Goal: Task Accomplishment & Management: Use online tool/utility

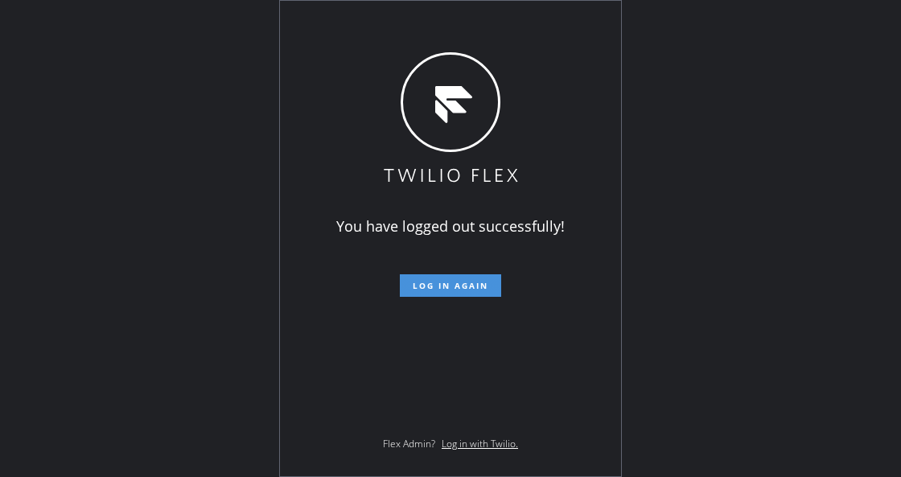
click at [432, 275] on form "Log in again" at bounding box center [451, 279] width 280 height 35
click at [460, 293] on button "Log in again" at bounding box center [450, 285] width 101 height 23
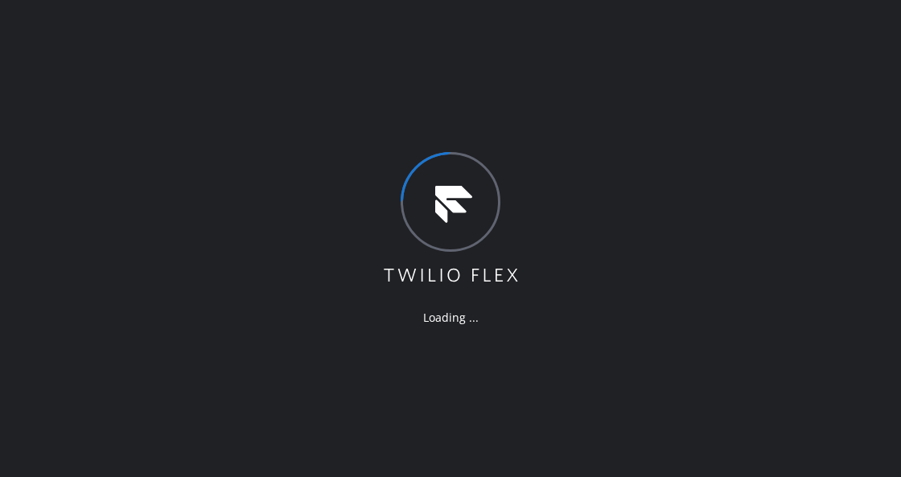
click at [247, 262] on div "Loading ..." at bounding box center [450, 238] width 901 height 477
click at [394, 282] on icon at bounding box center [450, 219] width 139 height 134
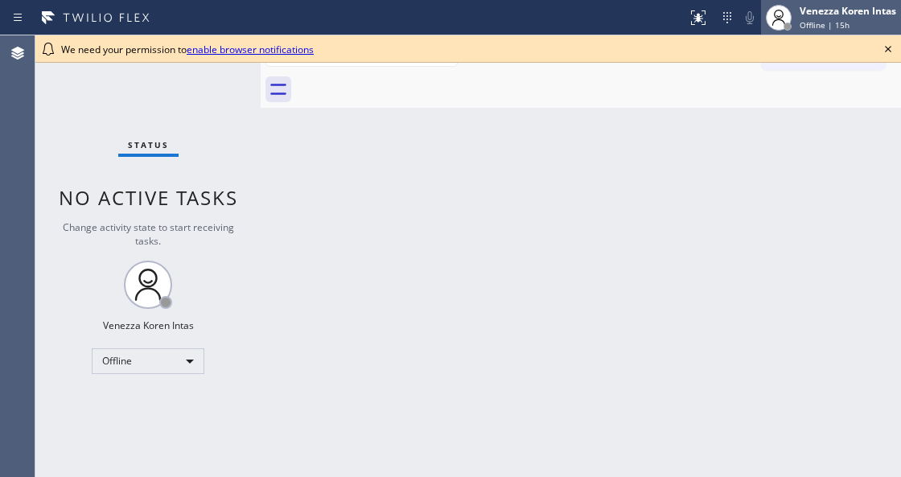
drag, startPoint x: 852, startPoint y: 41, endPoint x: 847, endPoint y: 27, distance: 15.5
click at [852, 40] on div "We need your permission to enable browser notifications" at bounding box center [468, 48] width 866 height 27
click at [843, 19] on span "Offline | 15h" at bounding box center [825, 24] width 50 height 11
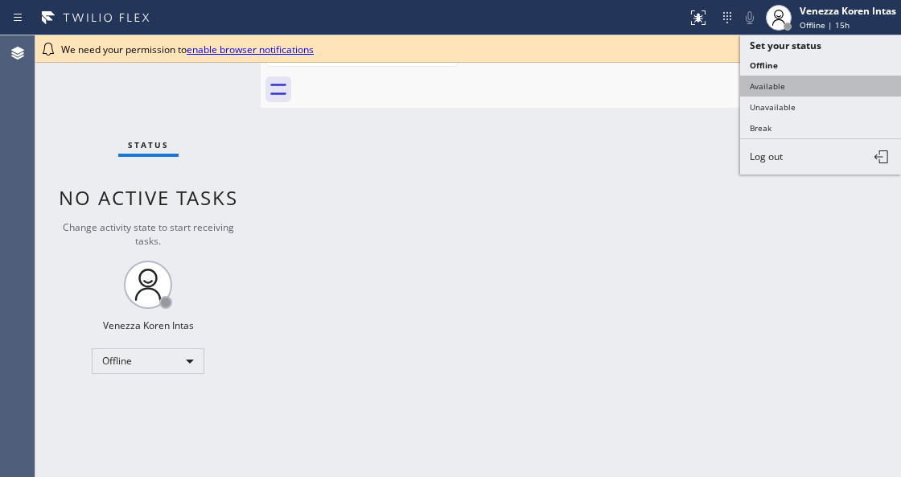
click at [803, 84] on button "Available" at bounding box center [820, 86] width 161 height 21
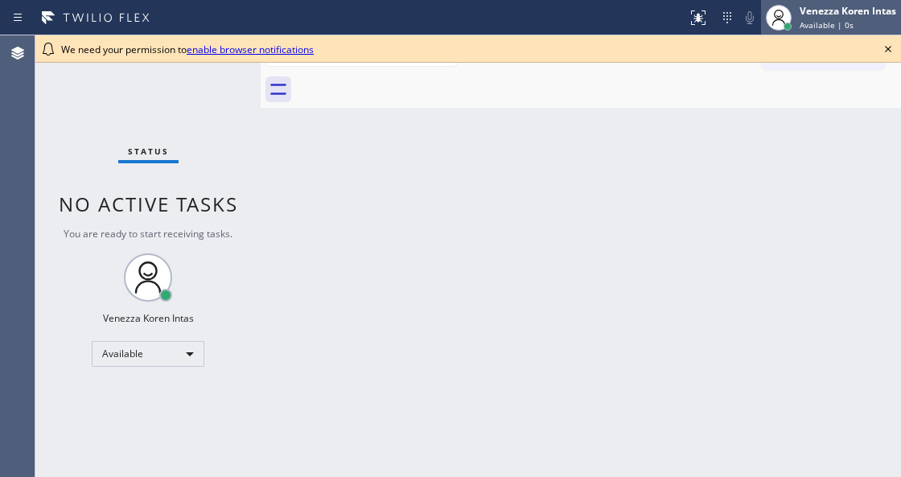
click at [840, 14] on div "Venezza Koren Intas" at bounding box center [848, 11] width 97 height 14
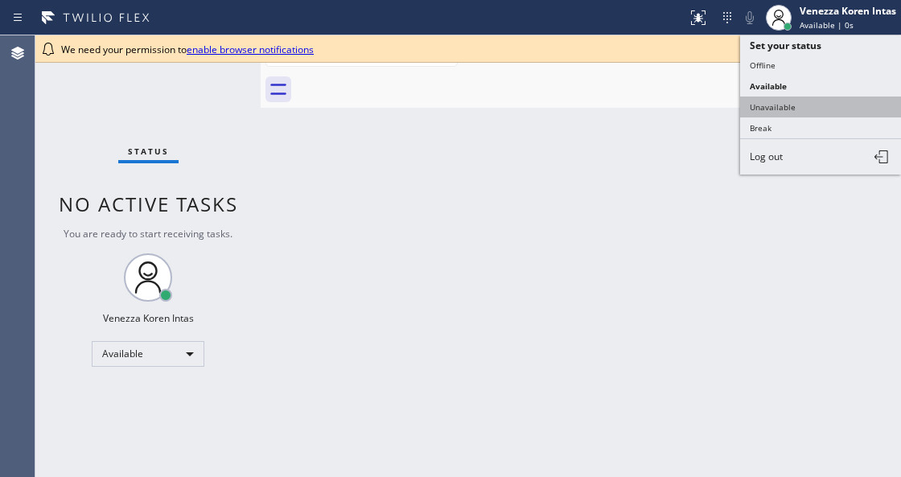
click at [835, 101] on button "Unavailable" at bounding box center [820, 107] width 161 height 21
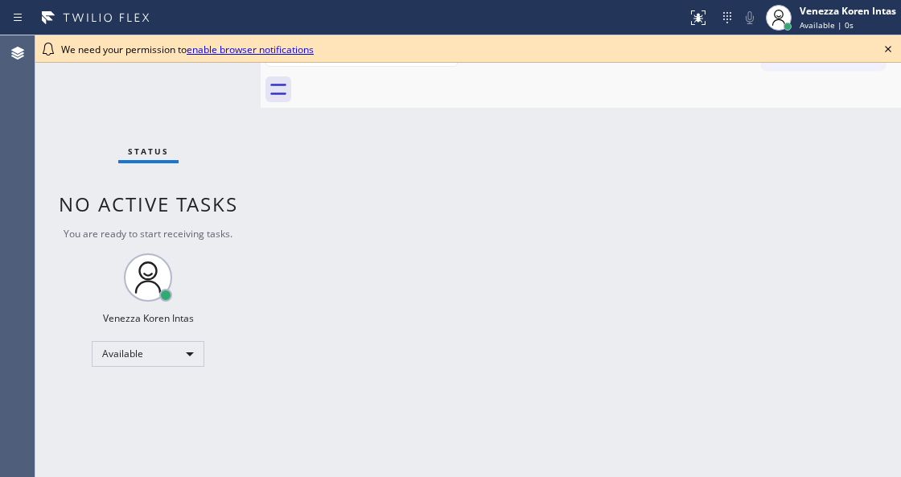
click at [893, 50] on icon at bounding box center [888, 48] width 19 height 19
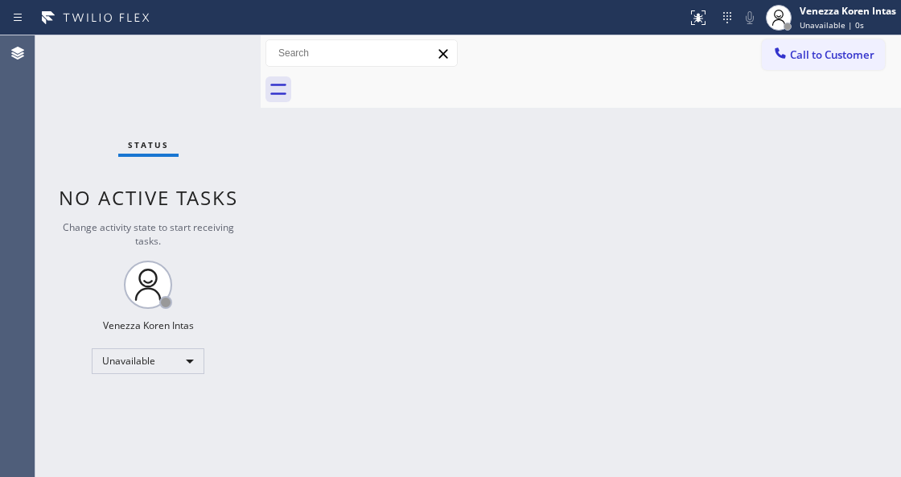
drag, startPoint x: 883, startPoint y: 165, endPoint x: 847, endPoint y: 192, distance: 44.3
click at [882, 166] on div "Back to Dashboard Change Sender ID Customers Technicians Select a contact Outbo…" at bounding box center [581, 256] width 641 height 442
click at [314, 126] on div "Back to Dashboard Change Sender ID Customers Technicians Select a contact Outbo…" at bounding box center [581, 256] width 641 height 442
click at [851, 23] on span "Unavailable | 32s" at bounding box center [834, 24] width 69 height 11
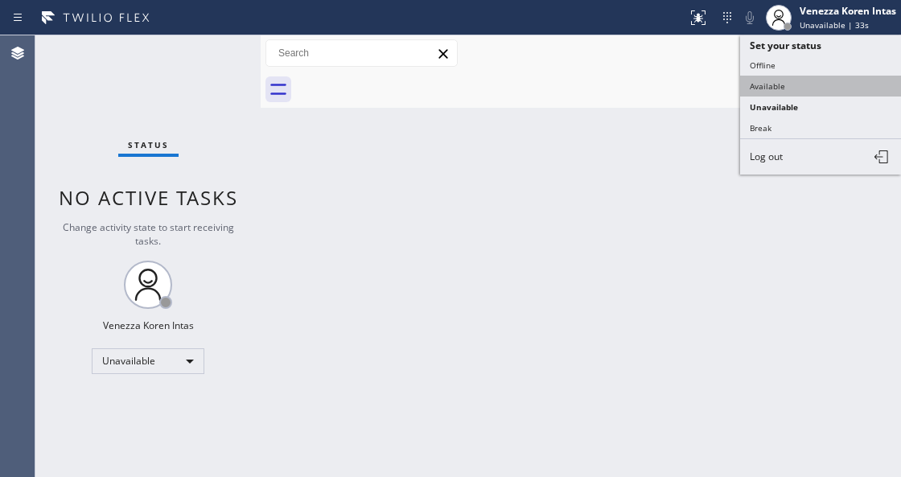
click at [787, 86] on button "Available" at bounding box center [820, 86] width 161 height 21
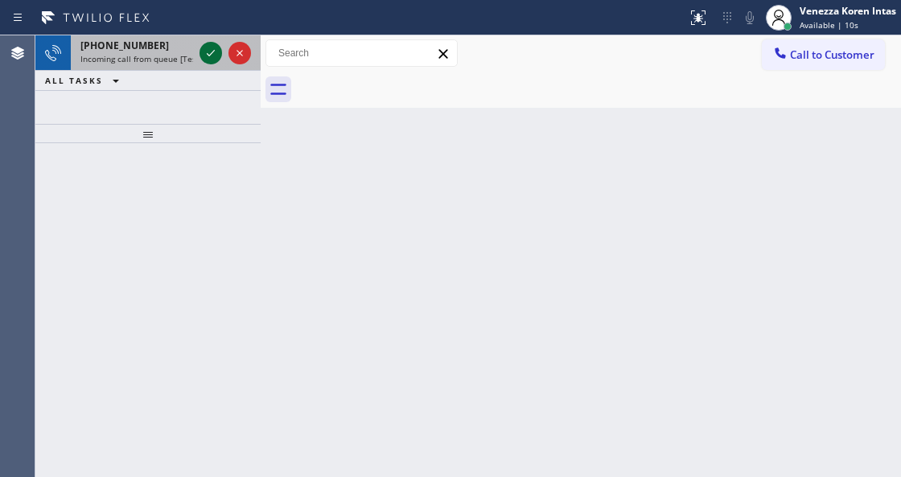
drag, startPoint x: 200, startPoint y: 42, endPoint x: 212, endPoint y: 56, distance: 18.2
click at [212, 56] on div at bounding box center [225, 52] width 58 height 35
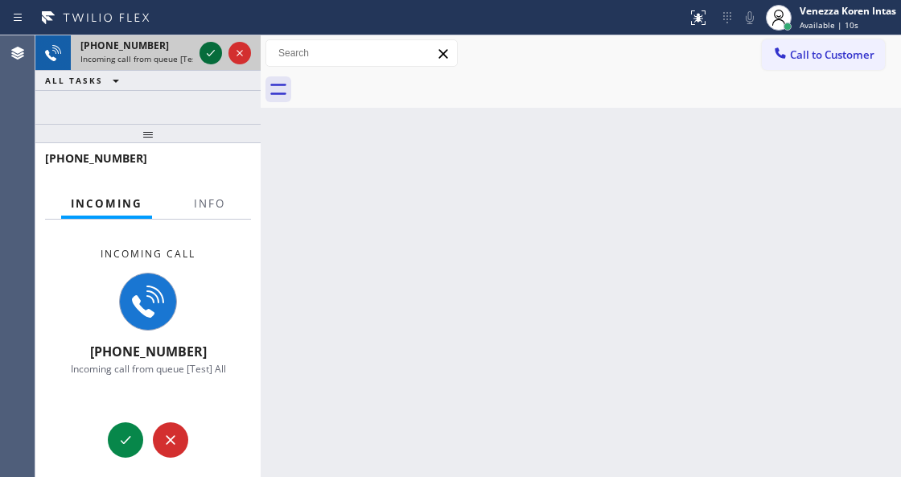
click at [212, 56] on icon at bounding box center [210, 52] width 19 height 19
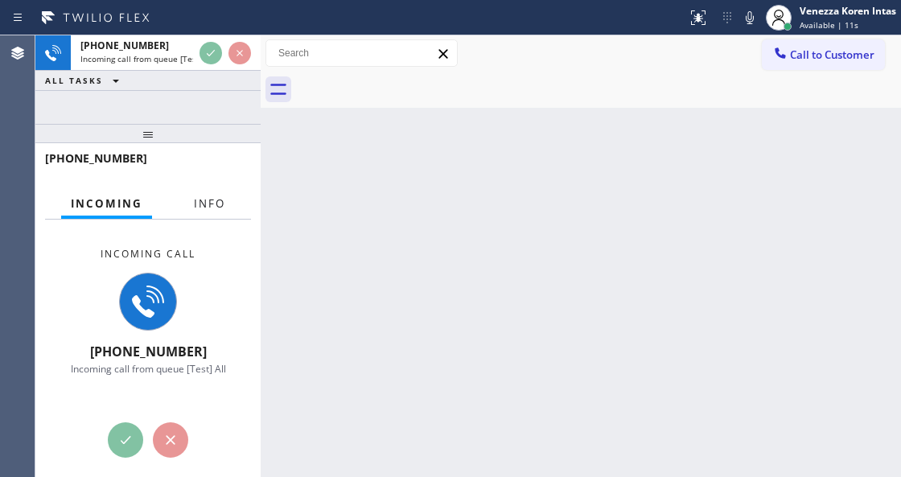
click at [220, 192] on button "Info" at bounding box center [209, 203] width 51 height 31
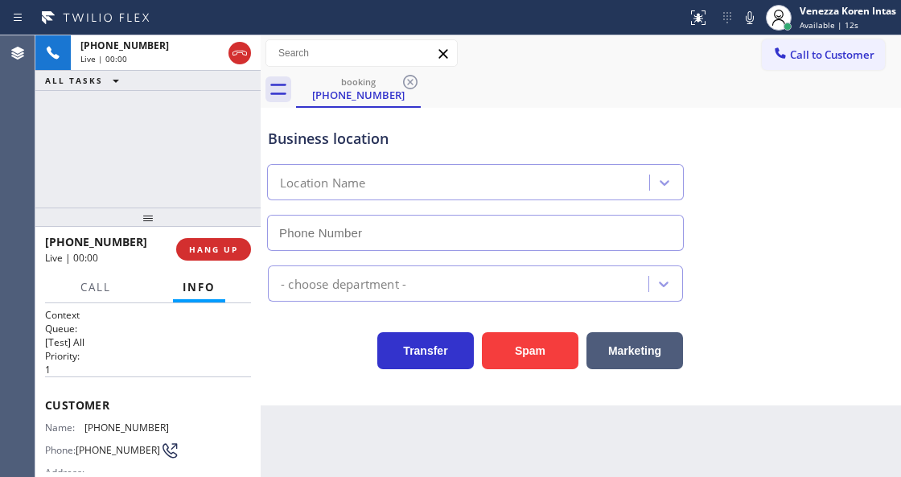
click at [167, 209] on div at bounding box center [147, 217] width 225 height 19
type input "[PHONE_NUMBER]"
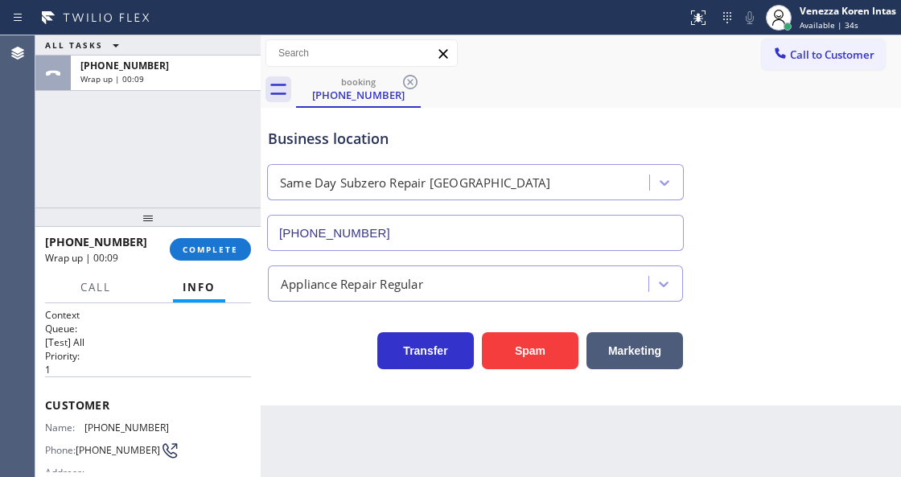
drag, startPoint x: 186, startPoint y: 252, endPoint x: 260, endPoint y: 258, distance: 74.2
click at [194, 250] on span "COMPLETE" at bounding box center [211, 249] width 56 height 11
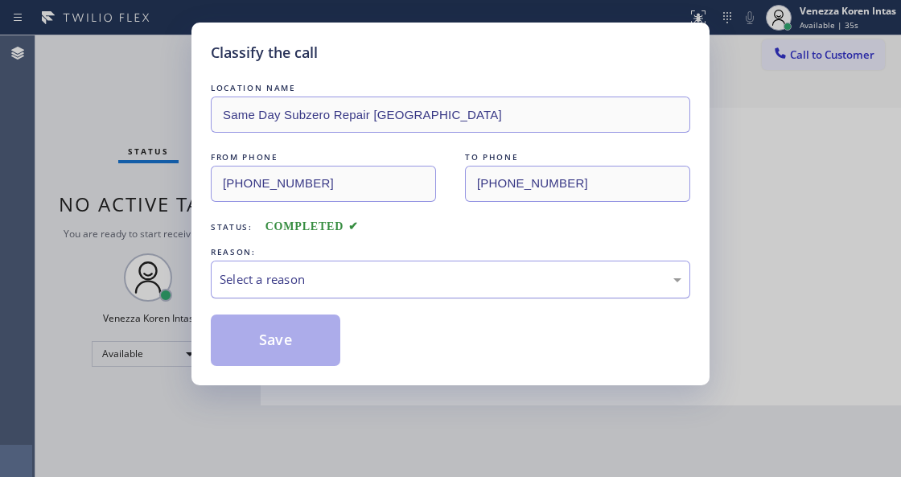
drag, startPoint x: 305, startPoint y: 266, endPoint x: 306, endPoint y: 287, distance: 20.9
click at [306, 268] on div "Select a reason" at bounding box center [451, 280] width 480 height 38
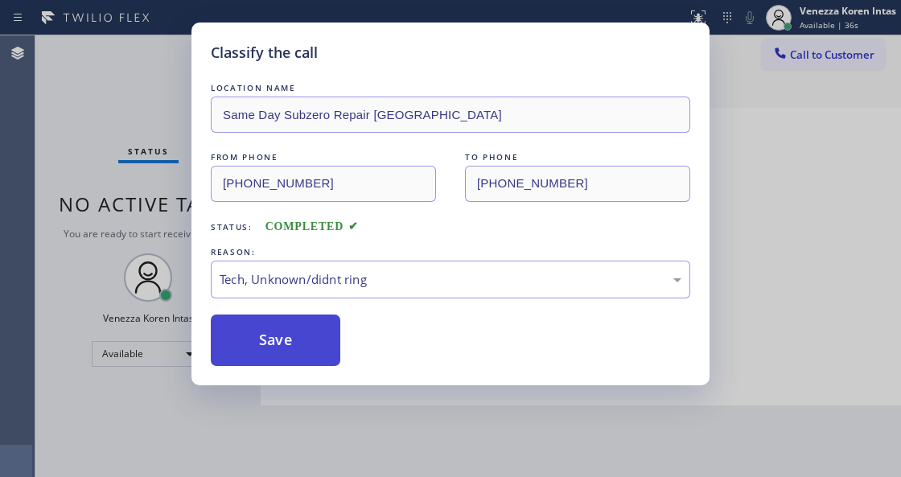
click at [282, 337] on button "Save" at bounding box center [276, 341] width 130 height 52
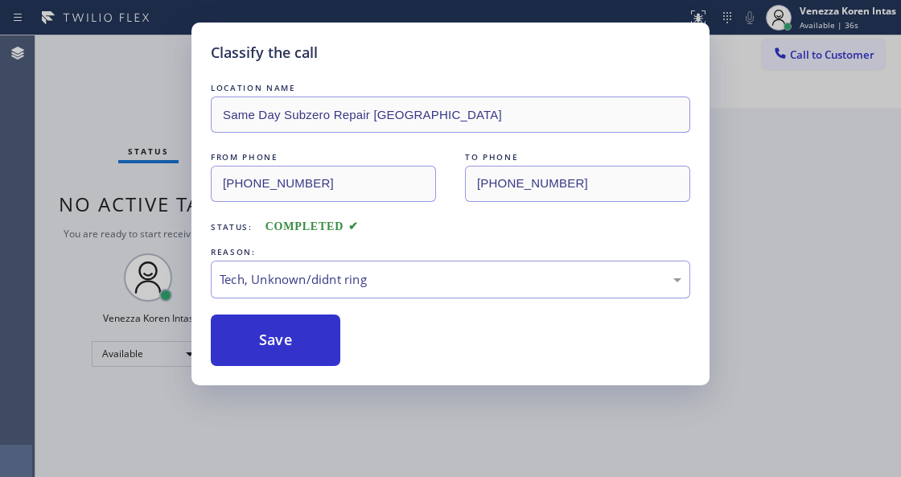
click at [64, 122] on div "Classify the call LOCATION NAME Same Day Subzero Repair [GEOGRAPHIC_DATA] FROM …" at bounding box center [450, 238] width 901 height 477
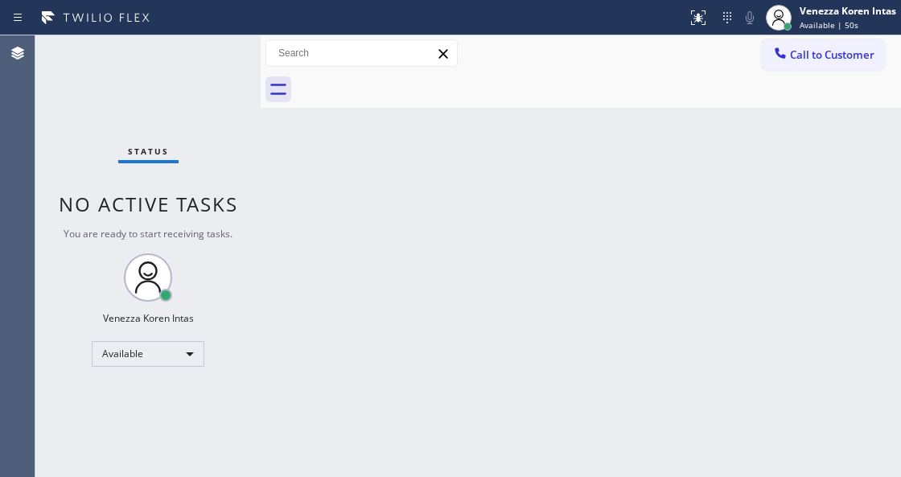
click at [415, 114] on div "Back to Dashboard Change Sender ID Customers Technicians Select a contact Outbo…" at bounding box center [581, 256] width 641 height 442
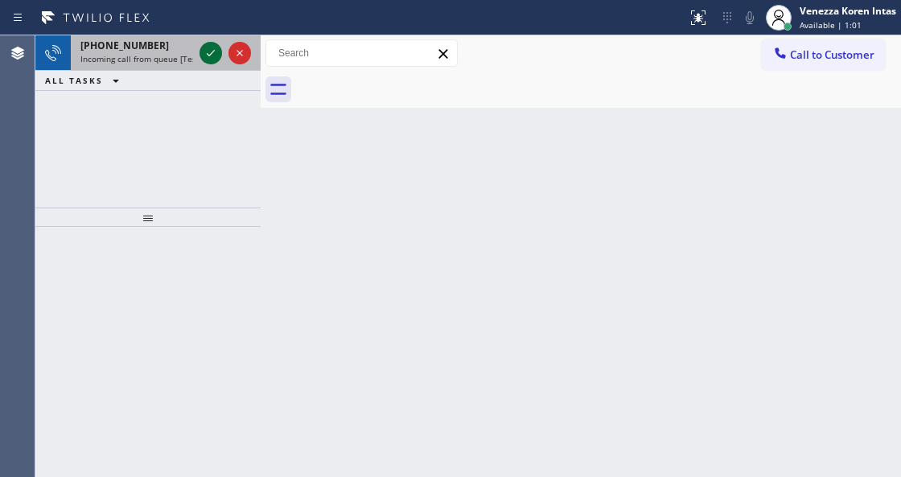
click at [208, 56] on icon at bounding box center [210, 52] width 19 height 19
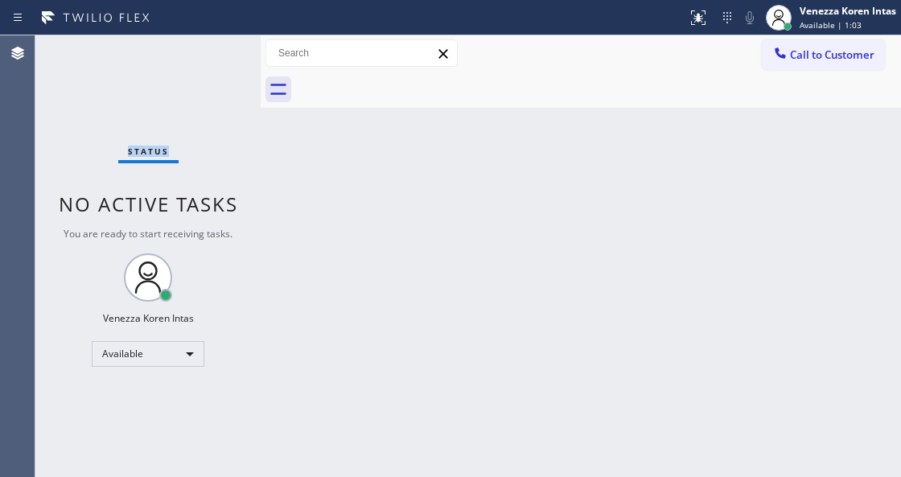
click at [208, 56] on div "Status No active tasks You are ready to start receiving tasks. Venezza Koren In…" at bounding box center [147, 256] width 225 height 442
drag, startPoint x: 278, startPoint y: 135, endPoint x: 244, endPoint y: 146, distance: 35.4
click at [278, 142] on div "Back to Dashboard Change Sender ID Customers Technicians Select a contact Outbo…" at bounding box center [581, 256] width 641 height 442
drag, startPoint x: 130, startPoint y: 68, endPoint x: 114, endPoint y: 84, distance: 23.3
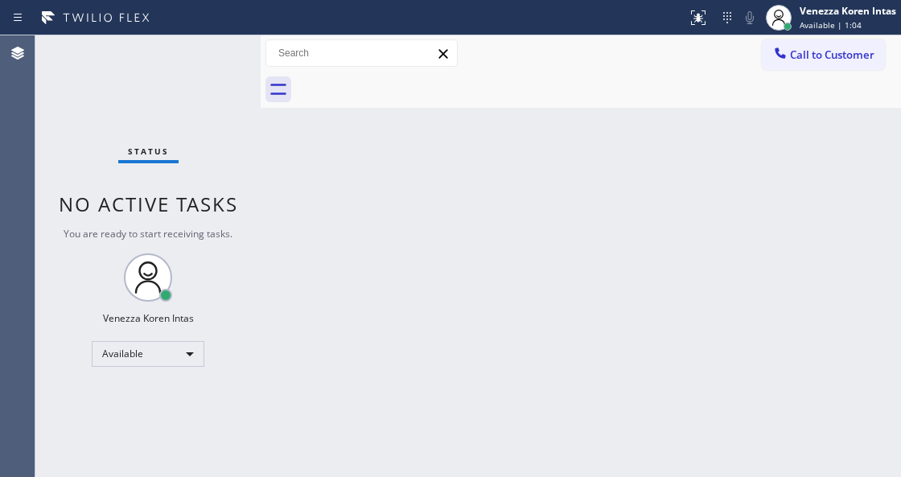
click at [127, 72] on div "Status No active tasks You are ready to start receiving tasks. Venezza Koren In…" at bounding box center [147, 256] width 225 height 442
drag, startPoint x: 223, startPoint y: 60, endPoint x: 342, endPoint y: 218, distance: 198.3
click at [222, 60] on div "Status No active tasks You are ready to start receiving tasks. Venezza Koren In…" at bounding box center [147, 256] width 225 height 442
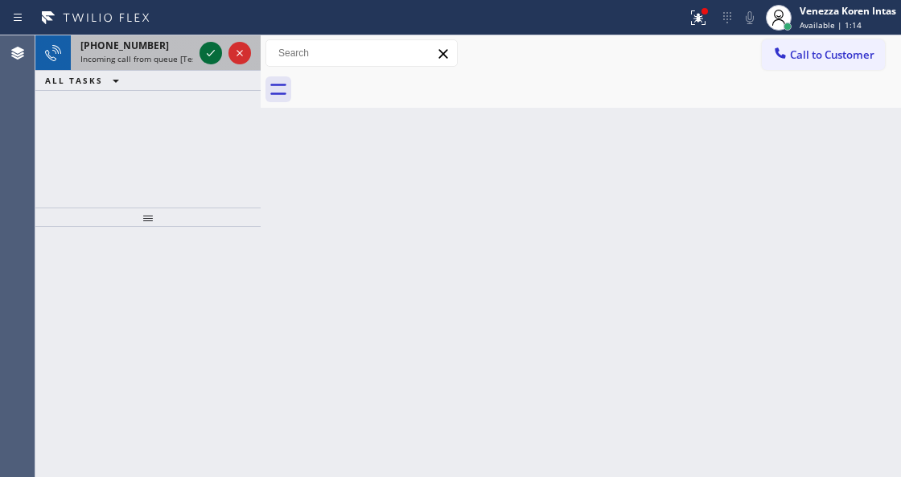
click at [209, 60] on icon at bounding box center [210, 52] width 19 height 19
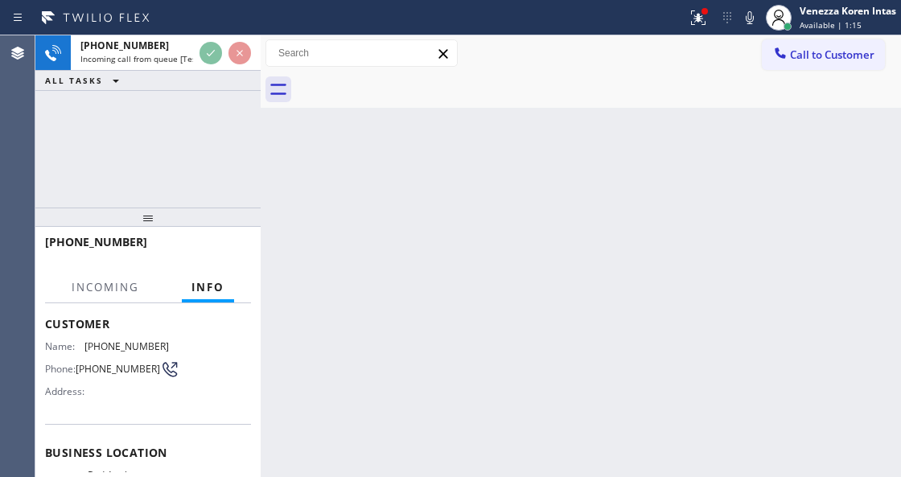
scroll to position [161, 0]
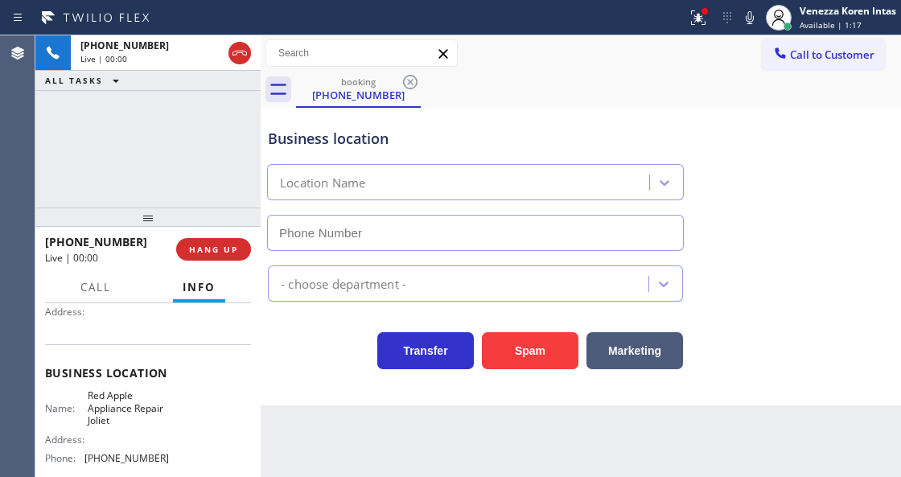
type input "[PHONE_NUMBER]"
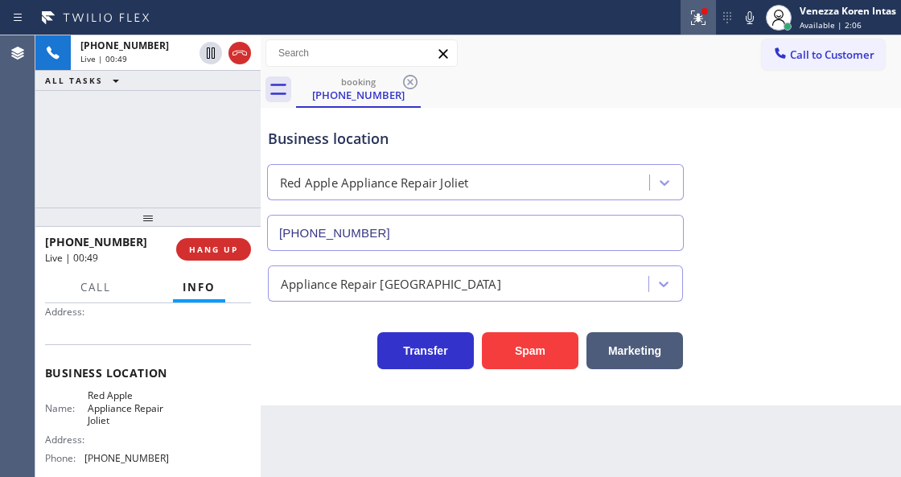
click at [694, 17] on icon at bounding box center [698, 17] width 19 height 19
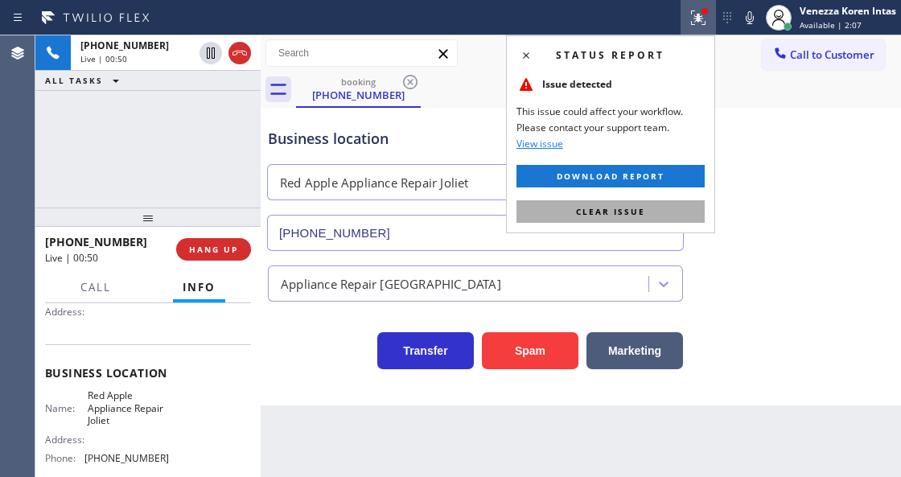
click at [671, 204] on button "Clear issue" at bounding box center [611, 211] width 188 height 23
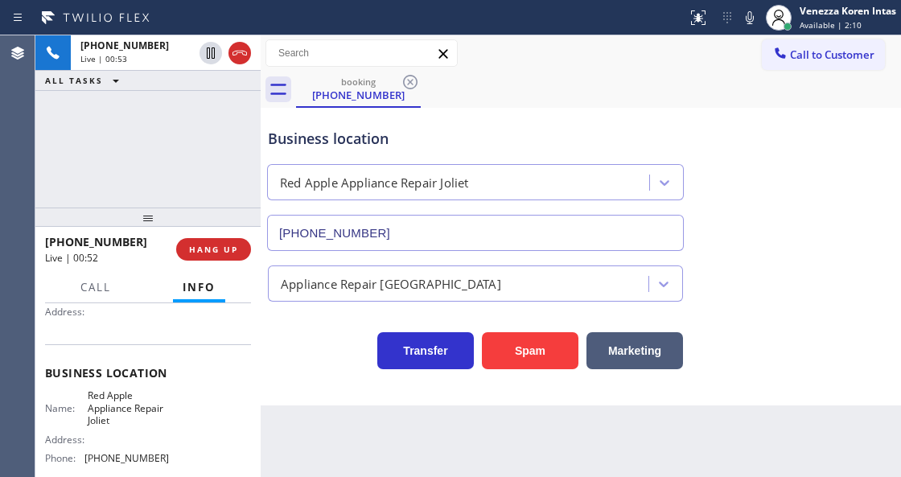
click at [822, 106] on div "Business location Red Apple Appliance Repair [GEOGRAPHIC_DATA] [PHONE_NUMBER]" at bounding box center [581, 178] width 633 height 146
click at [554, 89] on div "booking [PHONE_NUMBER]" at bounding box center [598, 90] width 605 height 36
drag, startPoint x: 745, startPoint y: 16, endPoint x: 616, endPoint y: 76, distance: 141.9
click at [746, 16] on icon at bounding box center [750, 17] width 8 height 13
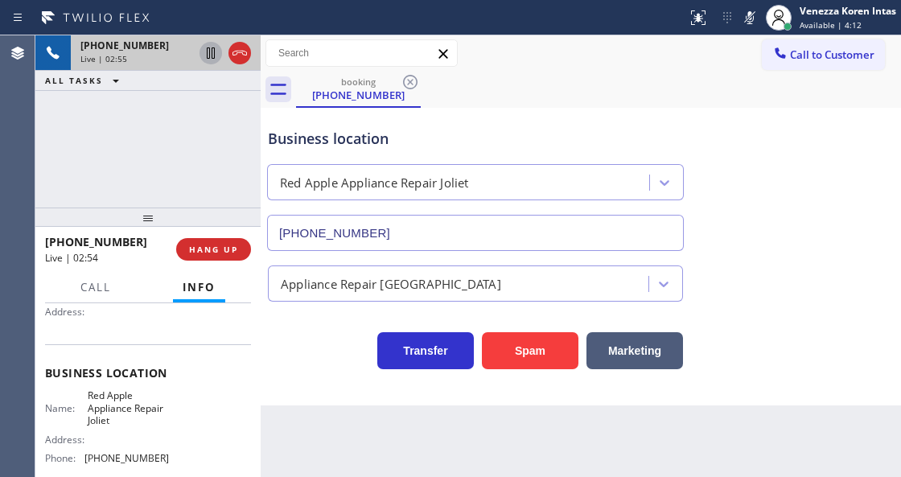
click at [206, 58] on icon at bounding box center [210, 52] width 19 height 19
drag, startPoint x: 85, startPoint y: 393, endPoint x: 129, endPoint y: 428, distance: 56.1
click at [129, 428] on div "Name: Red Apple Appliance Repair Joliet Address: Phone: [PHONE_NUMBER]" at bounding box center [107, 429] width 124 height 81
copy span "Red Apple Appliance Repair Joliet"
click at [757, 10] on icon at bounding box center [749, 17] width 19 height 19
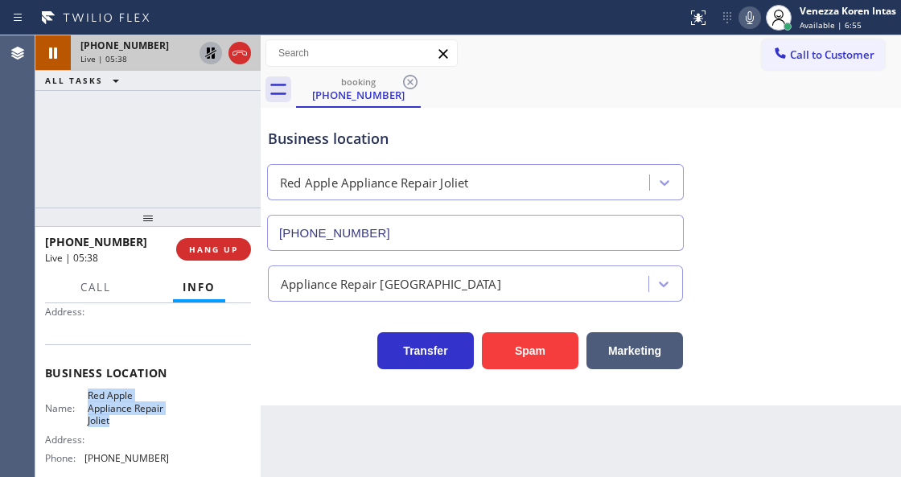
click at [210, 51] on icon at bounding box center [210, 52] width 19 height 19
click at [208, 56] on icon at bounding box center [210, 52] width 11 height 11
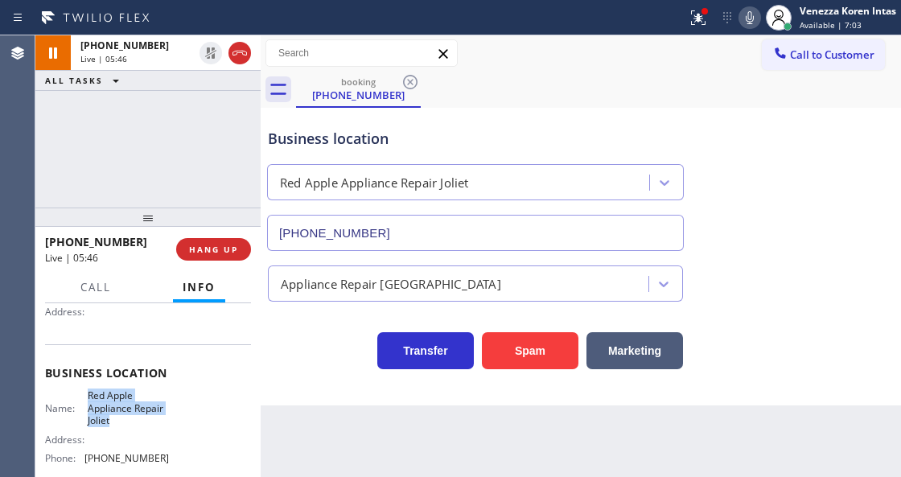
drag, startPoint x: 691, startPoint y: 8, endPoint x: 656, endPoint y: 150, distance: 146.0
click at [691, 11] on icon at bounding box center [698, 17] width 19 height 19
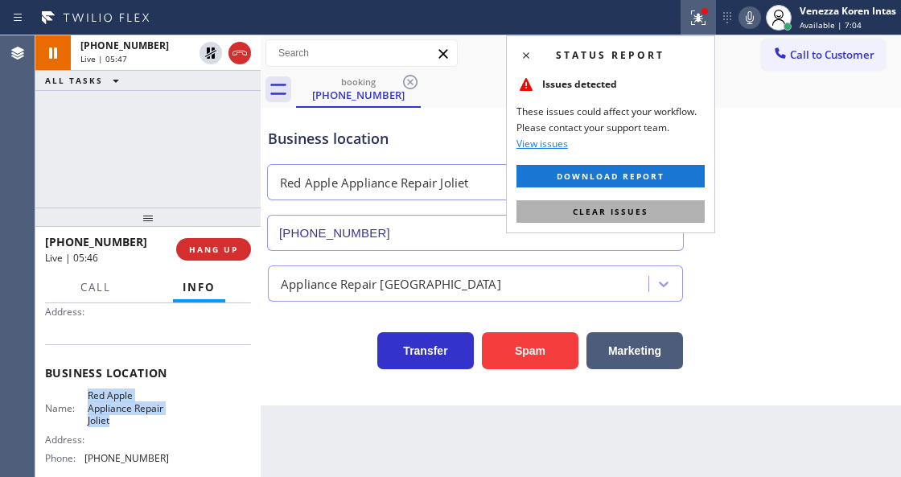
click at [635, 212] on span "Clear issues" at bounding box center [611, 211] width 76 height 11
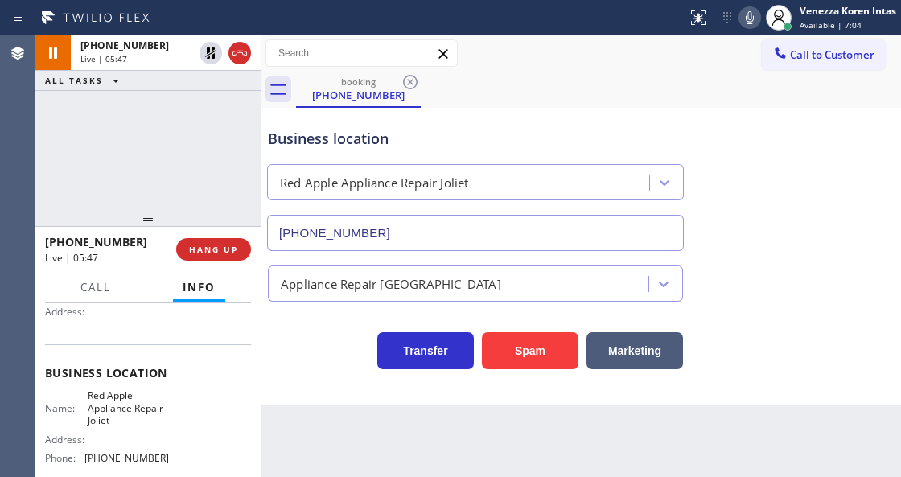
click at [748, 174] on div "Business location Red Apple Appliance Repair [GEOGRAPHIC_DATA] [PHONE_NUMBER]" at bounding box center [581, 178] width 633 height 146
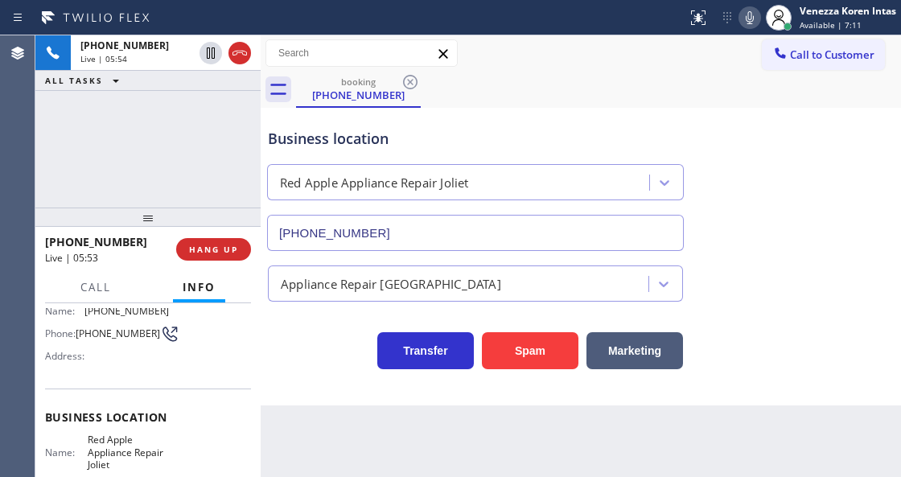
scroll to position [53, 0]
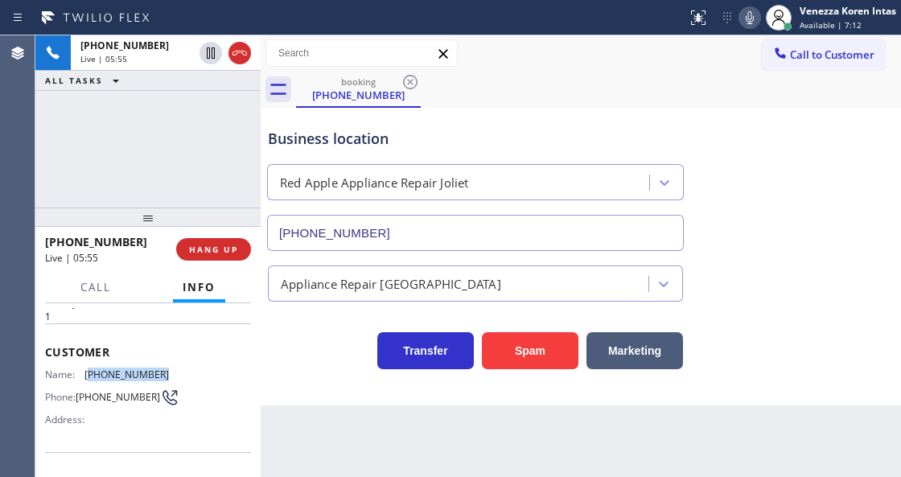
drag, startPoint x: 166, startPoint y: 372, endPoint x: 89, endPoint y: 367, distance: 77.4
click at [89, 369] on div "Name: [PHONE_NUMBER] Phone: [PHONE_NUMBER] Address:" at bounding box center [148, 401] width 206 height 64
copy span "708) 243-8655"
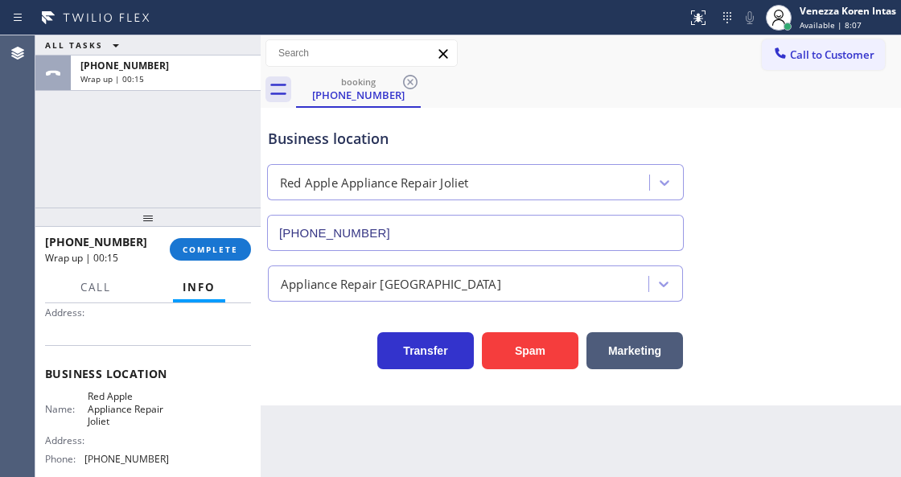
scroll to position [161, 0]
click at [160, 414] on div "Name: Red Apple Appliance Repair Joliet Address: Phone: [PHONE_NUMBER]" at bounding box center [148, 429] width 206 height 81
drag, startPoint x: 170, startPoint y: 463, endPoint x: 106, endPoint y: 456, distance: 63.9
click at [99, 454] on div "Name: Red Apple Appliance Repair Joliet Address: Phone: [PHONE_NUMBER]" at bounding box center [148, 429] width 206 height 81
copy span "5) 335-9191"
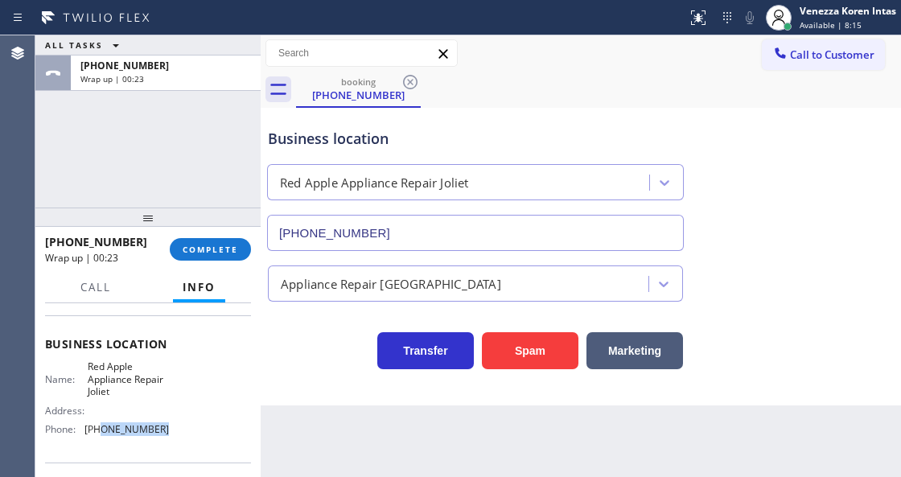
scroll to position [214, 0]
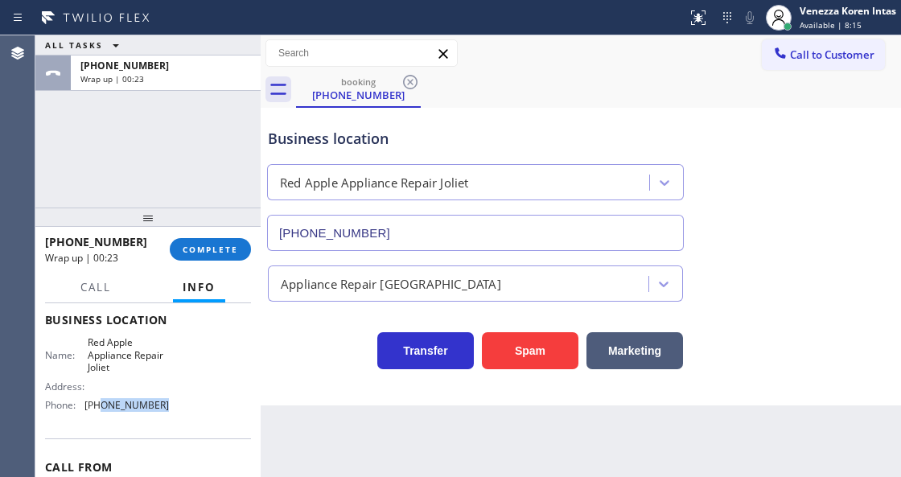
click at [177, 409] on div "Name: Red Apple Appliance Repair Joliet Address: Phone: [PHONE_NUMBER]" at bounding box center [148, 376] width 206 height 81
drag, startPoint x: 167, startPoint y: 410, endPoint x: 82, endPoint y: 400, distance: 85.8
click at [82, 400] on div "Name: Red Apple Appliance Repair Joliet Address: Phone: [PHONE_NUMBER]" at bounding box center [148, 376] width 206 height 81
copy div "[PHONE_NUMBER]"
click at [233, 246] on span "COMPLETE" at bounding box center [211, 249] width 56 height 11
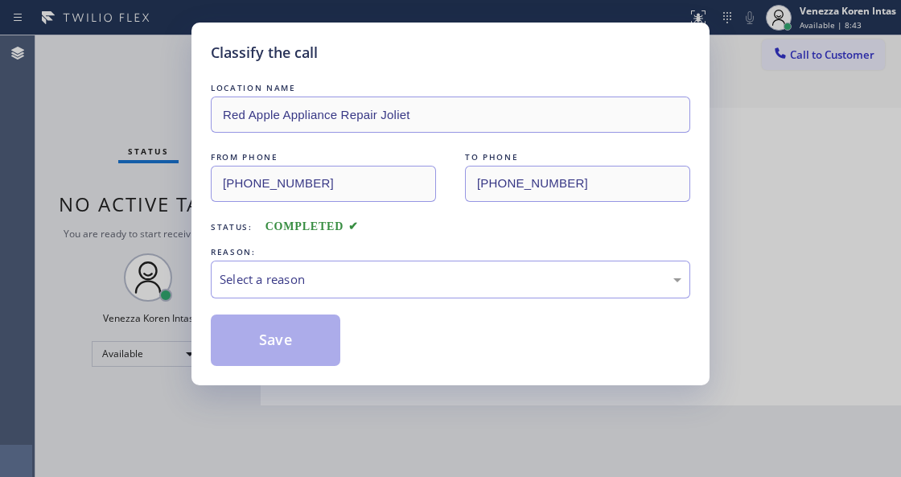
click at [341, 269] on div "Select a reason" at bounding box center [451, 280] width 480 height 38
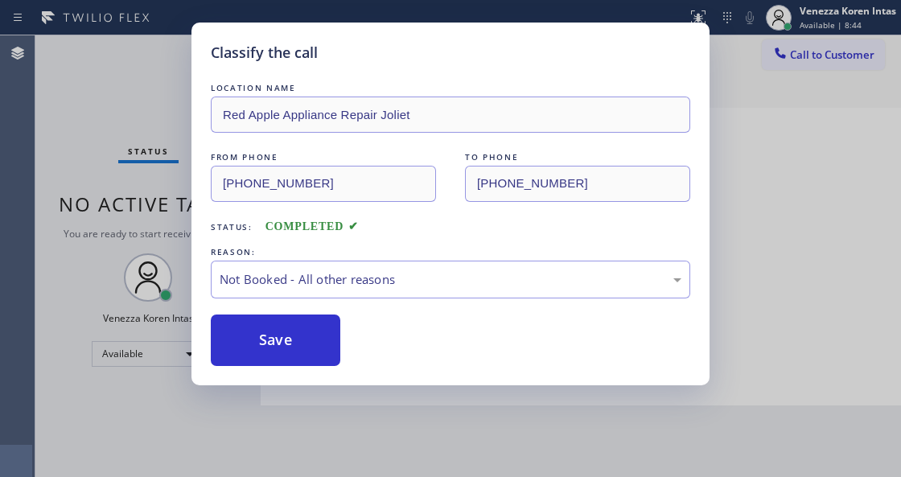
click at [325, 348] on button "Save" at bounding box center [276, 341] width 130 height 52
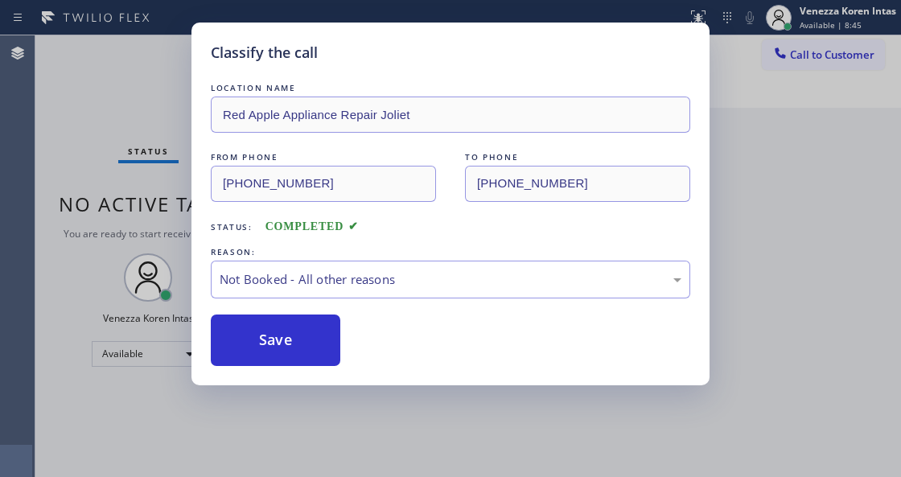
drag, startPoint x: 108, startPoint y: 127, endPoint x: 117, endPoint y: 132, distance: 10.1
click at [108, 127] on div "Classify the call LOCATION NAME Red Apple Appliance Repair Joliet FROM PHONE [P…" at bounding box center [450, 238] width 901 height 477
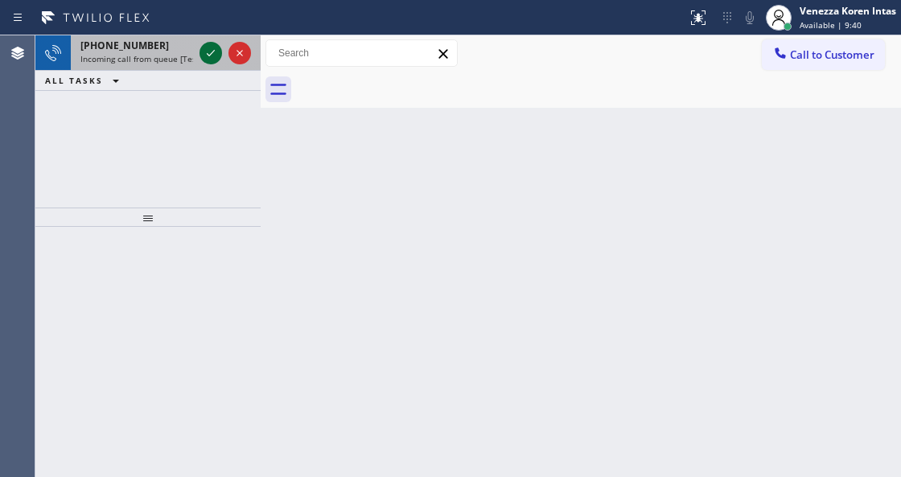
click at [217, 55] on icon at bounding box center [210, 52] width 19 height 19
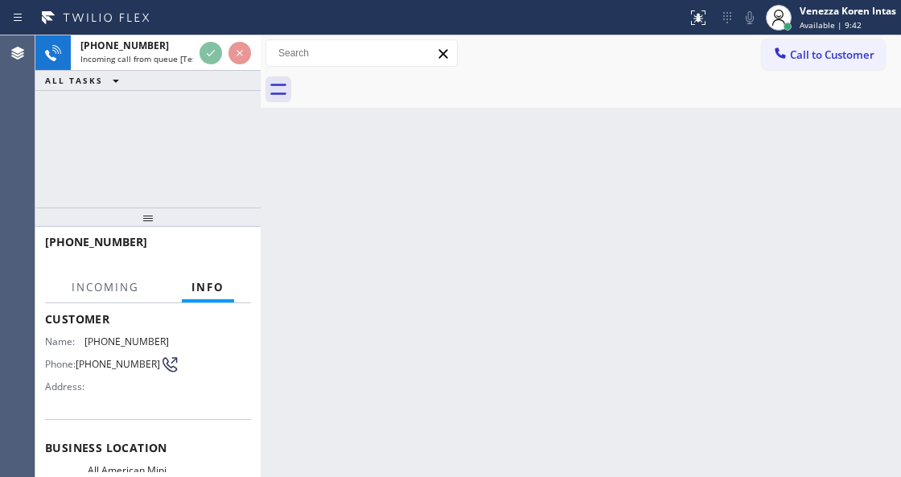
scroll to position [161, 0]
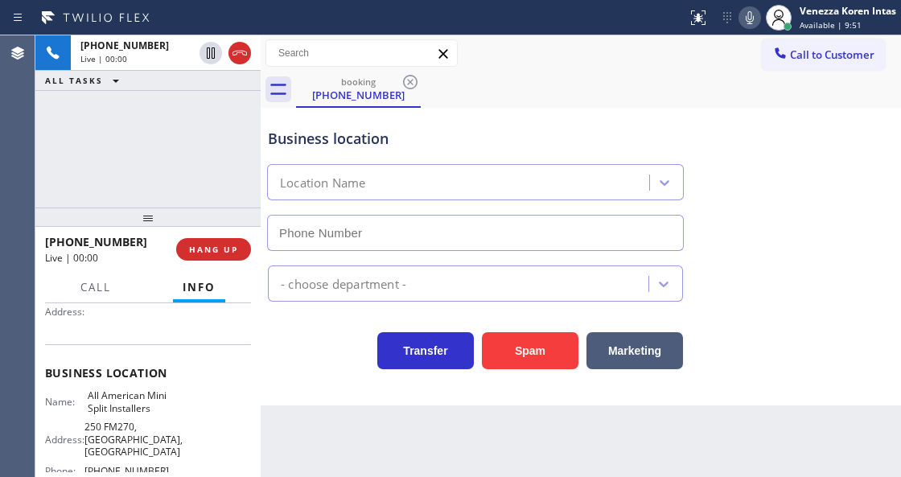
type input "[PHONE_NUMBER]"
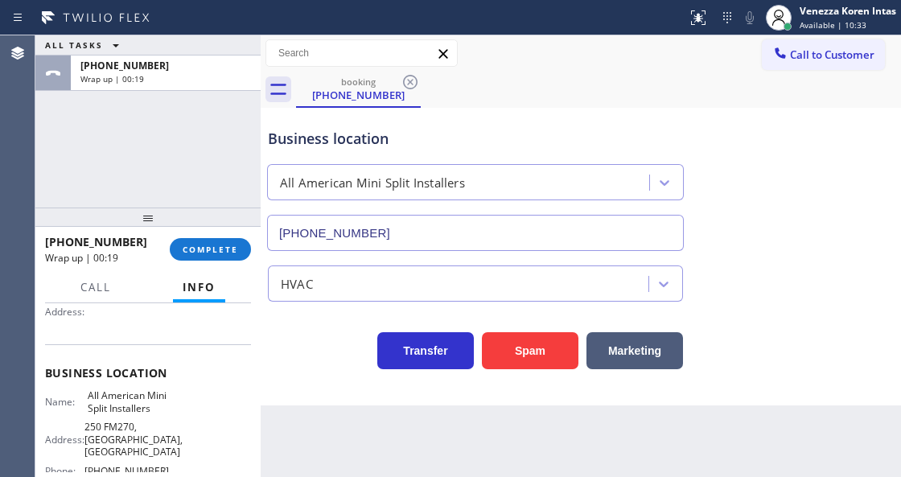
drag, startPoint x: 201, startPoint y: 252, endPoint x: 253, endPoint y: 270, distance: 54.5
click at [201, 252] on span "COMPLETE" at bounding box center [211, 249] width 56 height 11
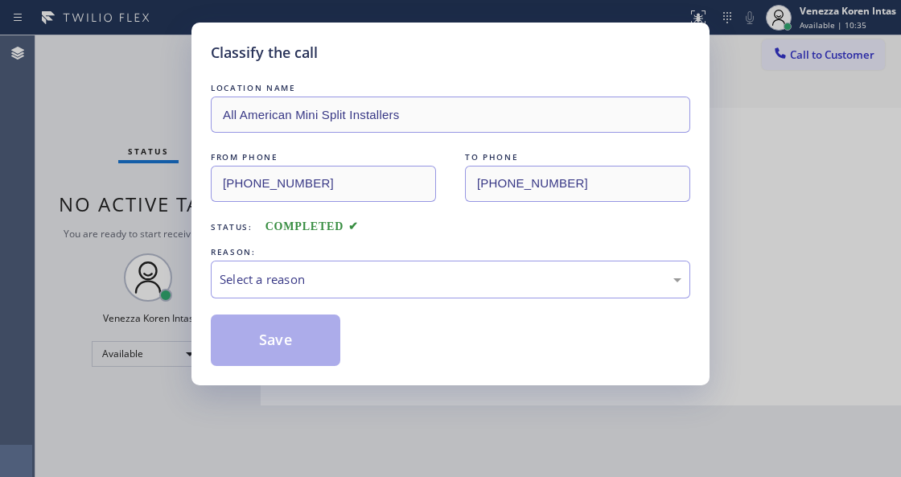
click at [398, 278] on div "Select a reason" at bounding box center [451, 279] width 462 height 19
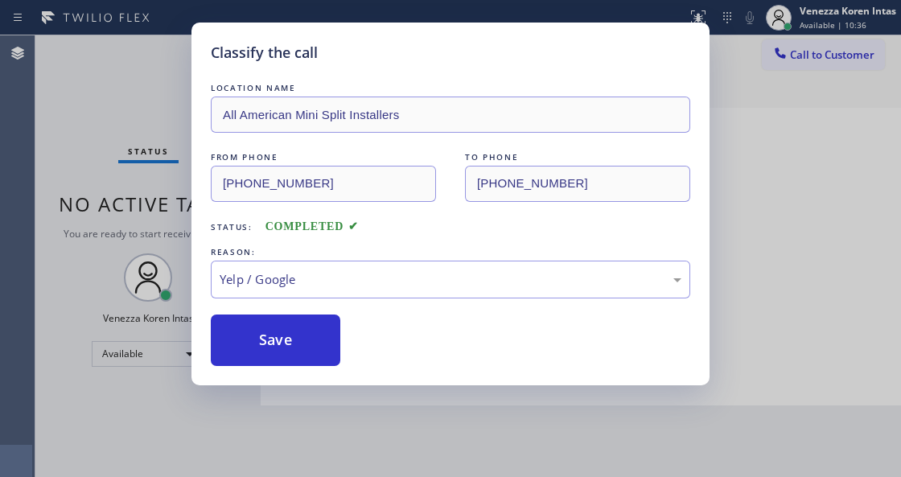
click at [288, 348] on button "Save" at bounding box center [276, 341] width 130 height 52
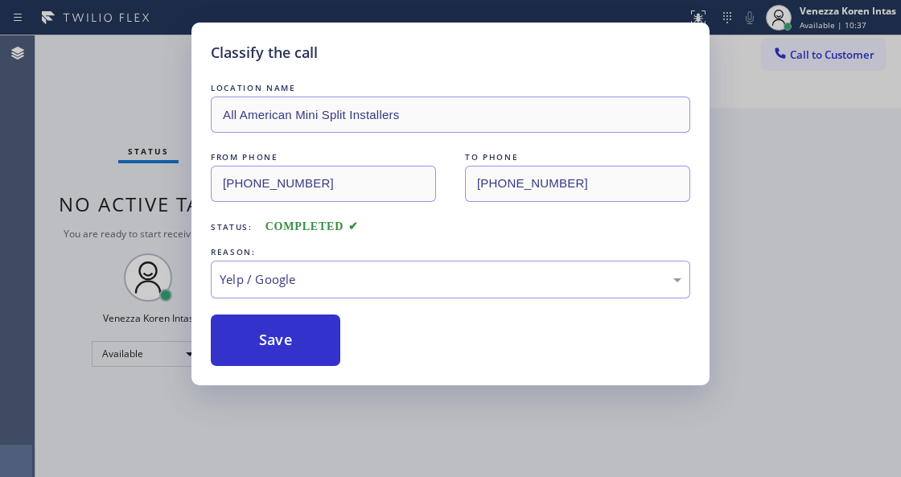
drag, startPoint x: 329, startPoint y: 469, endPoint x: 333, endPoint y: 476, distance: 8.3
click at [332, 473] on div "Classify the call LOCATION NAME All American Mini Split Installers FROM PHONE […" at bounding box center [450, 238] width 901 height 477
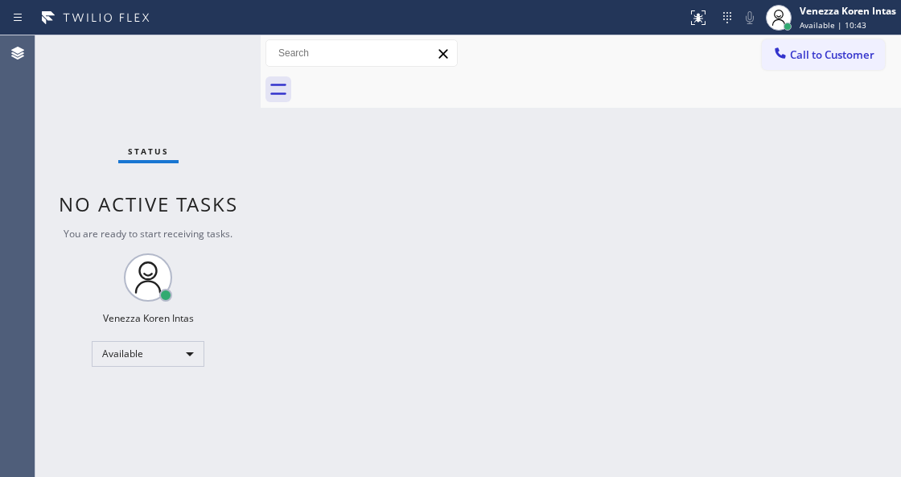
drag, startPoint x: 299, startPoint y: 163, endPoint x: 526, endPoint y: 7, distance: 275.0
click at [303, 164] on div "Back to Dashboard Change Sender ID Customers Technicians Select a contact Outbo…" at bounding box center [581, 256] width 641 height 442
drag, startPoint x: 427, startPoint y: 171, endPoint x: 417, endPoint y: 187, distance: 18.8
click at [427, 175] on div "Back to Dashboard Change Sender ID Customers Technicians Select a contact Outbo…" at bounding box center [581, 256] width 641 height 442
click at [442, 253] on div "Back to Dashboard Change Sender ID Customers Technicians Select a contact Outbo…" at bounding box center [581, 256] width 641 height 442
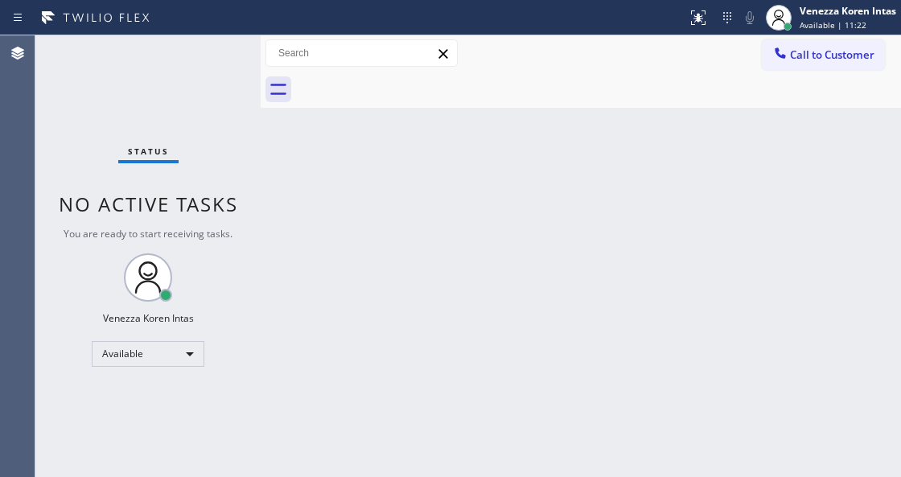
click at [217, 67] on div "Status No active tasks You are ready to start receiving tasks. Venezza Koren In…" at bounding box center [147, 256] width 225 height 442
click at [218, 67] on div "Status No active tasks You are ready to start receiving tasks. Venezza Koren In…" at bounding box center [147, 256] width 225 height 442
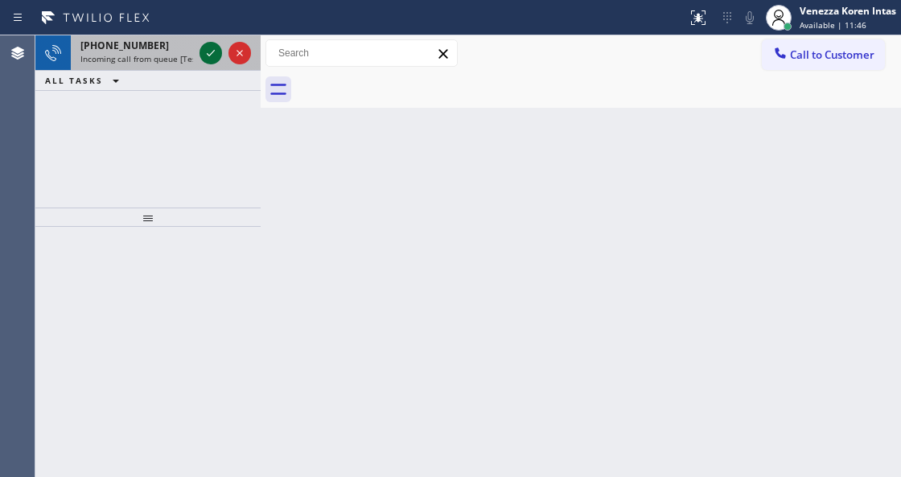
click at [209, 52] on icon at bounding box center [210, 52] width 19 height 19
drag, startPoint x: 209, startPoint y: 52, endPoint x: 217, endPoint y: 60, distance: 11.4
click at [216, 60] on icon at bounding box center [210, 52] width 19 height 19
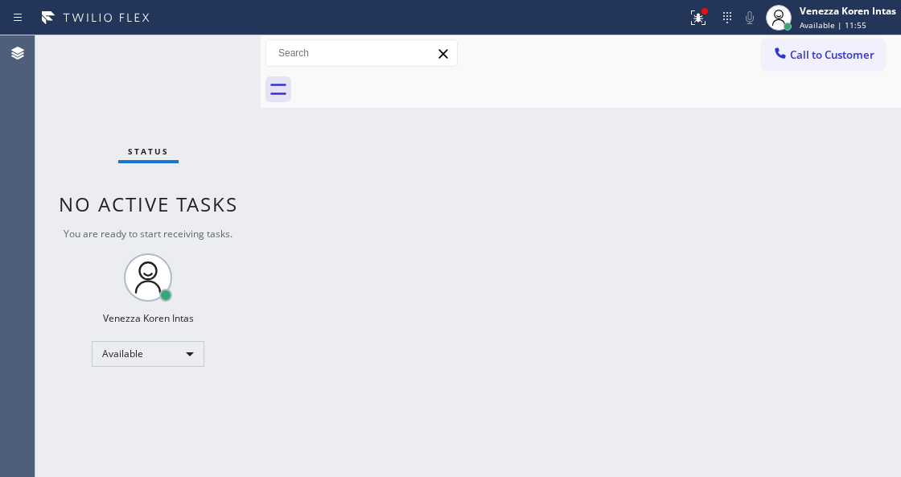
click at [218, 67] on div "Status No active tasks You are ready to start receiving tasks. Venezza Koren In…" at bounding box center [147, 256] width 225 height 442
click at [211, 60] on div "Status No active tasks You are ready to start receiving tasks. Venezza Koren In…" at bounding box center [147, 256] width 225 height 442
click at [703, 14] on div at bounding box center [705, 11] width 10 height 10
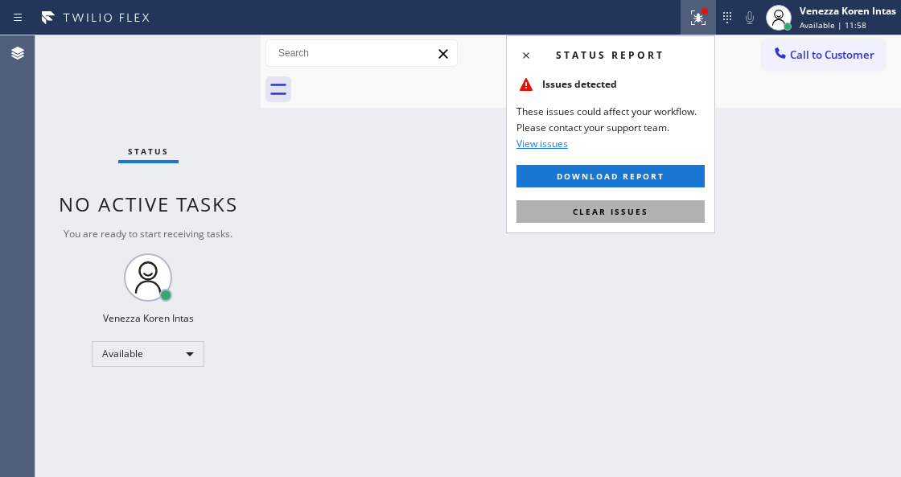
drag, startPoint x: 636, startPoint y: 212, endPoint x: 315, endPoint y: 108, distance: 336.9
click at [636, 213] on span "Clear issues" at bounding box center [611, 211] width 76 height 11
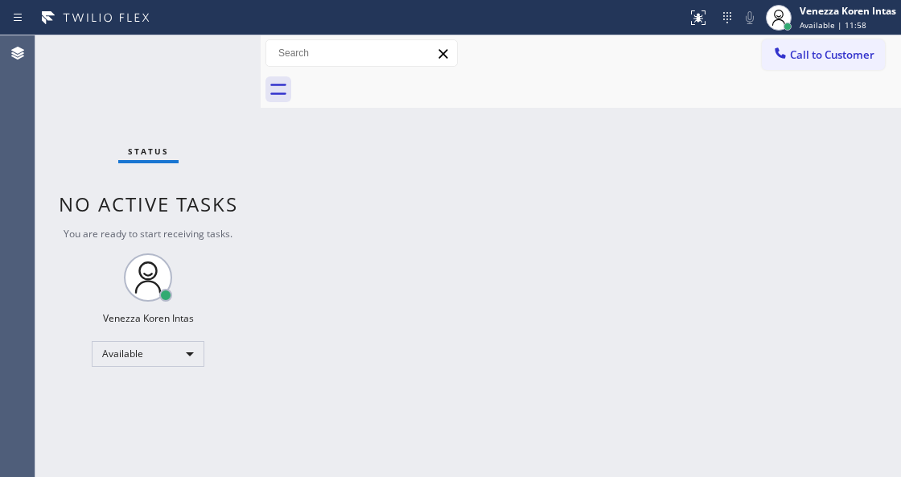
click at [211, 68] on div "Status No active tasks You are ready to start receiving tasks. Venezza Koren In…" at bounding box center [147, 256] width 225 height 442
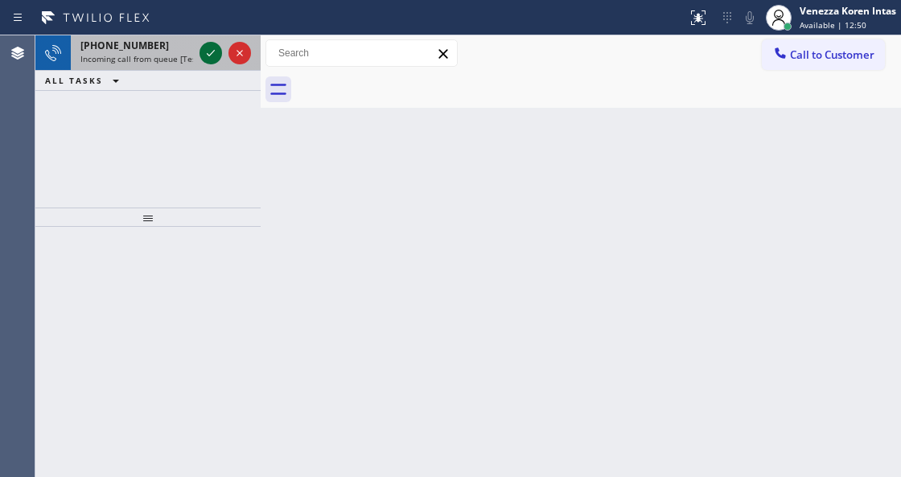
click at [214, 53] on icon at bounding box center [210, 52] width 19 height 19
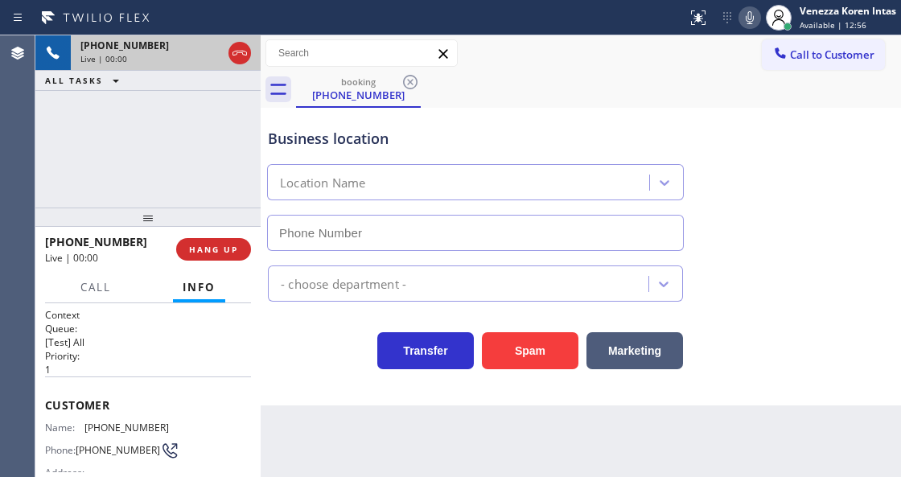
type input "[PHONE_NUMBER]"
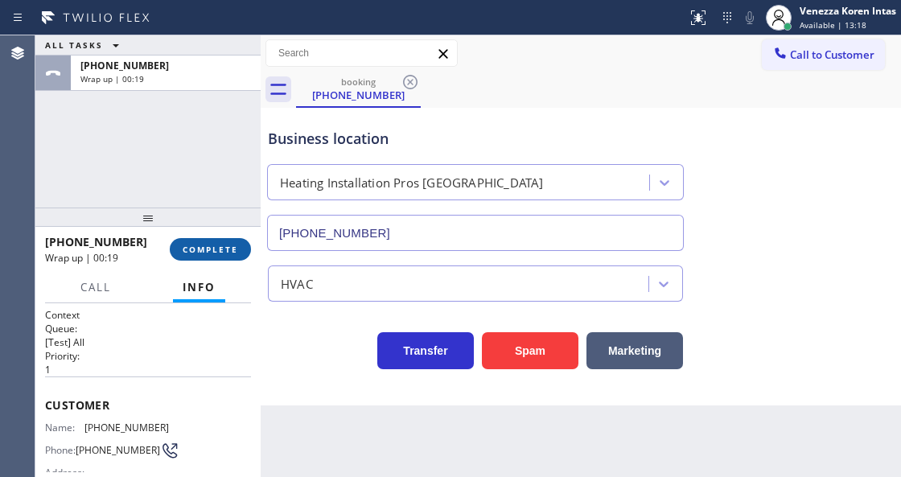
click at [223, 248] on span "COMPLETE" at bounding box center [211, 249] width 56 height 11
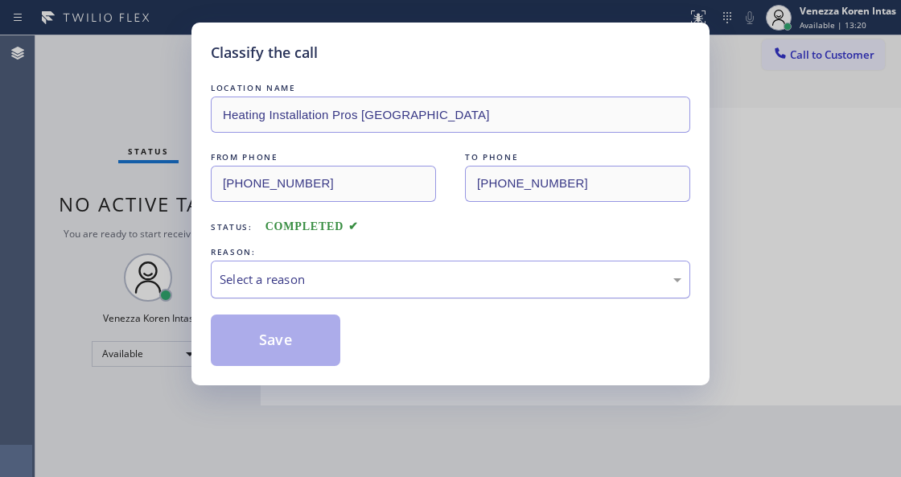
click at [347, 286] on div "Select a reason" at bounding box center [451, 279] width 462 height 19
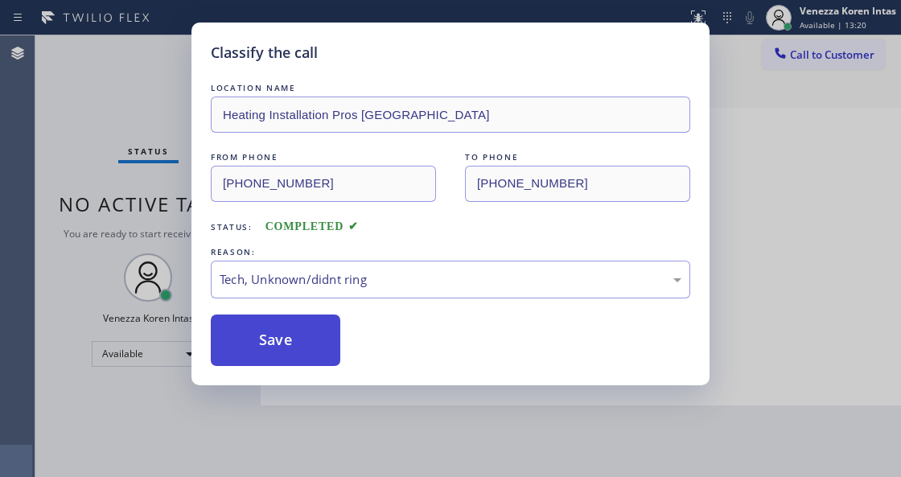
click at [299, 328] on button "Save" at bounding box center [276, 341] width 130 height 52
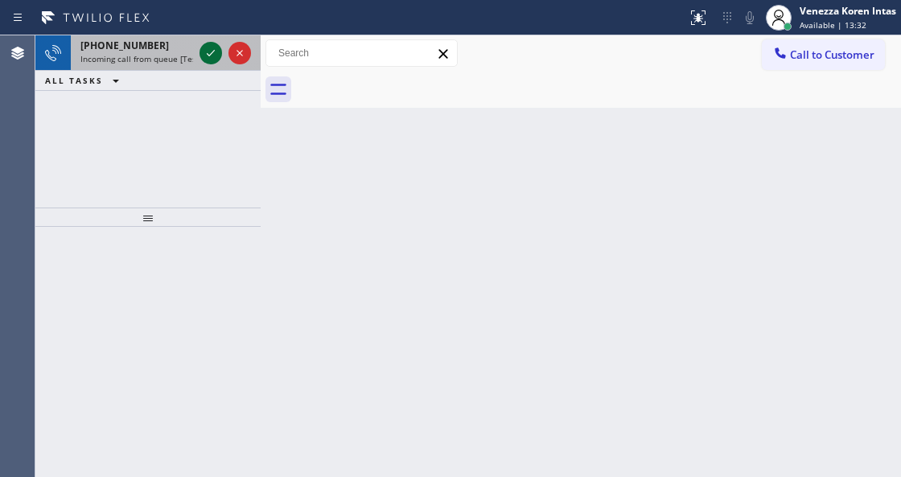
click at [212, 48] on icon at bounding box center [210, 52] width 19 height 19
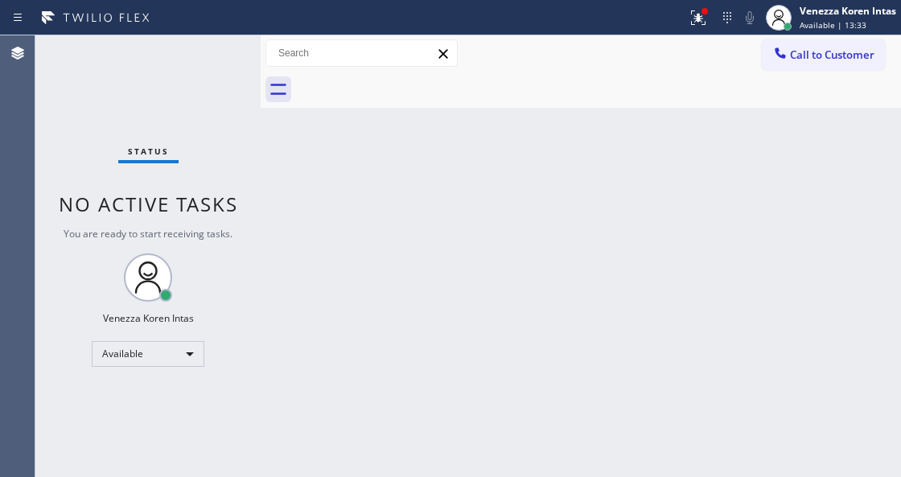
click at [591, 201] on div "Back to Dashboard Change Sender ID Customers Technicians Select a contact Outbo…" at bounding box center [581, 256] width 641 height 442
click at [690, 20] on icon at bounding box center [698, 17] width 19 height 19
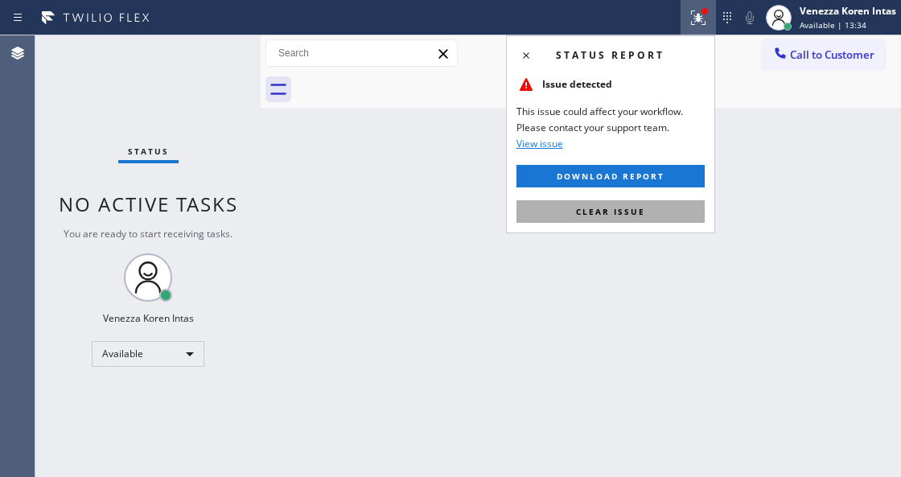
click at [628, 222] on button "Clear issue" at bounding box center [611, 211] width 188 height 23
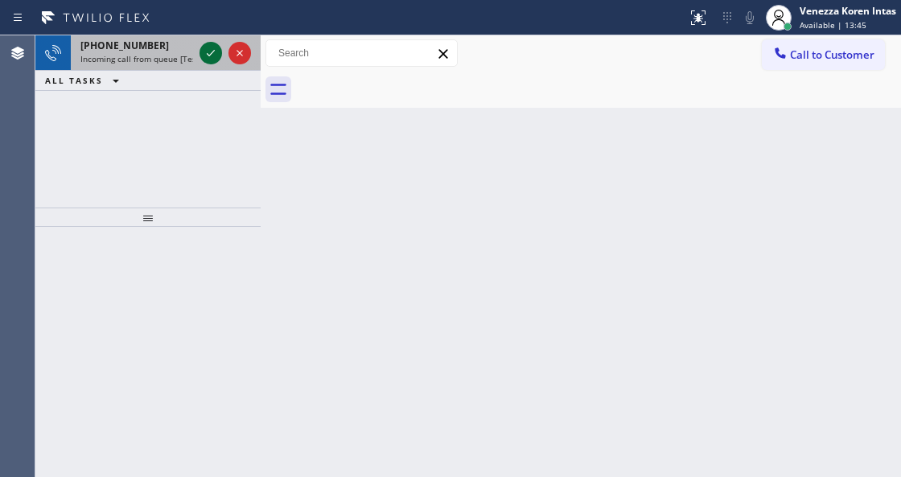
click at [204, 60] on icon at bounding box center [210, 52] width 19 height 19
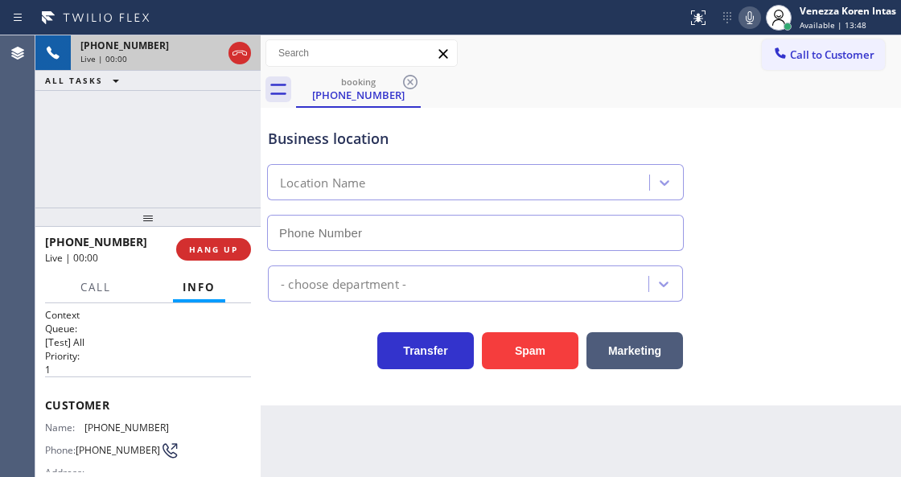
type input "[PHONE_NUMBER]"
click at [237, 53] on icon at bounding box center [239, 52] width 19 height 19
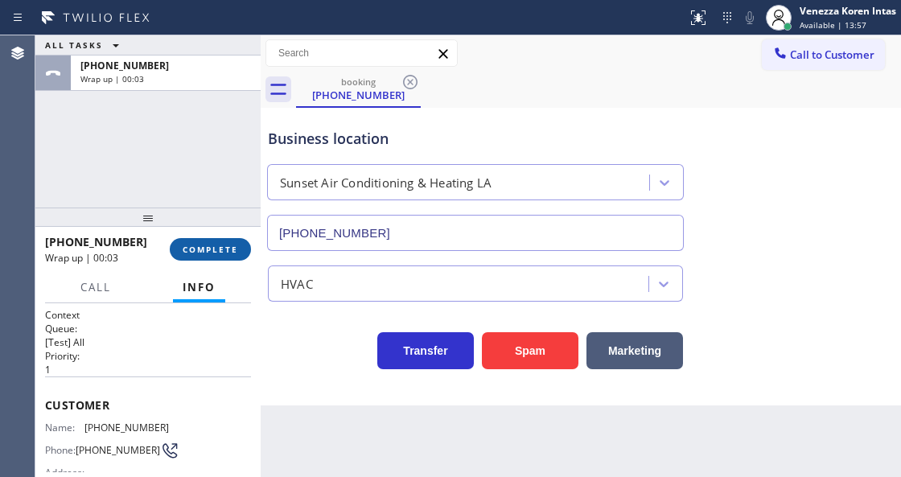
click at [224, 245] on span "COMPLETE" at bounding box center [211, 249] width 56 height 11
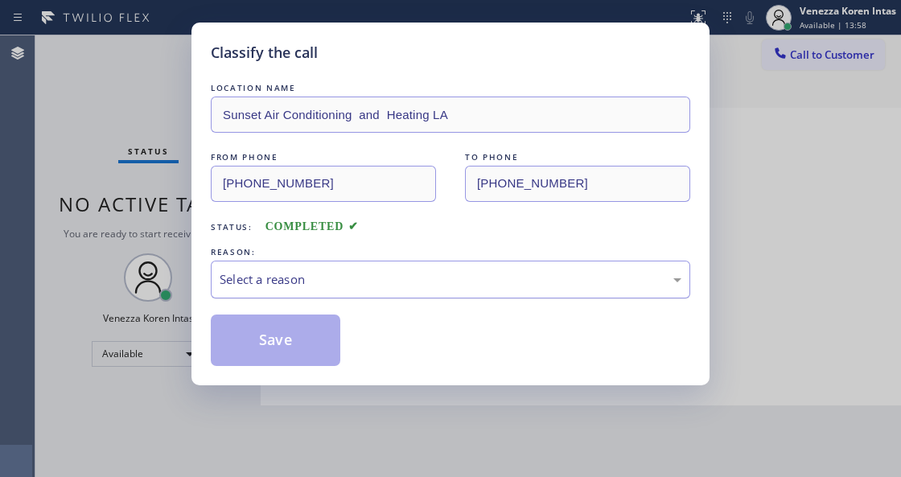
click at [382, 282] on div "Select a reason" at bounding box center [451, 279] width 462 height 19
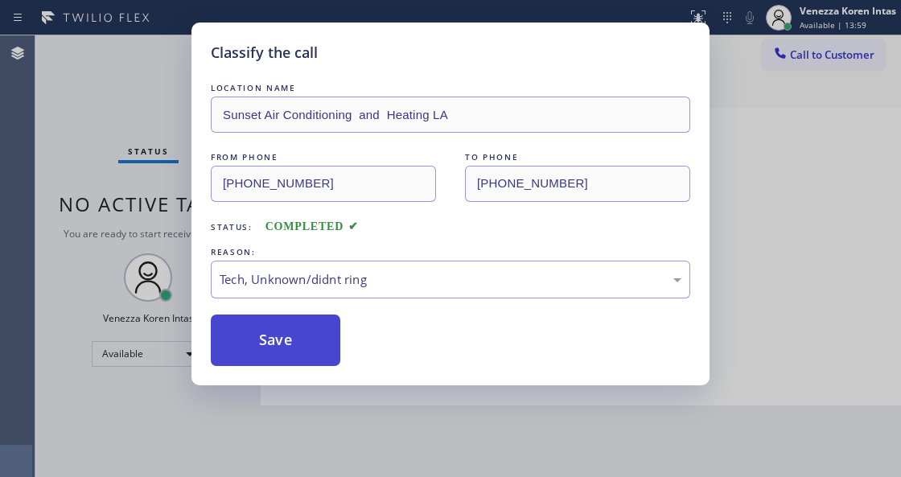
click at [317, 344] on button "Save" at bounding box center [276, 341] width 130 height 52
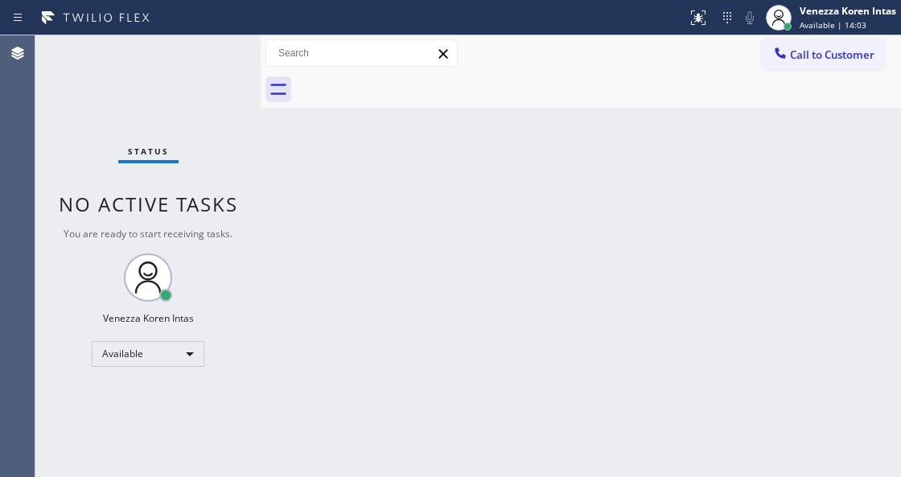
drag, startPoint x: 432, startPoint y: 302, endPoint x: 241, endPoint y: 127, distance: 258.6
click at [428, 300] on div "Back to Dashboard Change Sender ID Customers Technicians Select a contact Outbo…" at bounding box center [581, 256] width 641 height 442
click at [196, 66] on div "Status No active tasks You are ready to start receiving tasks. Venezza Koren In…" at bounding box center [147, 256] width 225 height 442
click at [35, 123] on div "Agent Desktop" at bounding box center [17, 256] width 35 height 442
click at [15, 116] on div "Agent Desktop" at bounding box center [17, 256] width 35 height 442
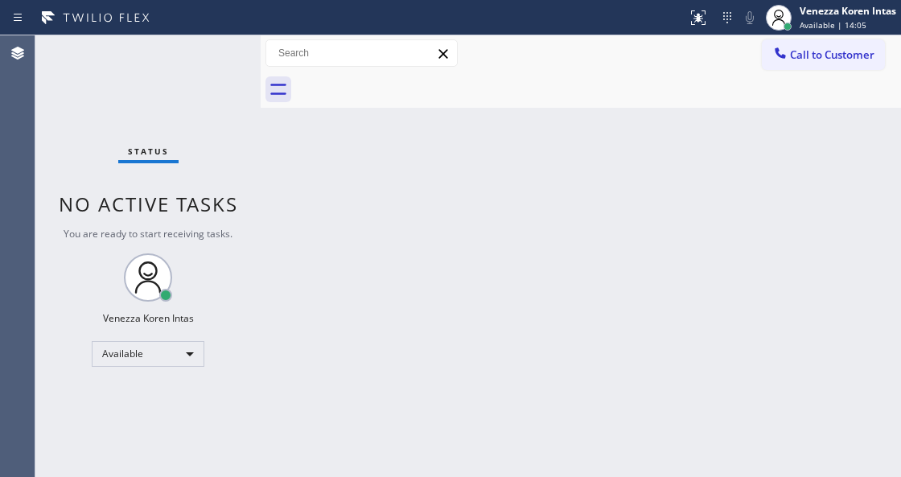
click at [220, 53] on div "Status No active tasks You are ready to start receiving tasks. Venezza Koren In…" at bounding box center [147, 256] width 225 height 442
click at [220, 56] on div "Status No active tasks You are ready to start receiving tasks. Venezza Koren In…" at bounding box center [147, 256] width 225 height 442
click at [219, 58] on div "Status No active tasks You are ready to start receiving tasks. Venezza Koren In…" at bounding box center [147, 256] width 225 height 442
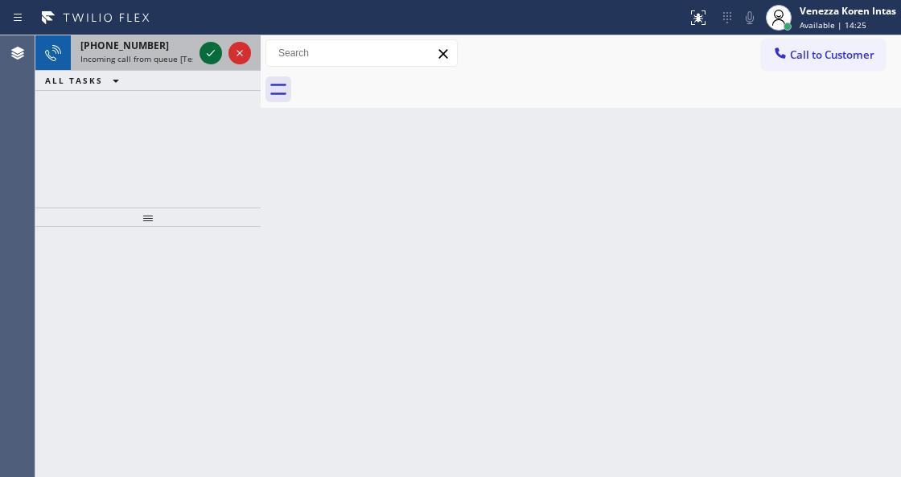
click at [206, 56] on div at bounding box center [225, 52] width 58 height 35
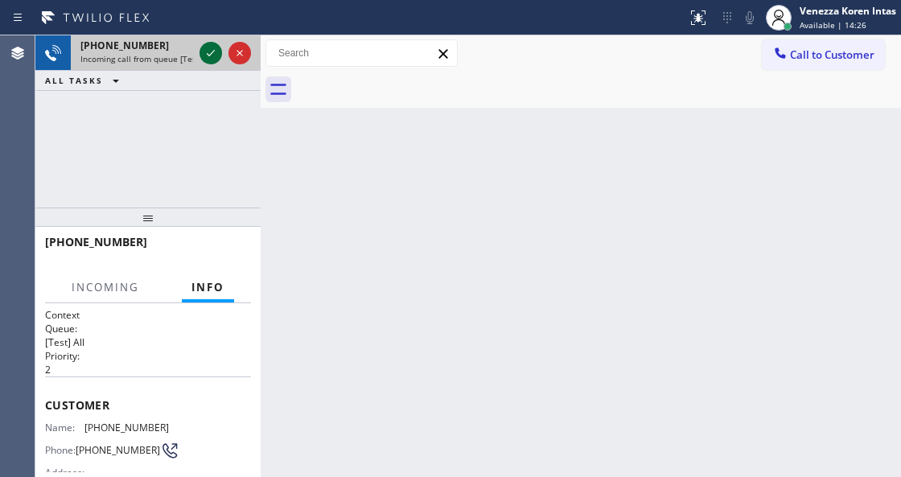
click at [211, 56] on icon at bounding box center [210, 52] width 19 height 19
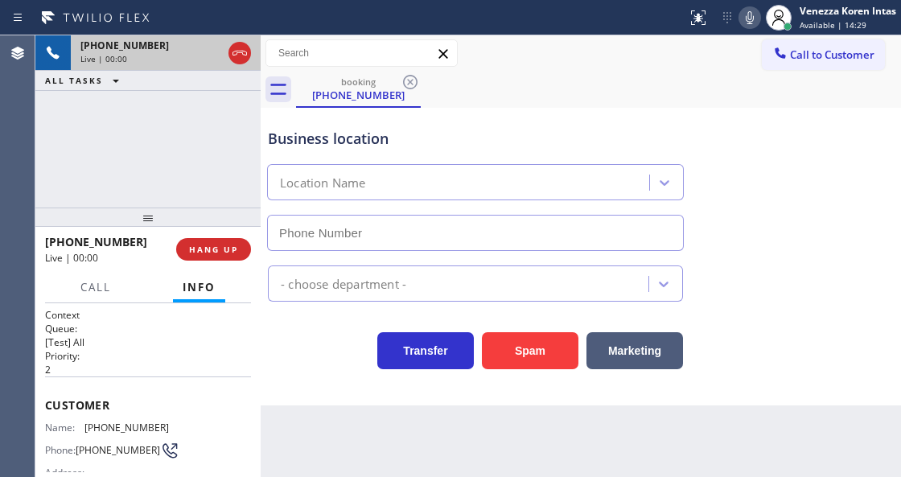
type input "[PHONE_NUMBER]"
click at [237, 52] on icon at bounding box center [239, 52] width 19 height 19
drag, startPoint x: 237, startPoint y: 52, endPoint x: 246, endPoint y: 190, distance: 137.9
click at [237, 56] on div "Live | 00:01" at bounding box center [165, 58] width 171 height 11
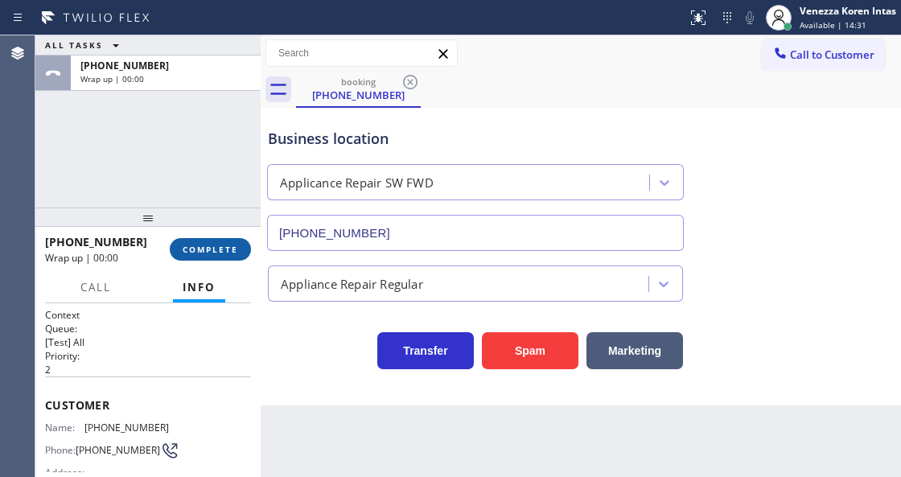
click at [204, 253] on span "COMPLETE" at bounding box center [211, 249] width 56 height 11
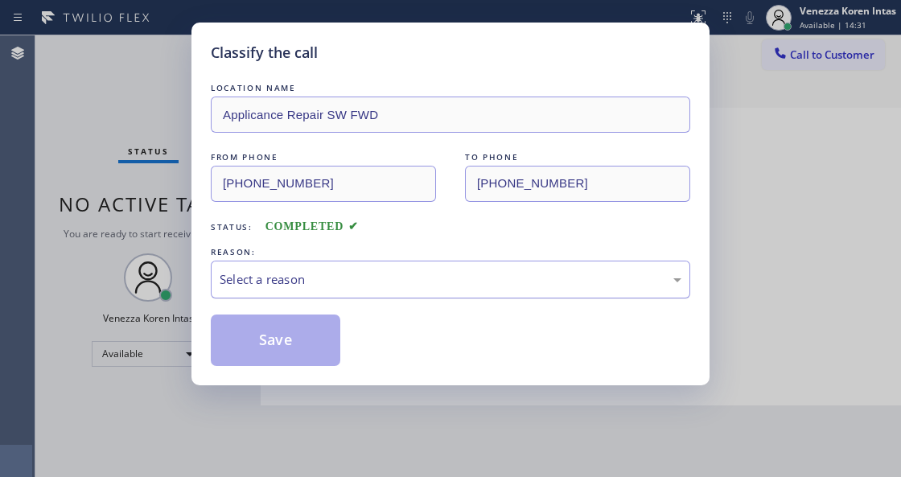
click at [351, 261] on div "Select a reason" at bounding box center [451, 280] width 480 height 38
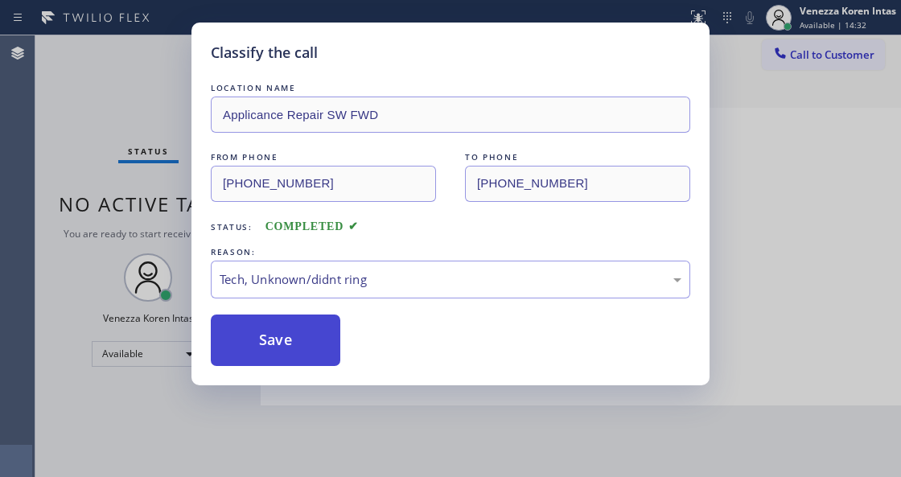
click at [309, 328] on button "Save" at bounding box center [276, 341] width 130 height 52
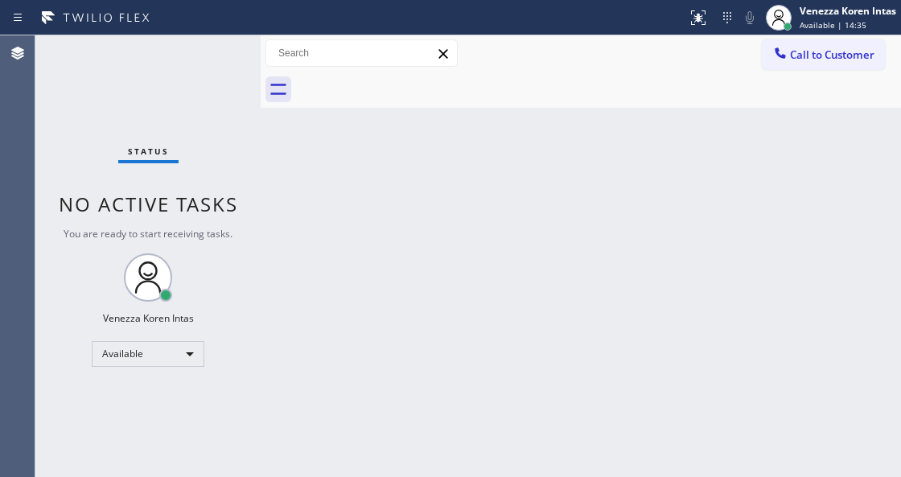
click at [208, 51] on div "Status No active tasks You are ready to start receiving tasks. Venezza Koren In…" at bounding box center [147, 256] width 225 height 442
click at [212, 62] on div "Status No active tasks You are ready to start receiving tasks. Venezza Koren In…" at bounding box center [147, 256] width 225 height 442
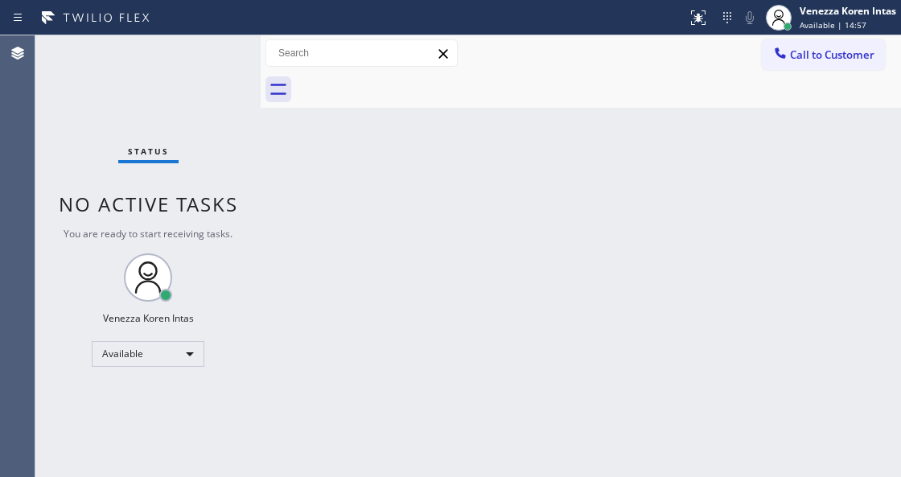
click at [195, 56] on div "Status No active tasks You are ready to start receiving tasks. Venezza Koren In…" at bounding box center [147, 256] width 225 height 442
click at [199, 56] on div "Status No active tasks You are ready to start receiving tasks. Venezza Koren In…" at bounding box center [147, 256] width 225 height 442
click at [200, 60] on div "Status No active tasks You are ready to start receiving tasks. Venezza Koren In…" at bounding box center [147, 256] width 225 height 442
click at [199, 60] on div "Status No active tasks You are ready to start receiving tasks. Venezza Koren In…" at bounding box center [147, 256] width 225 height 442
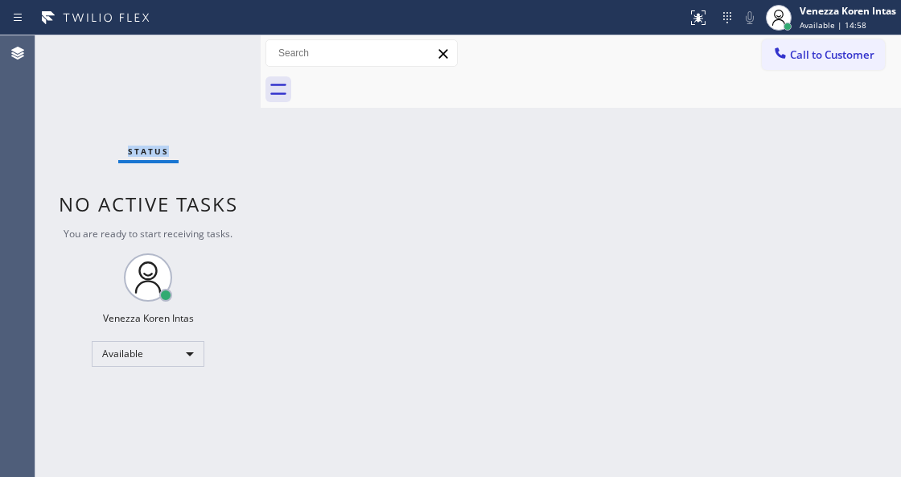
click at [199, 60] on div "Status No active tasks You are ready to start receiving tasks. Venezza Koren In…" at bounding box center [147, 256] width 225 height 442
click at [196, 62] on div "Status No active tasks You are ready to start receiving tasks. Venezza Koren In…" at bounding box center [147, 256] width 225 height 442
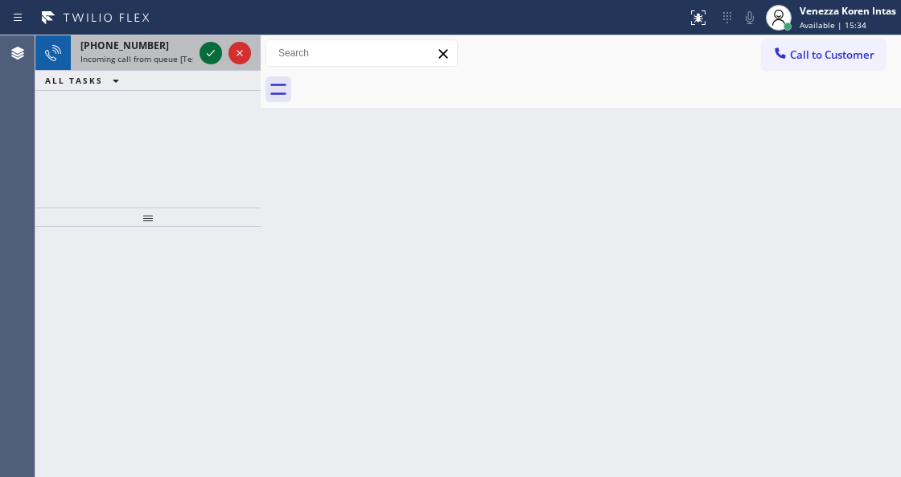
drag, startPoint x: 179, startPoint y: 39, endPoint x: 206, endPoint y: 56, distance: 32.6
click at [185, 43] on div "[PHONE_NUMBER]" at bounding box center [136, 46] width 113 height 14
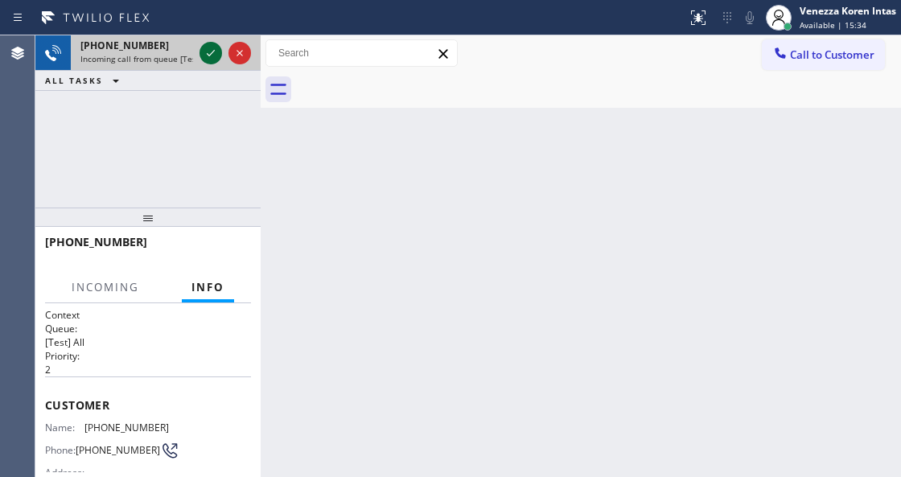
click at [204, 55] on icon at bounding box center [210, 52] width 19 height 19
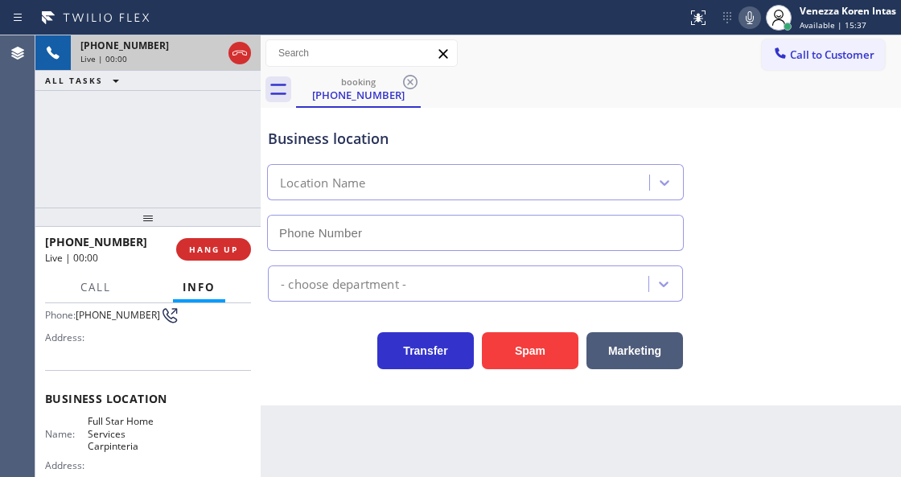
type input "[PHONE_NUMBER]"
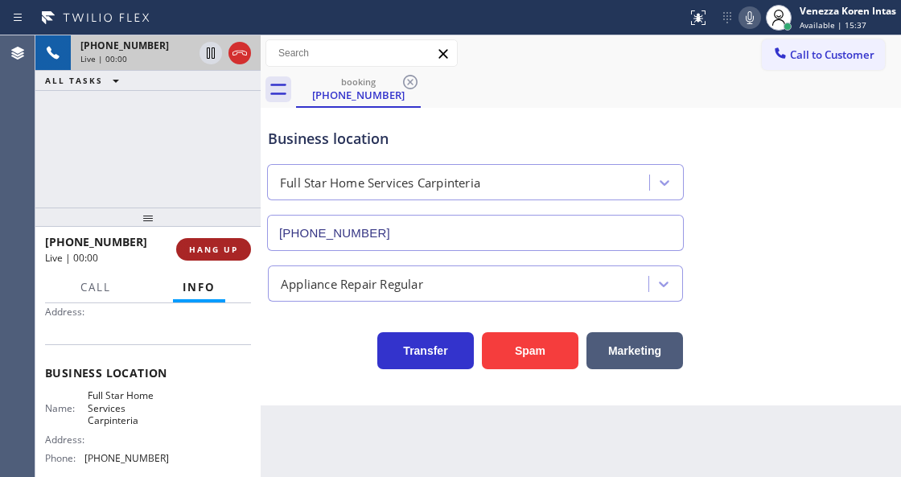
click at [200, 256] on button "HANG UP" at bounding box center [213, 249] width 75 height 23
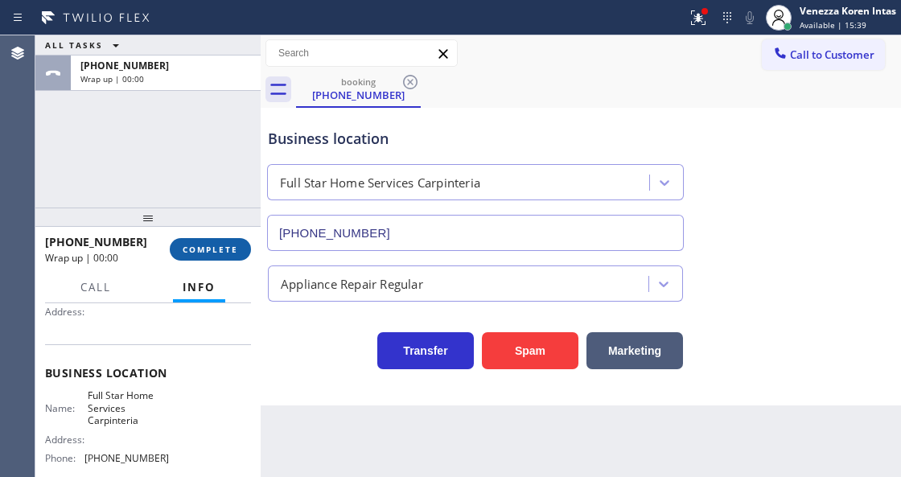
drag, startPoint x: 229, startPoint y: 246, endPoint x: 256, endPoint y: 253, distance: 27.3
click at [230, 246] on span "COMPLETE" at bounding box center [211, 249] width 56 height 11
click at [352, 273] on div "Appliance Repair Regular" at bounding box center [461, 284] width 376 height 28
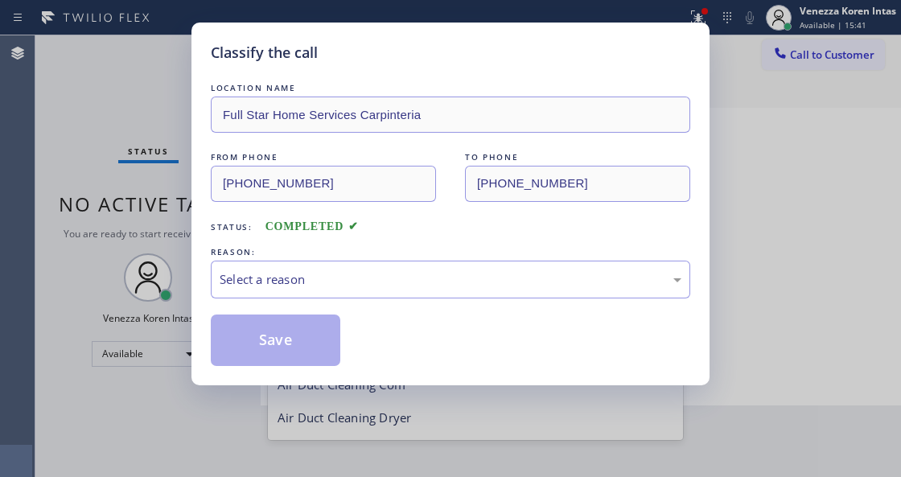
scroll to position [34, 0]
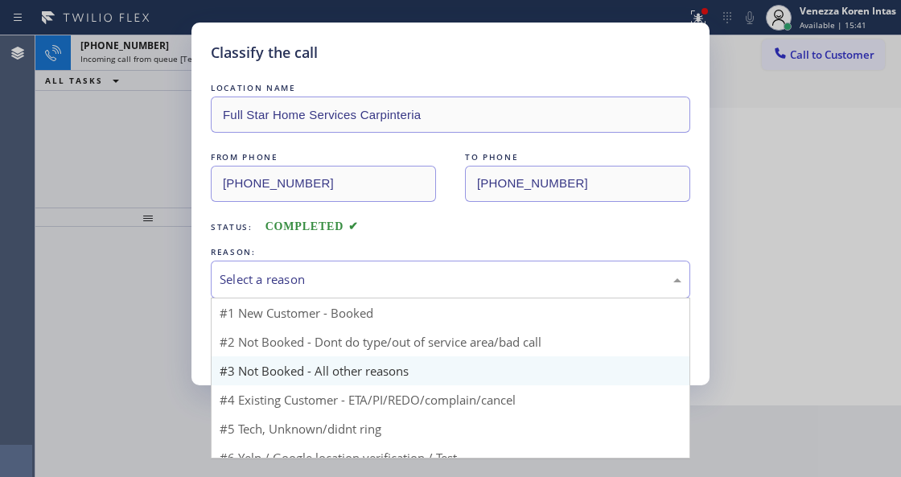
drag, startPoint x: 349, startPoint y: 273, endPoint x: 343, endPoint y: 372, distance: 99.2
click at [348, 286] on div "Select a reason" at bounding box center [451, 279] width 462 height 19
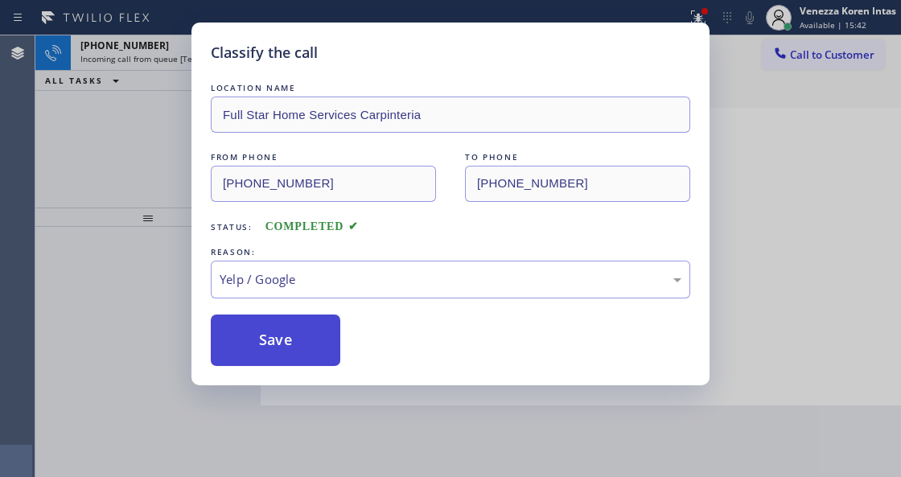
click at [314, 333] on button "Save" at bounding box center [276, 341] width 130 height 52
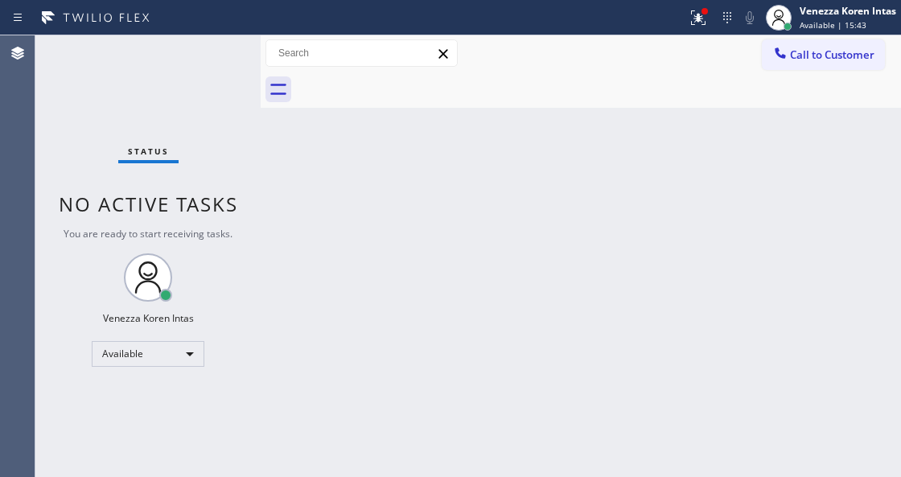
click at [219, 50] on div "Status No active tasks You are ready to start receiving tasks. Venezza Koren In…" at bounding box center [147, 256] width 225 height 442
click at [703, 9] on div at bounding box center [705, 11] width 6 height 6
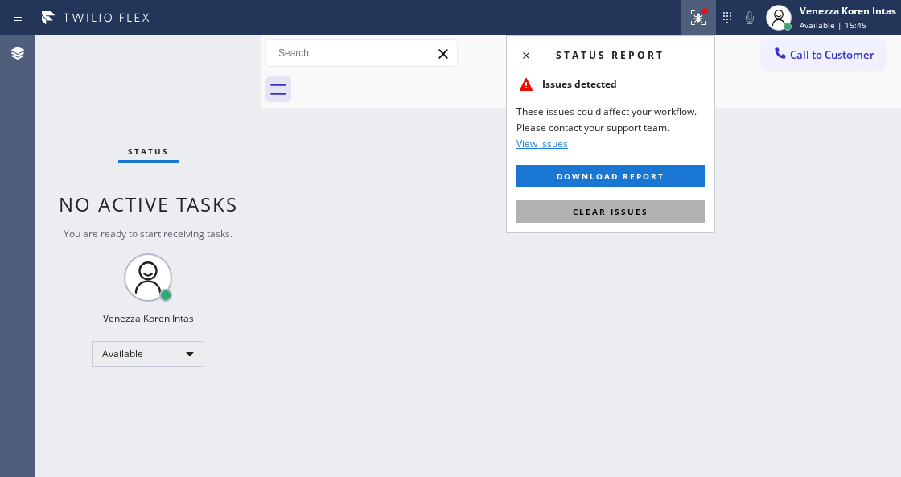
click at [659, 207] on button "Clear issues" at bounding box center [611, 211] width 188 height 23
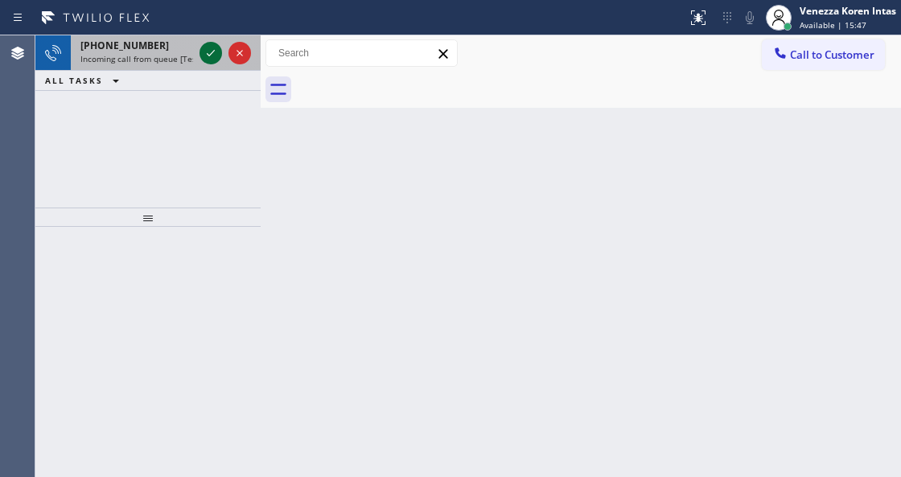
click at [209, 54] on icon at bounding box center [210, 52] width 19 height 19
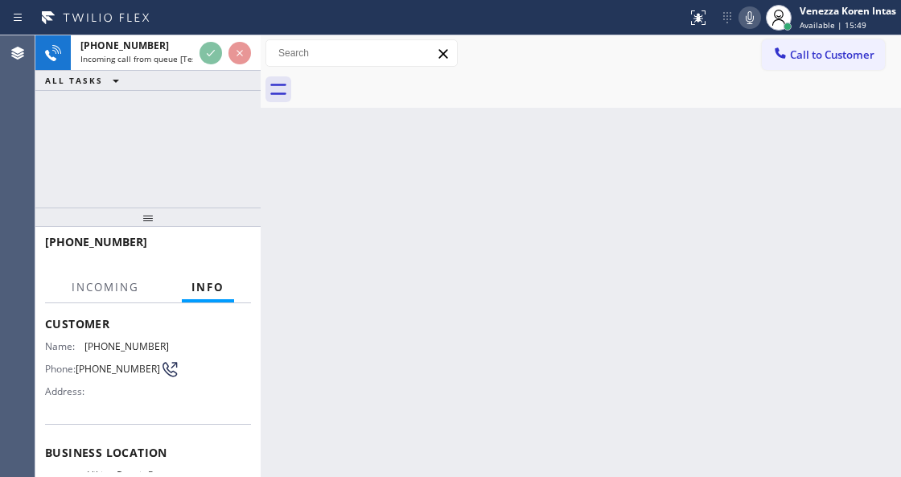
scroll to position [107, 0]
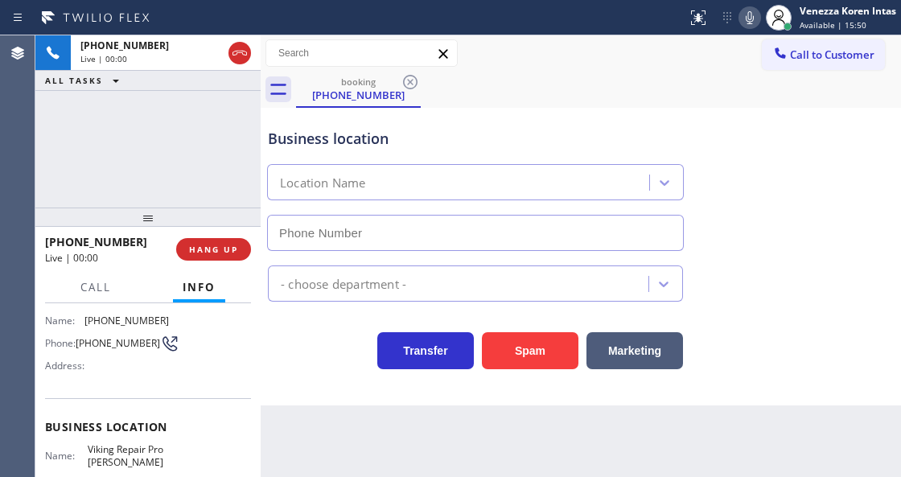
type input "[PHONE_NUMBER]"
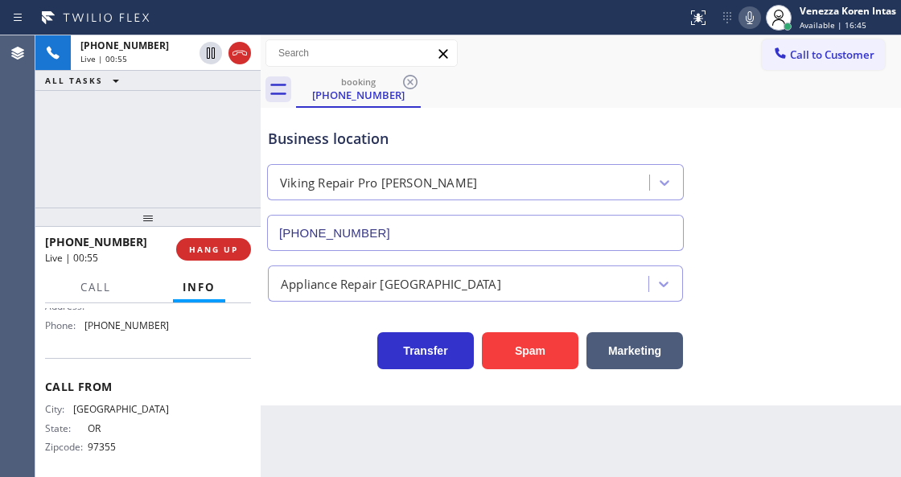
scroll to position [290, 0]
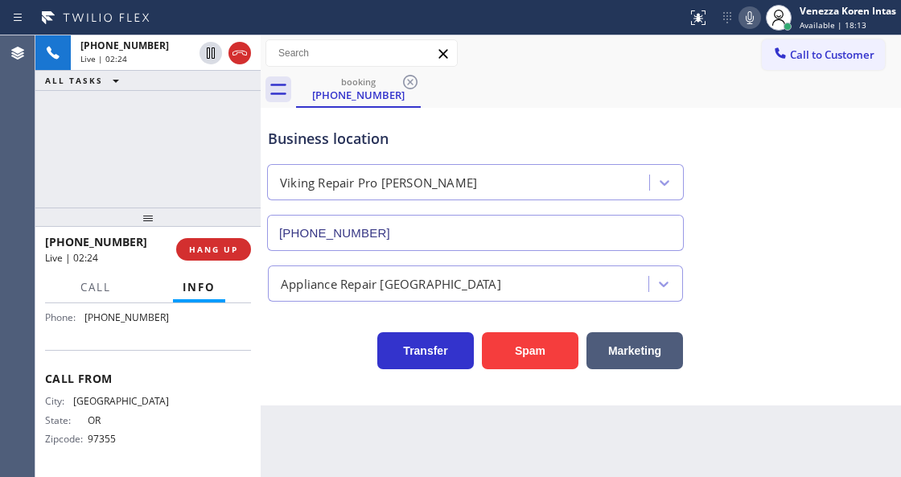
click at [740, 19] on icon at bounding box center [749, 17] width 19 height 19
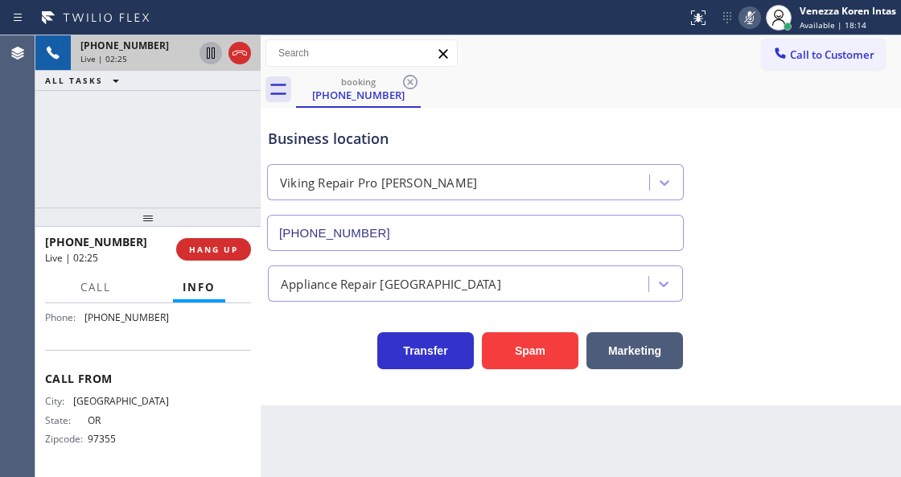
click at [212, 53] on icon at bounding box center [211, 52] width 8 height 11
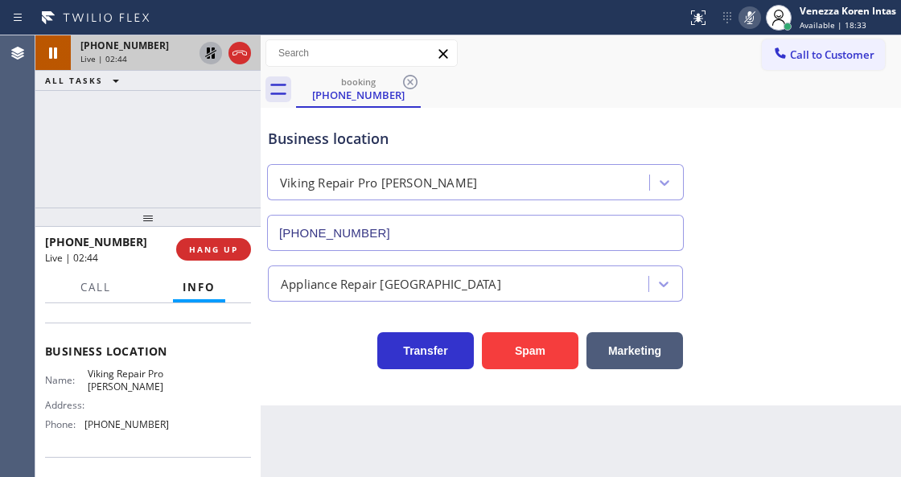
scroll to position [182, 0]
drag, startPoint x: 84, startPoint y: 370, endPoint x: 158, endPoint y: 385, distance: 75.4
click at [158, 385] on div "Name: Viking Repair Pro [PERSON_NAME]" at bounding box center [107, 381] width 124 height 25
copy span "Viking Repair Pro [PERSON_NAME]"
click at [491, 475] on div "Back to Dashboard Change Sender ID Customers Technicians Select a contact Outbo…" at bounding box center [581, 256] width 641 height 442
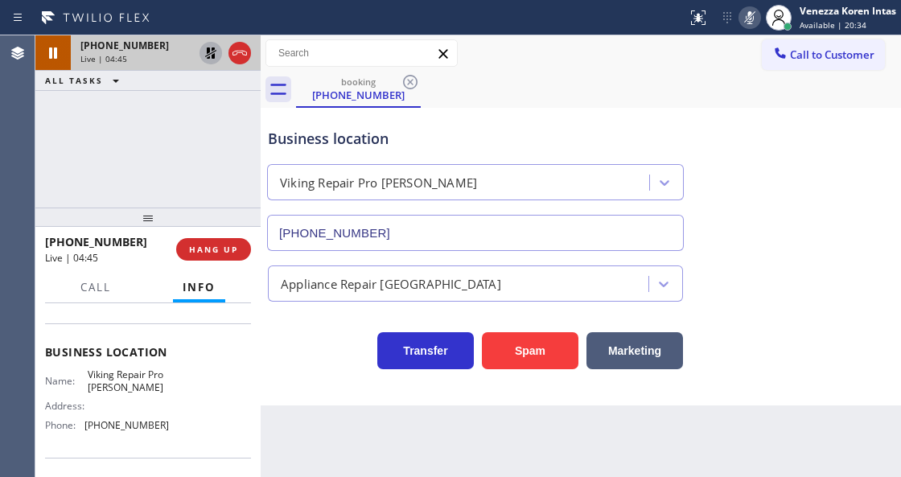
click at [752, 23] on icon at bounding box center [749, 17] width 19 height 19
click at [209, 56] on icon at bounding box center [210, 52] width 11 height 11
click at [261, 134] on div at bounding box center [261, 256] width 0 height 442
click at [740, 24] on icon at bounding box center [749, 17] width 19 height 19
click at [214, 52] on icon at bounding box center [211, 52] width 8 height 11
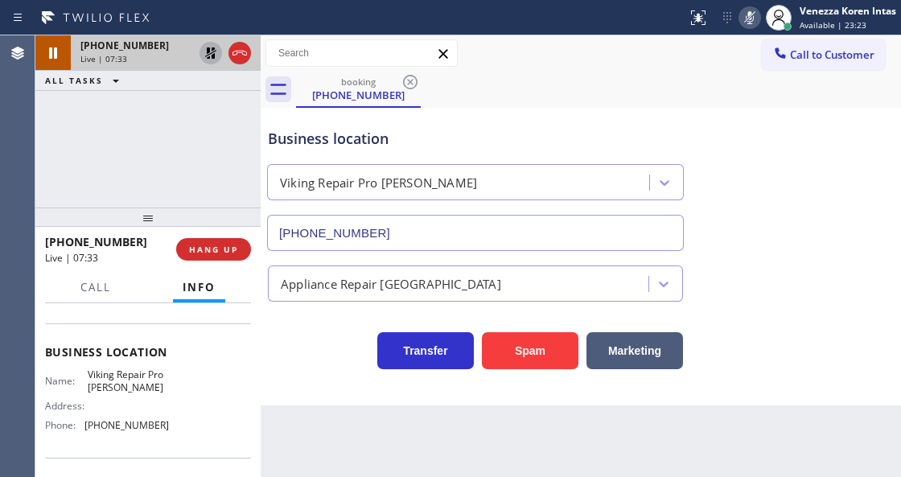
click at [756, 21] on icon at bounding box center [749, 17] width 19 height 19
click at [206, 60] on icon at bounding box center [210, 52] width 19 height 19
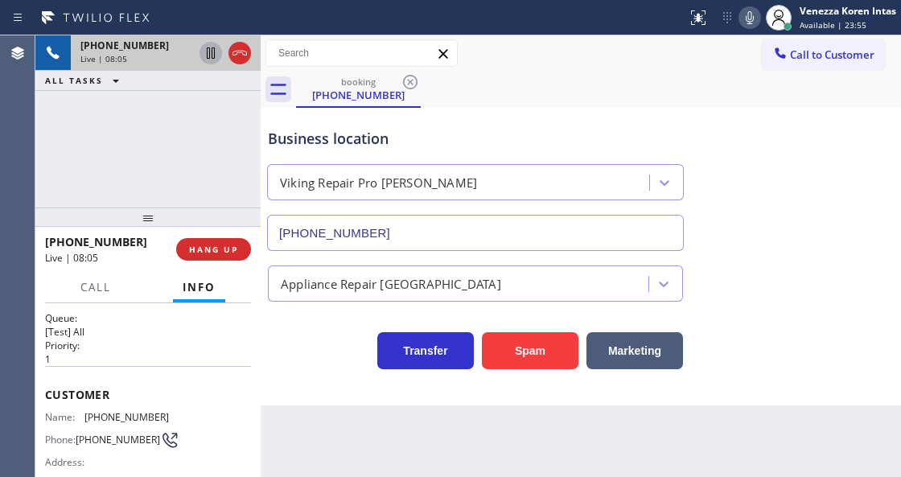
scroll to position [0, 0]
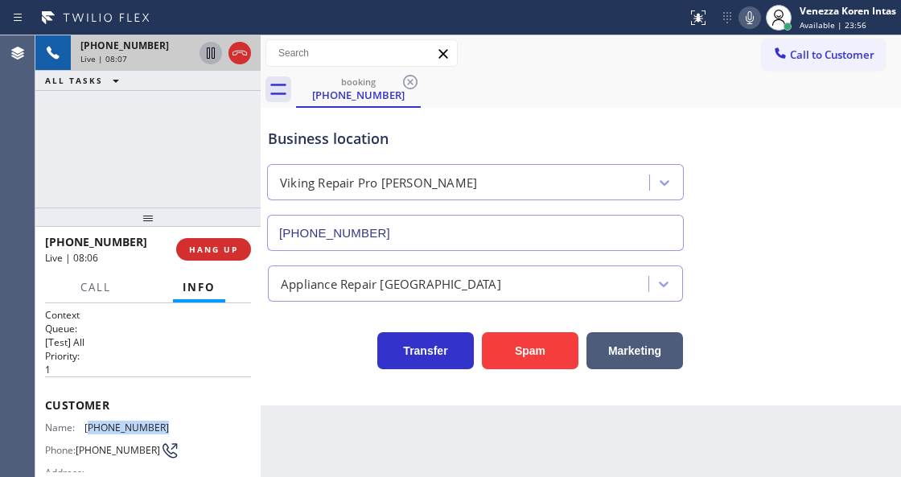
drag, startPoint x: 170, startPoint y: 422, endPoint x: 89, endPoint y: 418, distance: 80.5
click at [89, 422] on div "Name: [PHONE_NUMBER] Phone: [PHONE_NUMBER] Address:" at bounding box center [148, 454] width 206 height 64
copy span "541) 401-0707"
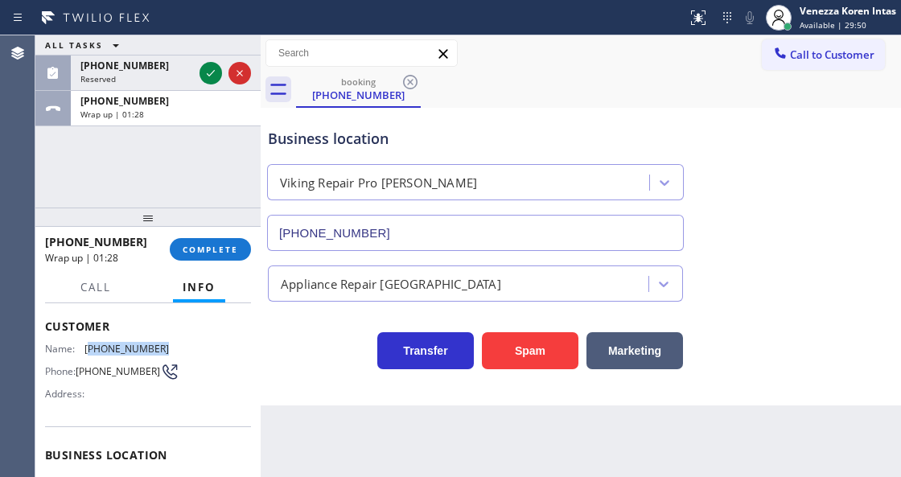
scroll to position [161, 0]
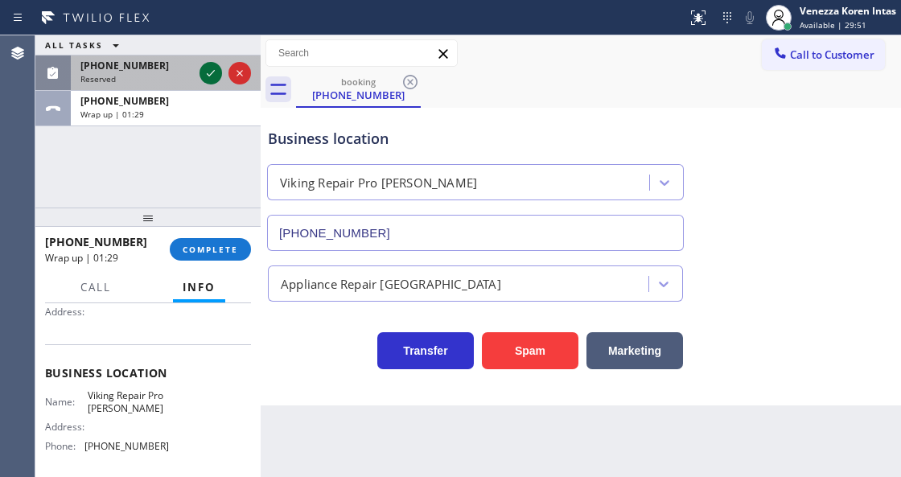
drag, startPoint x: 220, startPoint y: 77, endPoint x: 217, endPoint y: 92, distance: 14.8
click at [220, 77] on div at bounding box center [211, 73] width 23 height 19
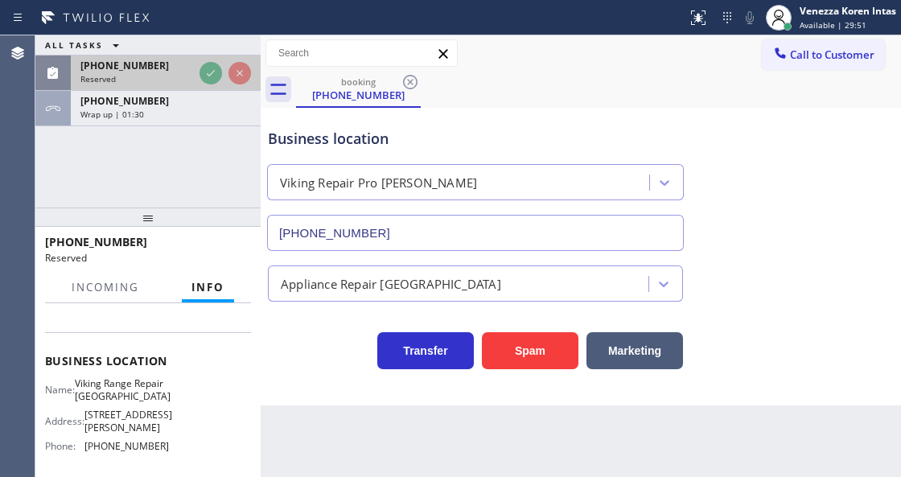
scroll to position [174, 0]
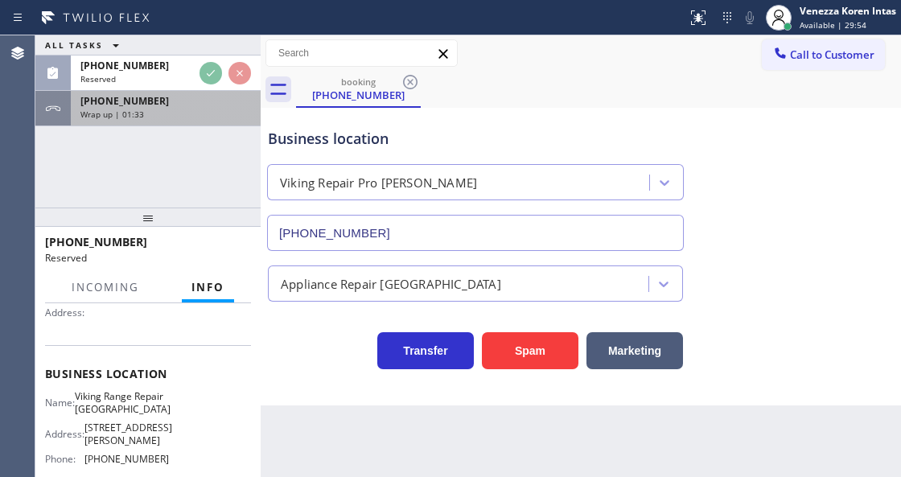
click at [163, 109] on div "Wrap up | 01:33" at bounding box center [165, 114] width 171 height 11
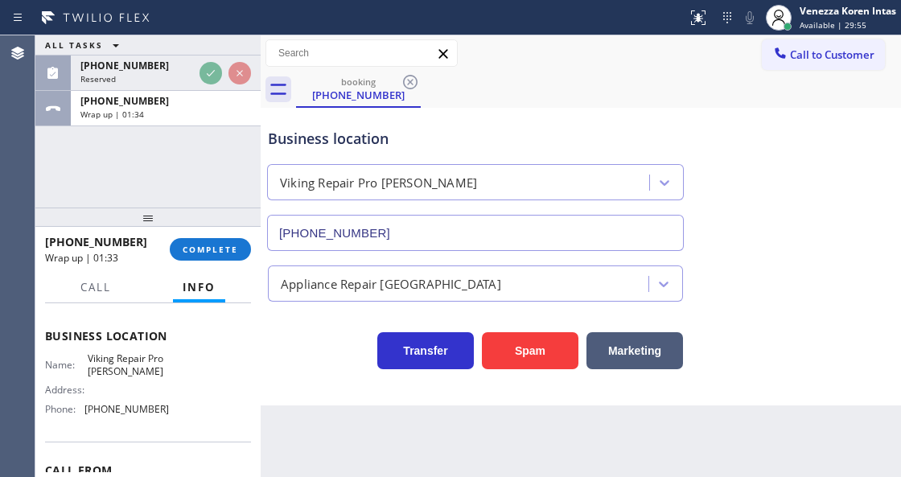
scroll to position [214, 0]
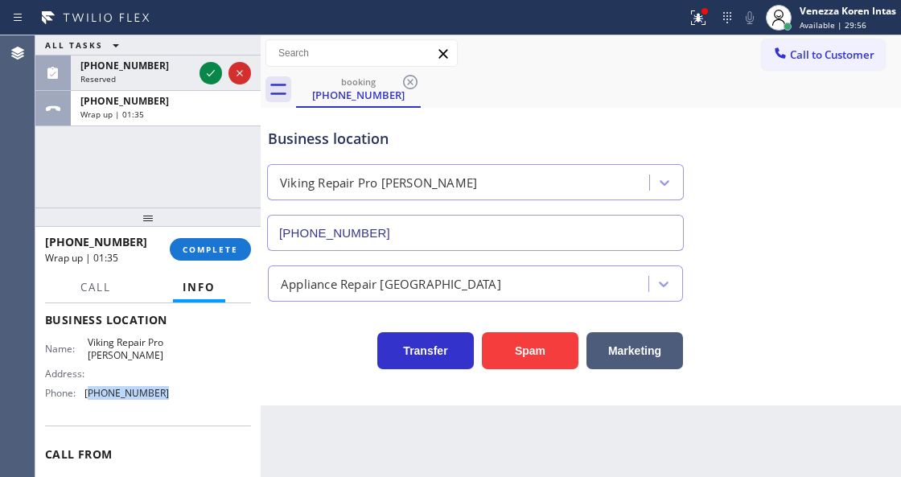
drag, startPoint x: 141, startPoint y: 388, endPoint x: 89, endPoint y: 392, distance: 52.5
click at [89, 392] on div "Name: Viking Repair Pro [PERSON_NAME] Address: Phone: [PHONE_NUMBER]" at bounding box center [148, 370] width 206 height 69
copy span "503) 694-4818"
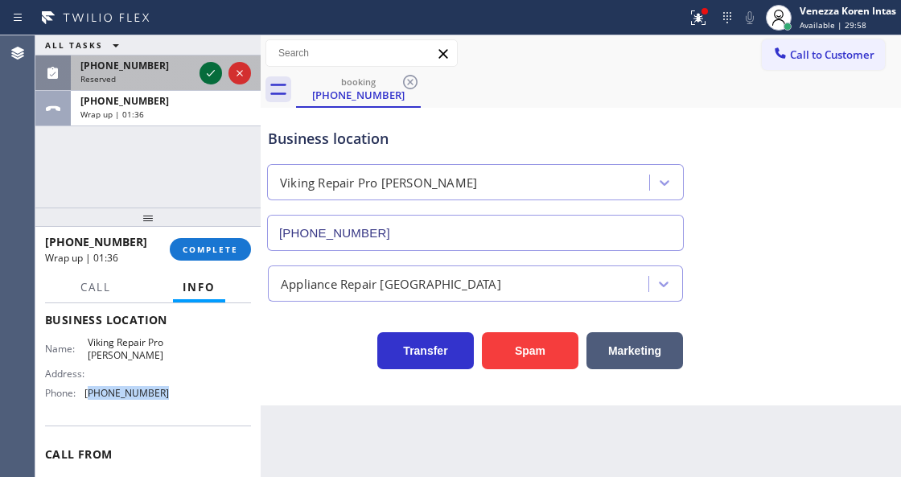
click at [207, 76] on icon at bounding box center [210, 73] width 19 height 19
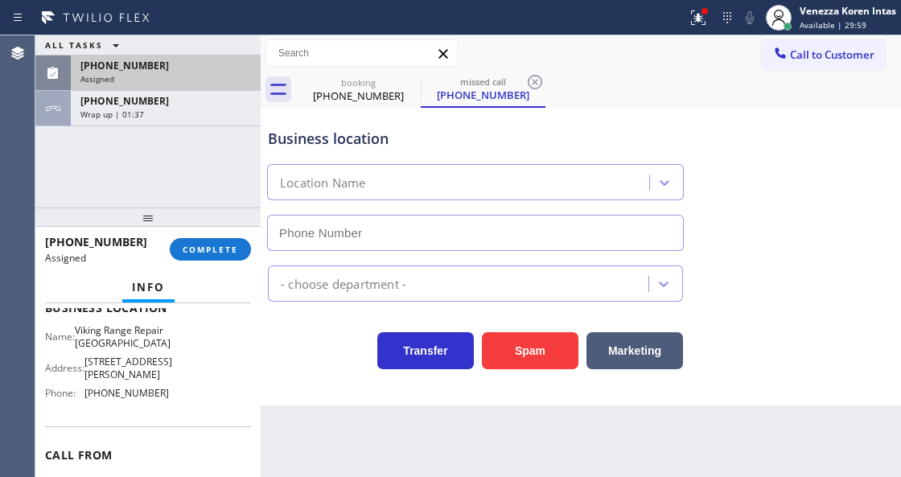
scroll to position [227, 0]
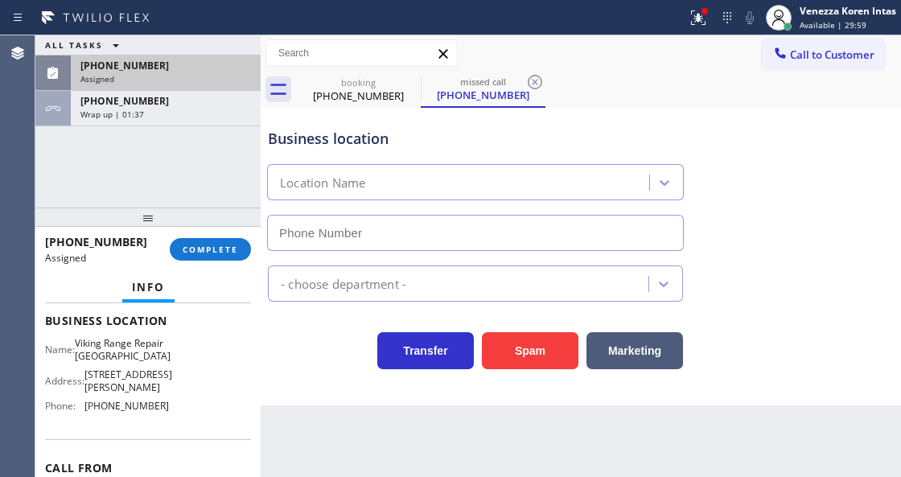
type input "[PHONE_NUMBER]"
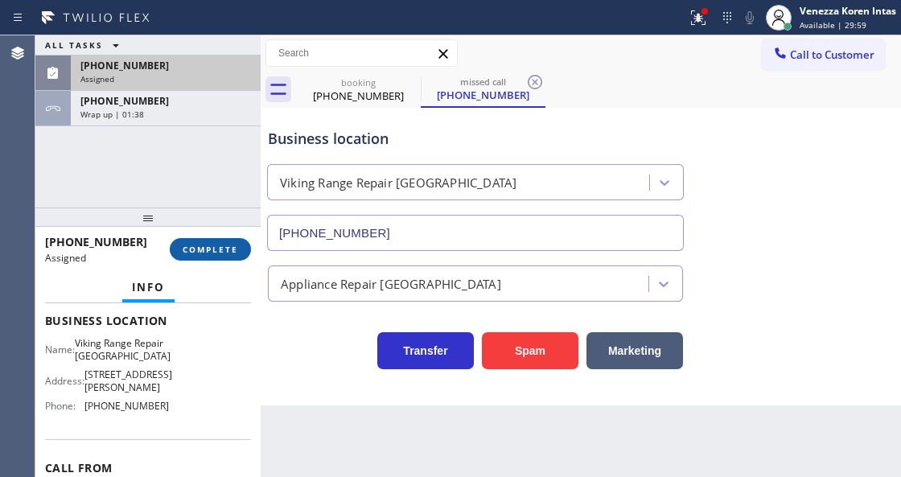
click at [226, 253] on span "COMPLETE" at bounding box center [211, 249] width 56 height 11
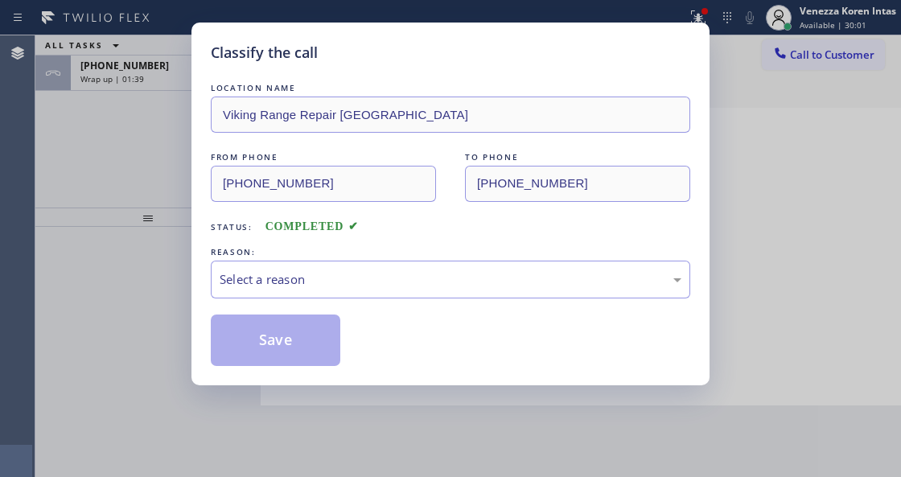
drag, startPoint x: 362, startPoint y: 275, endPoint x: 362, endPoint y: 293, distance: 17.7
click at [362, 284] on div "Select a reason" at bounding box center [451, 279] width 462 height 19
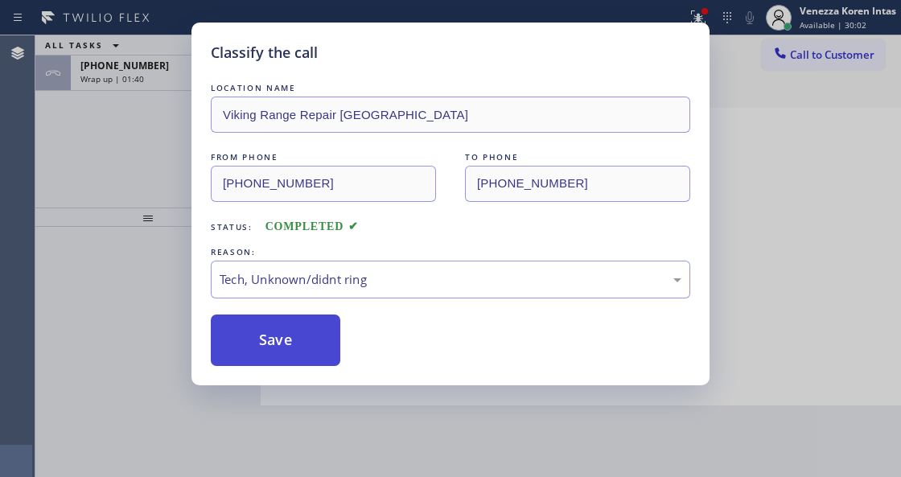
drag, startPoint x: 303, startPoint y: 357, endPoint x: 372, endPoint y: 223, distance: 150.8
click at [303, 357] on button "Save" at bounding box center [276, 341] width 130 height 52
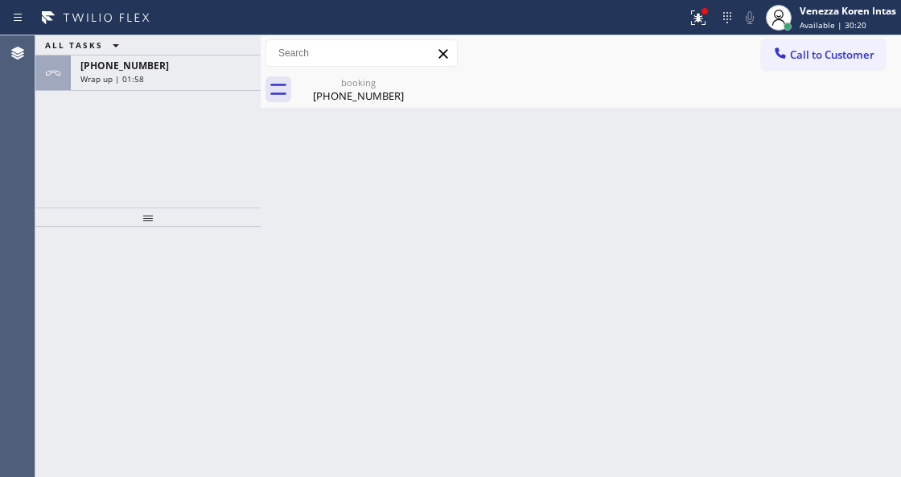
click at [173, 68] on div "[PHONE_NUMBER]" at bounding box center [165, 66] width 171 height 14
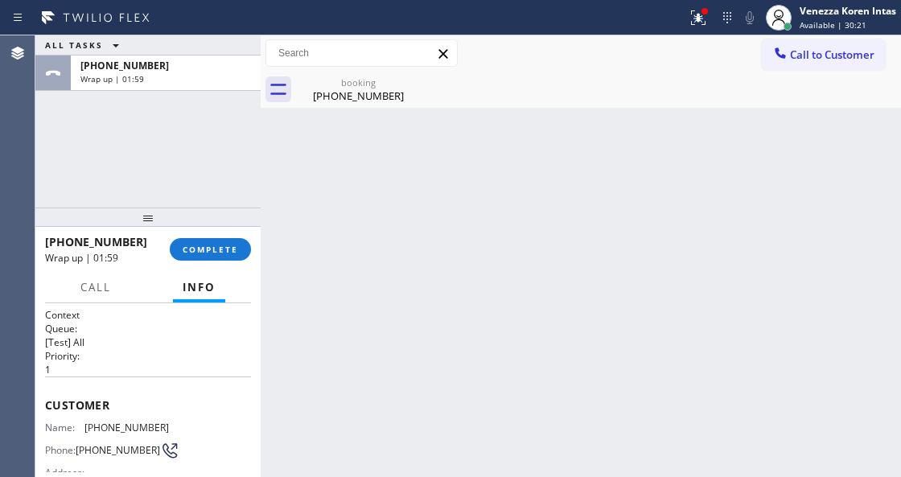
drag, startPoint x: 225, startPoint y: 240, endPoint x: 315, endPoint y: 253, distance: 91.0
click at [225, 240] on button "COMPLETE" at bounding box center [210, 249] width 81 height 23
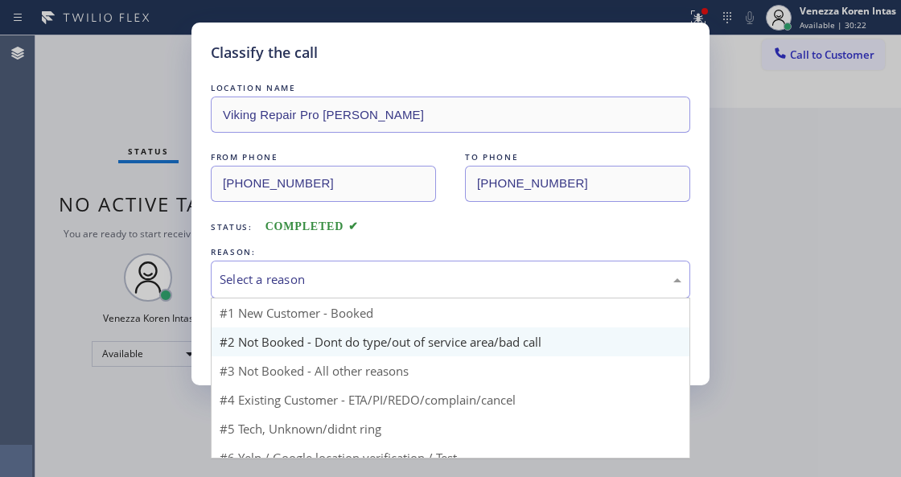
drag, startPoint x: 386, startPoint y: 271, endPoint x: 377, endPoint y: 352, distance: 81.8
click at [388, 273] on div "Select a reason" at bounding box center [451, 279] width 462 height 19
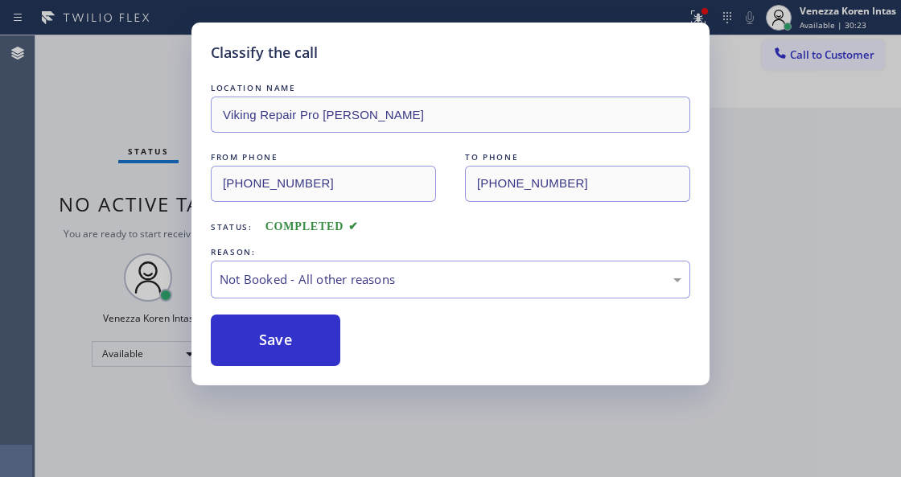
click at [303, 346] on button "Save" at bounding box center [276, 341] width 130 height 52
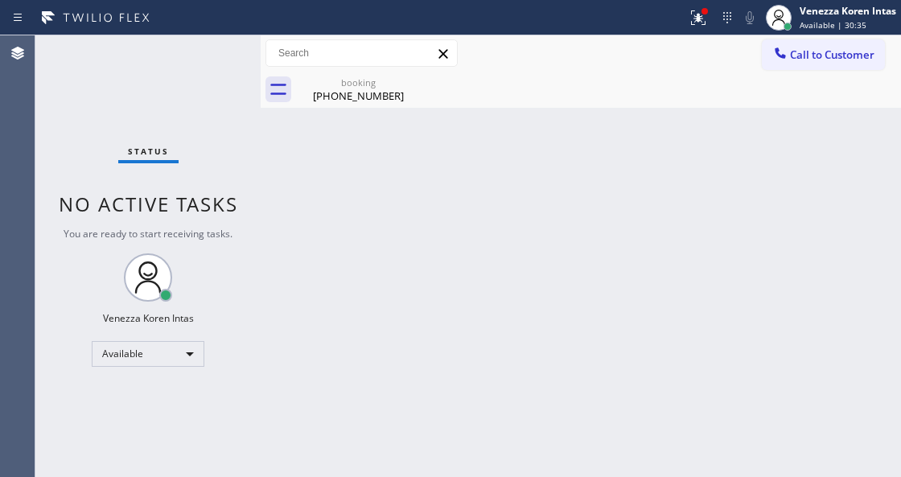
drag, startPoint x: 355, startPoint y: 84, endPoint x: 402, endPoint y: 106, distance: 51.8
click at [355, 89] on div "booking [PHONE_NUMBER]" at bounding box center [359, 90] width 122 height 36
drag, startPoint x: 300, startPoint y: 229, endPoint x: 277, endPoint y: 464, distance: 236.1
click at [295, 267] on div "Back to Dashboard Change Sender ID Customers Technicians Select a contact Outbo…" at bounding box center [581, 256] width 641 height 442
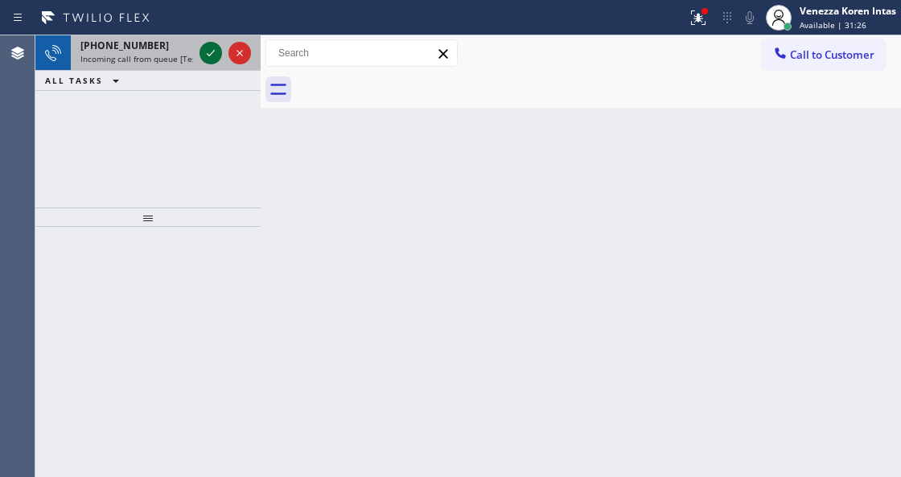
click at [214, 58] on icon at bounding box center [210, 52] width 19 height 19
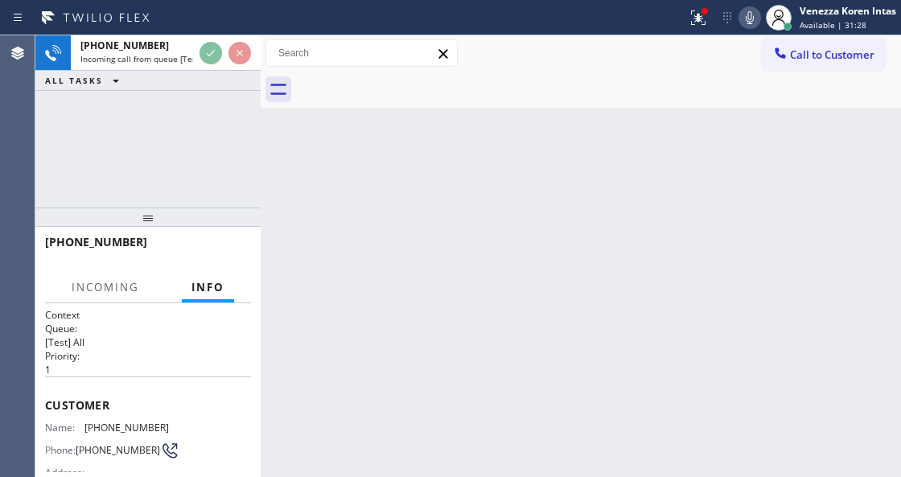
scroll to position [214, 0]
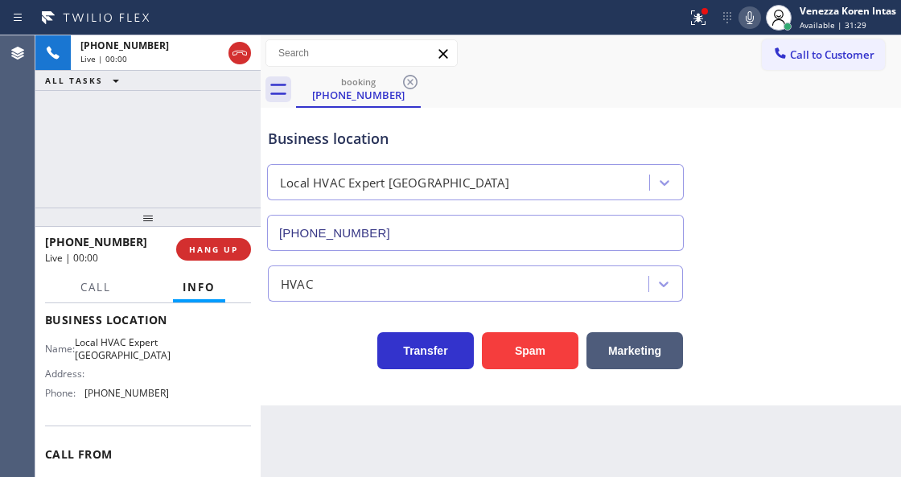
type input "[PHONE_NUMBER]"
click at [238, 245] on button "HANG UP" at bounding box center [213, 249] width 75 height 23
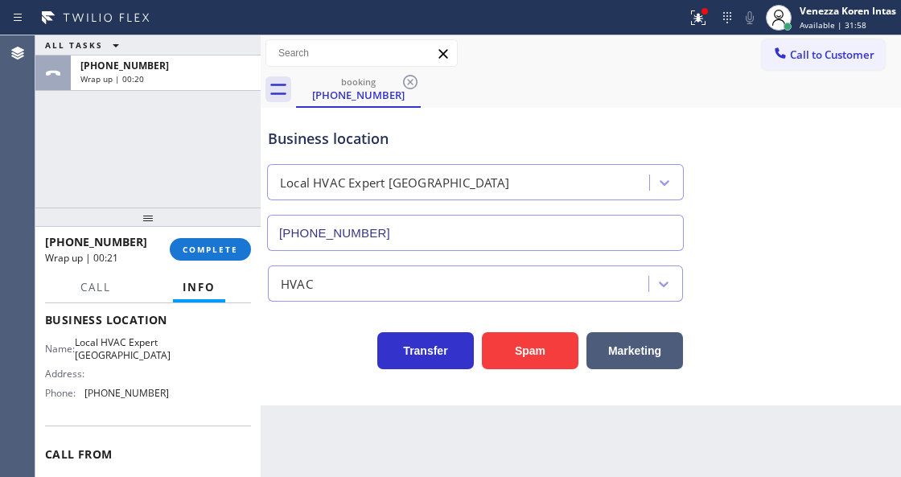
drag, startPoint x: 690, startPoint y: 10, endPoint x: 694, endPoint y: 52, distance: 42.0
click at [691, 10] on icon at bounding box center [696, 15] width 10 height 11
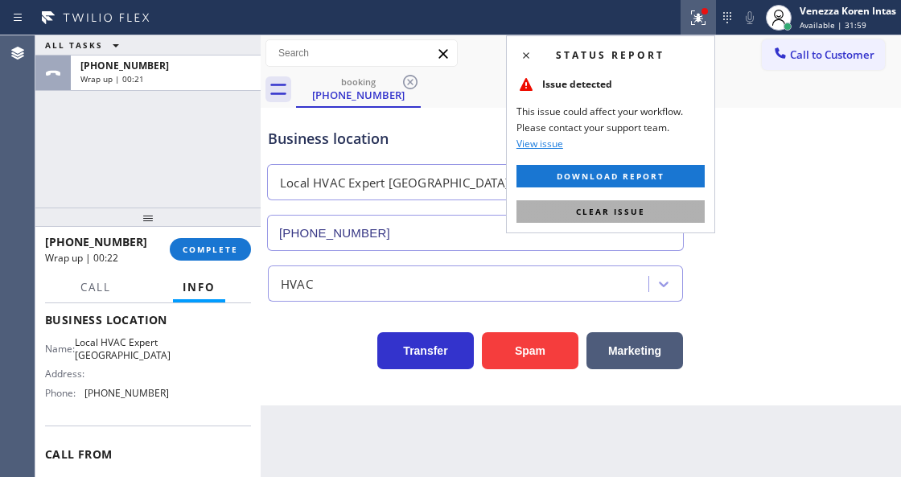
drag, startPoint x: 678, startPoint y: 216, endPoint x: 351, endPoint y: 227, distance: 326.9
click at [678, 216] on button "Clear issue" at bounding box center [611, 211] width 188 height 23
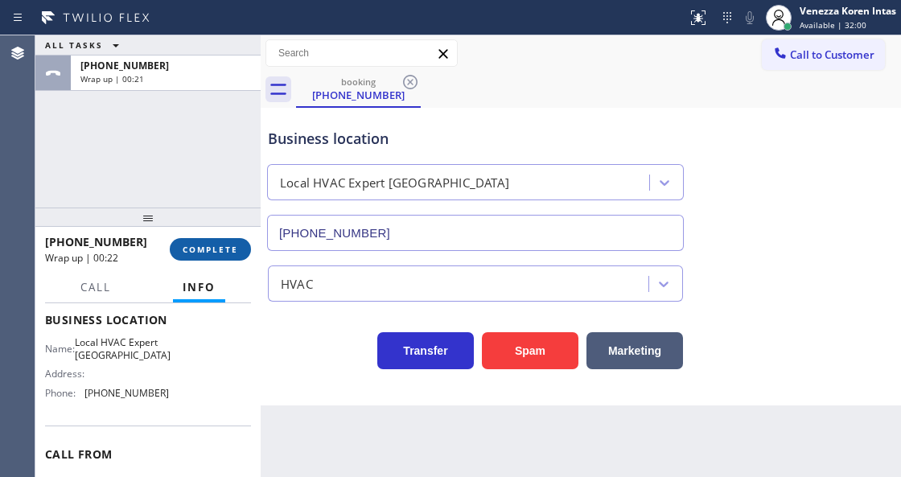
click at [225, 251] on span "COMPLETE" at bounding box center [211, 249] width 56 height 11
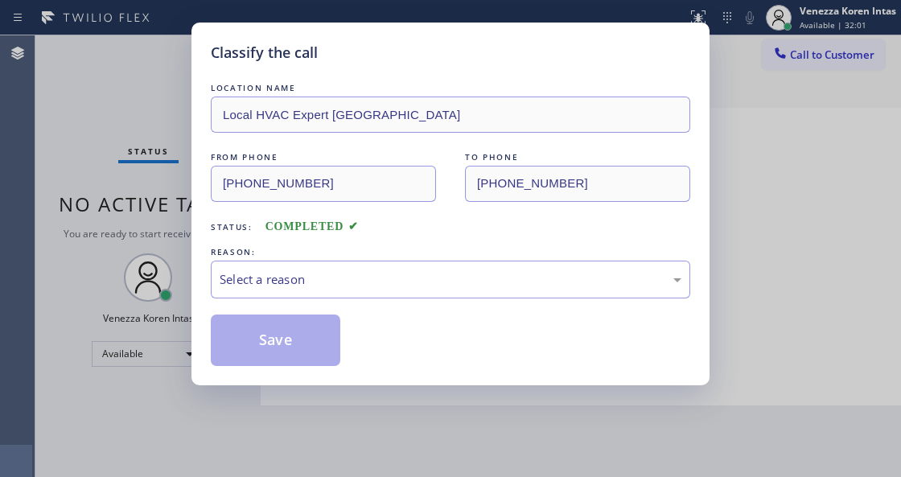
click at [352, 282] on div "Select a reason" at bounding box center [451, 279] width 462 height 19
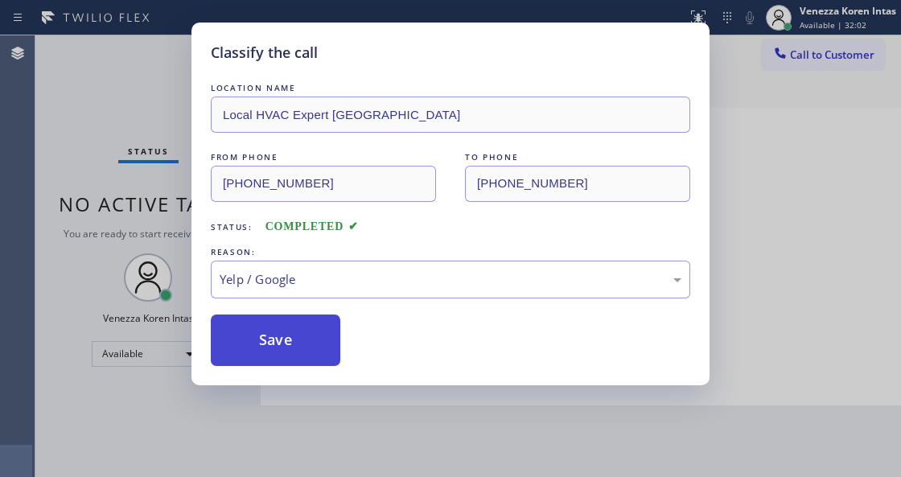
click at [278, 338] on button "Save" at bounding box center [276, 341] width 130 height 52
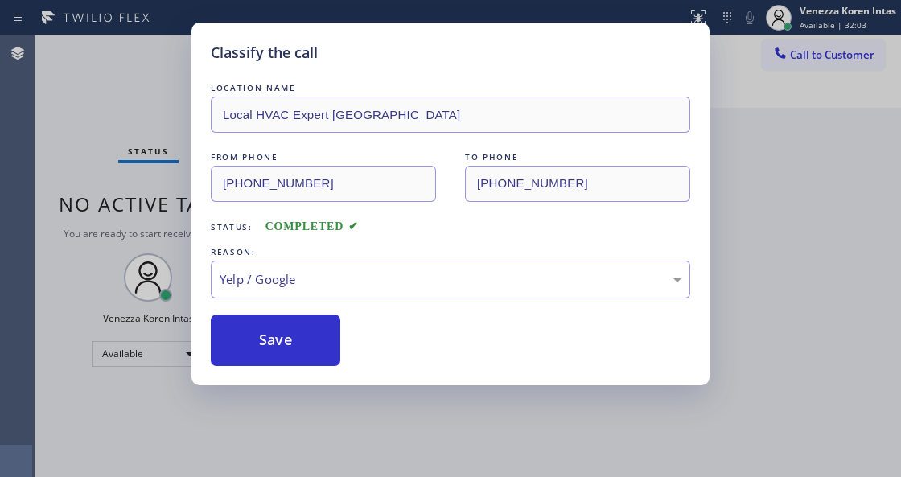
drag, startPoint x: 74, startPoint y: 152, endPoint x: 90, endPoint y: 200, distance: 50.1
click at [74, 152] on div "Classify the call LOCATION NAME Local HVAC Expert [GEOGRAPHIC_DATA] FROM PHONE …" at bounding box center [450, 238] width 901 height 477
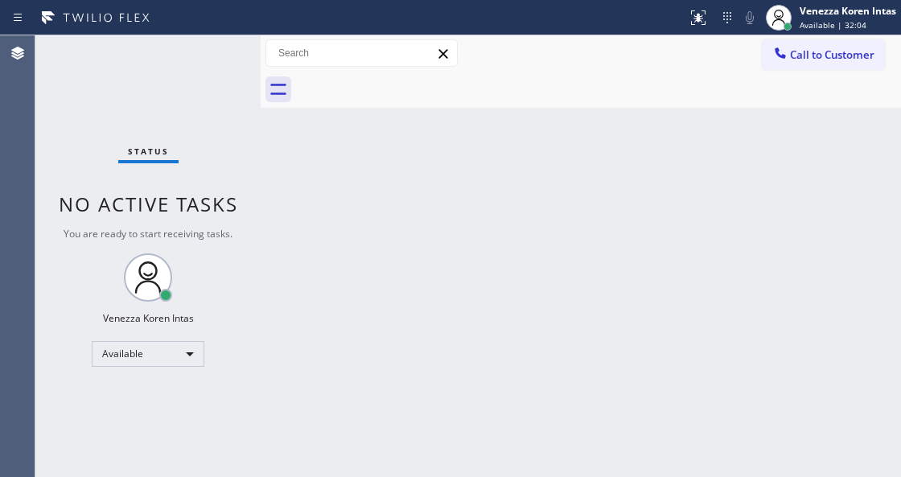
click at [306, 471] on div "Back to Dashboard Change Sender ID Customers Technicians Select a contact Outbo…" at bounding box center [581, 256] width 641 height 442
click at [329, 307] on div "Back to Dashboard Change Sender ID Customers Technicians Select a contact Outbo…" at bounding box center [581, 256] width 641 height 442
drag, startPoint x: 251, startPoint y: 233, endPoint x: 194, endPoint y: 113, distance: 133.5
click at [250, 230] on div "Status No active tasks You are ready to start receiving tasks. Venezza Koren In…" at bounding box center [147, 256] width 225 height 442
click at [194, 113] on div "Status No active tasks You are ready to start receiving tasks. Venezza Koren In…" at bounding box center [147, 256] width 225 height 442
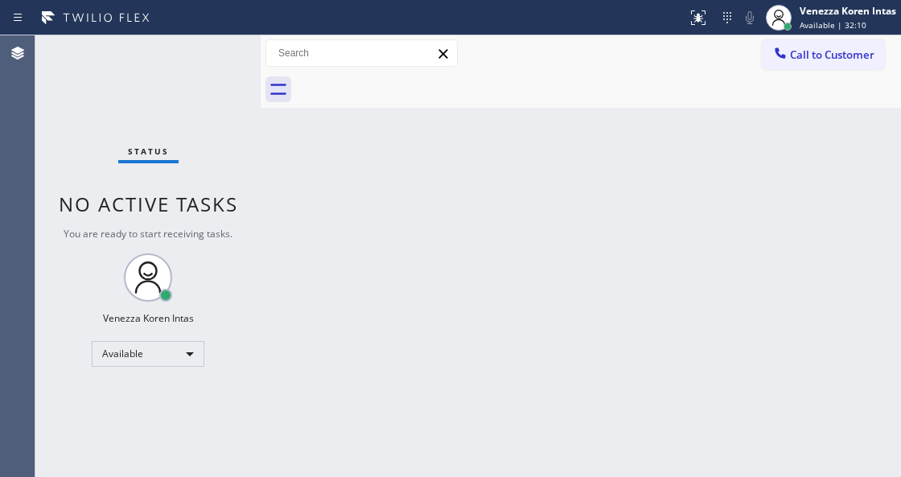
drag, startPoint x: 203, startPoint y: 100, endPoint x: 163, endPoint y: 111, distance: 41.8
click at [187, 105] on div "Status No active tasks You are ready to start receiving tasks. Venezza Koren In…" at bounding box center [147, 256] width 225 height 442
drag, startPoint x: 187, startPoint y: 72, endPoint x: 200, endPoint y: 69, distance: 13.3
click at [187, 72] on div "Status No active tasks You are ready to start receiving tasks. Venezza Koren In…" at bounding box center [147, 256] width 225 height 442
drag, startPoint x: 443, startPoint y: 150, endPoint x: 443, endPoint y: 161, distance: 11.3
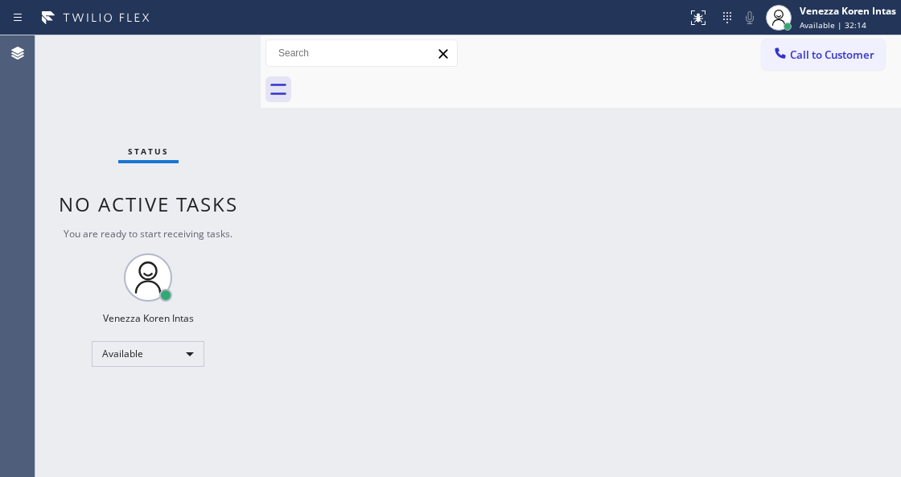
click at [443, 155] on div "Back to Dashboard Change Sender ID Customers Technicians Select a contact Outbo…" at bounding box center [581, 256] width 641 height 442
drag, startPoint x: 559, startPoint y: 240, endPoint x: 456, endPoint y: 307, distance: 123.2
click at [555, 240] on div "Back to Dashboard Change Sender ID Customers Technicians Select a contact Outbo…" at bounding box center [581, 256] width 641 height 442
click at [303, 204] on div "Back to Dashboard Change Sender ID Customers Technicians Select a contact Outbo…" at bounding box center [581, 256] width 641 height 442
click at [143, 171] on div "Status No active tasks You are ready to start receiving tasks. Venezza Koren In…" at bounding box center [147, 256] width 225 height 442
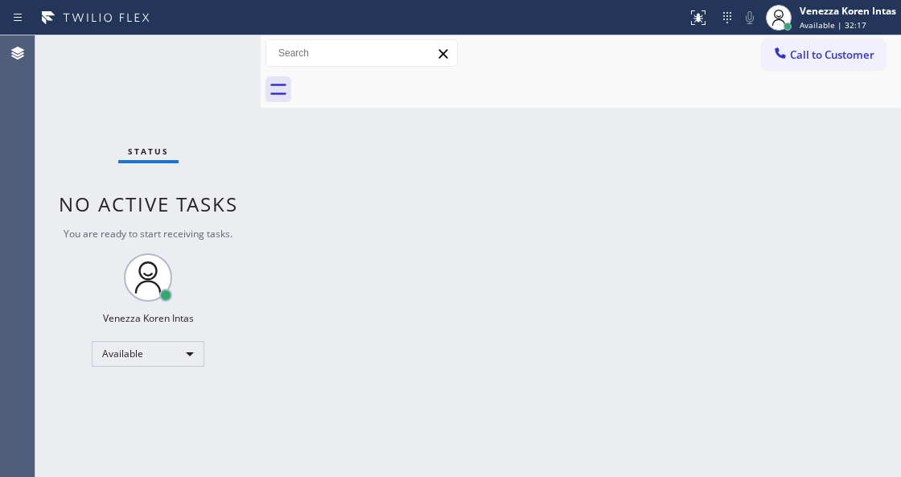
drag, startPoint x: 161, startPoint y: 80, endPoint x: 215, endPoint y: 91, distance: 54.9
click at [176, 83] on div "Status No active tasks You are ready to start receiving tasks. Venezza Koren In…" at bounding box center [147, 256] width 225 height 442
click at [215, 91] on div "Status No active tasks You are ready to start receiving tasks. Venezza Koren In…" at bounding box center [147, 256] width 225 height 442
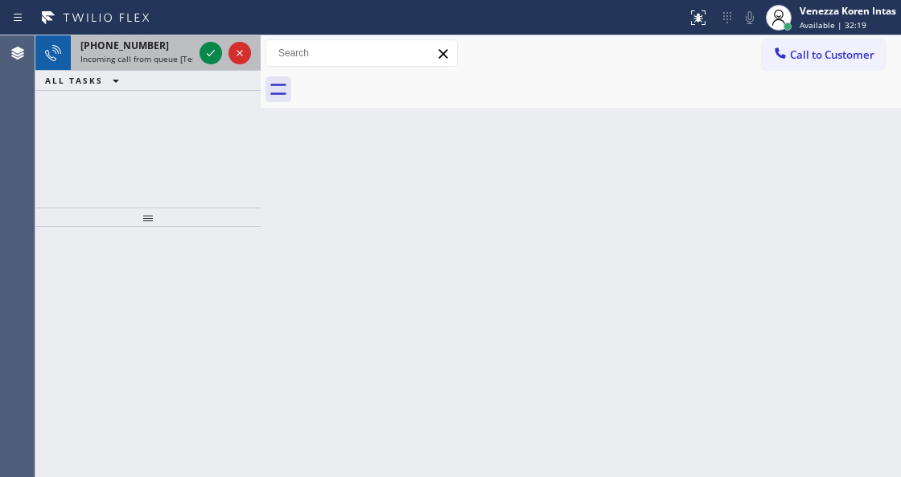
click at [199, 59] on div at bounding box center [225, 52] width 58 height 35
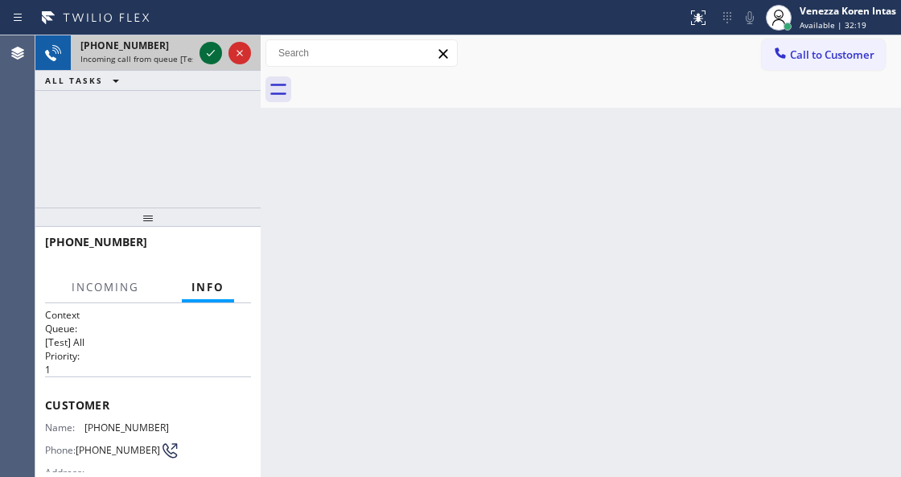
click at [201, 54] on icon at bounding box center [210, 52] width 19 height 19
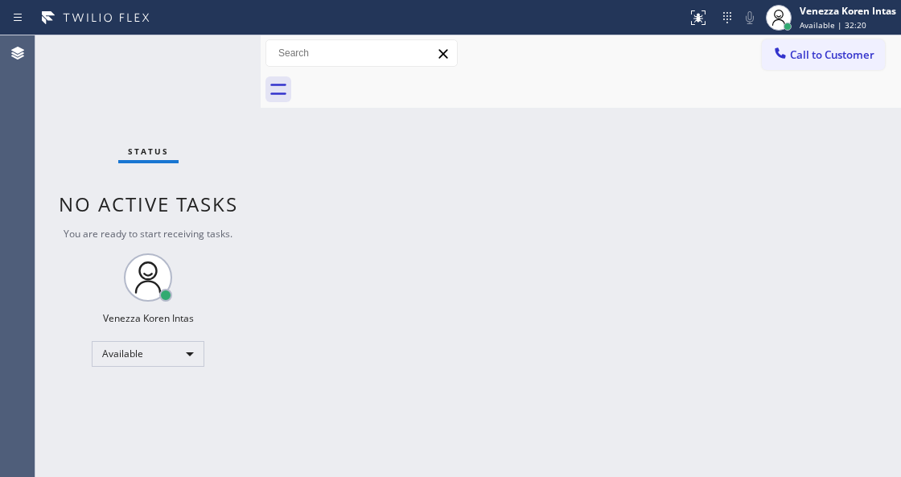
drag, startPoint x: 224, startPoint y: 48, endPoint x: 196, endPoint y: 40, distance: 29.3
click at [236, 47] on div "Status No active tasks You are ready to start receiving tasks. Venezza Koren In…" at bounding box center [147, 256] width 225 height 442
click at [692, 23] on icon at bounding box center [698, 17] width 19 height 19
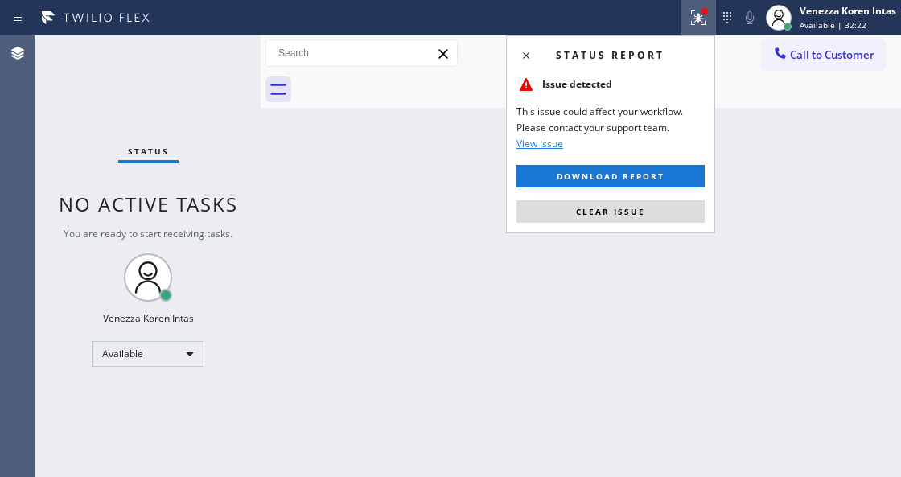
drag, startPoint x: 670, startPoint y: 202, endPoint x: 668, endPoint y: 216, distance: 13.9
click at [670, 204] on button "Clear issue" at bounding box center [611, 211] width 188 height 23
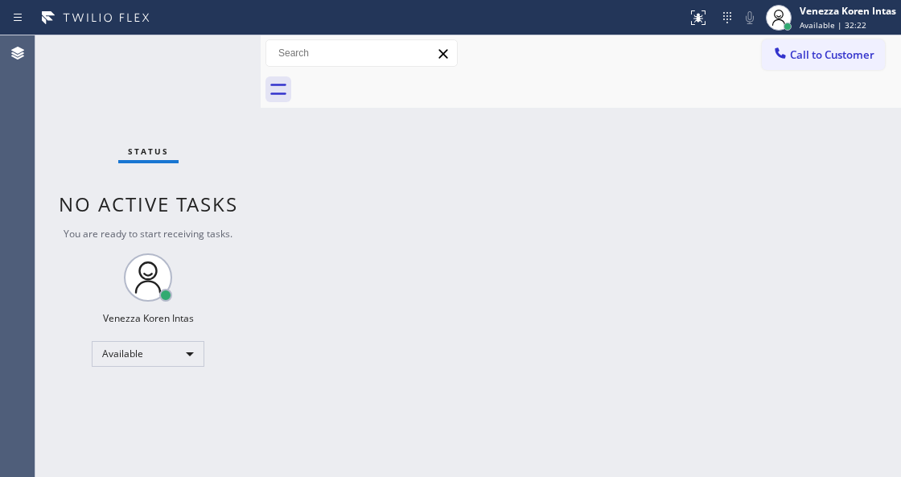
drag, startPoint x: 653, startPoint y: 241, endPoint x: 454, endPoint y: 283, distance: 203.9
click at [651, 243] on div "Back to Dashboard Change Sender ID Customers Technicians Select a contact Outbo…" at bounding box center [581, 256] width 641 height 442
drag, startPoint x: 192, startPoint y: 68, endPoint x: 192, endPoint y: 76, distance: 8.1
click at [192, 76] on div "Status No active tasks You are ready to start receiving tasks. Venezza Koren In…" at bounding box center [147, 256] width 225 height 442
click at [196, 80] on div "Status No active tasks You are ready to start receiving tasks. Venezza Koren In…" at bounding box center [147, 256] width 225 height 442
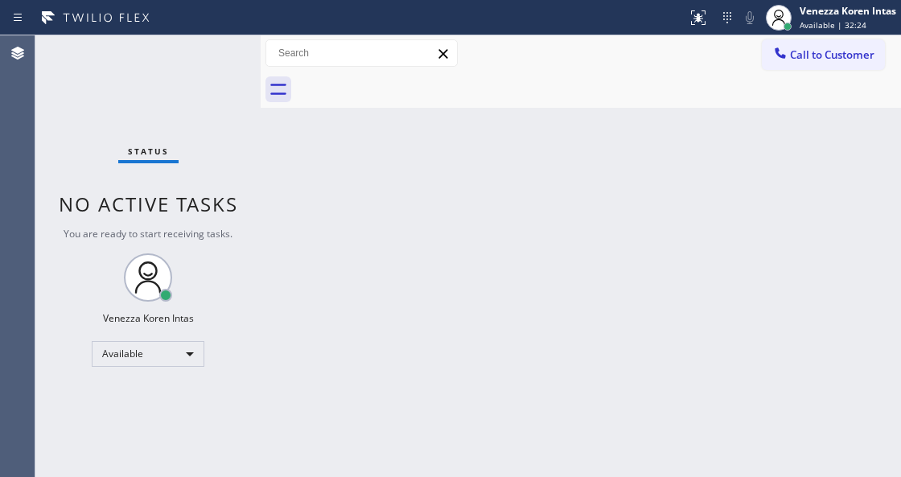
click at [197, 87] on div "Status No active tasks You are ready to start receiving tasks. Venezza Koren In…" at bounding box center [147, 256] width 225 height 442
drag, startPoint x: 197, startPoint y: 87, endPoint x: 269, endPoint y: 435, distance: 354.9
click at [197, 89] on div "Status No active tasks You are ready to start receiving tasks. Venezza Koren In…" at bounding box center [147, 256] width 225 height 442
click at [291, 246] on div "Back to Dashboard Change Sender ID Customers Technicians Select a contact Outbo…" at bounding box center [581, 256] width 641 height 442
click at [203, 98] on div "Status No active tasks You are ready to start receiving tasks. Venezza Koren In…" at bounding box center [147, 256] width 225 height 442
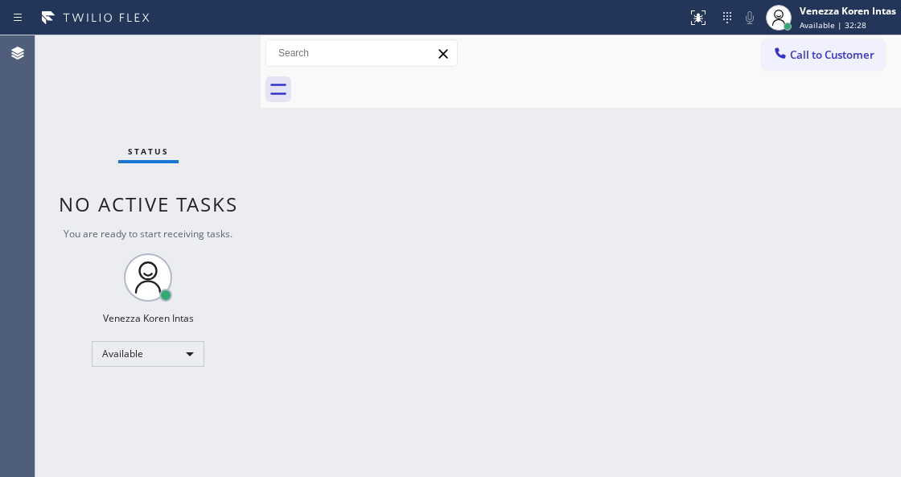
click at [203, 92] on div "Status No active tasks You are ready to start receiving tasks. Venezza Koren In…" at bounding box center [147, 256] width 225 height 442
drag, startPoint x: 249, startPoint y: 208, endPoint x: 233, endPoint y: 214, distance: 17.1
click at [246, 209] on div "Status No active tasks You are ready to start receiving tasks. Venezza Koren In…" at bounding box center [147, 256] width 225 height 442
drag, startPoint x: 188, startPoint y: 119, endPoint x: 201, endPoint y: 169, distance: 51.5
click at [187, 119] on div "Status No active tasks You are ready to start receiving tasks. Venezza Koren In…" at bounding box center [147, 256] width 225 height 442
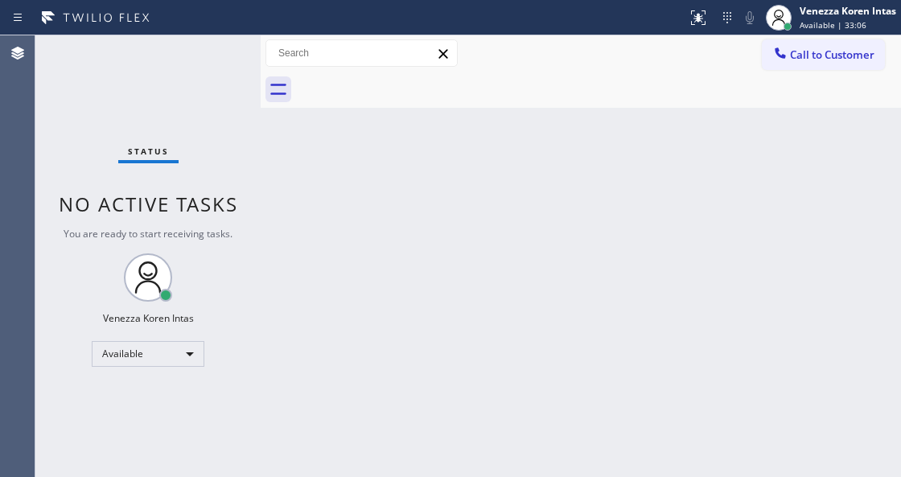
click at [266, 214] on div "Back to Dashboard Change Sender ID Customers Technicians Select a contact Outbo…" at bounding box center [581, 256] width 641 height 442
drag, startPoint x: 383, startPoint y: 97, endPoint x: 365, endPoint y: 126, distance: 34.6
click at [383, 101] on div at bounding box center [598, 90] width 605 height 36
click at [182, 48] on div "Status No active tasks You are ready to start receiving tasks. Venezza Koren In…" at bounding box center [147, 256] width 225 height 442
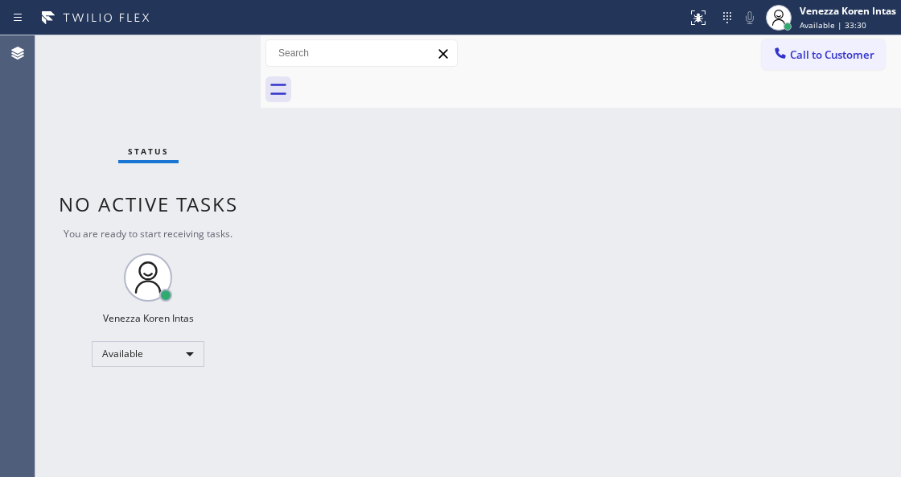
click at [208, 59] on div "Status No active tasks You are ready to start receiving tasks. Venezza Koren In…" at bounding box center [147, 256] width 225 height 442
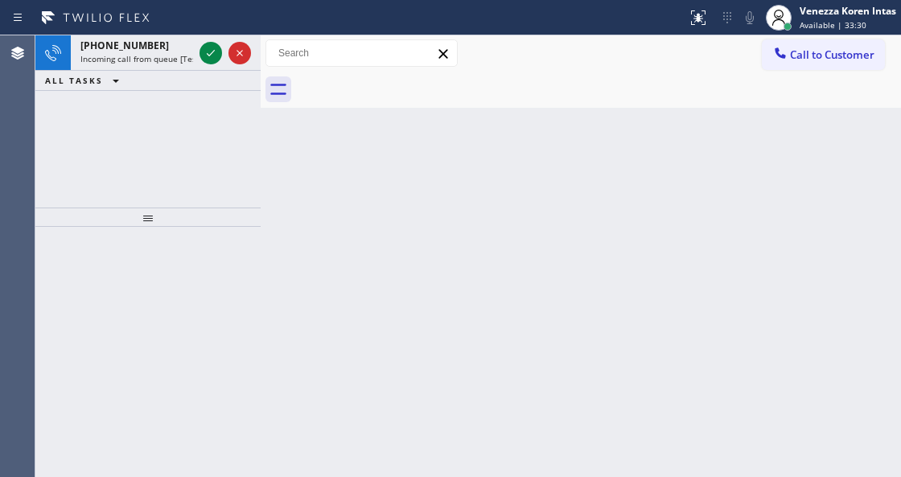
click at [208, 59] on icon at bounding box center [210, 52] width 19 height 19
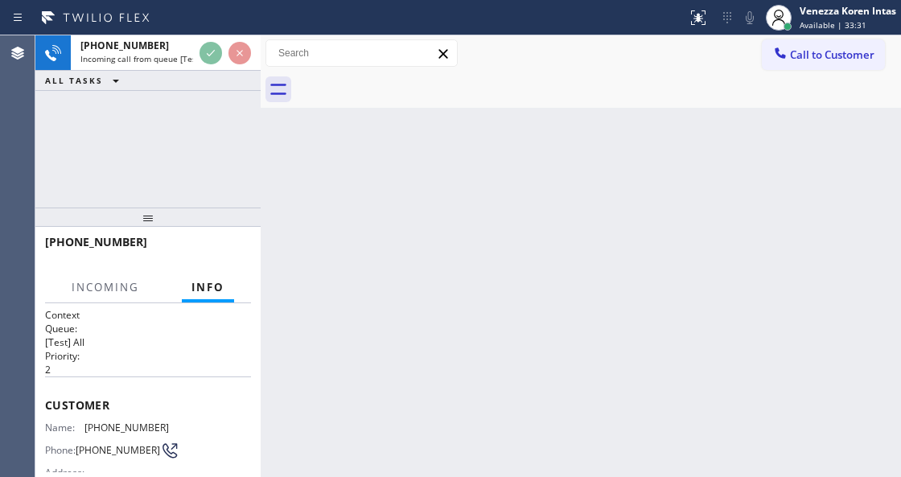
click at [208, 59] on icon at bounding box center [210, 52] width 19 height 19
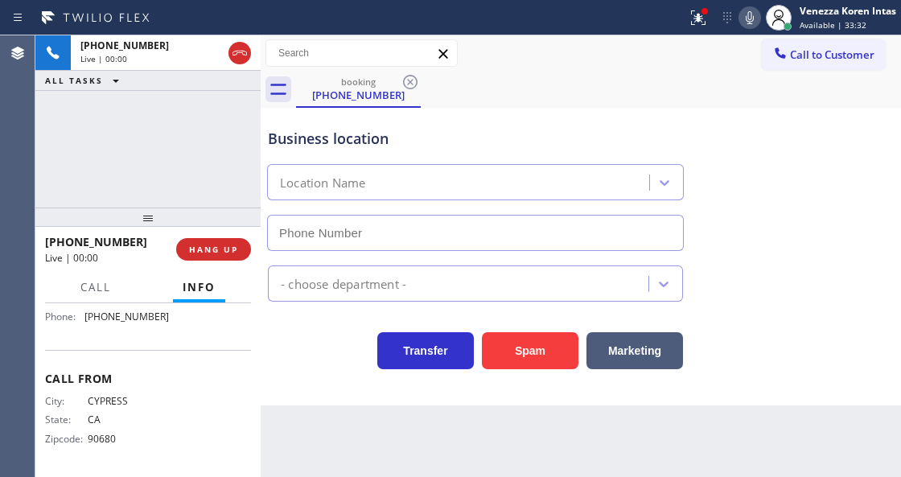
scroll to position [207, 0]
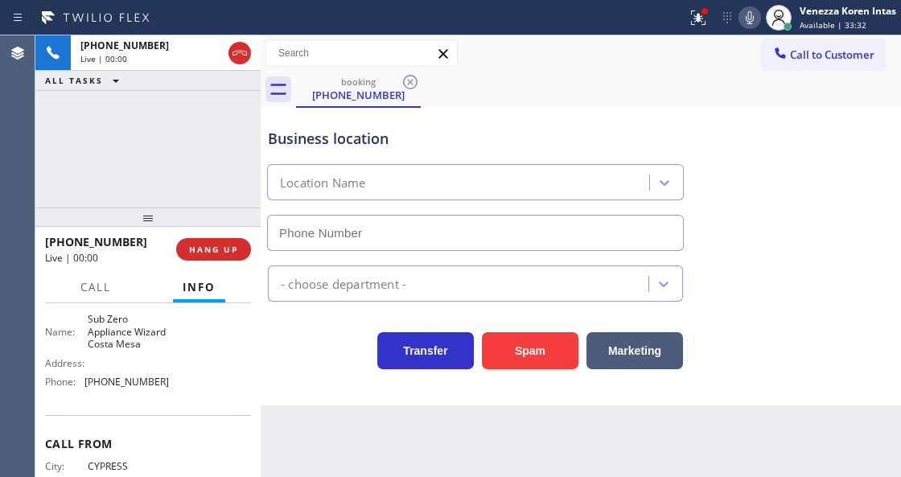
type input "[PHONE_NUMBER]"
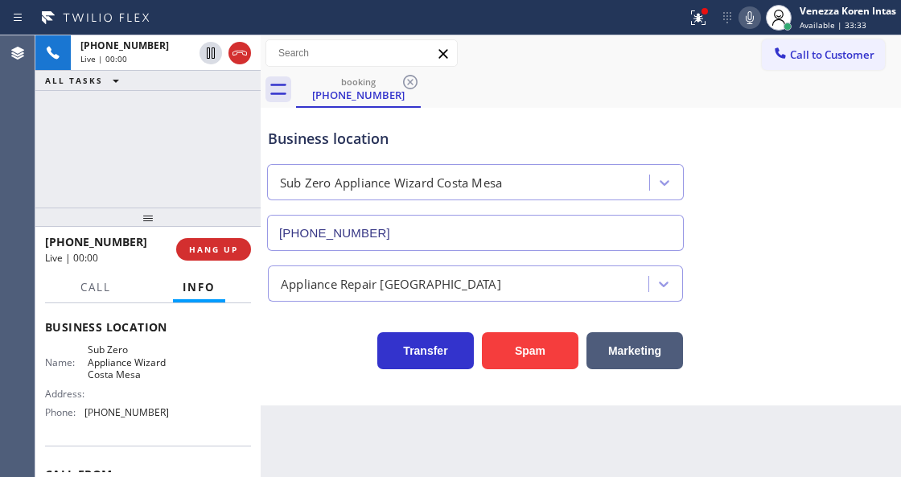
click at [164, 161] on div "[PHONE_NUMBER] Live | 00:00 ALL TASKS ALL TASKS ACTIVE TASKS TASKS IN WRAP UP" at bounding box center [147, 121] width 225 height 172
drag, startPoint x: 244, startPoint y: 55, endPoint x: 261, endPoint y: 81, distance: 31.5
click at [244, 55] on icon at bounding box center [240, 53] width 14 height 5
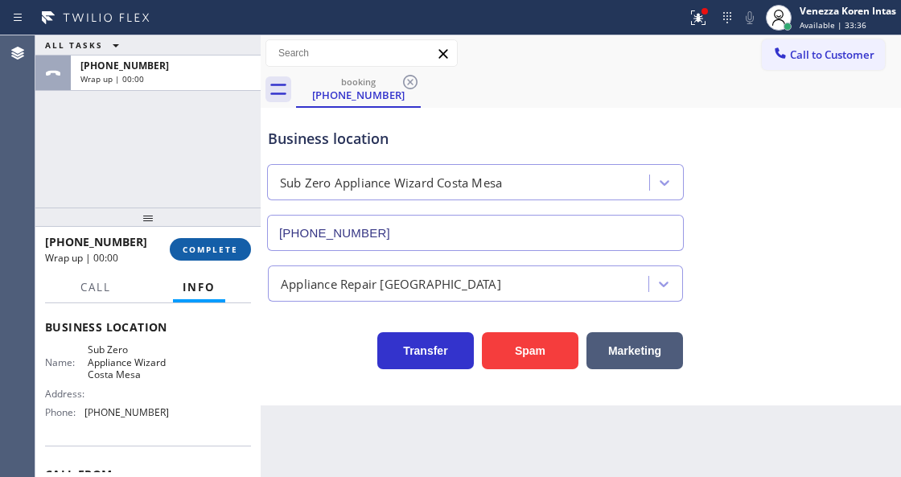
click at [188, 253] on span "COMPLETE" at bounding box center [211, 249] width 56 height 11
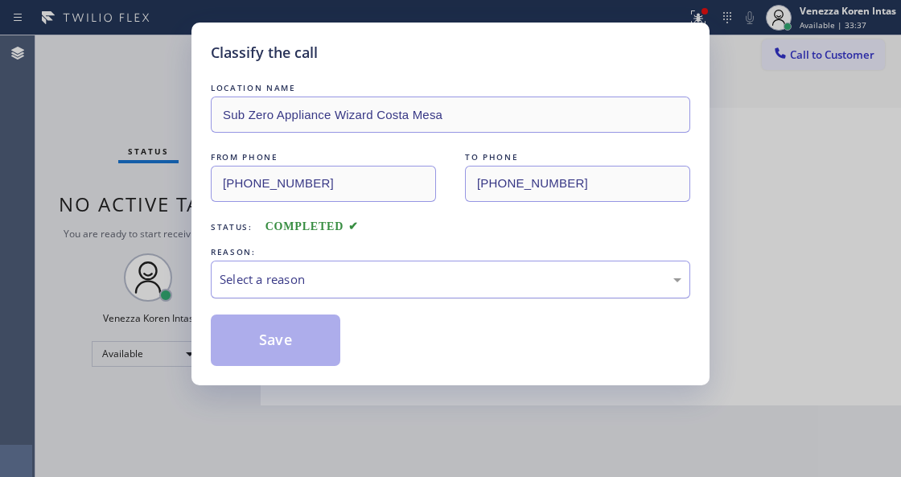
click at [295, 282] on div "Select a reason" at bounding box center [451, 279] width 462 height 19
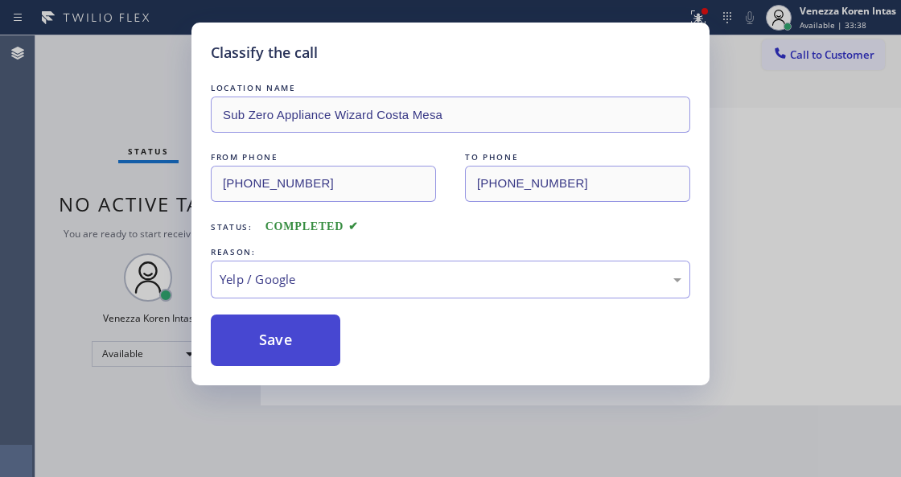
click at [266, 357] on button "Save" at bounding box center [276, 341] width 130 height 52
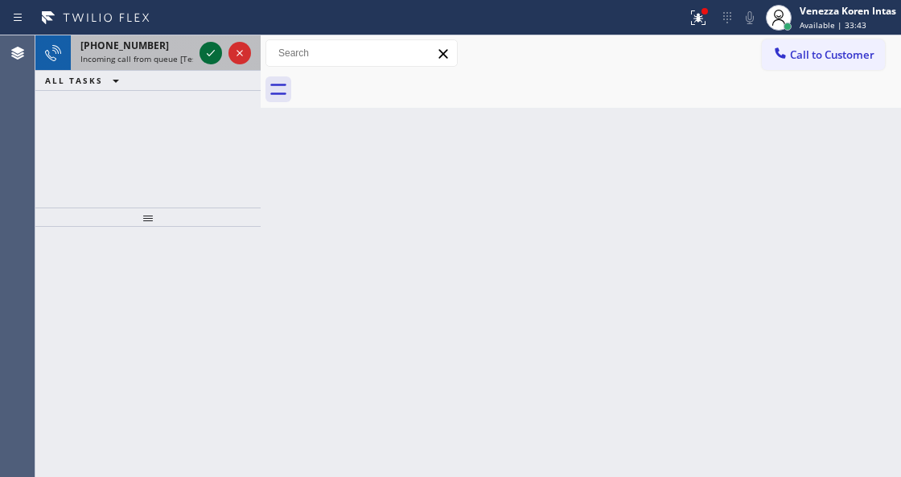
click at [208, 56] on icon at bounding box center [210, 52] width 19 height 19
click at [201, 60] on icon at bounding box center [210, 52] width 19 height 19
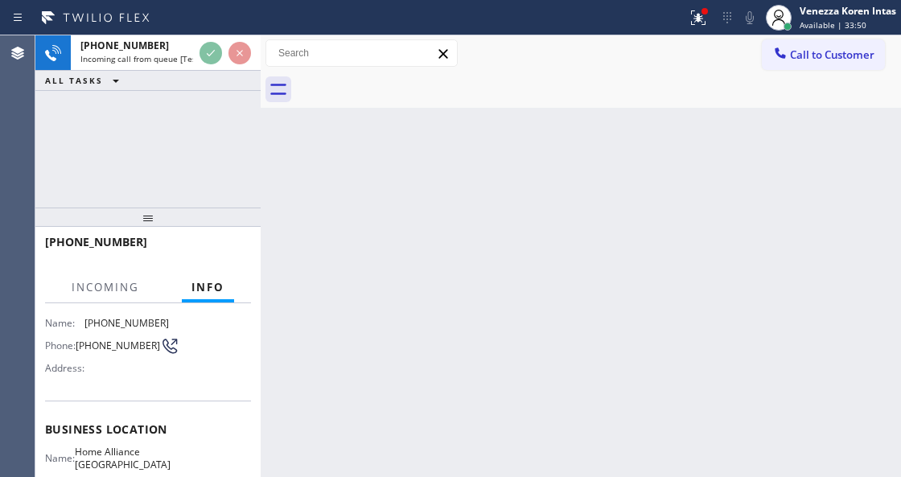
scroll to position [214, 0]
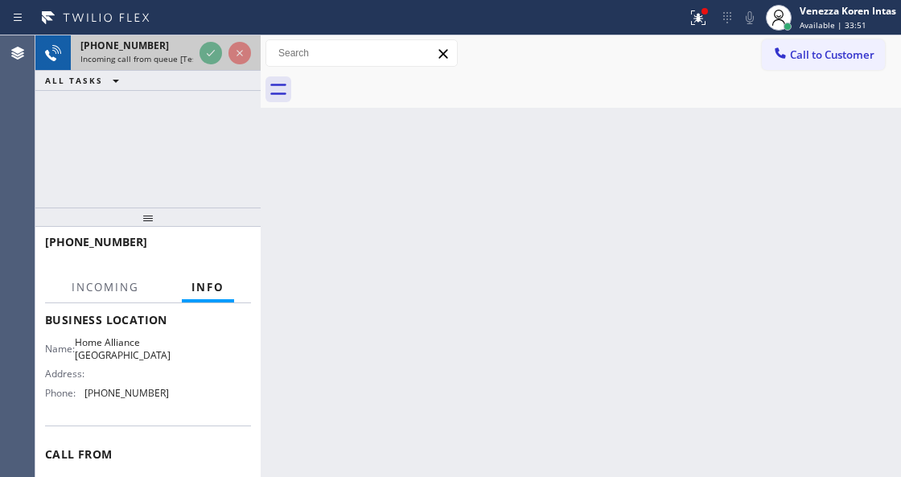
click at [208, 65] on div at bounding box center [225, 52] width 58 height 35
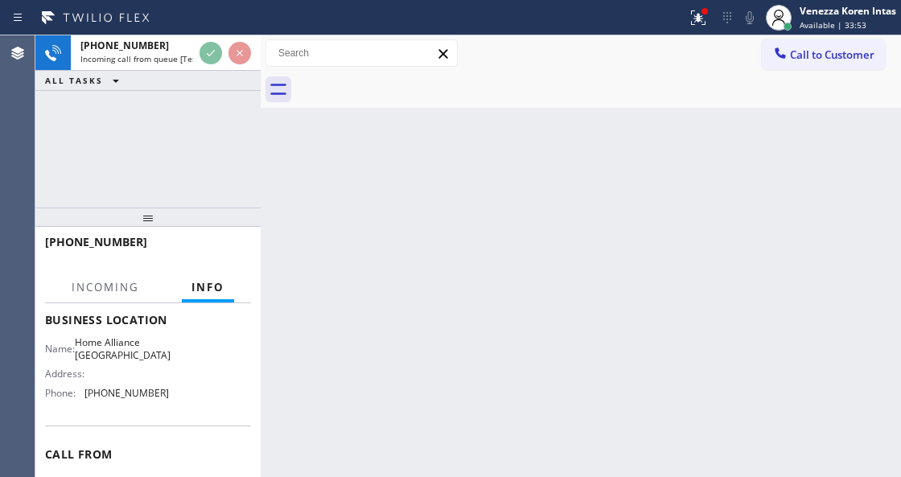
drag, startPoint x: 698, startPoint y: 23, endPoint x: 654, endPoint y: 221, distance: 202.7
click at [697, 28] on button at bounding box center [698, 17] width 35 height 35
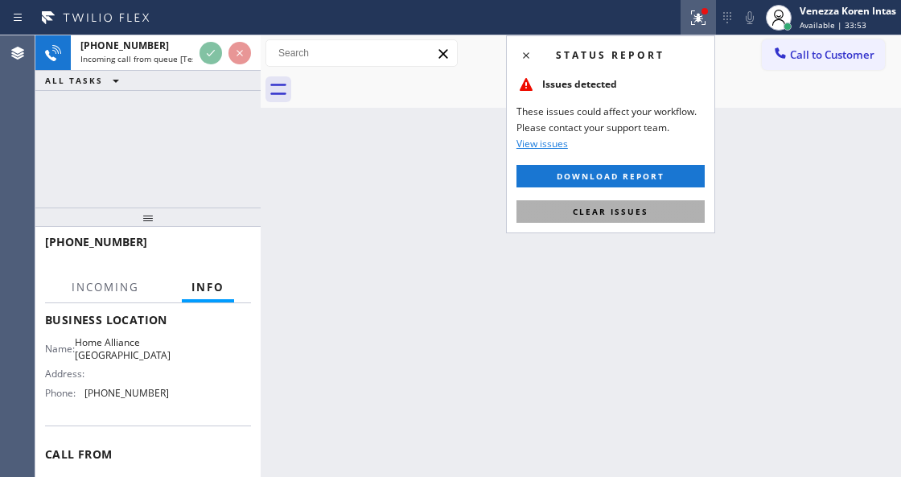
click at [652, 220] on button "Clear issues" at bounding box center [611, 211] width 188 height 23
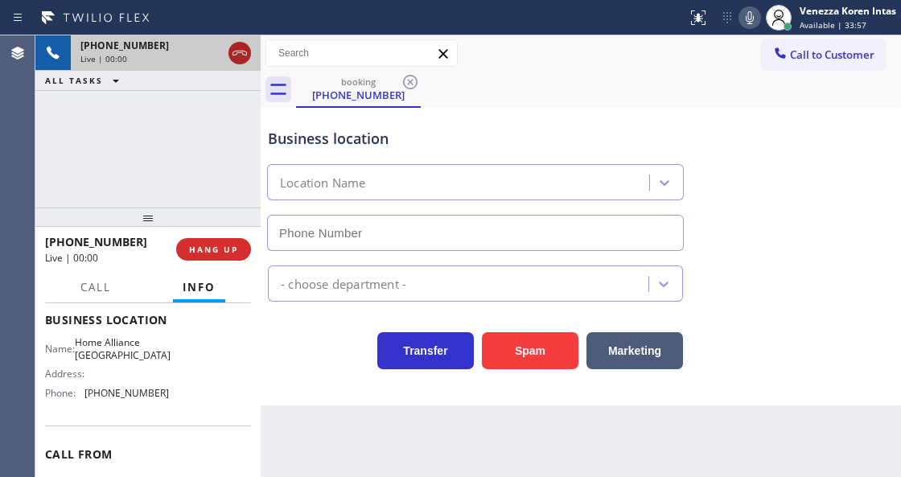
type input "[PHONE_NUMBER]"
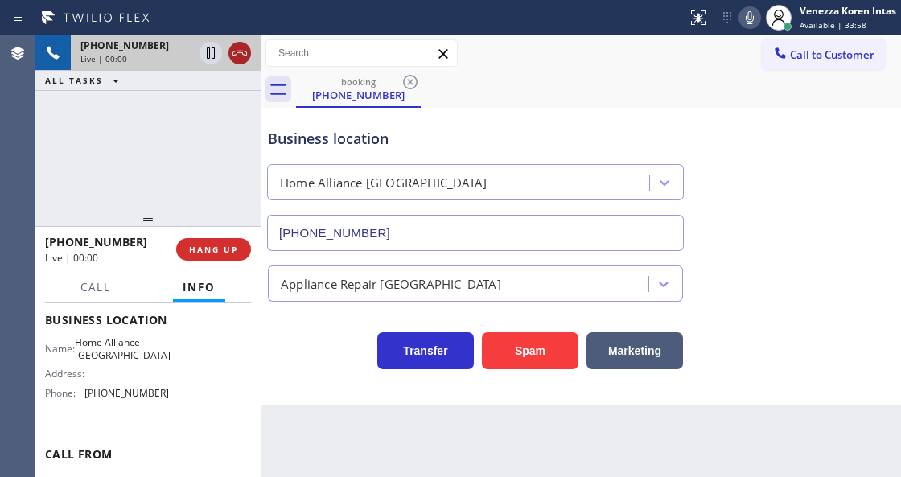
click at [240, 53] on icon at bounding box center [239, 52] width 19 height 19
click at [244, 253] on button "HANG UP" at bounding box center [213, 249] width 75 height 23
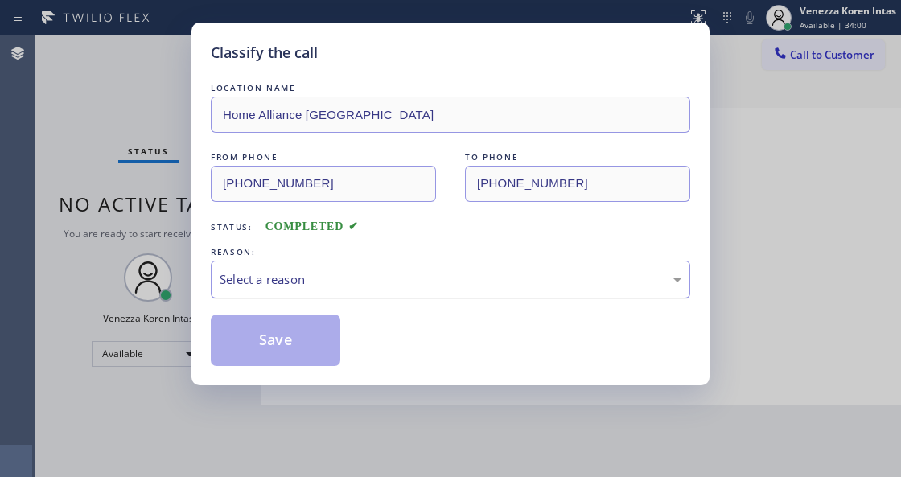
drag, startPoint x: 396, startPoint y: 282, endPoint x: 396, endPoint y: 291, distance: 8.9
click at [396, 291] on div "Select a reason" at bounding box center [451, 280] width 480 height 38
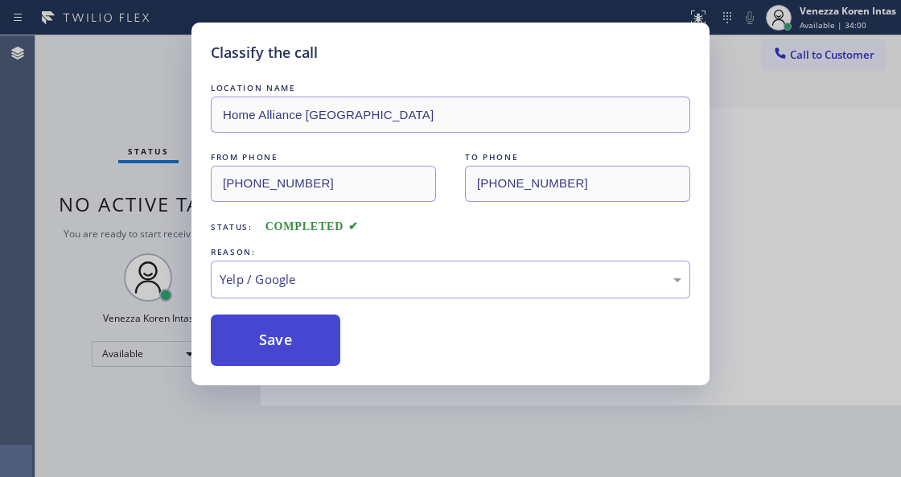
click at [285, 328] on button "Save" at bounding box center [276, 341] width 130 height 52
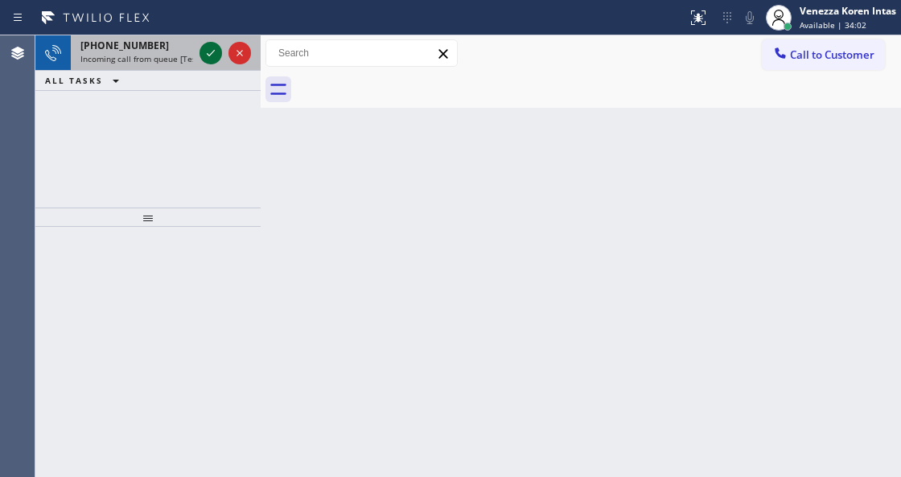
click at [209, 53] on icon at bounding box center [210, 52] width 19 height 19
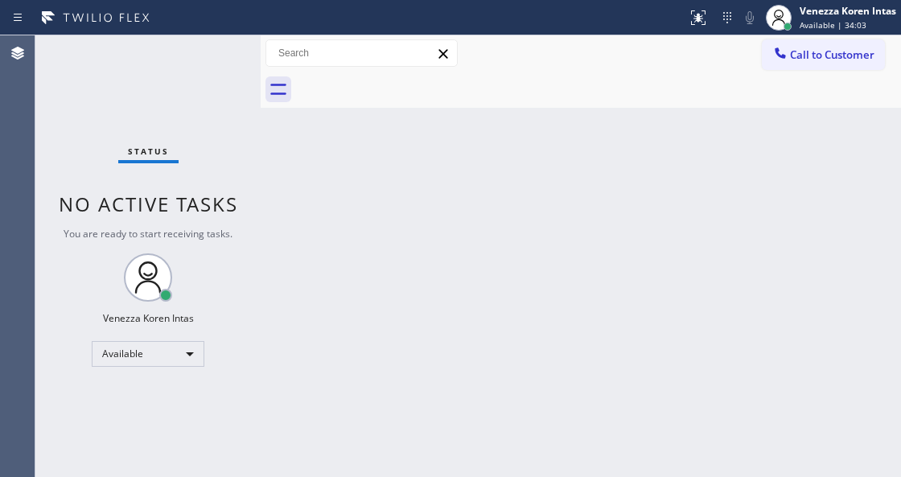
click at [211, 52] on div "Status No active tasks You are ready to start receiving tasks. Venezza Koren In…" at bounding box center [147, 256] width 225 height 442
drag, startPoint x: 694, startPoint y: 10, endPoint x: 645, endPoint y: 202, distance: 198.5
click at [690, 13] on icon at bounding box center [698, 17] width 19 height 19
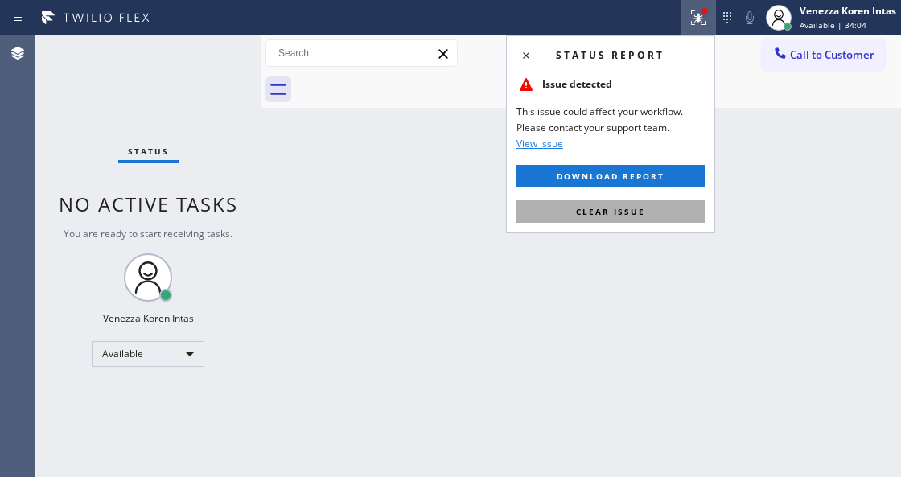
click at [648, 214] on button "Clear issue" at bounding box center [611, 211] width 188 height 23
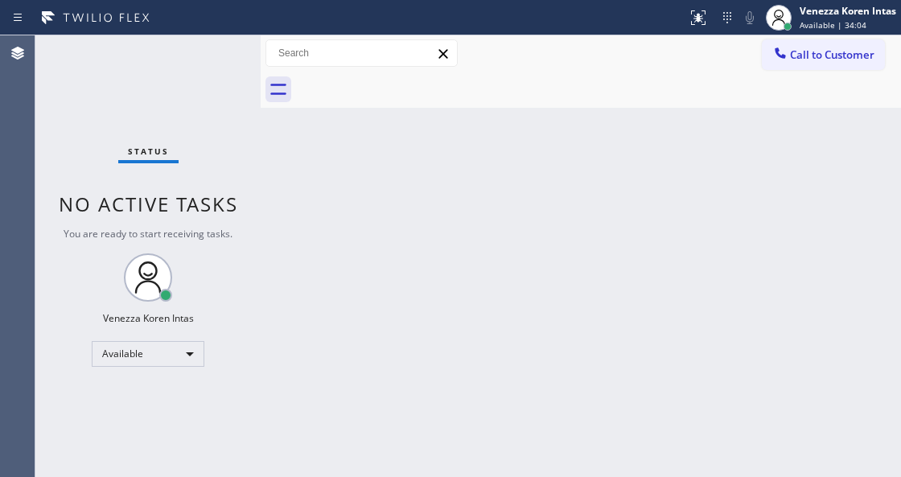
click at [657, 243] on div "Back to Dashboard Change Sender ID Customers Technicians Select a contact Outbo…" at bounding box center [581, 256] width 641 height 442
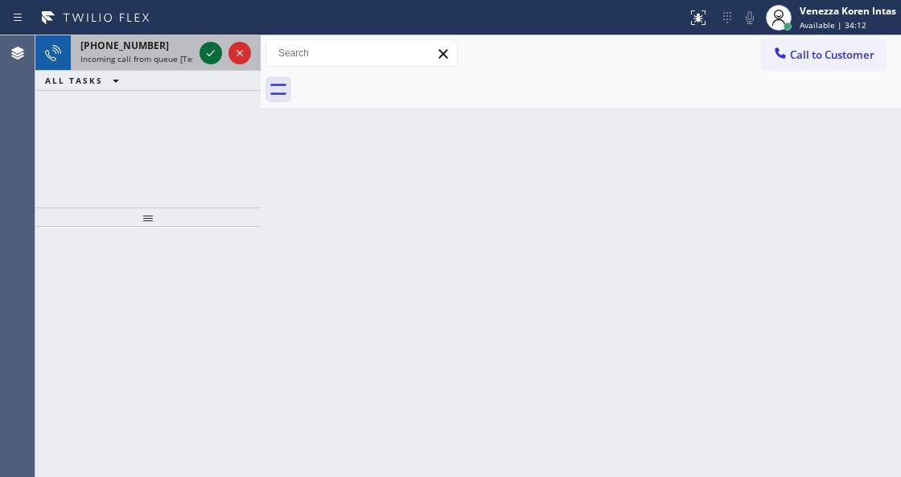
click at [216, 54] on icon at bounding box center [210, 52] width 19 height 19
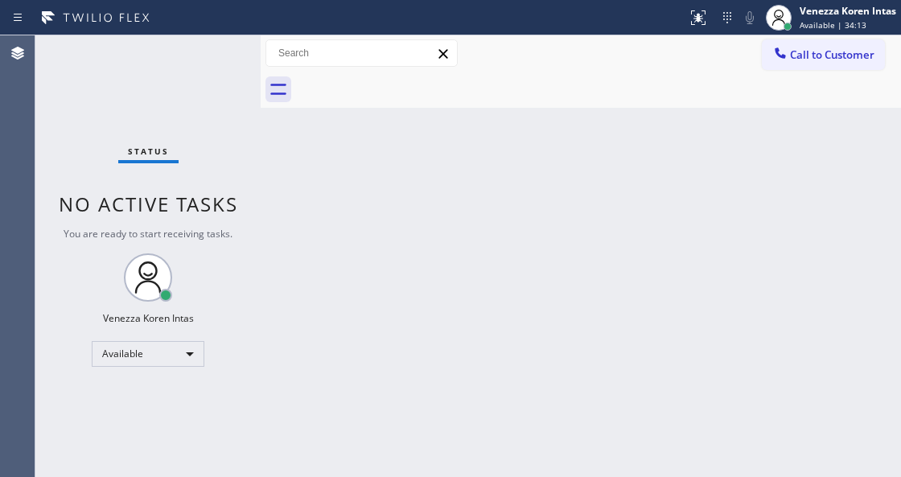
click at [214, 53] on div "Status No active tasks You are ready to start receiving tasks. Venezza Koren In…" at bounding box center [147, 256] width 225 height 442
drag, startPoint x: 208, startPoint y: 36, endPoint x: 229, endPoint y: 56, distance: 29.6
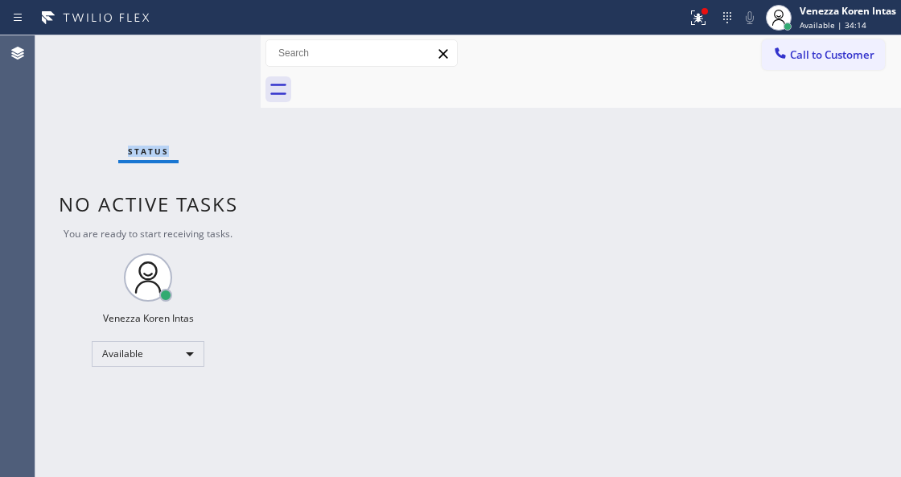
click at [208, 36] on div "Status No active tasks You are ready to start receiving tasks. Venezza Koren In…" at bounding box center [147, 256] width 225 height 442
click at [261, 105] on div at bounding box center [261, 256] width 0 height 442
click at [307, 208] on div "Back to Dashboard Change Sender ID Customers Technicians Select a contact Outbo…" at bounding box center [581, 256] width 641 height 442
drag, startPoint x: 706, startPoint y: 10, endPoint x: 673, endPoint y: 147, distance: 141.5
click at [703, 16] on div at bounding box center [698, 17] width 35 height 35
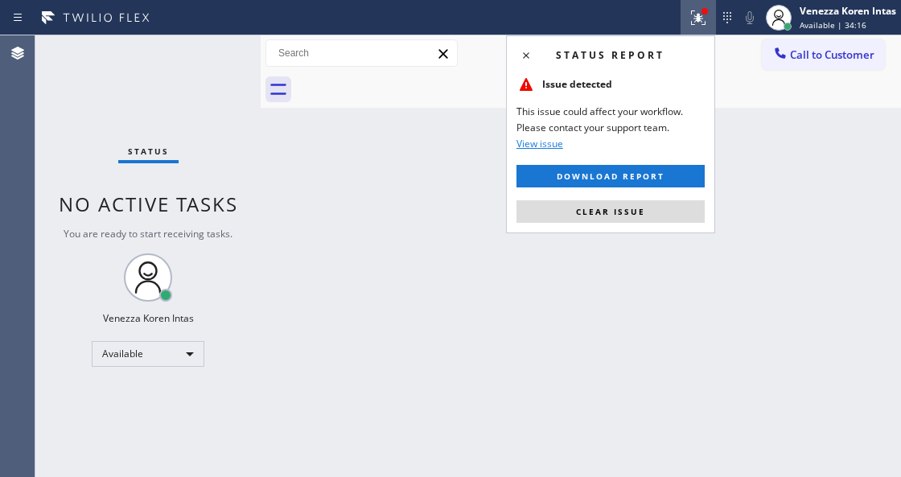
drag, startPoint x: 649, startPoint y: 204, endPoint x: 687, endPoint y: 220, distance: 42.2
click at [649, 209] on button "Clear issue" at bounding box center [611, 211] width 188 height 23
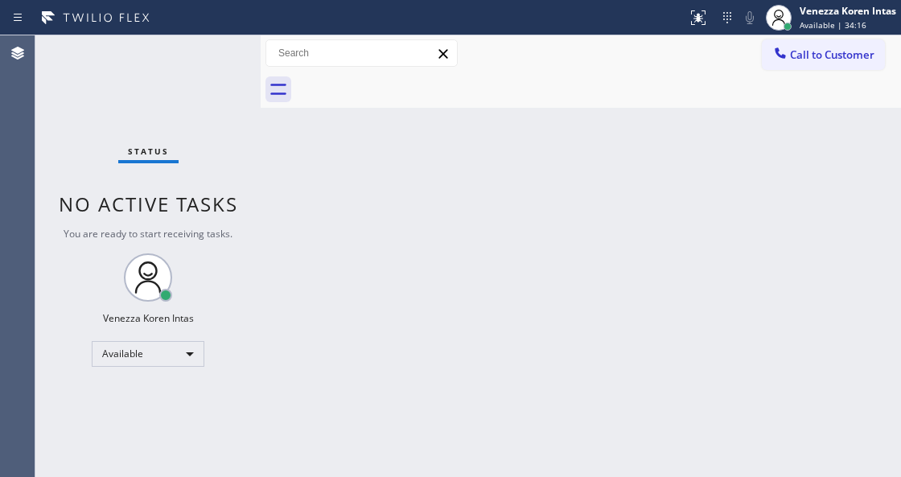
click at [700, 221] on div "Back to Dashboard Change Sender ID Customers Technicians Select a contact Outbo…" at bounding box center [581, 256] width 641 height 442
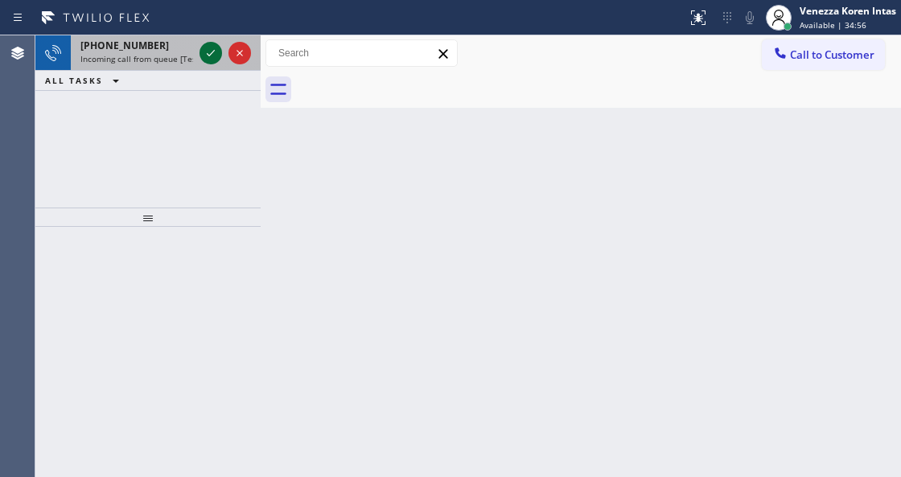
click at [212, 55] on icon at bounding box center [210, 52] width 19 height 19
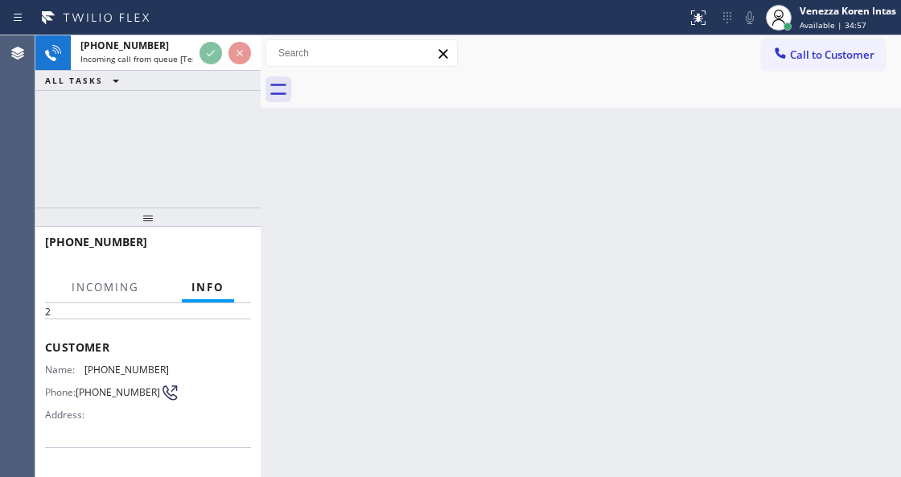
scroll to position [107, 0]
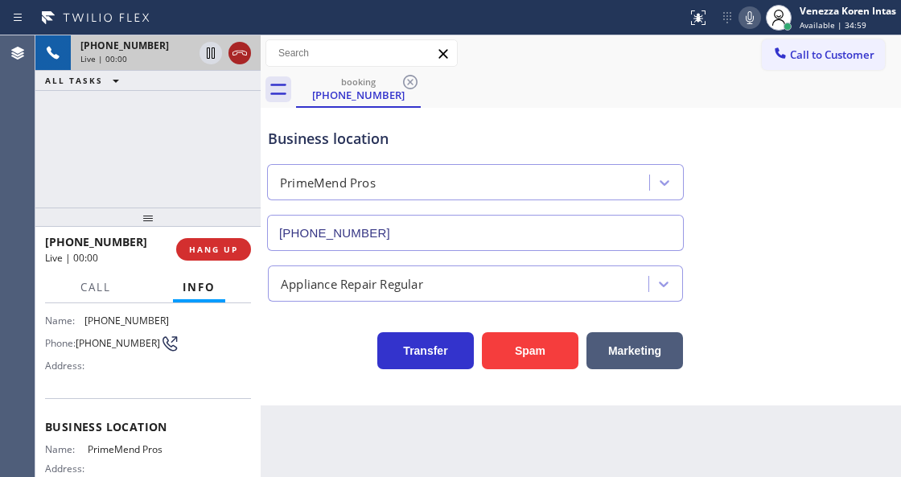
type input "[PHONE_NUMBER]"
click at [236, 54] on icon at bounding box center [239, 52] width 19 height 19
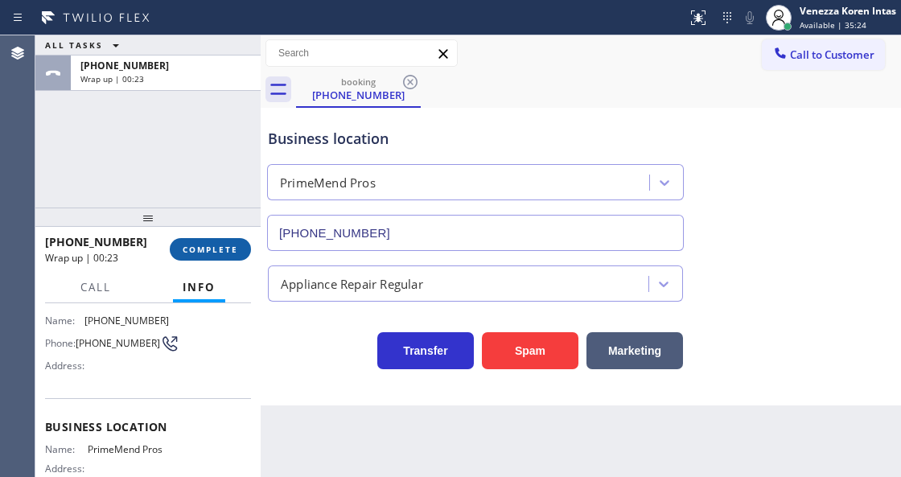
click at [220, 257] on button "COMPLETE" at bounding box center [210, 249] width 81 height 23
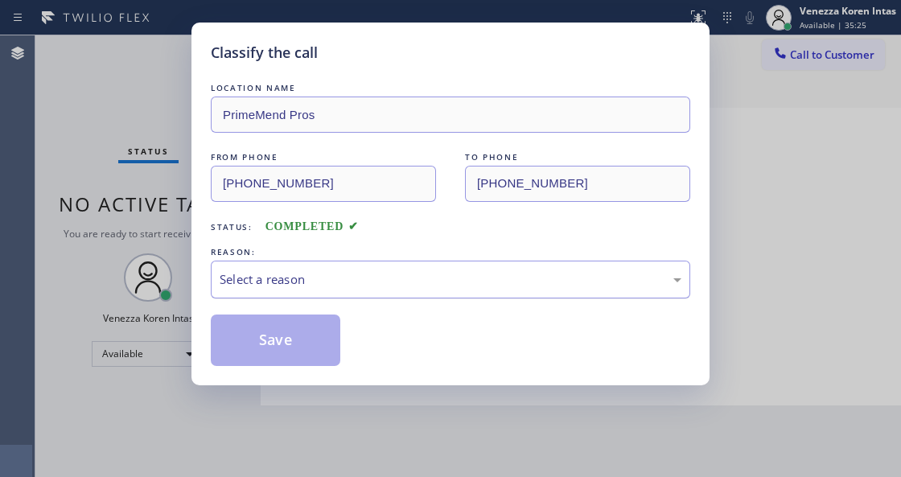
click at [358, 278] on div "Select a reason" at bounding box center [451, 279] width 462 height 19
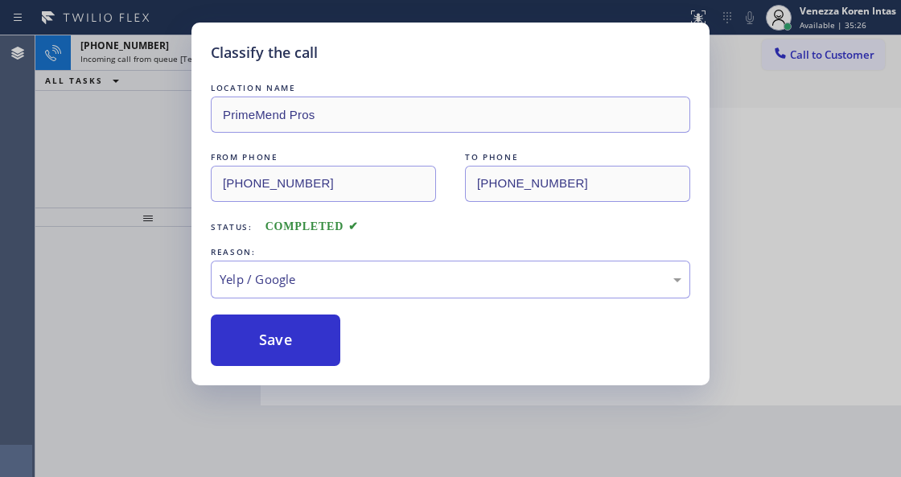
click at [289, 375] on div "Classify the call LOCATION NAME PrimeMend Pros FROM PHONE [PHONE_NUMBER] TO PHO…" at bounding box center [451, 204] width 518 height 363
click at [303, 343] on button "Save" at bounding box center [276, 341] width 130 height 52
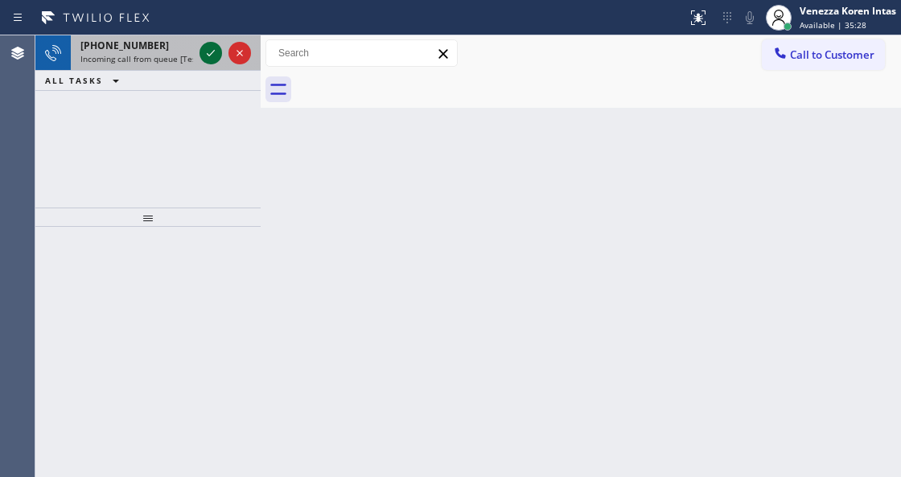
click at [185, 50] on div "[PHONE_NUMBER]" at bounding box center [136, 46] width 113 height 14
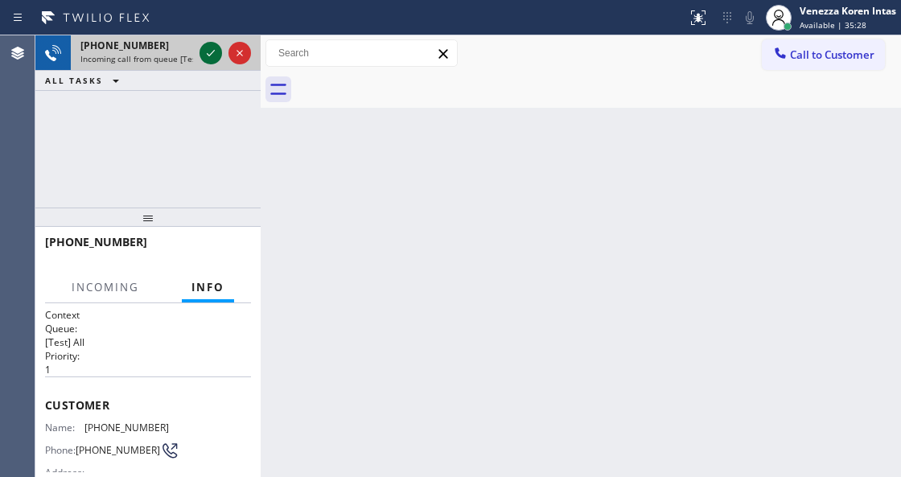
click at [207, 55] on icon at bounding box center [210, 52] width 19 height 19
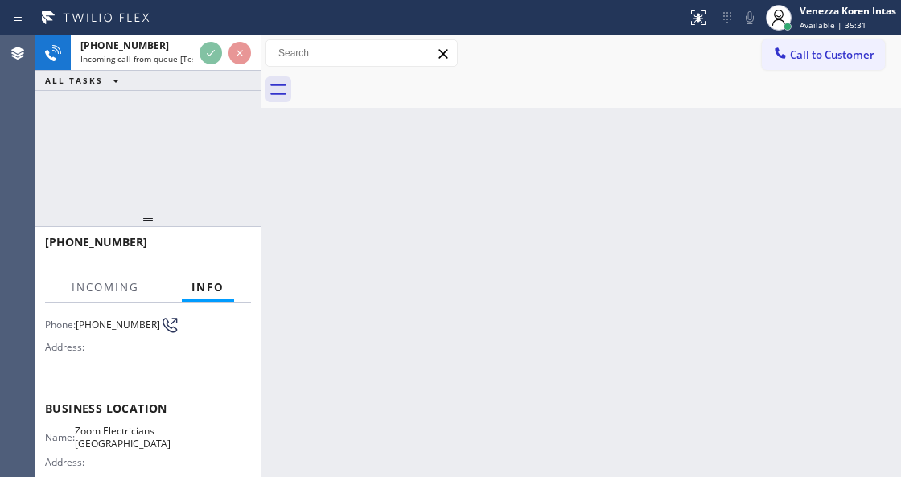
scroll to position [214, 0]
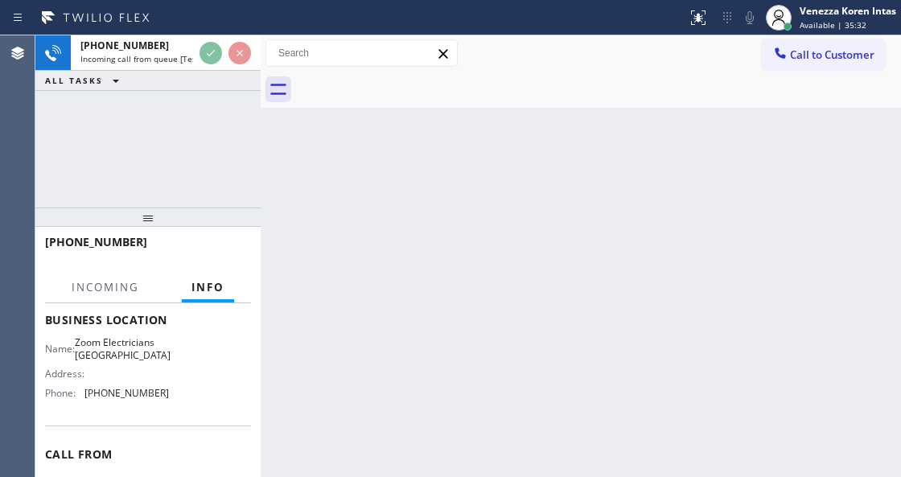
drag, startPoint x: 396, startPoint y: 111, endPoint x: 393, endPoint y: 233, distance: 121.6
click at [396, 117] on div "Back to Dashboard Change Sender ID Customers Technicians Select a contact Outbo…" at bounding box center [581, 256] width 641 height 442
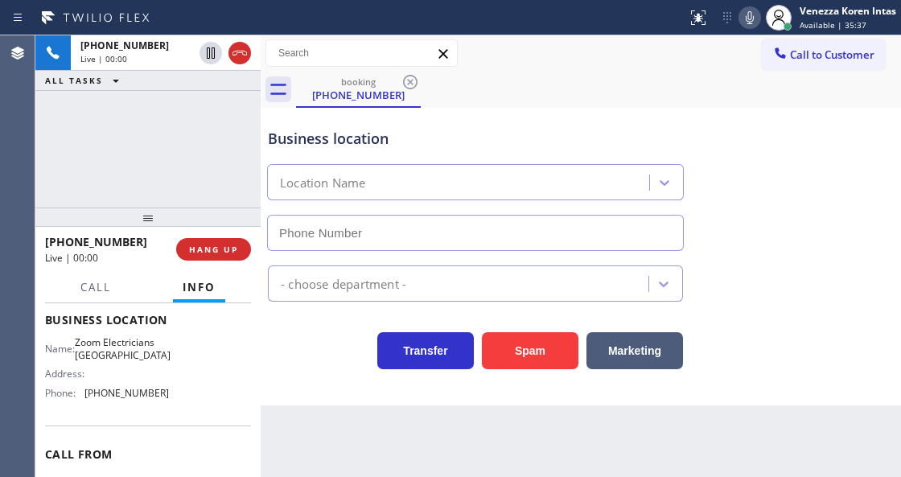
type input "[PHONE_NUMBER]"
click at [232, 160] on div "[PHONE_NUMBER] Live | 00:01 ALL TASKS ALL TASKS ACTIVE TASKS TASKS IN WRAP UP" at bounding box center [147, 121] width 225 height 172
click at [546, 27] on div at bounding box center [343, 18] width 674 height 26
click at [749, 23] on icon at bounding box center [750, 17] width 8 height 13
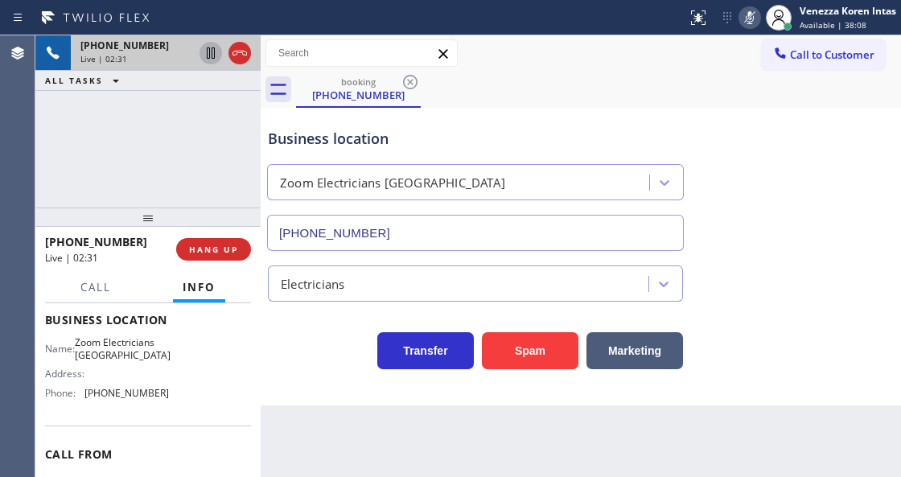
click at [212, 56] on icon at bounding box center [210, 52] width 19 height 19
drag, startPoint x: 746, startPoint y: 20, endPoint x: 661, endPoint y: 97, distance: 114.5
click at [745, 21] on icon at bounding box center [749, 17] width 19 height 19
click at [216, 53] on icon at bounding box center [210, 52] width 19 height 19
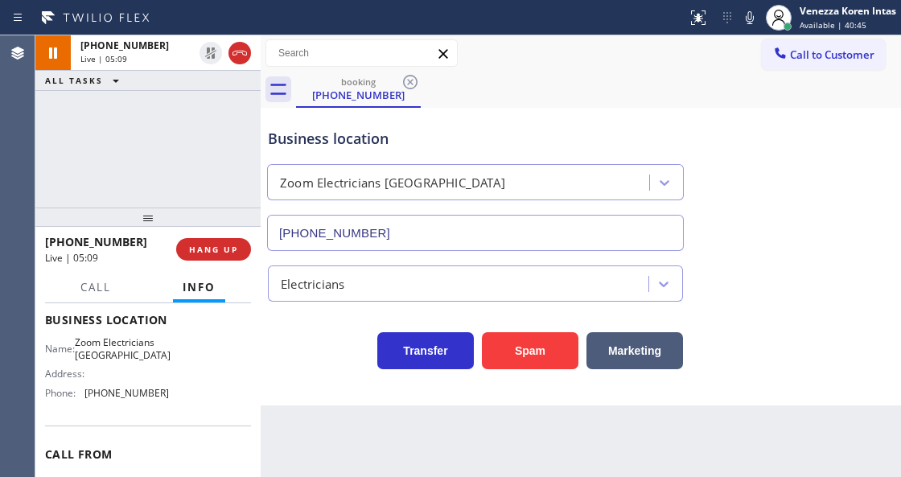
click at [131, 144] on div "[PHONE_NUMBER] Live | 05:09 ALL TASKS ALL TASKS ACTIVE TASKS TASKS IN WRAP UP" at bounding box center [147, 121] width 225 height 172
click at [222, 142] on div "[PHONE_NUMBER] Live | 05:26 ALL TASKS ALL TASKS ACTIVE TASKS TASKS IN WRAP UP" at bounding box center [147, 121] width 225 height 172
click at [144, 141] on div "[PHONE_NUMBER] Live | 05:27 ALL TASKS ALL TASKS ACTIVE TASKS TASKS IN WRAP UP" at bounding box center [147, 121] width 225 height 172
click at [754, 21] on icon at bounding box center [749, 17] width 19 height 19
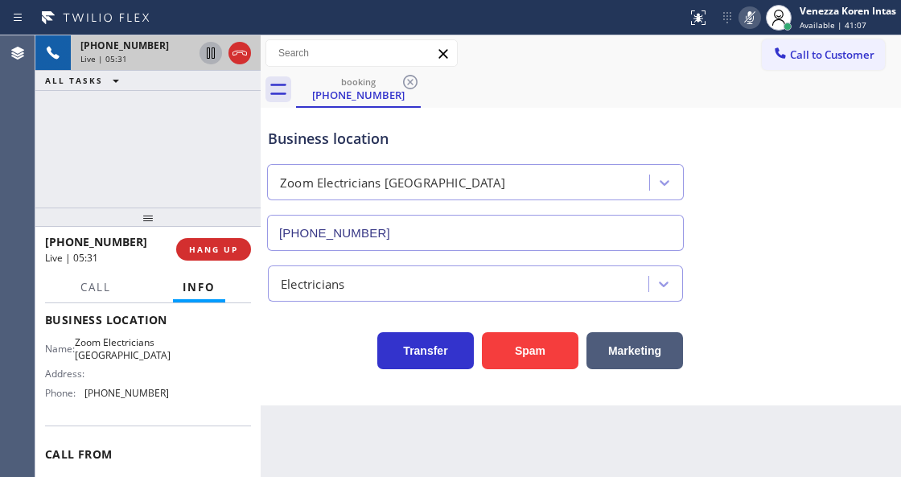
click at [217, 53] on icon at bounding box center [210, 52] width 19 height 19
drag, startPoint x: 746, startPoint y: 14, endPoint x: 740, endPoint y: 35, distance: 21.1
click at [746, 14] on icon at bounding box center [749, 17] width 19 height 19
click at [217, 55] on icon at bounding box center [210, 52] width 19 height 19
drag, startPoint x: 85, startPoint y: 339, endPoint x: 122, endPoint y: 381, distance: 56.5
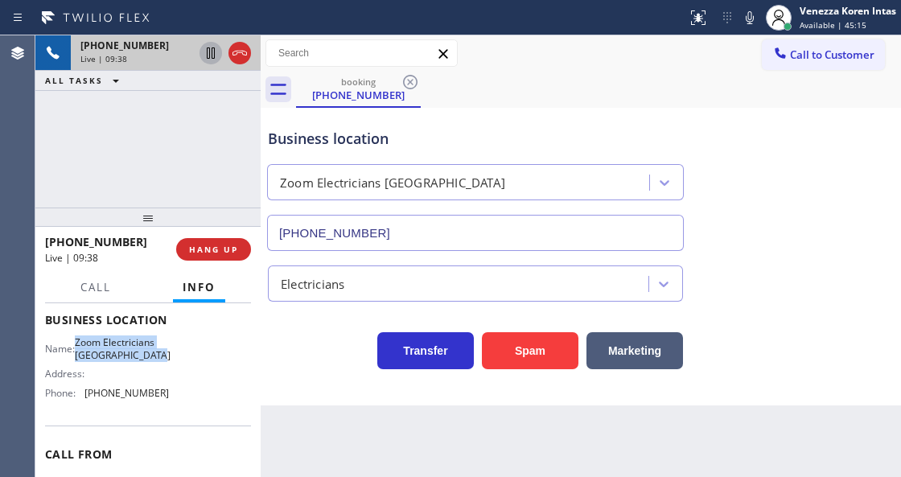
click at [122, 361] on div "Name: Zoom Electricians [GEOGRAPHIC_DATA]" at bounding box center [107, 348] width 124 height 25
copy span "Zoom Electricians [GEOGRAPHIC_DATA]"
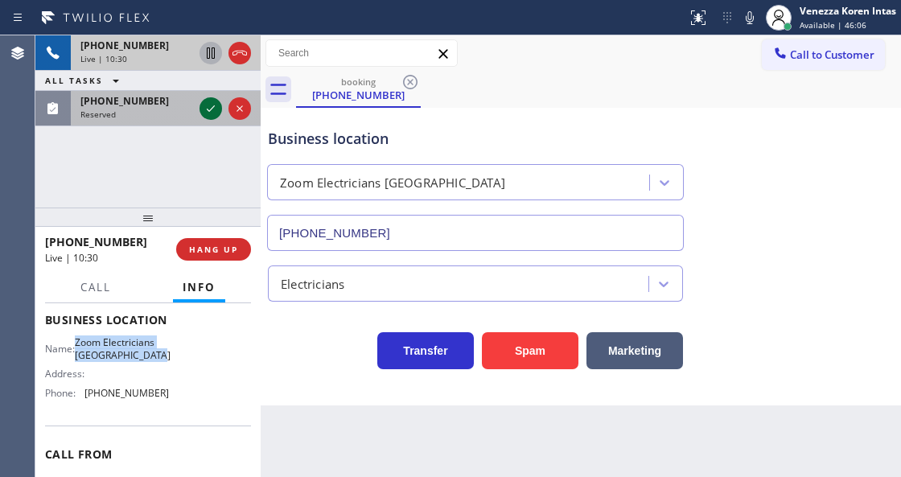
click at [213, 109] on icon at bounding box center [210, 108] width 19 height 19
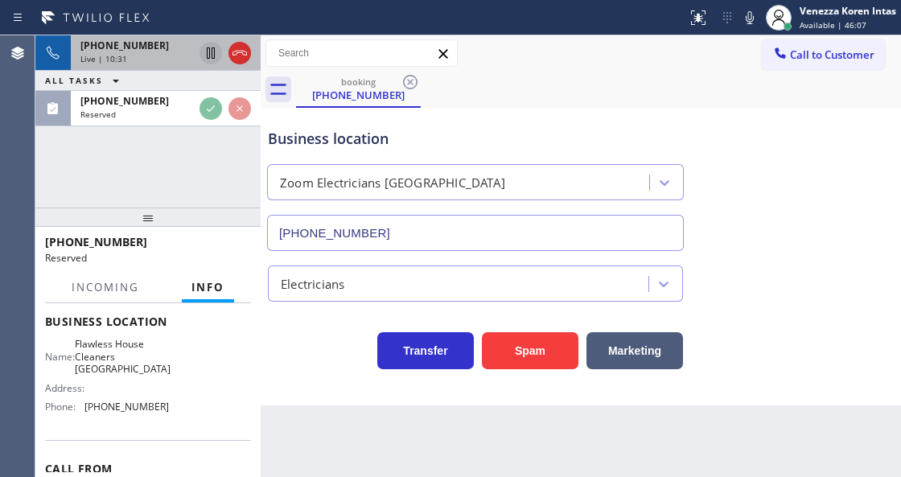
scroll to position [227, 0]
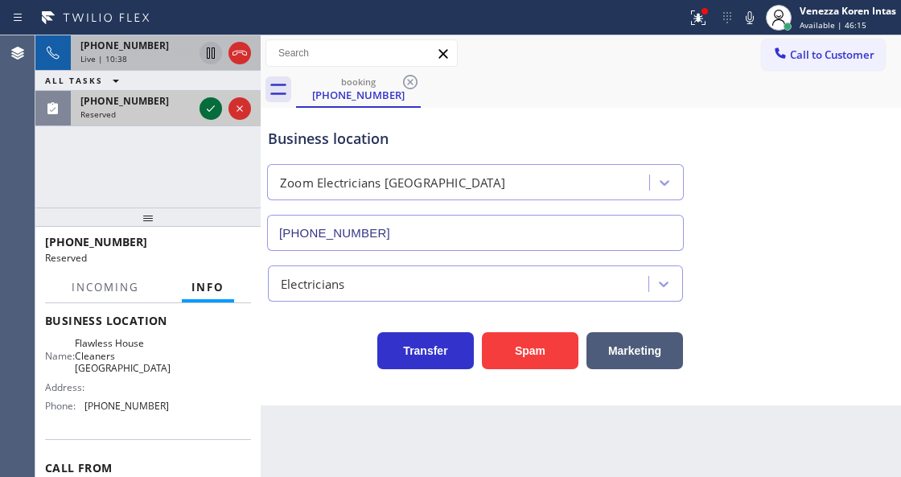
click at [211, 105] on icon at bounding box center [210, 108] width 19 height 19
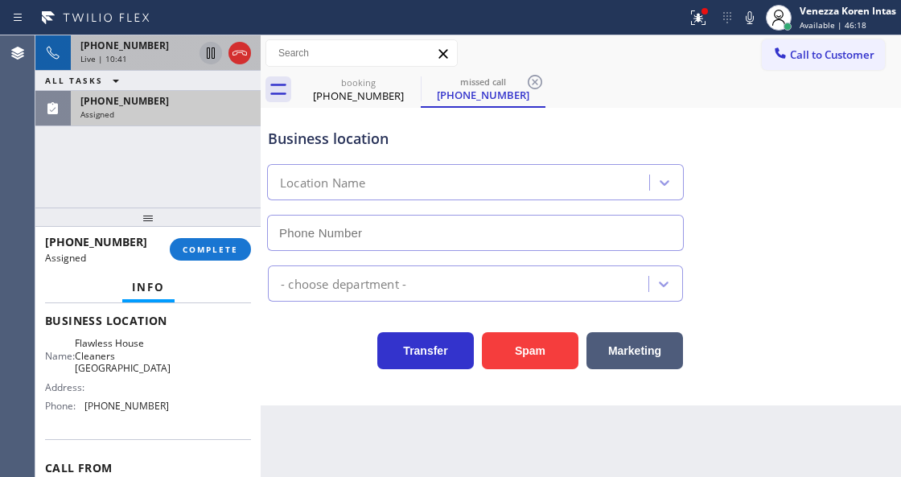
click at [147, 116] on div "Assigned" at bounding box center [165, 114] width 171 height 11
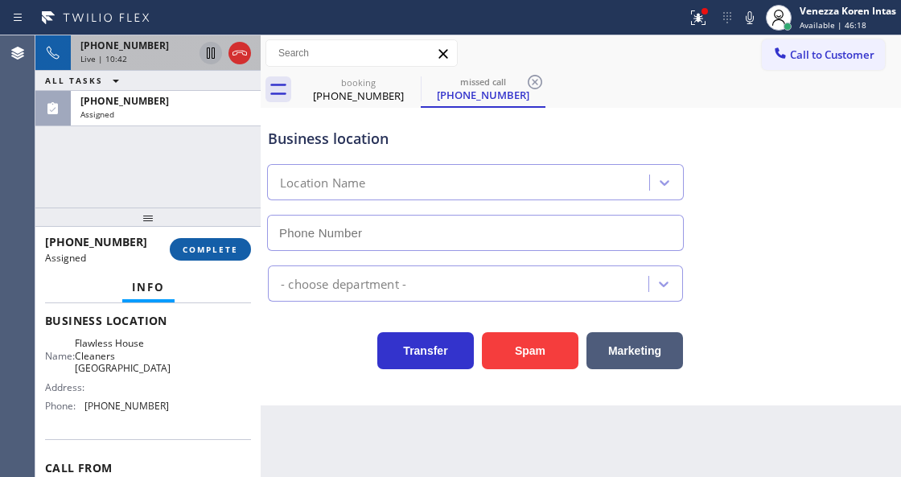
click at [224, 251] on span "COMPLETE" at bounding box center [211, 249] width 56 height 11
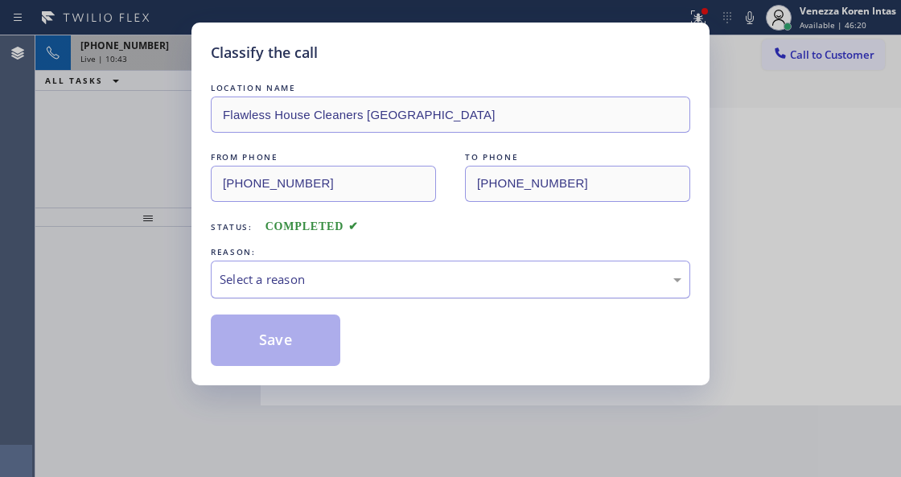
click at [380, 293] on div "Select a reason" at bounding box center [451, 280] width 480 height 38
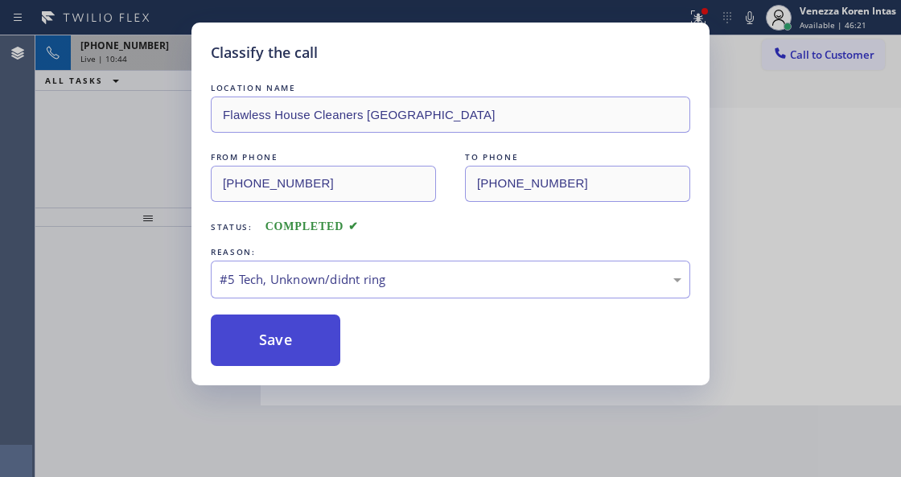
click at [325, 351] on button "Save" at bounding box center [276, 341] width 130 height 52
click at [317, 338] on button "Save" at bounding box center [276, 341] width 130 height 52
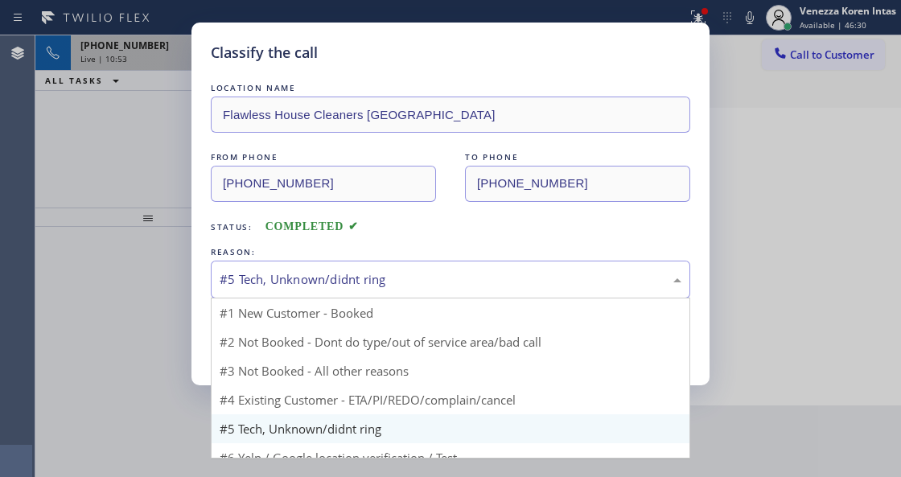
click at [369, 287] on div "#5 Tech, Unknown/didnt ring" at bounding box center [451, 279] width 462 height 19
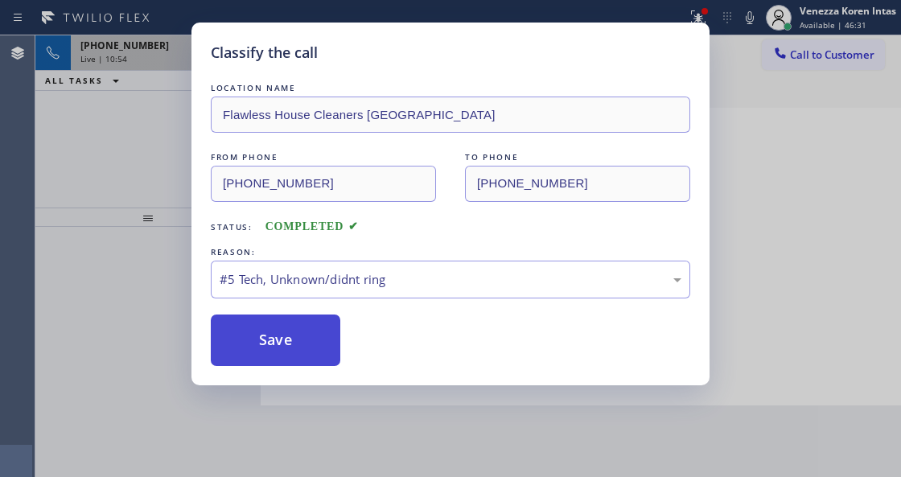
click at [322, 347] on button "Save" at bounding box center [276, 341] width 130 height 52
click at [280, 249] on div "REASON:" at bounding box center [451, 252] width 480 height 17
click at [282, 262] on div "#5 Tech, Unknown/didnt ring" at bounding box center [451, 280] width 480 height 38
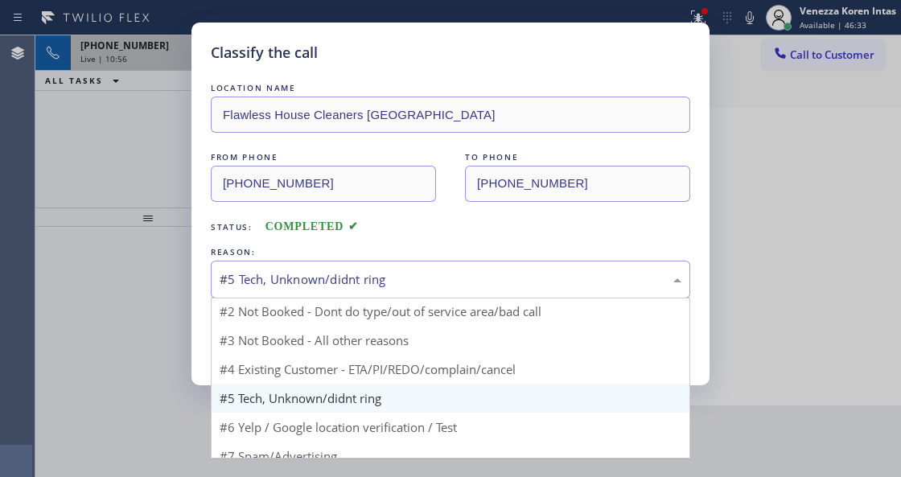
scroll to position [47, 0]
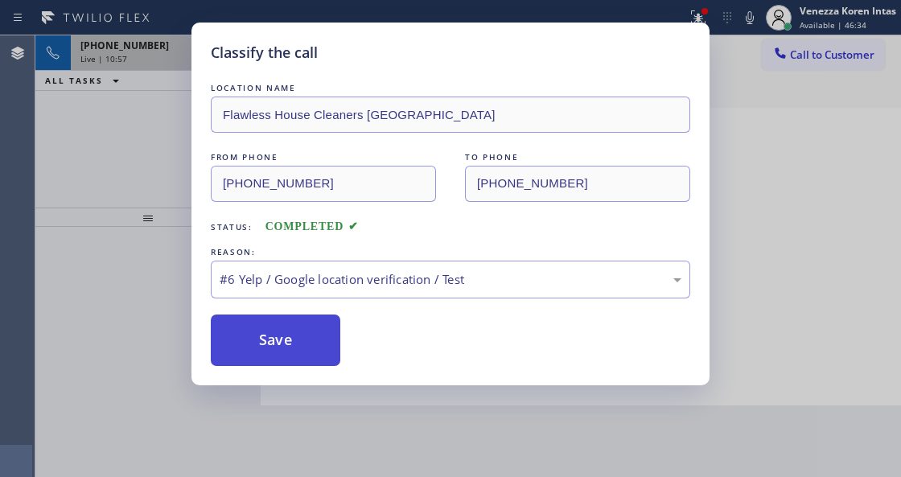
click at [280, 333] on button "Save" at bounding box center [276, 341] width 130 height 52
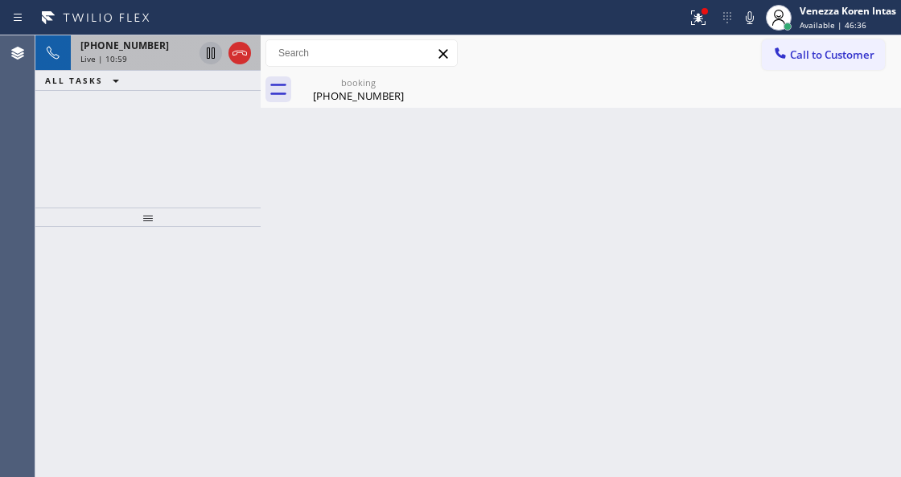
click at [324, 326] on div "Back to Dashboard Change Sender ID Customers Technicians Select a contact Outbo…" at bounding box center [581, 256] width 641 height 442
click at [350, 95] on div "[PHONE_NUMBER]" at bounding box center [359, 96] width 122 height 14
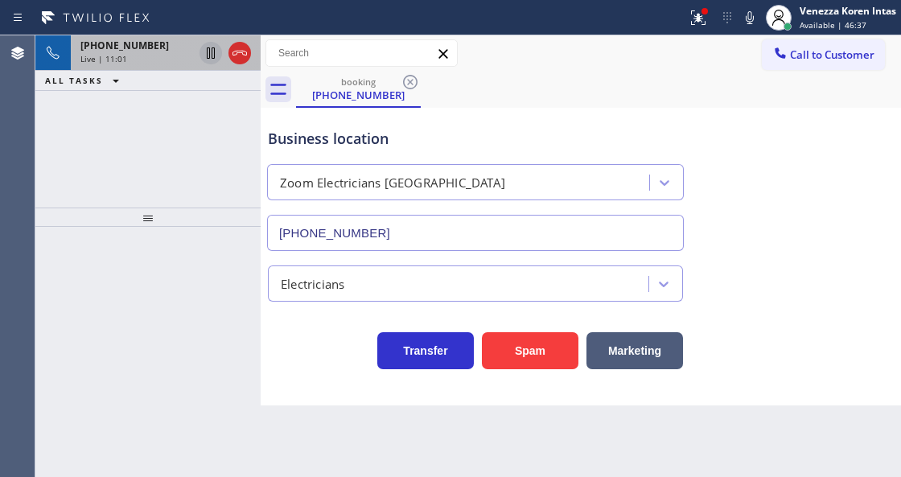
click at [114, 62] on span "Live | 11:01" at bounding box center [103, 58] width 47 height 11
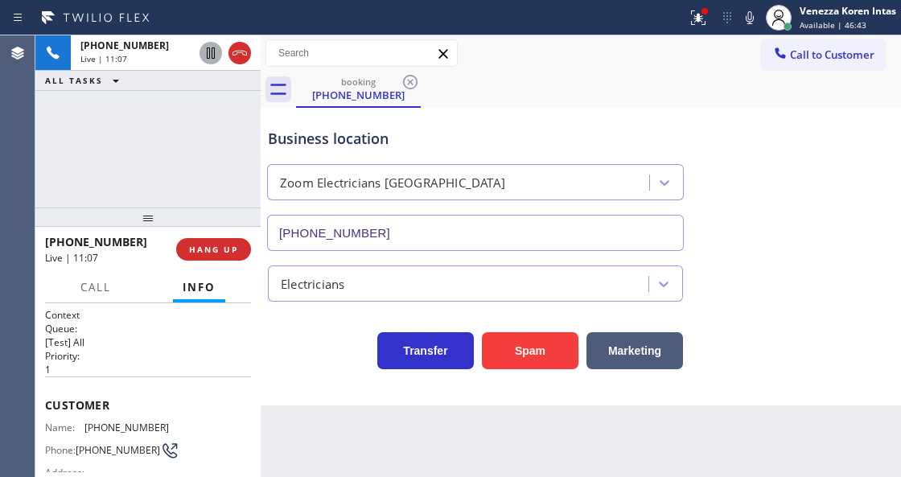
drag, startPoint x: 682, startPoint y: 12, endPoint x: 711, endPoint y: 153, distance: 143.9
click at [682, 13] on div at bounding box center [698, 17] width 35 height 19
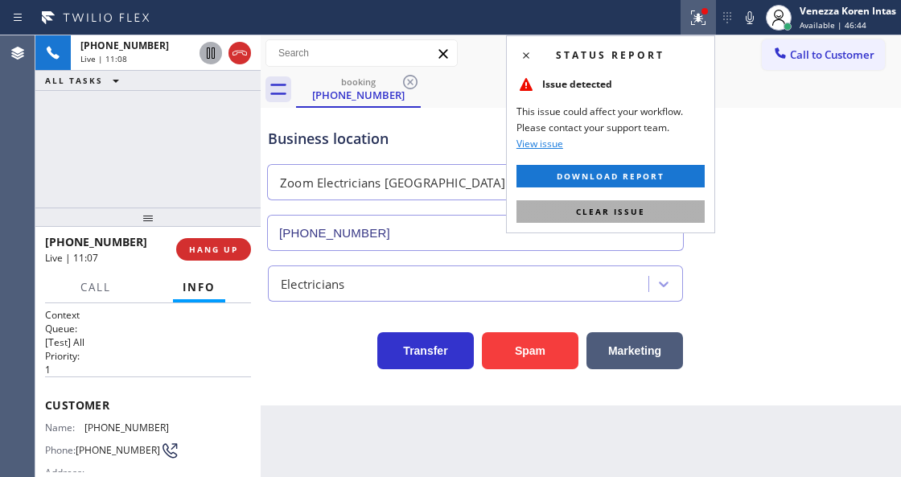
click at [681, 207] on button "Clear issue" at bounding box center [611, 211] width 188 height 23
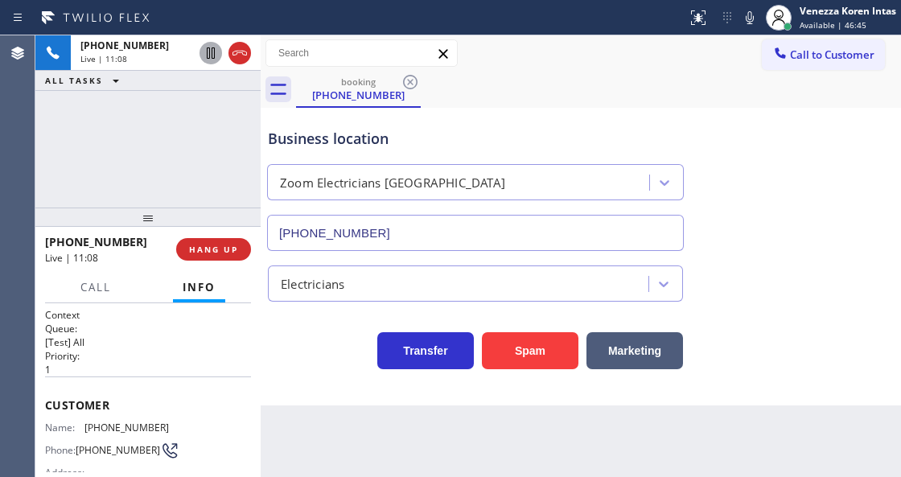
click at [793, 188] on div "Business location Zoom Electricians [GEOGRAPHIC_DATA] [PHONE_NUMBER]" at bounding box center [581, 178] width 633 height 146
click at [496, 90] on div "booking [PHONE_NUMBER]" at bounding box center [598, 90] width 605 height 36
drag, startPoint x: 159, startPoint y: 426, endPoint x: 85, endPoint y: 424, distance: 74.1
click at [85, 424] on div "Name: [PHONE_NUMBER] Phone: [PHONE_NUMBER] Address:" at bounding box center [148, 454] width 206 height 64
copy div "[PHONE_NUMBER]"
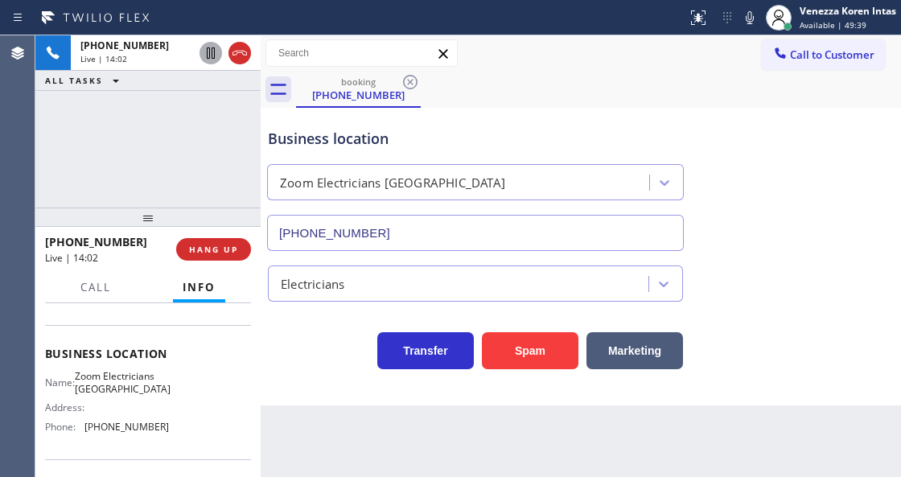
scroll to position [214, 0]
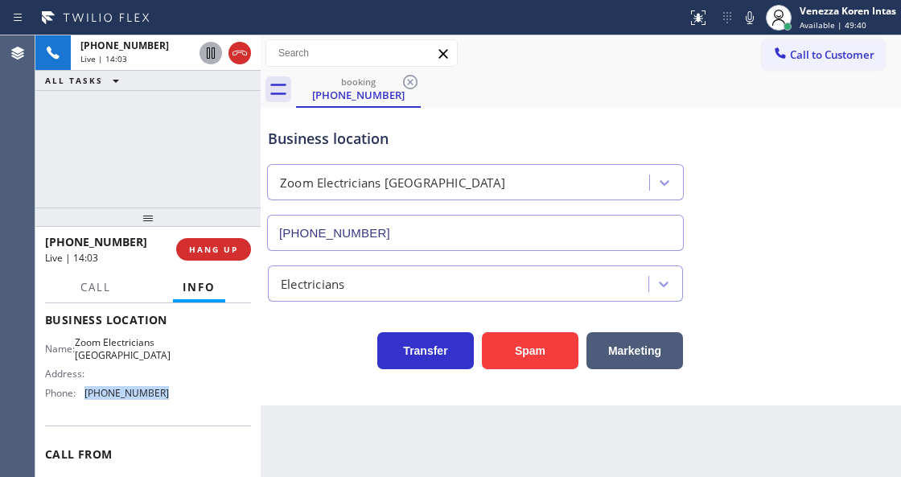
drag, startPoint x: 164, startPoint y: 418, endPoint x: 86, endPoint y: 415, distance: 78.1
click at [86, 406] on div "Name: Zoom Electricians [GEOGRAPHIC_DATA] Address: Phone: [PHONE_NUMBER]" at bounding box center [148, 370] width 206 height 69
copy span "[PHONE_NUMBER]"
click at [756, 21] on icon at bounding box center [749, 17] width 19 height 19
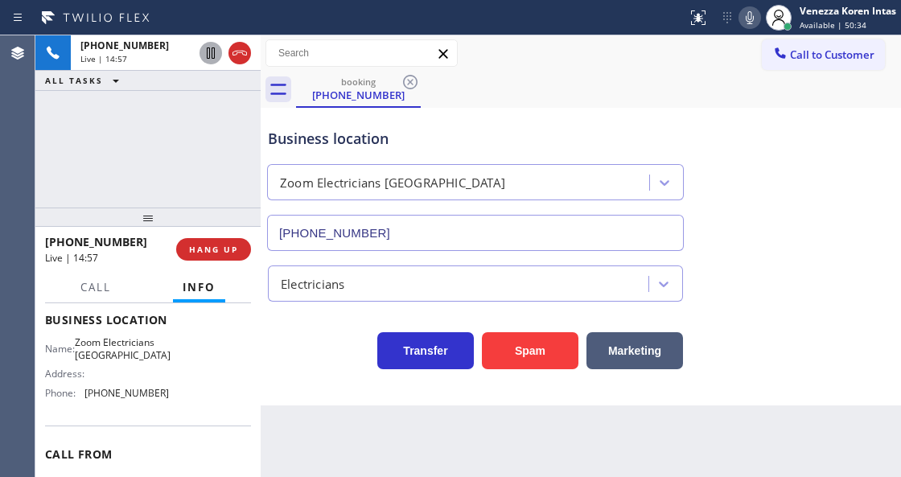
click at [704, 275] on div "Electricians" at bounding box center [581, 280] width 633 height 43
click at [485, 48] on div "Call to Customer Outbound call Location Search location Your caller id phone nu…" at bounding box center [581, 53] width 641 height 28
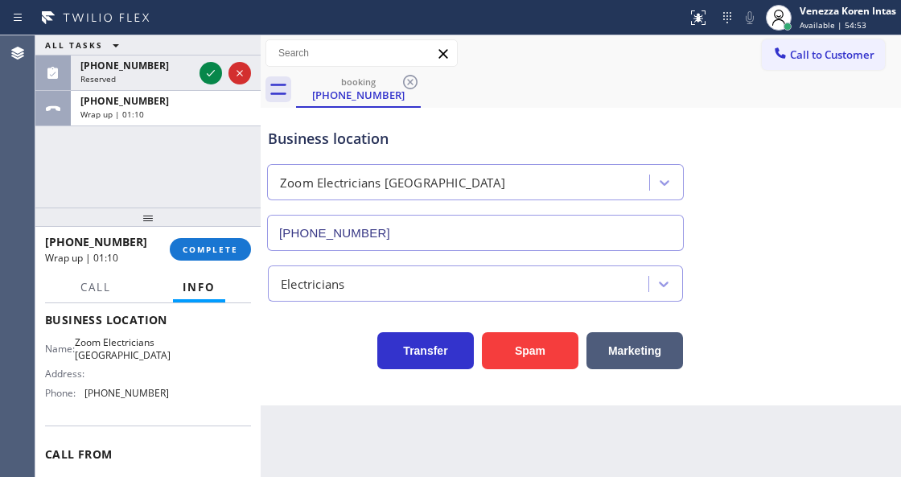
drag, startPoint x: 220, startPoint y: 253, endPoint x: 327, endPoint y: 258, distance: 106.3
click at [222, 253] on span "COMPLETE" at bounding box center [211, 249] width 56 height 11
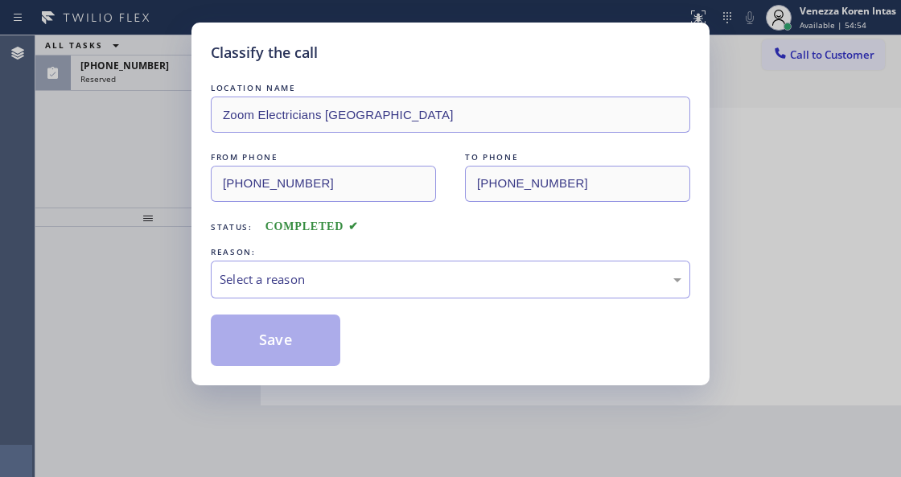
click at [335, 281] on div "Select a reason" at bounding box center [451, 279] width 462 height 19
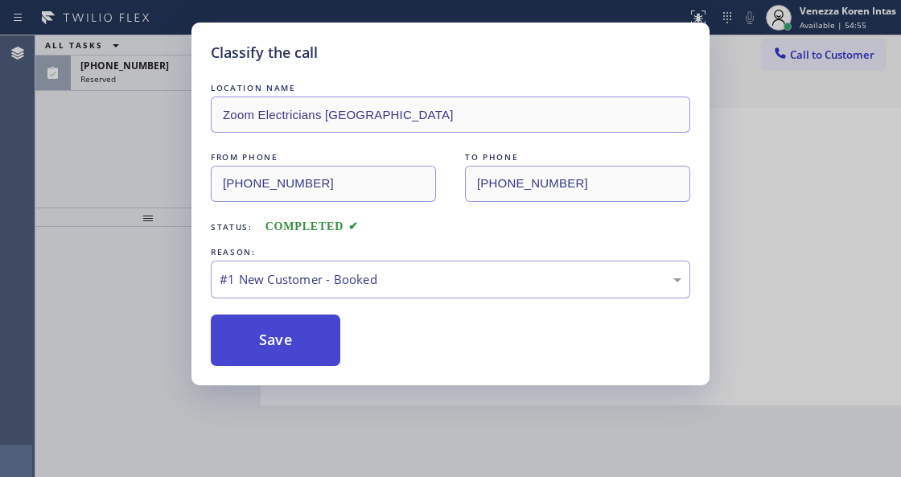
click at [295, 340] on button "Save" at bounding box center [276, 341] width 130 height 52
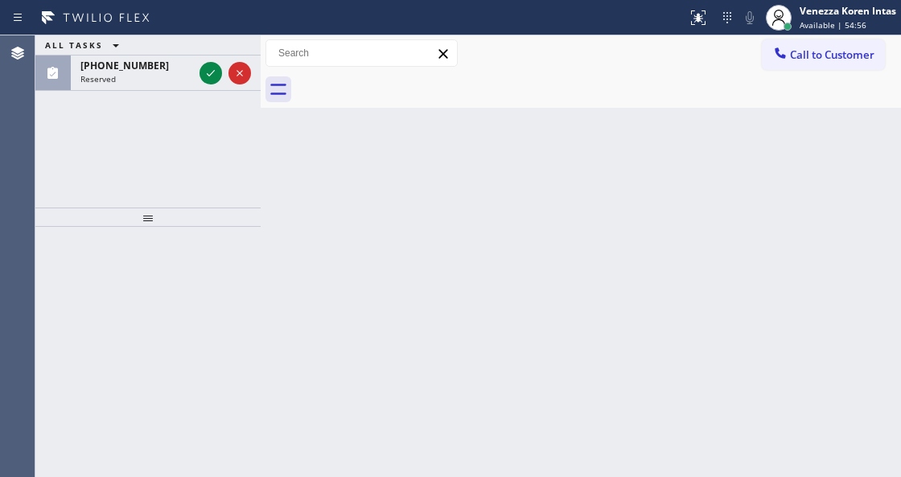
click at [208, 74] on icon at bounding box center [210, 73] width 19 height 19
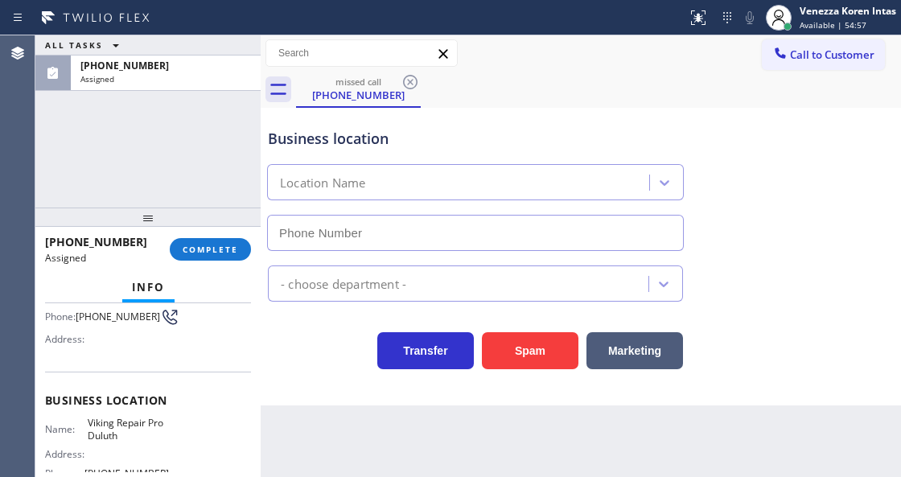
type input "[PHONE_NUMBER]"
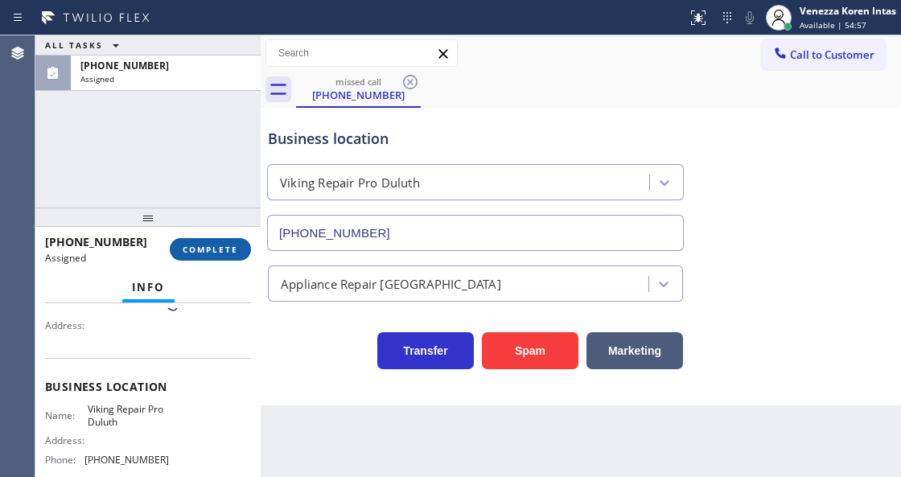
scroll to position [148, 0]
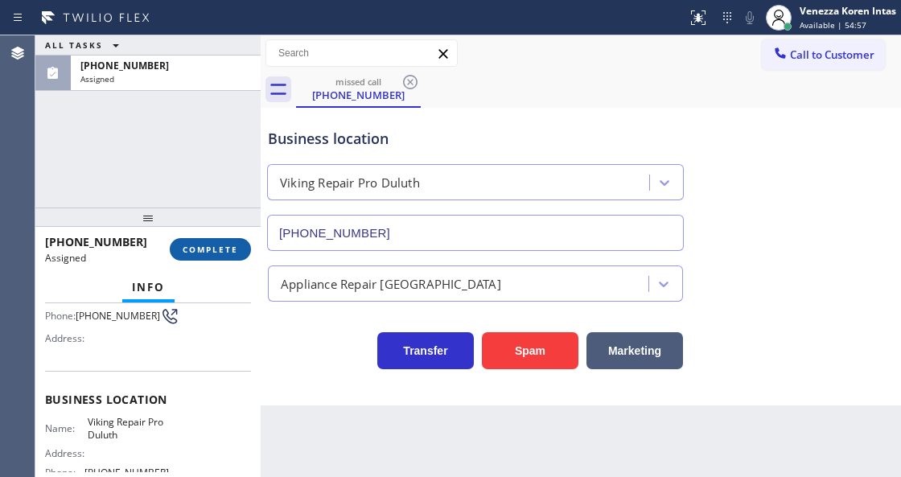
click at [233, 249] on span "COMPLETE" at bounding box center [211, 249] width 56 height 11
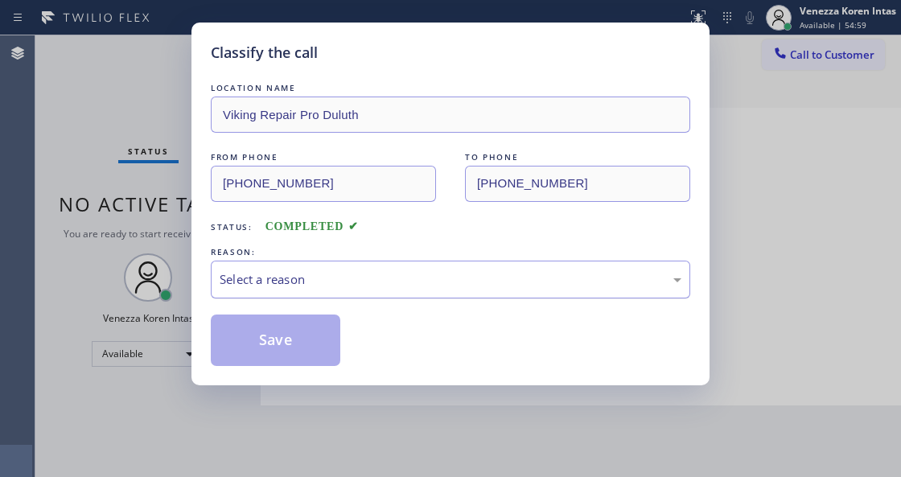
click at [391, 296] on div "Select a reason" at bounding box center [451, 280] width 480 height 38
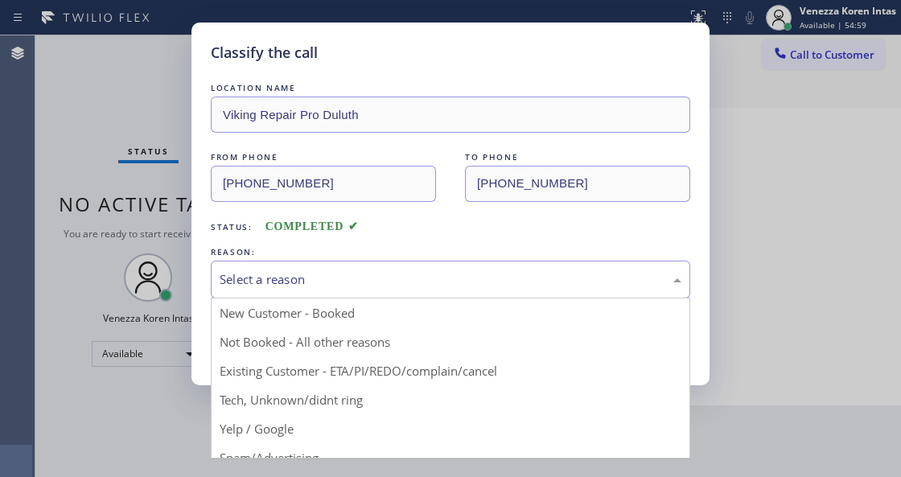
drag, startPoint x: 359, startPoint y: 392, endPoint x: 339, endPoint y: 377, distance: 24.8
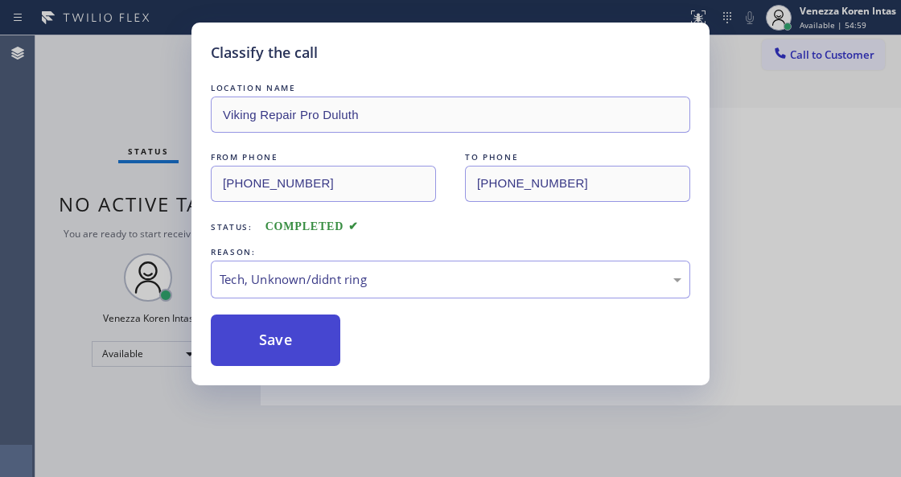
click at [318, 366] on button "Save" at bounding box center [276, 341] width 130 height 52
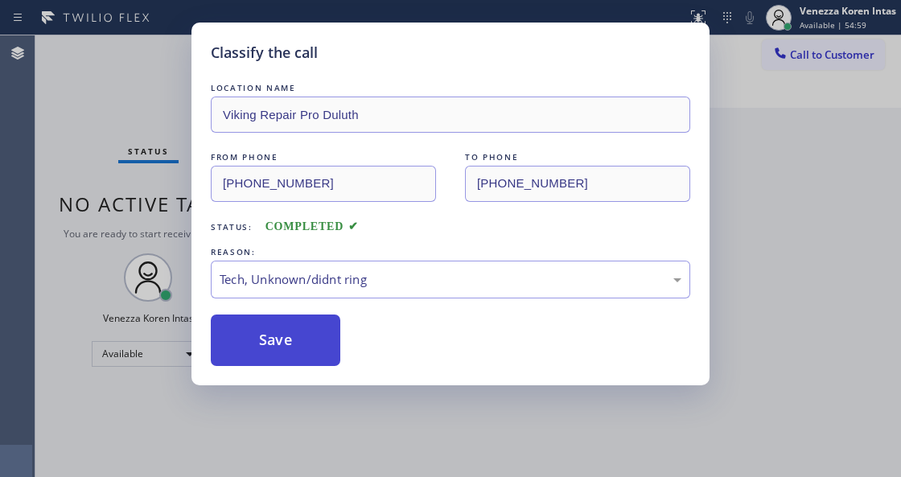
click at [320, 343] on button "Save" at bounding box center [276, 341] width 130 height 52
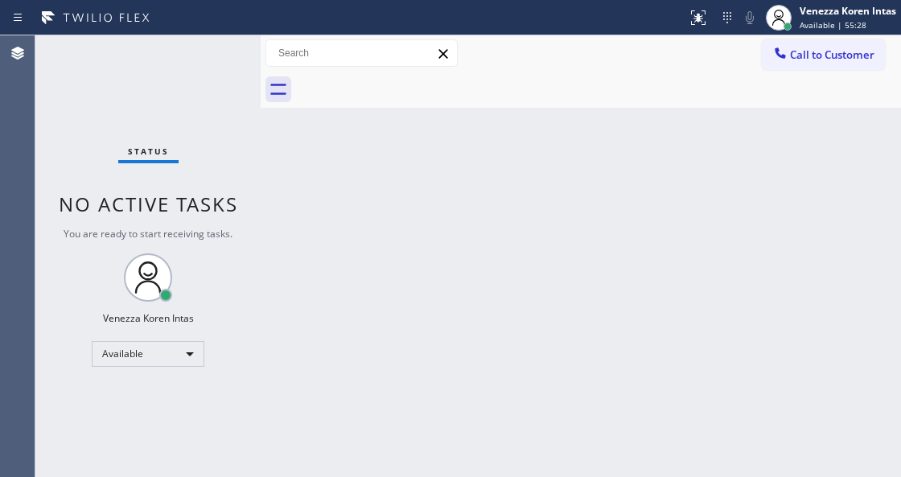
drag, startPoint x: 318, startPoint y: 262, endPoint x: 391, endPoint y: 215, distance: 87.3
click at [318, 262] on div "Back to Dashboard Change Sender ID Customers Technicians Select a contact Outbo…" at bounding box center [581, 256] width 641 height 442
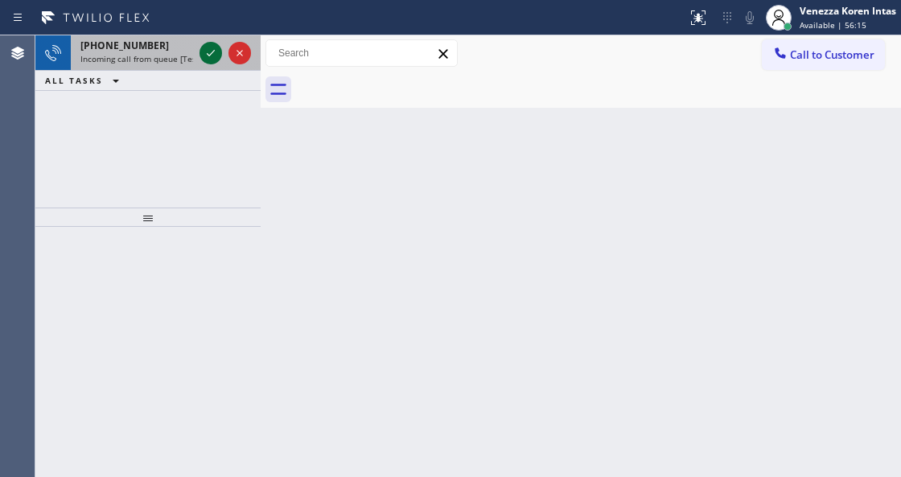
click at [211, 54] on icon at bounding box center [211, 53] width 8 height 6
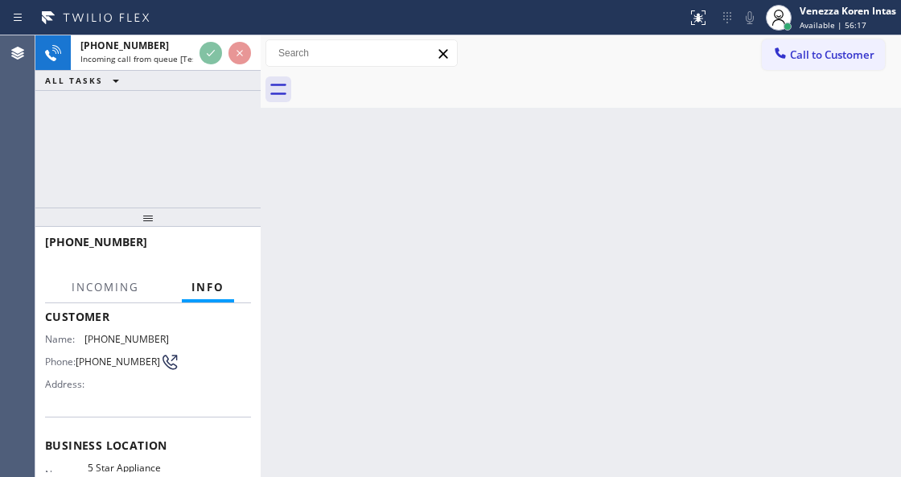
scroll to position [161, 0]
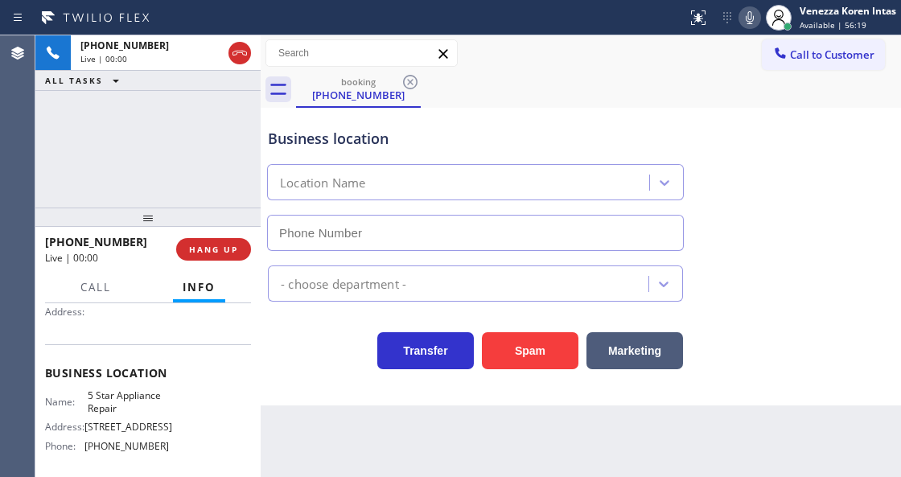
type input "[PHONE_NUMBER]"
click at [520, 112] on div "Business location 5 Star Appliance Repair [PHONE_NUMBER]" at bounding box center [476, 181] width 422 height 139
click at [134, 134] on div "[PHONE_NUMBER] Live | 00:06 ALL TASKS ALL TASKS ACTIVE TASKS TASKS IN WRAP UP" at bounding box center [147, 121] width 225 height 172
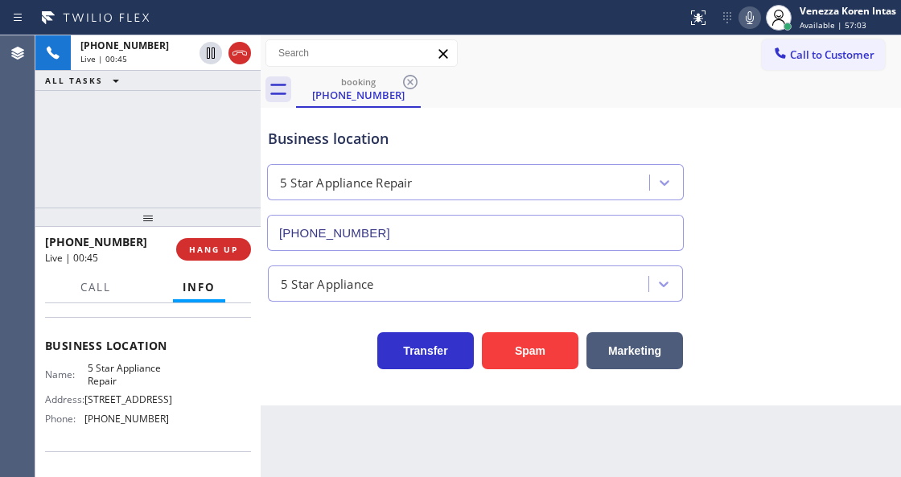
scroll to position [214, 0]
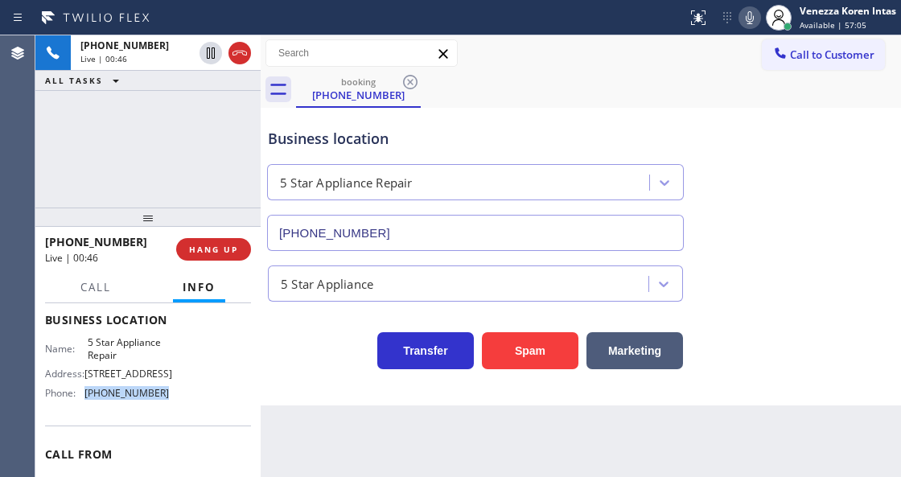
drag, startPoint x: 108, startPoint y: 393, endPoint x: 85, endPoint y: 394, distance: 22.6
click at [85, 394] on div "Name: 5 Star Appliance Repair Address: [STREET_ADDRESS] Phone: [PHONE_NUMBER]" at bounding box center [148, 370] width 206 height 69
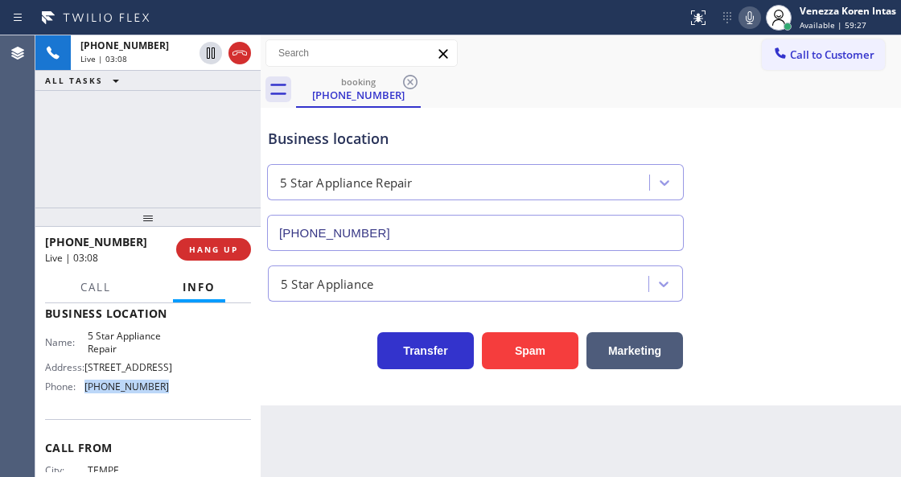
scroll to position [161, 0]
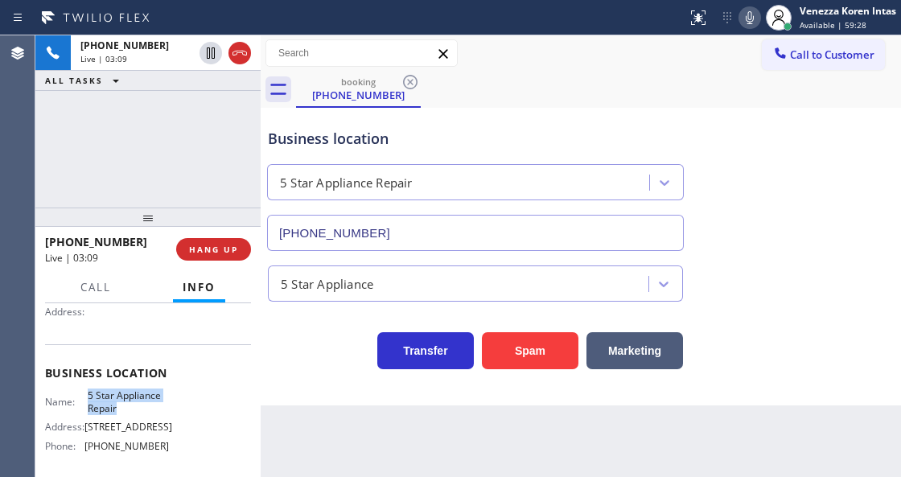
drag, startPoint x: 87, startPoint y: 394, endPoint x: 116, endPoint y: 409, distance: 32.4
click at [116, 409] on span "5 Star Appliance Repair" at bounding box center [128, 401] width 80 height 25
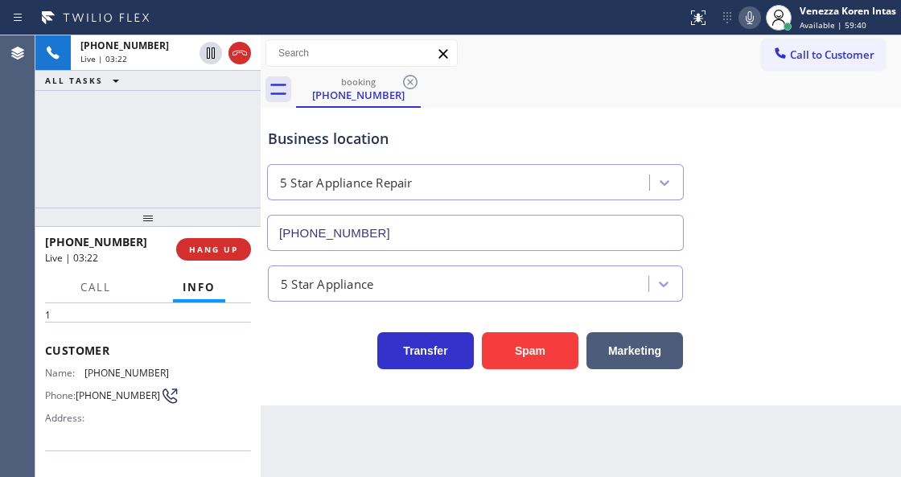
scroll to position [53, 0]
drag, startPoint x: 167, startPoint y: 365, endPoint x: 86, endPoint y: 364, distance: 81.3
click at [86, 369] on div "Name: [PHONE_NUMBER] Phone: [PHONE_NUMBER] Address:" at bounding box center [148, 401] width 206 height 64
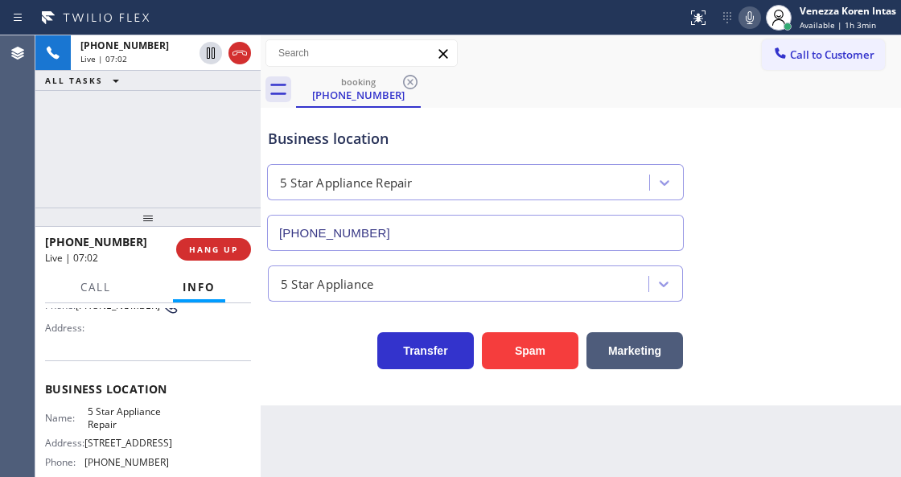
scroll to position [161, 0]
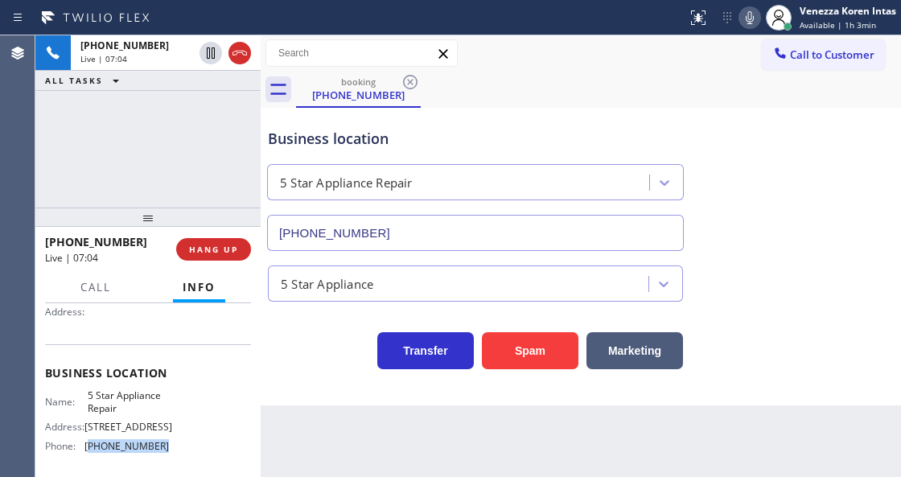
drag, startPoint x: 166, startPoint y: 451, endPoint x: 90, endPoint y: 450, distance: 75.6
click at [90, 450] on div "Name: 5 Star Appliance Repair Address: [STREET_ADDRESS] Phone: [PHONE_NUMBER]" at bounding box center [148, 423] width 206 height 69
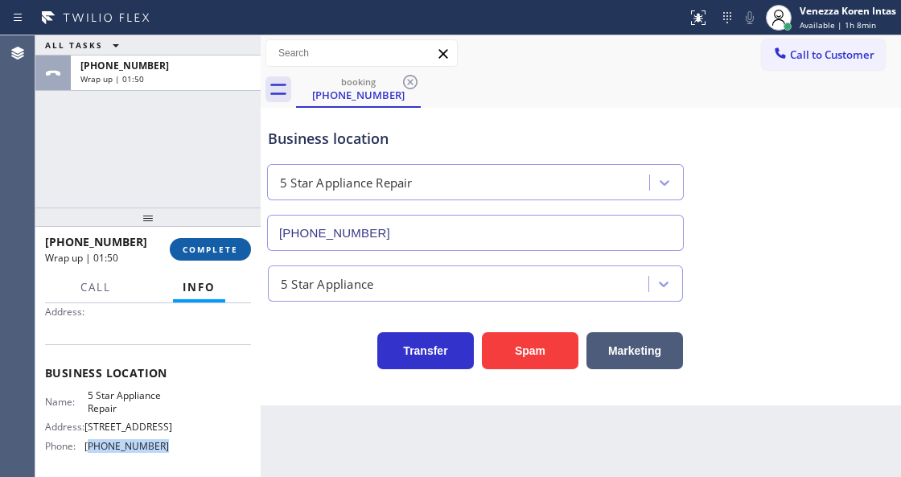
click at [202, 248] on span "COMPLETE" at bounding box center [211, 249] width 56 height 11
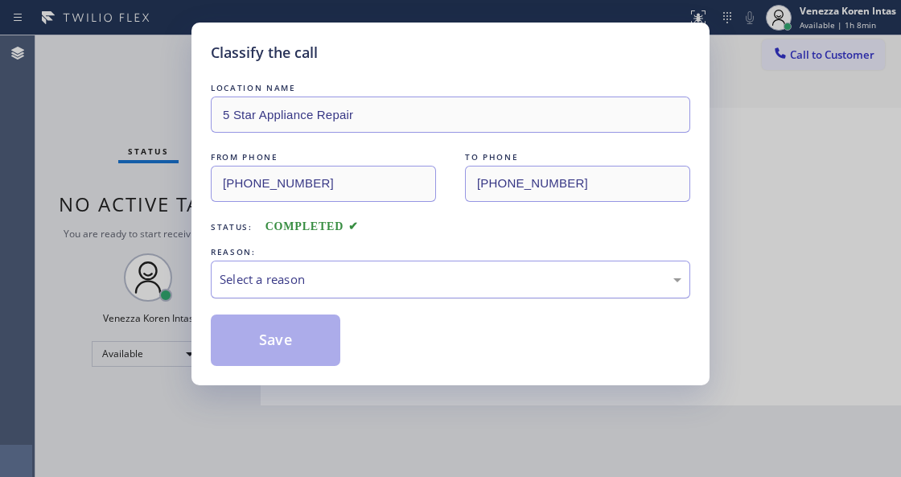
click at [358, 278] on div "Select a reason" at bounding box center [451, 279] width 462 height 19
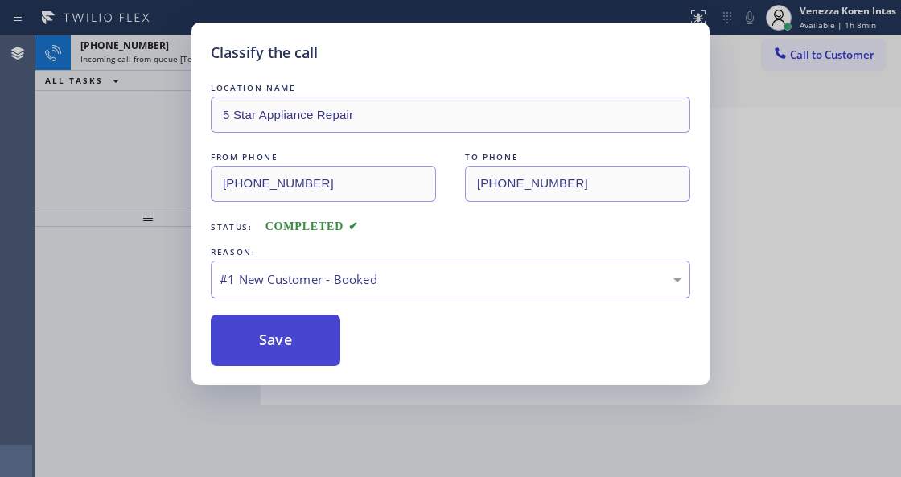
click at [300, 324] on button "Save" at bounding box center [276, 341] width 130 height 52
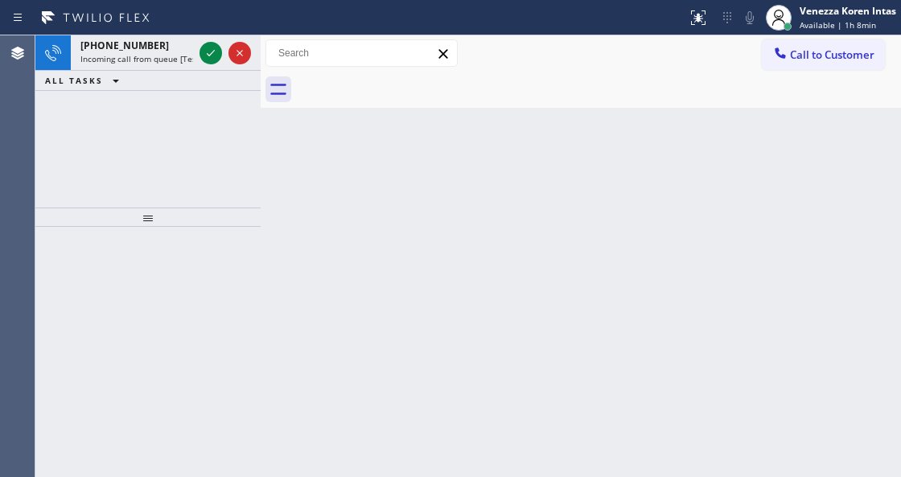
click at [785, 27] on div at bounding box center [788, 27] width 8 height 8
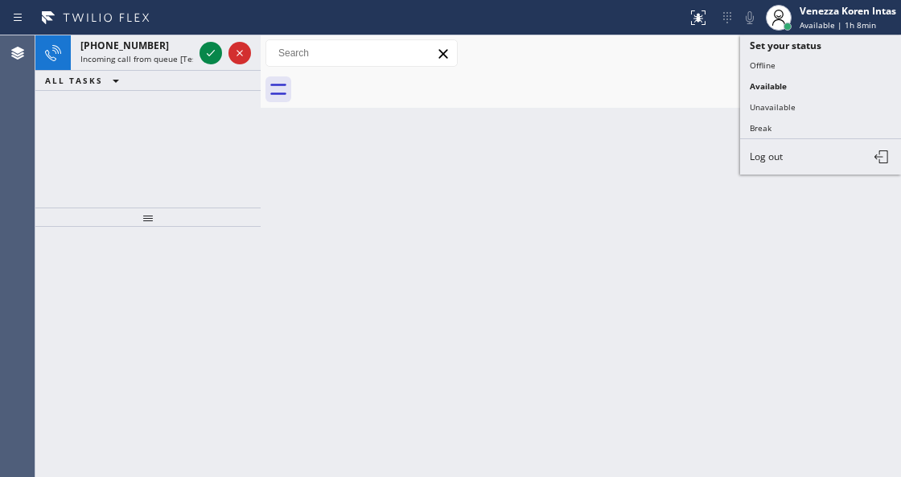
click at [775, 107] on button "Unavailable" at bounding box center [820, 107] width 161 height 21
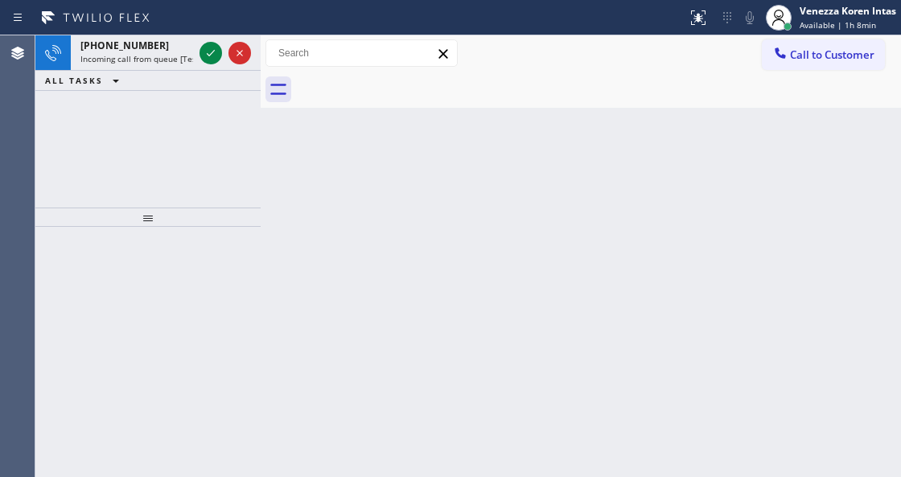
click at [628, 191] on div "Back to Dashboard Change Sender ID Customers Technicians Select a contact Outbo…" at bounding box center [581, 256] width 641 height 442
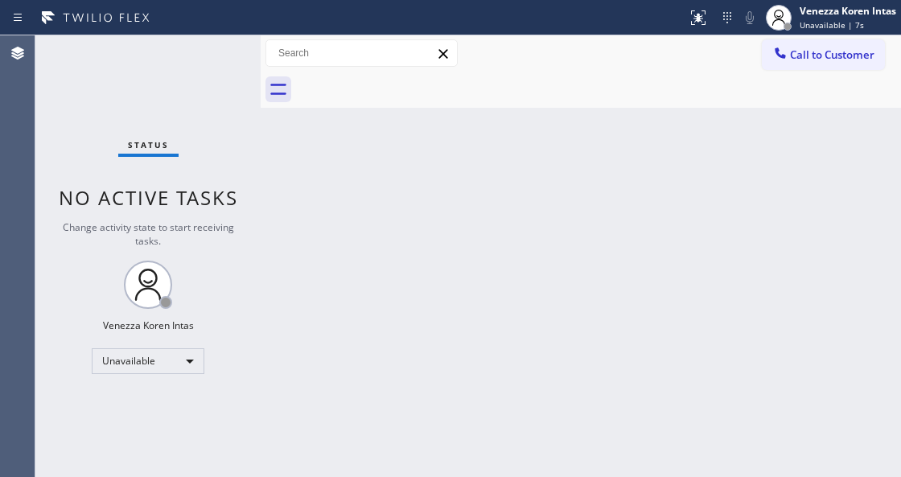
click at [274, 191] on div "Back to Dashboard Change Sender ID Customers Technicians Select a contact Outbo…" at bounding box center [581, 256] width 641 height 442
click at [379, 193] on div "Back to Dashboard Change Sender ID Customers Technicians Select a contact Outbo…" at bounding box center [581, 256] width 641 height 442
click at [388, 258] on div "Back to Dashboard Change Sender ID Customers Technicians Select a contact Outbo…" at bounding box center [581, 256] width 641 height 442
click at [175, 357] on div "Unavailable" at bounding box center [148, 361] width 113 height 26
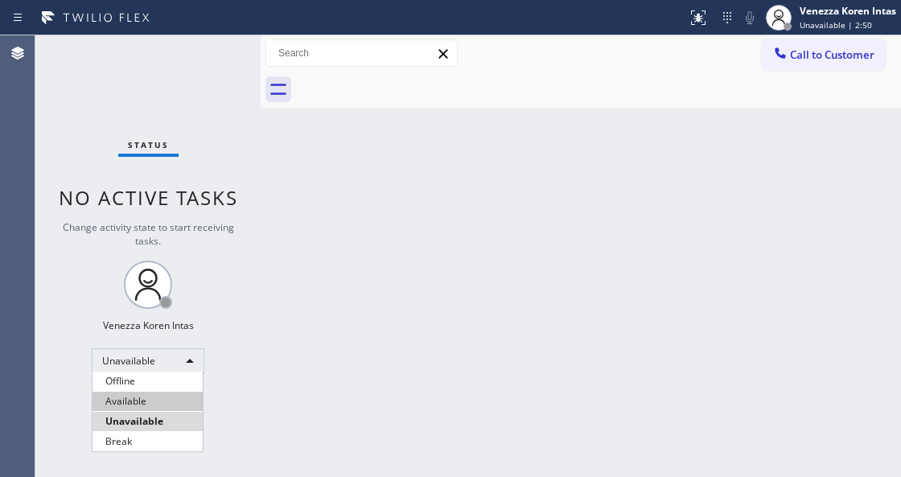
click at [183, 401] on li "Available" at bounding box center [148, 401] width 110 height 19
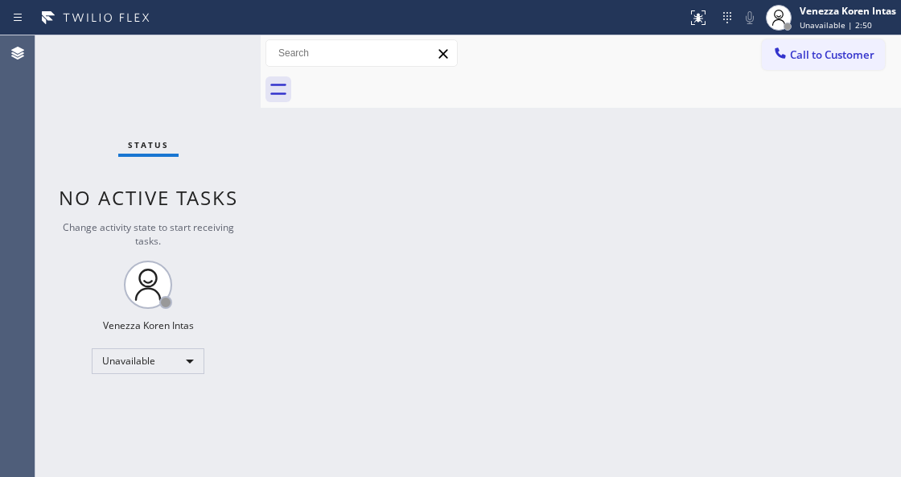
click at [348, 376] on div "Back to Dashboard Change Sender ID Customers Technicians Select a contact Outbo…" at bounding box center [581, 256] width 641 height 442
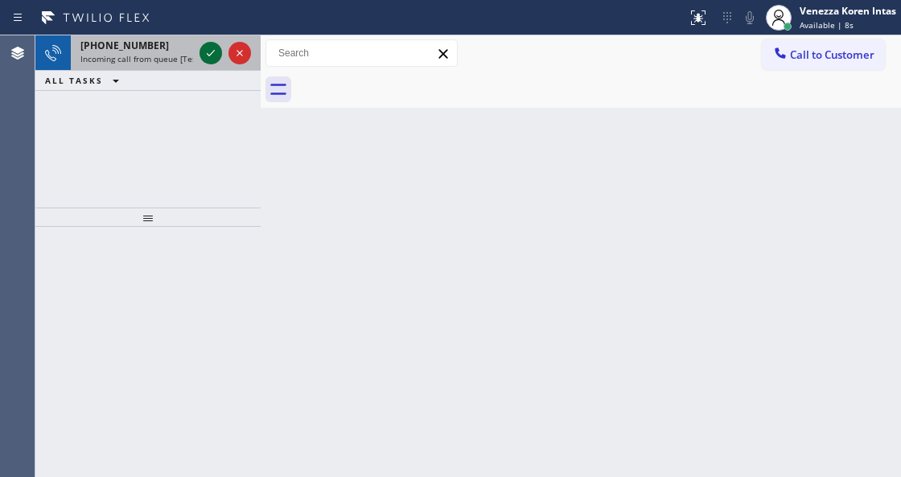
click at [212, 56] on icon at bounding box center [210, 52] width 19 height 19
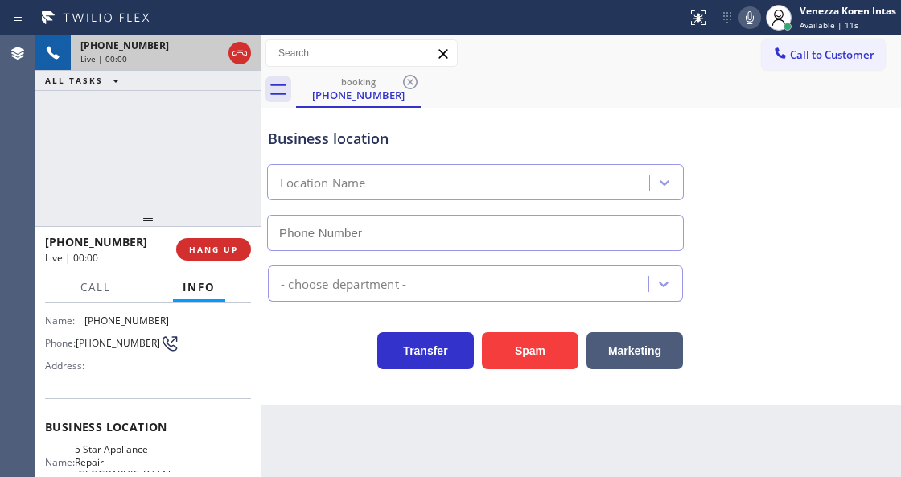
type input "[PHONE_NUMBER]"
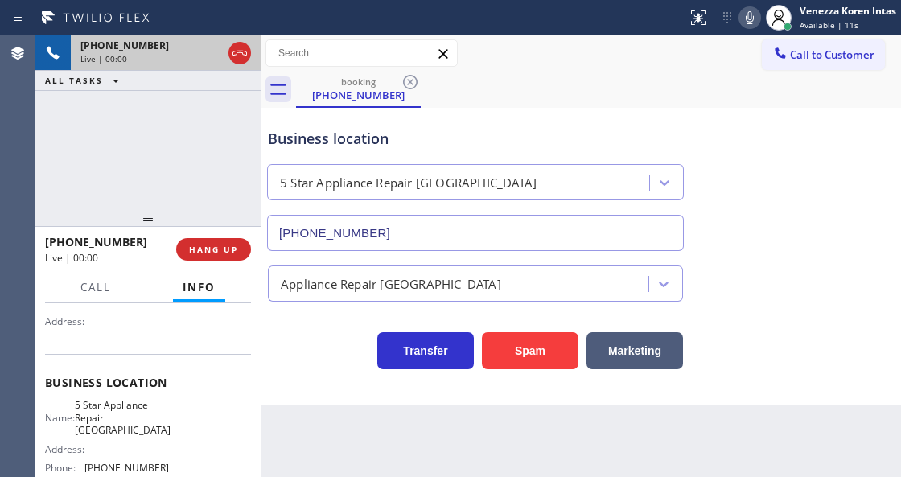
scroll to position [161, 0]
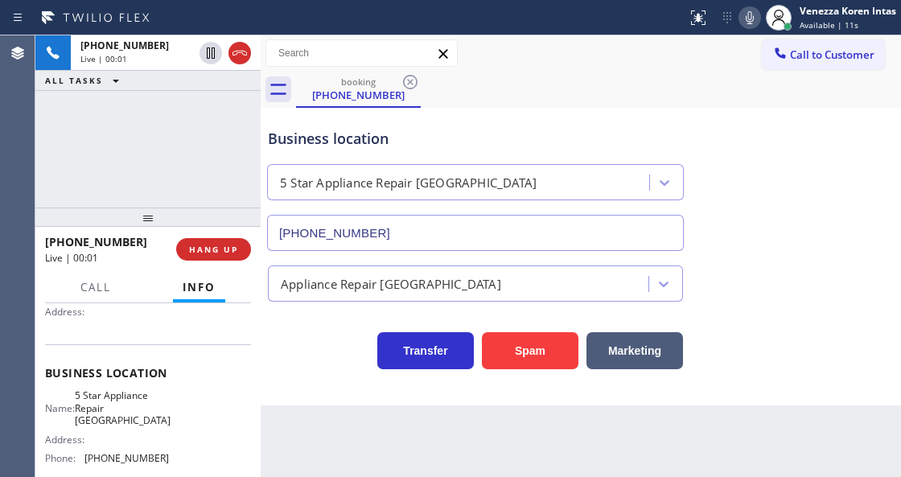
drag, startPoint x: 233, startPoint y: 55, endPoint x: 257, endPoint y: 94, distance: 46.2
click at [233, 55] on icon at bounding box center [239, 52] width 19 height 19
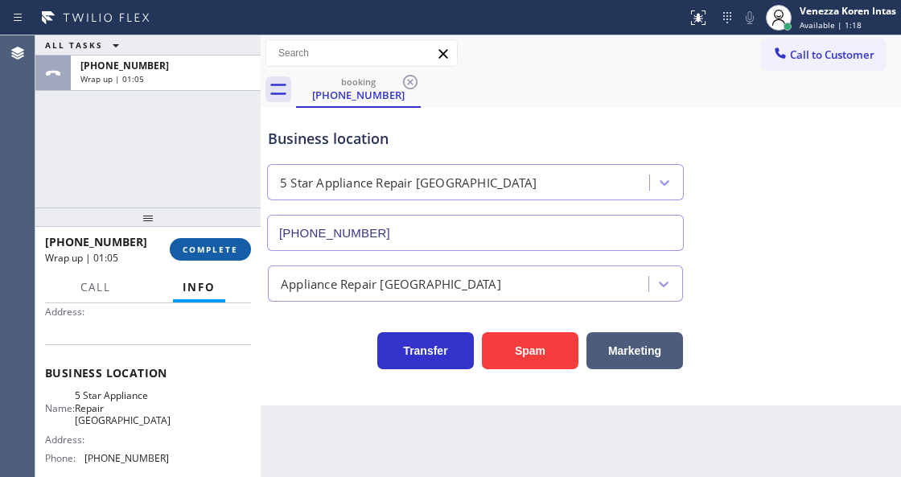
click at [214, 237] on div "[PHONE_NUMBER] Wrap up | 01:05 COMPLETE" at bounding box center [148, 250] width 206 height 42
drag, startPoint x: 214, startPoint y: 243, endPoint x: 275, endPoint y: 252, distance: 61.8
click at [214, 244] on span "COMPLETE" at bounding box center [211, 249] width 56 height 11
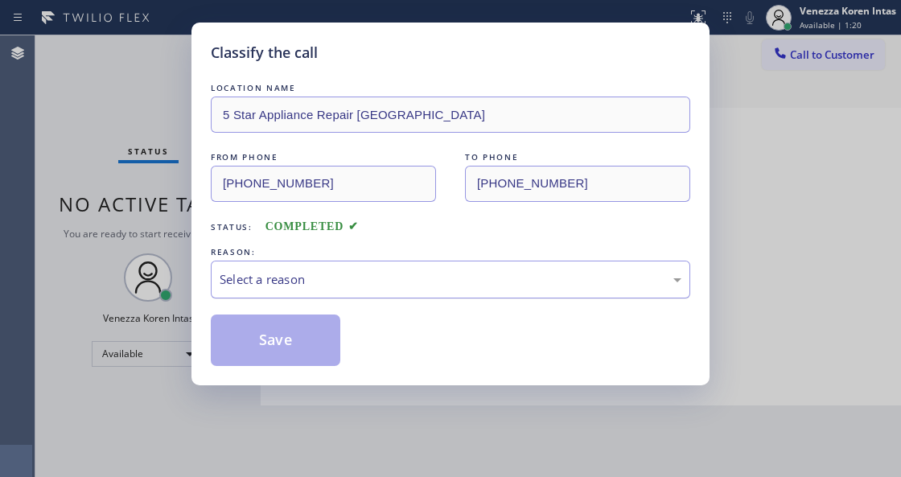
drag, startPoint x: 328, startPoint y: 313, endPoint x: 338, endPoint y: 285, distance: 30.0
click at [330, 309] on div "LOCATION NAME 5 Star Appliance Repair [GEOGRAPHIC_DATA] FROM PHONE [PHONE_NUMBE…" at bounding box center [451, 223] width 480 height 286
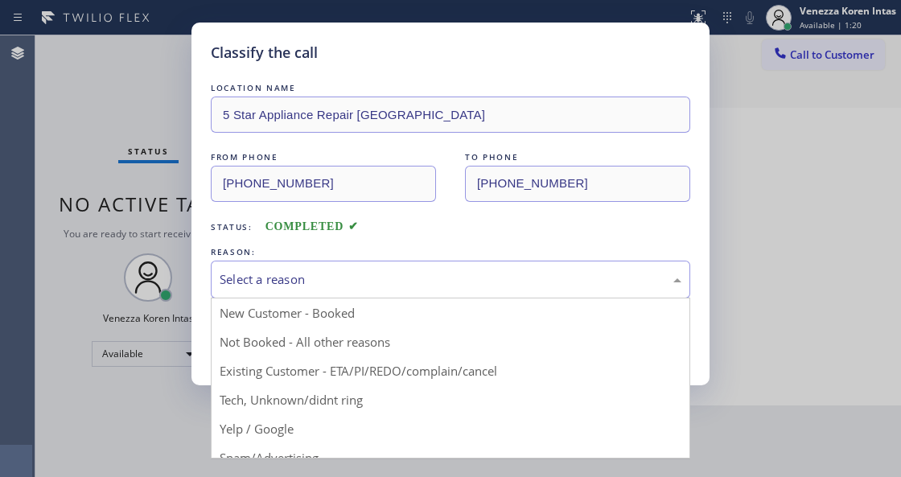
drag, startPoint x: 338, startPoint y: 285, endPoint x: 336, endPoint y: 336, distance: 51.5
click at [336, 288] on div "Select a reason" at bounding box center [451, 279] width 462 height 19
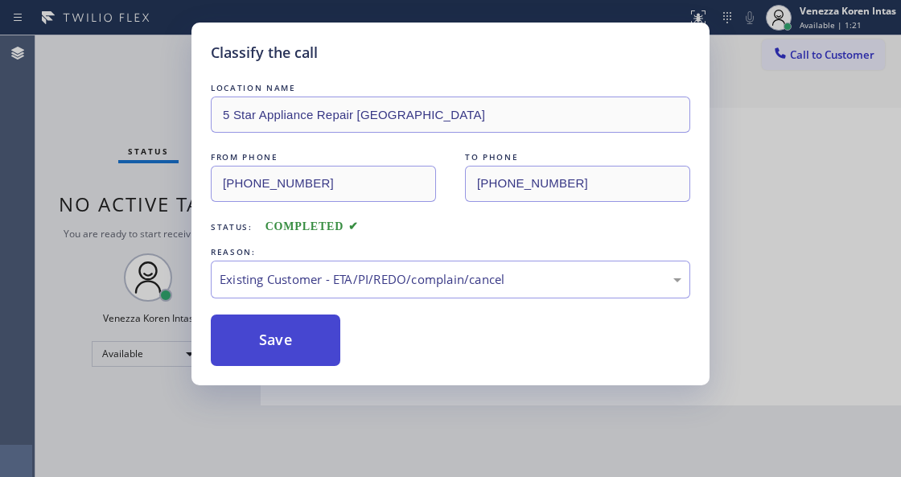
click at [317, 340] on button "Save" at bounding box center [276, 341] width 130 height 52
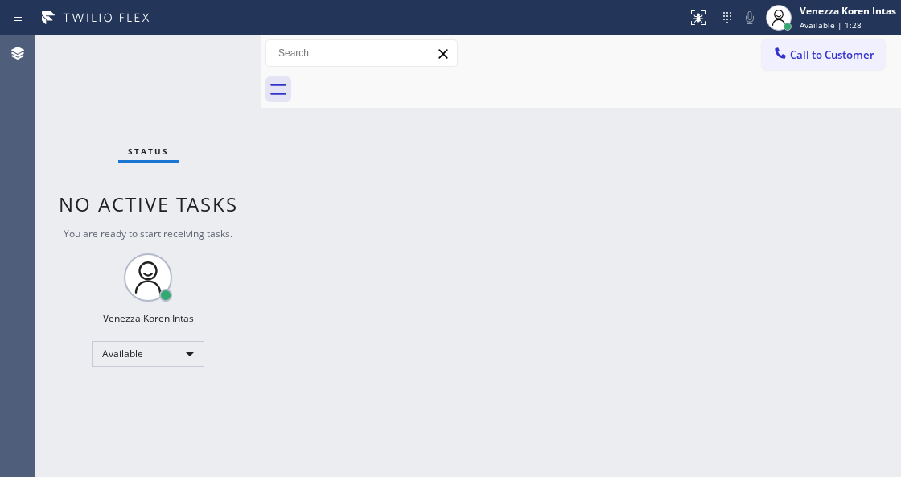
drag, startPoint x: 214, startPoint y: 70, endPoint x: 97, endPoint y: 109, distance: 123.7
click at [213, 69] on div "Status No active tasks You are ready to start receiving tasks. Venezza Koren In…" at bounding box center [147, 256] width 225 height 442
click at [171, 87] on div "Status No active tasks You are ready to start receiving tasks. Venezza Koren In…" at bounding box center [147, 256] width 225 height 442
click at [200, 68] on div "Status No active tasks You are ready to start receiving tasks. Venezza Koren In…" at bounding box center [147, 256] width 225 height 442
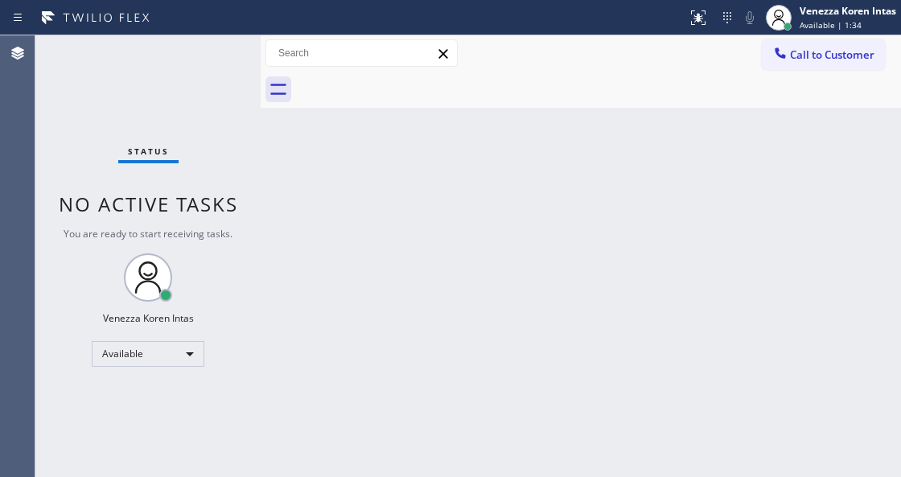
click at [200, 68] on div "Status No active tasks You are ready to start receiving tasks. Venezza Koren In…" at bounding box center [147, 256] width 225 height 442
click at [202, 68] on div "Status No active tasks You are ready to start receiving tasks. Venezza Koren In…" at bounding box center [147, 256] width 225 height 442
drag, startPoint x: 245, startPoint y: 85, endPoint x: 245, endPoint y: 94, distance: 8.9
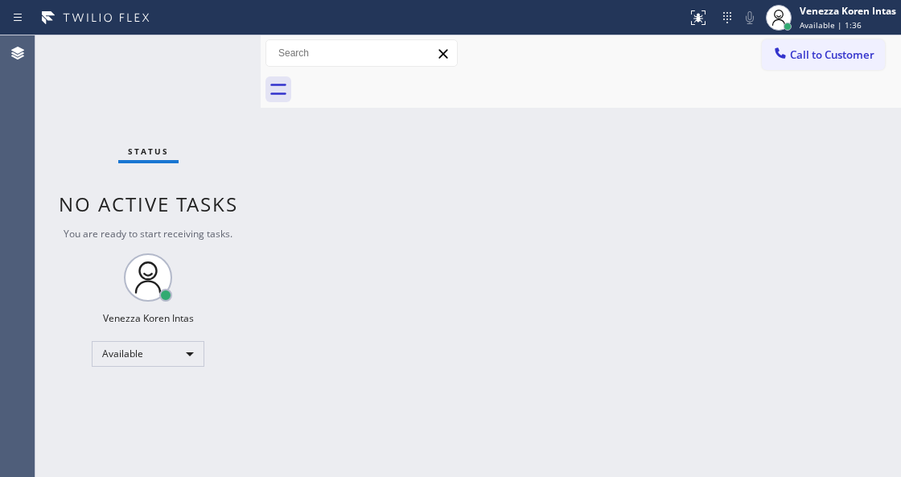
click at [245, 85] on div "Status No active tasks You are ready to start receiving tasks. Venezza Koren In…" at bounding box center [147, 256] width 225 height 442
click at [138, 56] on div "Status No active tasks You are ready to start receiving tasks. Venezza Koren In…" at bounding box center [147, 256] width 225 height 442
click at [159, 98] on div "Status No active tasks You are ready to start receiving tasks. Venezza Koren In…" at bounding box center [147, 256] width 225 height 442
drag, startPoint x: 172, startPoint y: 79, endPoint x: 84, endPoint y: 109, distance: 93.4
click at [150, 89] on div "Status No active tasks You are ready to start receiving tasks. Venezza Koren In…" at bounding box center [147, 256] width 225 height 442
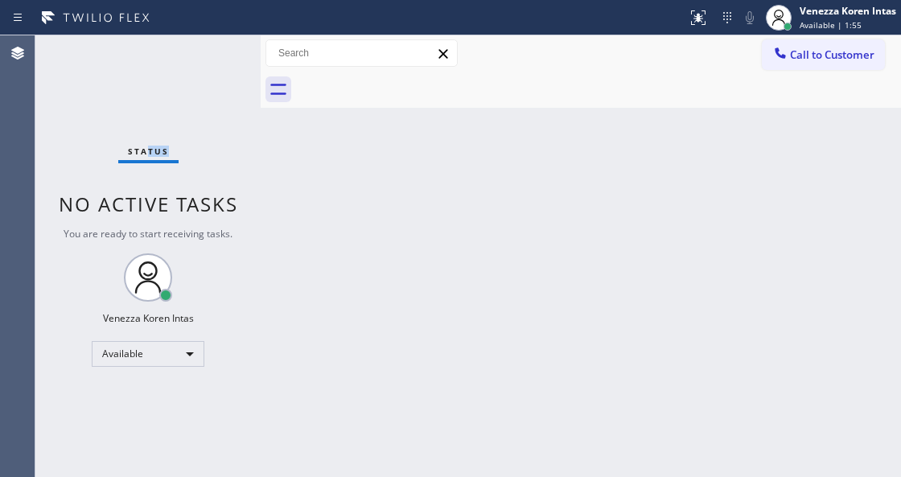
click at [183, 62] on div "Status No active tasks You are ready to start receiving tasks. Venezza Koren In…" at bounding box center [147, 256] width 225 height 442
click at [206, 54] on div "Status No active tasks You are ready to start receiving tasks. Venezza Koren In…" at bounding box center [147, 256] width 225 height 442
click at [209, 84] on div "Status No active tasks You are ready to start receiving tasks. Venezza Koren In…" at bounding box center [147, 256] width 225 height 442
click at [208, 84] on div "Status No active tasks You are ready to start receiving tasks. Venezza Koren In…" at bounding box center [147, 256] width 225 height 442
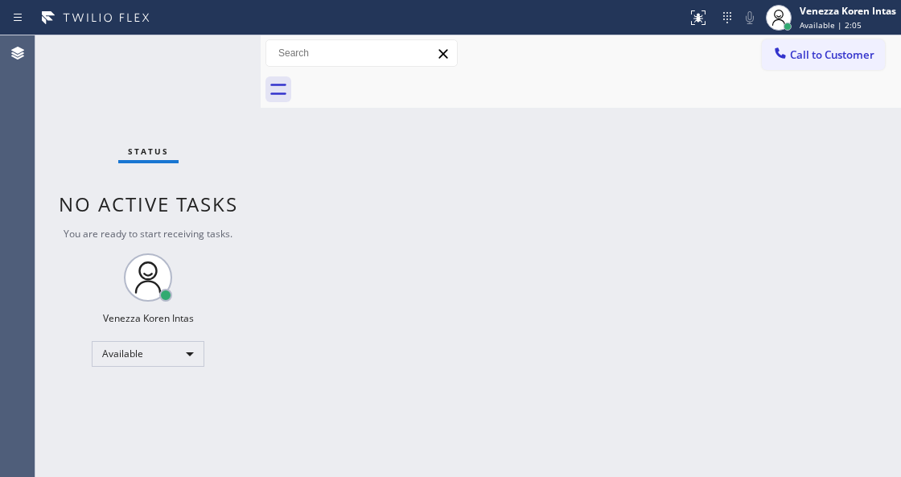
click at [207, 84] on div "Status No active tasks You are ready to start receiving tasks. Venezza Koren In…" at bounding box center [147, 256] width 225 height 442
click at [216, 81] on div "Status No active tasks You are ready to start receiving tasks. Venezza Koren In…" at bounding box center [147, 256] width 225 height 442
click at [225, 68] on div "Status No active tasks You are ready to start receiving tasks. Venezza Koren In…" at bounding box center [147, 256] width 225 height 442
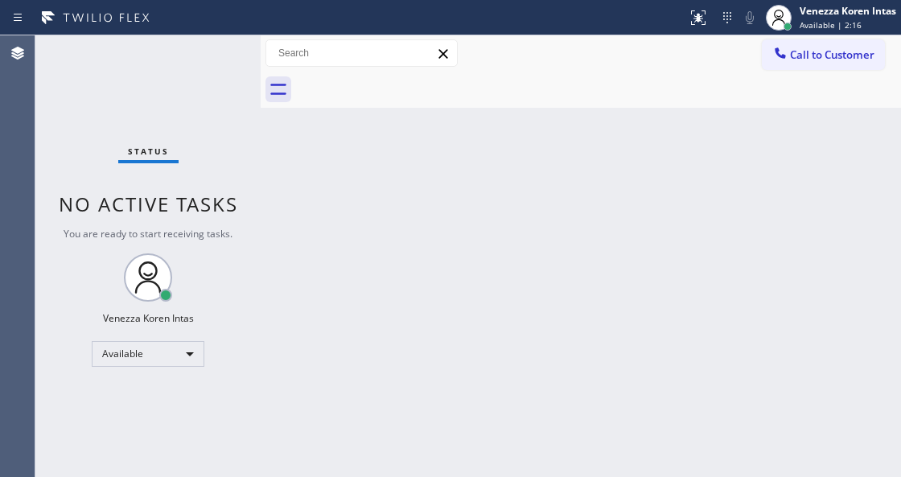
click at [225, 68] on div "Status No active tasks You are ready to start receiving tasks. Venezza Koren In…" at bounding box center [147, 256] width 225 height 442
click at [208, 57] on div "Status No active tasks You are ready to start receiving tasks. Venezza Koren In…" at bounding box center [147, 256] width 225 height 442
click at [228, 115] on div "Status No active tasks You are ready to start receiving tasks. Venezza Koren In…" at bounding box center [147, 256] width 225 height 442
click at [179, 85] on div "Status No active tasks You are ready to start receiving tasks. Venezza Koren In…" at bounding box center [147, 256] width 225 height 442
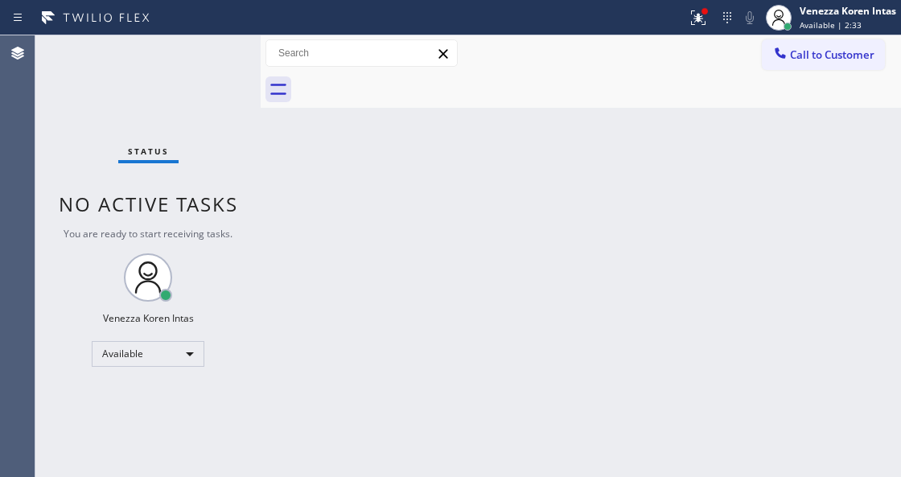
click at [223, 76] on div "Status No active tasks You are ready to start receiving tasks. Venezza Koren In…" at bounding box center [147, 256] width 225 height 442
click at [184, 68] on div "Status No active tasks You are ready to start receiving tasks. Venezza Koren In…" at bounding box center [147, 256] width 225 height 442
drag, startPoint x: 208, startPoint y: 64, endPoint x: 174, endPoint y: 71, distance: 34.4
click at [208, 61] on div "Status No active tasks You are ready to start receiving tasks. Venezza Koren In…" at bounding box center [147, 256] width 225 height 442
click at [193, 52] on div "Status No active tasks You are ready to start receiving tasks. Venezza Koren In…" at bounding box center [147, 256] width 225 height 442
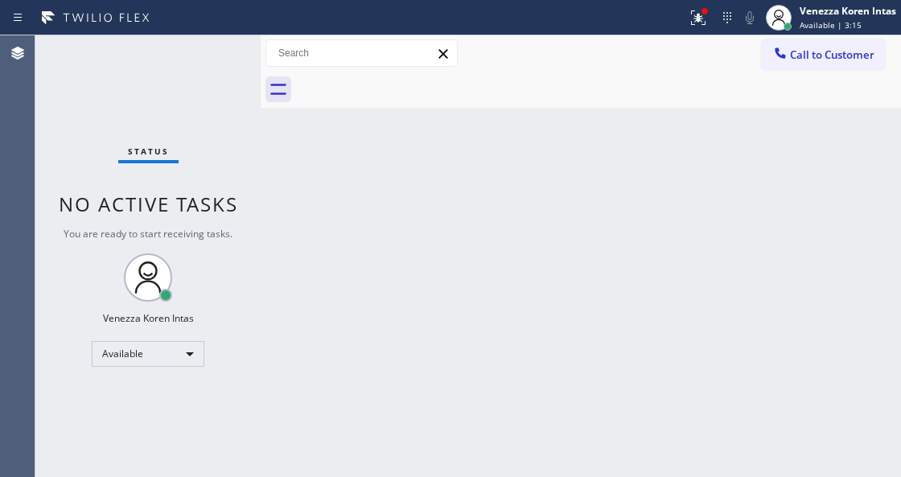
click at [189, 53] on div "Status No active tasks You are ready to start receiving tasks. Venezza Koren In…" at bounding box center [147, 256] width 225 height 442
click at [209, 52] on div "Status No active tasks You are ready to start receiving tasks. Venezza Koren In…" at bounding box center [147, 256] width 225 height 442
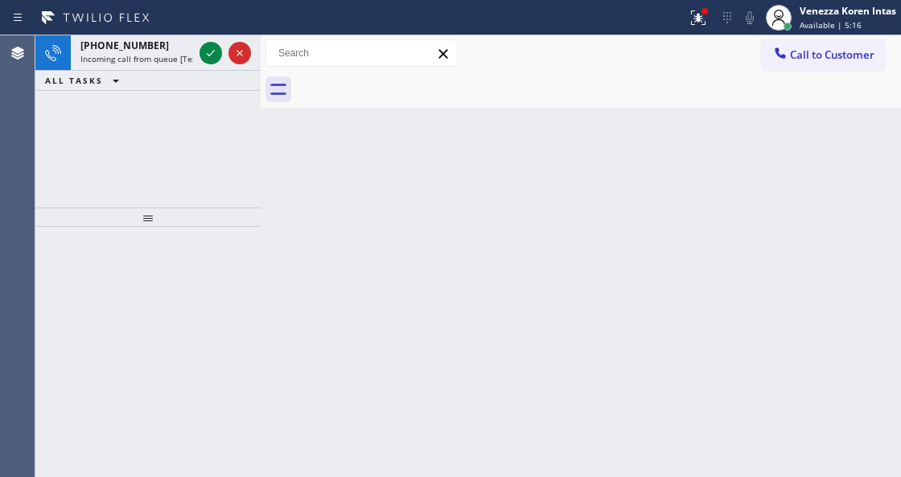
drag, startPoint x: 209, startPoint y: 50, endPoint x: 225, endPoint y: 89, distance: 41.8
click at [225, 83] on div "[PHONE_NUMBER] Incoming call from queue [Test] All ALL TASKS ALL TASKS ACTIVE T…" at bounding box center [147, 63] width 225 height 56
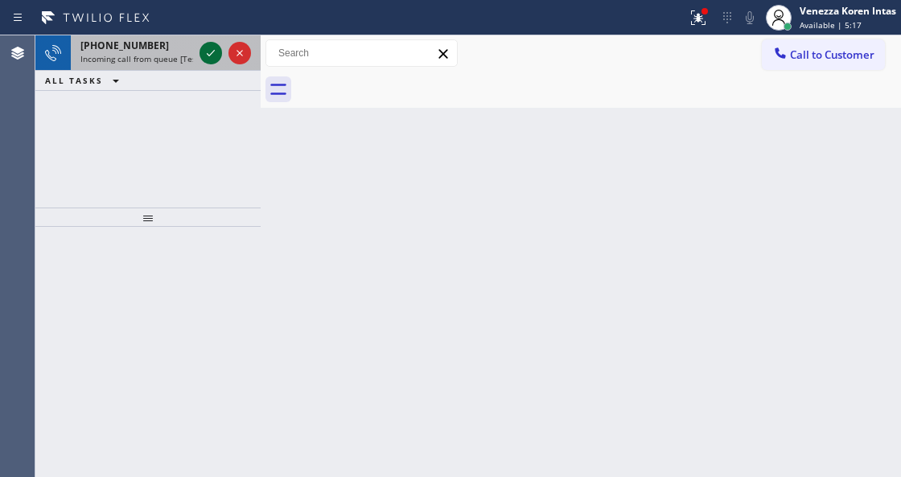
click at [211, 59] on icon at bounding box center [210, 52] width 19 height 19
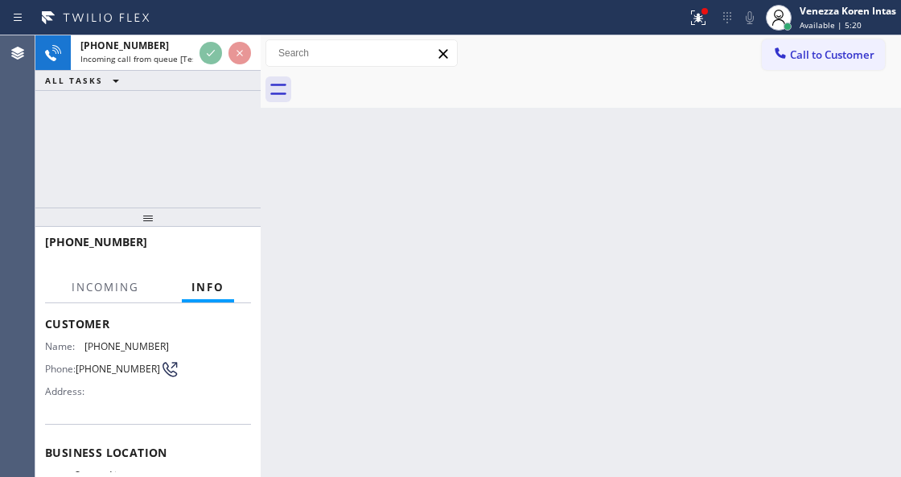
scroll to position [161, 0]
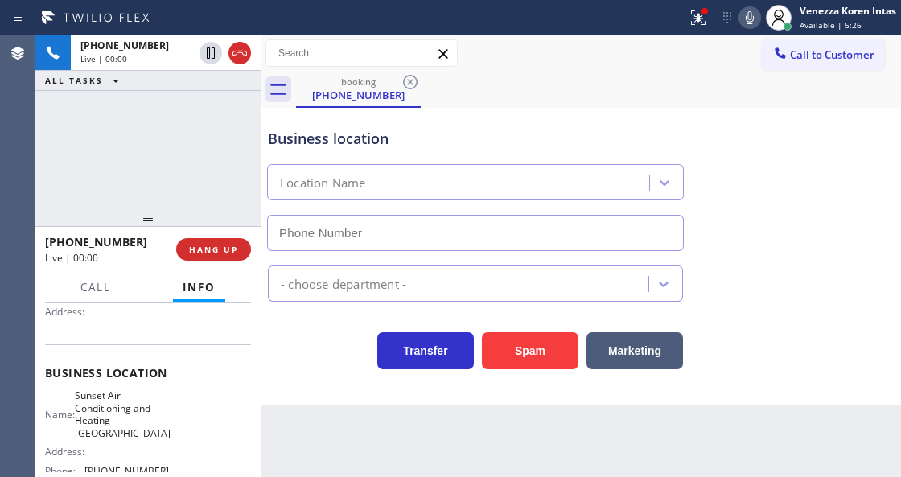
type input "[PHONE_NUMBER]"
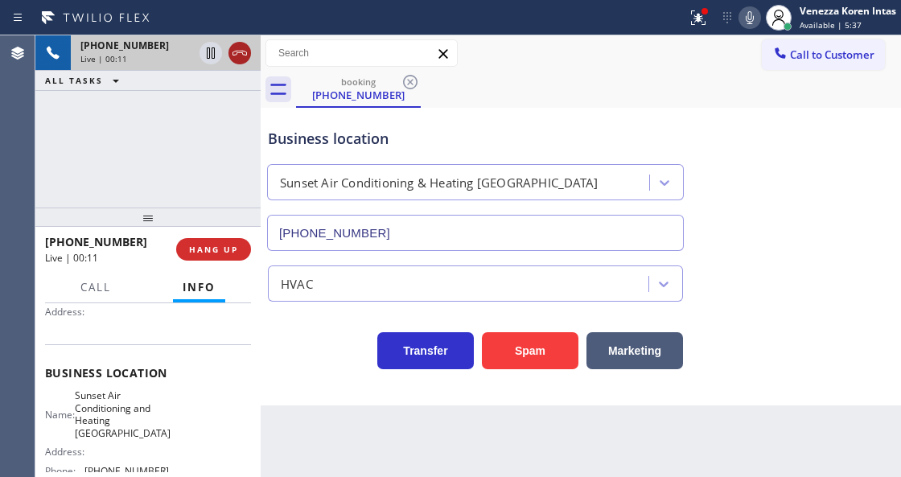
click at [234, 55] on icon at bounding box center [240, 53] width 14 height 5
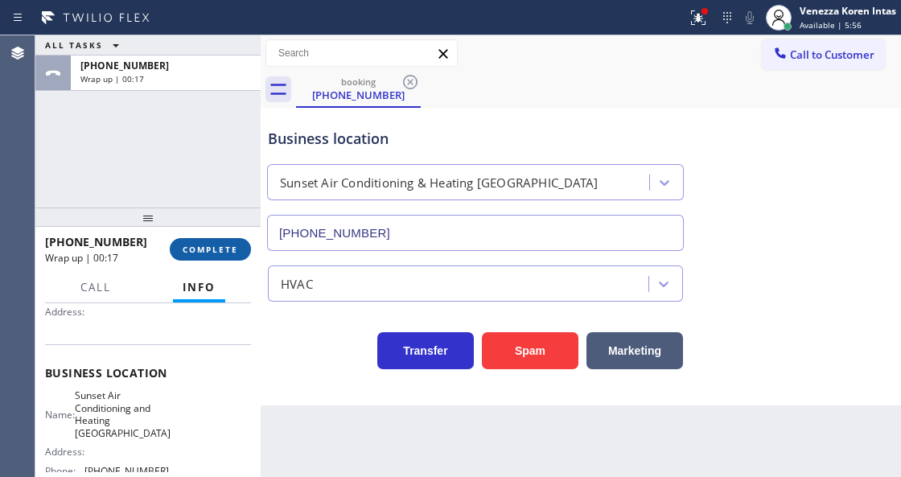
click at [242, 253] on button "COMPLETE" at bounding box center [210, 249] width 81 height 23
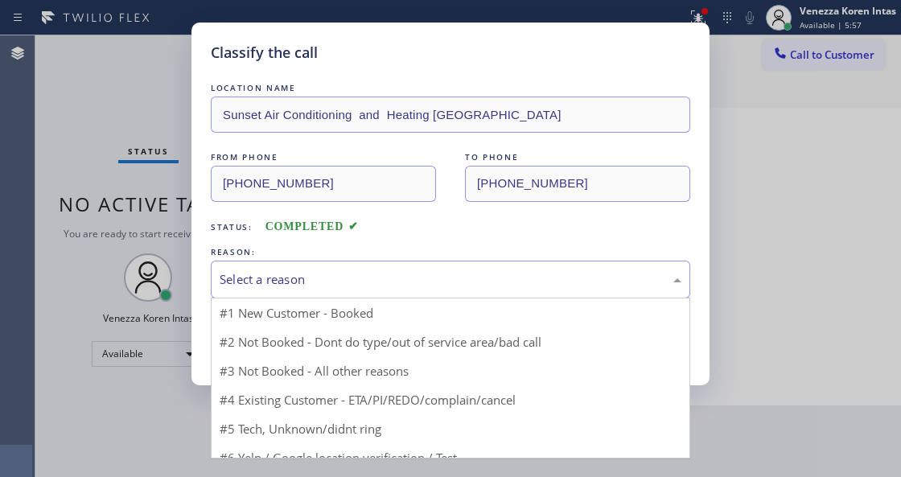
click at [405, 283] on div "Select a reason" at bounding box center [451, 279] width 462 height 19
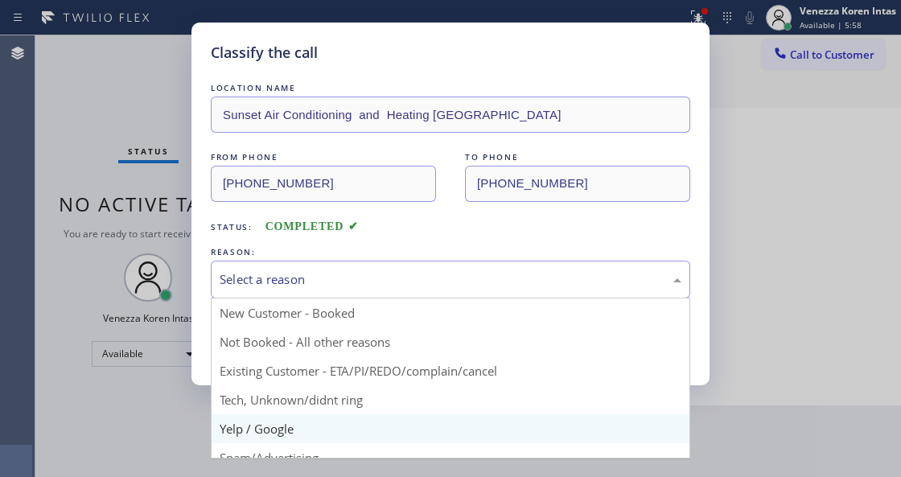
drag, startPoint x: 314, startPoint y: 427, endPoint x: 292, endPoint y: 385, distance: 46.4
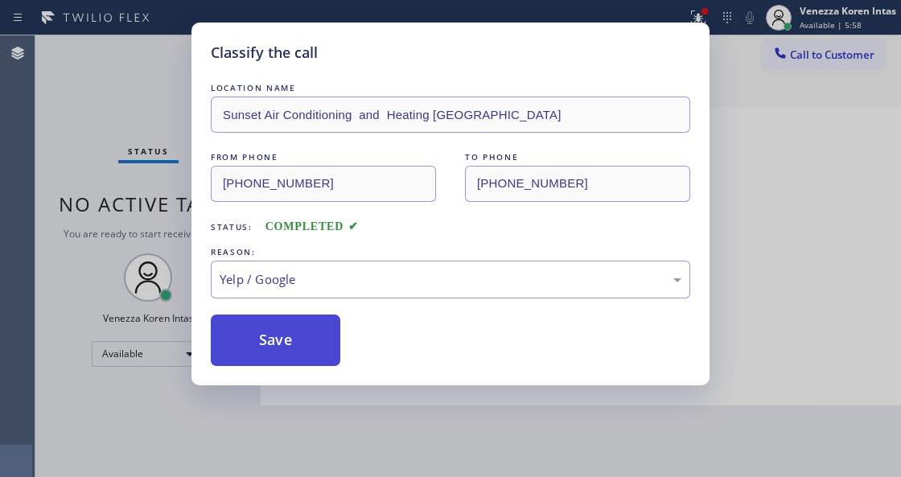
click at [274, 325] on button "Save" at bounding box center [276, 341] width 130 height 52
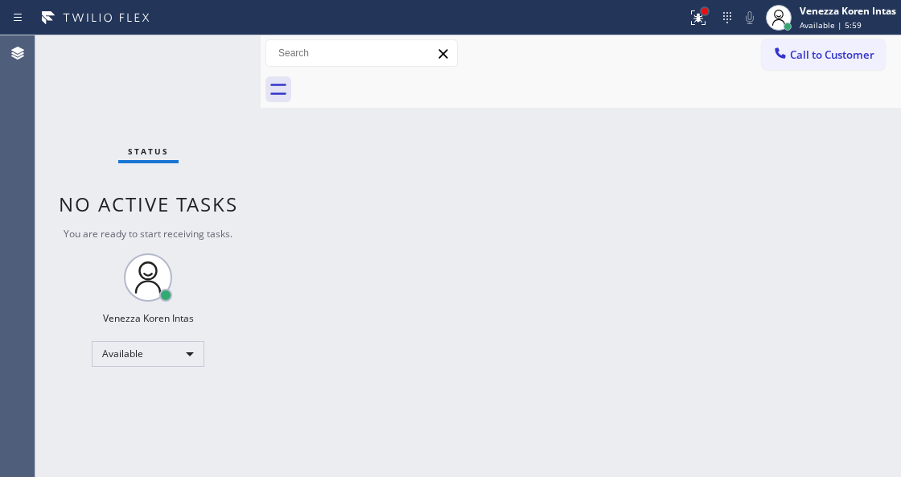
click at [700, 13] on div at bounding box center [705, 11] width 10 height 10
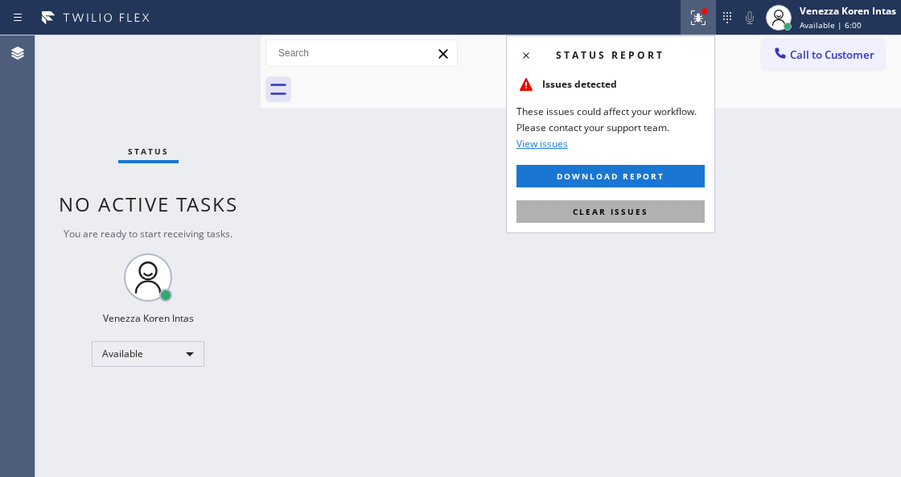
click at [631, 220] on button "Clear issues" at bounding box center [611, 211] width 188 height 23
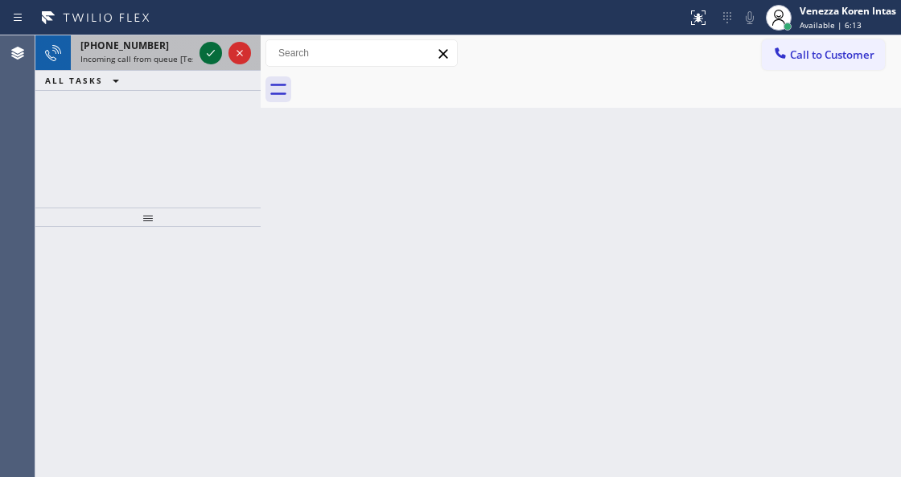
drag, startPoint x: 209, startPoint y: 45, endPoint x: 215, endPoint y: 57, distance: 13.3
click at [211, 51] on icon at bounding box center [210, 52] width 19 height 19
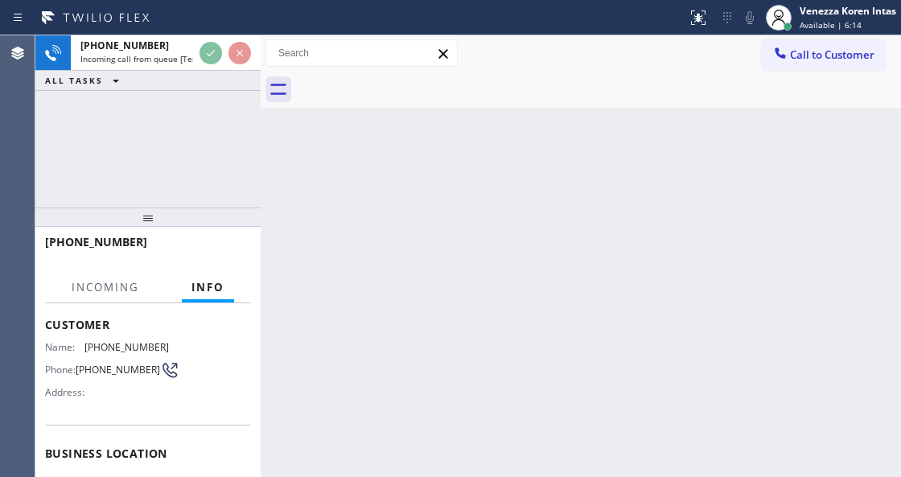
scroll to position [161, 0]
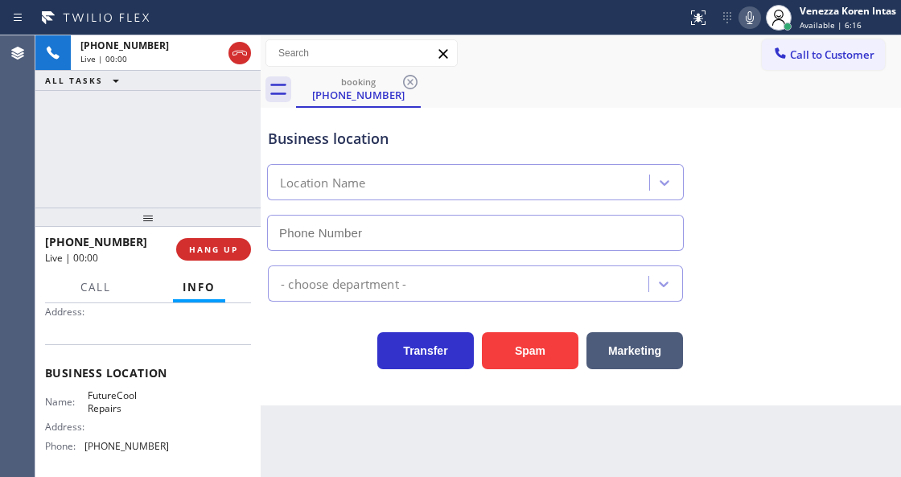
type input "[PHONE_NUMBER]"
drag, startPoint x: 238, startPoint y: 52, endPoint x: 305, endPoint y: 237, distance: 196.8
click at [238, 55] on icon at bounding box center [239, 52] width 19 height 19
click at [329, 472] on div "Back to Dashboard Change Sender ID Customers Technicians Select a contact Outbo…" at bounding box center [581, 256] width 641 height 442
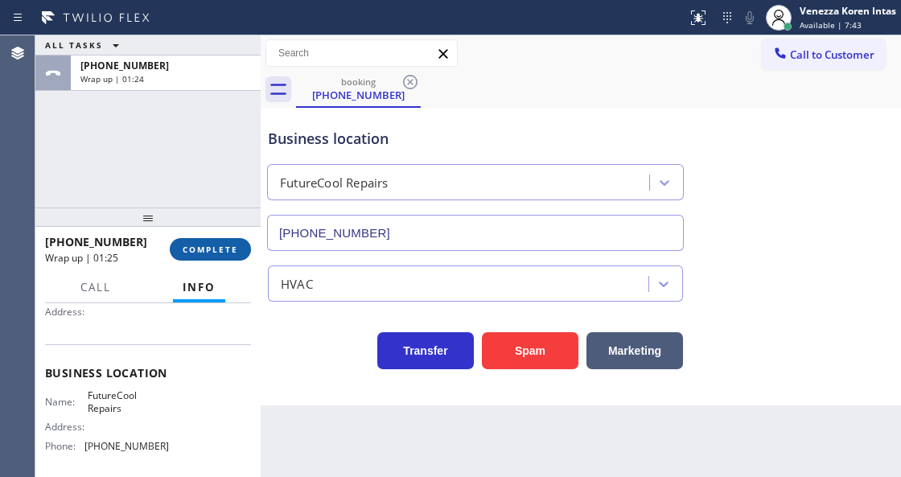
click at [227, 241] on button "COMPLETE" at bounding box center [210, 249] width 81 height 23
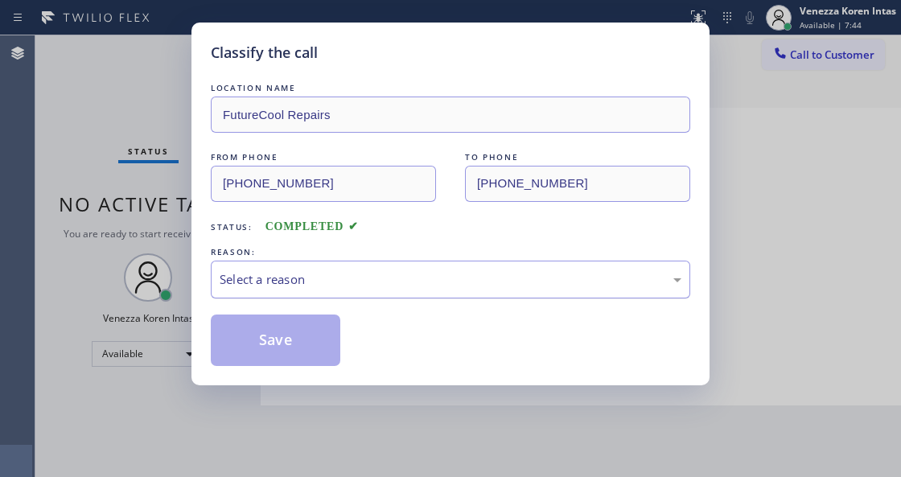
click at [324, 286] on div "Select a reason" at bounding box center [451, 279] width 462 height 19
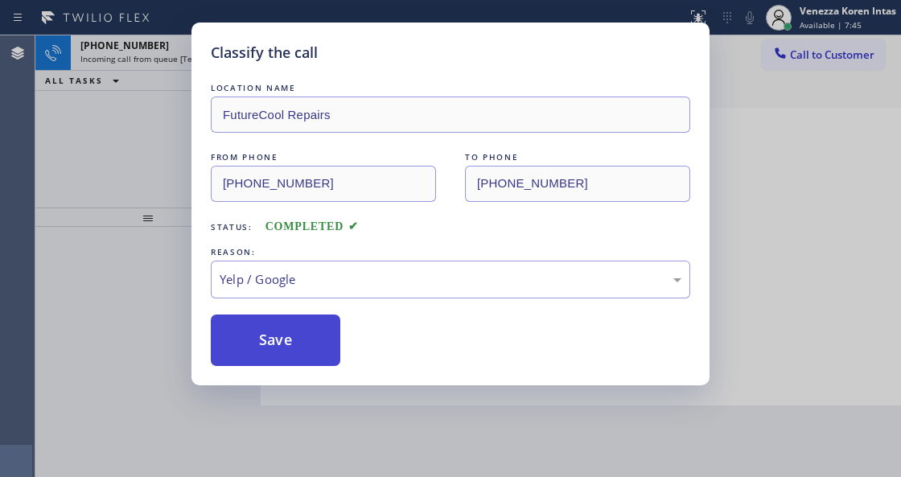
click at [295, 365] on button "Save" at bounding box center [276, 341] width 130 height 52
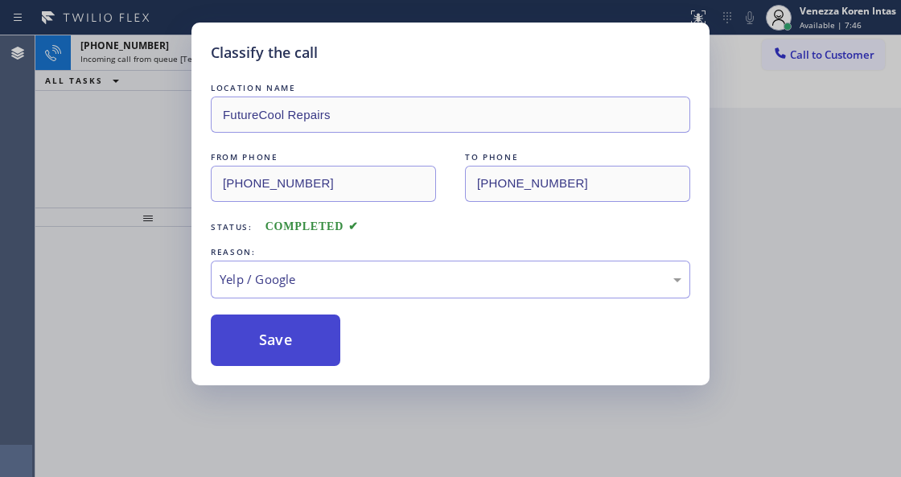
click at [295, 349] on button "Save" at bounding box center [276, 341] width 130 height 52
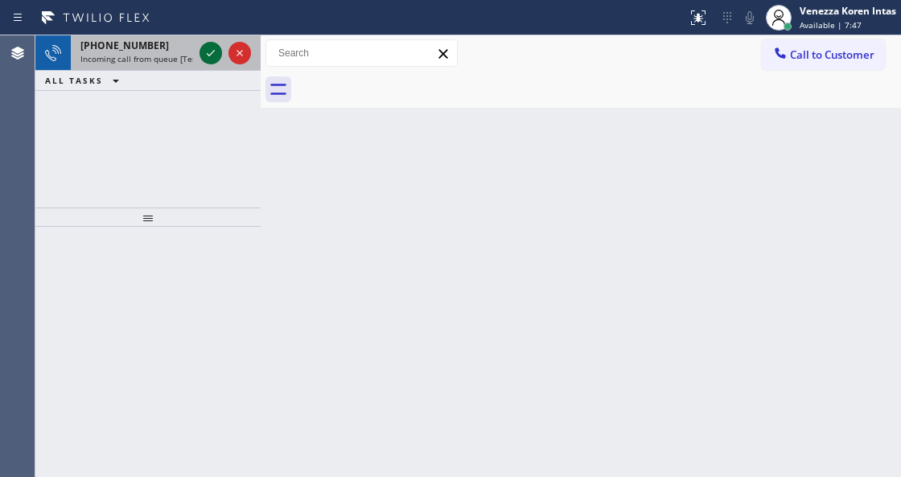
click at [200, 45] on div at bounding box center [211, 52] width 23 height 19
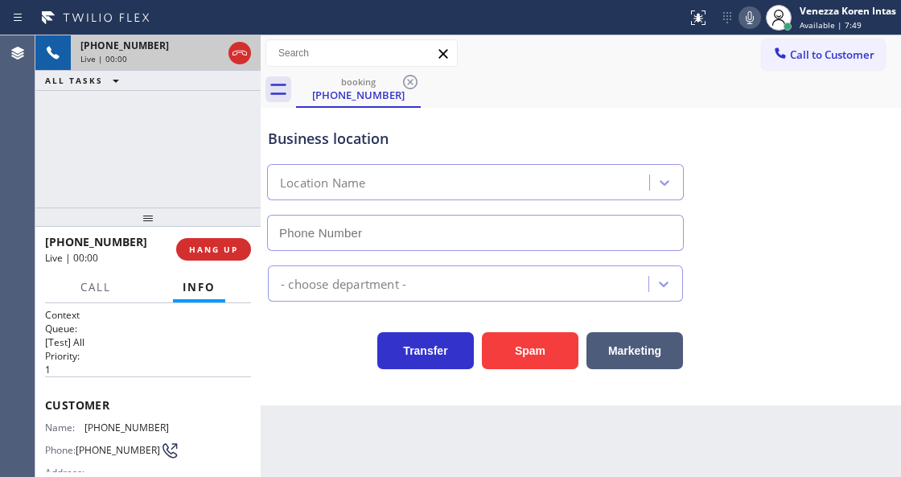
type input "[PHONE_NUMBER]"
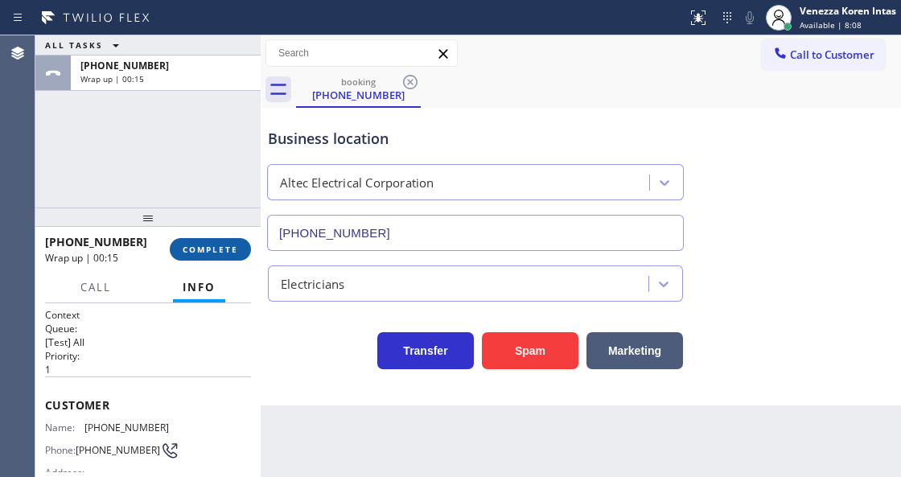
click at [225, 250] on span "COMPLETE" at bounding box center [211, 249] width 56 height 11
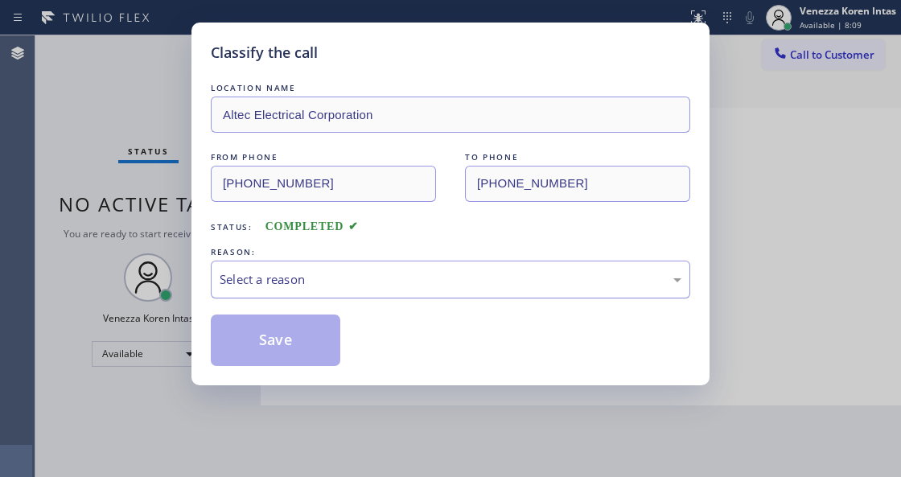
drag, startPoint x: 338, startPoint y: 286, endPoint x: 341, endPoint y: 298, distance: 12.5
click at [338, 289] on div "Select a reason" at bounding box center [451, 279] width 462 height 19
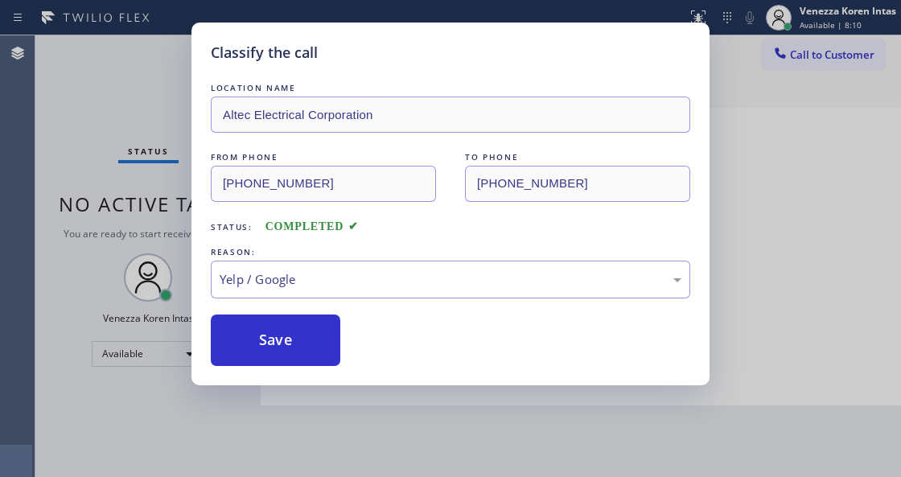
click at [302, 357] on button "Save" at bounding box center [276, 341] width 130 height 52
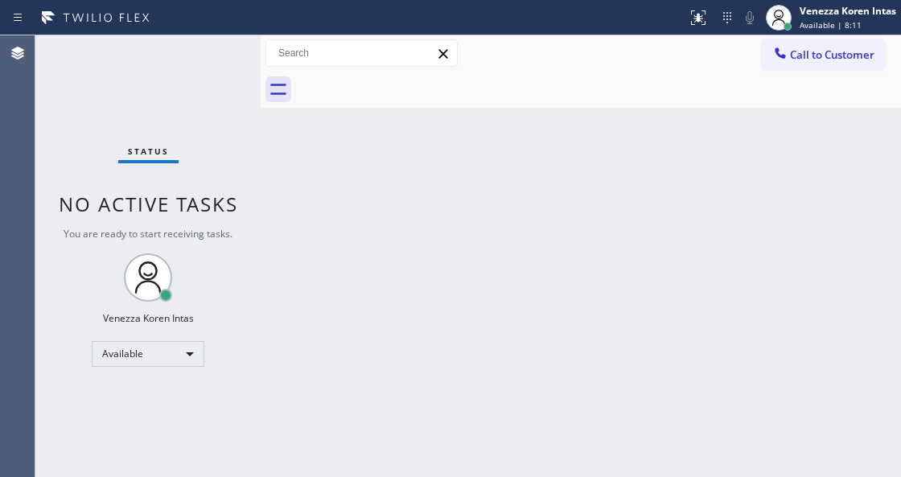
click at [247, 48] on div "Status No active tasks You are ready to start receiving tasks. Venezza Koren In…" at bounding box center [147, 256] width 225 height 442
click at [224, 64] on div "Status No active tasks You are ready to start receiving tasks. Venezza Koren In…" at bounding box center [147, 256] width 225 height 442
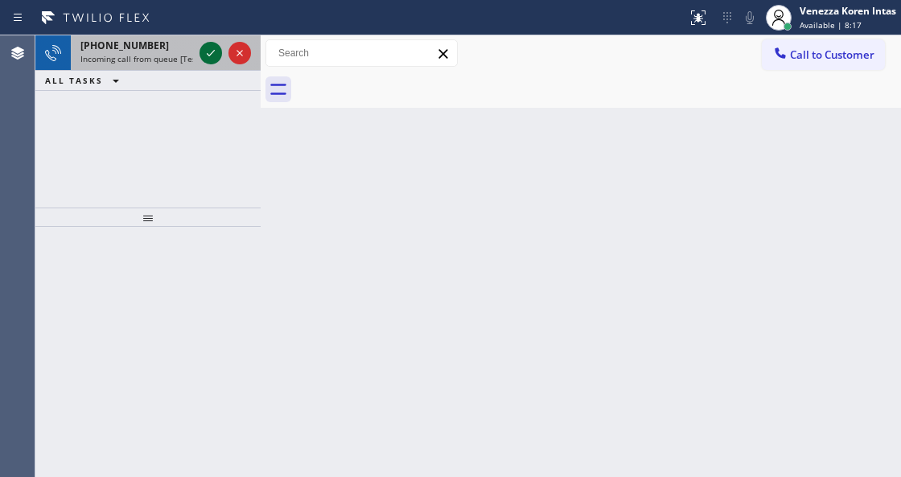
drag, startPoint x: 210, startPoint y: 43, endPoint x: 212, endPoint y: 52, distance: 10.0
click at [212, 52] on button at bounding box center [211, 53] width 23 height 23
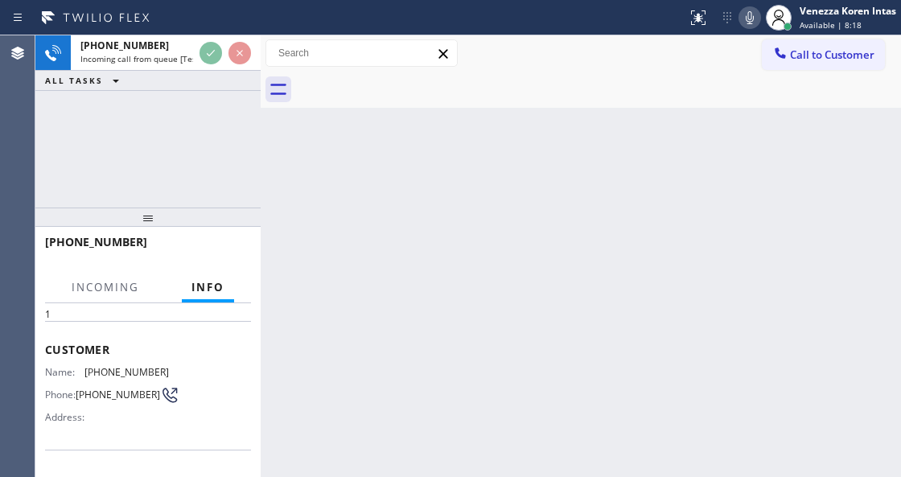
scroll to position [161, 0]
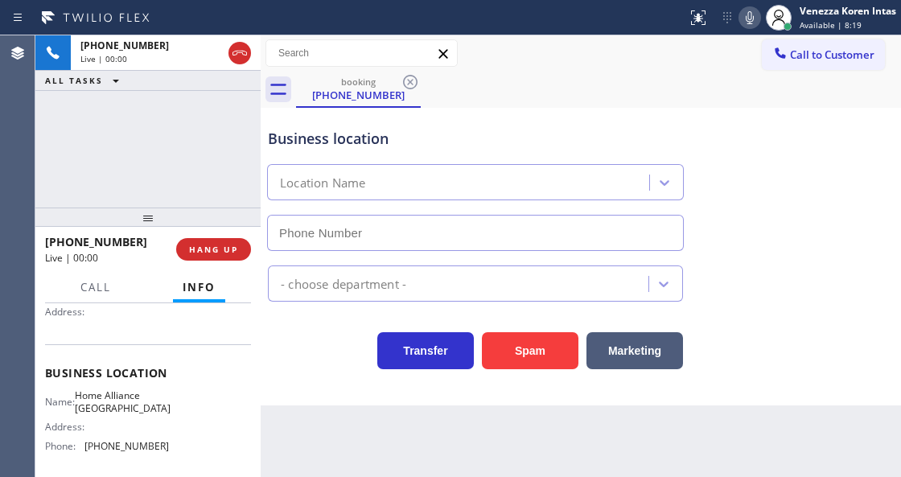
type input "[PHONE_NUMBER]"
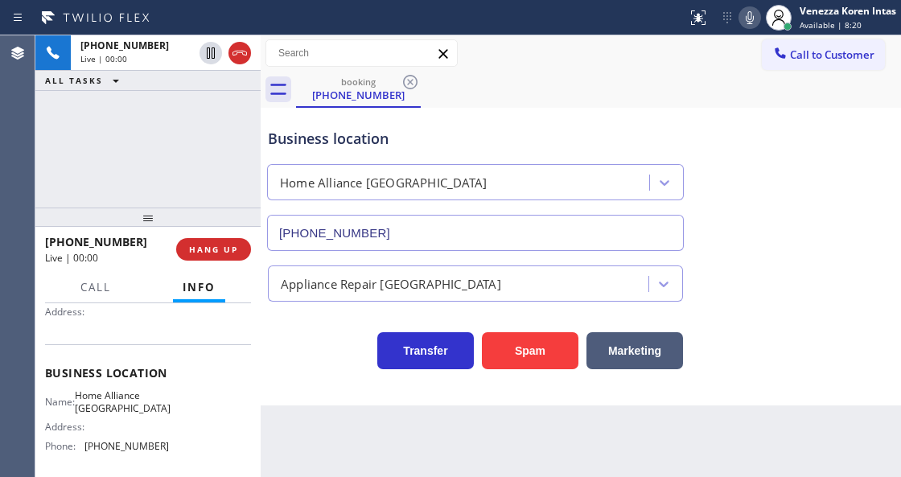
click at [178, 190] on div "[PHONE_NUMBER] Live | 00:00 ALL TASKS ALL TASKS ACTIVE TASKS TASKS IN WRAP UP" at bounding box center [147, 121] width 225 height 172
click at [465, 118] on div "Business location Home Alliance [GEOGRAPHIC_DATA] [PHONE_NUMBER]" at bounding box center [476, 181] width 422 height 139
click at [361, 36] on div "Call to Customer Outbound call Location Search location Your caller id phone nu…" at bounding box center [581, 53] width 641 height 36
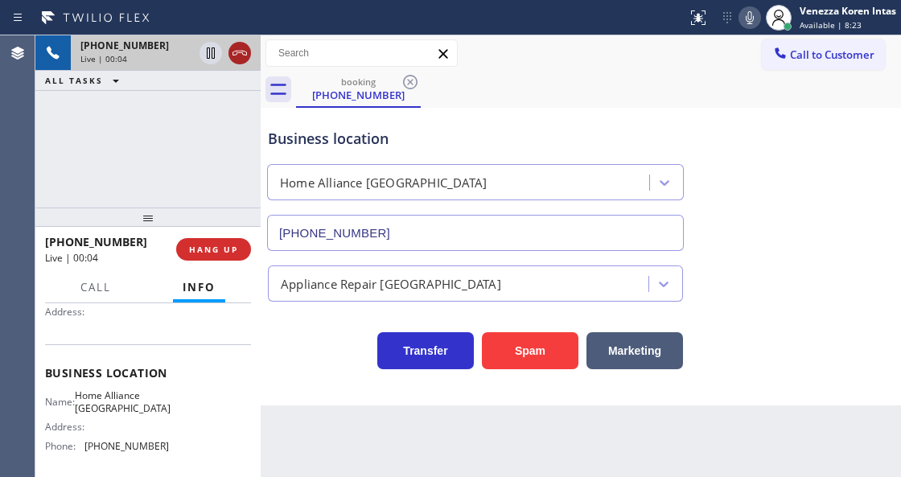
click at [233, 50] on icon at bounding box center [239, 52] width 19 height 19
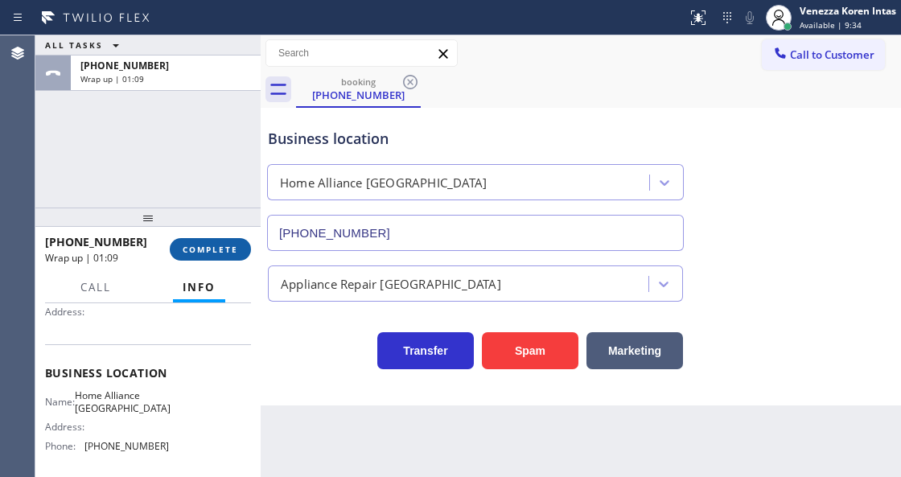
click at [215, 244] on span "COMPLETE" at bounding box center [211, 249] width 56 height 11
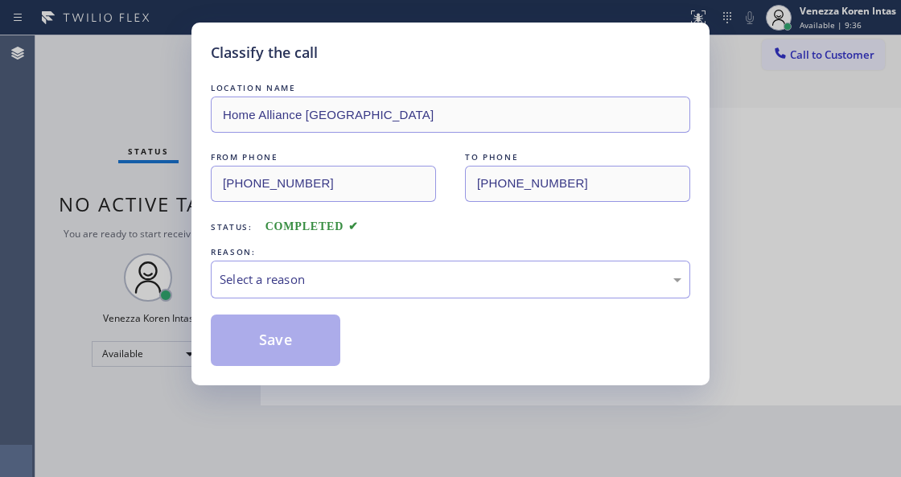
click at [394, 260] on div "REASON:" at bounding box center [451, 252] width 480 height 17
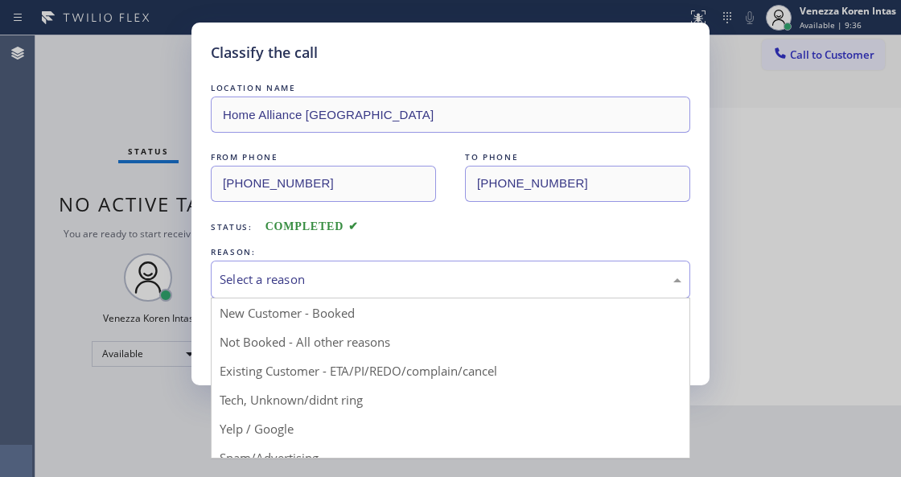
click at [363, 286] on div "Select a reason" at bounding box center [451, 279] width 462 height 19
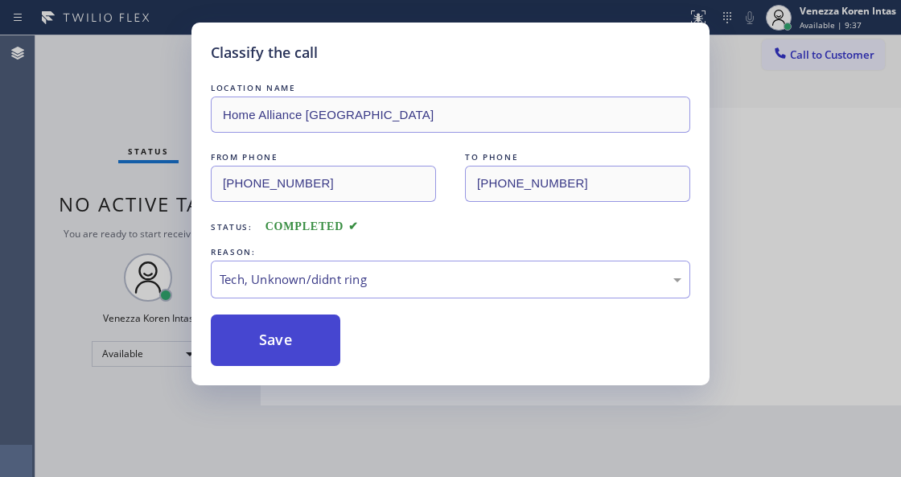
click at [308, 336] on button "Save" at bounding box center [276, 341] width 130 height 52
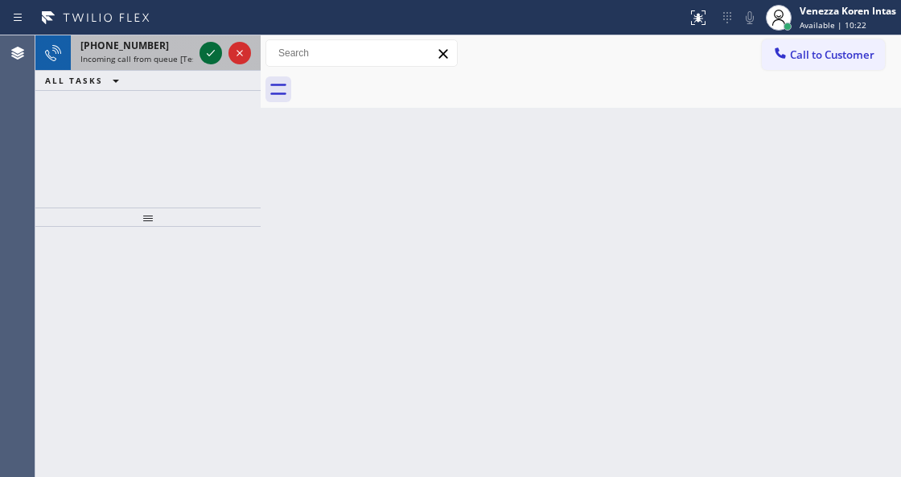
drag, startPoint x: 198, startPoint y: 39, endPoint x: 202, endPoint y: 48, distance: 10.5
click at [201, 47] on div at bounding box center [225, 52] width 58 height 35
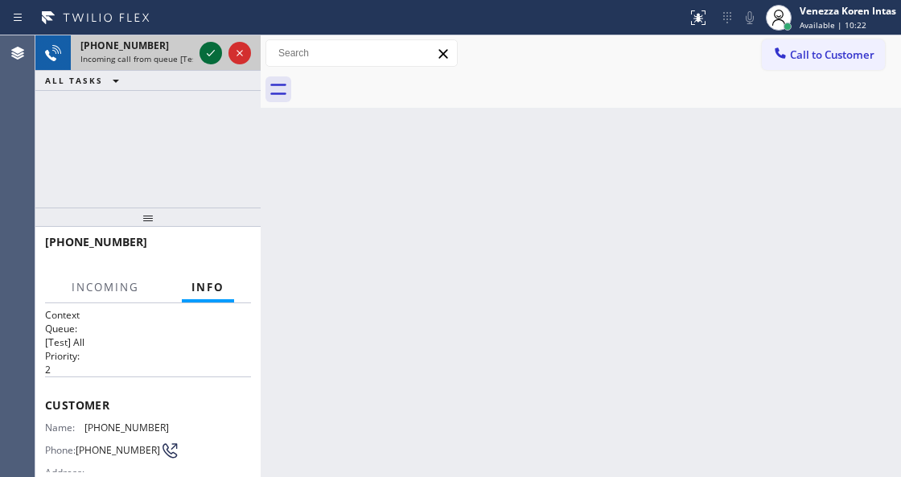
click at [202, 48] on icon at bounding box center [210, 52] width 19 height 19
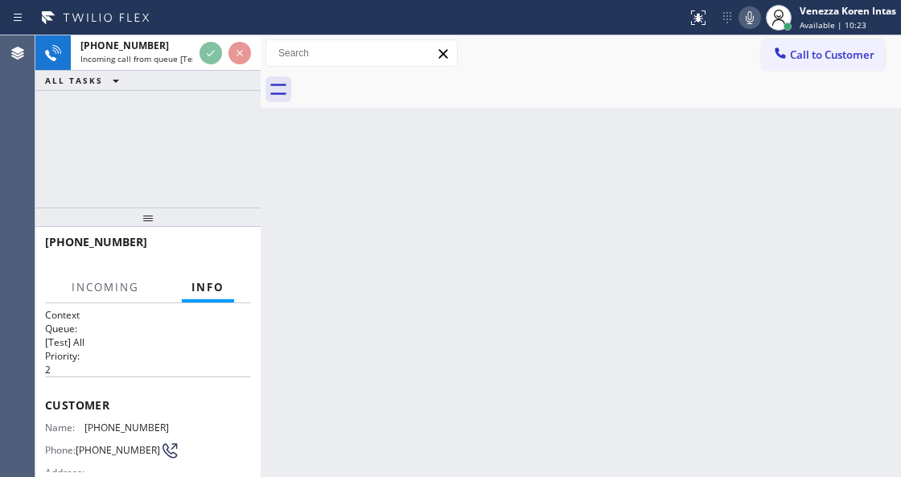
scroll to position [107, 0]
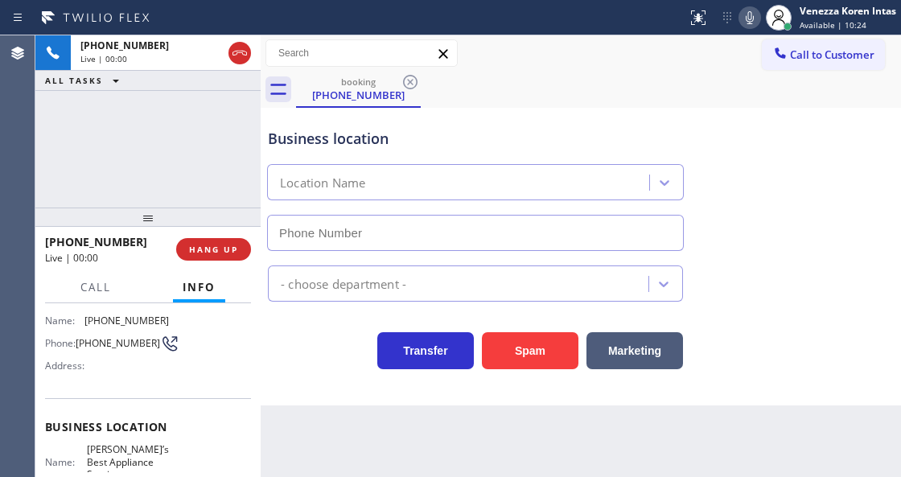
type input "[PHONE_NUMBER]"
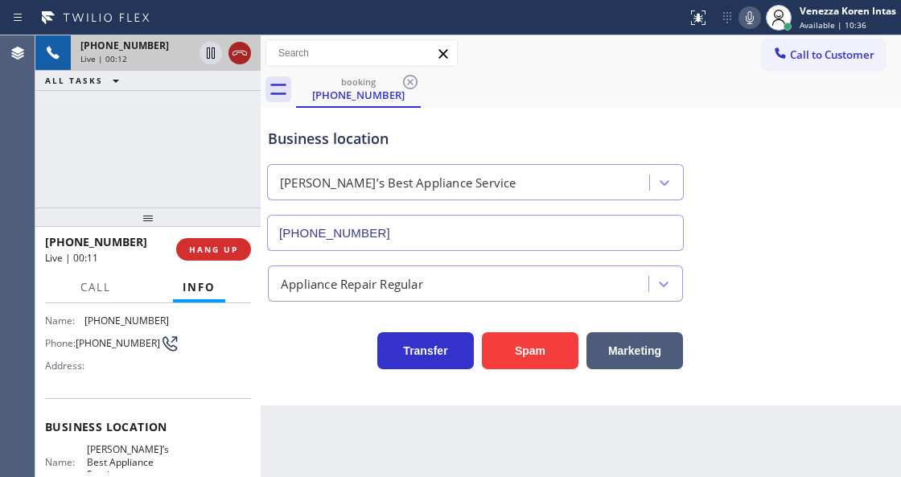
click at [231, 52] on icon at bounding box center [239, 52] width 19 height 19
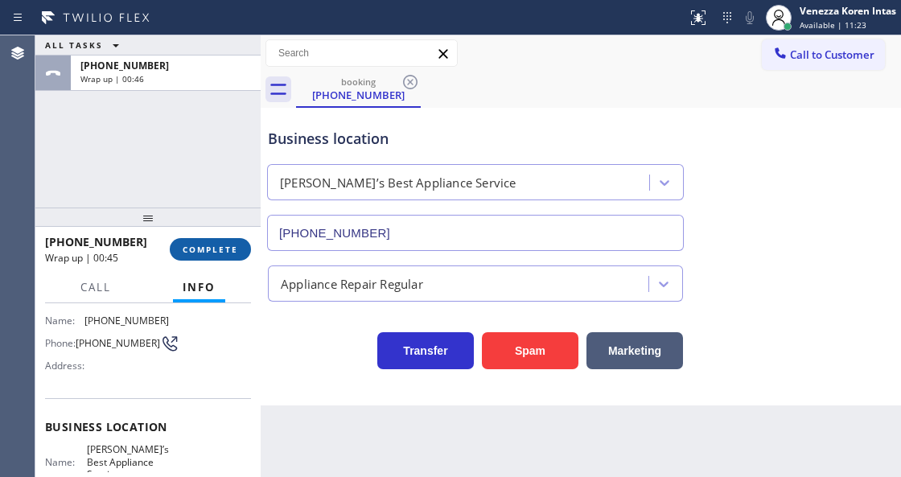
click at [234, 244] on span "COMPLETE" at bounding box center [211, 249] width 56 height 11
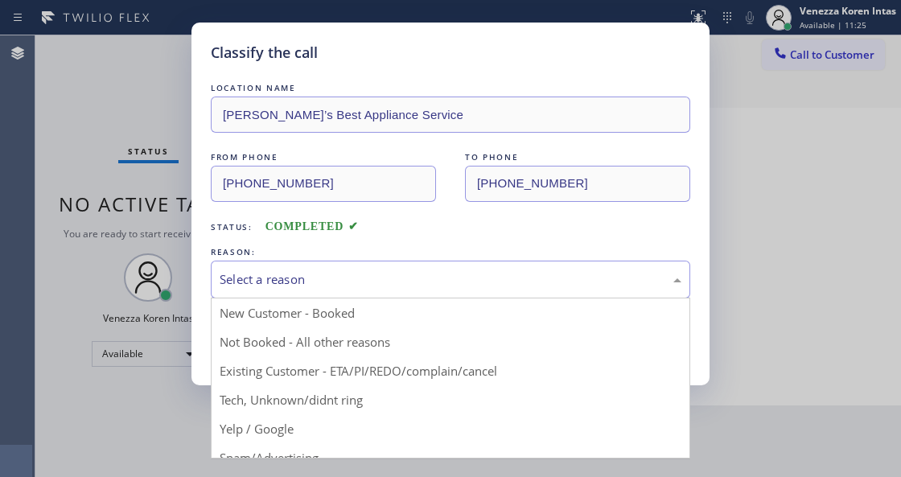
click at [372, 289] on div "Select a reason" at bounding box center [451, 279] width 462 height 19
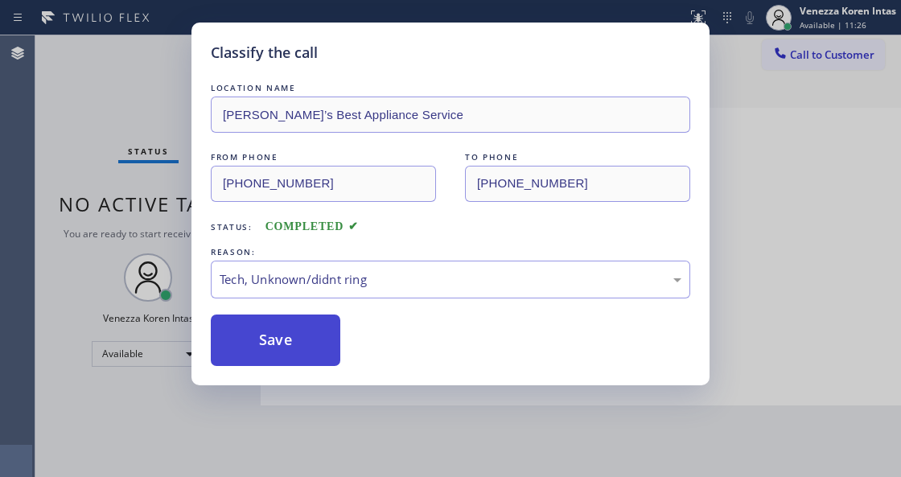
click at [324, 356] on button "Save" at bounding box center [276, 341] width 130 height 52
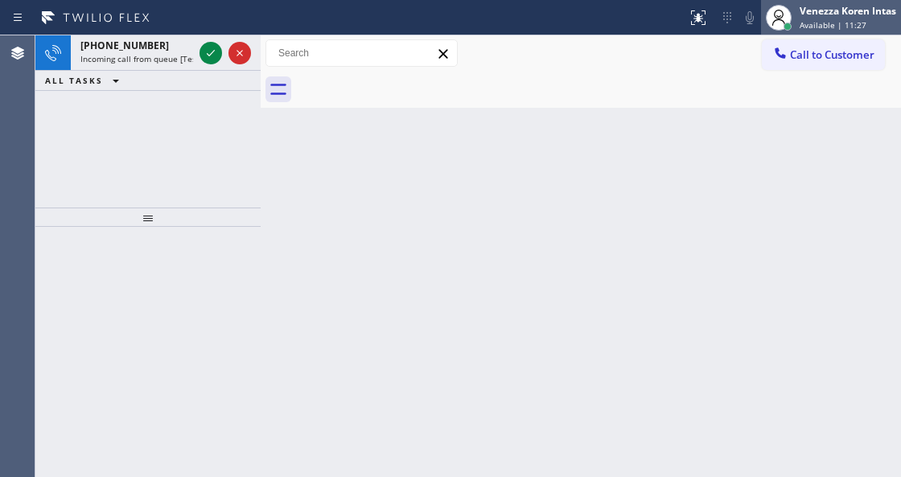
click at [819, 15] on div "Venezza Koren Intas" at bounding box center [848, 11] width 97 height 14
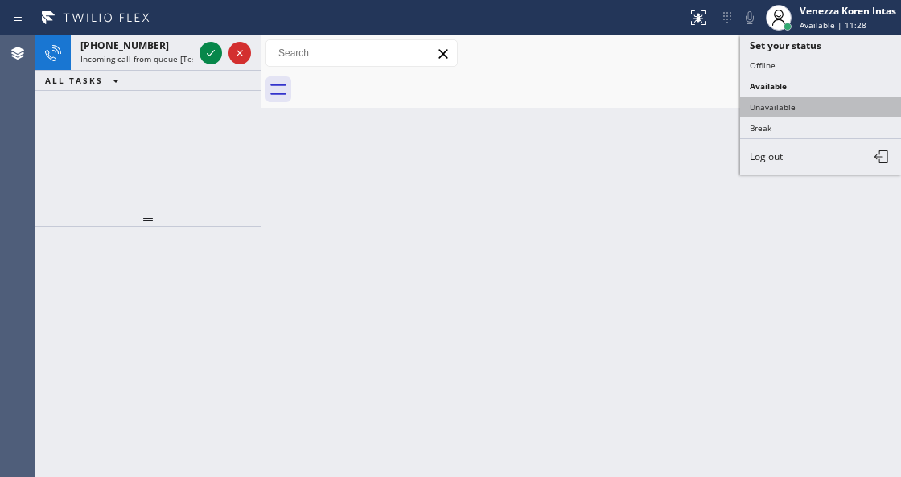
click at [781, 100] on button "Unavailable" at bounding box center [820, 107] width 161 height 21
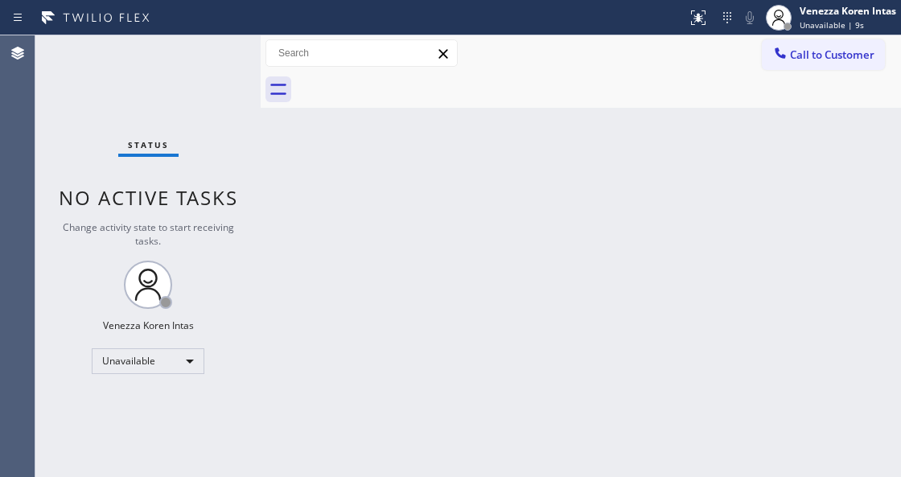
drag, startPoint x: 213, startPoint y: 364, endPoint x: 174, endPoint y: 361, distance: 39.6
click at [198, 361] on div "Status No active tasks Change activity state to start receiving tasks. Venezza …" at bounding box center [147, 256] width 225 height 442
click at [174, 361] on div "Unavailable" at bounding box center [148, 361] width 113 height 26
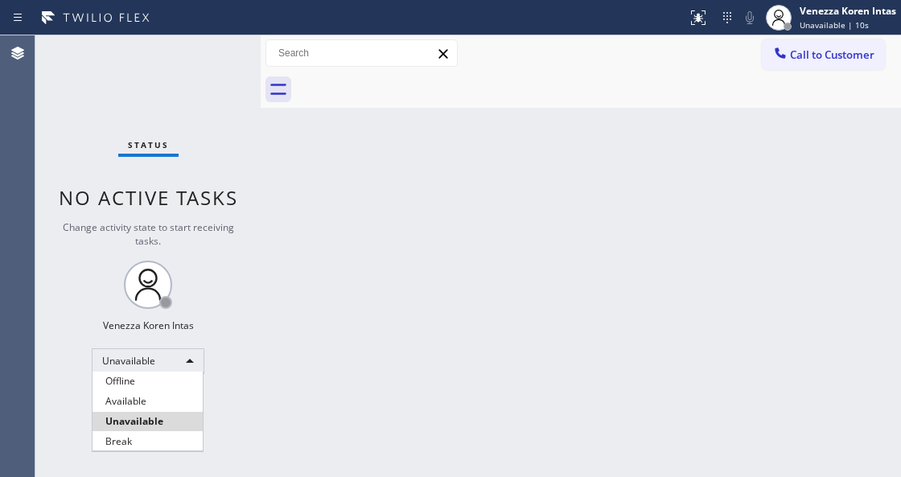
drag, startPoint x: 161, startPoint y: 441, endPoint x: 256, endPoint y: 455, distance: 96.1
click at [162, 441] on li "Break" at bounding box center [148, 441] width 110 height 19
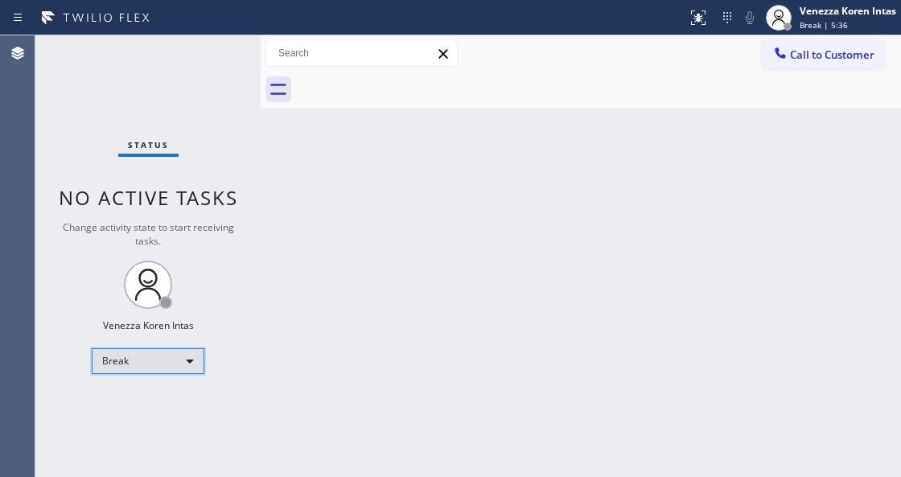
click at [122, 357] on div "Break" at bounding box center [148, 361] width 113 height 26
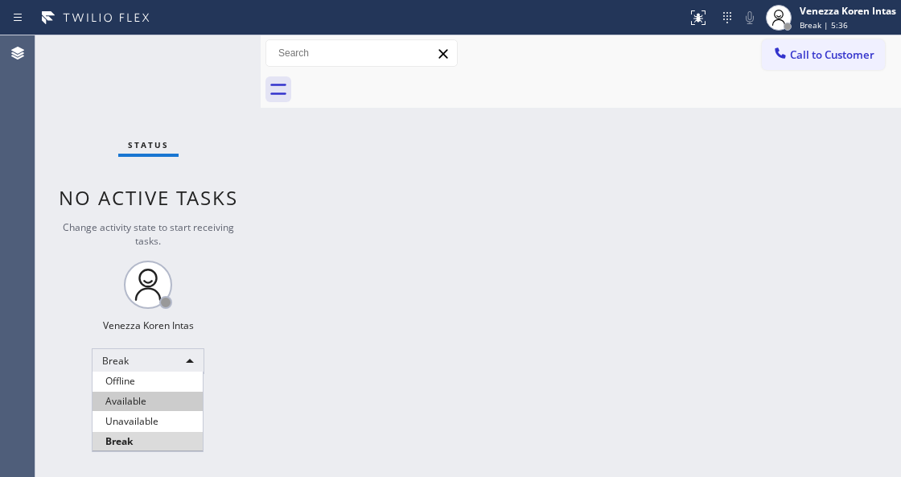
click at [140, 401] on li "Available" at bounding box center [148, 401] width 110 height 19
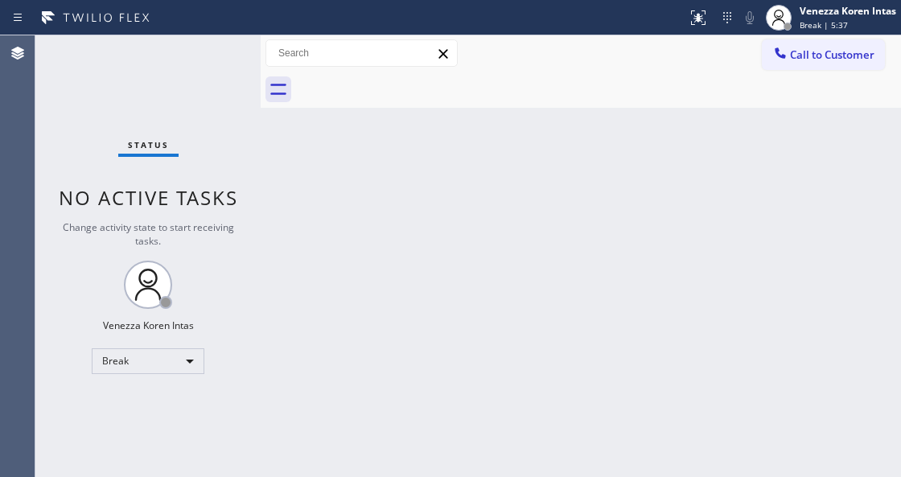
click at [412, 327] on div "Back to Dashboard Change Sender ID Customers Technicians Select a contact Outbo…" at bounding box center [581, 256] width 641 height 442
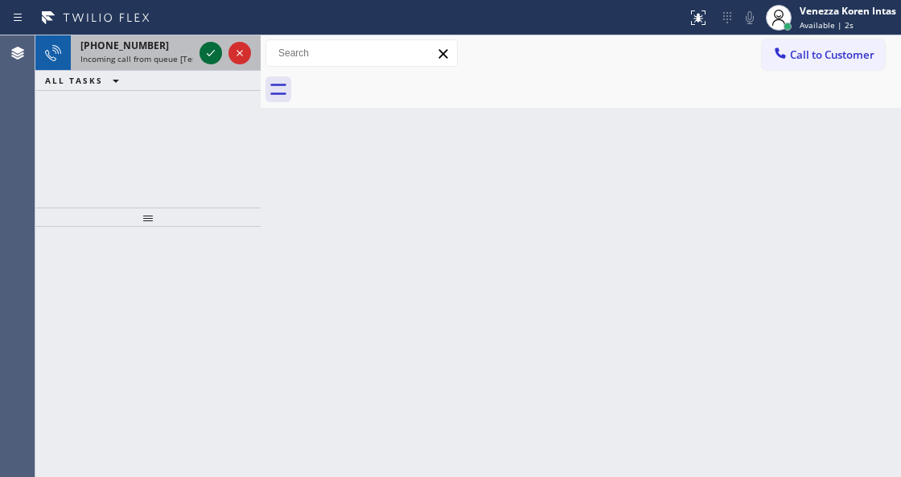
click at [214, 56] on icon at bounding box center [210, 52] width 19 height 19
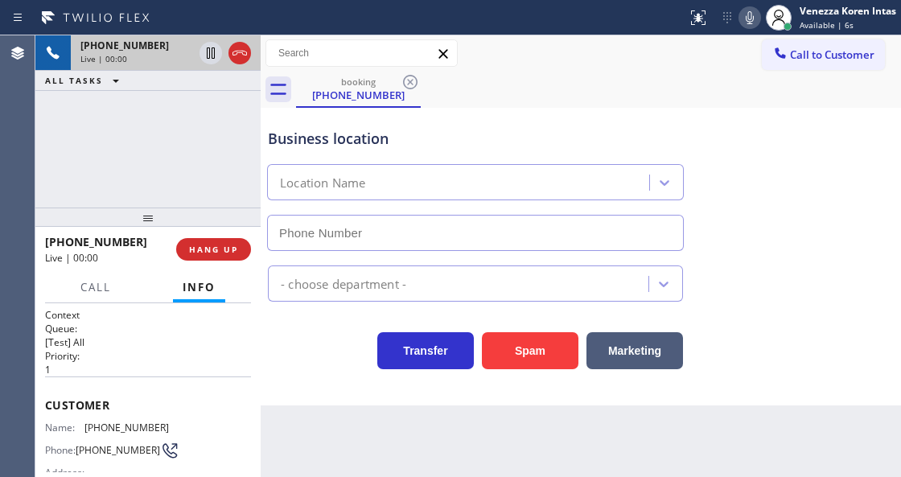
type input "[PHONE_NUMBER]"
click at [375, 417] on div "Back to Dashboard Change Sender ID Customers Technicians Select a contact Outbo…" at bounding box center [581, 256] width 641 height 442
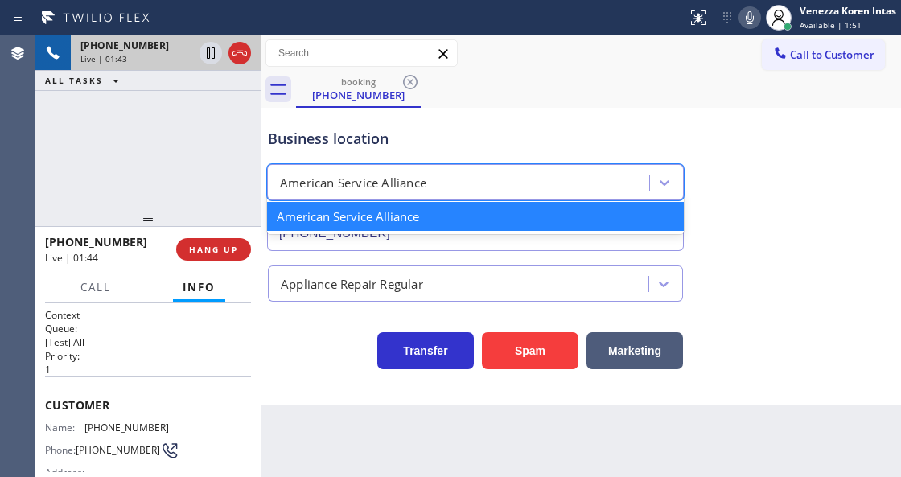
click at [496, 170] on div "American Service Alliance" at bounding box center [460, 183] width 377 height 28
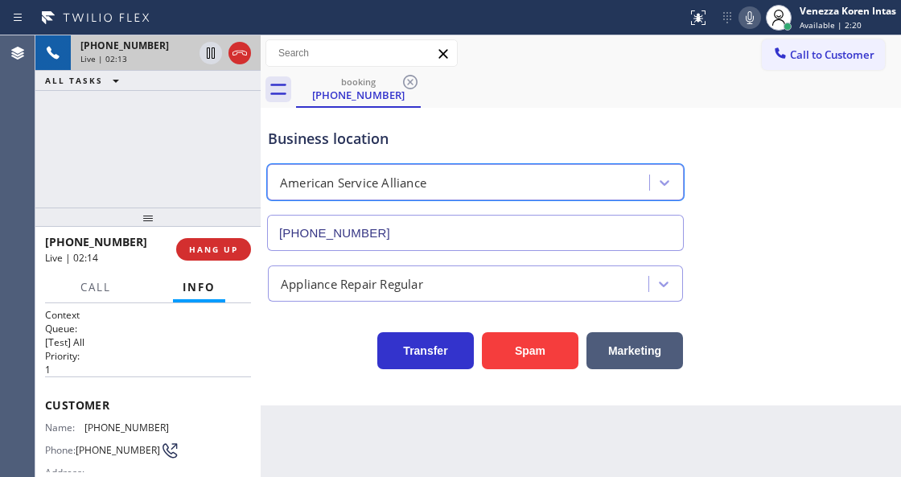
drag, startPoint x: 752, startPoint y: 19, endPoint x: 750, endPoint y: 44, distance: 25.1
click at [752, 22] on icon at bounding box center [749, 17] width 19 height 19
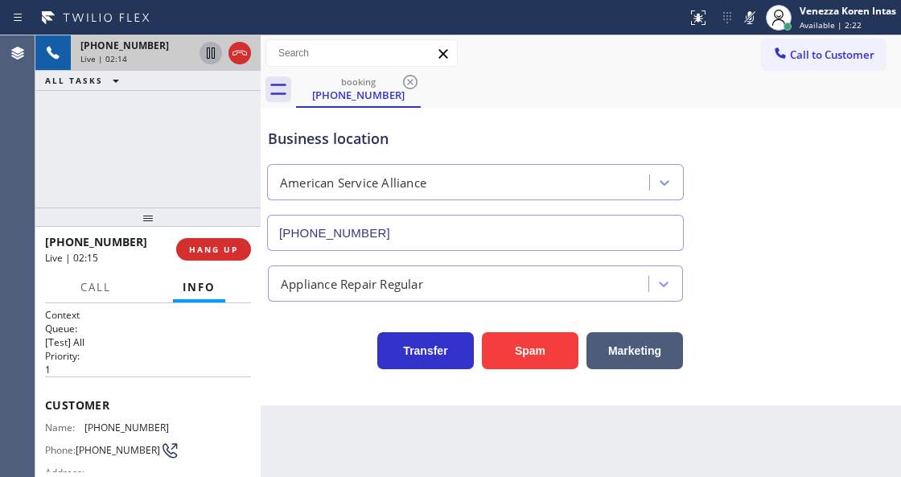
click at [211, 47] on icon at bounding box center [210, 52] width 19 height 19
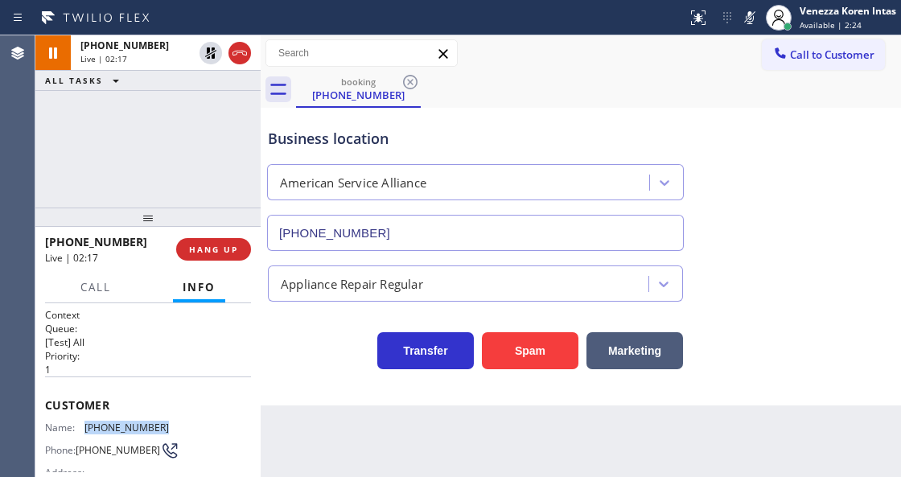
drag, startPoint x: 138, startPoint y: 420, endPoint x: 83, endPoint y: 423, distance: 54.8
click at [83, 423] on div "Name: [PHONE_NUMBER]" at bounding box center [107, 428] width 124 height 12
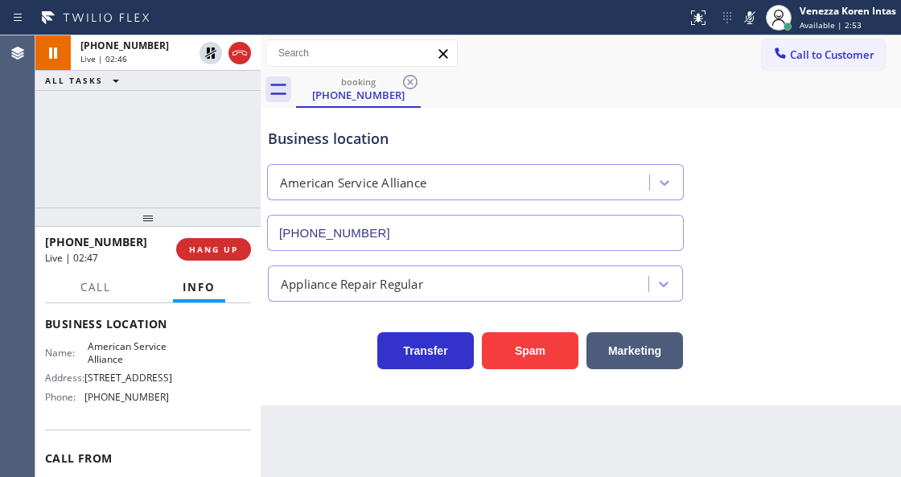
scroll to position [214, 0]
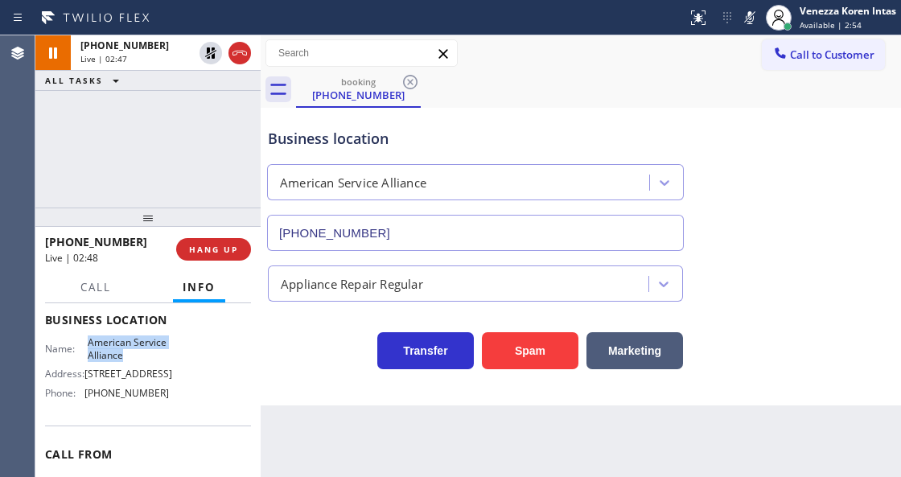
drag, startPoint x: 84, startPoint y: 344, endPoint x: 132, endPoint y: 356, distance: 48.8
click at [132, 356] on div "Name: American Service Alliance" at bounding box center [107, 348] width 124 height 25
drag, startPoint x: 752, startPoint y: 21, endPoint x: 681, endPoint y: 57, distance: 79.5
click at [751, 20] on icon at bounding box center [749, 17] width 19 height 19
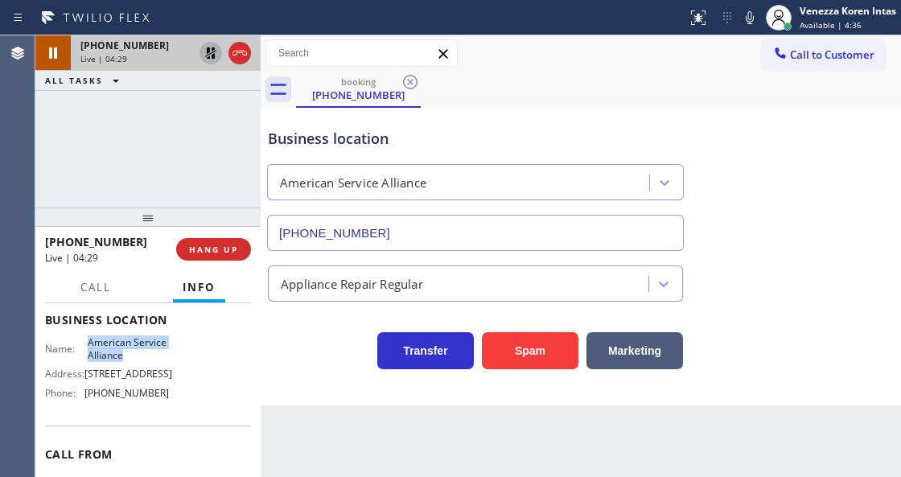
click at [211, 55] on icon at bounding box center [210, 52] width 19 height 19
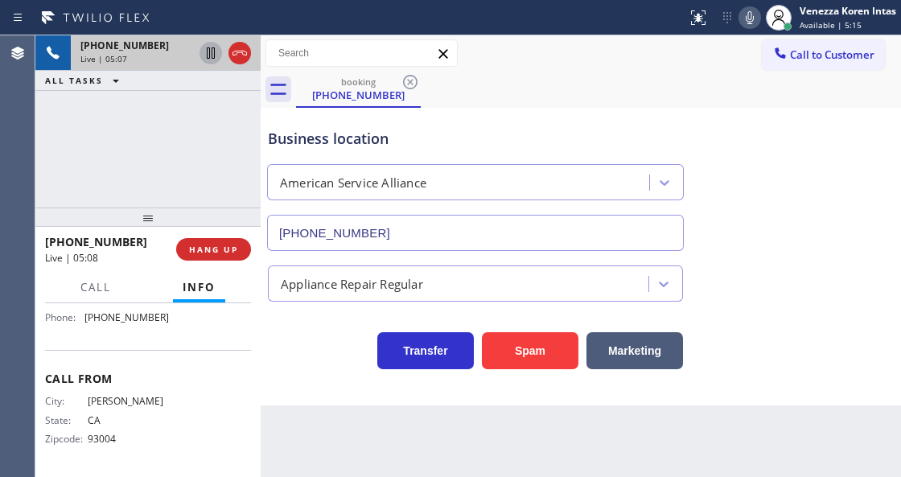
click at [758, 16] on icon at bounding box center [749, 17] width 19 height 19
click at [211, 51] on icon at bounding box center [210, 52] width 19 height 19
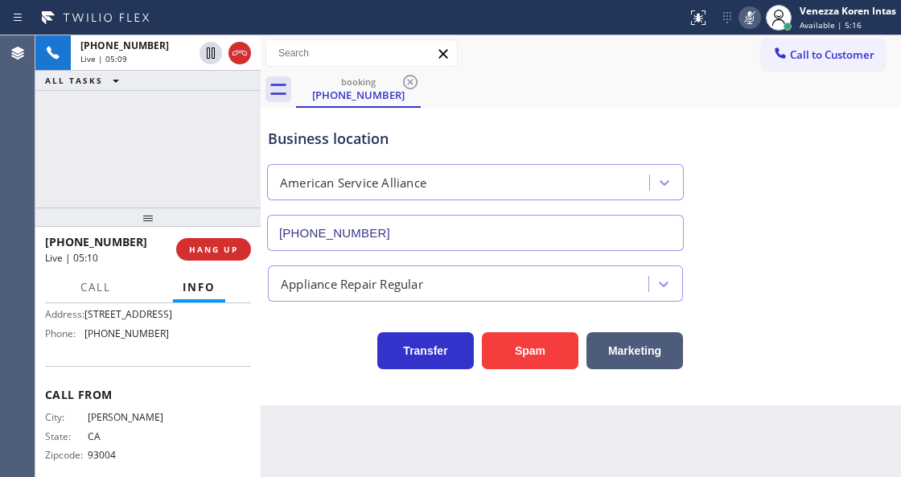
scroll to position [248, 0]
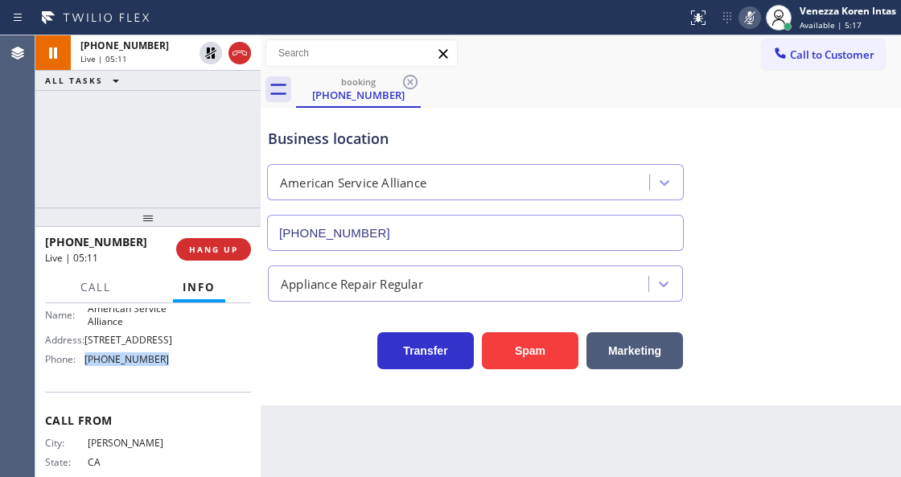
drag, startPoint x: 179, startPoint y: 373, endPoint x: 84, endPoint y: 373, distance: 95.0
click at [84, 372] on div "Name: American Service Alliance Address: [STREET_ADDRESS] Phone: [PHONE_NUMBER]" at bounding box center [148, 337] width 206 height 69
click at [540, 132] on div "Business location" at bounding box center [475, 139] width 415 height 22
drag, startPoint x: 748, startPoint y: 19, endPoint x: 747, endPoint y: 32, distance: 13.0
click at [748, 19] on icon at bounding box center [749, 17] width 19 height 19
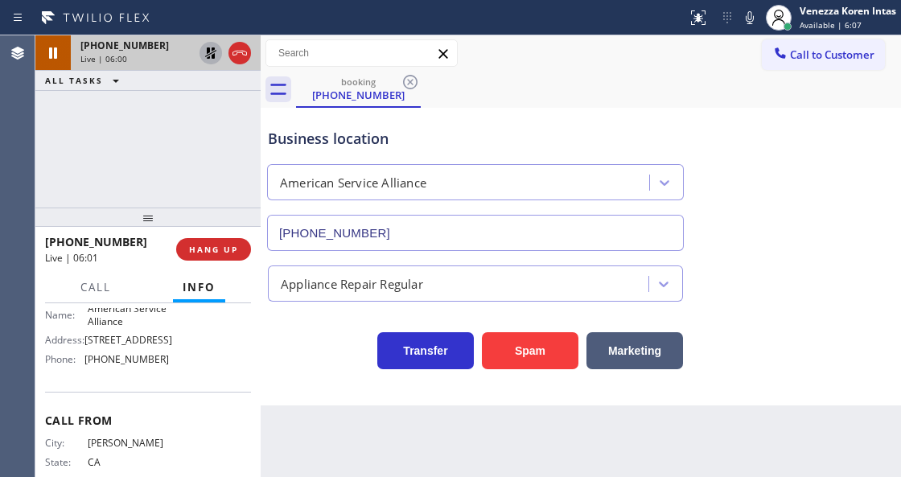
click at [210, 52] on icon at bounding box center [210, 52] width 19 height 19
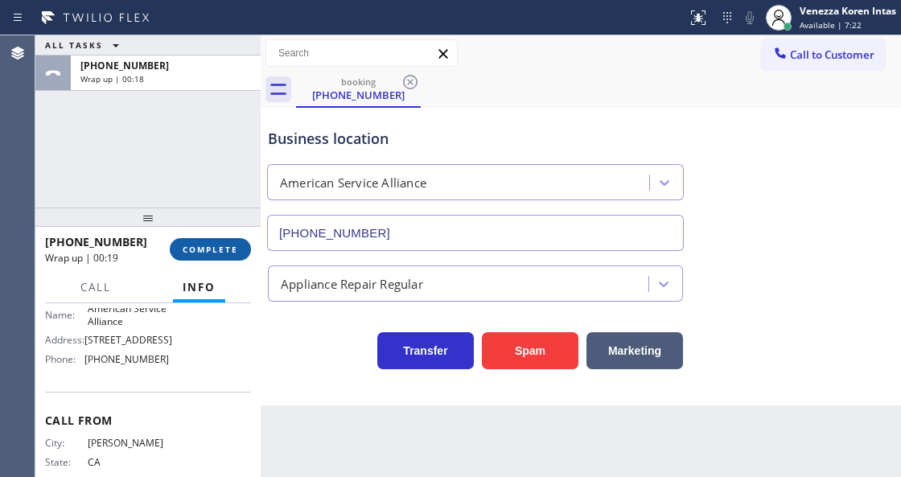
click at [183, 253] on span "COMPLETE" at bounding box center [211, 249] width 56 height 11
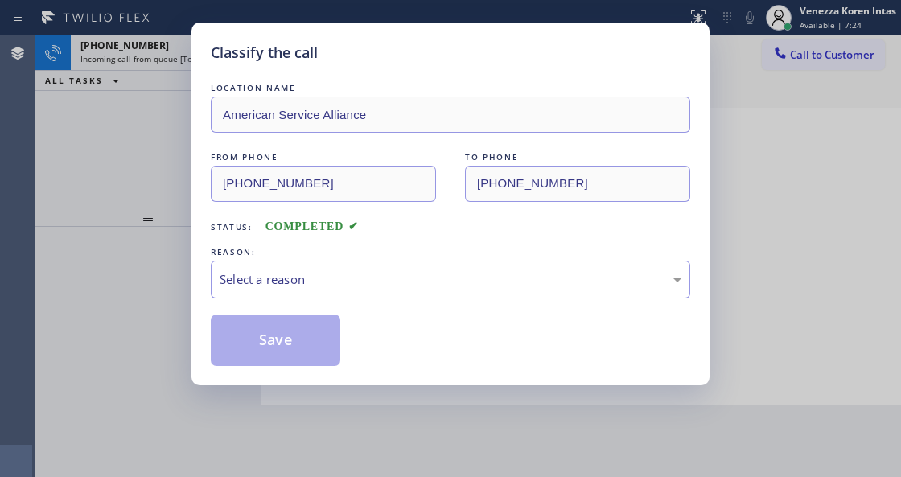
click at [344, 285] on div "Select a reason" at bounding box center [451, 279] width 462 height 19
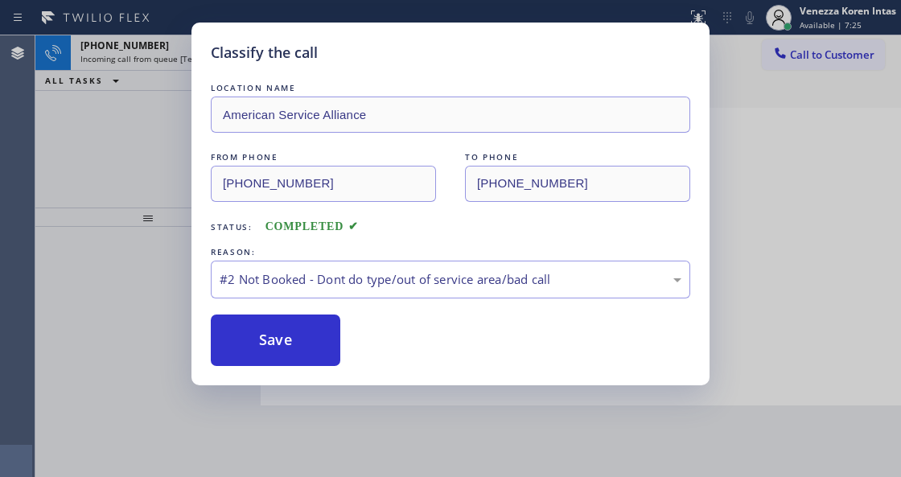
click at [326, 335] on button "Save" at bounding box center [276, 341] width 130 height 52
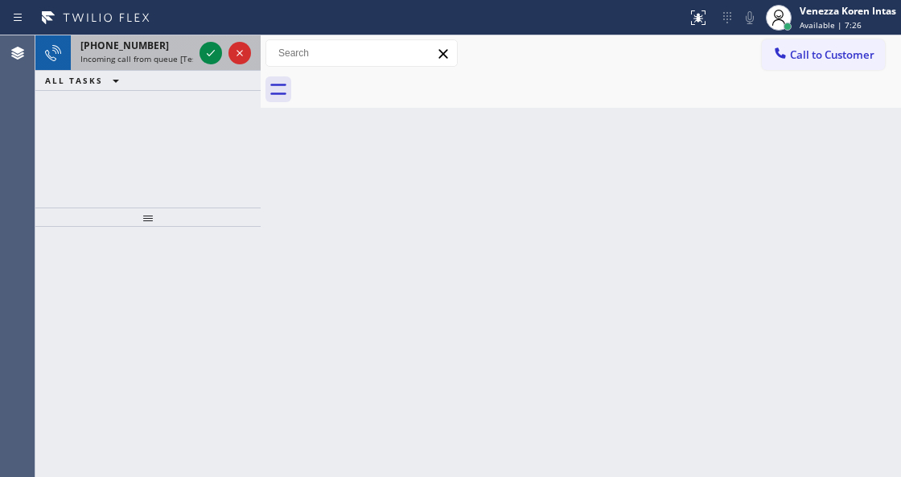
click at [222, 58] on div at bounding box center [225, 52] width 58 height 35
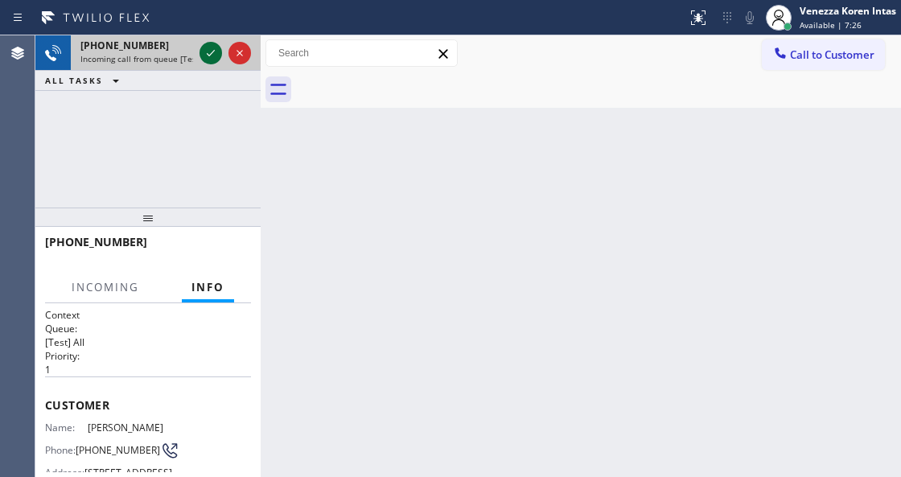
click at [211, 58] on icon at bounding box center [210, 52] width 19 height 19
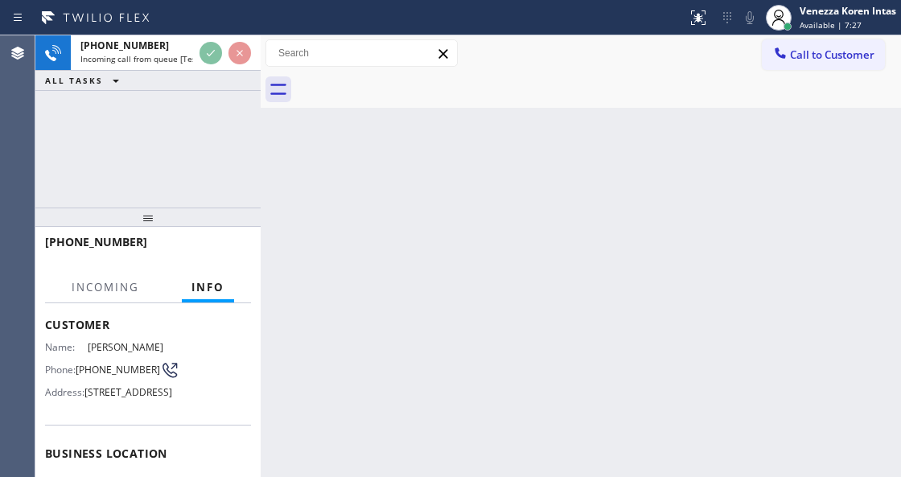
scroll to position [161, 0]
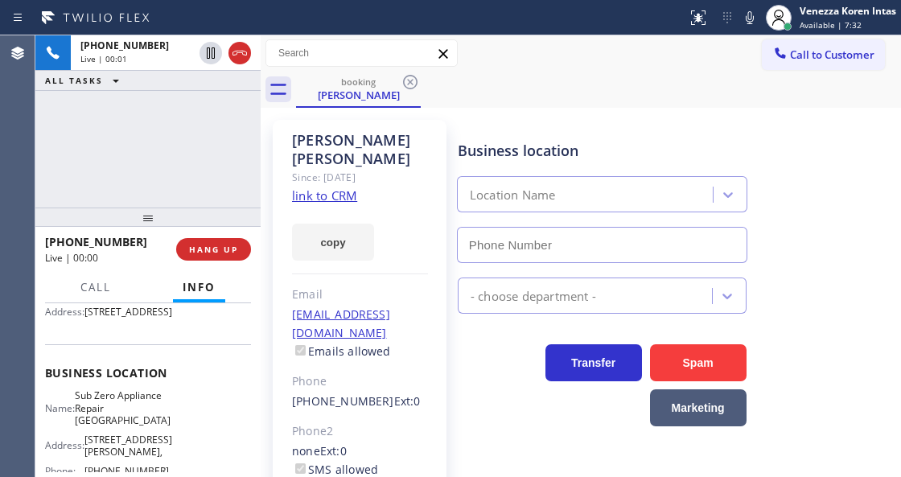
type input "[PHONE_NUMBER]"
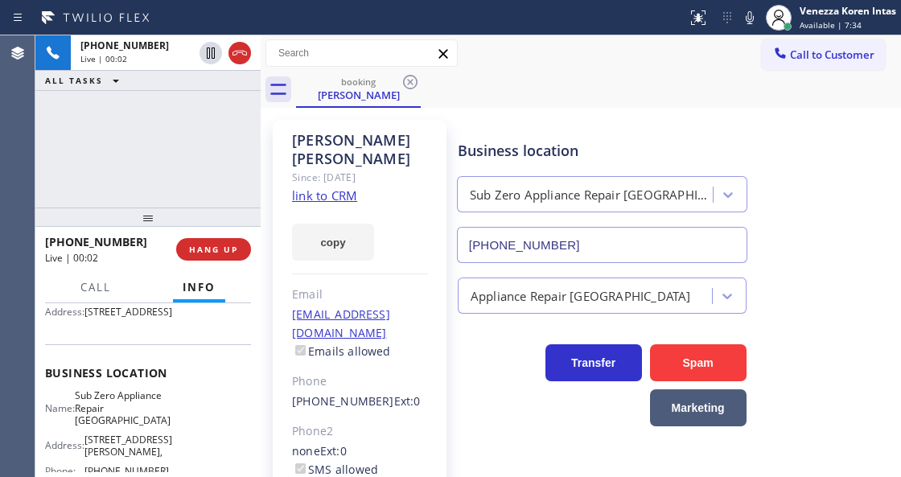
click at [323, 188] on link "link to CRM" at bounding box center [324, 196] width 65 height 16
click at [748, 16] on icon at bounding box center [749, 17] width 19 height 19
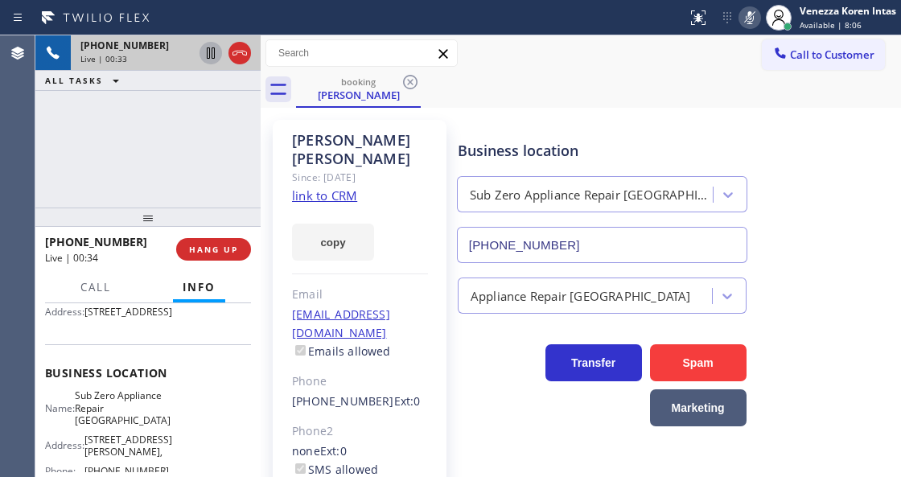
click at [214, 51] on icon at bounding box center [211, 52] width 8 height 11
click at [439, 72] on div "booking [PERSON_NAME]" at bounding box center [598, 90] width 605 height 36
click at [522, 76] on div "booking [PERSON_NAME]" at bounding box center [598, 90] width 605 height 36
click at [748, 18] on rect at bounding box center [749, 15] width 11 height 11
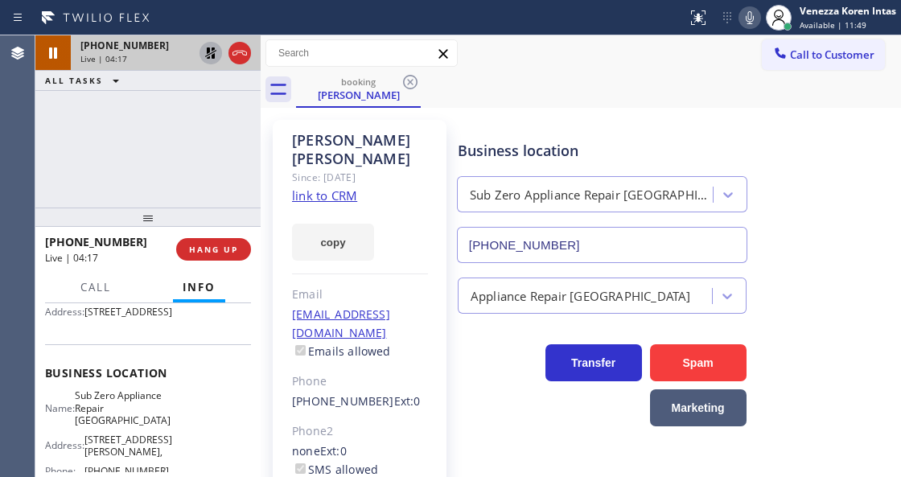
click at [216, 55] on icon at bounding box center [210, 52] width 19 height 19
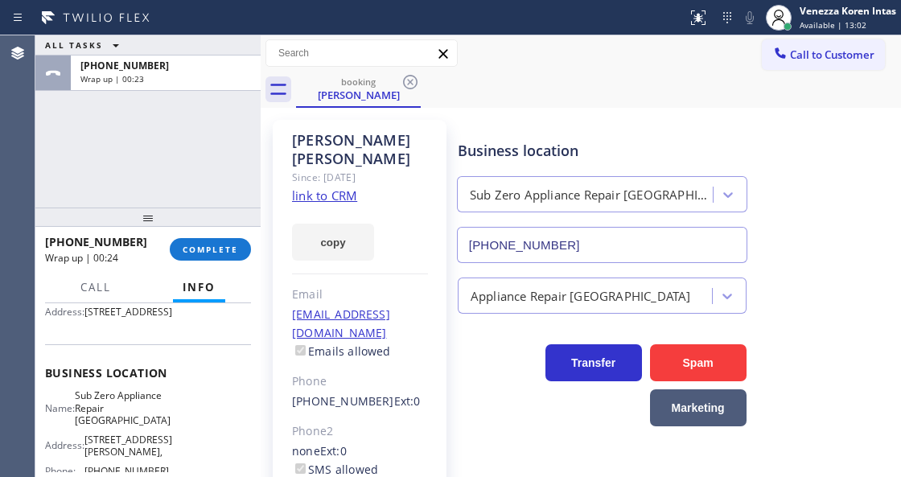
click at [209, 156] on div "ALL TASKS ALL TASKS ACTIVE TASKS TASKS IN WRAP UP [PHONE_NUMBER] Wrap up | 00:23" at bounding box center [147, 121] width 225 height 172
click at [196, 148] on div "ALL TASKS ALL TASKS ACTIVE TASKS TASKS IN WRAP UP [PHONE_NUMBER] Wrap up | 00:23" at bounding box center [147, 121] width 225 height 172
click at [194, 241] on button "COMPLETE" at bounding box center [210, 249] width 81 height 23
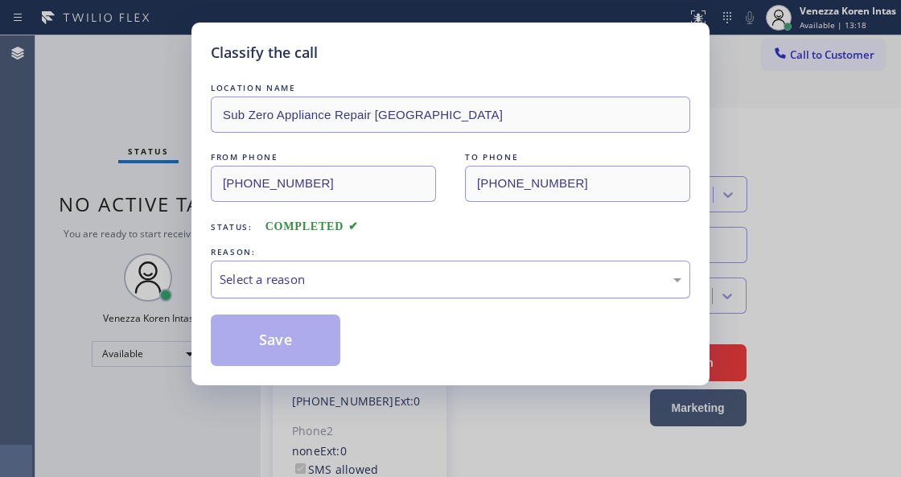
click at [389, 291] on div "Select a reason" at bounding box center [451, 280] width 480 height 38
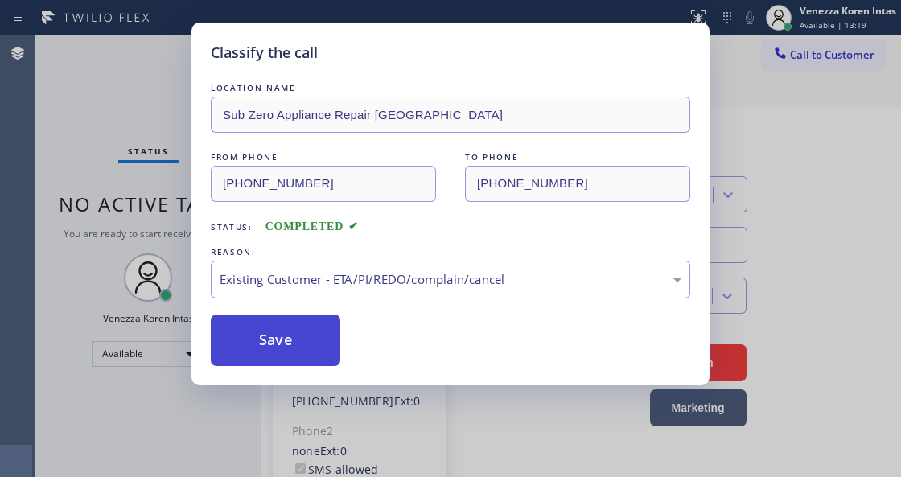
click at [315, 352] on button "Save" at bounding box center [276, 341] width 130 height 52
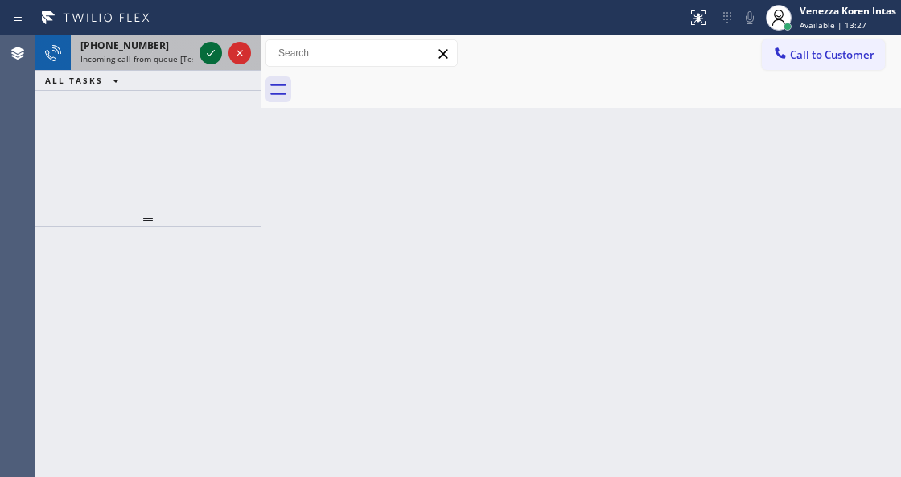
click at [214, 55] on icon at bounding box center [210, 52] width 19 height 19
click at [216, 53] on icon at bounding box center [210, 52] width 19 height 19
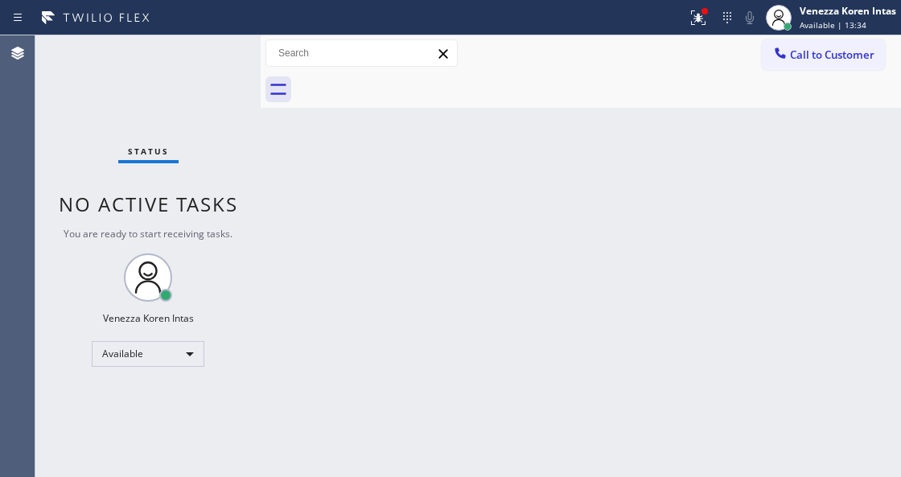
click at [217, 53] on div "Status No active tasks You are ready to start receiving tasks. Venezza Koren In…" at bounding box center [147, 256] width 225 height 442
click at [211, 54] on div "Status No active tasks You are ready to start receiving tasks. Venezza Koren In…" at bounding box center [147, 256] width 225 height 442
drag, startPoint x: 694, startPoint y: 16, endPoint x: 690, endPoint y: 97, distance: 80.6
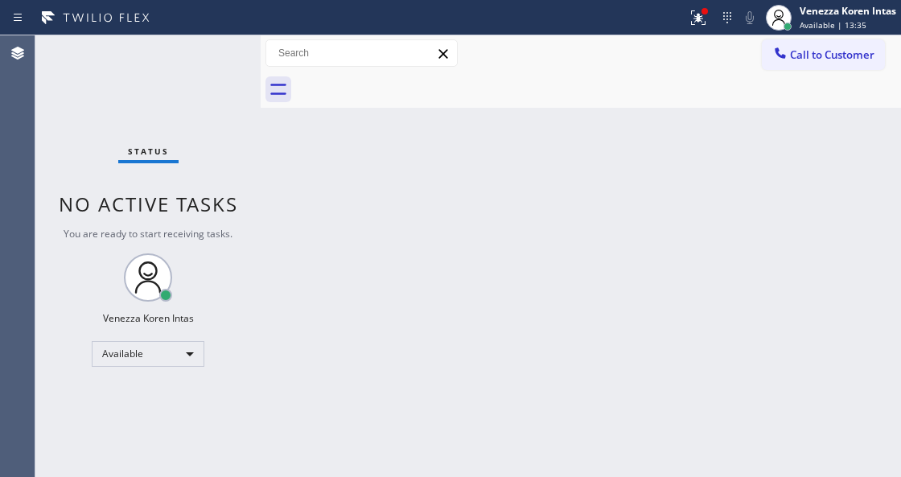
click at [694, 18] on icon at bounding box center [698, 17] width 19 height 19
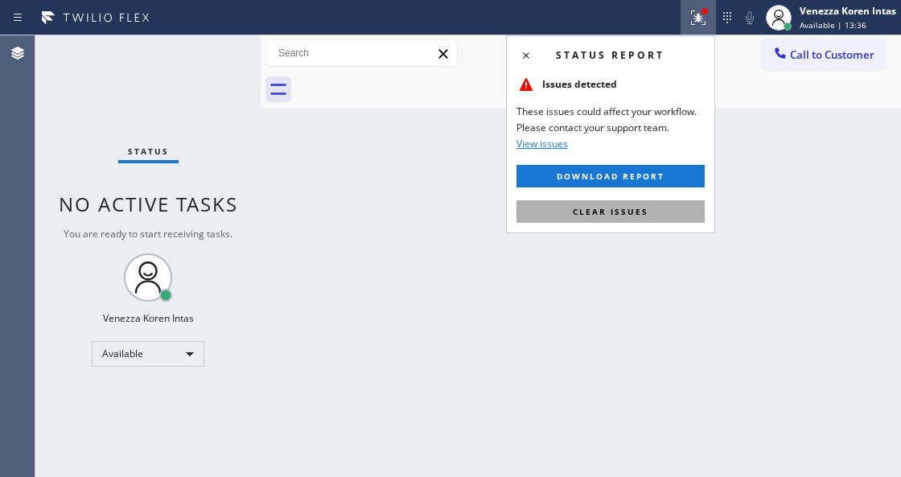
click at [639, 204] on button "Clear issues" at bounding box center [611, 211] width 188 height 23
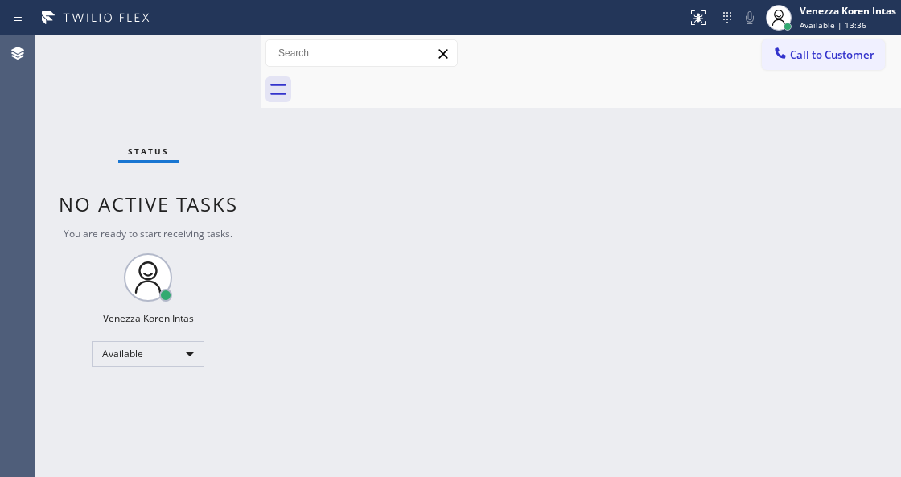
drag, startPoint x: 401, startPoint y: 250, endPoint x: 192, endPoint y: 177, distance: 221.7
click at [389, 253] on div "Back to Dashboard Change Sender ID Customers Technicians Select a contact Outbo…" at bounding box center [581, 256] width 641 height 442
drag, startPoint x: 133, startPoint y: 63, endPoint x: 183, endPoint y: 70, distance: 51.2
click at [138, 63] on div "Status No active tasks You are ready to start receiving tasks. Venezza Koren In…" at bounding box center [147, 256] width 225 height 442
click at [183, 70] on div "Status No active tasks You are ready to start receiving tasks. Venezza Koren In…" at bounding box center [147, 256] width 225 height 442
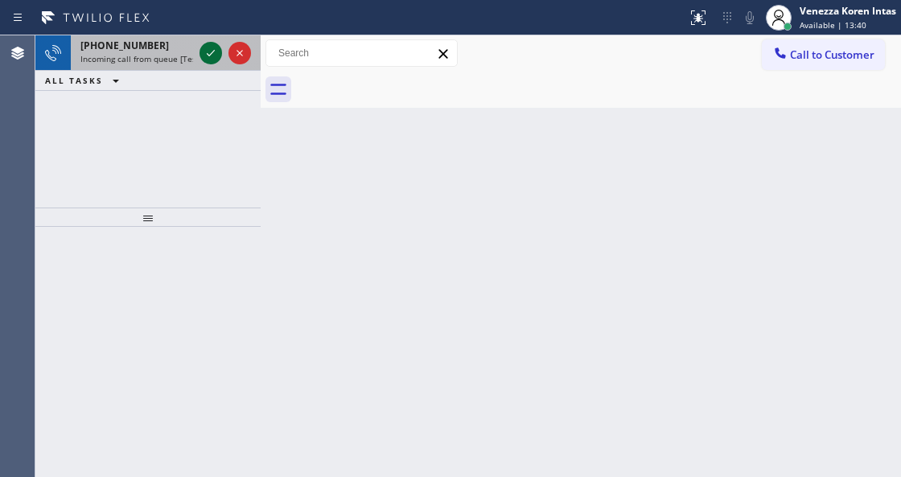
click at [208, 51] on icon at bounding box center [210, 52] width 19 height 19
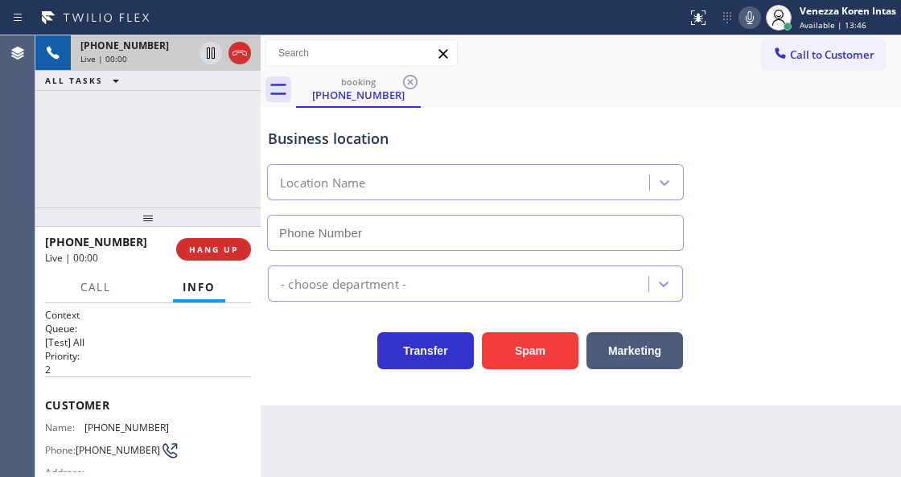
scroll to position [161, 0]
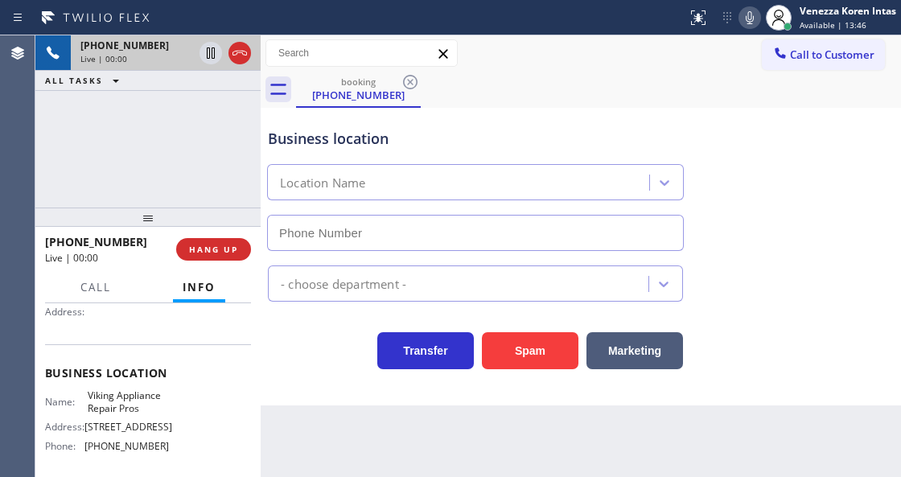
type input "[PHONE_NUMBER]"
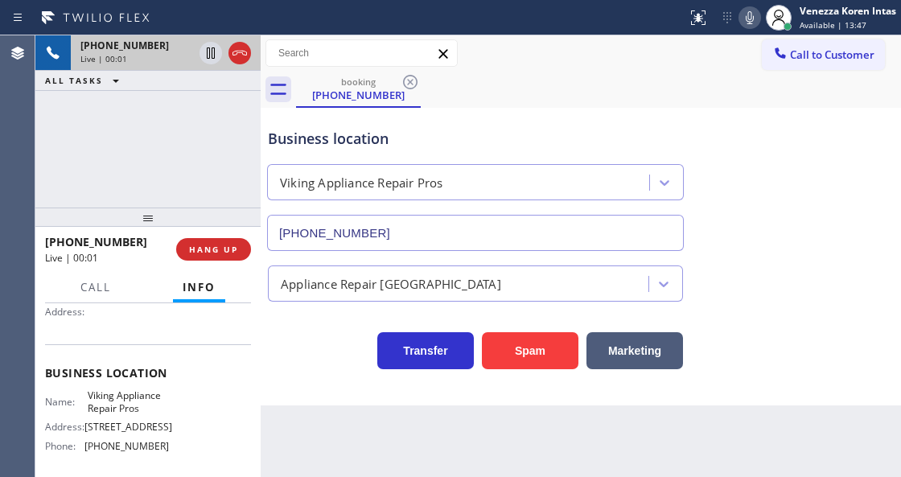
click at [82, 190] on div "[PHONE_NUMBER] Live | 00:01 ALL TASKS ALL TASKS ACTIVE TASKS TASKS IN WRAP UP" at bounding box center [147, 121] width 225 height 172
click at [159, 159] on div "[PHONE_NUMBER] Live | 00:01 ALL TASKS ALL TASKS ACTIVE TASKS TASKS IN WRAP UP" at bounding box center [147, 121] width 225 height 172
click at [232, 120] on div "[PHONE_NUMBER] Live | 00:07 ALL TASKS ALL TASKS ACTIVE TASKS TASKS IN WRAP UP" at bounding box center [147, 121] width 225 height 172
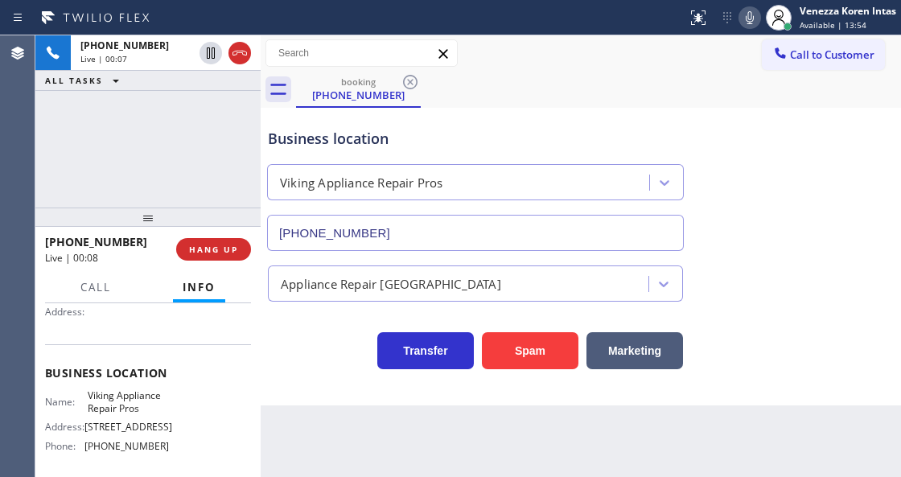
drag, startPoint x: 237, startPoint y: 55, endPoint x: 249, endPoint y: 116, distance: 62.3
click at [237, 55] on icon at bounding box center [239, 52] width 19 height 19
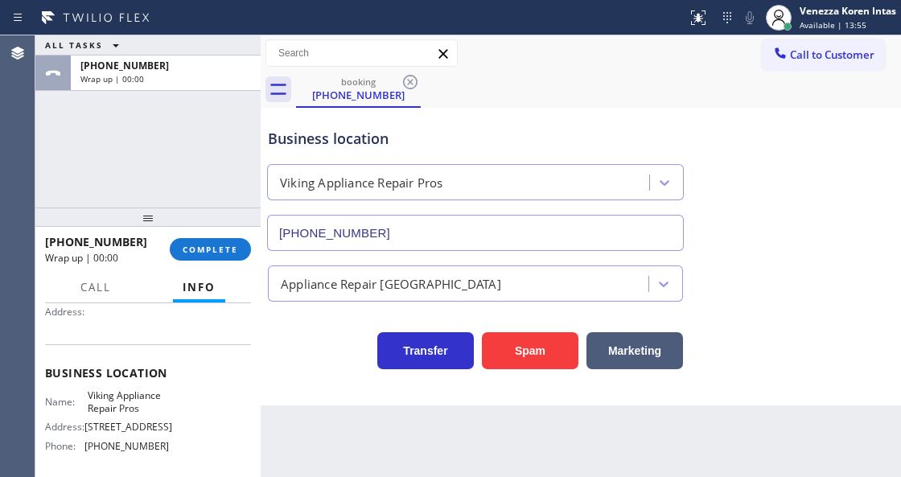
click at [248, 143] on div "ALL TASKS ALL TASKS ACTIVE TASKS TASKS IN WRAP UP [PHONE_NUMBER] Wrap up | 00:00" at bounding box center [147, 121] width 225 height 172
click at [192, 254] on button "COMPLETE" at bounding box center [210, 249] width 81 height 23
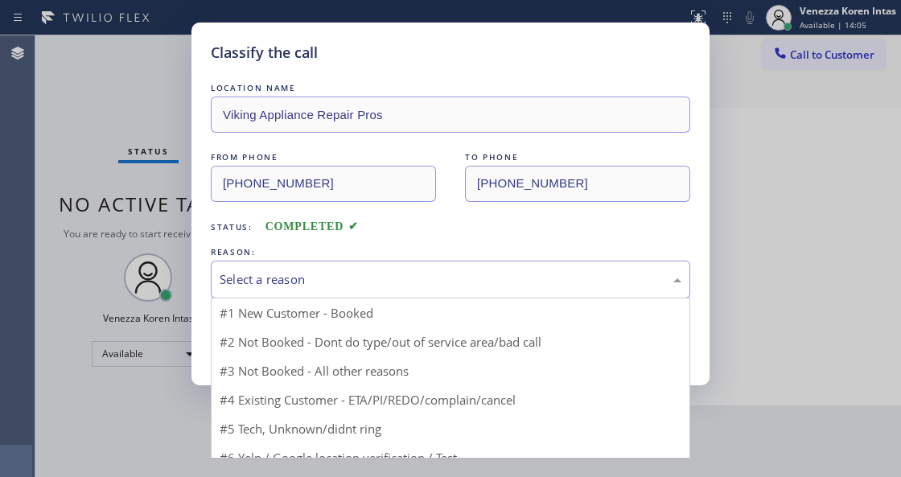
drag, startPoint x: 364, startPoint y: 283, endPoint x: 356, endPoint y: 348, distance: 64.9
click at [364, 286] on div "Select a reason" at bounding box center [451, 279] width 462 height 19
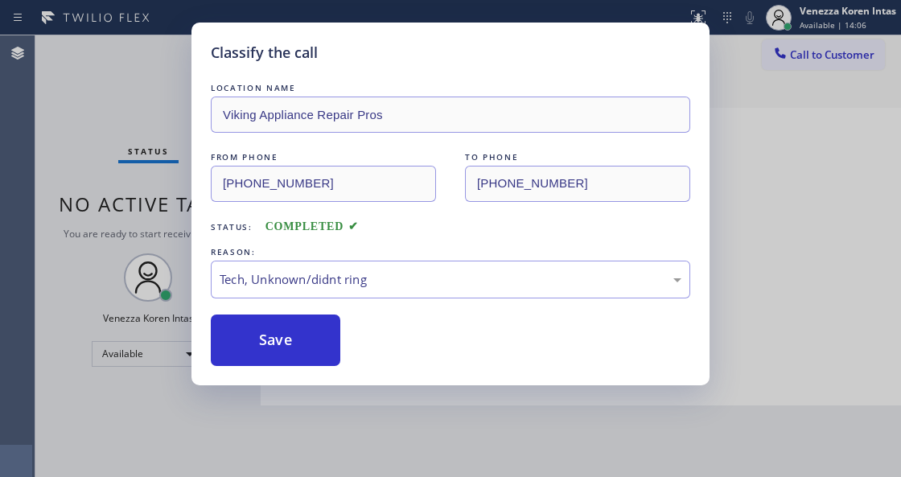
drag, startPoint x: 304, startPoint y: 347, endPoint x: 329, endPoint y: 414, distance: 72.1
click at [306, 345] on button "Save" at bounding box center [276, 341] width 130 height 52
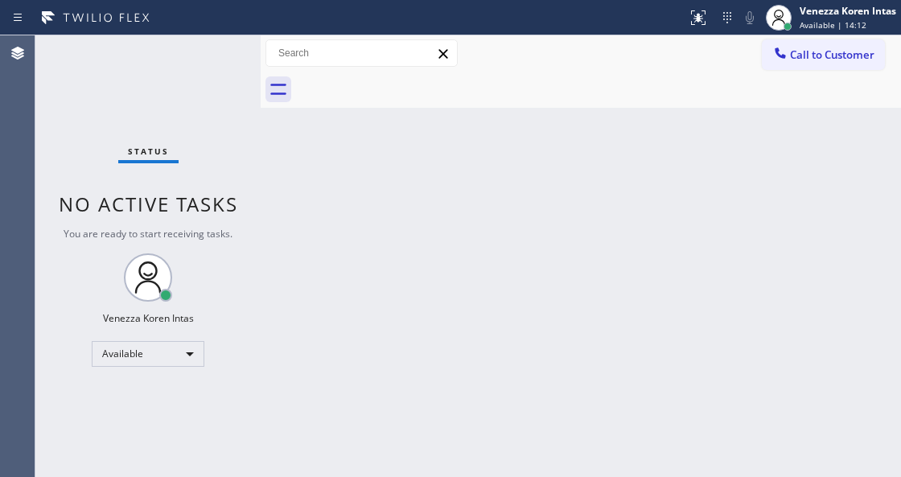
drag, startPoint x: 109, startPoint y: 119, endPoint x: 163, endPoint y: 206, distance: 101.9
click at [109, 119] on div "Status No active tasks You are ready to start receiving tasks. Venezza Koren In…" at bounding box center [147, 256] width 225 height 442
click at [320, 207] on div "Back to Dashboard Change Sender ID Customers Technicians Select a contact Outbo…" at bounding box center [581, 256] width 641 height 442
click at [210, 53] on div "Status No active tasks You are ready to start receiving tasks. Venezza Koren In…" at bounding box center [147, 256] width 225 height 442
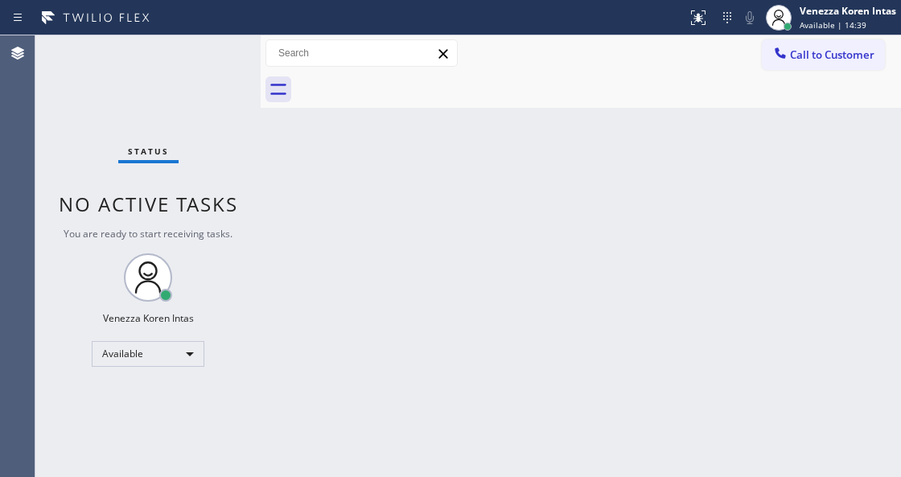
click at [210, 53] on div "Status No active tasks You are ready to start receiving tasks. Venezza Koren In…" at bounding box center [147, 256] width 225 height 442
click at [214, 48] on div "Status No active tasks You are ready to start receiving tasks. Venezza Koren In…" at bounding box center [147, 256] width 225 height 442
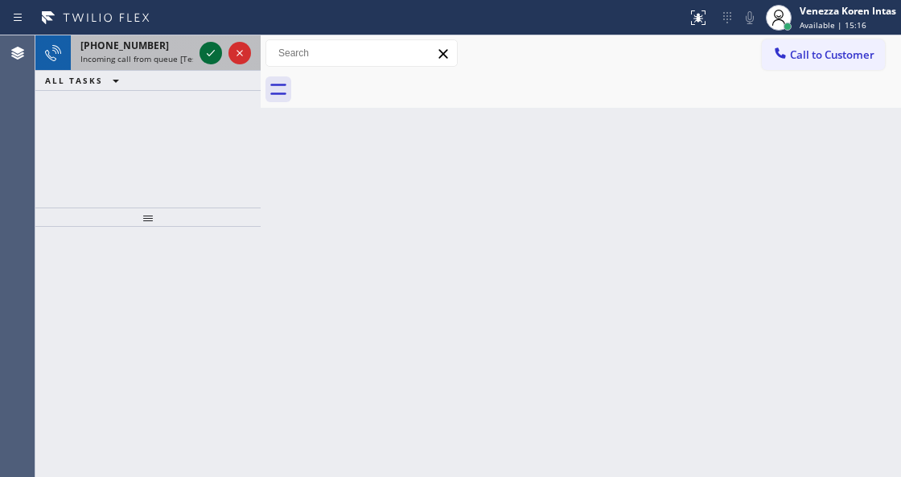
click at [212, 56] on icon at bounding box center [210, 52] width 19 height 19
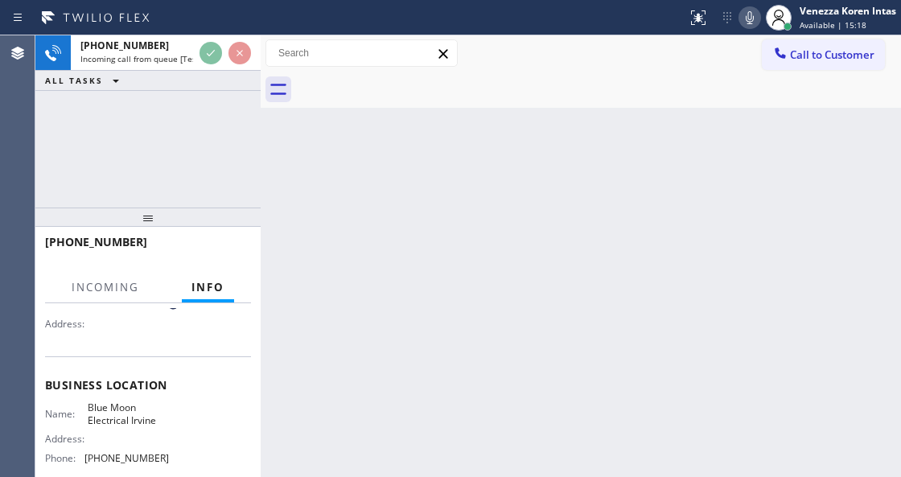
scroll to position [161, 0]
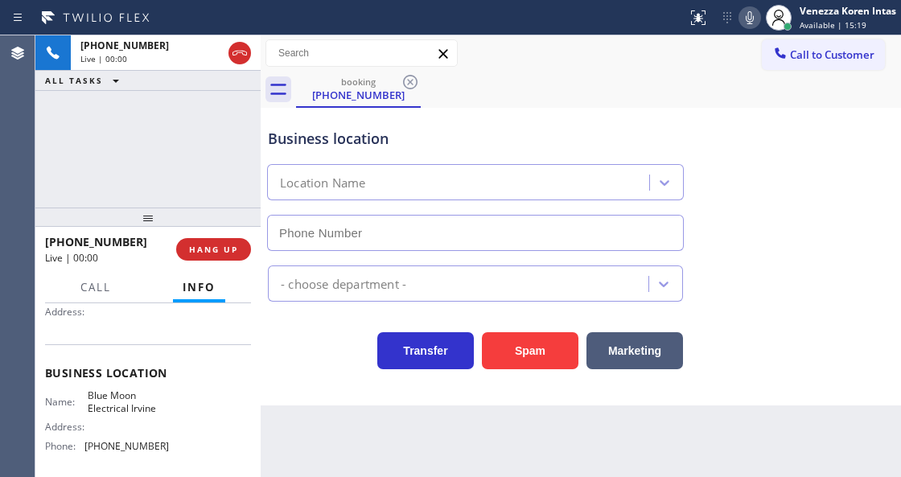
type input "[PHONE_NUMBER]"
drag, startPoint x: 233, startPoint y: 241, endPoint x: 283, endPoint y: 270, distance: 57.7
click at [233, 241] on button "HANG UP" at bounding box center [213, 249] width 75 height 23
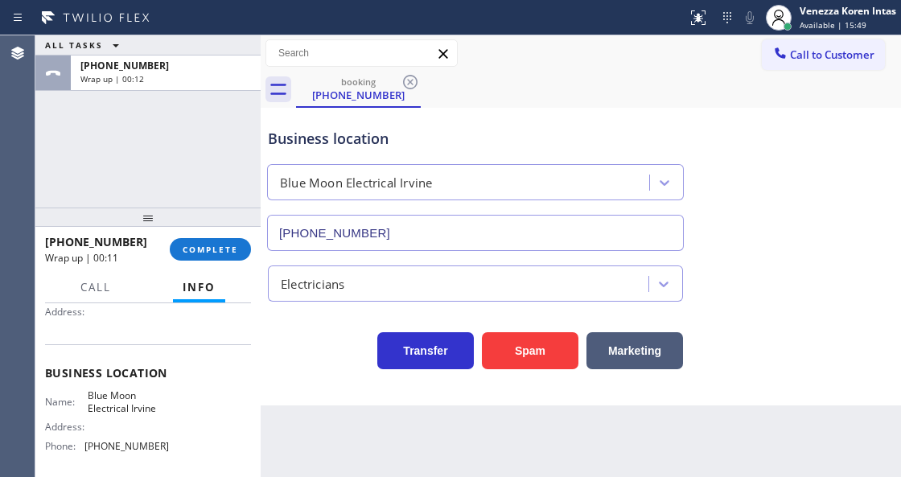
click at [208, 127] on div "ALL TASKS ALL TASKS ACTIVE TASKS TASKS IN WRAP UP [PHONE_NUMBER] Wrap up | 00:12" at bounding box center [147, 121] width 225 height 172
click at [199, 138] on div "ALL TASKS ALL TASKS ACTIVE TASKS TASKS IN WRAP UP [PHONE_NUMBER] Wrap up | 00:13" at bounding box center [147, 121] width 225 height 172
click at [238, 243] on button "COMPLETE" at bounding box center [210, 249] width 81 height 23
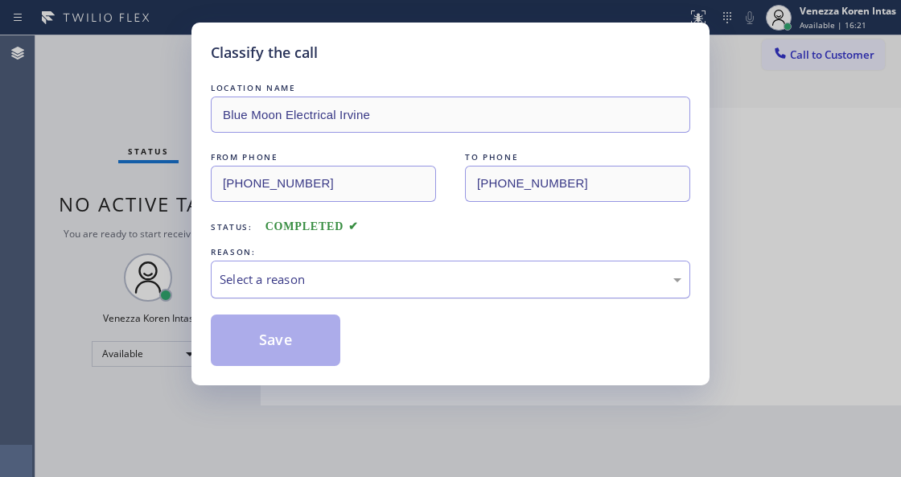
click at [410, 282] on div "Select a reason" at bounding box center [451, 279] width 462 height 19
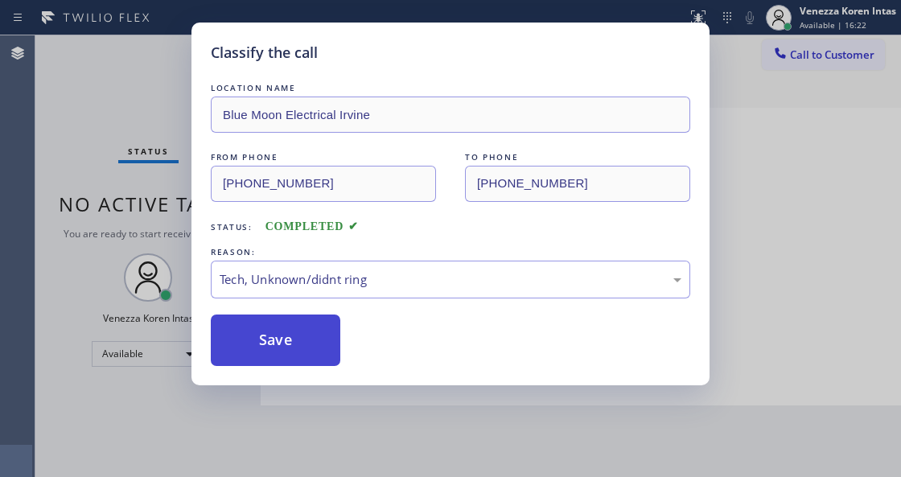
click at [301, 344] on button "Save" at bounding box center [276, 341] width 130 height 52
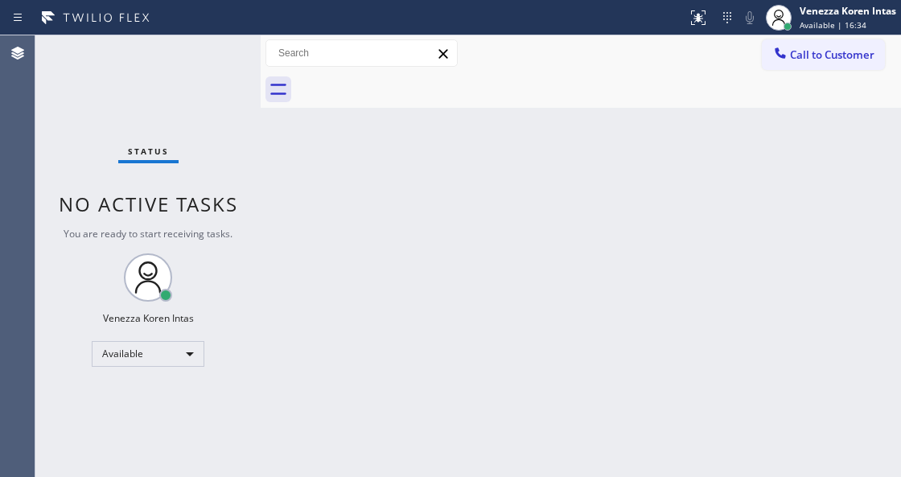
drag, startPoint x: 384, startPoint y: 137, endPoint x: 348, endPoint y: 145, distance: 36.3
click at [382, 140] on div "Back to Dashboard Change Sender ID Customers Technicians Select a contact Outbo…" at bounding box center [581, 256] width 641 height 442
drag, startPoint x: 143, startPoint y: 31, endPoint x: 132, endPoint y: 44, distance: 17.7
click at [137, 38] on div "Status report No issues detected If you experience an issue, please download th…" at bounding box center [450, 238] width 901 height 477
click at [232, 66] on div "Status No active tasks You are ready to start receiving tasks. Venezza Koren In…" at bounding box center [147, 256] width 225 height 442
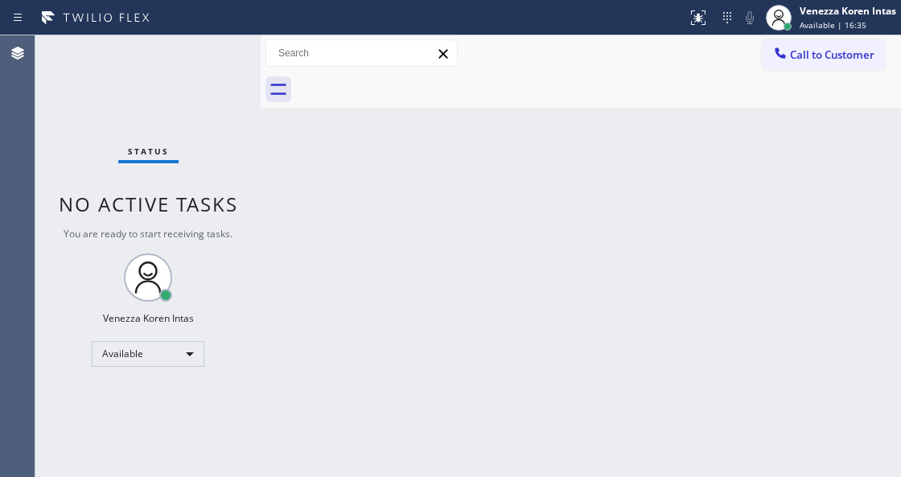
click at [217, 60] on div "Status No active tasks You are ready to start receiving tasks. Venezza Koren In…" at bounding box center [147, 256] width 225 height 442
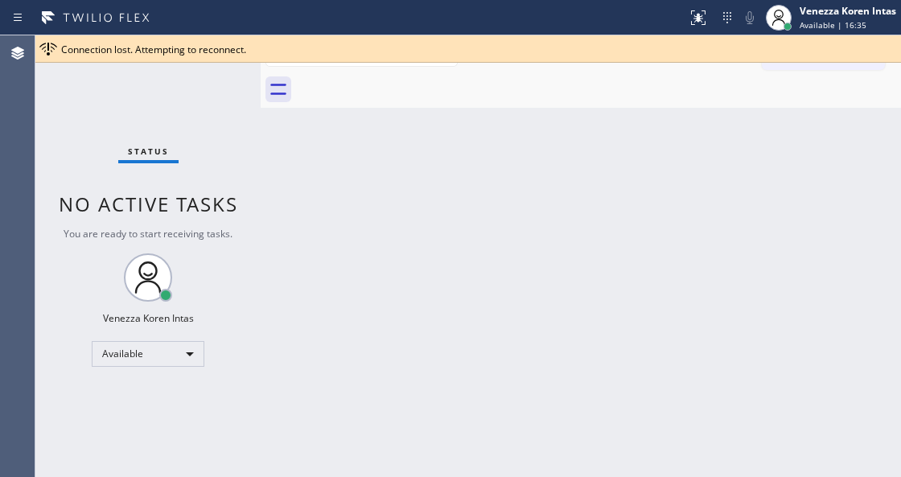
click at [217, 60] on div "Connection lost. Attempting to reconnect." at bounding box center [468, 48] width 866 height 27
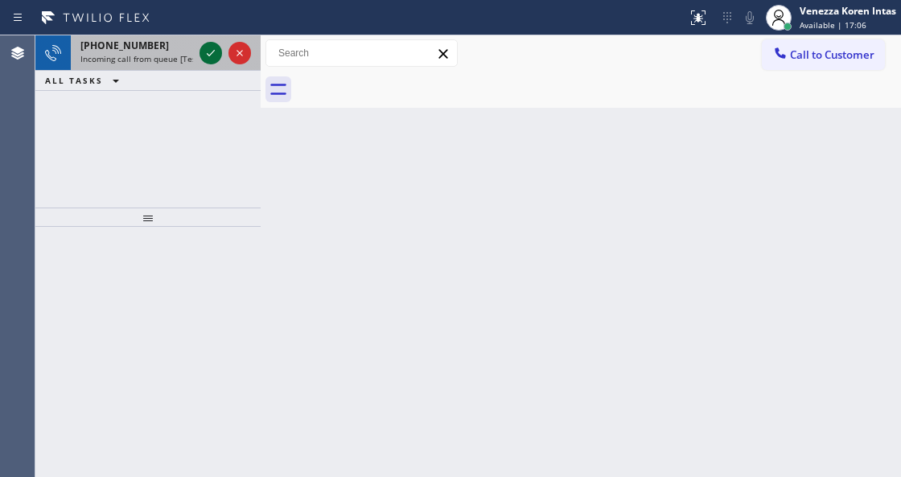
click at [212, 58] on icon at bounding box center [210, 52] width 19 height 19
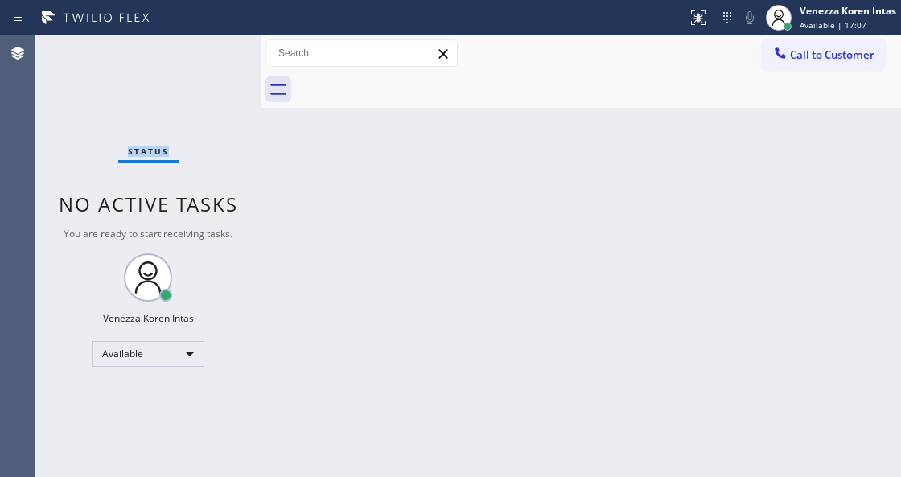
click at [212, 58] on div "Status No active tasks You are ready to start receiving tasks. Venezza Koren In…" at bounding box center [147, 256] width 225 height 442
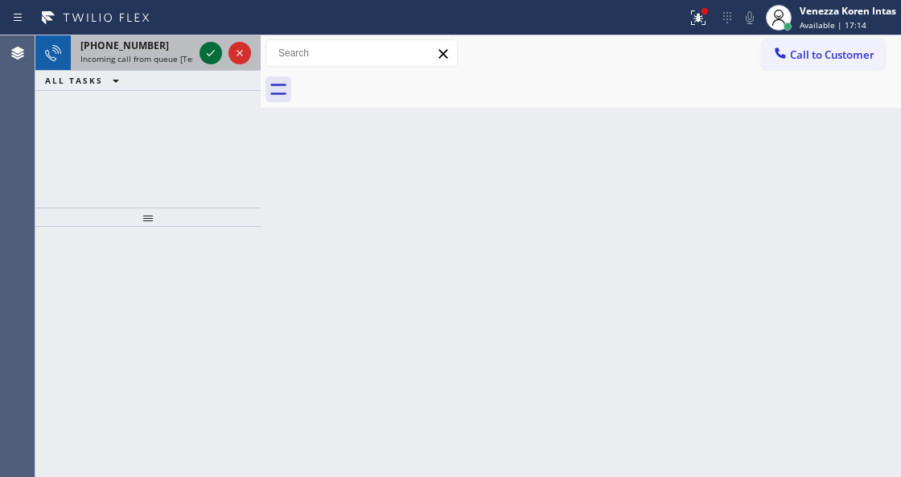
click at [213, 55] on icon at bounding box center [210, 52] width 19 height 19
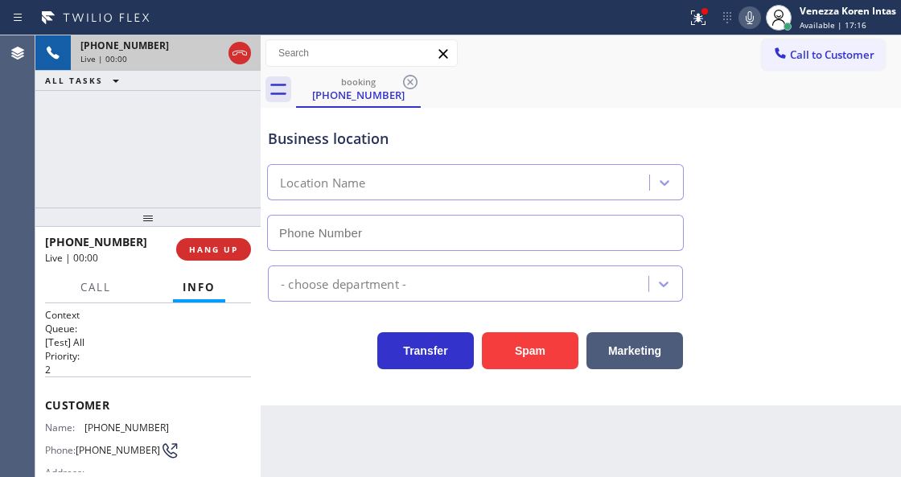
type input "[PHONE_NUMBER]"
drag, startPoint x: 398, startPoint y: 454, endPoint x: 316, endPoint y: 193, distance: 273.1
click at [317, 194] on div "Quick Tune Service" at bounding box center [460, 183] width 377 height 28
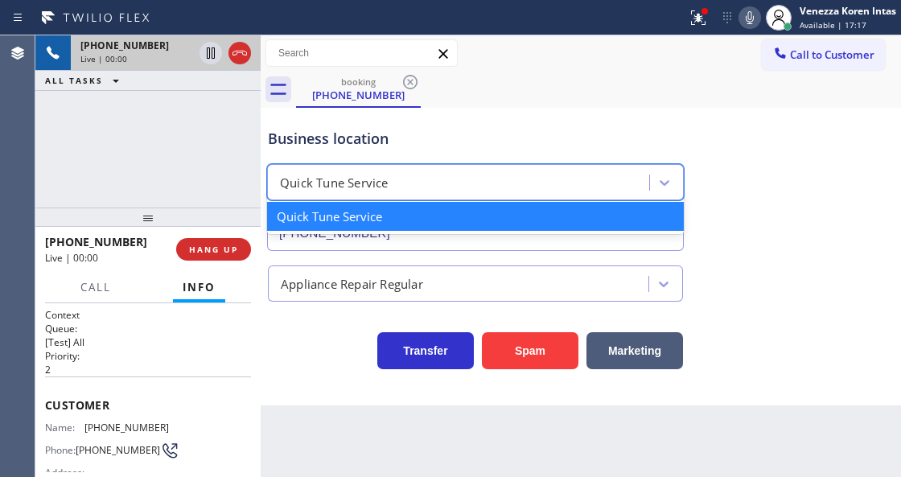
click at [233, 60] on icon at bounding box center [239, 52] width 19 height 19
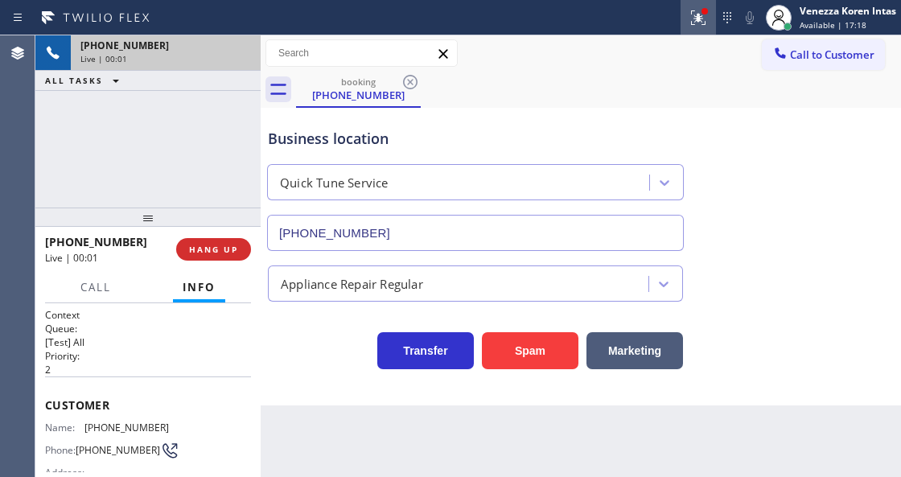
drag, startPoint x: 695, startPoint y: 24, endPoint x: 670, endPoint y: 248, distance: 225.2
click at [695, 26] on icon at bounding box center [698, 17] width 19 height 19
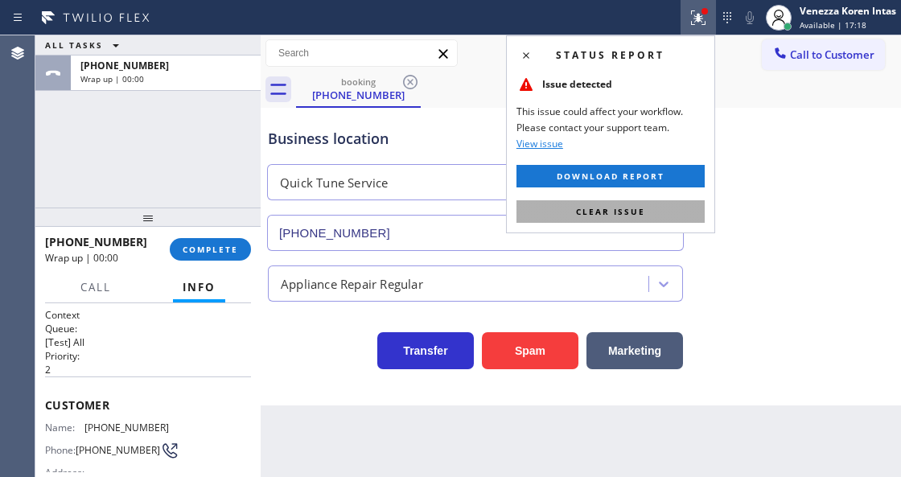
drag, startPoint x: 655, startPoint y: 216, endPoint x: 863, endPoint y: 238, distance: 208.8
click at [662, 219] on button "Clear issue" at bounding box center [611, 211] width 188 height 23
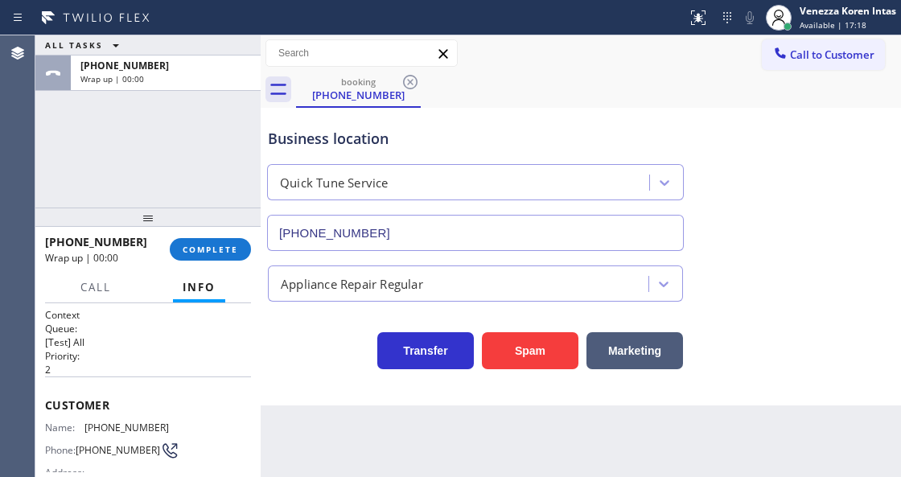
click at [864, 237] on div "Business location Quick Tune Service [PHONE_NUMBER]" at bounding box center [581, 178] width 633 height 146
click at [236, 253] on span "COMPLETE" at bounding box center [211, 249] width 56 height 11
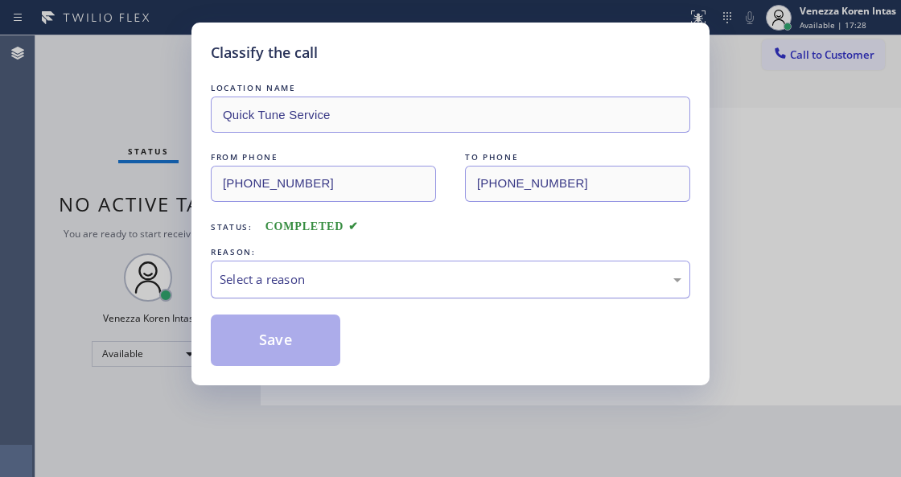
click at [415, 277] on div "Select a reason" at bounding box center [451, 279] width 462 height 19
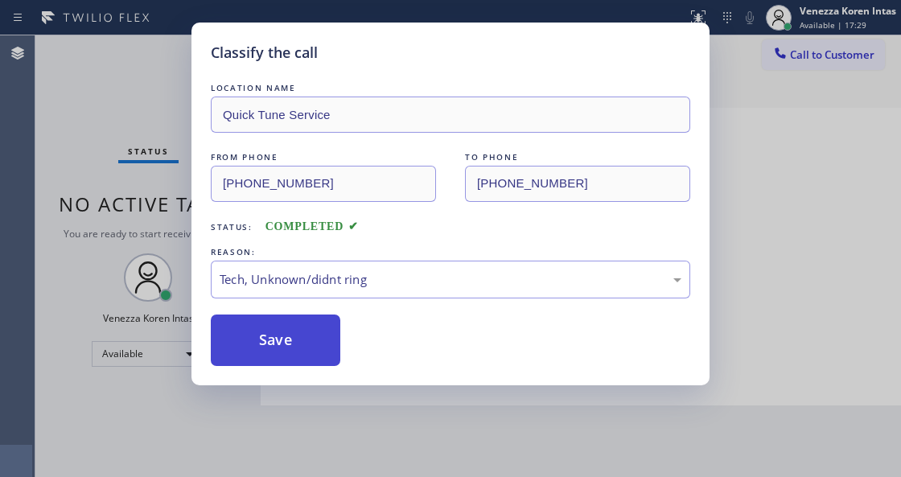
click at [298, 352] on button "Save" at bounding box center [276, 341] width 130 height 52
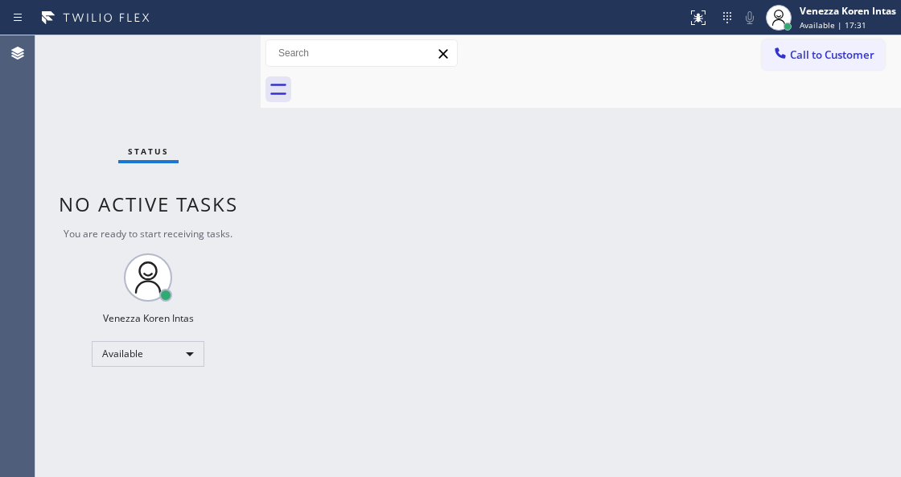
drag, startPoint x: 308, startPoint y: 361, endPoint x: 340, endPoint y: 396, distance: 47.9
click at [324, 378] on div "Back to Dashboard Change Sender ID Customers Technicians Select a contact Outbo…" at bounding box center [581, 256] width 641 height 442
drag, startPoint x: 229, startPoint y: 161, endPoint x: 196, endPoint y: 77, distance: 90.0
click at [229, 161] on div "Status No active tasks You are ready to start receiving tasks. Venezza Koren In…" at bounding box center [147, 256] width 225 height 442
click at [183, 53] on div "Status No active tasks You are ready to start receiving tasks. Venezza Koren In…" at bounding box center [147, 256] width 225 height 442
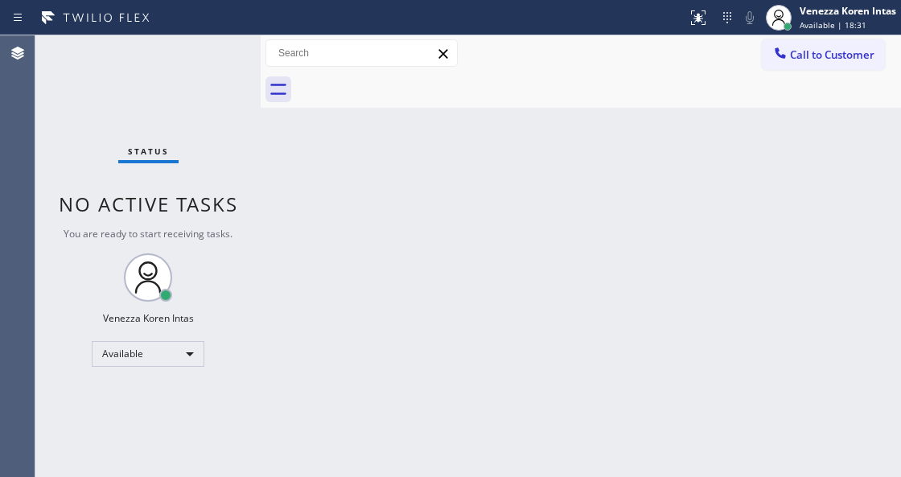
click at [159, 70] on div "Status No active tasks You are ready to start receiving tasks. Venezza Koren In…" at bounding box center [147, 256] width 225 height 442
click at [183, 63] on div "Status No active tasks You are ready to start receiving tasks. Venezza Koren In…" at bounding box center [147, 256] width 225 height 442
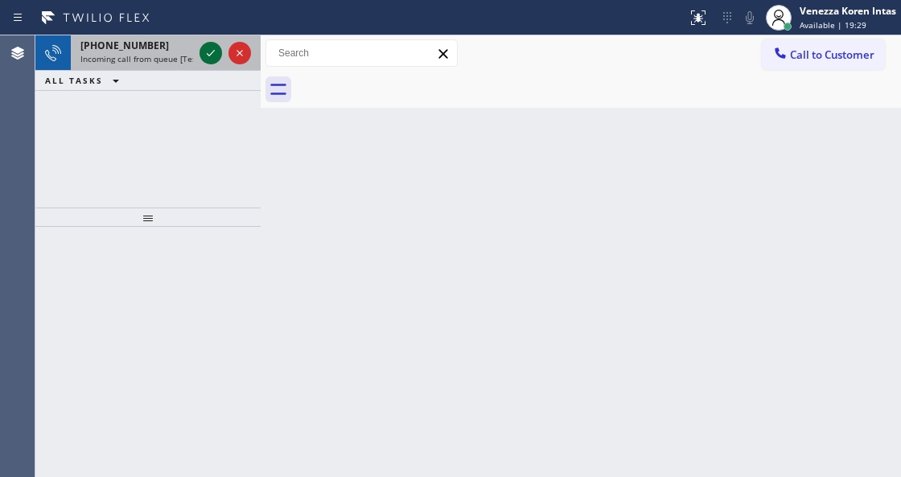
click at [212, 61] on icon at bounding box center [210, 52] width 19 height 19
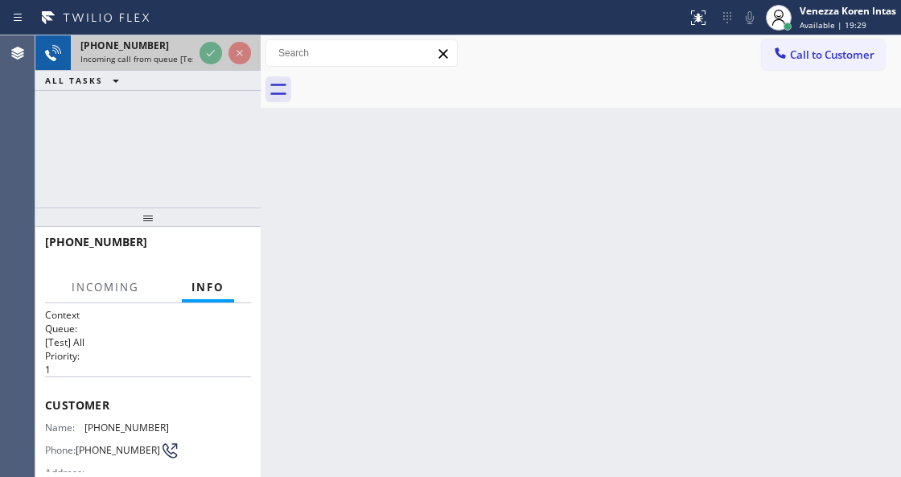
click at [212, 67] on div at bounding box center [225, 52] width 58 height 35
click at [216, 64] on div at bounding box center [225, 52] width 58 height 35
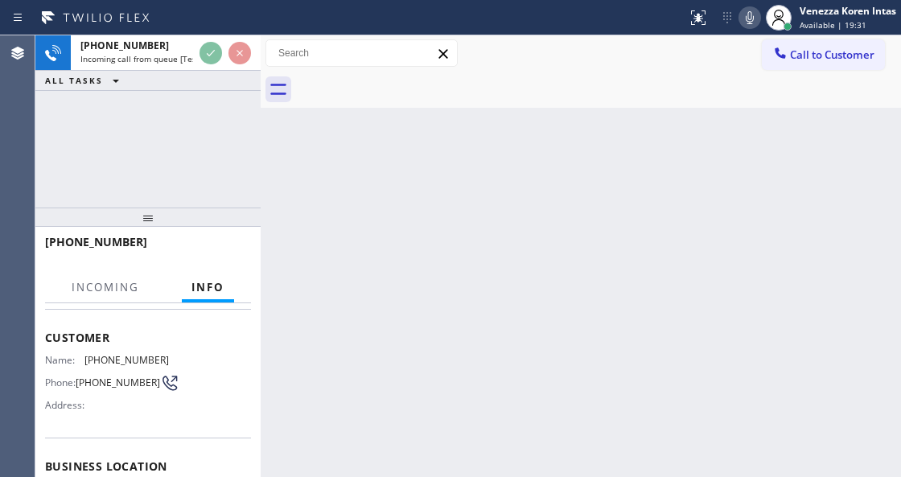
scroll to position [161, 0]
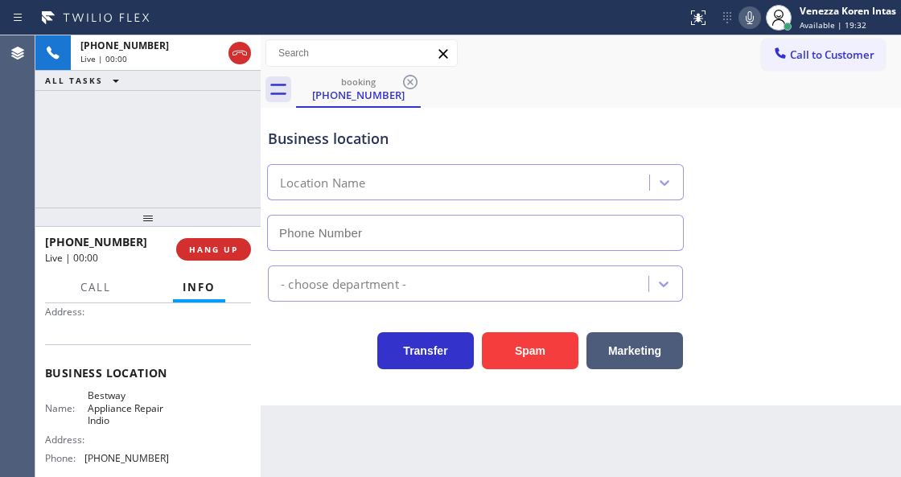
type input "[PHONE_NUMBER]"
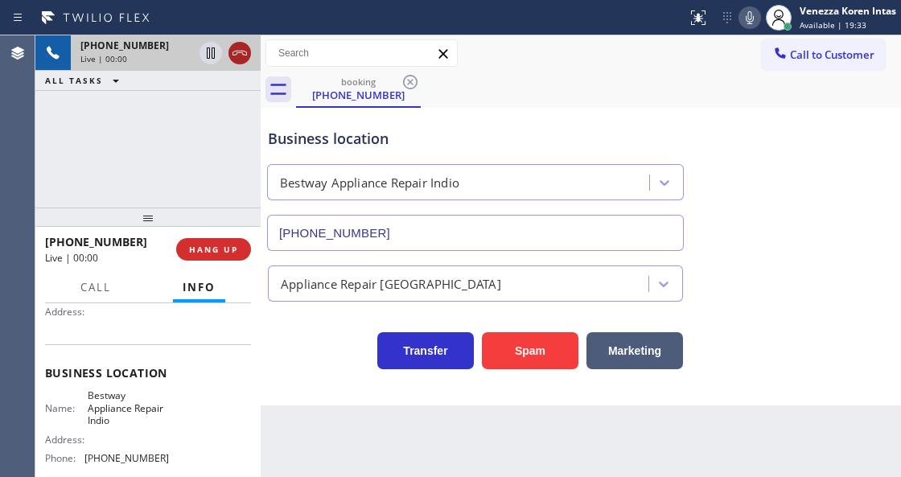
click at [245, 60] on icon at bounding box center [239, 52] width 19 height 19
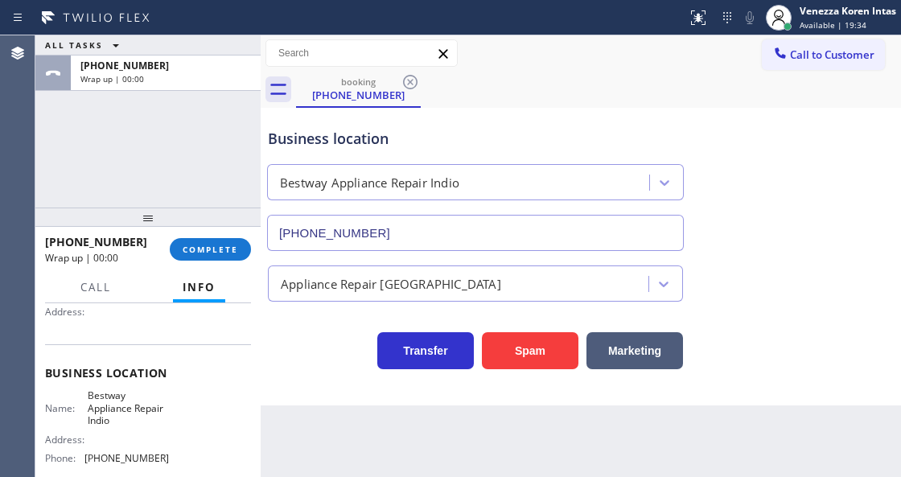
drag, startPoint x: 229, startPoint y: 174, endPoint x: 169, endPoint y: 190, distance: 61.7
click at [227, 174] on div "ALL TASKS ALL TASKS ACTIVE TASKS TASKS IN WRAP UP [PHONE_NUMBER] Wrap up | 00:00" at bounding box center [147, 121] width 225 height 172
click at [179, 151] on div "ALL TASKS ALL TASKS ACTIVE TASKS TASKS IN WRAP UP [PHONE_NUMBER] Wrap up | 00:00" at bounding box center [147, 121] width 225 height 172
drag, startPoint x: 530, startPoint y: 141, endPoint x: 539, endPoint y: 138, distance: 10.0
click at [539, 138] on div "Business location" at bounding box center [475, 139] width 415 height 22
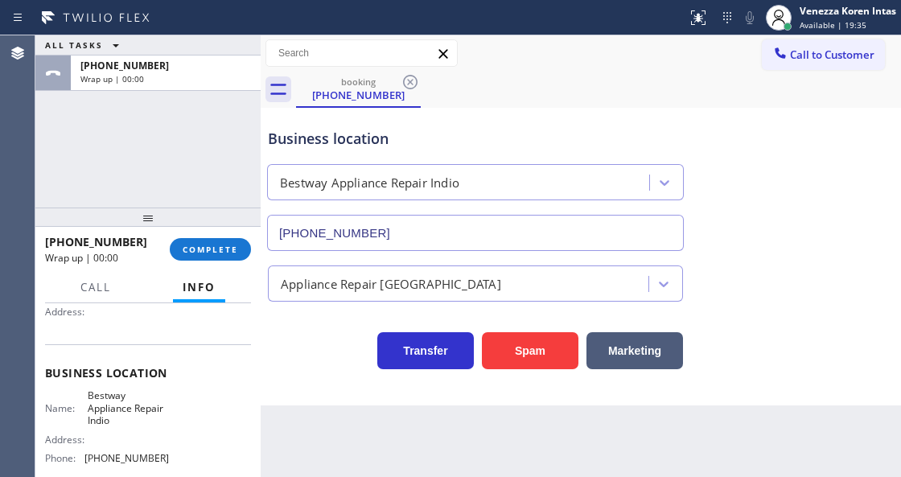
click at [695, 110] on div "Business location Bestway Appliance Repair Indio [PHONE_NUMBER]" at bounding box center [581, 178] width 633 height 146
click at [47, 182] on div "ALL TASKS ALL TASKS ACTIVE TASKS TASKS IN WRAP UP [PHONE_NUMBER] Wrap up | 00:03" at bounding box center [147, 121] width 225 height 172
click at [105, 212] on div at bounding box center [147, 217] width 225 height 19
drag, startPoint x: 185, startPoint y: 144, endPoint x: 182, endPoint y: 155, distance: 11.7
click at [183, 145] on div "ALL TASKS ALL TASKS ACTIVE TASKS TASKS IN WRAP UP [PHONE_NUMBER] Wrap up | 00:04" at bounding box center [147, 121] width 225 height 172
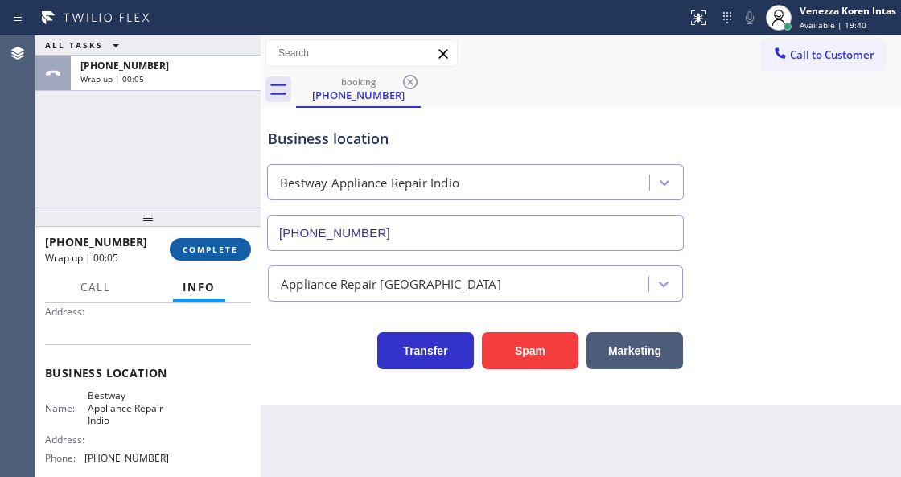
click at [239, 258] on button "COMPLETE" at bounding box center [210, 249] width 81 height 23
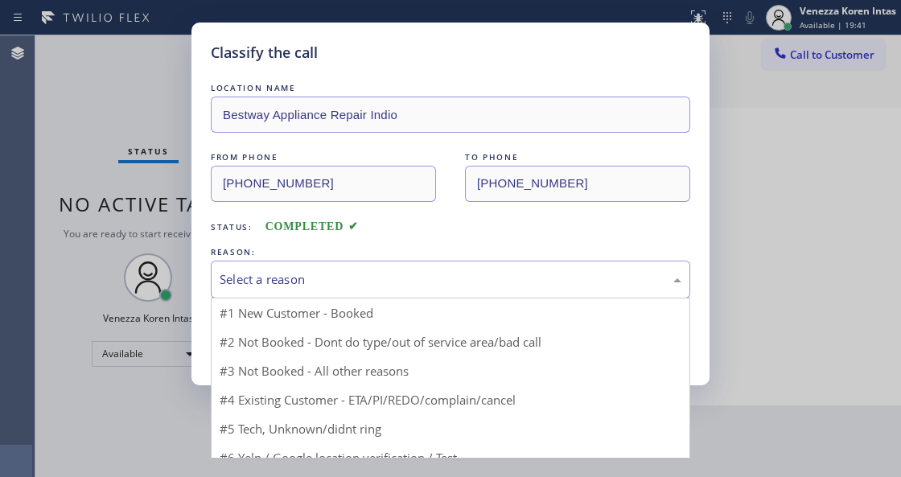
click at [356, 277] on div "Select a reason" at bounding box center [451, 279] width 462 height 19
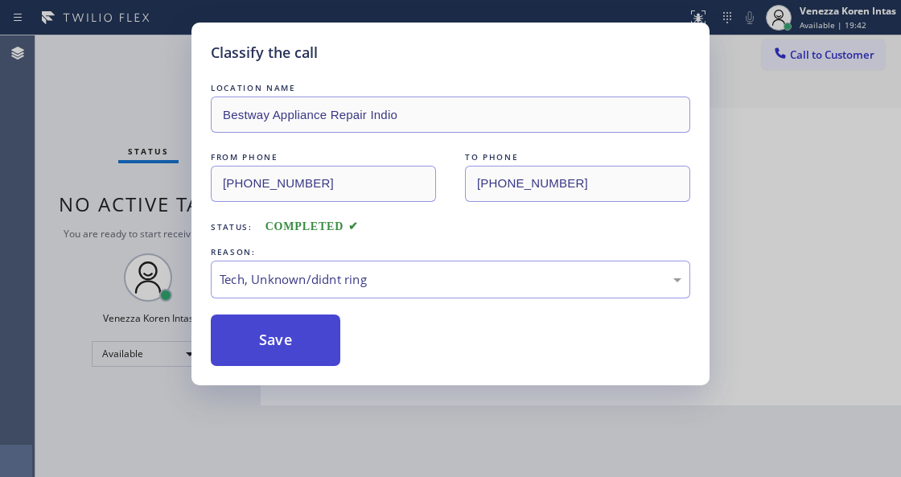
click at [303, 336] on button "Save" at bounding box center [276, 341] width 130 height 52
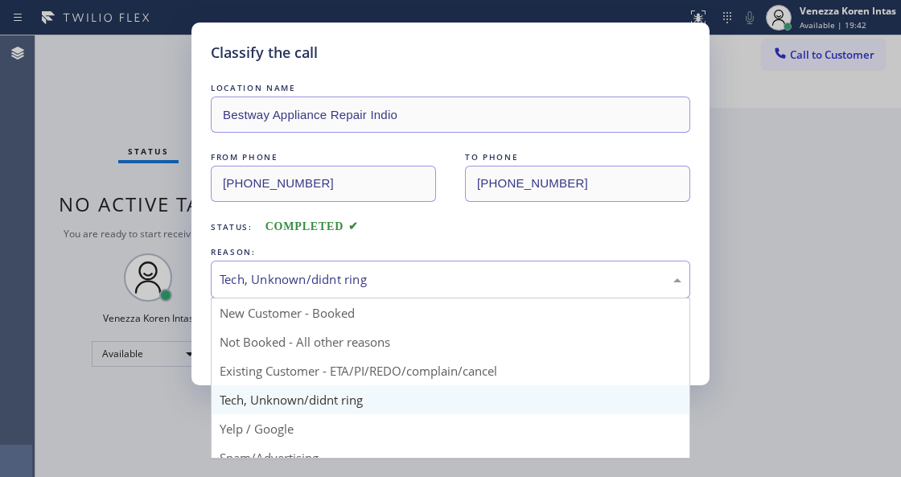
click at [308, 284] on div "Tech, Unknown/didnt ring" at bounding box center [451, 279] width 462 height 19
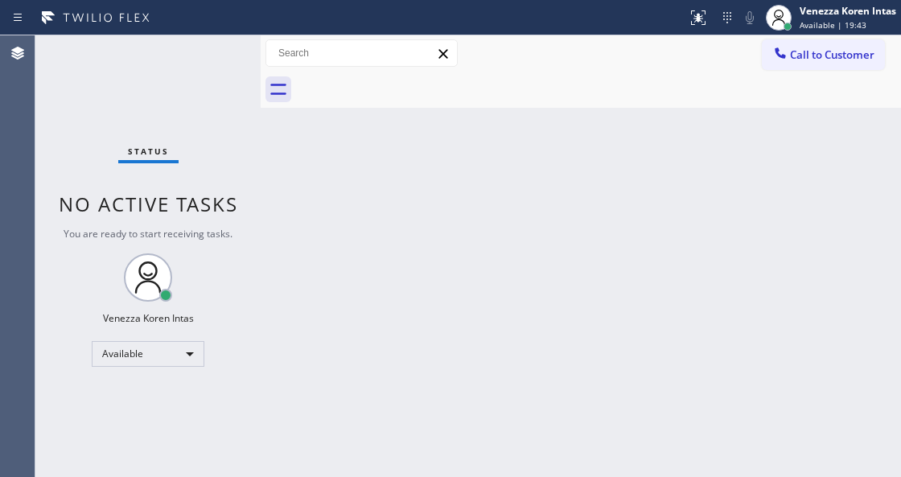
click at [308, 427] on div "Back to Dashboard Change Sender ID Customers Technicians Select a contact Outbo…" at bounding box center [581, 256] width 641 height 442
click at [404, 83] on div at bounding box center [598, 90] width 605 height 36
click at [441, 225] on div "Back to Dashboard Change Sender ID Customers Technicians Select a contact Outbo…" at bounding box center [581, 256] width 641 height 442
click at [472, 162] on div "Back to Dashboard Change Sender ID Customers Technicians Select a contact Outbo…" at bounding box center [581, 256] width 641 height 442
drag, startPoint x: 248, startPoint y: 86, endPoint x: 239, endPoint y: 68, distance: 20.5
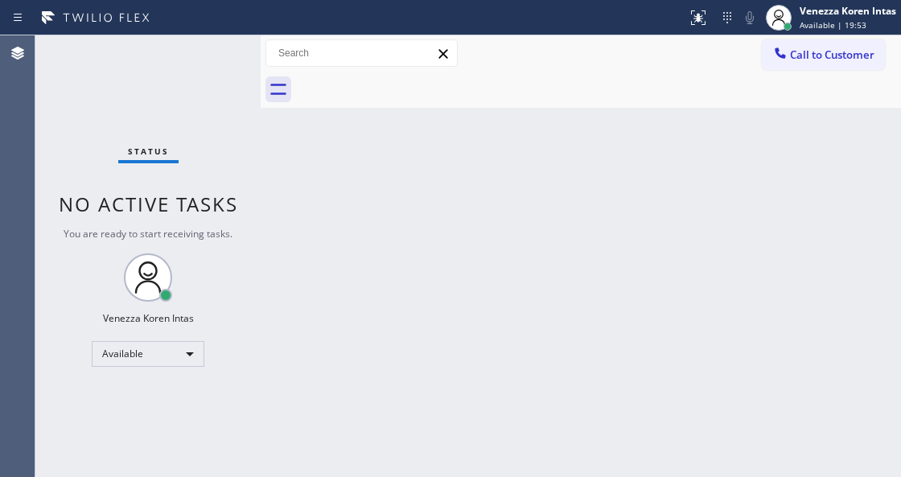
click at [241, 71] on div "Status No active tasks You are ready to start receiving tasks. Venezza Koren In…" at bounding box center [147, 256] width 225 height 442
click at [233, 60] on div "Status No active tasks You are ready to start receiving tasks. Venezza Koren In…" at bounding box center [147, 256] width 225 height 442
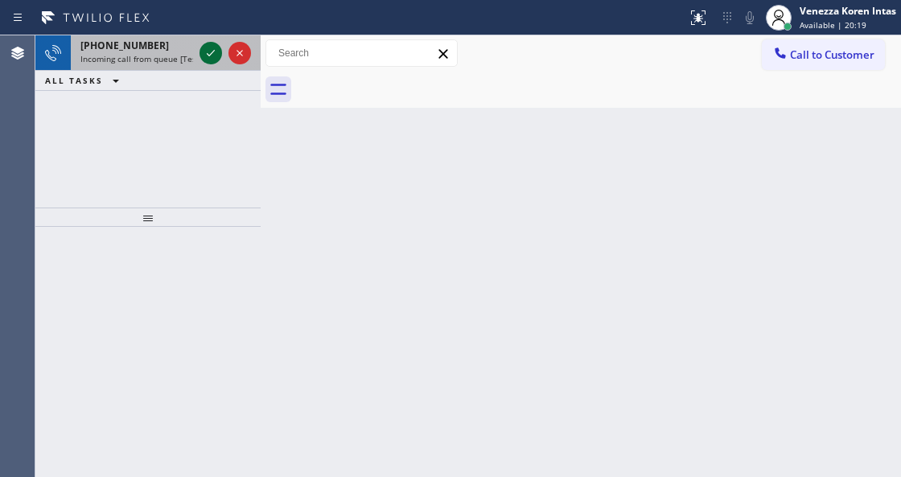
click at [211, 46] on icon at bounding box center [210, 52] width 19 height 19
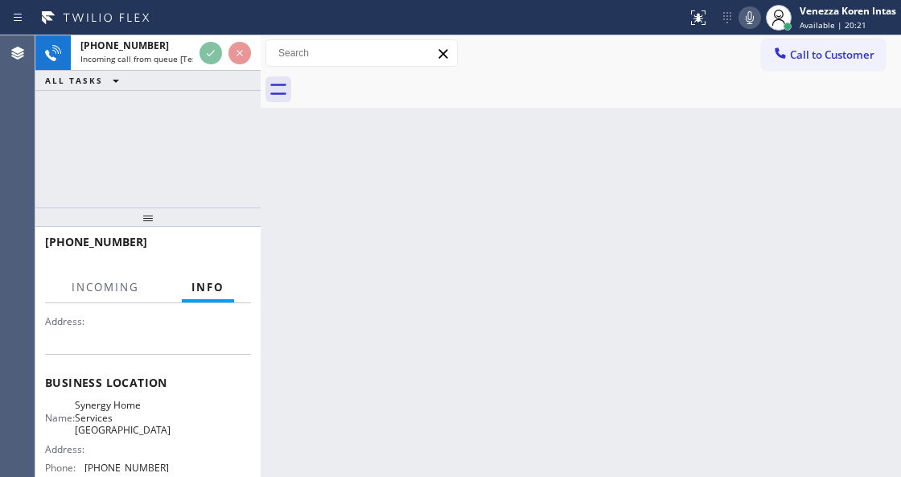
scroll to position [161, 0]
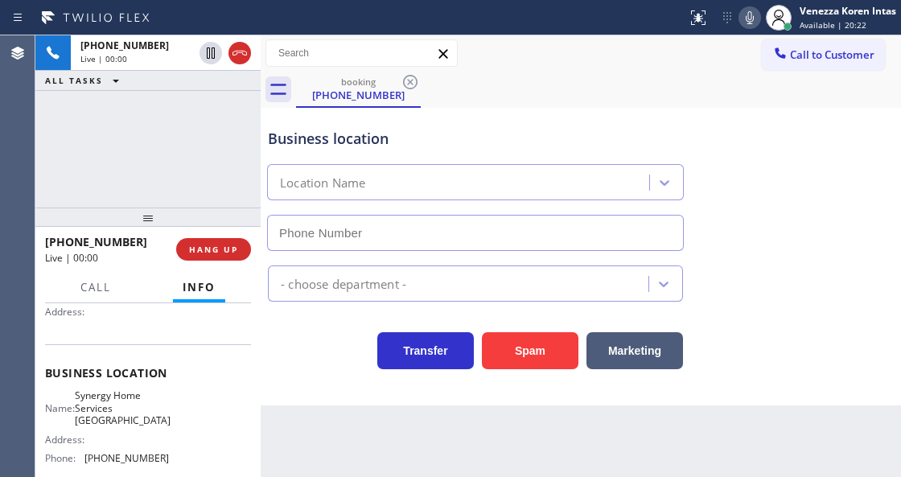
type input "[PHONE_NUMBER]"
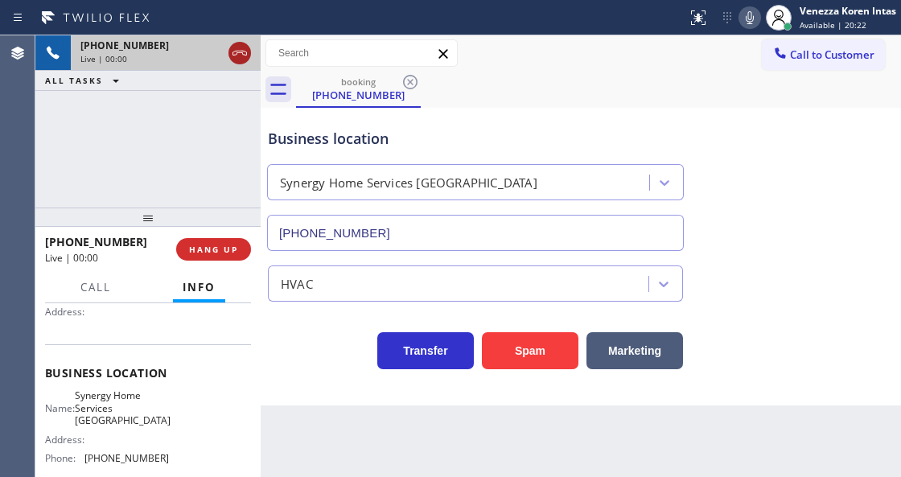
click at [242, 55] on icon at bounding box center [239, 52] width 19 height 19
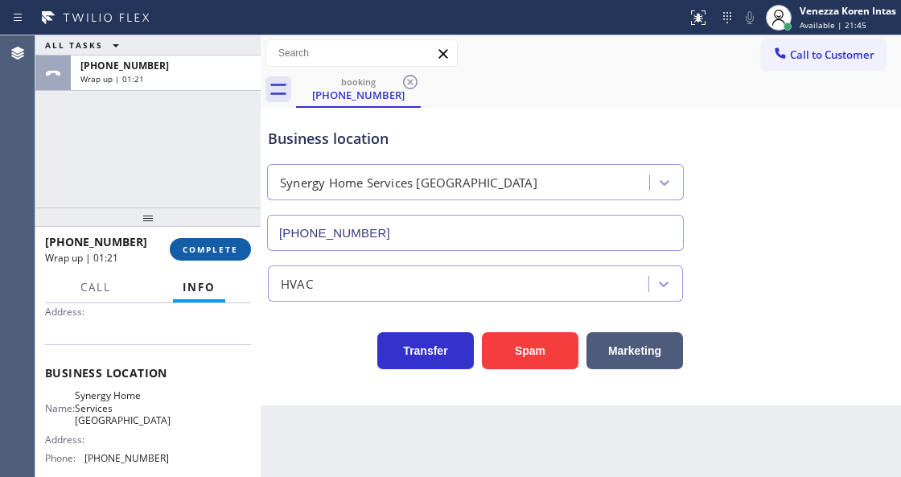
drag, startPoint x: 208, startPoint y: 248, endPoint x: 281, endPoint y: 277, distance: 78.8
click at [208, 248] on span "COMPLETE" at bounding box center [211, 249] width 56 height 11
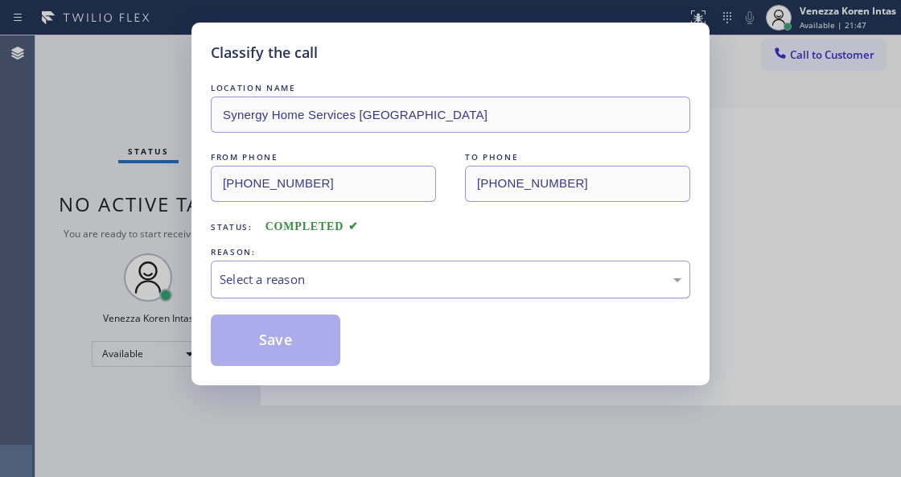
click at [341, 287] on div "Select a reason" at bounding box center [451, 279] width 462 height 19
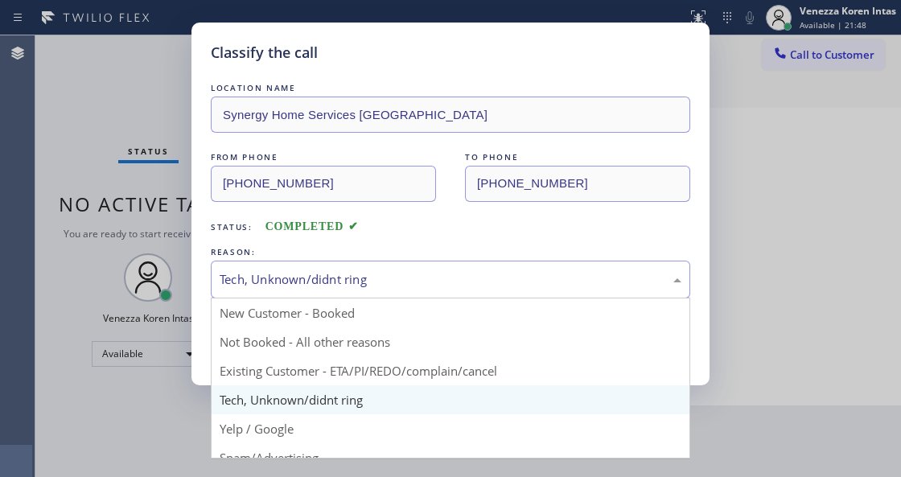
click at [344, 274] on div "Tech, Unknown/didnt ring" at bounding box center [451, 279] width 462 height 19
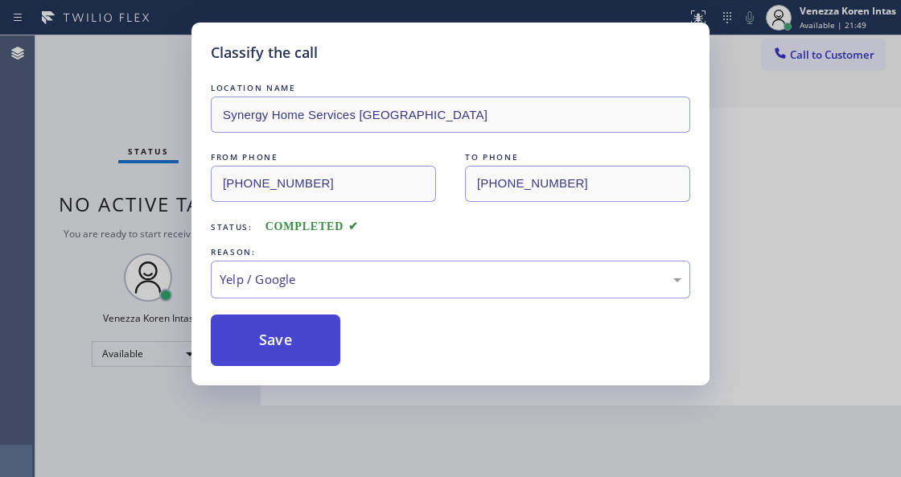
click at [311, 315] on button "Save" at bounding box center [276, 341] width 130 height 52
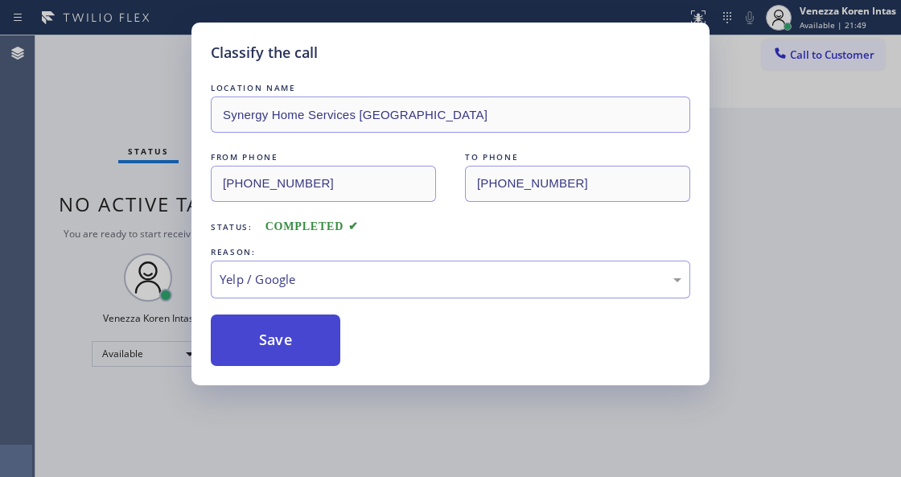
click at [320, 336] on button "Save" at bounding box center [276, 341] width 130 height 52
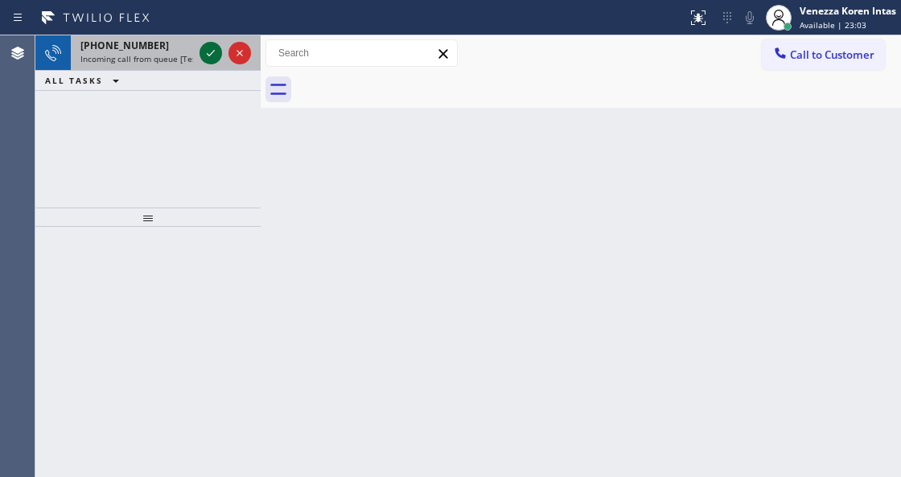
click at [217, 52] on icon at bounding box center [210, 52] width 19 height 19
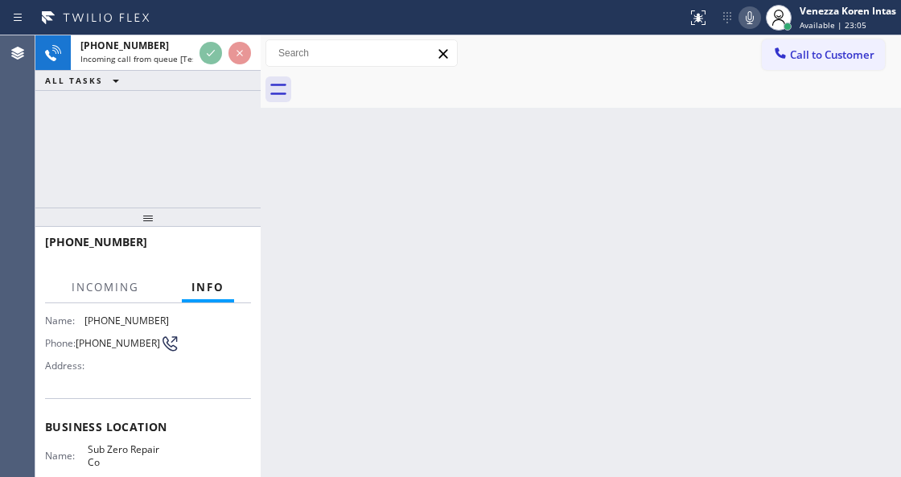
scroll to position [214, 0]
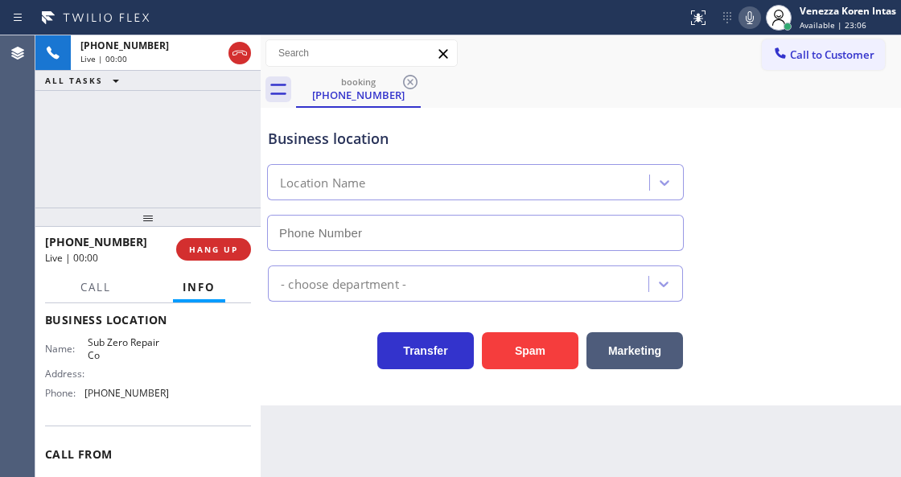
type input "[PHONE_NUMBER]"
click at [214, 372] on div "Name: Sub Zero Repair Co Address: Phone: [PHONE_NUMBER]" at bounding box center [148, 370] width 206 height 69
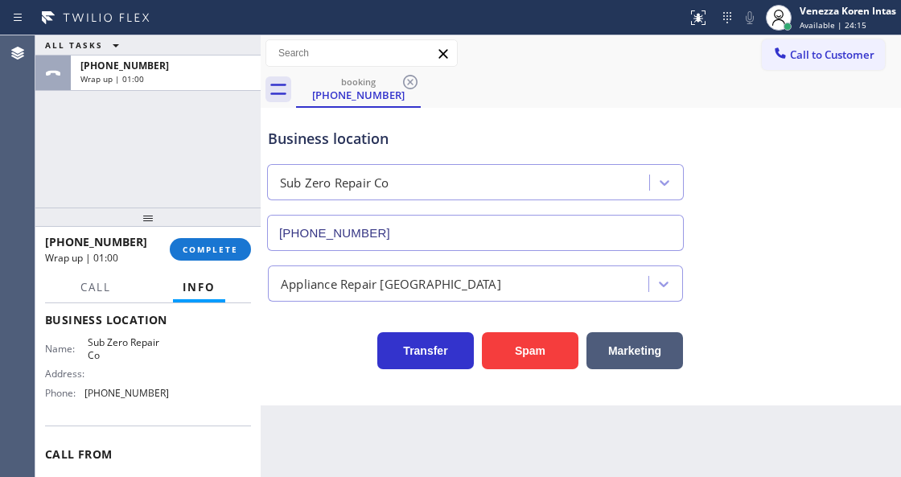
click at [221, 236] on div "[PHONE_NUMBER] Wrap up | 01:00 COMPLETE" at bounding box center [148, 250] width 206 height 42
click at [216, 253] on span "COMPLETE" at bounding box center [211, 249] width 56 height 11
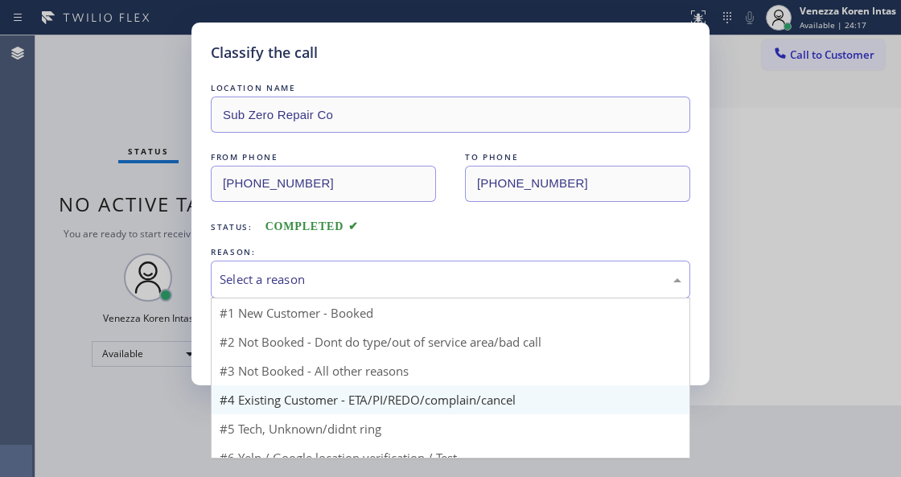
drag, startPoint x: 321, startPoint y: 290, endPoint x: 323, endPoint y: 381, distance: 91.8
click at [322, 299] on div "Select a reason #1 New Customer - Booked #2 Not Booked - Dont do type/out of se…" at bounding box center [451, 280] width 480 height 38
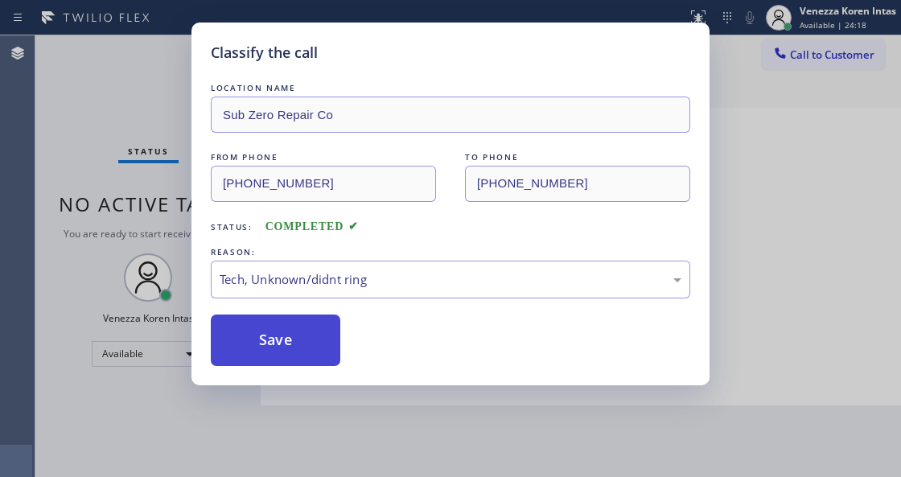
click at [309, 334] on button "Save" at bounding box center [276, 341] width 130 height 52
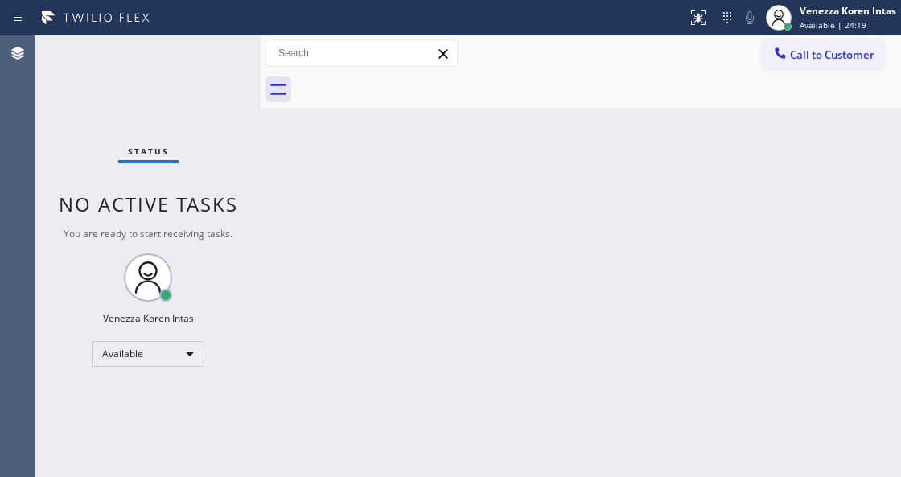
click at [204, 54] on div "Status No active tasks You are ready to start receiving tasks. Venezza Koren In…" at bounding box center [147, 256] width 225 height 442
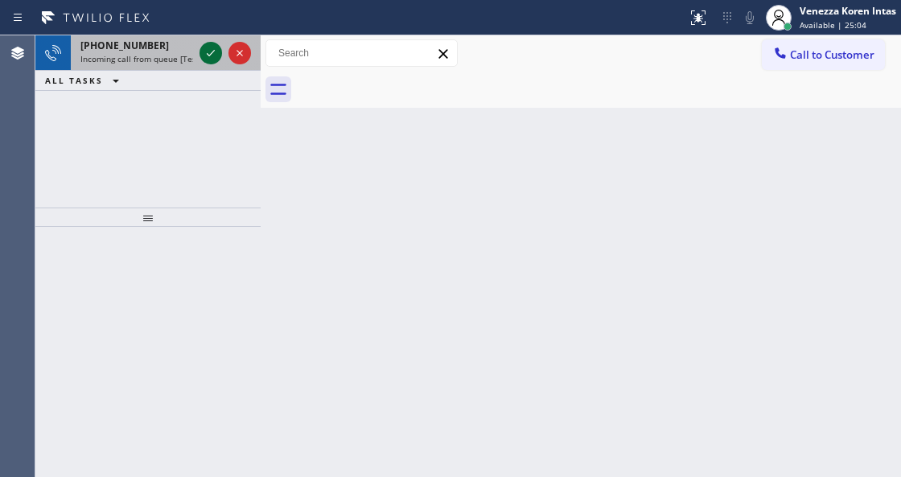
click at [205, 54] on icon at bounding box center [210, 52] width 19 height 19
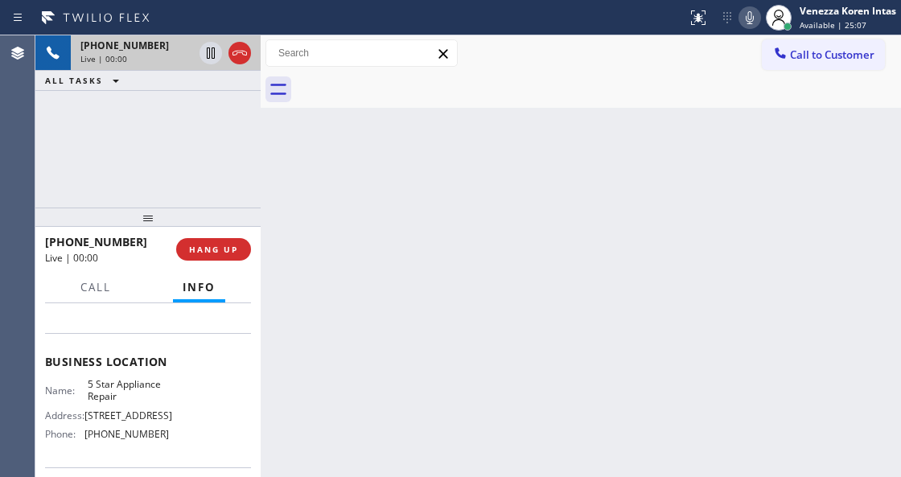
scroll to position [268, 0]
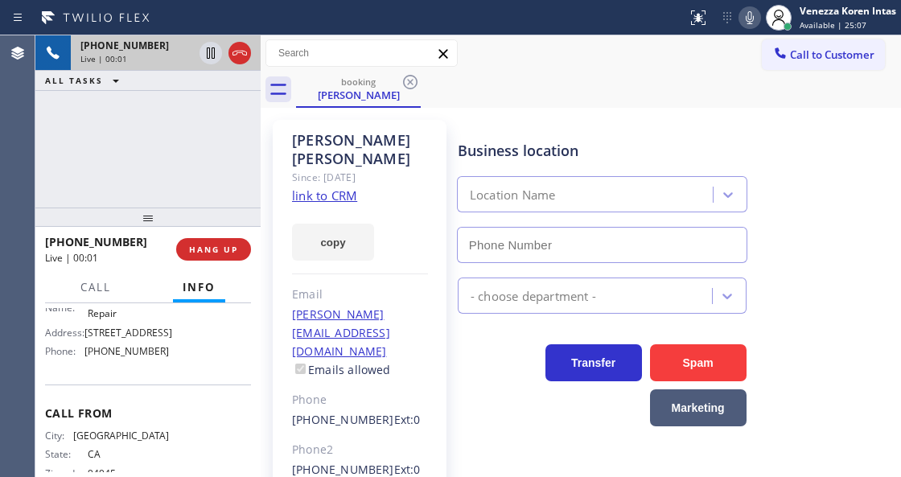
type input "[PHONE_NUMBER]"
click at [748, 26] on icon at bounding box center [749, 17] width 19 height 19
click at [308, 188] on link "link to CRM" at bounding box center [324, 196] width 65 height 16
click at [206, 56] on icon at bounding box center [210, 52] width 19 height 19
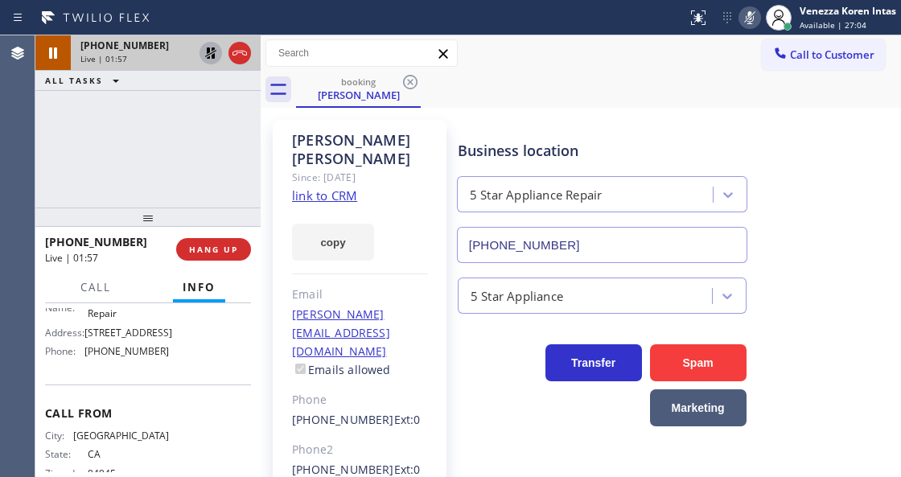
click at [746, 18] on icon at bounding box center [750, 17] width 8 height 13
click at [205, 44] on icon at bounding box center [210, 52] width 19 height 19
click at [240, 53] on icon at bounding box center [239, 52] width 19 height 19
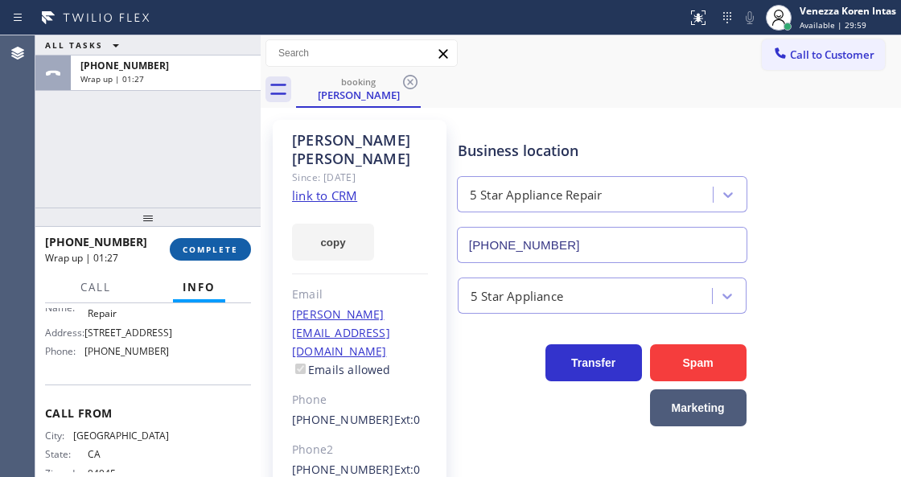
click at [207, 246] on span "COMPLETE" at bounding box center [211, 249] width 56 height 11
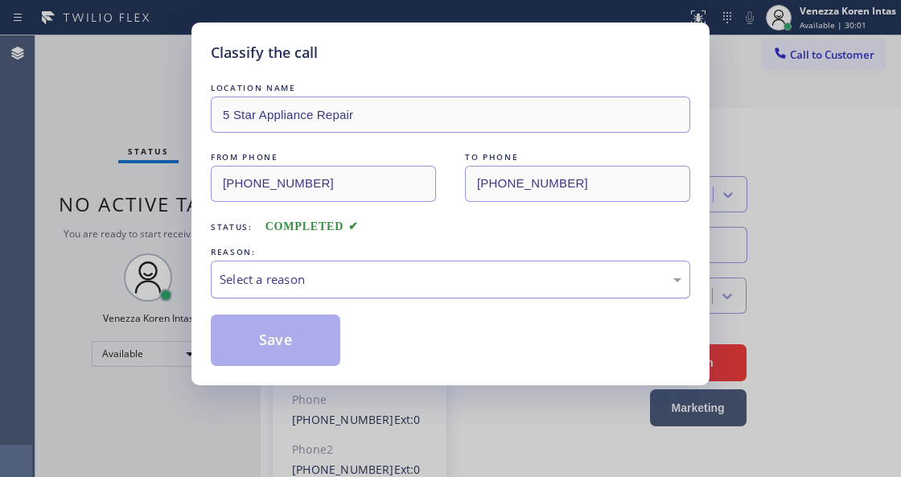
click at [383, 291] on div "Select a reason" at bounding box center [451, 280] width 480 height 38
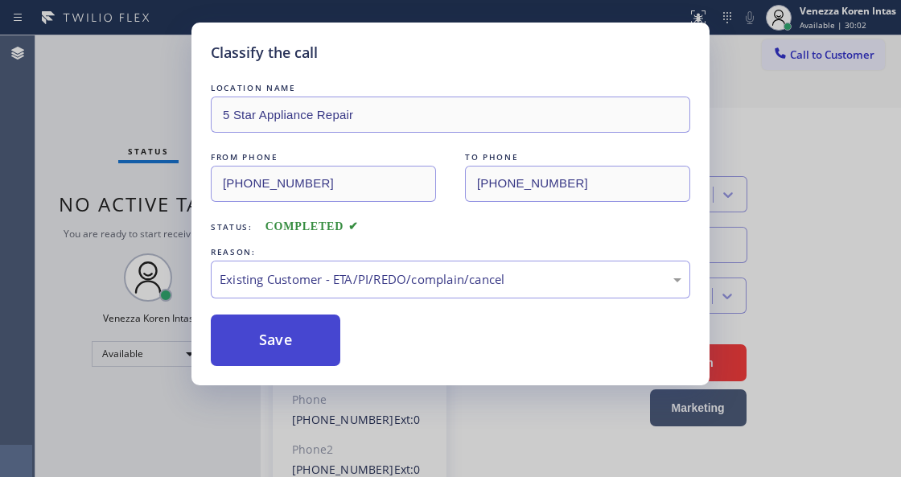
click at [302, 332] on button "Save" at bounding box center [276, 341] width 130 height 52
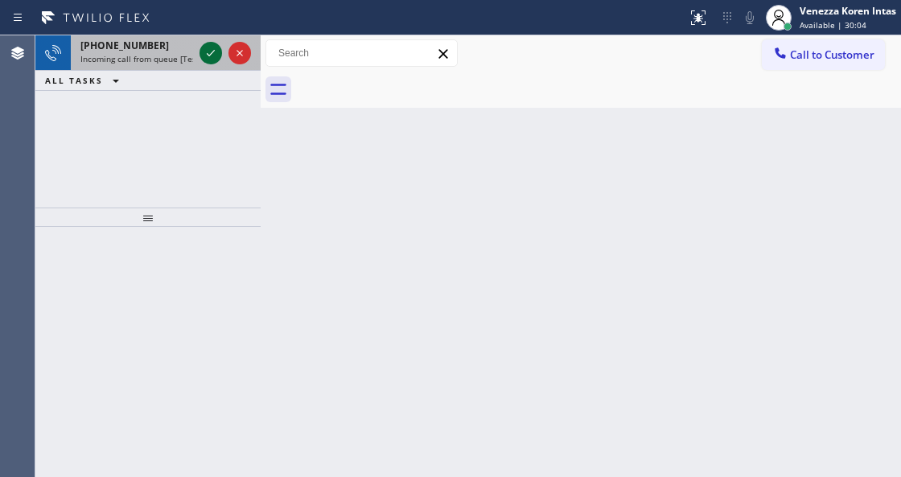
click at [208, 47] on icon at bounding box center [210, 52] width 19 height 19
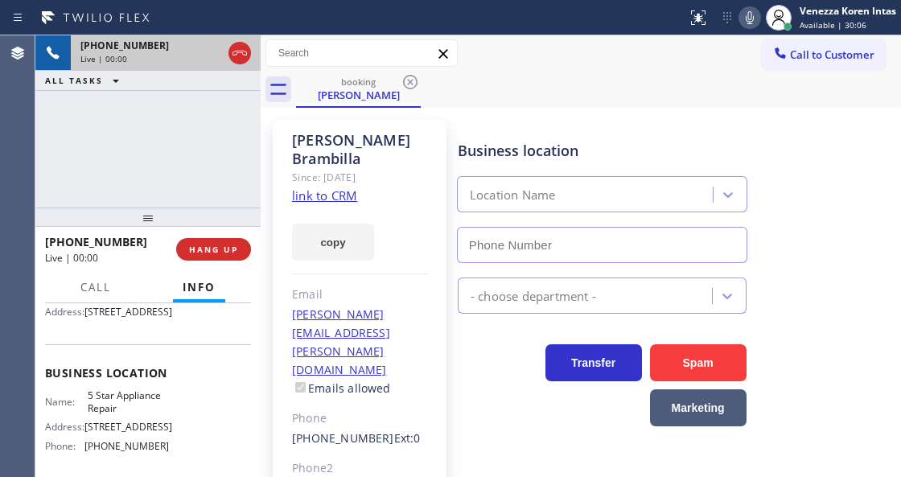
scroll to position [107, 0]
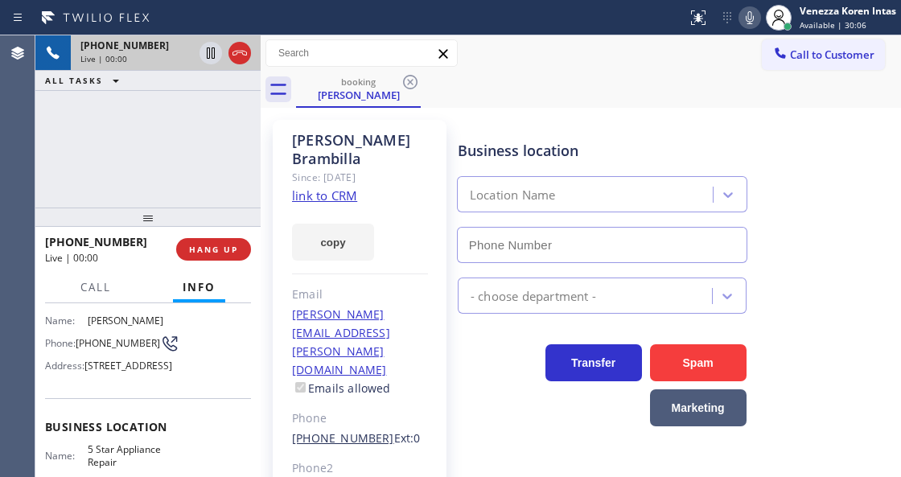
type input "[PHONE_NUMBER]"
click at [349, 198] on link "link to CRM" at bounding box center [324, 196] width 65 height 16
click at [740, 11] on icon at bounding box center [749, 17] width 19 height 19
click at [215, 56] on icon at bounding box center [210, 52] width 19 height 19
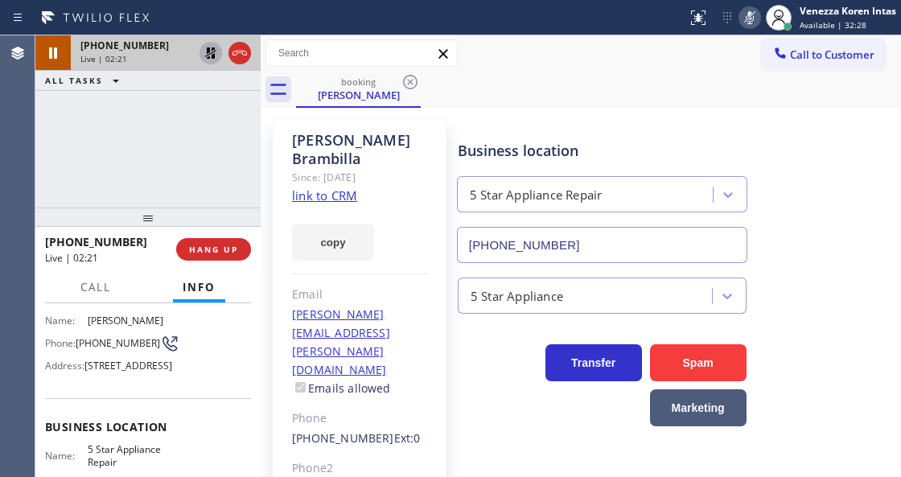
click at [485, 95] on div "booking [PERSON_NAME]" at bounding box center [598, 90] width 605 height 36
click at [753, 8] on icon at bounding box center [749, 17] width 19 height 19
click at [209, 58] on icon at bounding box center [210, 52] width 11 height 11
click at [555, 42] on div "Call to Customer Outbound call Location Search location Your caller id phone nu…" at bounding box center [581, 53] width 641 height 28
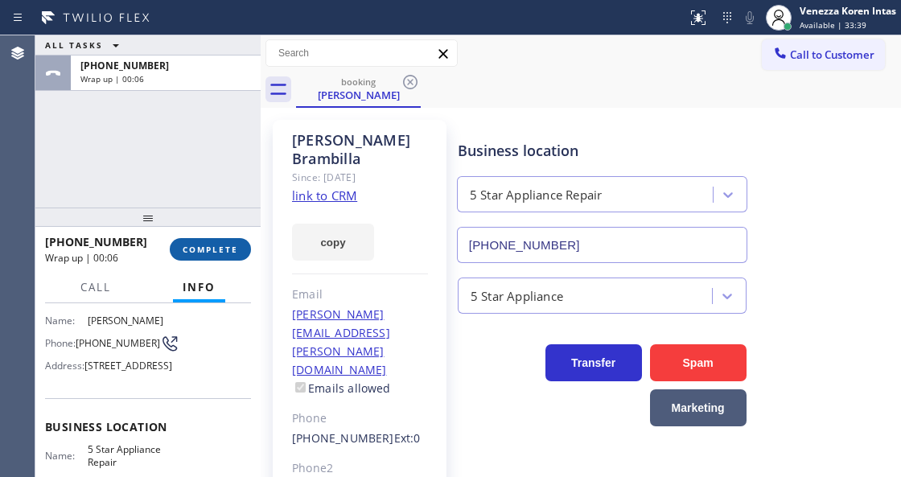
click at [230, 246] on span "COMPLETE" at bounding box center [211, 249] width 56 height 11
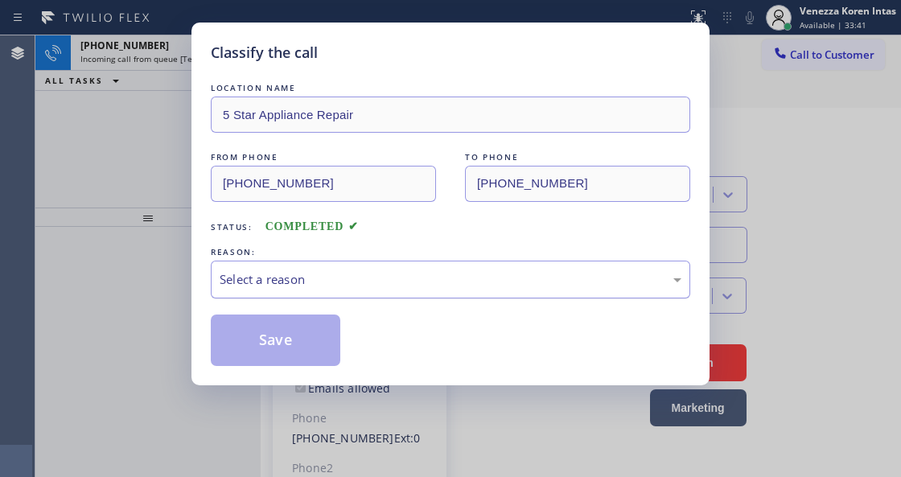
drag, startPoint x: 413, startPoint y: 266, endPoint x: 418, endPoint y: 292, distance: 27.0
click at [413, 274] on div "Select a reason" at bounding box center [451, 280] width 480 height 38
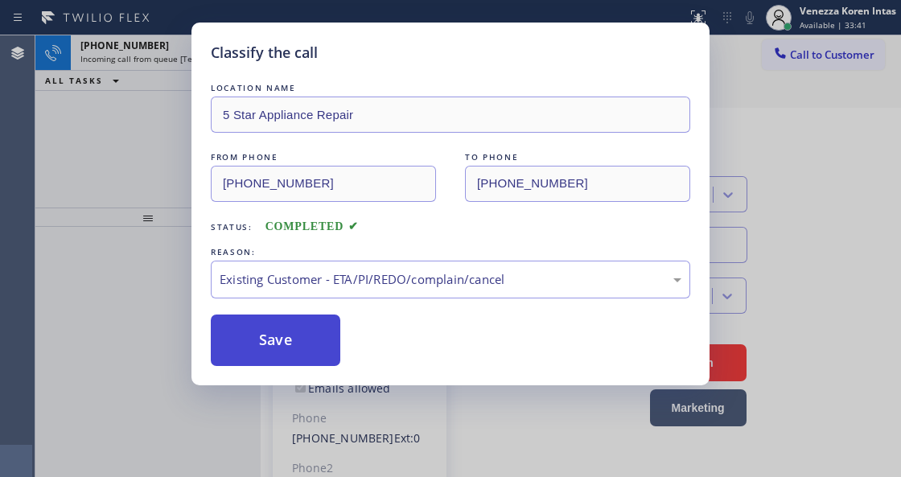
drag, startPoint x: 410, startPoint y: 369, endPoint x: 289, endPoint y: 352, distance: 122.6
click at [289, 352] on button "Save" at bounding box center [276, 341] width 130 height 52
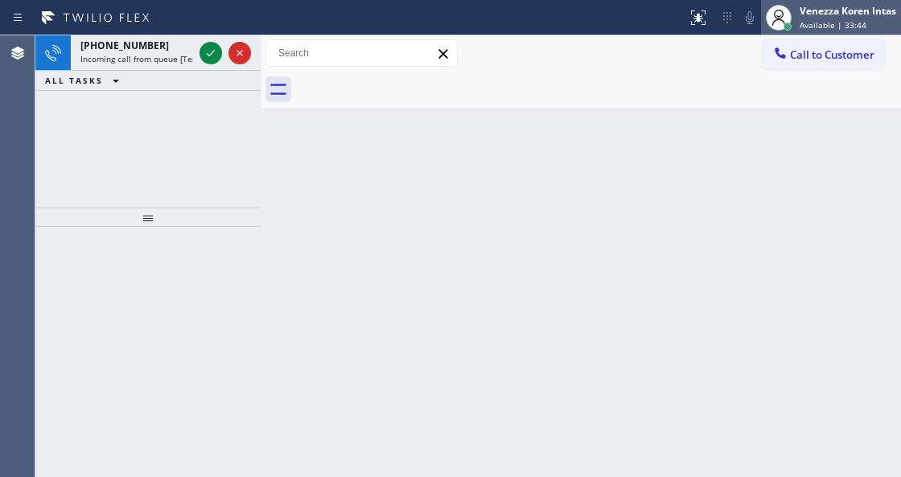
click at [777, 27] on div at bounding box center [779, 18] width 26 height 26
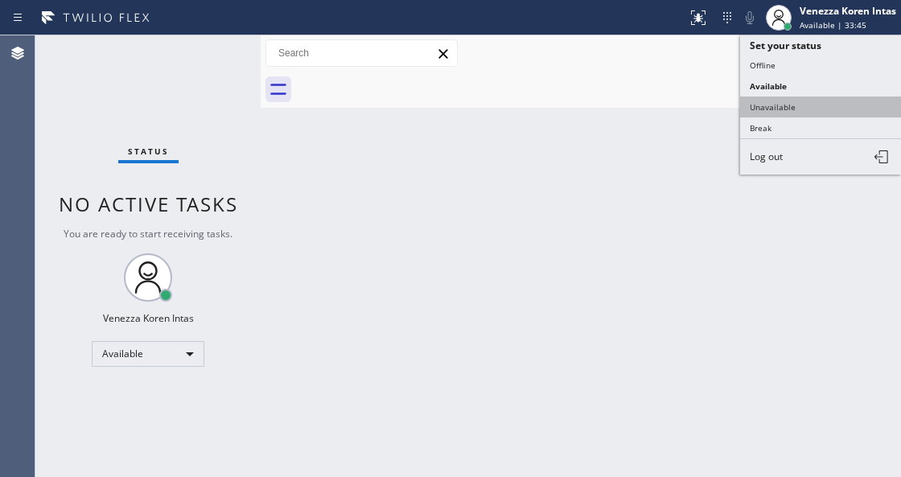
click at [774, 106] on button "Unavailable" at bounding box center [820, 107] width 161 height 21
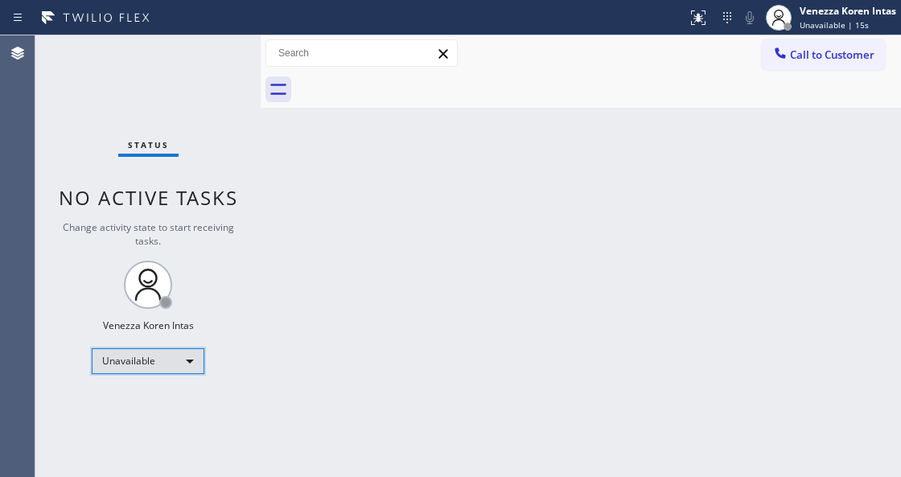
click at [196, 358] on div "Unavailable" at bounding box center [148, 361] width 113 height 26
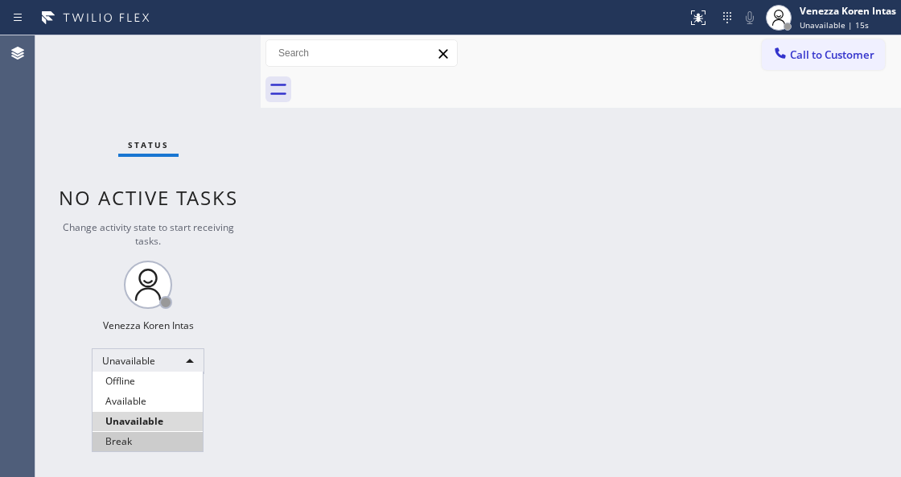
click at [171, 437] on li "Break" at bounding box center [148, 441] width 110 height 19
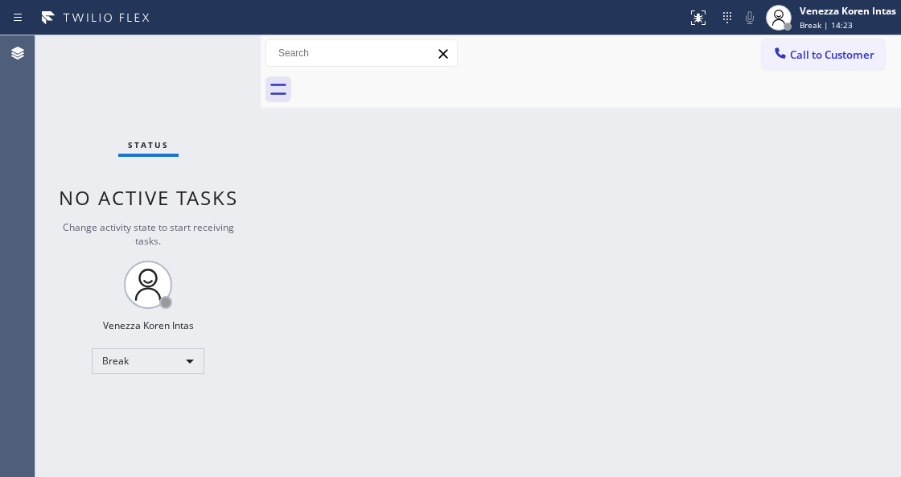
click at [325, 372] on div "Back to Dashboard Change Sender ID Customers Technicians Select a contact Outbo…" at bounding box center [581, 256] width 641 height 442
click at [152, 356] on div "Break" at bounding box center [148, 361] width 113 height 26
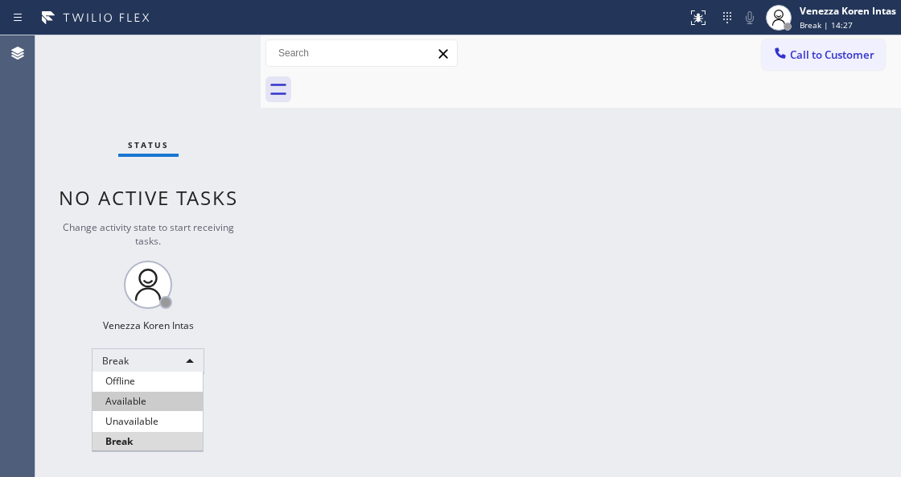
click at [148, 395] on li "Available" at bounding box center [148, 401] width 110 height 19
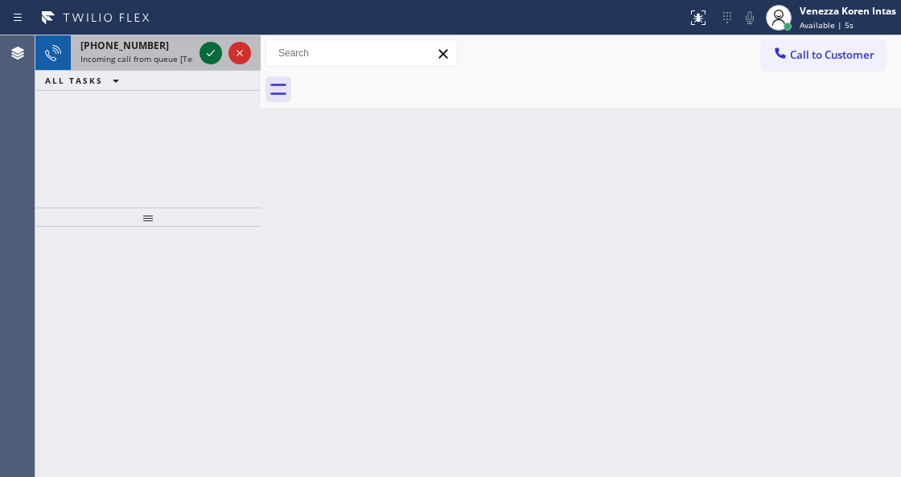
click at [216, 50] on icon at bounding box center [210, 52] width 19 height 19
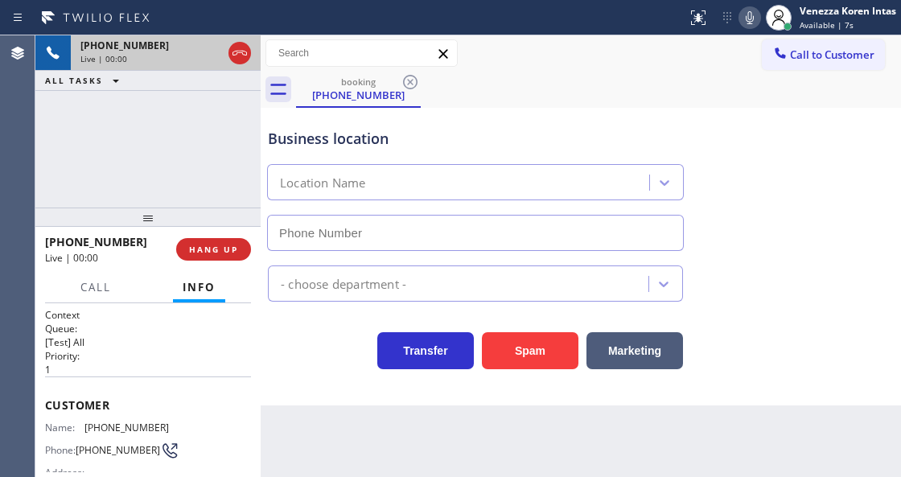
type input "[PHONE_NUMBER]"
click at [215, 53] on div "Live | 00:00" at bounding box center [151, 58] width 142 height 11
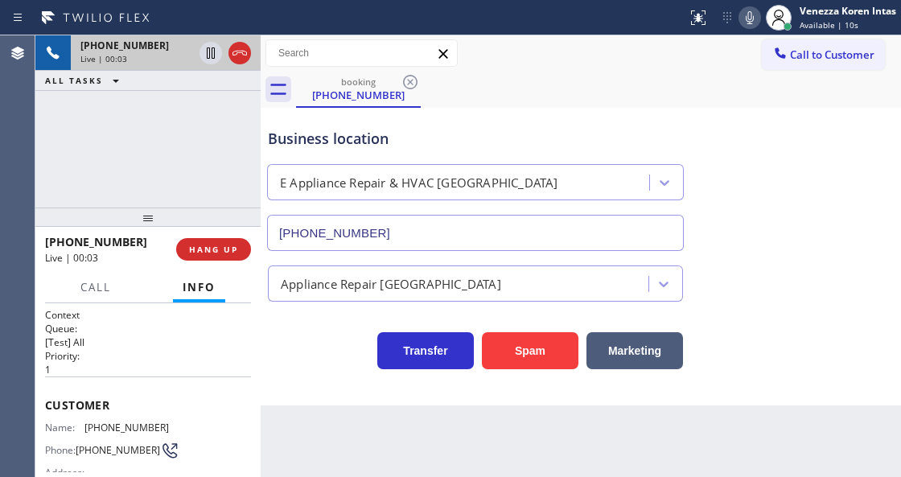
click at [245, 171] on div "[PHONE_NUMBER] Live | 00:03 ALL TASKS ALL TASKS ACTIVE TASKS TASKS IN WRAP UP" at bounding box center [147, 121] width 225 height 172
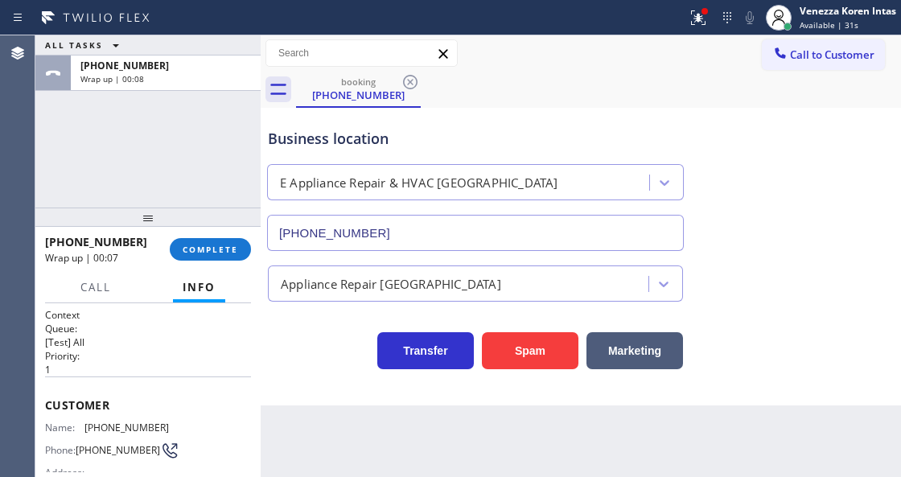
click at [214, 261] on div "[PHONE_NUMBER] Wrap up | 00:07 COMPLETE" at bounding box center [148, 250] width 206 height 42
click at [222, 264] on div "[PHONE_NUMBER] Wrap up | 00:08 COMPLETE" at bounding box center [148, 250] width 206 height 42
click at [225, 259] on button "COMPLETE" at bounding box center [210, 249] width 81 height 23
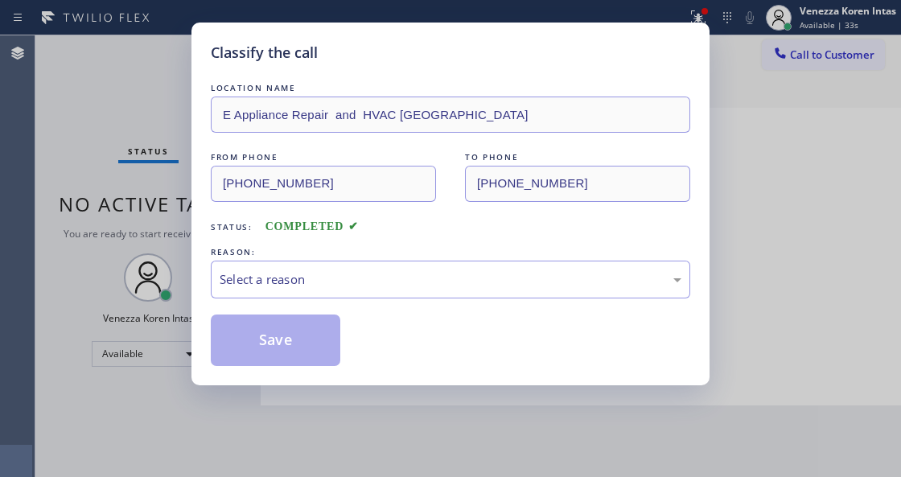
drag, startPoint x: 375, startPoint y: 258, endPoint x: 383, endPoint y: 356, distance: 97.7
click at [381, 267] on div "REASON: Select a reason" at bounding box center [451, 271] width 480 height 55
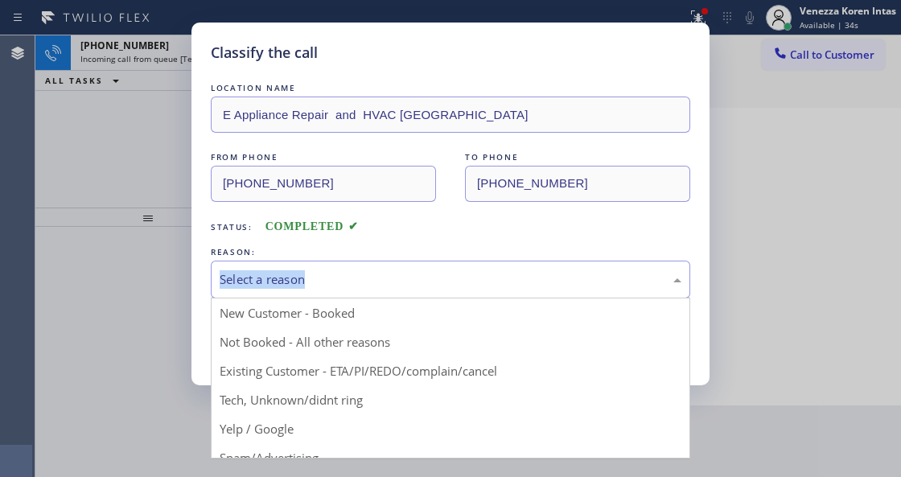
drag, startPoint x: 376, startPoint y: 274, endPoint x: 369, endPoint y: 410, distance: 137.0
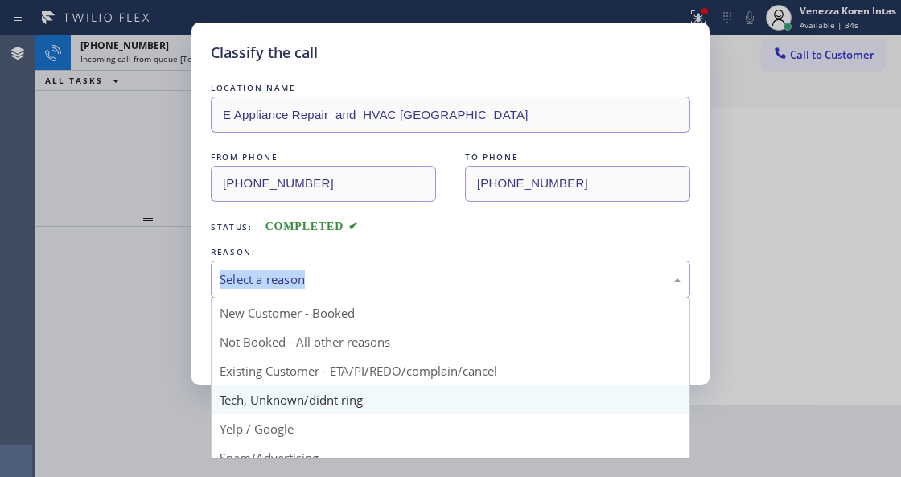
click at [377, 282] on div "Select a reason" at bounding box center [451, 279] width 462 height 19
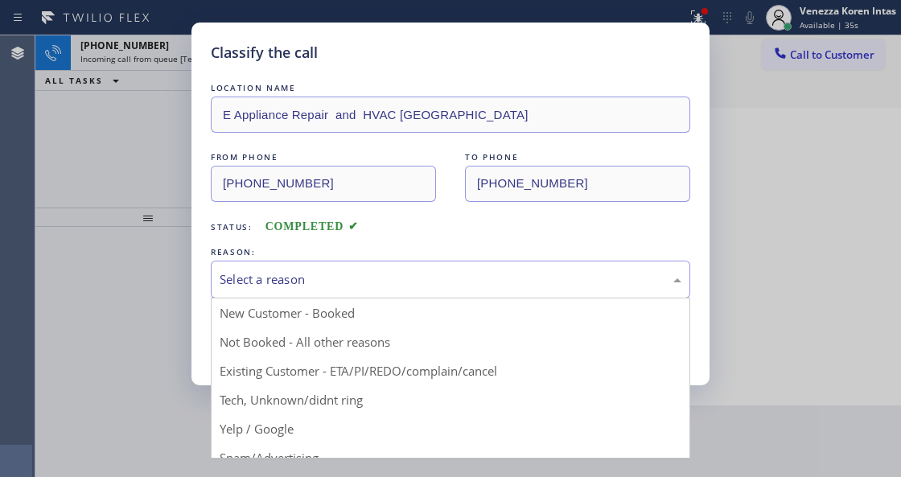
drag, startPoint x: 367, startPoint y: 410, endPoint x: 328, endPoint y: 348, distance: 74.1
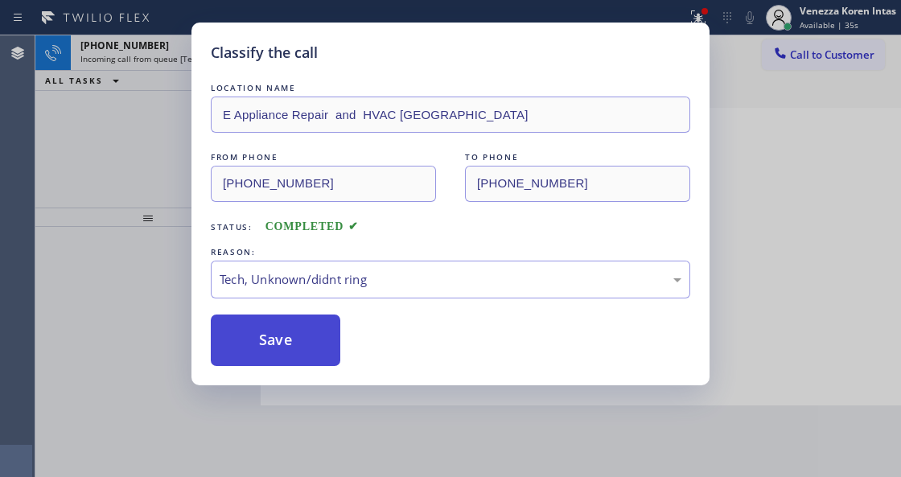
click at [324, 344] on button "Save" at bounding box center [276, 341] width 130 height 52
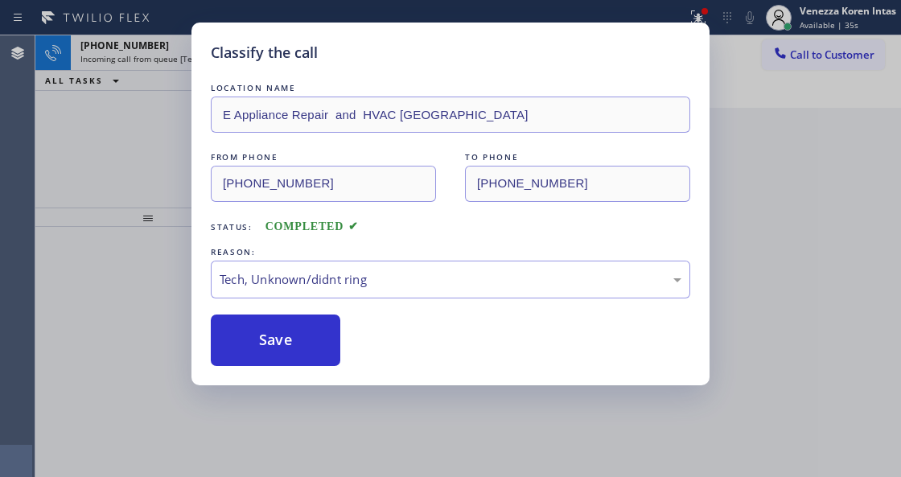
click at [2, 283] on div "Classify the call LOCATION NAME E Appliance Repair and HVAC Peccole Ranch FROM …" at bounding box center [450, 238] width 901 height 477
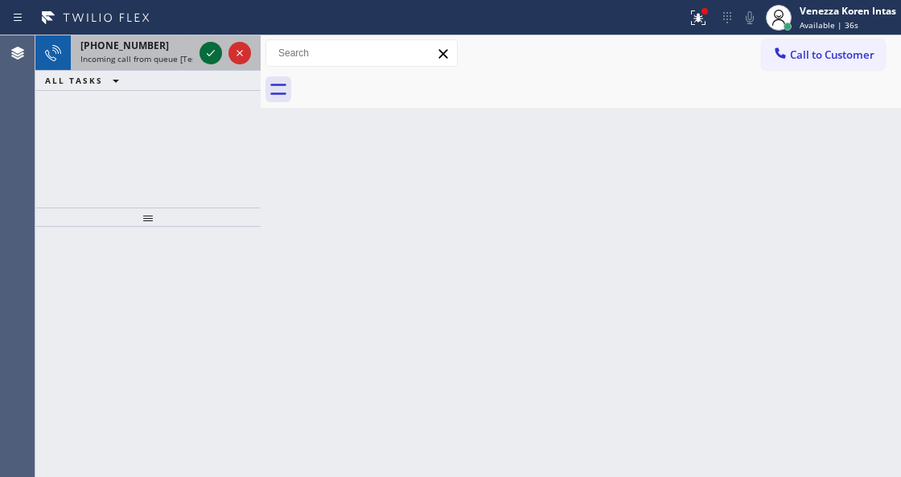
click at [209, 57] on icon at bounding box center [210, 52] width 19 height 19
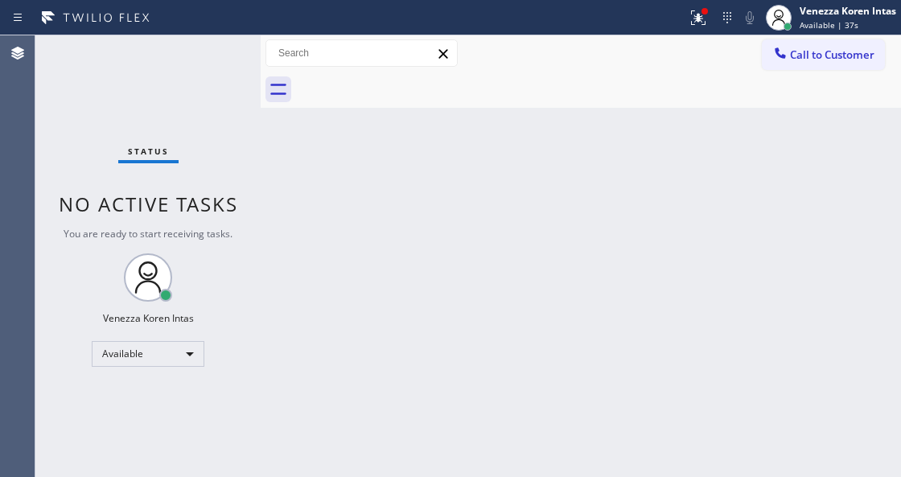
click at [207, 56] on div "Status No active tasks You are ready to start receiving tasks. Venezza Koren In…" at bounding box center [147, 256] width 225 height 442
click at [694, 31] on button at bounding box center [698, 17] width 35 height 35
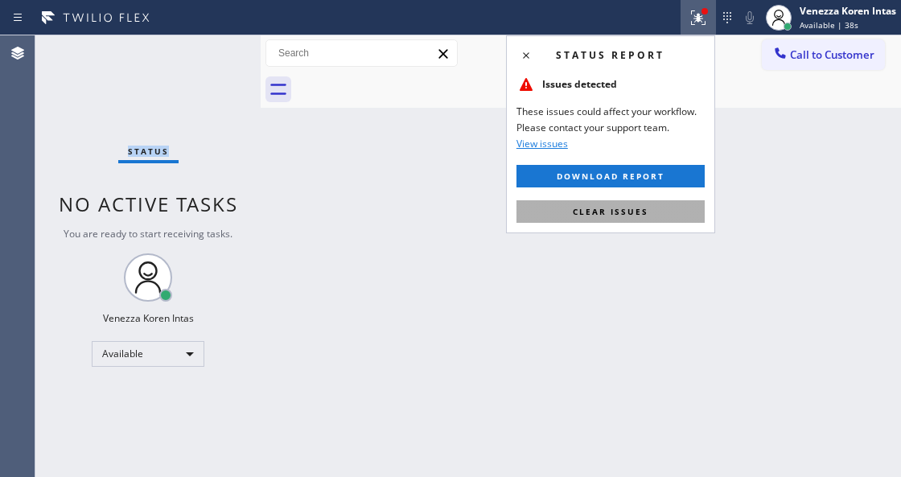
click at [653, 211] on button "Clear issues" at bounding box center [611, 211] width 188 height 23
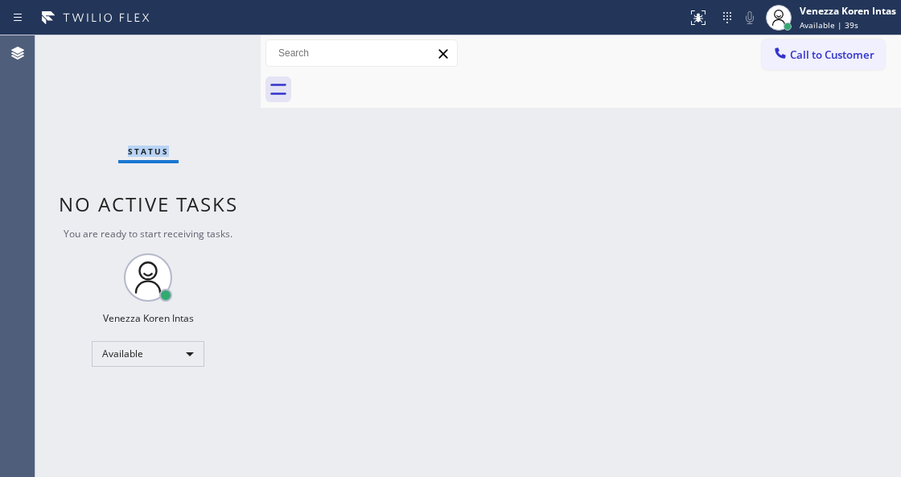
click at [201, 65] on div "Status No active tasks You are ready to start receiving tasks. Venezza Koren In…" at bounding box center [147, 256] width 225 height 442
click at [209, 58] on div "Status No active tasks You are ready to start receiving tasks. Venezza Koren In…" at bounding box center [147, 256] width 225 height 442
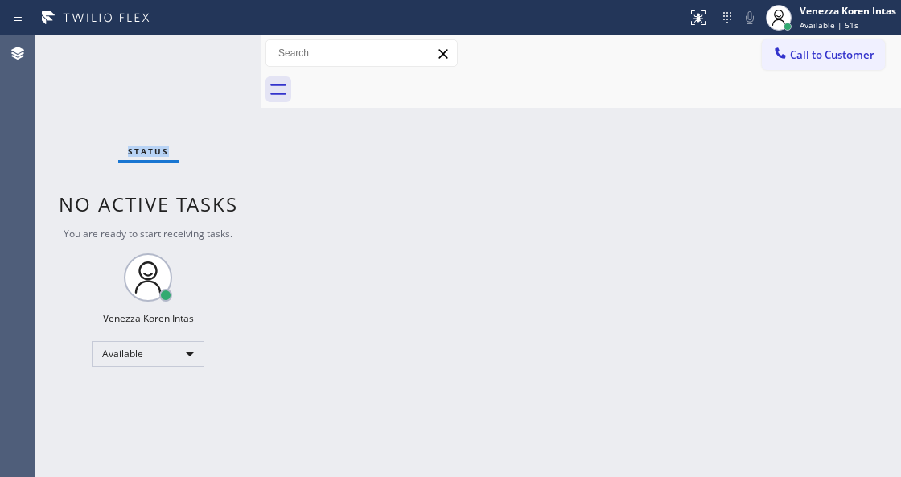
click at [209, 58] on div "Status No active tasks You are ready to start receiving tasks. Venezza Koren In…" at bounding box center [147, 256] width 225 height 442
click at [203, 59] on div "Status No active tasks You are ready to start receiving tasks. Venezza Koren In…" at bounding box center [147, 256] width 225 height 442
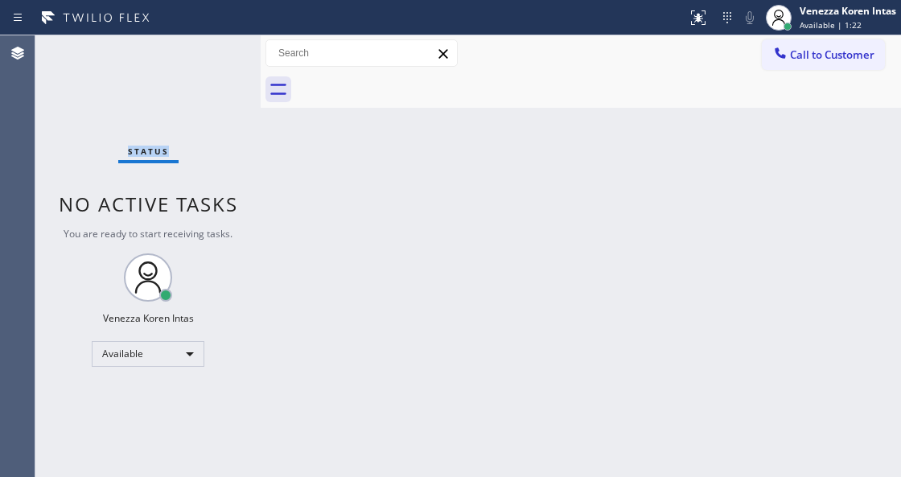
click at [203, 59] on div "Status No active tasks You are ready to start receiving tasks. Venezza Koren In…" at bounding box center [147, 256] width 225 height 442
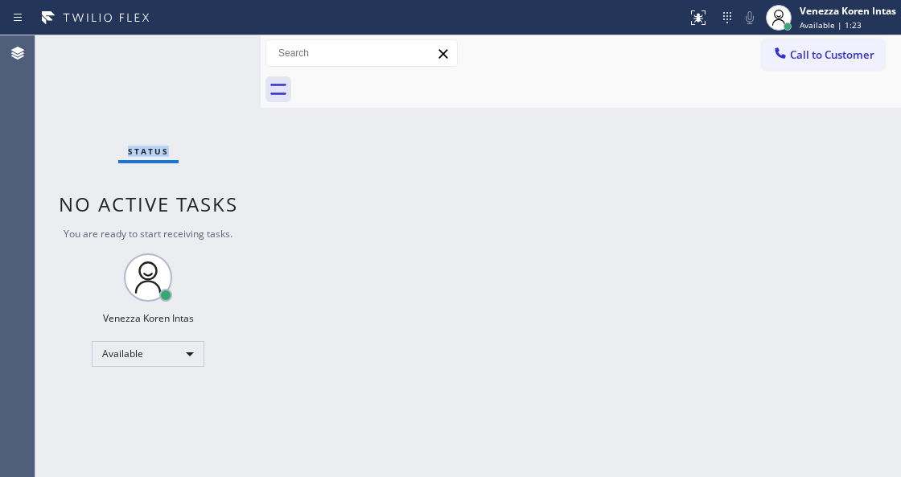
click at [203, 59] on div "Status No active tasks You are ready to start receiving tasks. Venezza Koren In…" at bounding box center [147, 256] width 225 height 442
click at [217, 61] on div "Status No active tasks You are ready to start receiving tasks. Venezza Koren In…" at bounding box center [147, 256] width 225 height 442
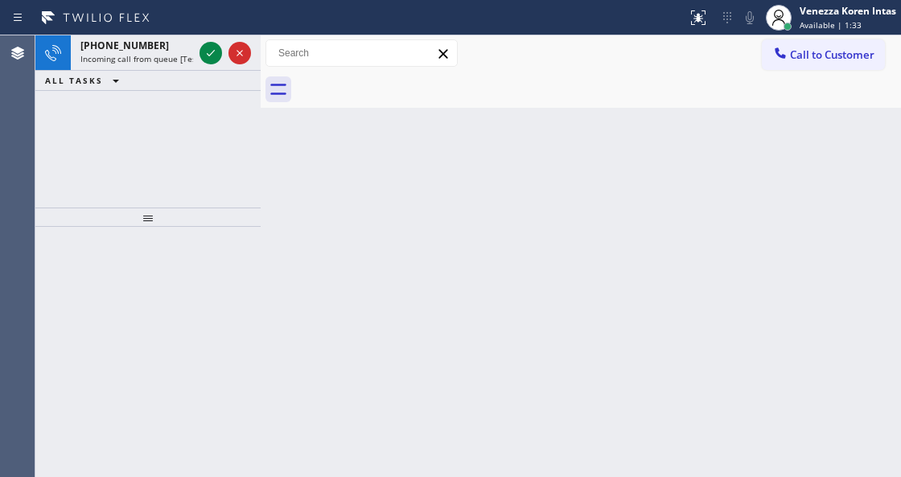
click at [217, 61] on icon at bounding box center [210, 52] width 19 height 19
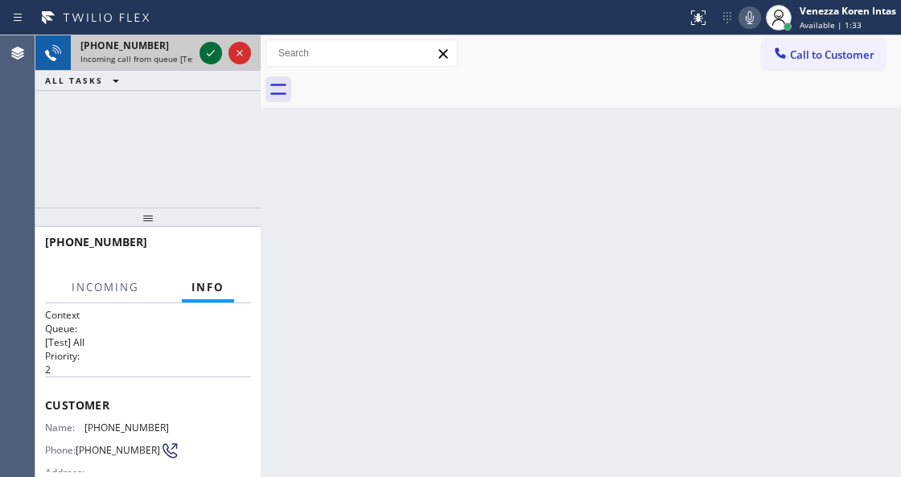
click at [208, 50] on icon at bounding box center [210, 52] width 19 height 19
click at [210, 53] on icon at bounding box center [210, 52] width 19 height 19
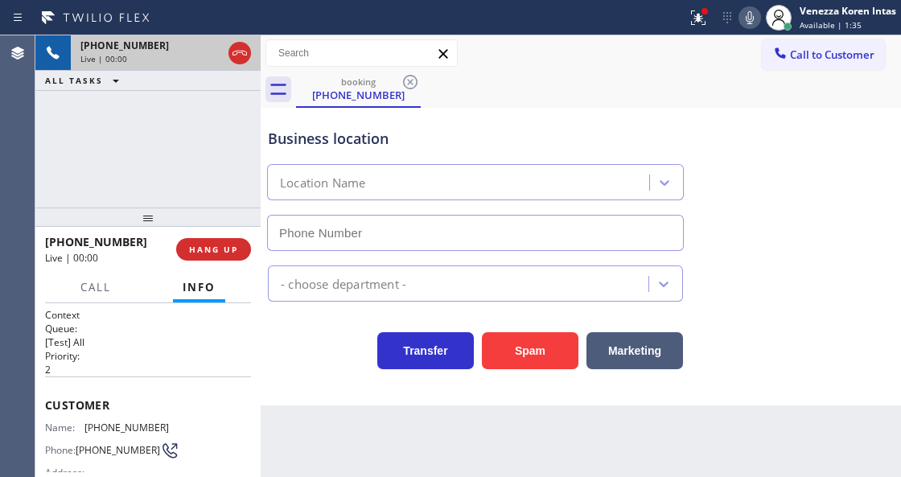
type input "[PHONE_NUMBER]"
click at [707, 14] on div at bounding box center [705, 11] width 10 height 10
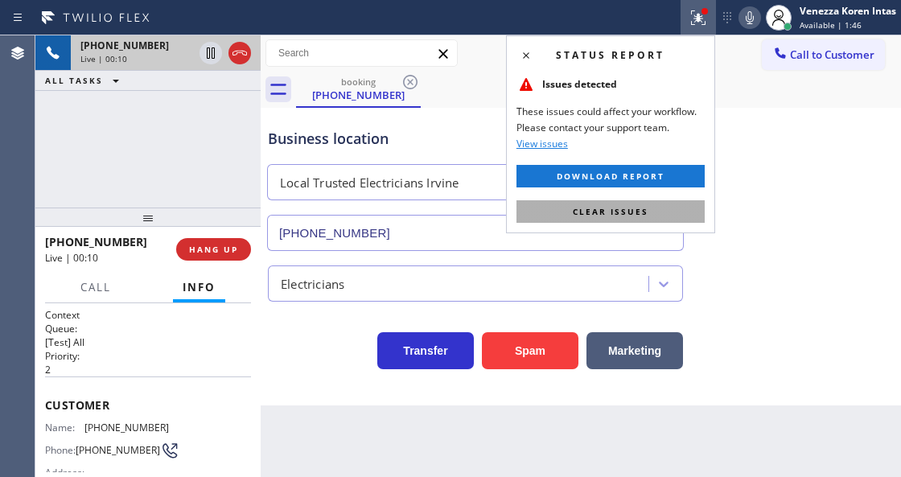
click at [641, 216] on button "Clear issues" at bounding box center [611, 211] width 188 height 23
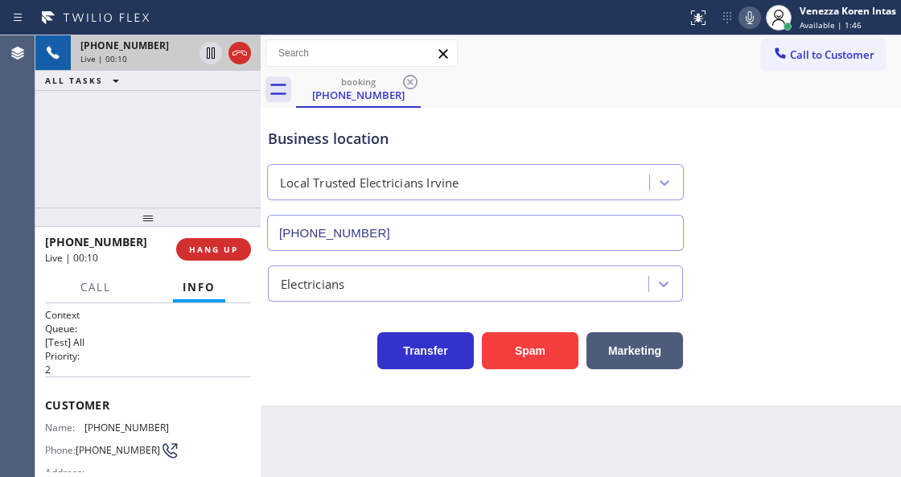
click at [865, 270] on div "Electricians" at bounding box center [581, 280] width 633 height 43
click at [851, 130] on div "Business location Local Trusted Electricians [GEOGRAPHIC_DATA] [PHONE_NUMBER]" at bounding box center [581, 178] width 633 height 146
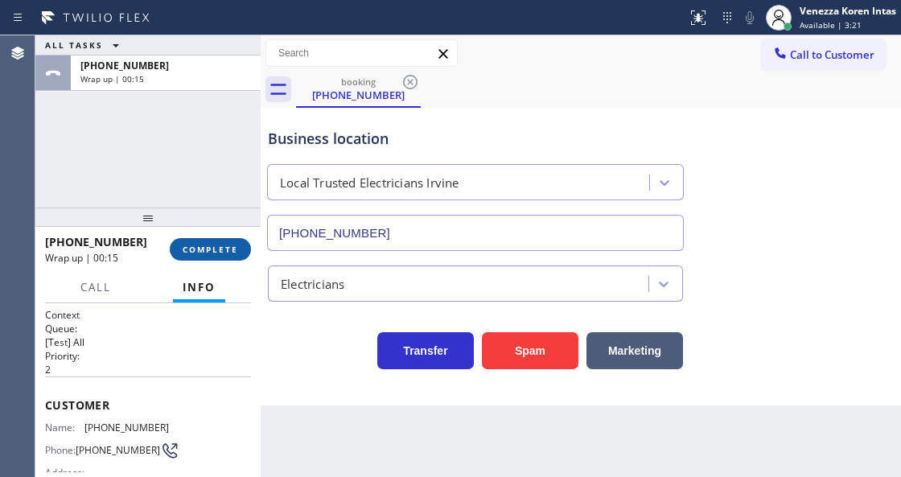
click at [220, 244] on span "COMPLETE" at bounding box center [211, 249] width 56 height 11
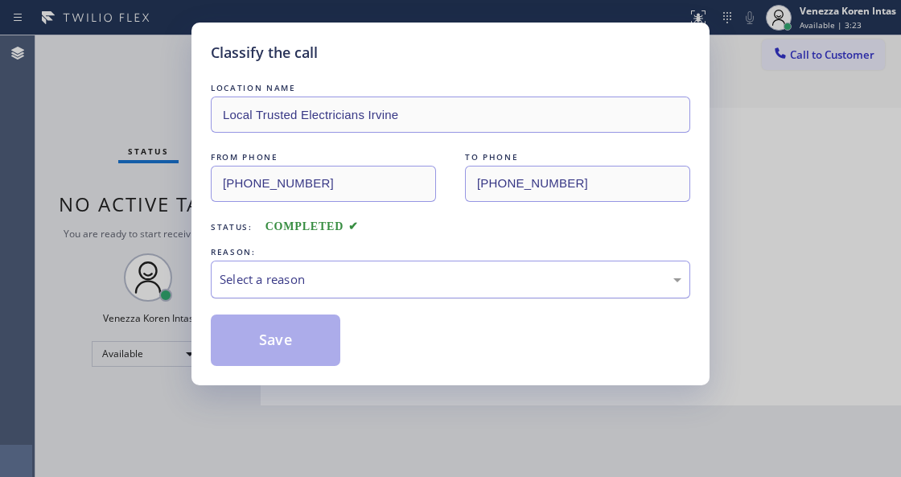
click at [367, 289] on div "Select a reason" at bounding box center [451, 279] width 462 height 19
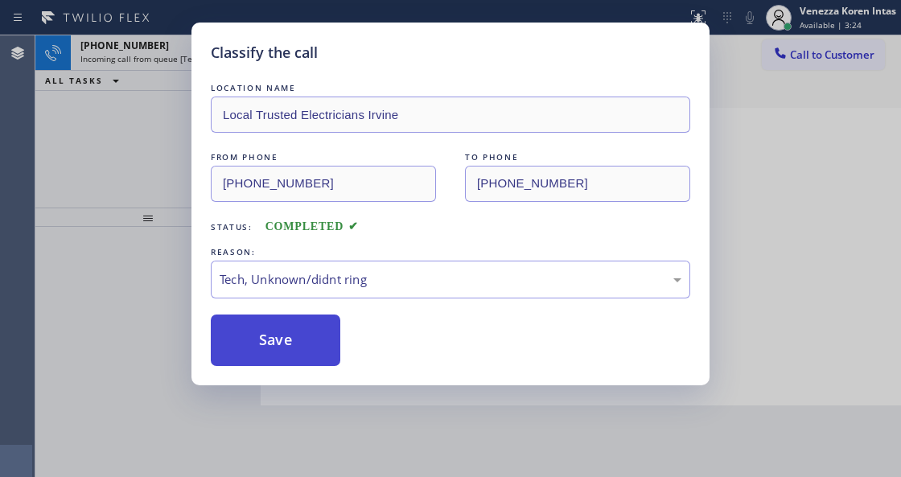
drag, startPoint x: 349, startPoint y: 410, endPoint x: 315, endPoint y: 356, distance: 64.7
click at [315, 356] on button "Save" at bounding box center [276, 341] width 130 height 52
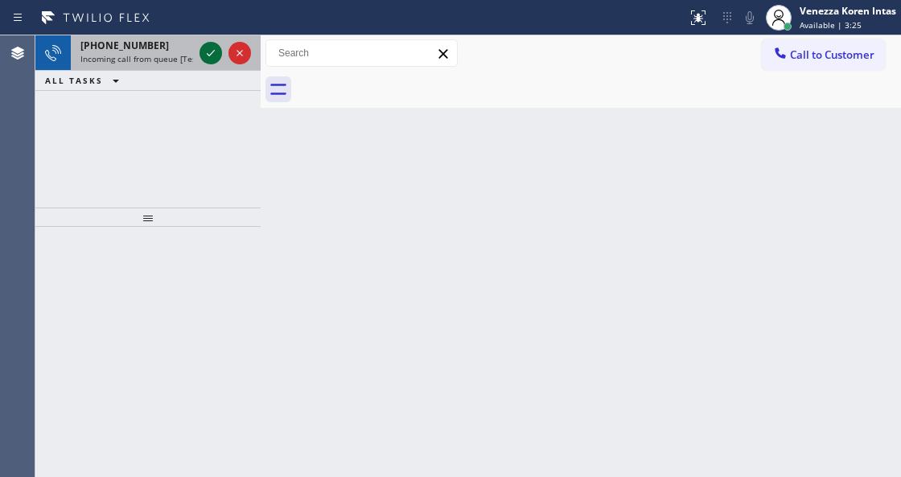
click at [207, 54] on icon at bounding box center [210, 52] width 19 height 19
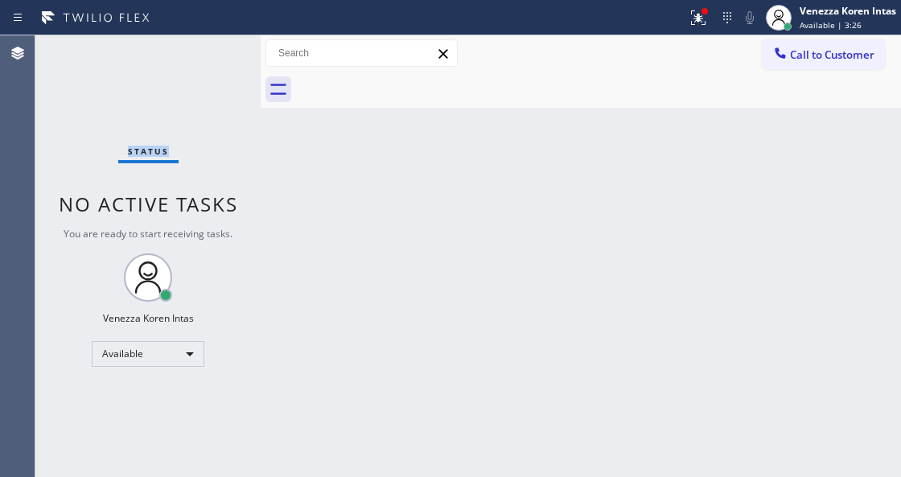
click at [207, 54] on div "Status No active tasks You are ready to start receiving tasks. Venezza Koren In…" at bounding box center [147, 256] width 225 height 442
drag, startPoint x: 684, startPoint y: 6, endPoint x: 645, endPoint y: 153, distance: 152.2
click at [684, 6] on button at bounding box center [698, 17] width 35 height 35
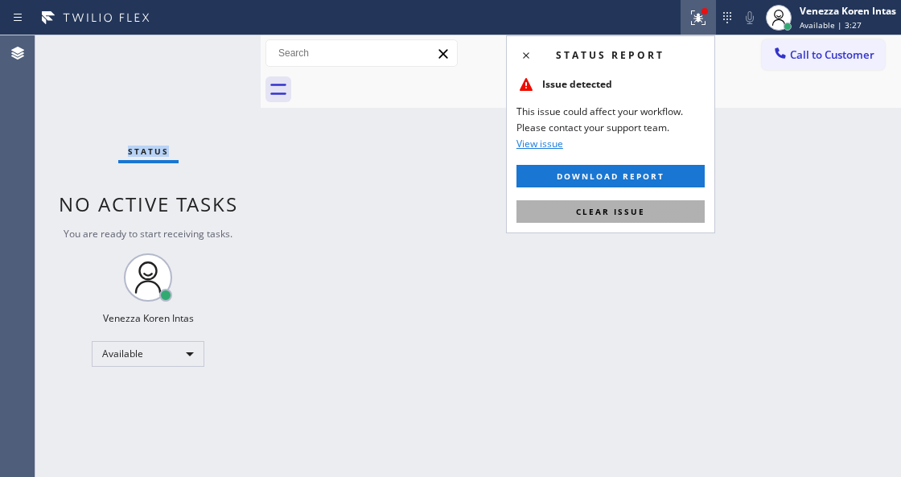
click at [641, 206] on span "Clear issue" at bounding box center [610, 211] width 69 height 11
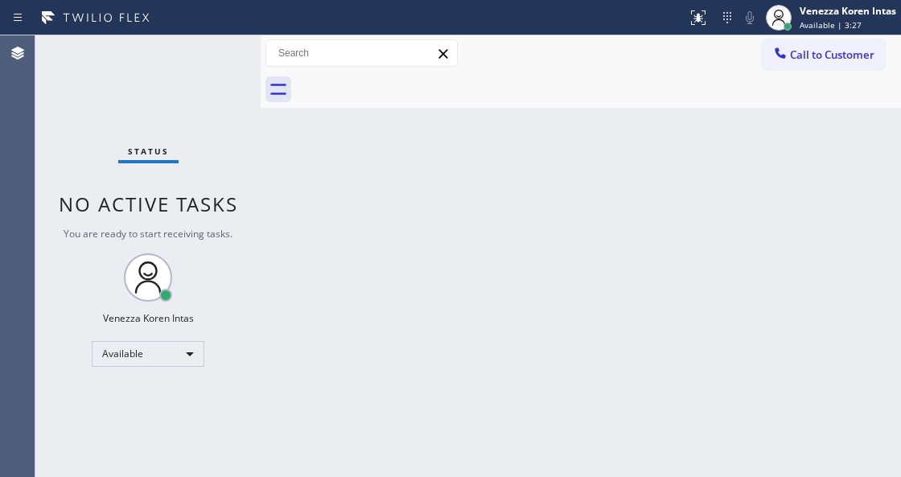
drag, startPoint x: 496, startPoint y: 214, endPoint x: 155, endPoint y: 139, distance: 349.3
click at [478, 214] on div "Back to Dashboard Change Sender ID Customers Technicians Select a contact Outbo…" at bounding box center [581, 256] width 641 height 442
click at [137, 126] on div "Status No active tasks You are ready to start receiving tasks. Venezza Koren In…" at bounding box center [147, 256] width 225 height 442
drag, startPoint x: 215, startPoint y: 72, endPoint x: 235, endPoint y: 138, distance: 68.2
click at [216, 74] on div "Status No active tasks You are ready to start receiving tasks. Venezza Koren In…" at bounding box center [147, 256] width 225 height 442
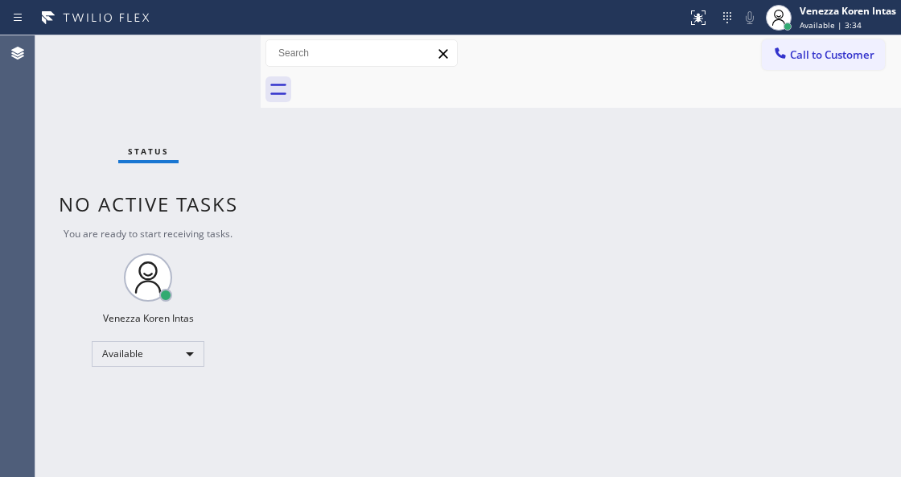
drag, startPoint x: 257, startPoint y: 241, endPoint x: 228, endPoint y: 163, distance: 82.5
click at [261, 238] on div at bounding box center [261, 256] width 0 height 442
drag, startPoint x: 218, startPoint y: 145, endPoint x: 160, endPoint y: 60, distance: 103.1
click at [213, 139] on div "Status No active tasks You are ready to start receiving tasks. Venezza Koren In…" at bounding box center [147, 256] width 224 height 442
drag, startPoint x: 160, startPoint y: 60, endPoint x: 38, endPoint y: 84, distance: 124.7
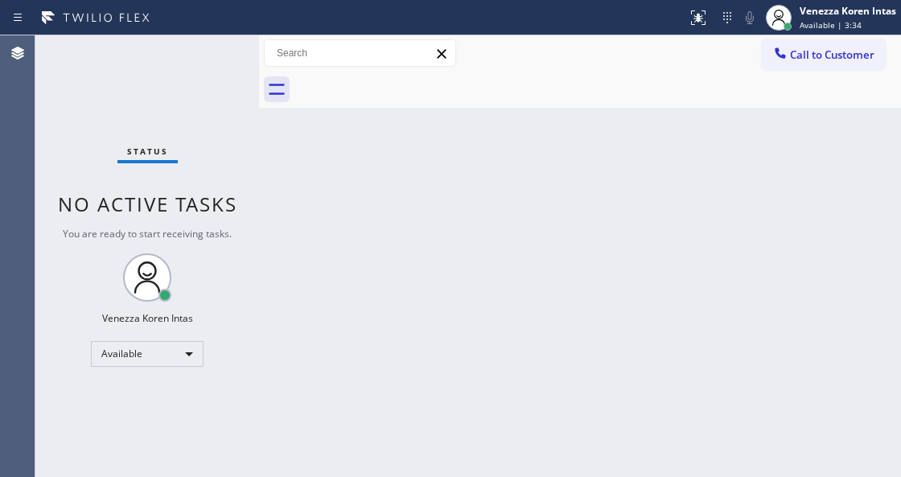
click at [145, 64] on div "Status No active tasks You are ready to start receiving tasks. Venezza Koren In…" at bounding box center [147, 256] width 224 height 442
click at [197, 63] on div "Status No active tasks You are ready to start receiving tasks. Venezza Koren In…" at bounding box center [147, 256] width 224 height 442
click at [378, 204] on div "Back to Dashboard Change Sender ID Customers Technicians Select a contact Outbo…" at bounding box center [580, 256] width 642 height 442
click at [204, 56] on div "Status No active tasks You are ready to start receiving tasks. Venezza Koren In…" at bounding box center [147, 256] width 224 height 442
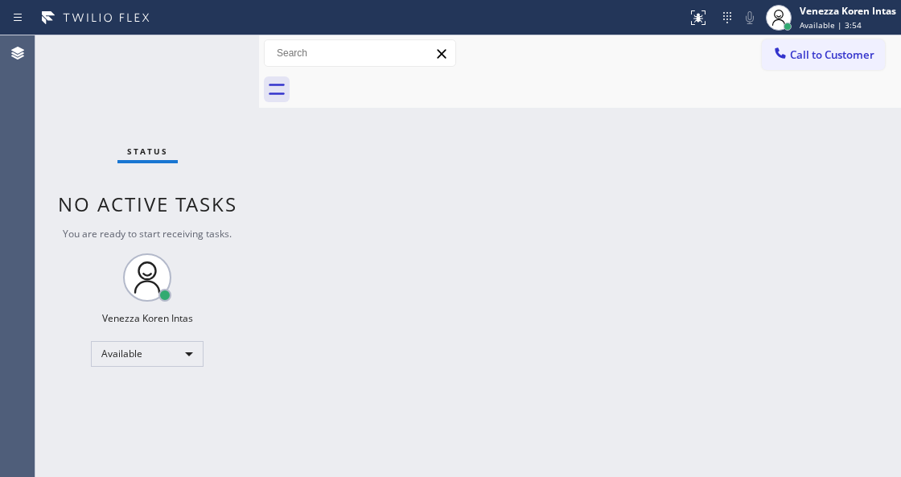
click at [204, 56] on div "Status No active tasks You are ready to start receiving tasks. Venezza Koren In…" at bounding box center [147, 256] width 224 height 442
click at [578, 134] on div "Back to Dashboard Change Sender ID Customers Technicians Select a contact Outbo…" at bounding box center [580, 256] width 642 height 442
click at [484, 212] on div "Back to Dashboard Change Sender ID Customers Technicians Select a contact Outbo…" at bounding box center [580, 256] width 642 height 442
click at [234, 142] on div "Status No active tasks You are ready to start receiving tasks. Venezza Koren In…" at bounding box center [147, 256] width 224 height 442
drag, startPoint x: 230, startPoint y: 89, endPoint x: 225, endPoint y: 78, distance: 11.5
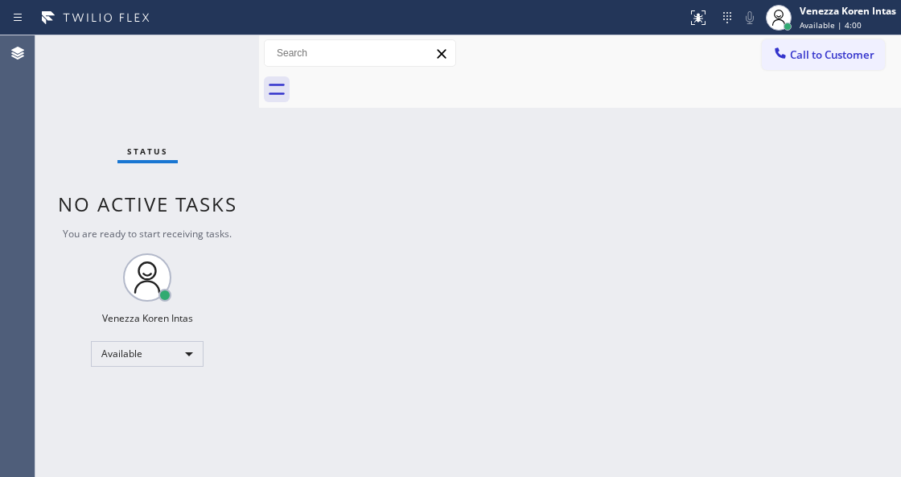
click at [228, 86] on div "Status No active tasks You are ready to start receiving tasks. Venezza Koren In…" at bounding box center [147, 256] width 224 height 442
click at [213, 36] on div "Status No active tasks You are ready to start receiving tasks. Venezza Koren In…" at bounding box center [147, 256] width 224 height 442
drag, startPoint x: 212, startPoint y: 36, endPoint x: 211, endPoint y: 68, distance: 32.2
click at [210, 53] on div "Status No active tasks You are ready to start receiving tasks. Venezza Koren In…" at bounding box center [147, 256] width 224 height 442
drag, startPoint x: 211, startPoint y: 68, endPoint x: 192, endPoint y: 74, distance: 20.1
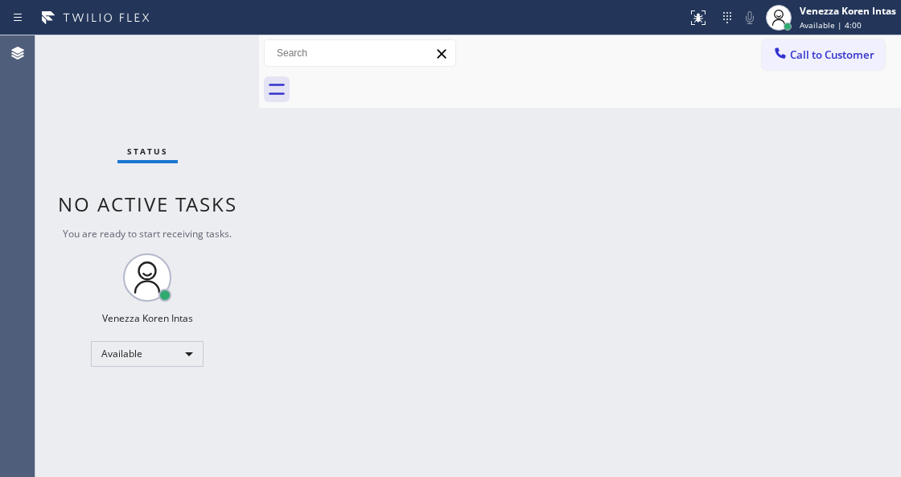
click at [192, 74] on div "Status No active tasks You are ready to start receiving tasks. Venezza Koren In…" at bounding box center [147, 256] width 224 height 442
drag, startPoint x: 205, startPoint y: 109, endPoint x: 212, endPoint y: 76, distance: 33.8
click at [208, 105] on div "Status No active tasks You are ready to start receiving tasks. Venezza Koren In…" at bounding box center [147, 256] width 224 height 442
click at [212, 76] on div "Status No active tasks You are ready to start receiving tasks. Venezza Koren In…" at bounding box center [147, 256] width 224 height 442
click at [212, 75] on div "Status No active tasks You are ready to start receiving tasks. Venezza Koren In…" at bounding box center [147, 256] width 224 height 442
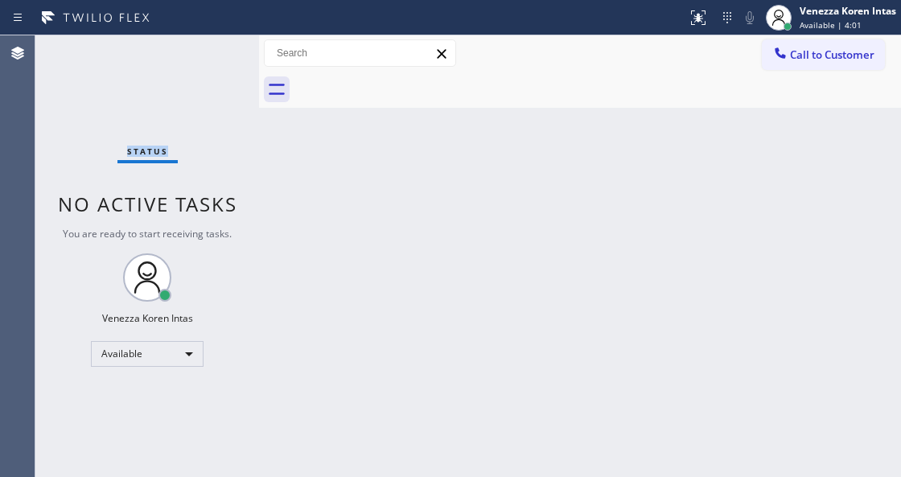
click at [212, 75] on div "Status No active tasks You are ready to start receiving tasks. Venezza Koren In…" at bounding box center [147, 256] width 224 height 442
click at [212, 74] on div "Status No active tasks You are ready to start receiving tasks. Venezza Koren In…" at bounding box center [147, 256] width 224 height 442
click at [212, 73] on div "Status No active tasks You are ready to start receiving tasks. Venezza Koren In…" at bounding box center [147, 256] width 224 height 442
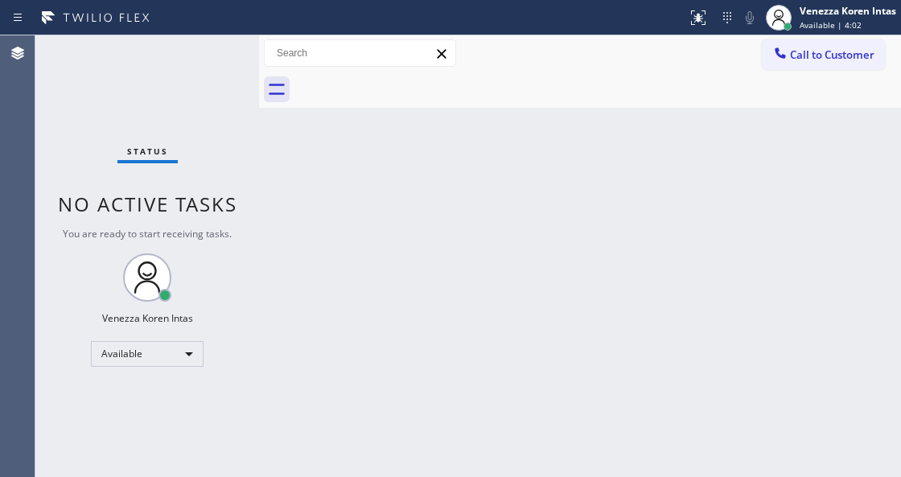
click at [212, 72] on div "Status No active tasks You are ready to start receiving tasks. Venezza Koren In…" at bounding box center [147, 256] width 224 height 442
click at [212, 71] on div "Status No active tasks You are ready to start receiving tasks. Venezza Koren In…" at bounding box center [147, 256] width 224 height 442
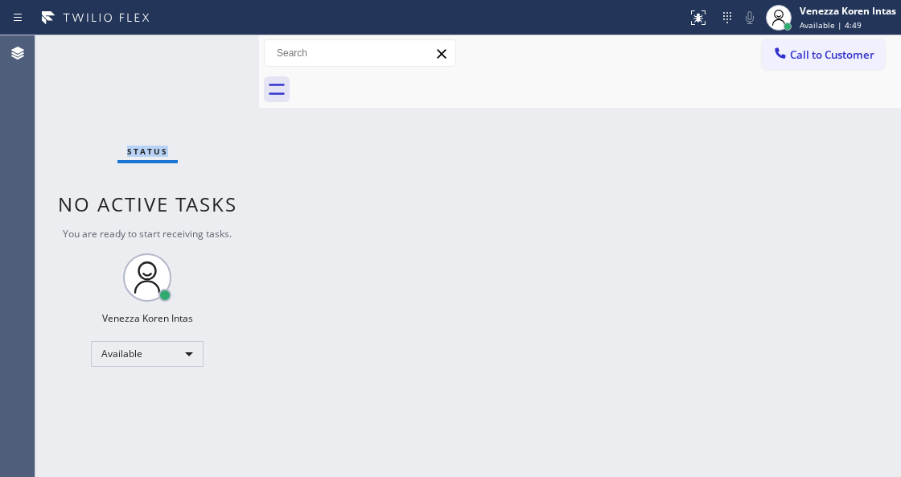
click at [212, 71] on div "Status No active tasks You are ready to start receiving tasks. Venezza Koren In…" at bounding box center [147, 256] width 224 height 442
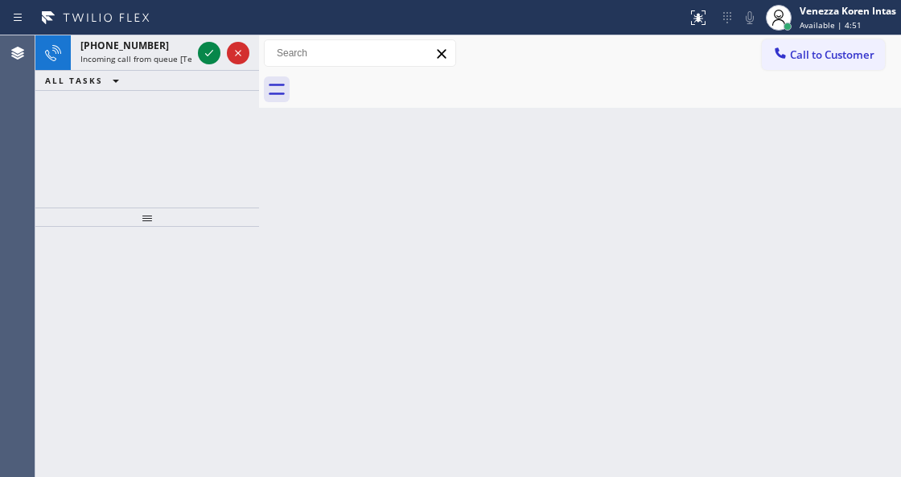
click at [212, 71] on div "ALL TASKS ALL TASKS ACTIVE TASKS TASKS IN WRAP UP" at bounding box center [147, 81] width 224 height 20
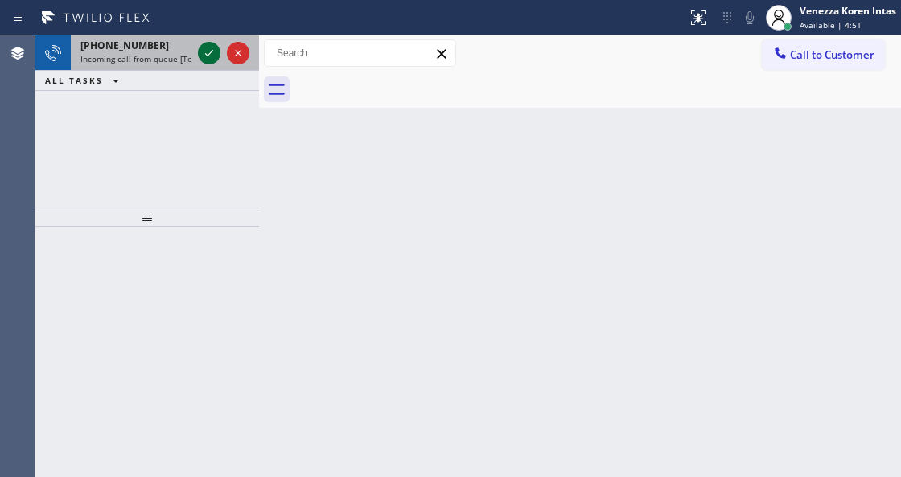
click at [214, 56] on icon at bounding box center [209, 52] width 19 height 19
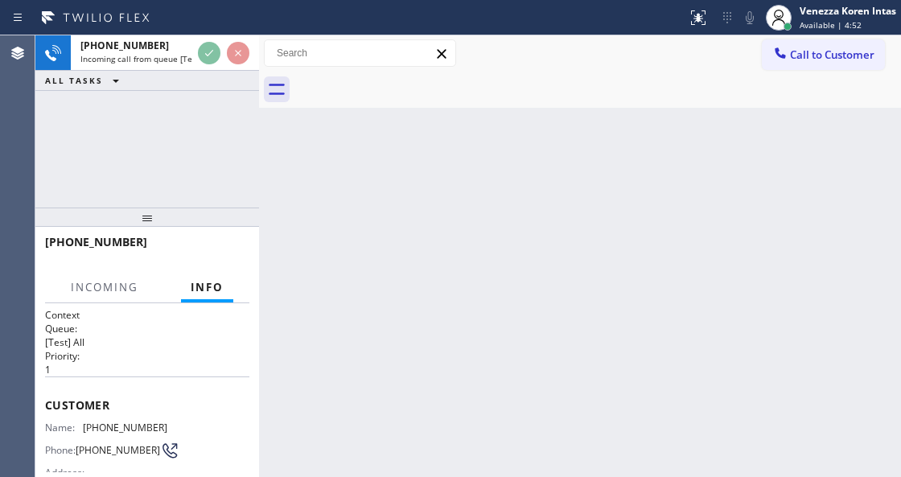
click at [377, 307] on div "Back to Dashboard Change Sender ID Customers Technicians Select a contact Outbo…" at bounding box center [580, 256] width 642 height 442
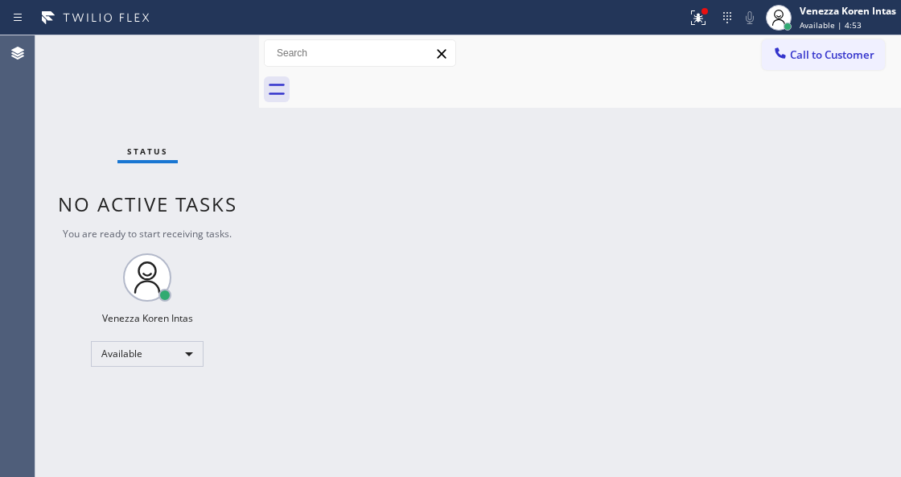
click at [235, 56] on div "Status No active tasks You are ready to start receiving tasks. Venezza Koren In…" at bounding box center [147, 256] width 224 height 442
drag, startPoint x: 696, startPoint y: 25, endPoint x: 684, endPoint y: 186, distance: 161.4
click at [695, 25] on icon at bounding box center [698, 17] width 19 height 19
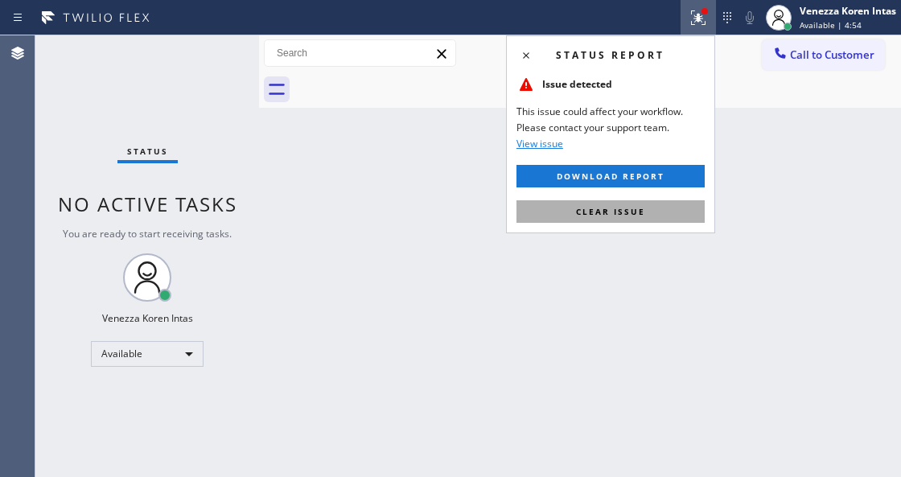
click at [674, 215] on button "Clear issue" at bounding box center [611, 211] width 188 height 23
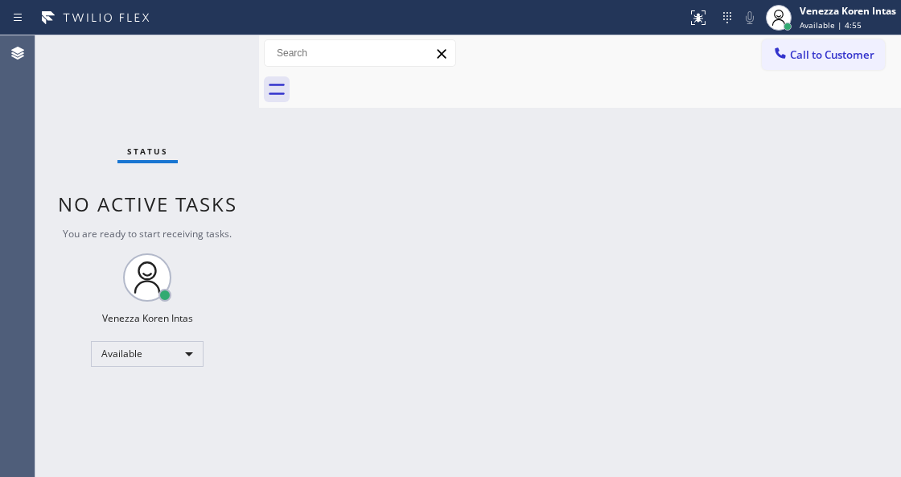
drag, startPoint x: 626, startPoint y: 245, endPoint x: 305, endPoint y: 211, distance: 322.9
click at [570, 245] on div "Back to Dashboard Change Sender ID Customers Technicians Select a contact Outbo…" at bounding box center [580, 256] width 642 height 442
click at [198, 55] on div "Status No active tasks You are ready to start receiving tasks. Venezza Koren In…" at bounding box center [147, 256] width 224 height 442
click at [237, 70] on div "Status No active tasks You are ready to start receiving tasks. Venezza Koren In…" at bounding box center [147, 256] width 224 height 442
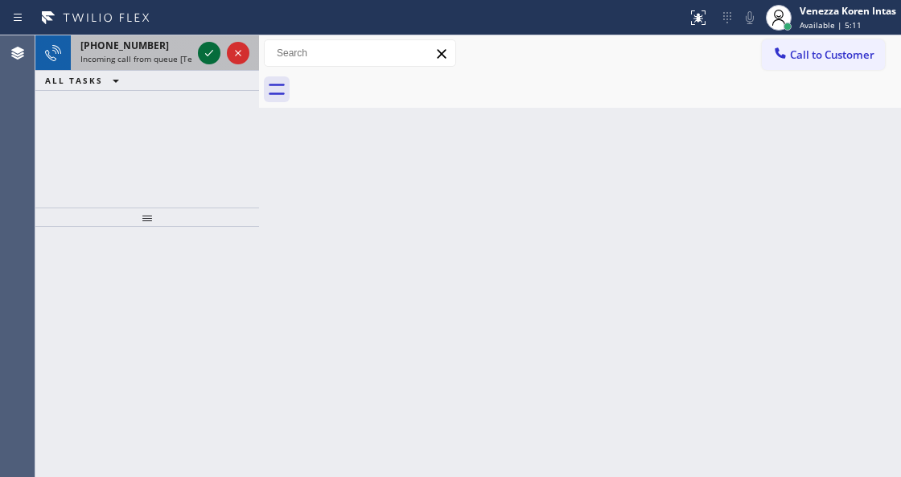
click at [209, 49] on icon at bounding box center [209, 52] width 19 height 19
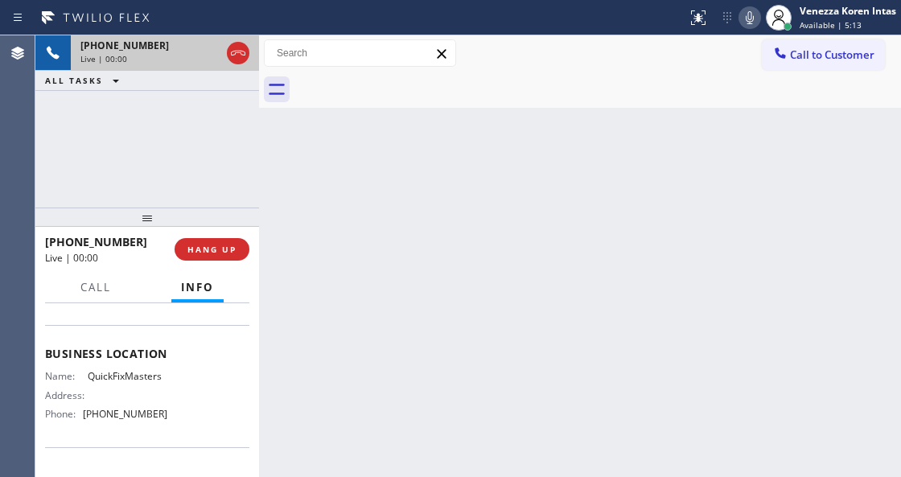
scroll to position [214, 0]
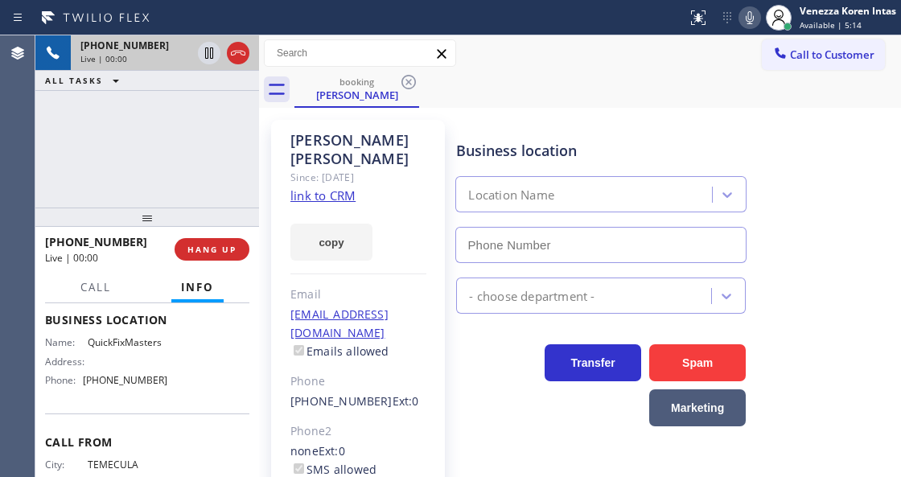
type input "[PHONE_NUMBER]"
click at [327, 188] on link "link to CRM" at bounding box center [323, 196] width 65 height 16
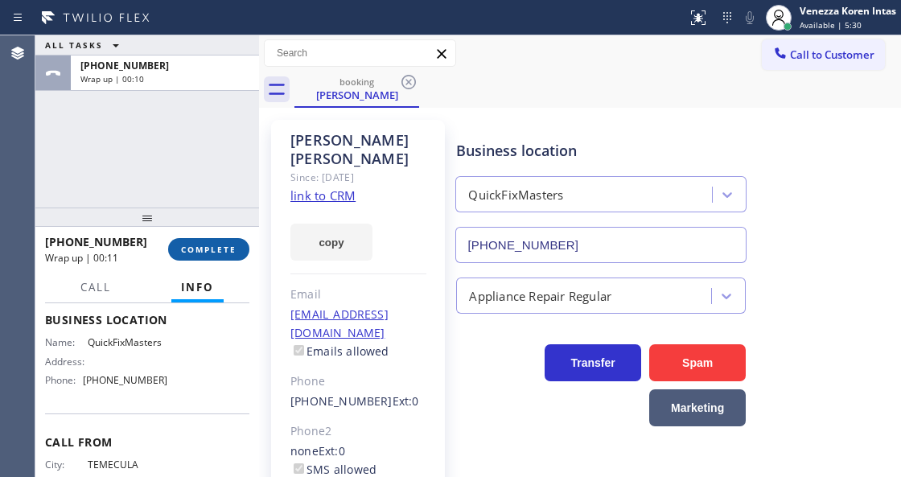
click at [206, 246] on span "COMPLETE" at bounding box center [209, 249] width 56 height 11
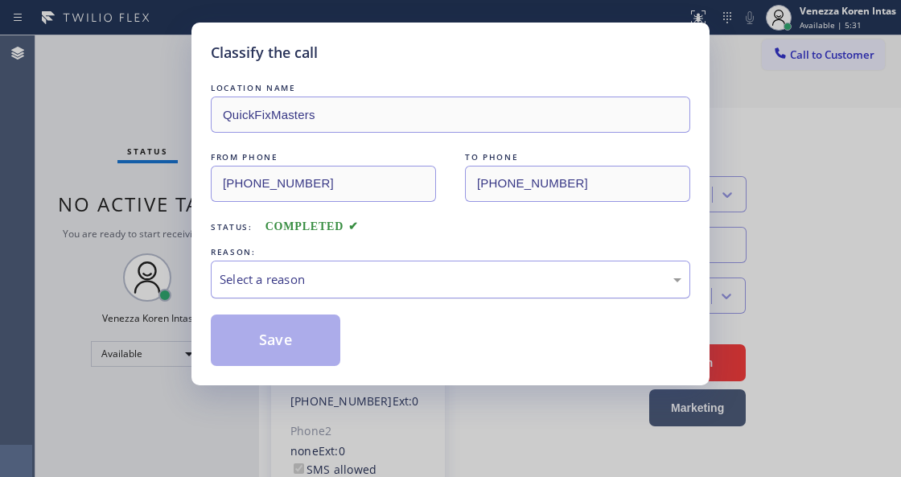
click at [407, 279] on div "Select a reason" at bounding box center [451, 279] width 462 height 19
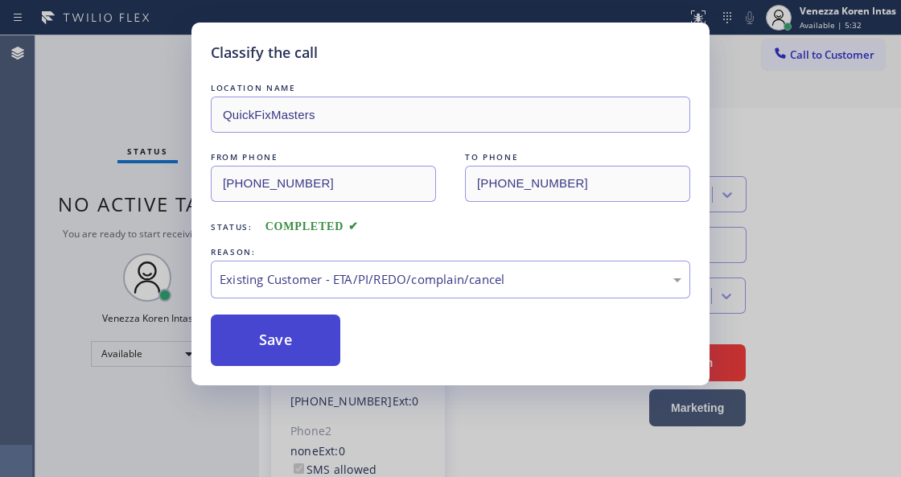
click at [322, 347] on button "Save" at bounding box center [276, 341] width 130 height 52
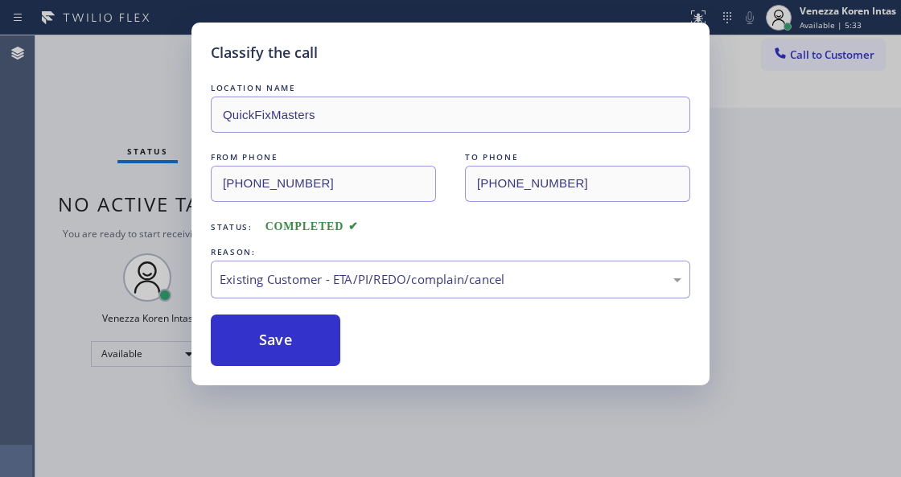
click at [131, 85] on div "Classify the call LOCATION NAME QuickFixMasters FROM PHONE [PHONE_NUMBER] TO PH…" at bounding box center [450, 238] width 901 height 477
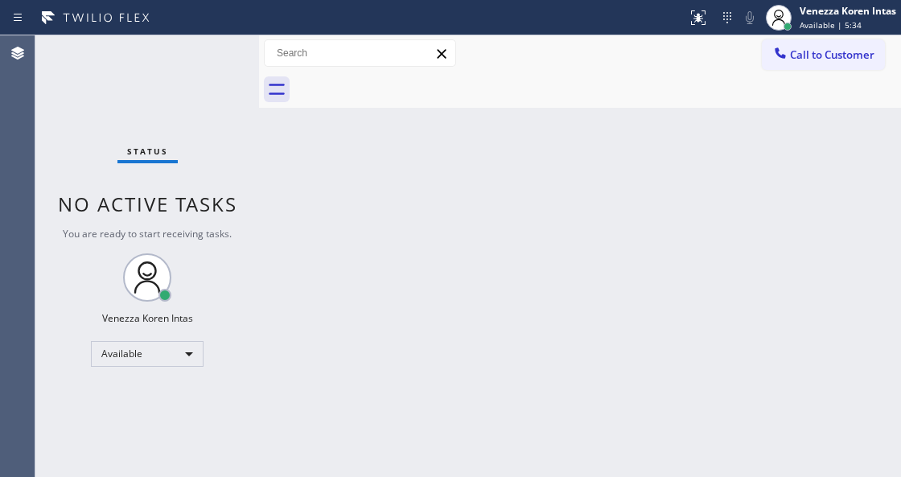
click at [192, 87] on div "Status No active tasks You are ready to start receiving tasks. Venezza Koren In…" at bounding box center [147, 256] width 224 height 442
drag, startPoint x: 204, startPoint y: 74, endPoint x: 229, endPoint y: 66, distance: 26.2
click at [206, 72] on div "Status No active tasks You are ready to start receiving tasks. Venezza Koren In…" at bounding box center [147, 256] width 224 height 442
click at [229, 66] on div "Status No active tasks You are ready to start receiving tasks. Venezza Koren In…" at bounding box center [147, 256] width 224 height 442
click at [571, 185] on div "Back to Dashboard Change Sender ID Customers Technicians Select a contact Outbo…" at bounding box center [580, 256] width 642 height 442
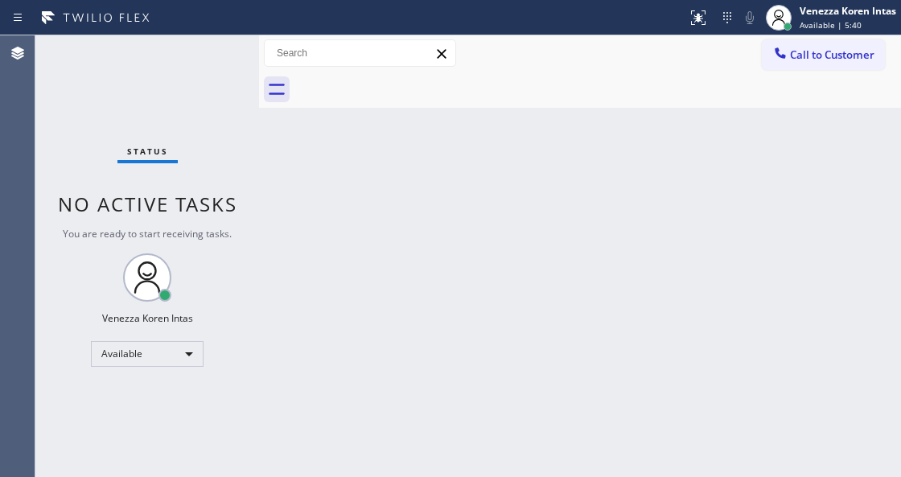
drag, startPoint x: 204, startPoint y: 83, endPoint x: 200, endPoint y: 71, distance: 12.7
click at [204, 83] on div "Status No active tasks You are ready to start receiving tasks. Venezza Koren In…" at bounding box center [147, 256] width 224 height 442
click at [201, 68] on div "Status No active tasks You are ready to start receiving tasks. Venezza Koren In…" at bounding box center [147, 256] width 224 height 442
click at [219, 67] on div "Status No active tasks You are ready to start receiving tasks. Venezza Koren In…" at bounding box center [147, 256] width 224 height 442
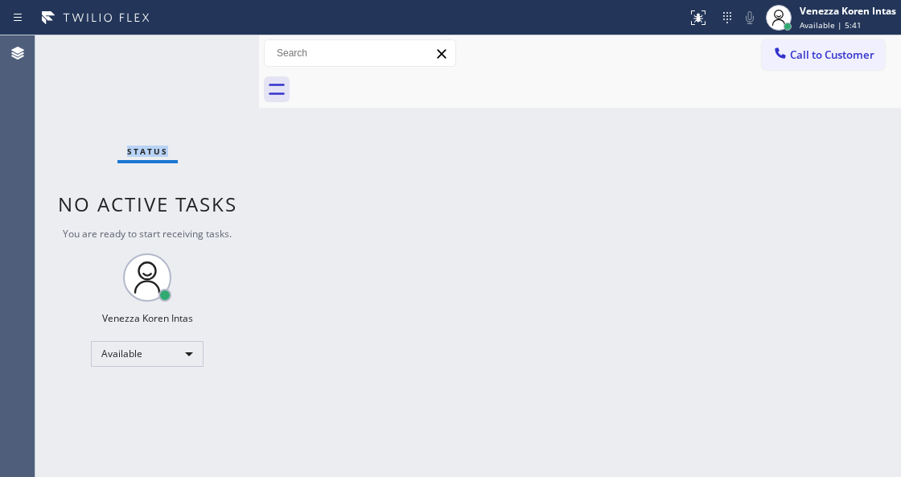
click at [219, 67] on div "Status No active tasks You are ready to start receiving tasks. Venezza Koren In…" at bounding box center [147, 256] width 224 height 442
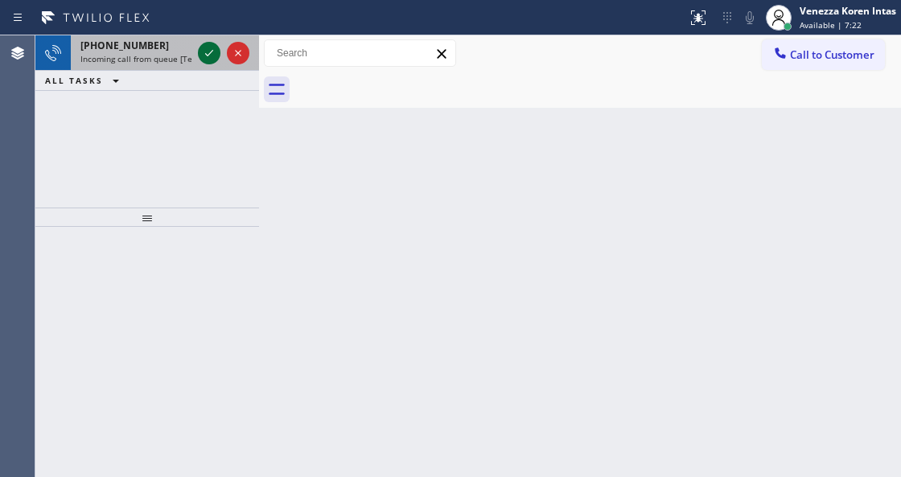
click at [210, 53] on icon at bounding box center [209, 53] width 8 height 6
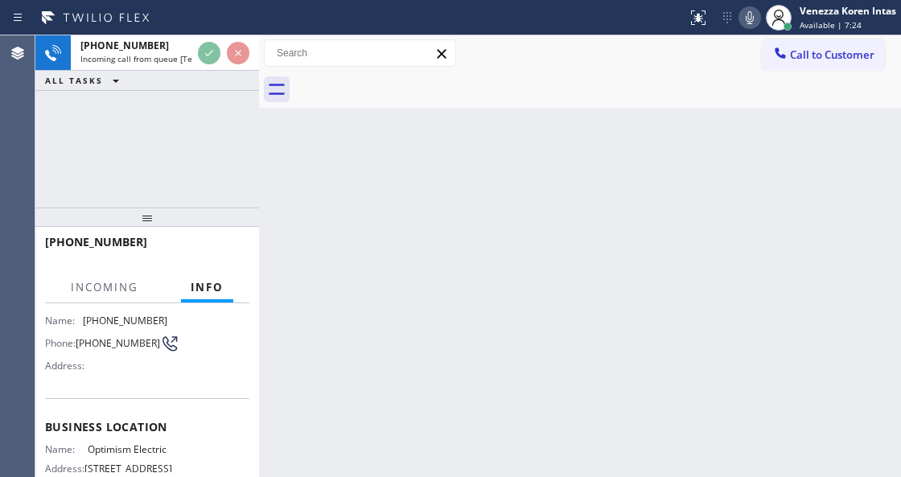
scroll to position [161, 0]
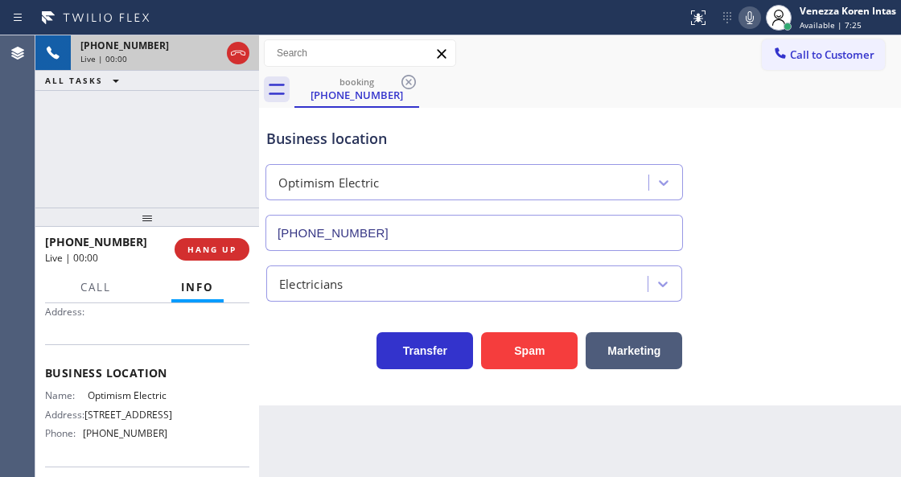
type input "[PHONE_NUMBER]"
drag, startPoint x: 245, startPoint y: 37, endPoint x: 230, endPoint y: 53, distance: 21.7
click at [242, 38] on div at bounding box center [238, 52] width 29 height 35
click at [234, 53] on icon at bounding box center [238, 52] width 19 height 19
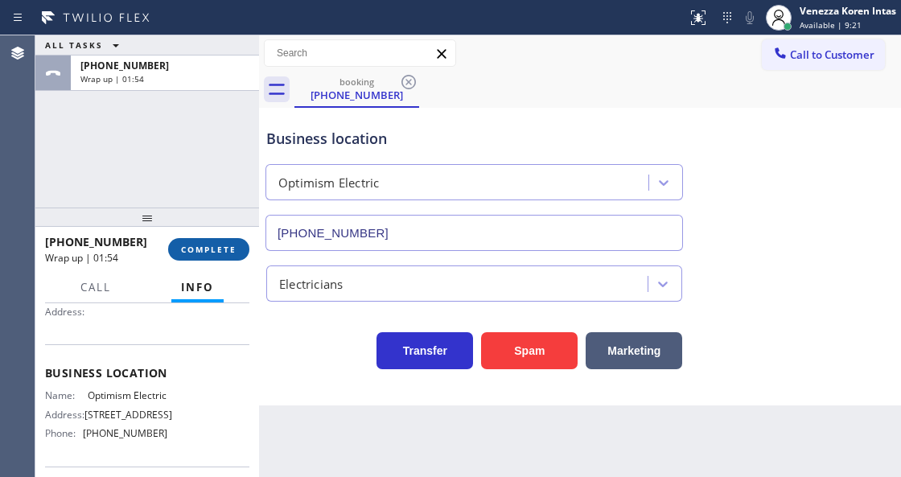
click at [224, 241] on button "COMPLETE" at bounding box center [208, 249] width 81 height 23
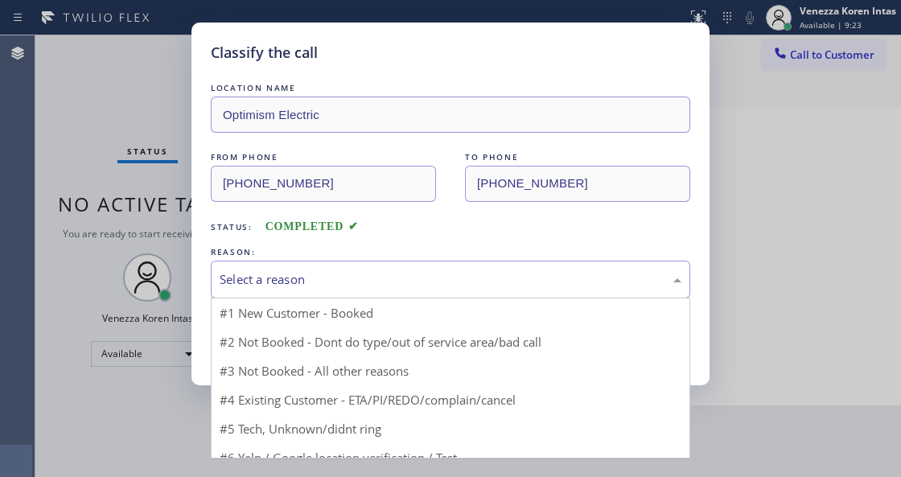
click at [326, 285] on div "Select a reason" at bounding box center [451, 279] width 462 height 19
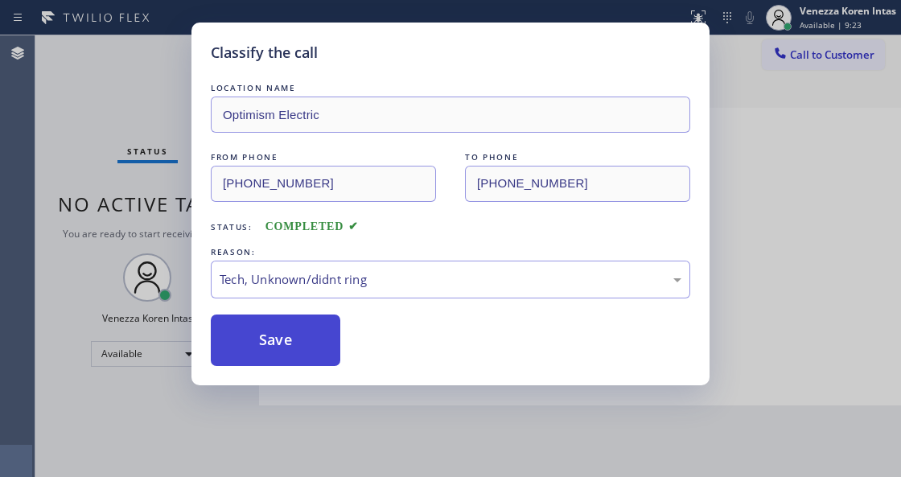
click at [315, 352] on button "Save" at bounding box center [276, 341] width 130 height 52
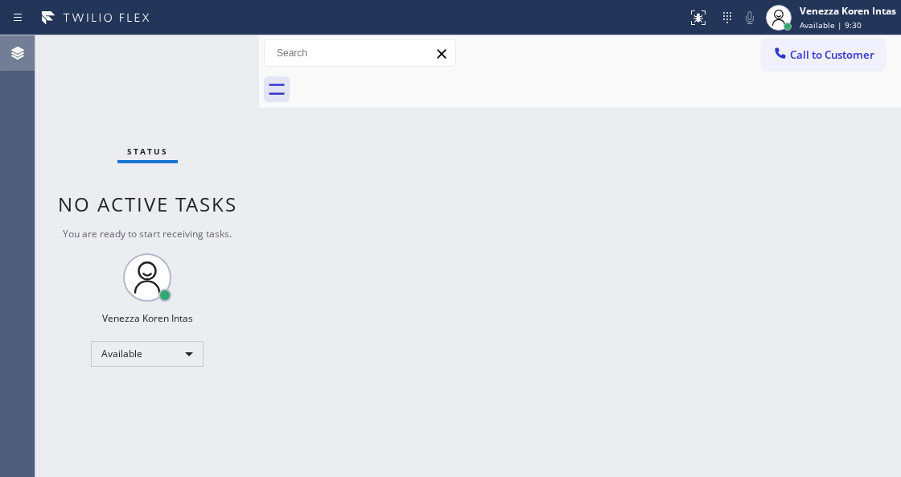
drag, startPoint x: 212, startPoint y: 103, endPoint x: 34, endPoint y: 62, distance: 182.5
click at [212, 103] on div "Status No active tasks You are ready to start receiving tasks. Venezza Koren In…" at bounding box center [147, 256] width 224 height 442
click at [206, 61] on div "Status No active tasks You are ready to start receiving tasks. Venezza Koren In…" at bounding box center [147, 256] width 224 height 442
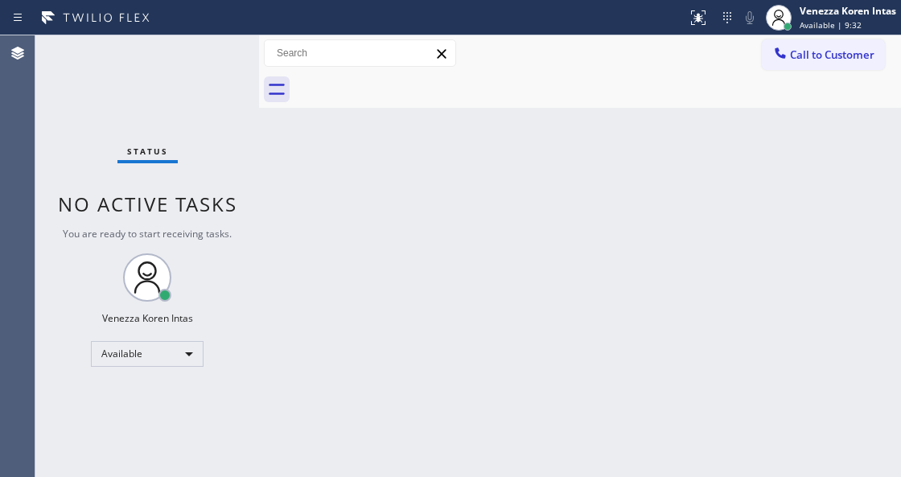
click at [208, 60] on div "Status No active tasks You are ready to start receiving tasks. Venezza Koren In…" at bounding box center [147, 256] width 224 height 442
click at [209, 60] on div "Status No active tasks You are ready to start receiving tasks. Venezza Koren In…" at bounding box center [147, 256] width 224 height 442
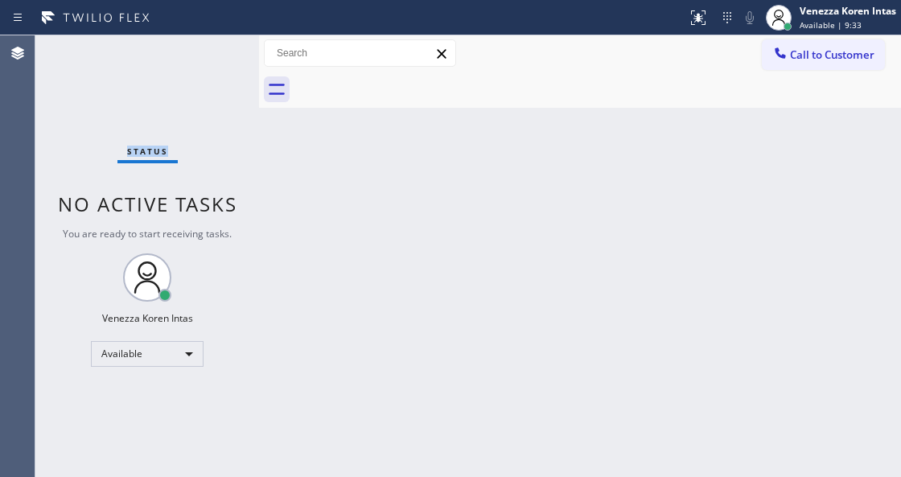
click at [209, 60] on div "Status No active tasks You are ready to start receiving tasks. Venezza Koren In…" at bounding box center [147, 256] width 224 height 442
click at [829, 407] on div "Back to Dashboard Change Sender ID Customers Technicians Select a contact Outbo…" at bounding box center [580, 256] width 642 height 442
click at [523, 317] on div "Back to Dashboard Change Sender ID Customers Technicians Select a contact Outbo…" at bounding box center [580, 256] width 642 height 442
drag, startPoint x: 528, startPoint y: 294, endPoint x: 187, endPoint y: 148, distance: 371.0
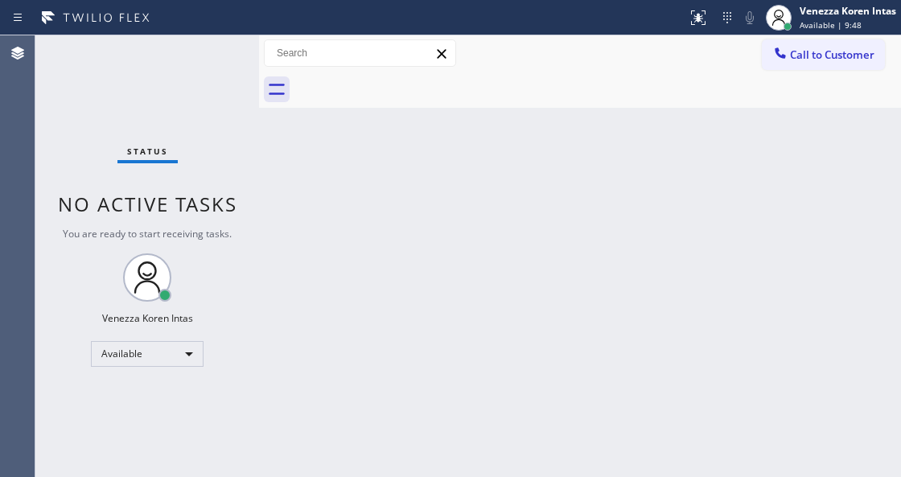
click at [514, 295] on div "Back to Dashboard Change Sender ID Customers Technicians Select a contact Outbo…" at bounding box center [580, 256] width 642 height 442
click at [158, 72] on div "Status No active tasks You are ready to start receiving tasks. Venezza Koren In…" at bounding box center [147, 256] width 224 height 442
click at [171, 79] on div "Status No active tasks You are ready to start receiving tasks. Venezza Koren In…" at bounding box center [147, 256] width 224 height 442
click at [171, 80] on div "Status No active tasks You are ready to start receiving tasks. Venezza Koren In…" at bounding box center [147, 256] width 224 height 442
drag, startPoint x: 171, startPoint y: 80, endPoint x: 311, endPoint y: 401, distance: 350.3
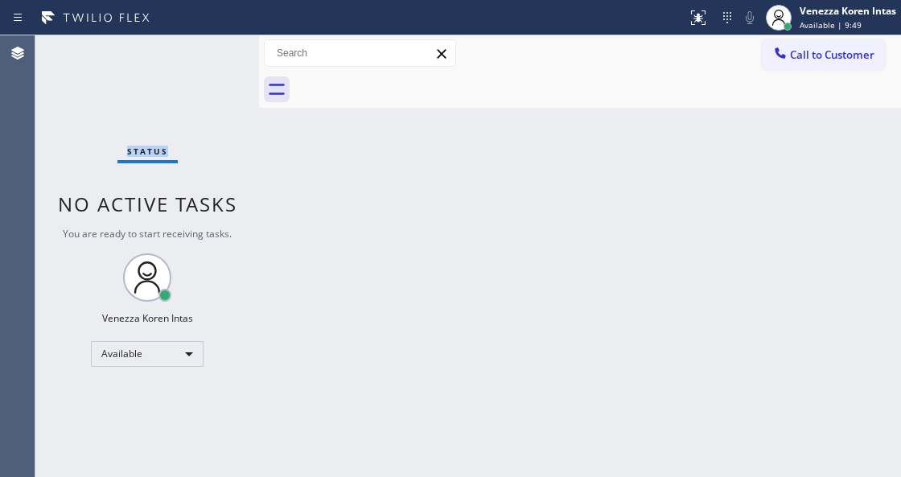
click at [171, 90] on div "Status No active tasks You are ready to start receiving tasks. Venezza Koren In…" at bounding box center [147, 256] width 224 height 442
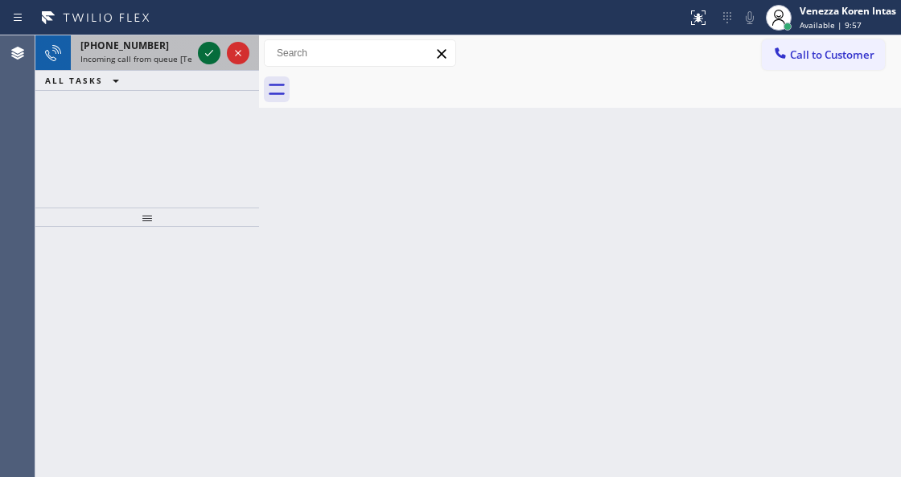
drag, startPoint x: 204, startPoint y: 60, endPoint x: 208, endPoint y: 52, distance: 9.0
click at [206, 57] on icon at bounding box center [209, 52] width 19 height 19
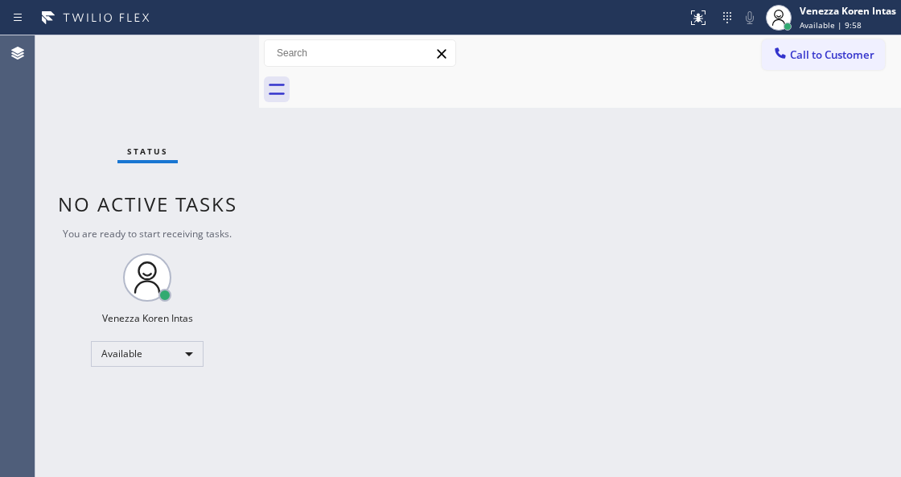
click at [208, 52] on div "Status No active tasks You are ready to start receiving tasks. Venezza Koren In…" at bounding box center [147, 256] width 224 height 442
drag, startPoint x: 414, startPoint y: 176, endPoint x: 732, endPoint y: 115, distance: 324.5
click at [487, 171] on div "Back to Dashboard Change Sender ID Customers Technicians Select a contact Outbo…" at bounding box center [580, 256] width 642 height 442
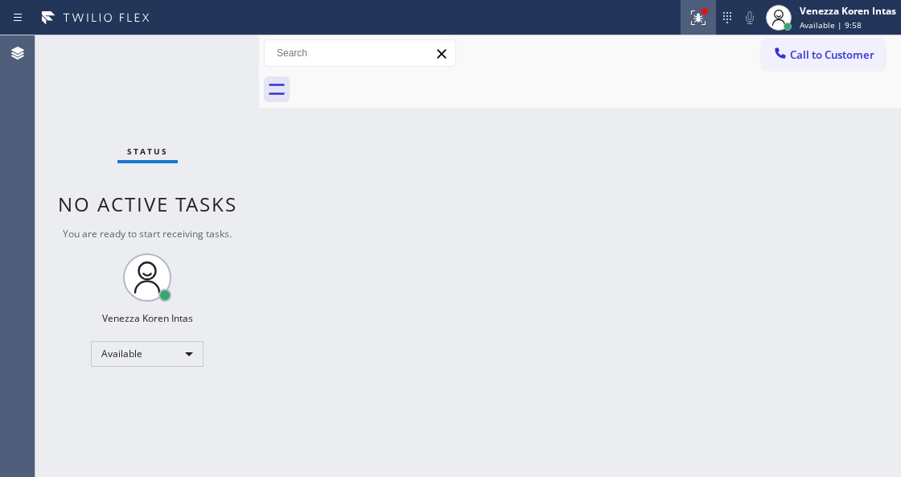
click at [709, 21] on div at bounding box center [698, 17] width 35 height 19
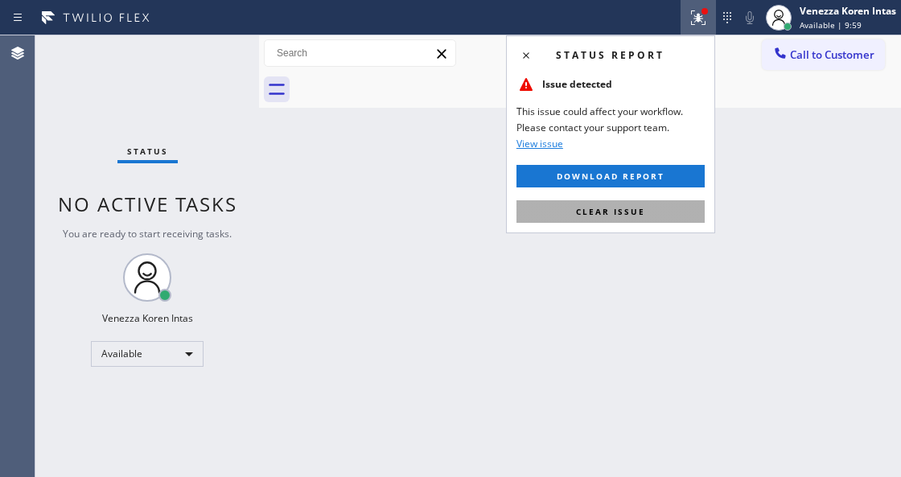
click at [672, 220] on button "Clear issue" at bounding box center [611, 211] width 188 height 23
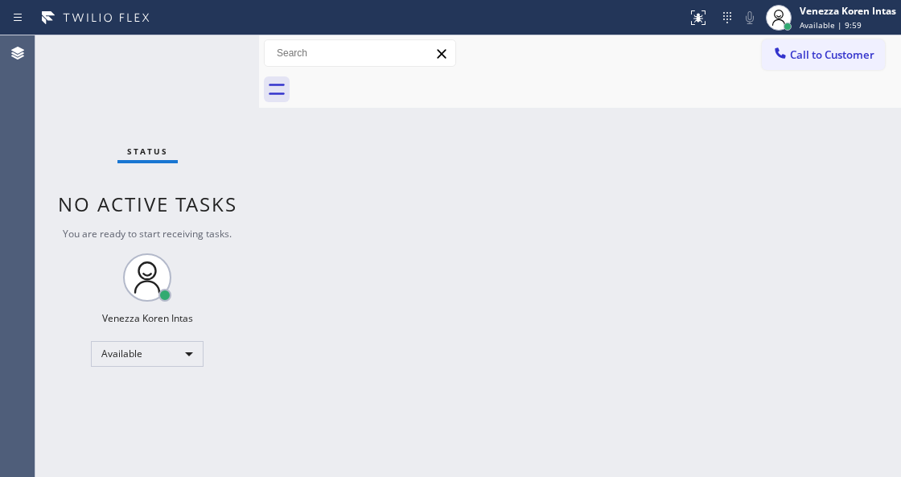
click at [630, 270] on div "Back to Dashboard Change Sender ID Customers Technicians Select a contact Outbo…" at bounding box center [580, 256] width 642 height 442
click at [251, 105] on div "Status No active tasks You are ready to start receiving tasks. Venezza Koren In…" at bounding box center [147, 256] width 224 height 442
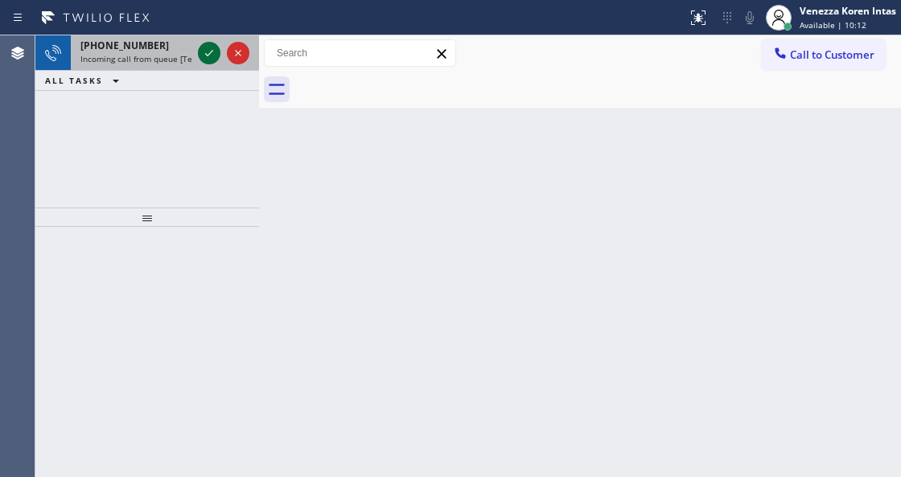
click at [204, 60] on icon at bounding box center [209, 52] width 19 height 19
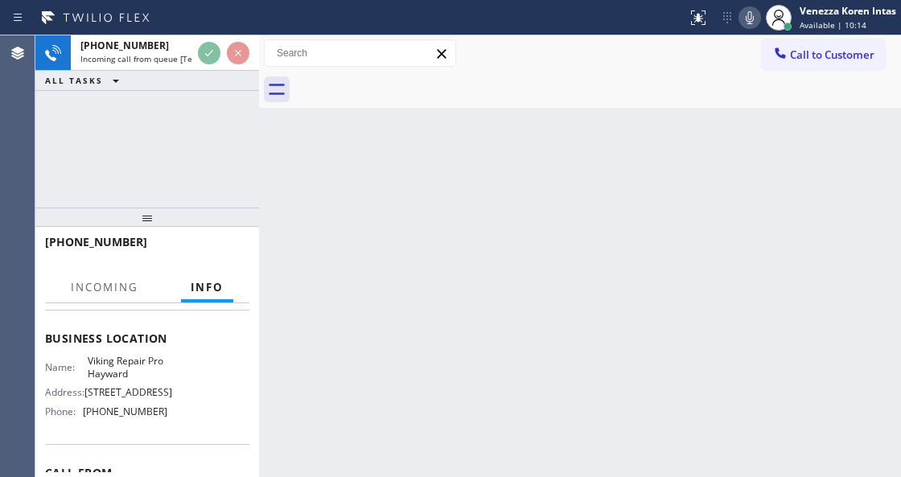
scroll to position [214, 0]
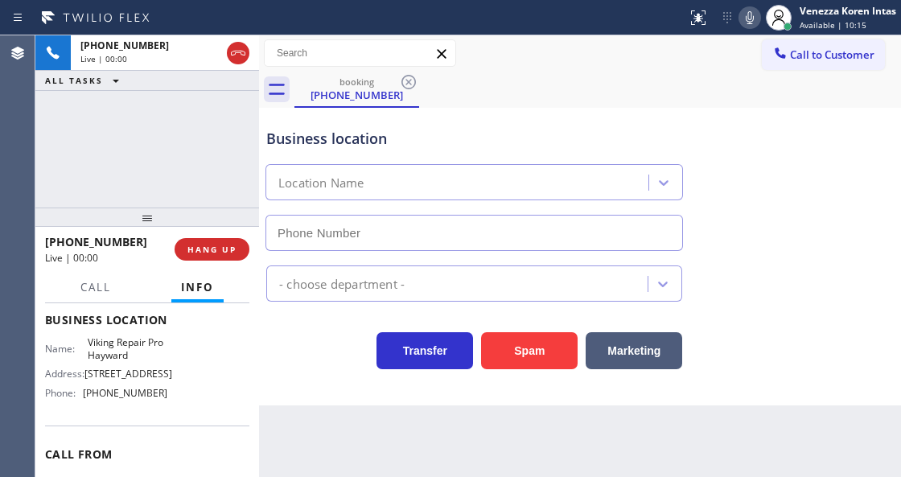
type input "[PHONE_NUMBER]"
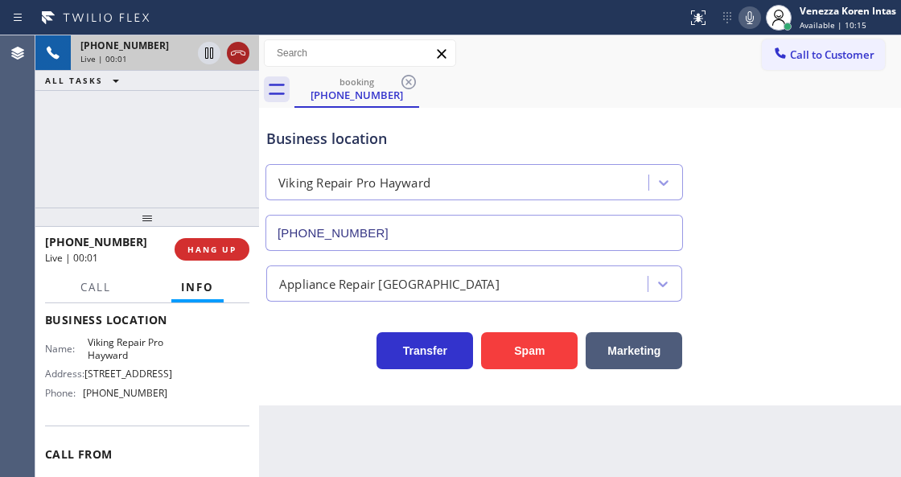
click at [244, 55] on icon at bounding box center [238, 53] width 14 height 5
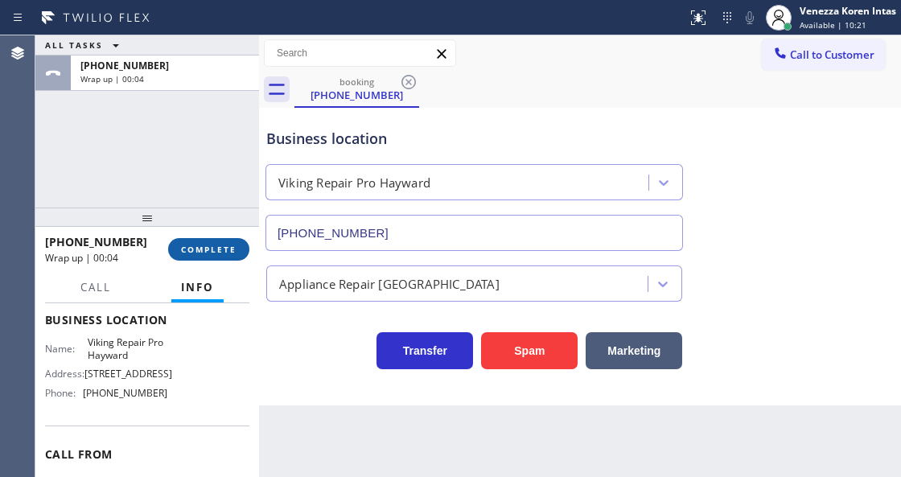
click at [183, 246] on span "COMPLETE" at bounding box center [209, 249] width 56 height 11
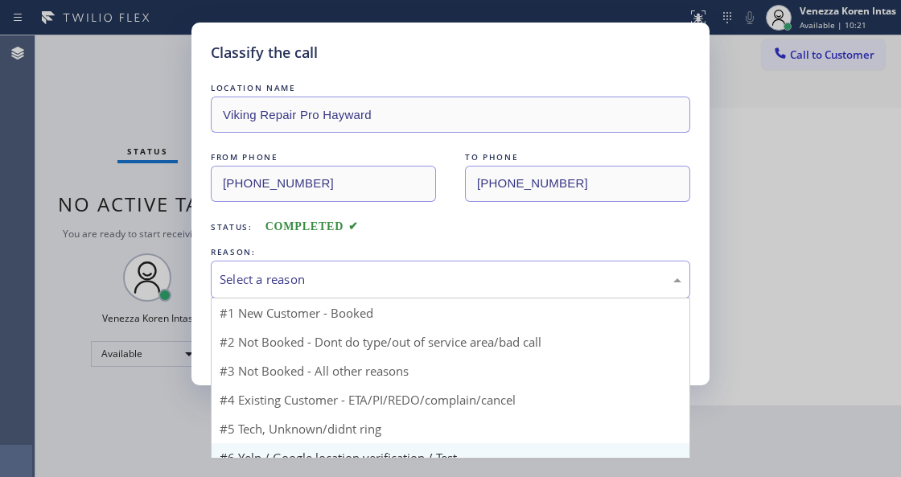
drag, startPoint x: 344, startPoint y: 270, endPoint x: 324, endPoint y: 418, distance: 148.7
click at [344, 288] on div "Select a reason" at bounding box center [451, 279] width 462 height 19
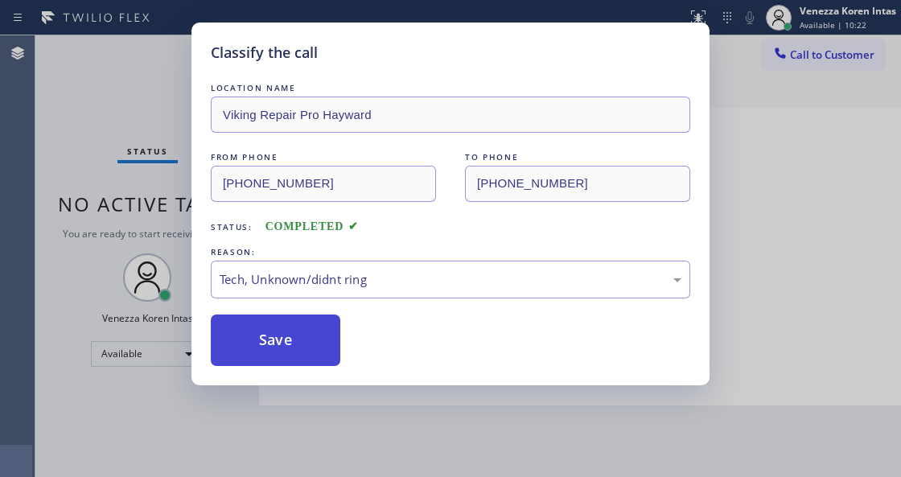
click at [307, 361] on button "Save" at bounding box center [276, 341] width 130 height 52
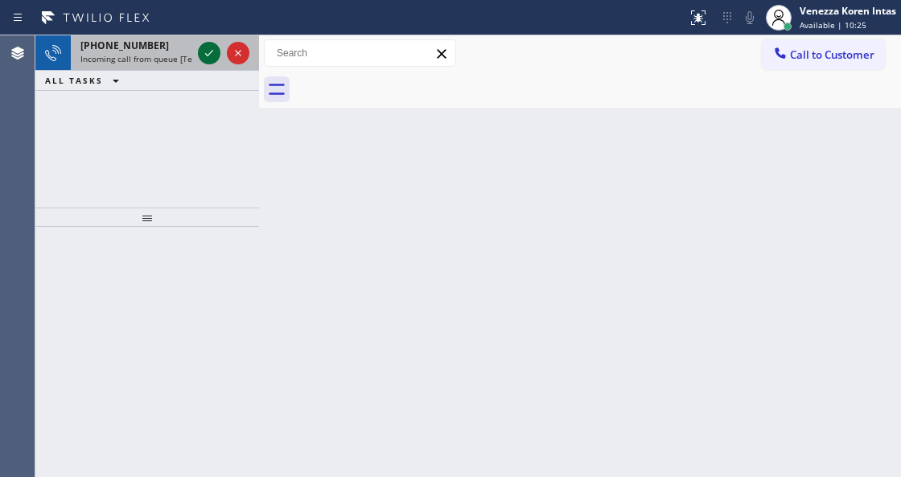
click at [206, 57] on icon at bounding box center [209, 52] width 19 height 19
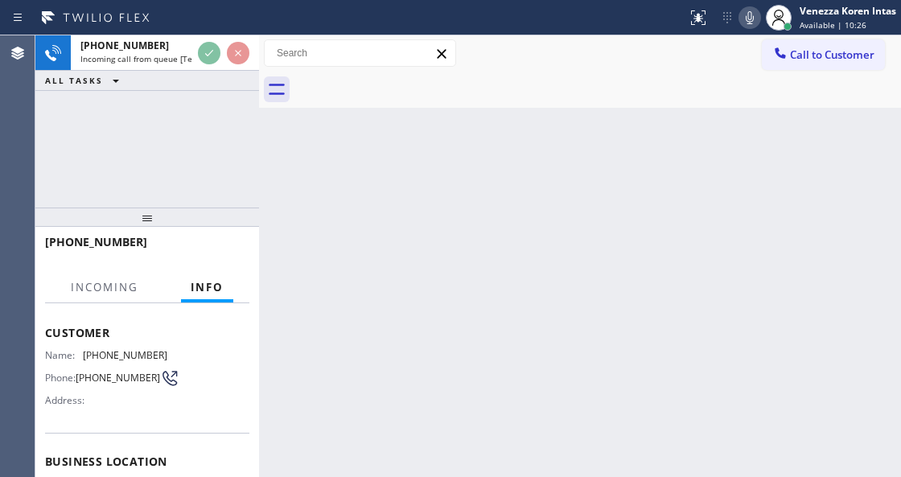
scroll to position [161, 0]
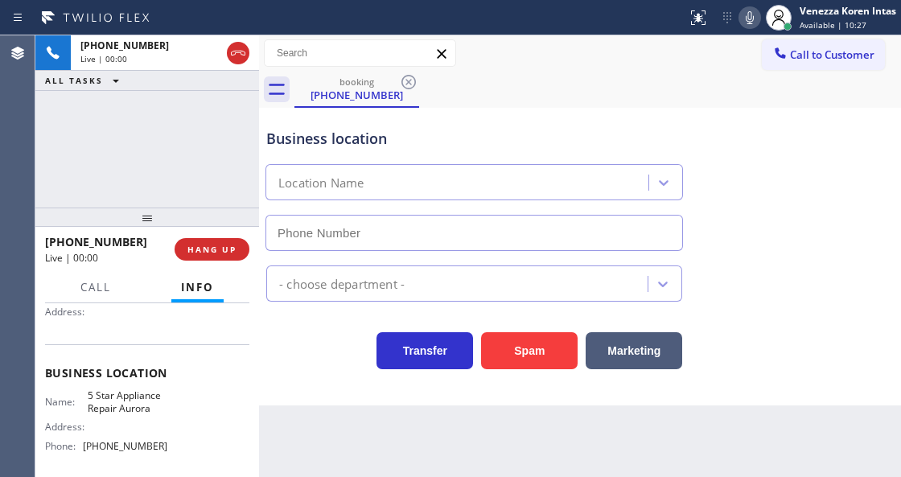
type input "[PHONE_NUMBER]"
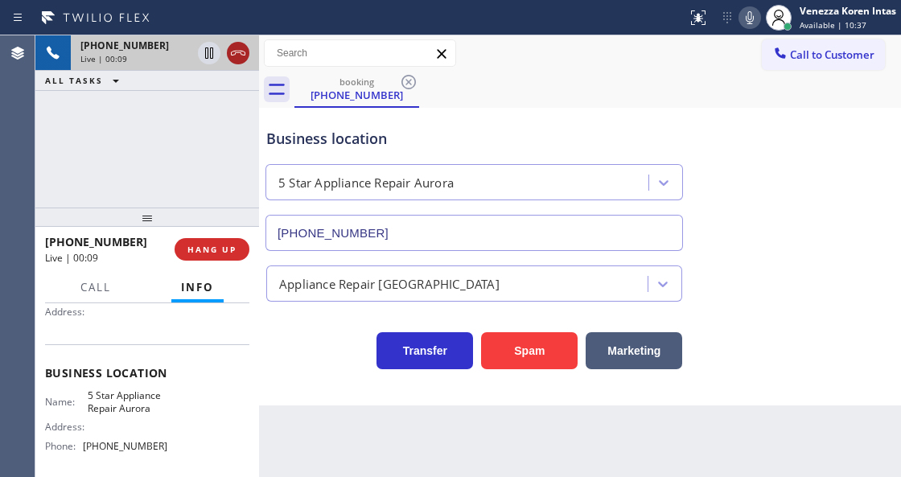
click at [238, 56] on icon at bounding box center [238, 52] width 19 height 19
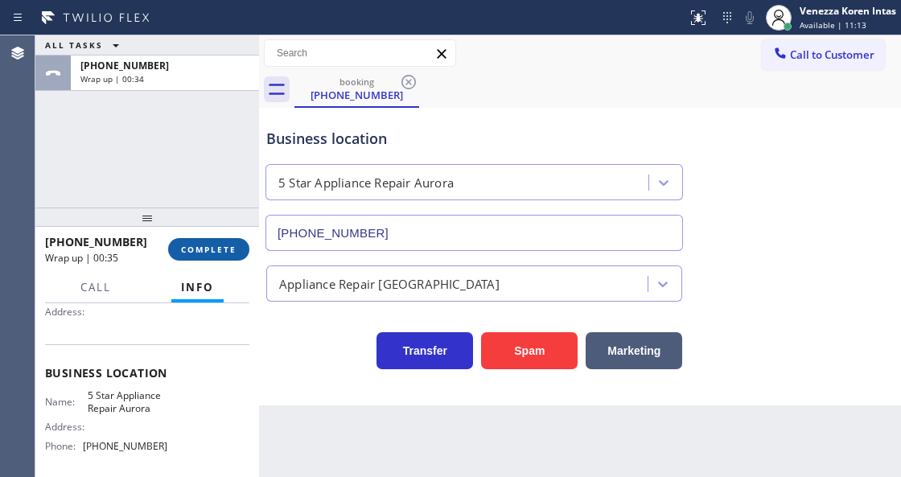
click at [217, 245] on span "COMPLETE" at bounding box center [209, 249] width 56 height 11
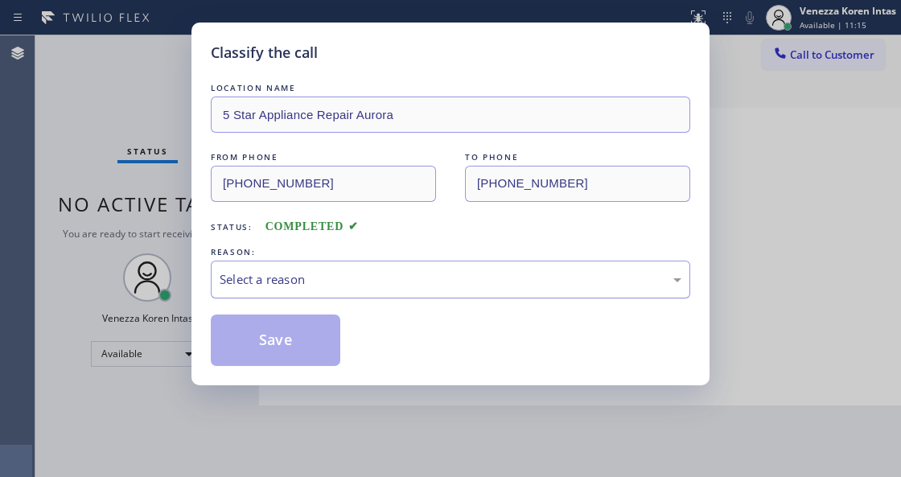
click at [370, 285] on div "Select a reason" at bounding box center [451, 279] width 462 height 19
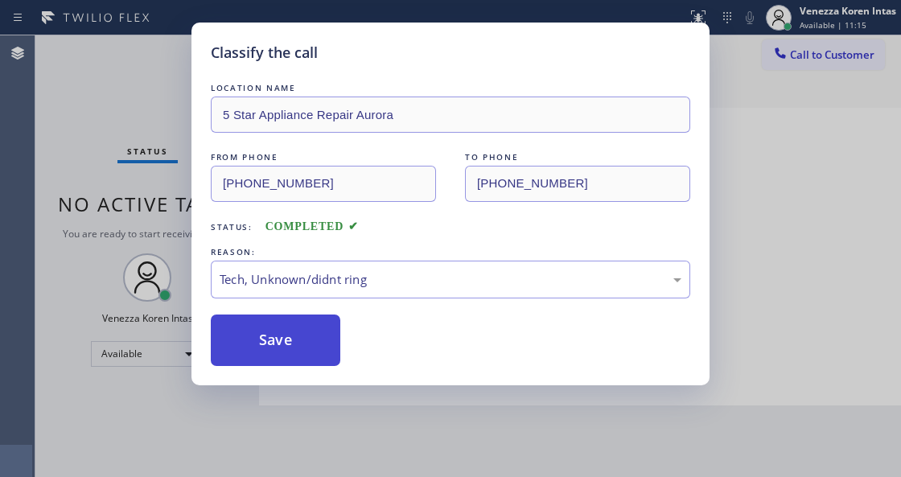
click at [328, 332] on button "Save" at bounding box center [276, 341] width 130 height 52
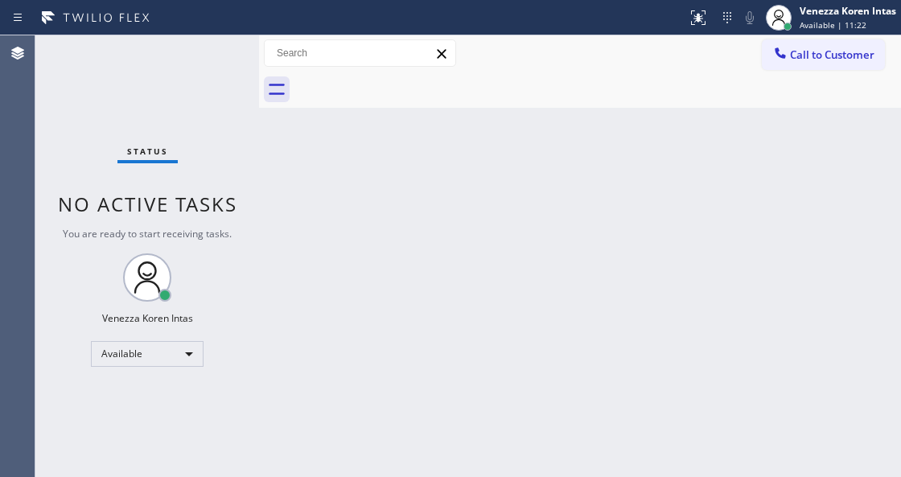
click at [212, 159] on div "Status No active tasks You are ready to start receiving tasks. Venezza Koren In…" at bounding box center [147, 256] width 224 height 442
click at [228, 52] on div "Status No active tasks You are ready to start receiving tasks. Venezza Koren In…" at bounding box center [147, 256] width 224 height 442
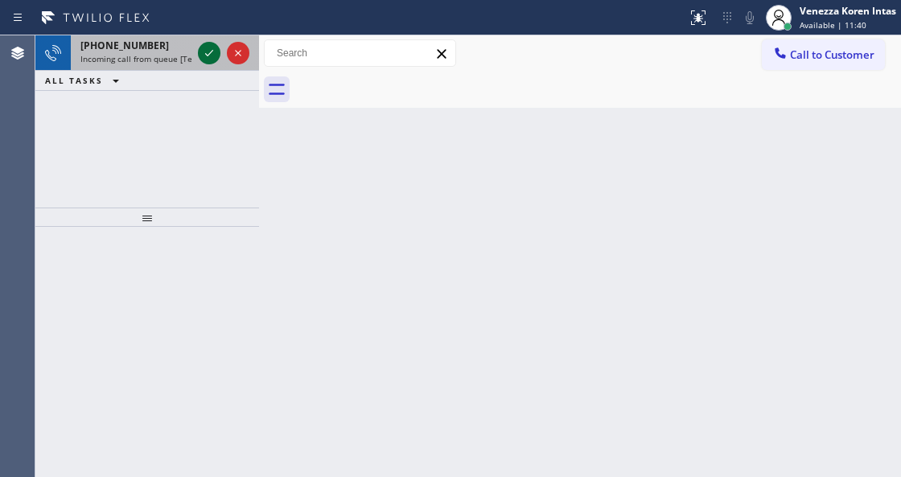
click at [208, 49] on icon at bounding box center [209, 52] width 19 height 19
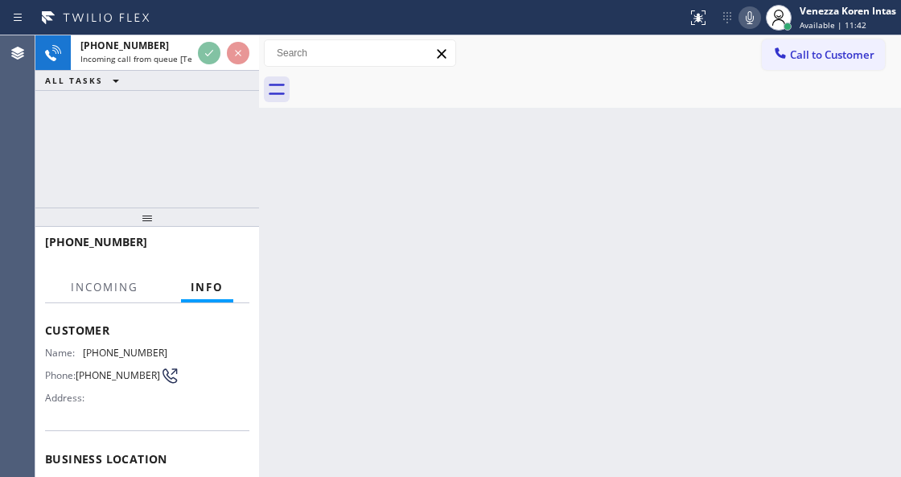
scroll to position [161, 0]
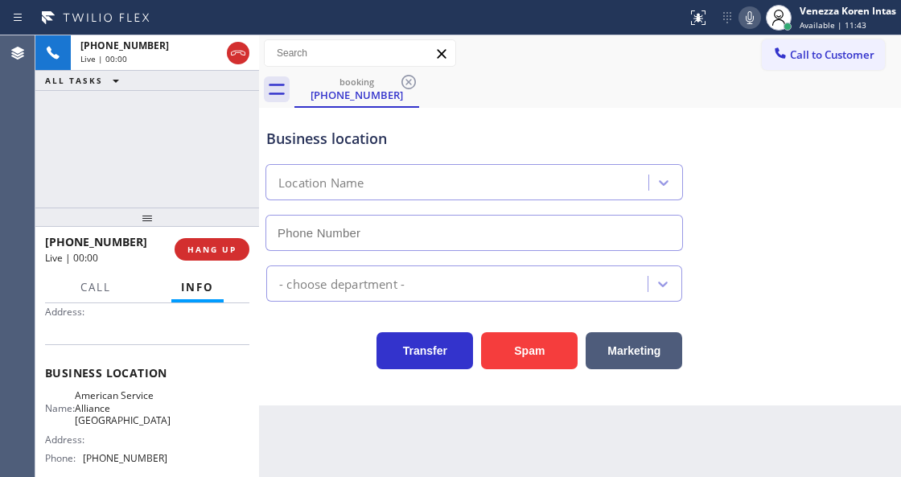
type input "[PHONE_NUMBER]"
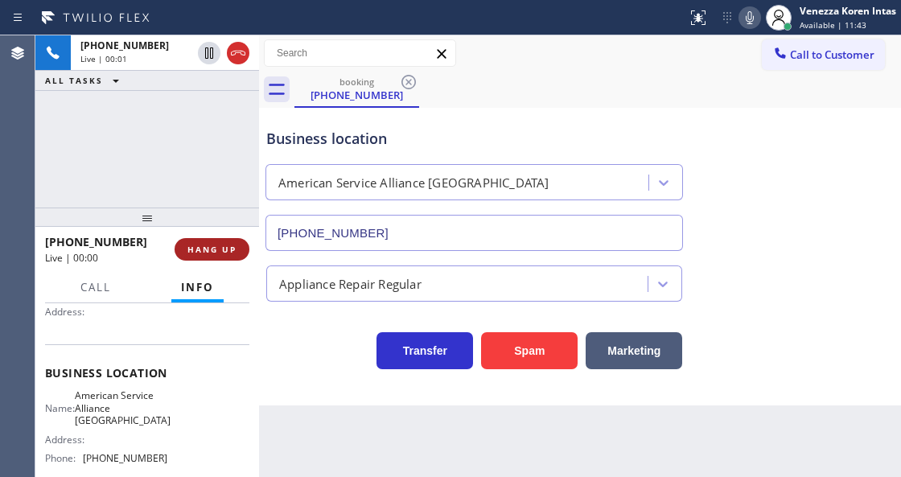
click at [228, 254] on span "HANG UP" at bounding box center [212, 249] width 49 height 11
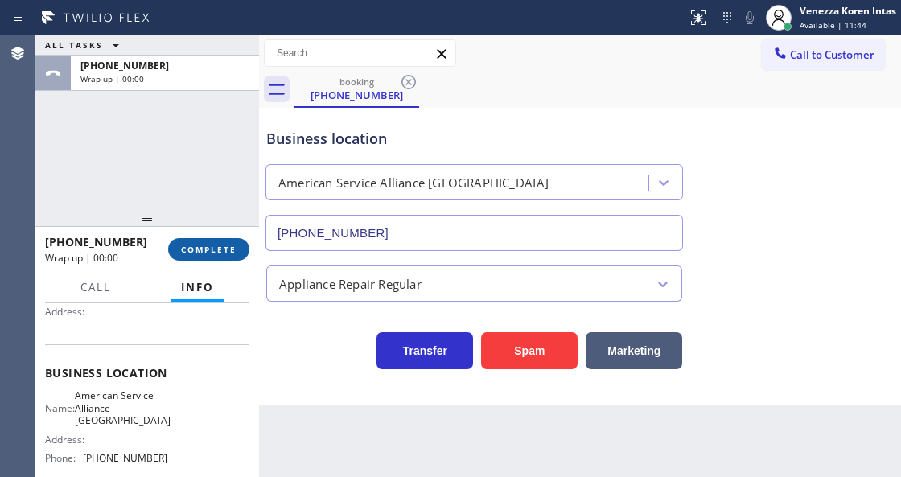
click at [227, 257] on button "COMPLETE" at bounding box center [208, 249] width 81 height 23
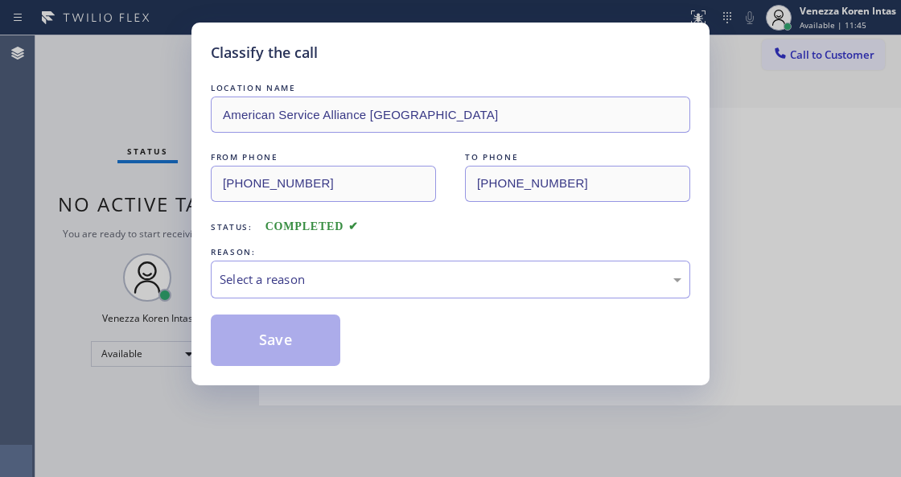
click at [309, 307] on div "LOCATION NAME American Service Alliance [GEOGRAPHIC_DATA] FROM PHONE [PHONE_NUM…" at bounding box center [451, 223] width 480 height 286
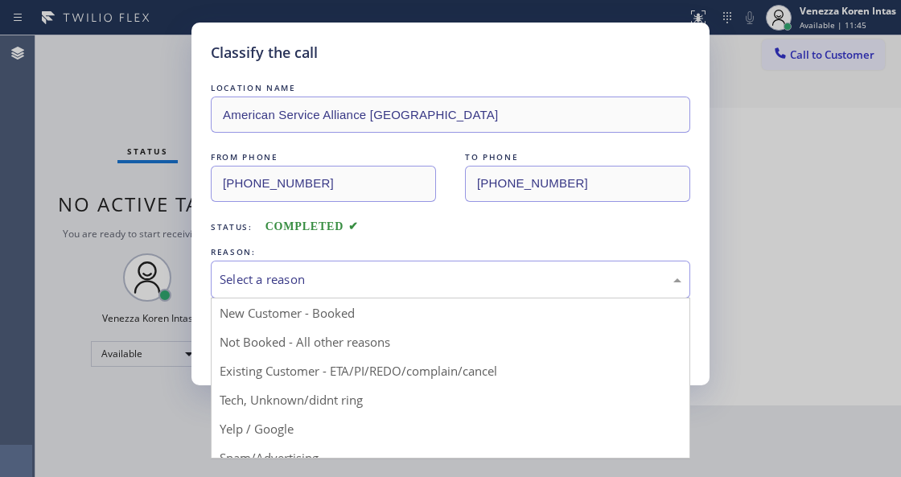
click at [310, 295] on div "Select a reason" at bounding box center [451, 280] width 480 height 38
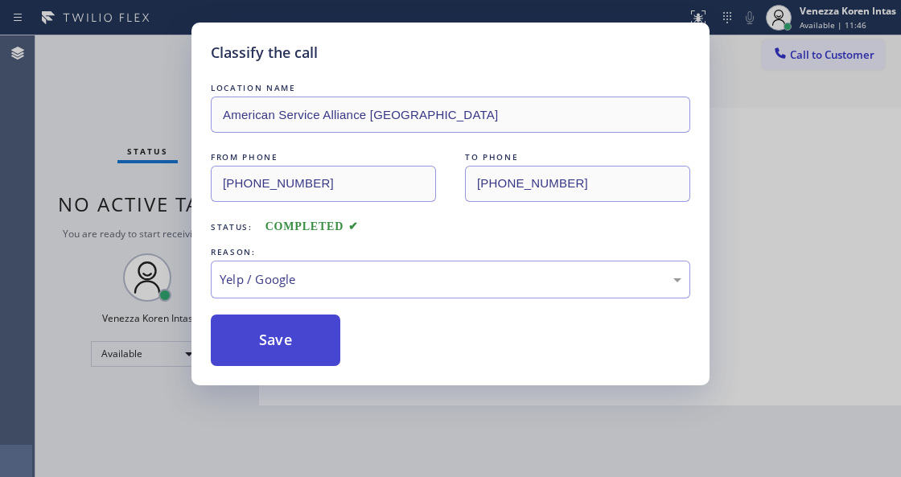
click at [296, 367] on div "Classify the call LOCATION NAME American Service Alliance [GEOGRAPHIC_DATA] FRO…" at bounding box center [451, 204] width 518 height 363
click at [298, 362] on button "Save" at bounding box center [276, 341] width 130 height 52
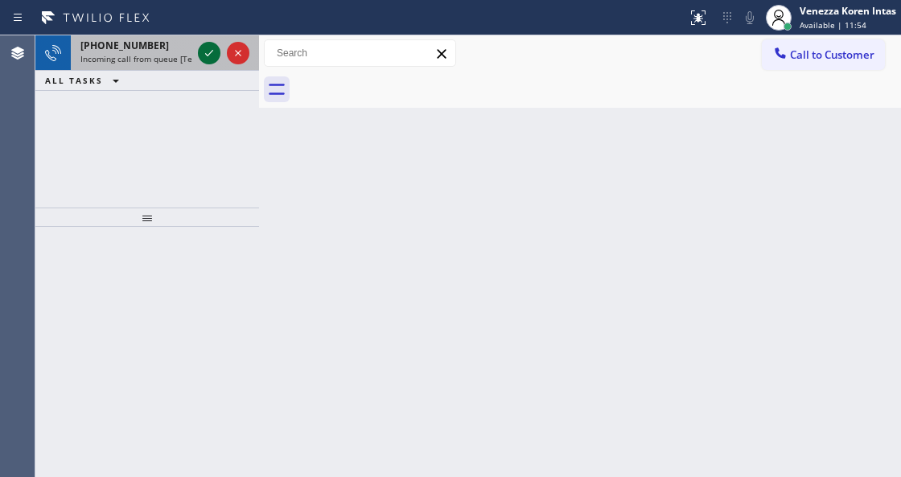
click at [204, 52] on icon at bounding box center [209, 52] width 19 height 19
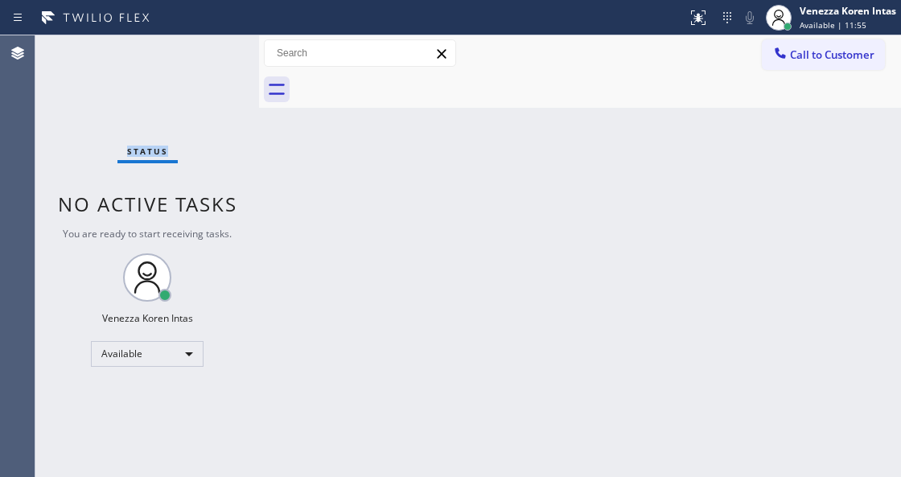
click at [204, 51] on div "Status No active tasks You are ready to start receiving tasks. Venezza Koren In…" at bounding box center [147, 256] width 224 height 442
click at [223, 68] on div "Status No active tasks You are ready to start receiving tasks. Venezza Koren In…" at bounding box center [147, 256] width 224 height 442
click at [221, 68] on div "Status No active tasks You are ready to start receiving tasks. Venezza Koren In…" at bounding box center [147, 256] width 224 height 442
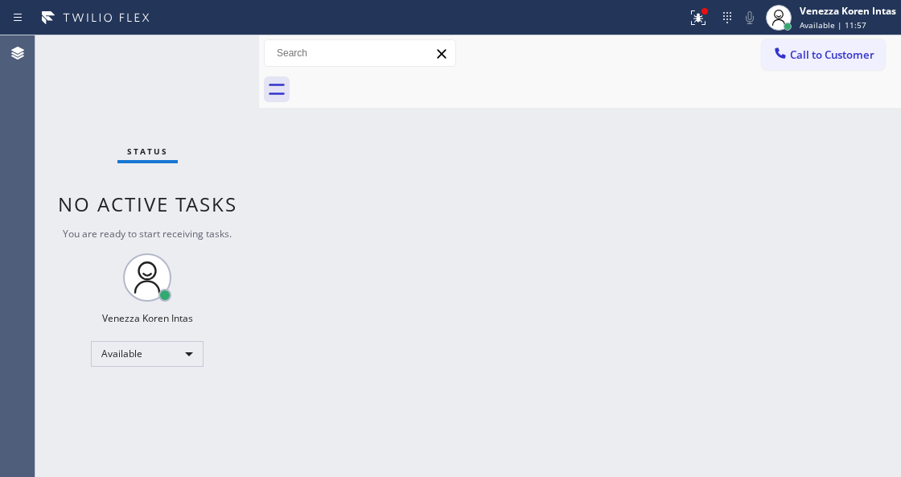
drag, startPoint x: 703, startPoint y: 23, endPoint x: 708, endPoint y: 83, distance: 60.6
click at [702, 26] on icon at bounding box center [698, 17] width 19 height 19
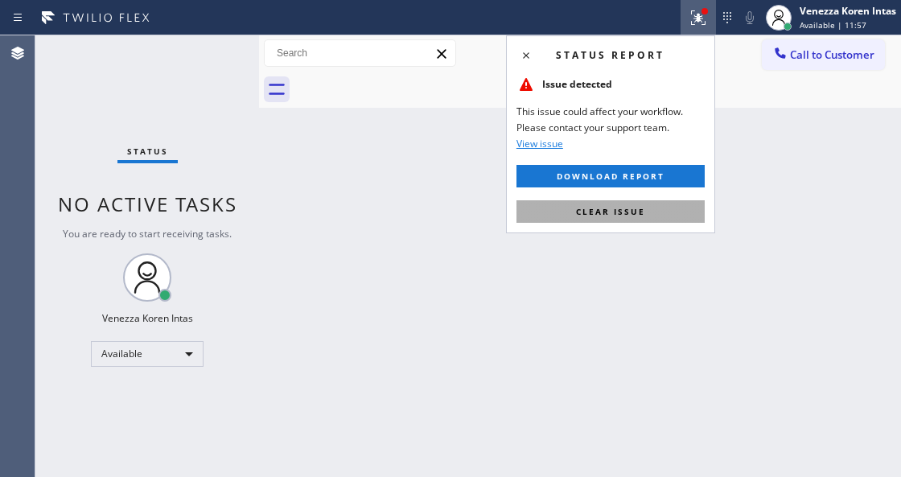
drag, startPoint x: 655, startPoint y: 219, endPoint x: 668, endPoint y: 253, distance: 36.9
click at [655, 219] on button "Clear issue" at bounding box center [611, 211] width 188 height 23
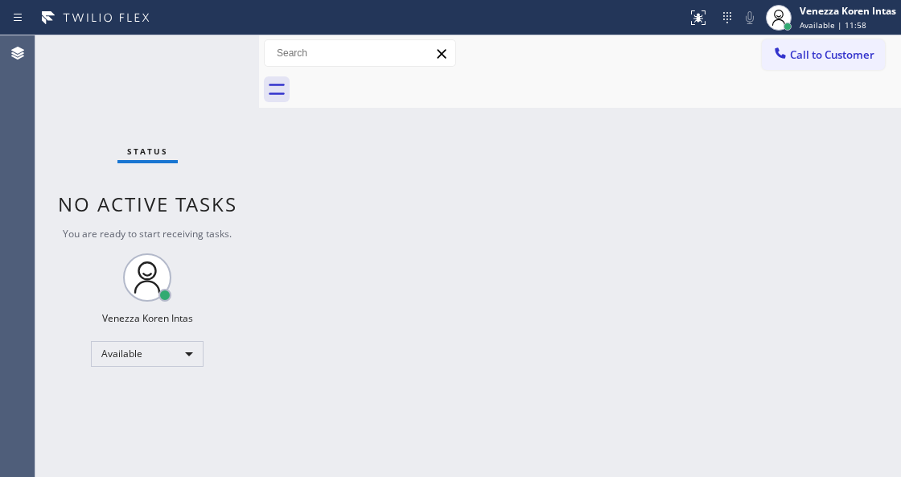
drag, startPoint x: 669, startPoint y: 261, endPoint x: 535, endPoint y: 225, distance: 138.2
click at [663, 266] on div "Back to Dashboard Change Sender ID Customers Technicians Select a contact Outbo…" at bounding box center [580, 256] width 642 height 442
click at [223, 77] on div "Status No active tasks You are ready to start receiving tasks. Venezza Koren In…" at bounding box center [147, 256] width 224 height 442
click at [221, 77] on div "Status No active tasks You are ready to start receiving tasks. Venezza Koren In…" at bounding box center [147, 256] width 224 height 442
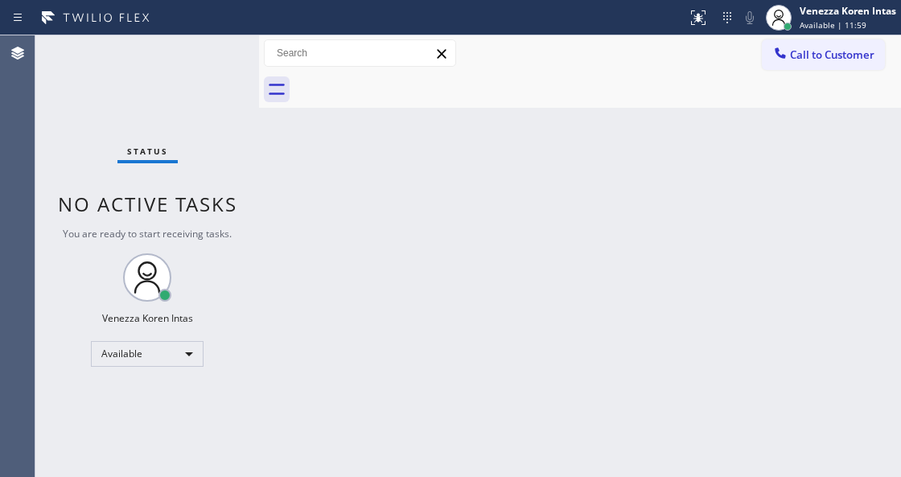
click at [220, 62] on div "Status No active tasks You are ready to start receiving tasks. Venezza Koren In…" at bounding box center [147, 256] width 224 height 442
click at [200, 60] on div "Status No active tasks You are ready to start receiving tasks. Venezza Koren In…" at bounding box center [147, 256] width 224 height 442
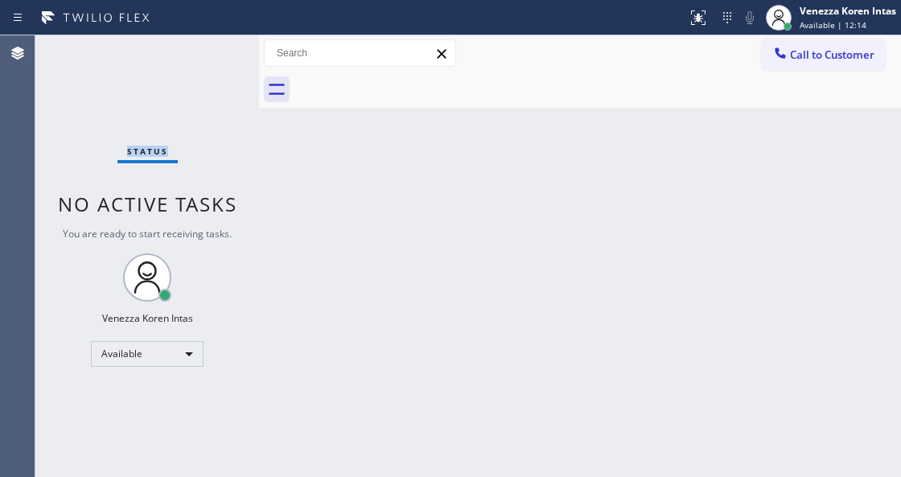
click at [200, 60] on div "Status No active tasks You are ready to start receiving tasks. Venezza Koren In…" at bounding box center [147, 256] width 224 height 442
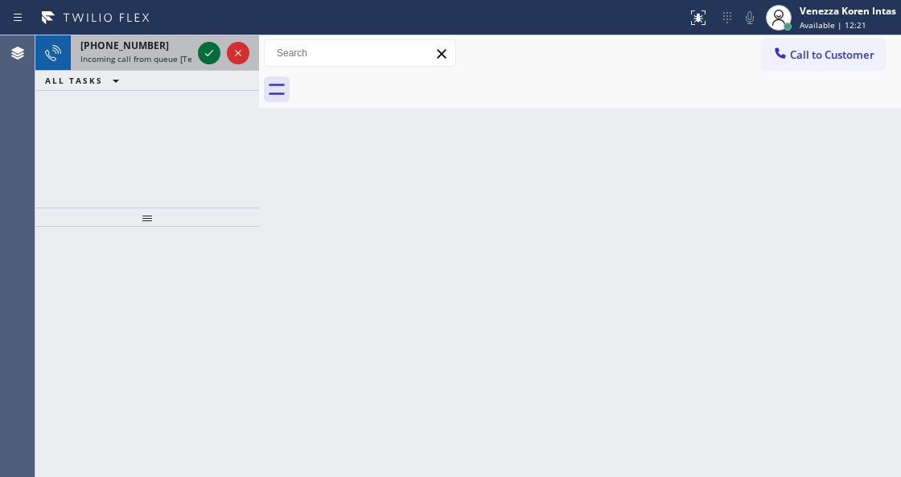
click at [211, 43] on icon at bounding box center [209, 52] width 19 height 19
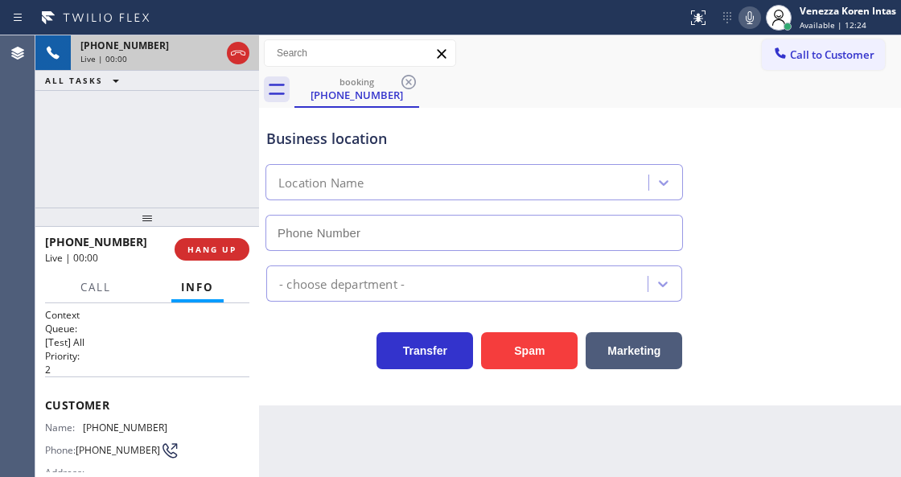
type input "[PHONE_NUMBER]"
click at [237, 52] on icon at bounding box center [238, 52] width 19 height 19
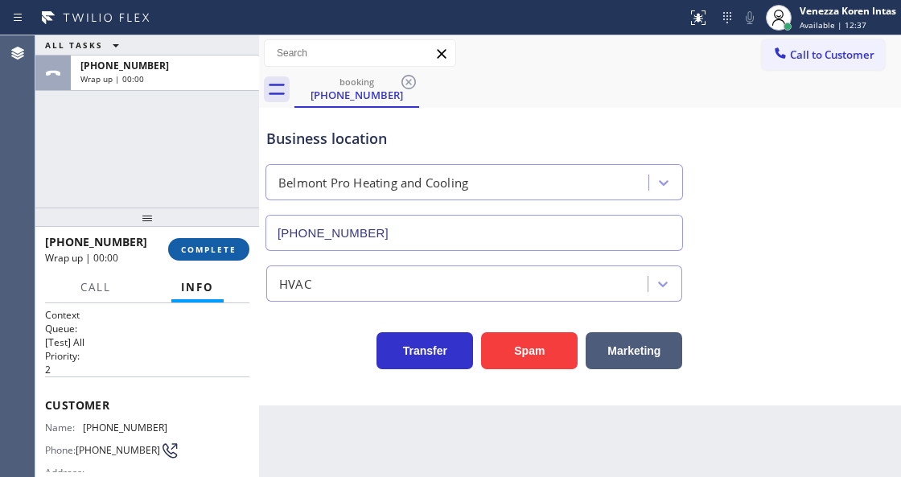
click at [247, 249] on button "COMPLETE" at bounding box center [208, 249] width 81 height 23
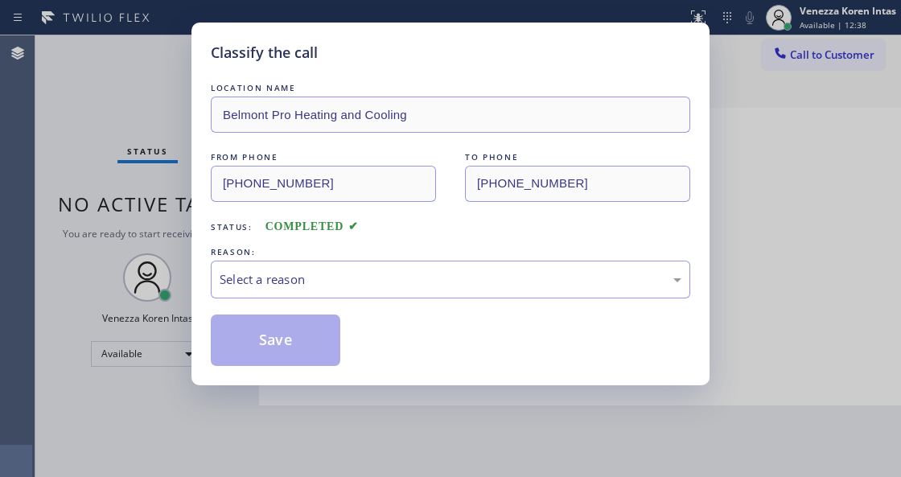
drag, startPoint x: 398, startPoint y: 314, endPoint x: 399, endPoint y: 303, distance: 11.3
click at [398, 310] on div "LOCATION NAME Belmont Pro Heating and Cooling FROM PHONE [PHONE_NUMBER] TO PHON…" at bounding box center [451, 223] width 480 height 286
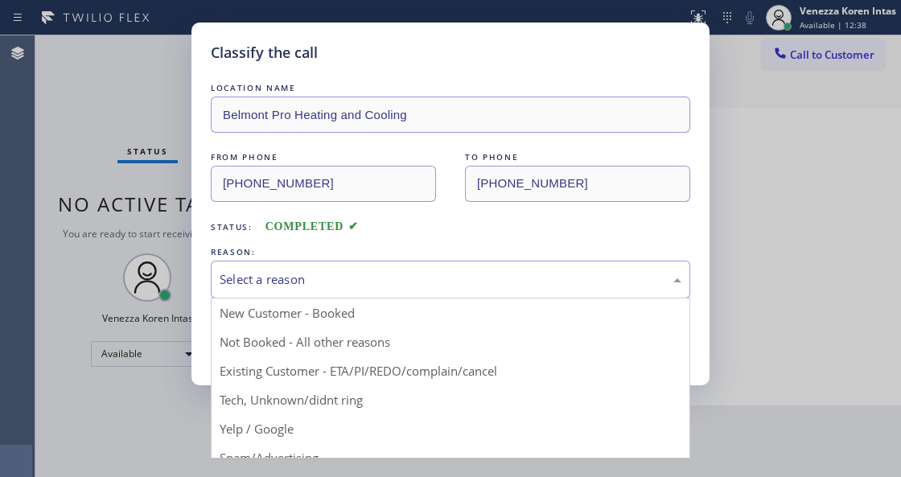
click at [401, 283] on div "Select a reason" at bounding box center [451, 279] width 462 height 19
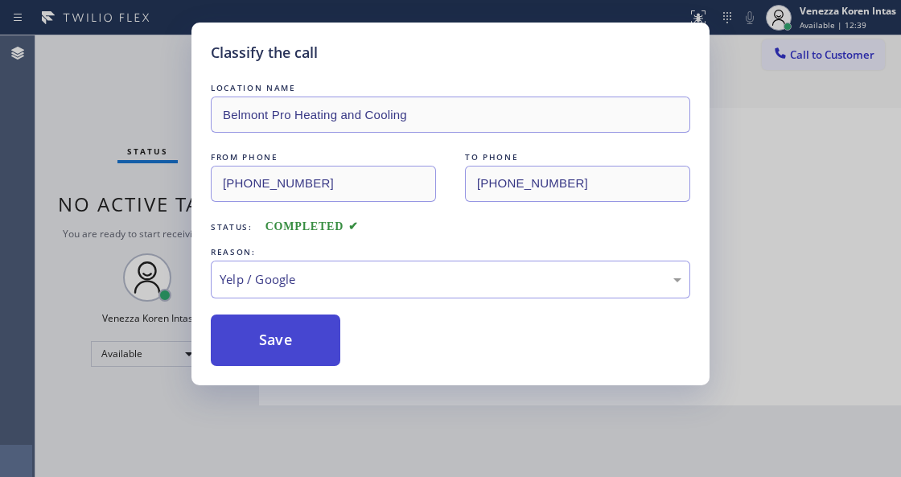
click at [295, 354] on button "Save" at bounding box center [276, 341] width 130 height 52
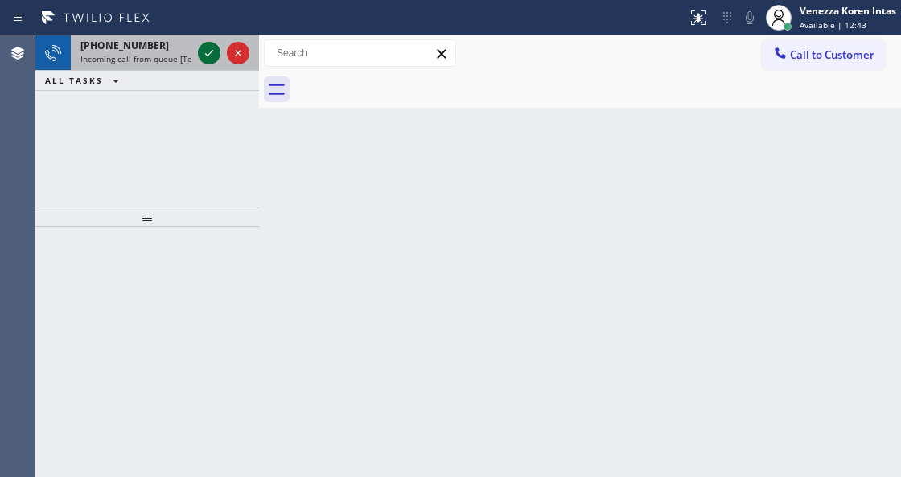
click at [209, 55] on icon at bounding box center [209, 52] width 19 height 19
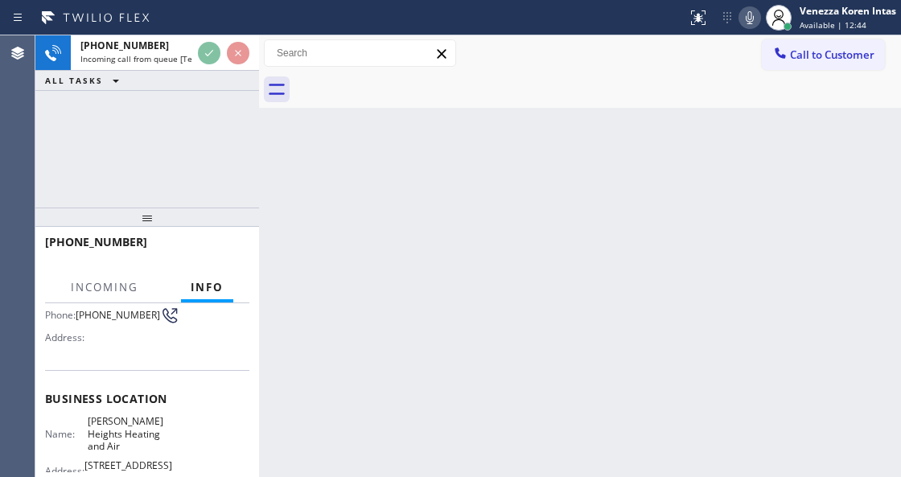
scroll to position [161, 0]
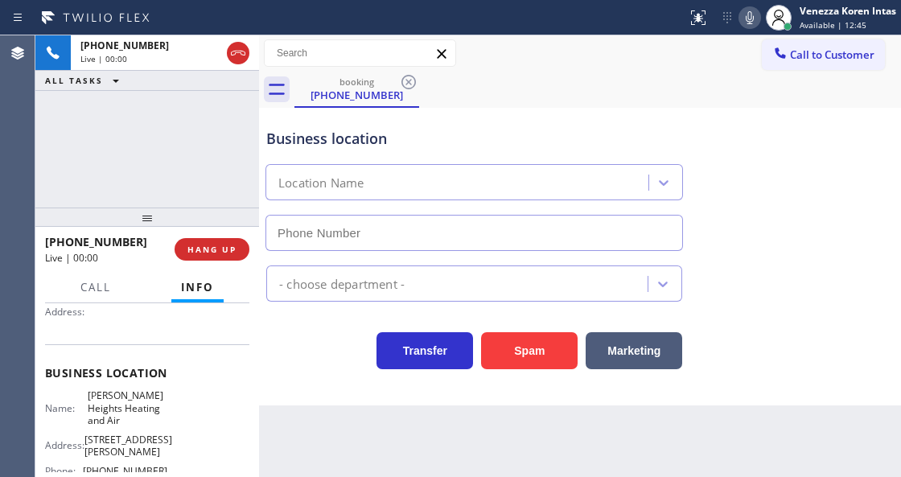
type input "[PHONE_NUMBER]"
click at [174, 157] on div "[PHONE_NUMBER] Live | 00:00 ALL TASKS ALL TASKS ACTIVE TASKS TASKS IN WRAP UP" at bounding box center [147, 121] width 224 height 172
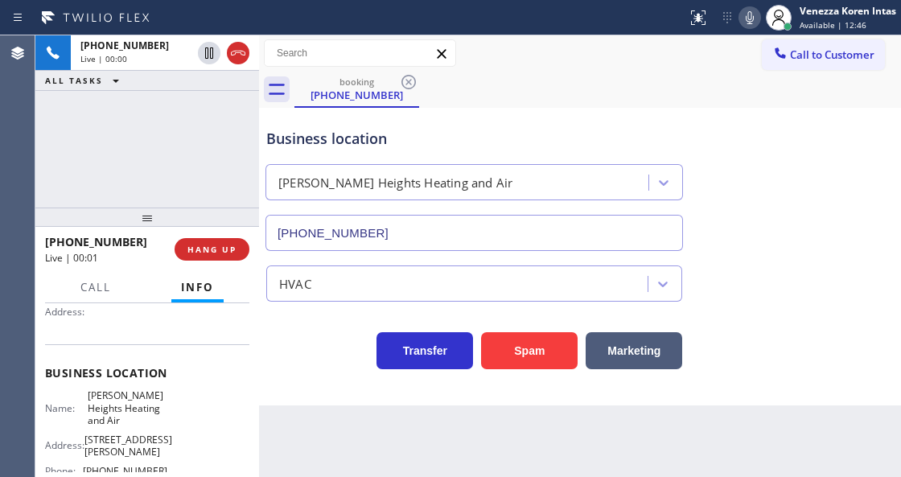
click at [156, 138] on div "[PHONE_NUMBER] Live | 00:00 ALL TASKS ALL TASKS ACTIVE TASKS TASKS IN WRAP UP" at bounding box center [147, 121] width 224 height 172
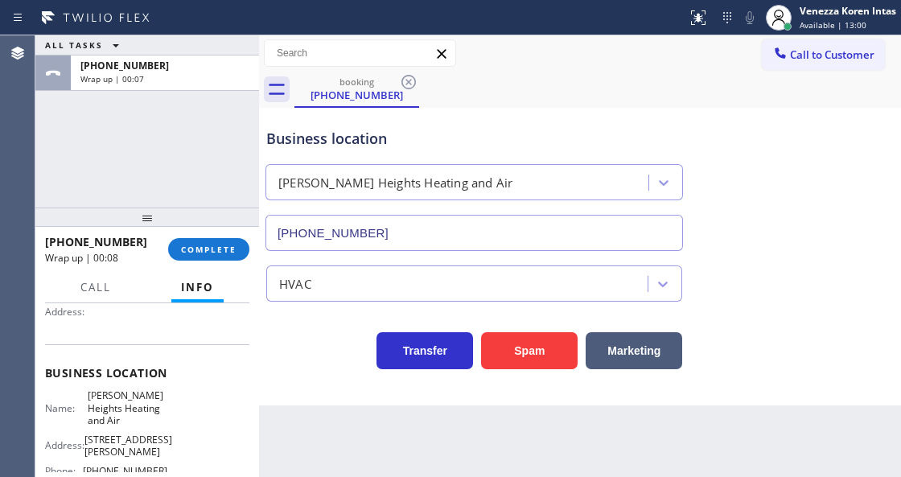
drag, startPoint x: 240, startPoint y: 237, endPoint x: 272, endPoint y: 248, distance: 33.8
click at [240, 240] on div "[PHONE_NUMBER] Wrap up | 00:08 COMPLETE" at bounding box center [147, 250] width 204 height 42
drag, startPoint x: 179, startPoint y: 285, endPoint x: 192, endPoint y: 278, distance: 14.4
click at [186, 280] on button "Info" at bounding box center [197, 287] width 52 height 31
click at [227, 261] on div "[PHONE_NUMBER] Wrap up | 00:09 COMPLETE" at bounding box center [147, 250] width 204 height 42
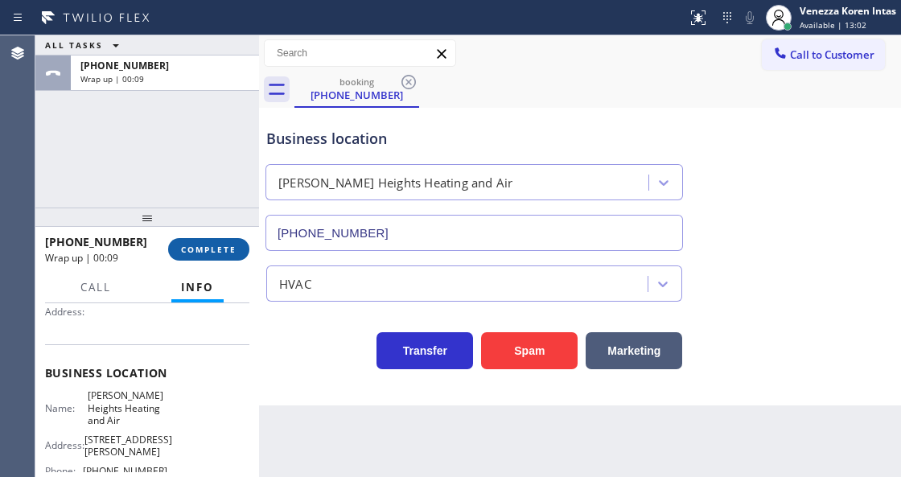
click at [227, 253] on span "COMPLETE" at bounding box center [209, 249] width 56 height 11
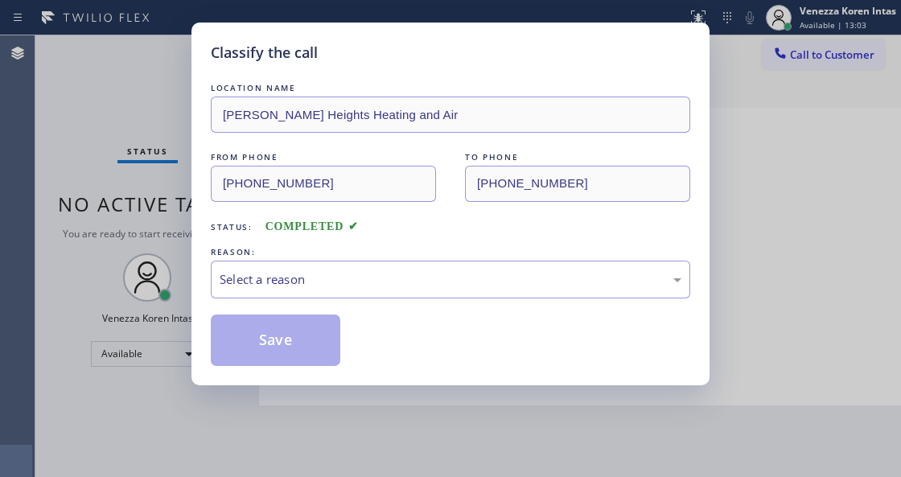
click at [358, 237] on div "LOCATION NAME [PERSON_NAME][GEOGRAPHIC_DATA] Heating and Air FROM PHONE [PHONE_…" at bounding box center [451, 223] width 480 height 286
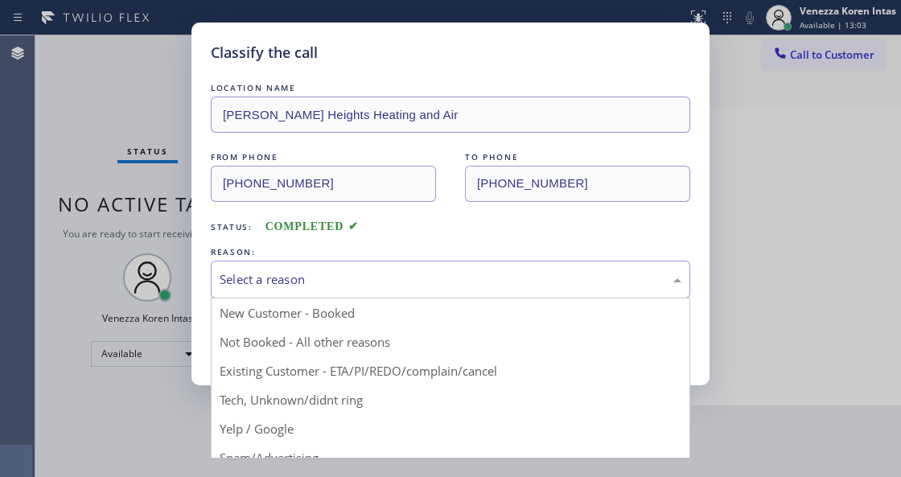
click at [358, 269] on div "Select a reason" at bounding box center [451, 280] width 480 height 38
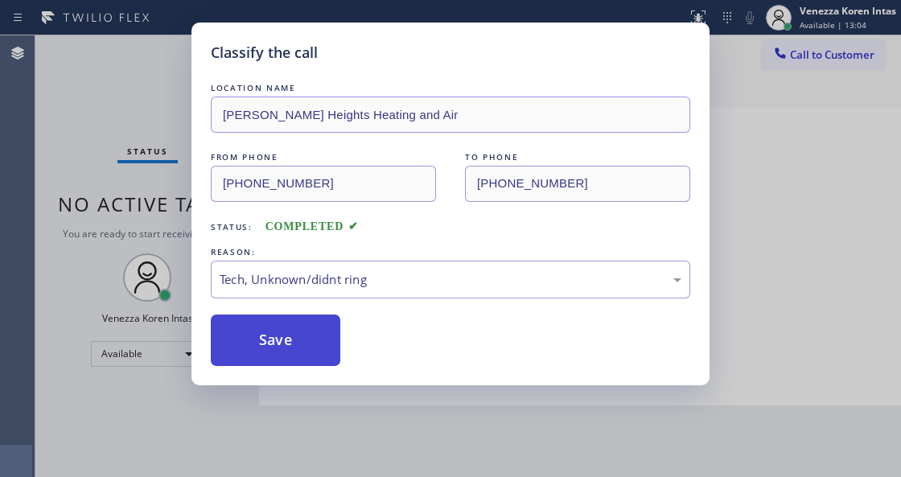
drag, startPoint x: 330, startPoint y: 404, endPoint x: 311, endPoint y: 356, distance: 51.3
click at [311, 356] on button "Save" at bounding box center [276, 341] width 130 height 52
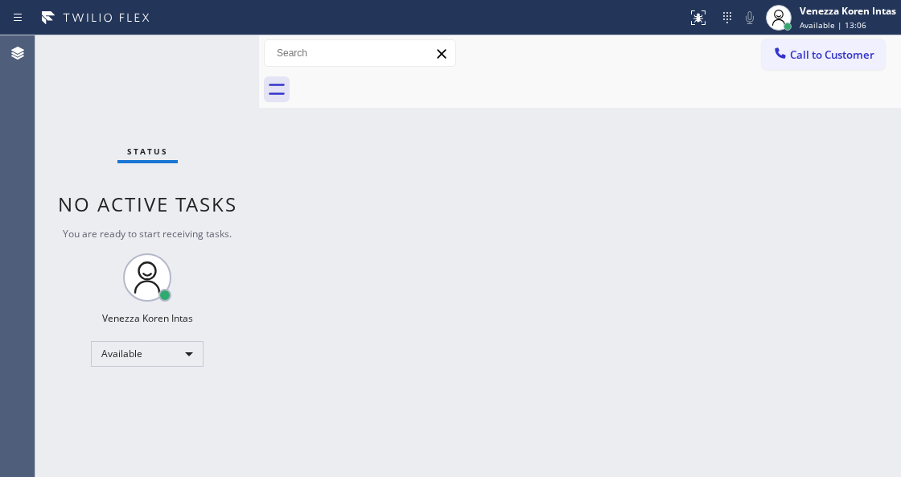
click at [324, 261] on div "Back to Dashboard Change Sender ID Customers Technicians Select a contact Outbo…" at bounding box center [580, 256] width 642 height 442
click at [315, 258] on div "Back to Dashboard Change Sender ID Customers Technicians Select a contact Outbo…" at bounding box center [580, 256] width 642 height 442
click at [180, 113] on div "Status No active tasks You are ready to start receiving tasks. Venezza Koren In…" at bounding box center [147, 256] width 224 height 442
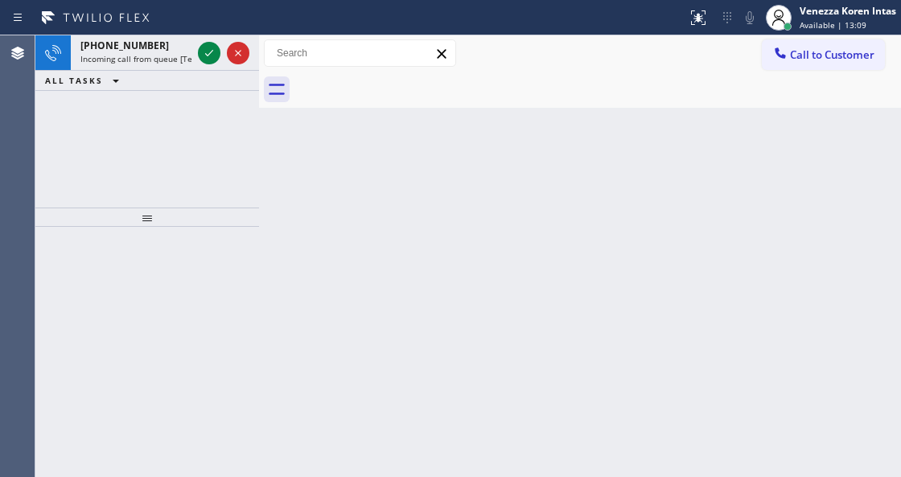
click at [188, 120] on div "[PHONE_NUMBER] Incoming call from queue [Test] All ALL TASKS ALL TASKS ACTIVE T…" at bounding box center [147, 121] width 224 height 172
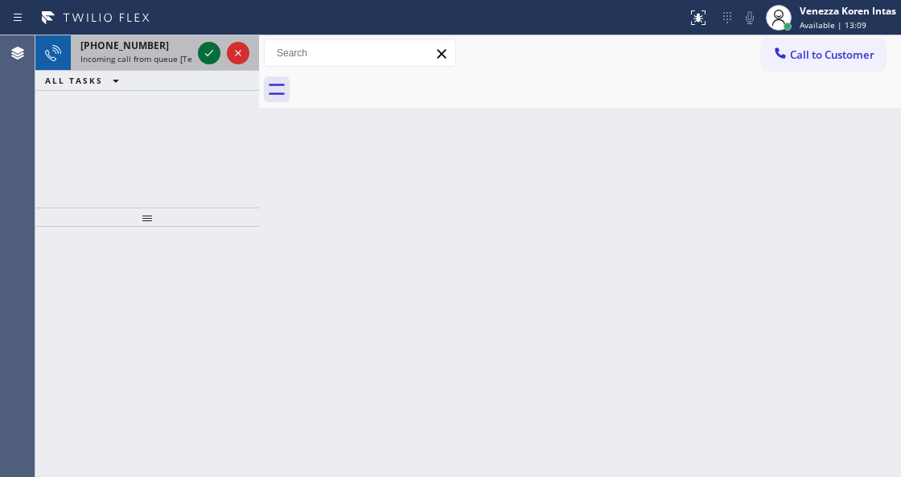
click at [211, 53] on icon at bounding box center [209, 52] width 19 height 19
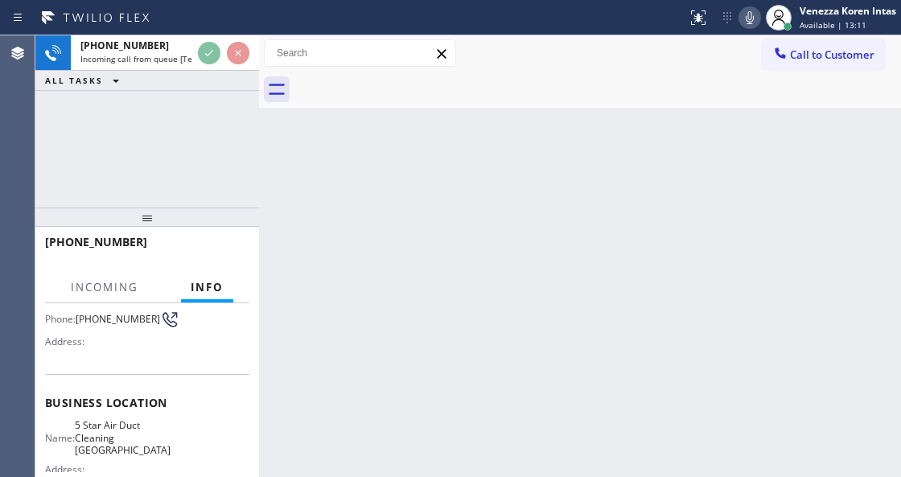
scroll to position [214, 0]
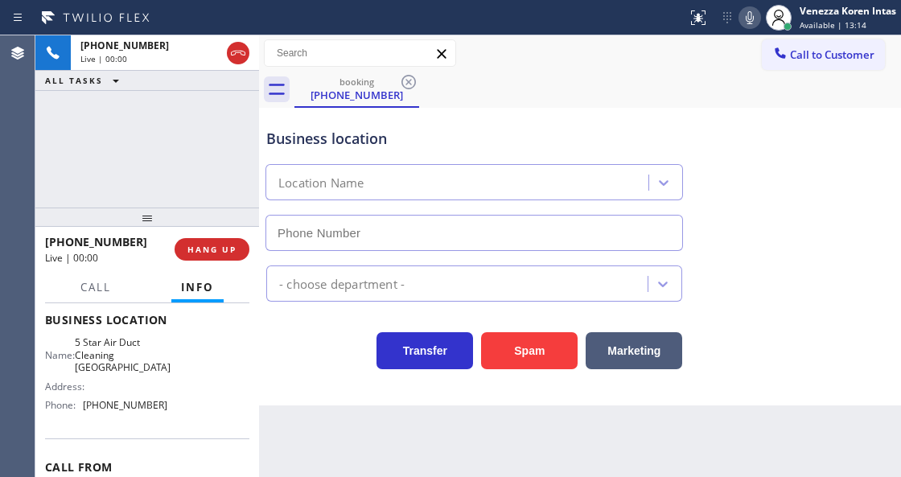
type input "[PHONE_NUMBER]"
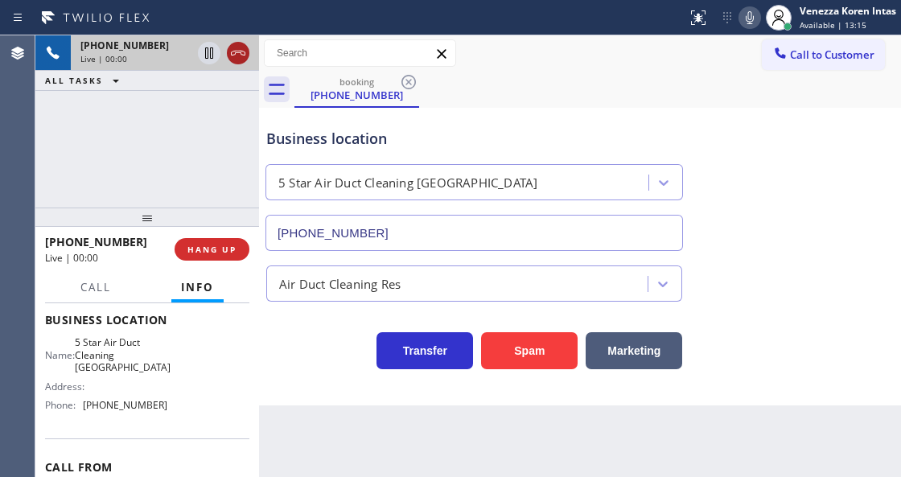
drag, startPoint x: 238, startPoint y: 53, endPoint x: 281, endPoint y: 153, distance: 108.5
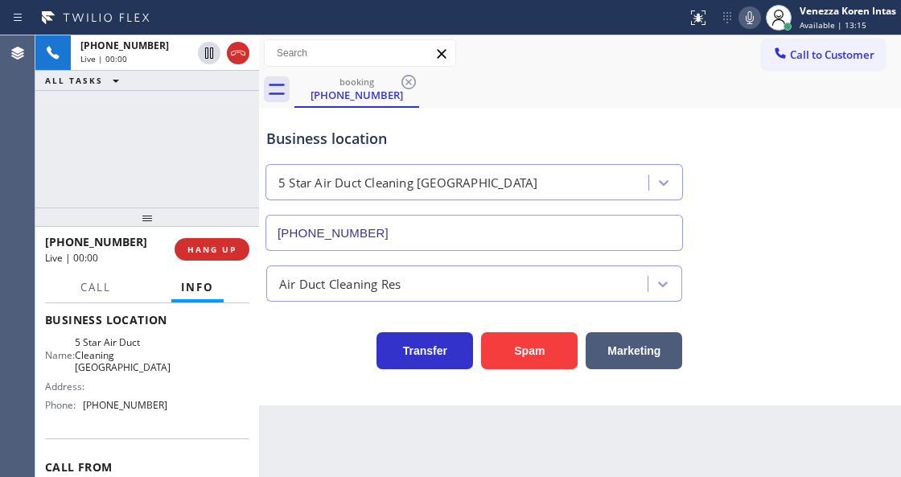
click at [238, 53] on icon at bounding box center [238, 52] width 19 height 19
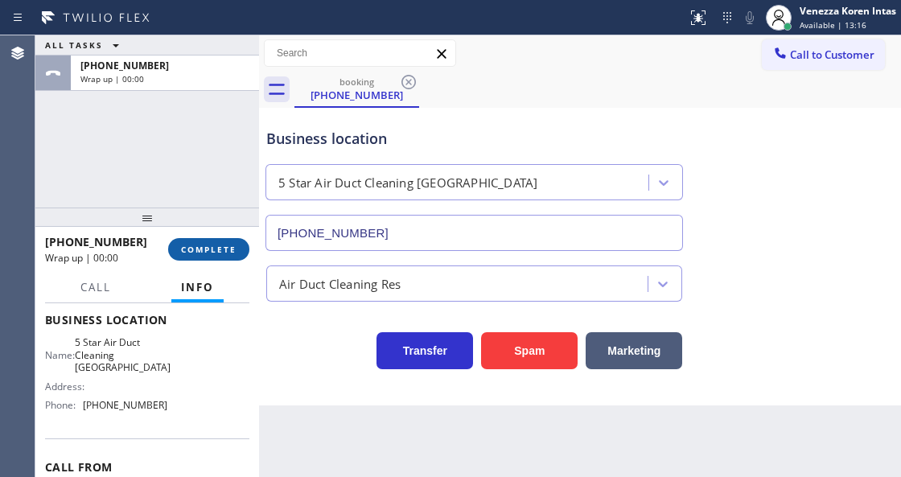
click at [223, 244] on span "COMPLETE" at bounding box center [209, 249] width 56 height 11
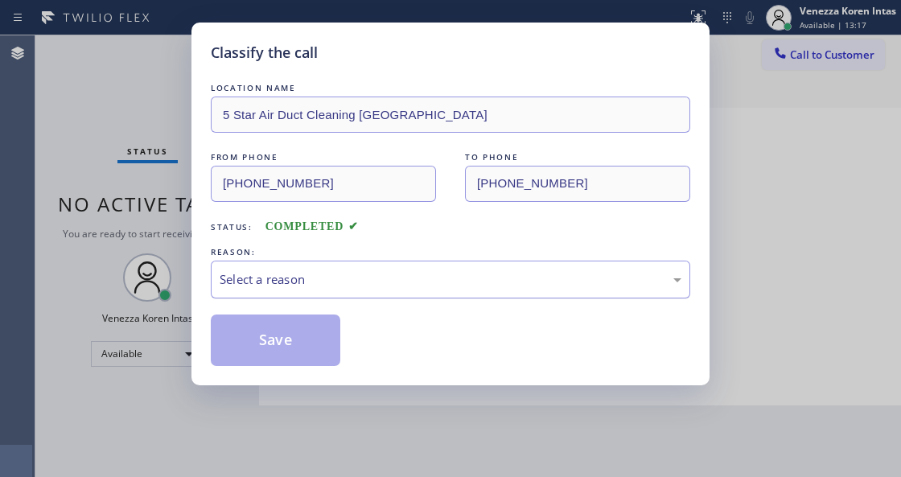
drag, startPoint x: 358, startPoint y: 281, endPoint x: 358, endPoint y: 291, distance: 9.7
click at [358, 291] on div "Select a reason" at bounding box center [451, 280] width 480 height 38
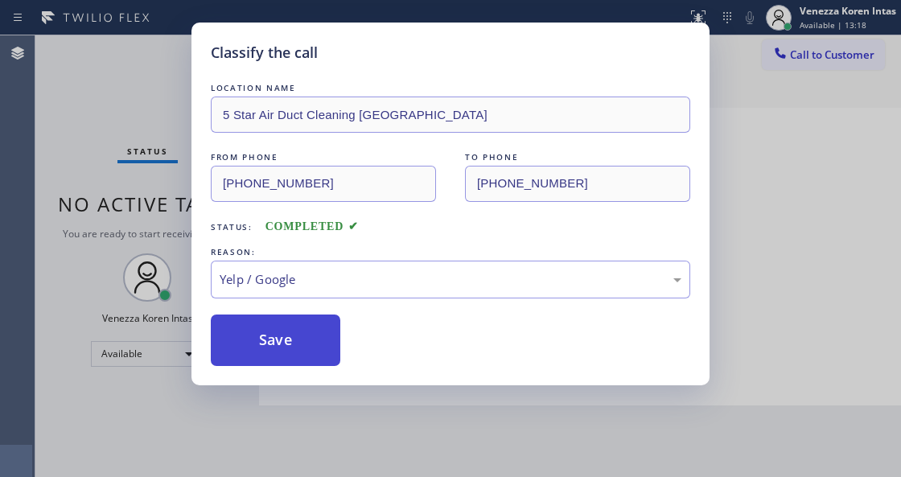
click at [300, 352] on button "Save" at bounding box center [276, 341] width 130 height 52
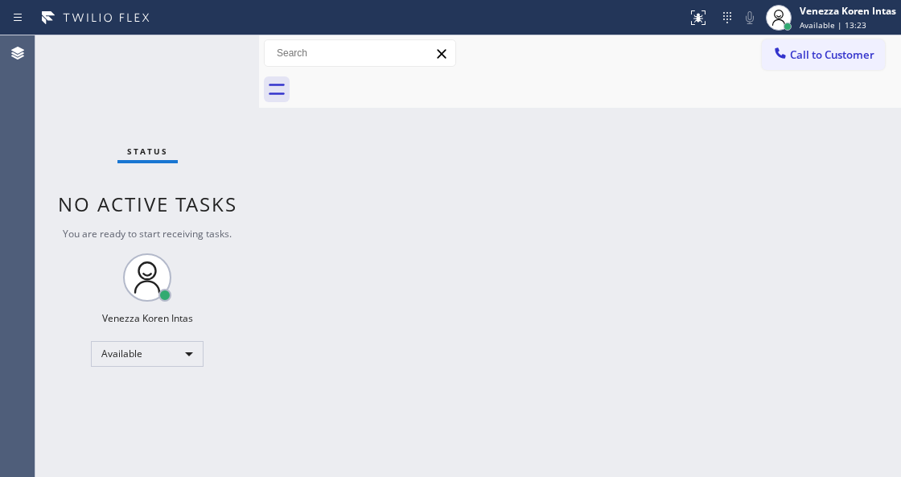
drag, startPoint x: 225, startPoint y: 83, endPoint x: 134, endPoint y: 81, distance: 90.9
click at [225, 83] on div "Status No active tasks You are ready to start receiving tasks. Venezza Koren In…" at bounding box center [147, 256] width 224 height 442
click at [232, 61] on div "Status No active tasks You are ready to start receiving tasks. Venezza Koren In…" at bounding box center [147, 256] width 224 height 442
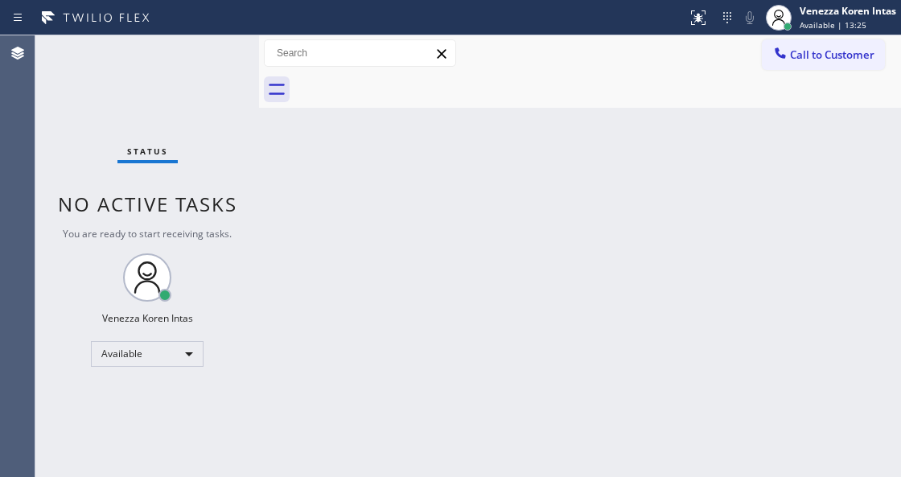
click at [232, 61] on div "Status No active tasks You are ready to start receiving tasks. Venezza Koren In…" at bounding box center [147, 256] width 224 height 442
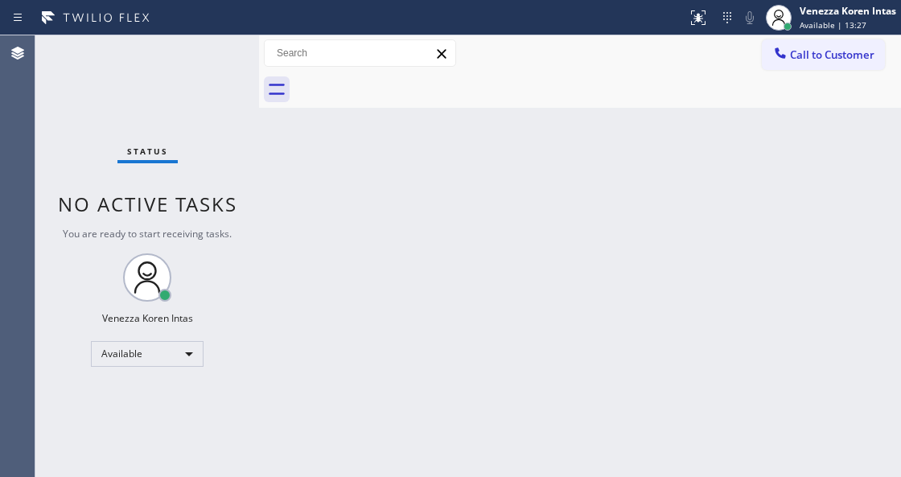
click at [232, 61] on div "Status No active tasks You are ready to start receiving tasks. Venezza Koren In…" at bounding box center [147, 256] width 224 height 442
click at [227, 60] on div "Status No active tasks You are ready to start receiving tasks. Venezza Koren In…" at bounding box center [147, 256] width 224 height 442
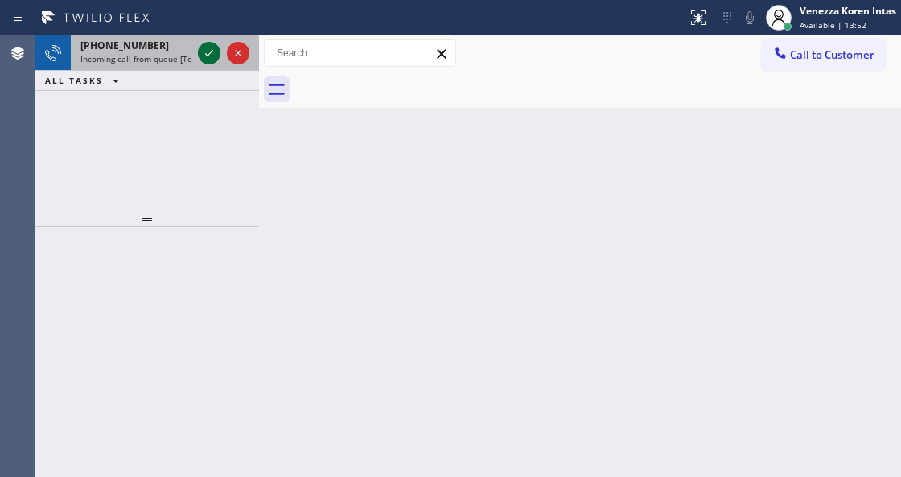
click at [212, 50] on icon at bounding box center [209, 52] width 19 height 19
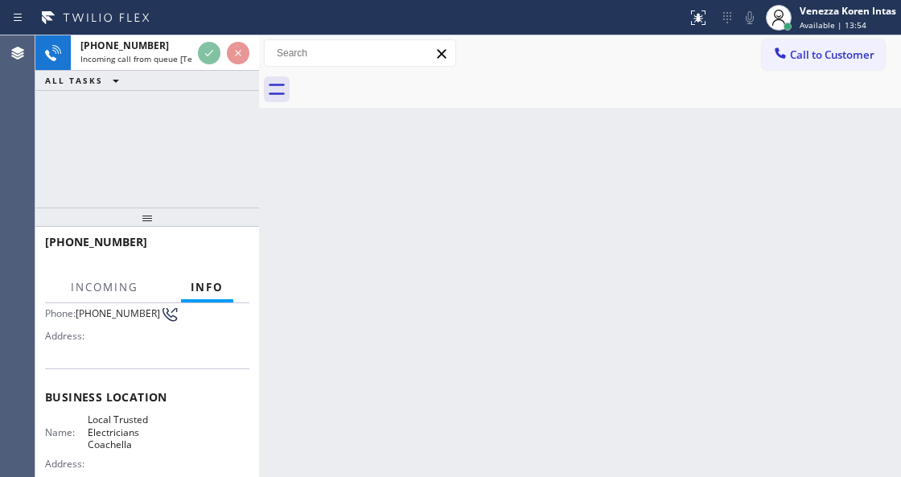
scroll to position [161, 0]
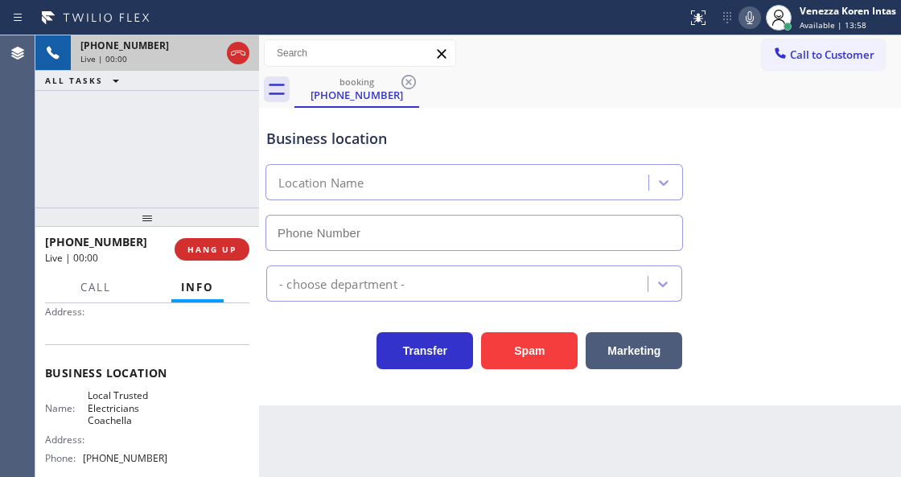
type input "[PHONE_NUMBER]"
click at [237, 51] on icon at bounding box center [238, 53] width 14 height 5
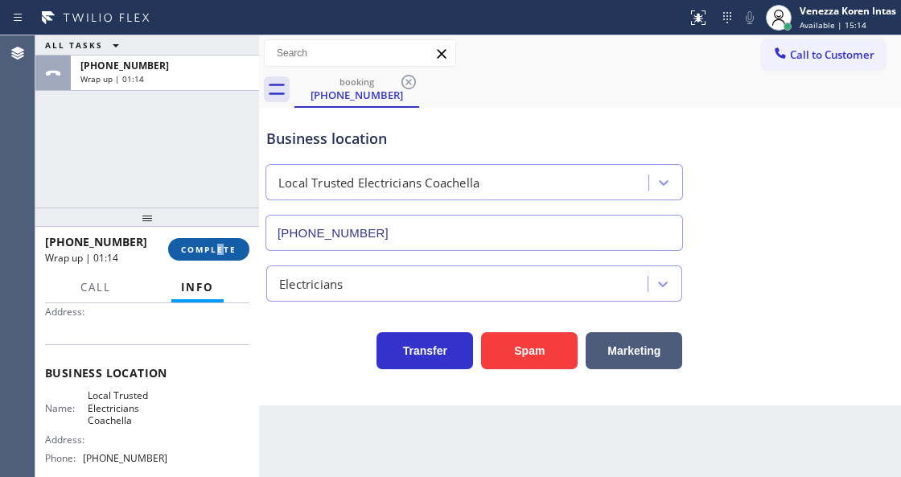
drag, startPoint x: 217, startPoint y: 232, endPoint x: 234, endPoint y: 253, distance: 27.5
click at [229, 249] on div "[PHONE_NUMBER] Wrap up | 01:14 COMPLETE" at bounding box center [147, 250] width 204 height 42
drag, startPoint x: 234, startPoint y: 253, endPoint x: 308, endPoint y: 267, distance: 75.3
click at [236, 254] on button "COMPLETE" at bounding box center [208, 249] width 81 height 23
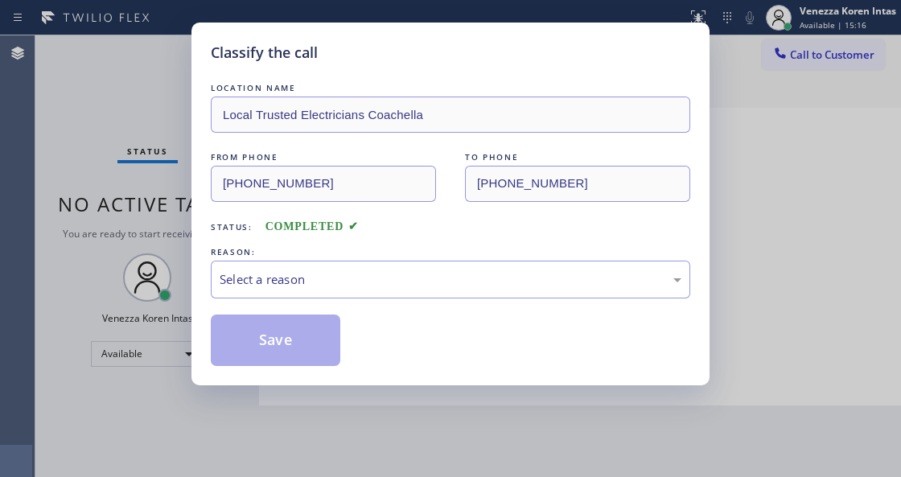
drag, startPoint x: 381, startPoint y: 274, endPoint x: 373, endPoint y: 295, distance: 22.4
click at [380, 274] on div "Select a reason" at bounding box center [451, 279] width 462 height 19
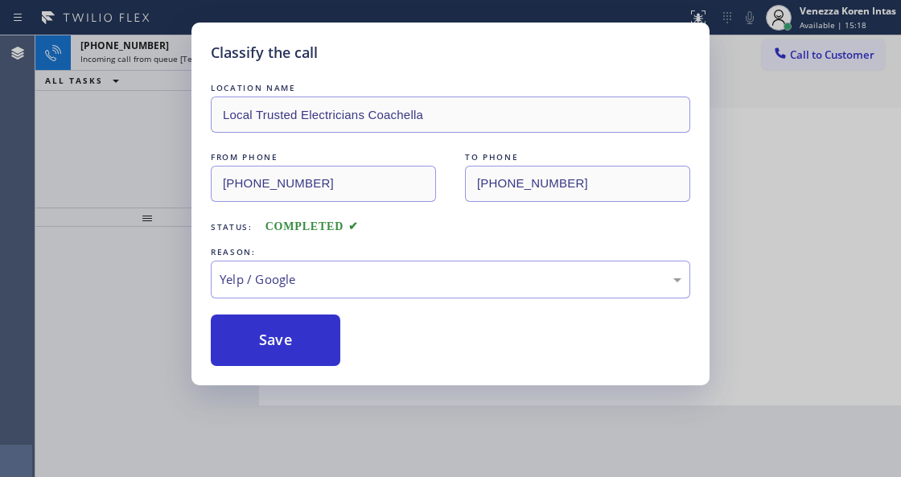
click at [298, 369] on div "Classify the call LOCATION NAME Local Trusted Electricians Coachella FROM PHONE…" at bounding box center [451, 204] width 518 height 363
click at [301, 351] on button "Save" at bounding box center [276, 341] width 130 height 52
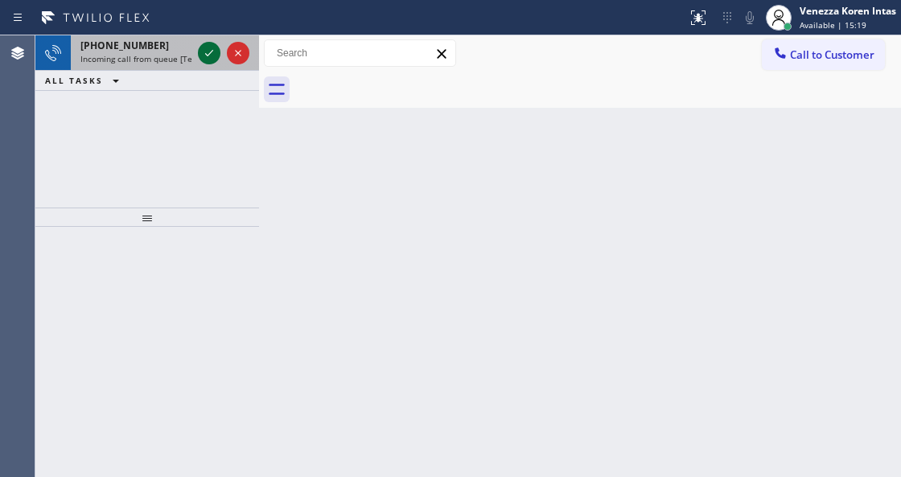
click at [212, 55] on icon at bounding box center [209, 52] width 19 height 19
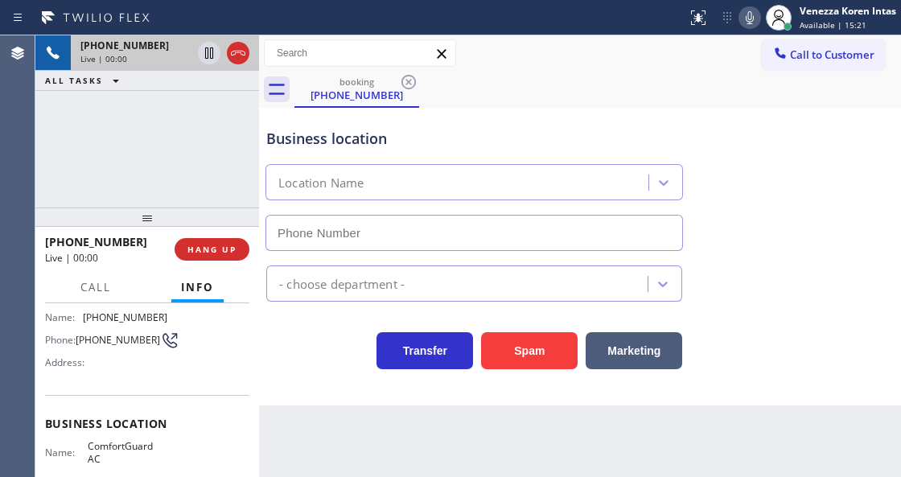
type input "[PHONE_NUMBER]"
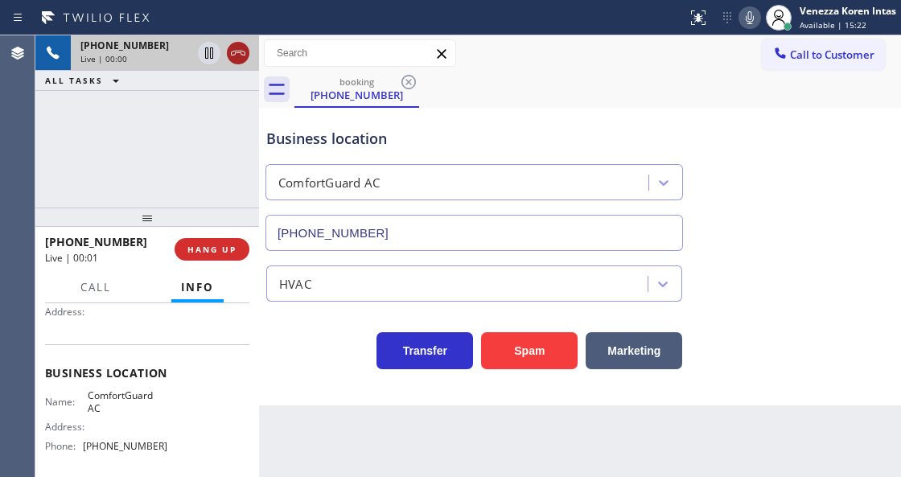
click at [235, 57] on icon at bounding box center [238, 52] width 19 height 19
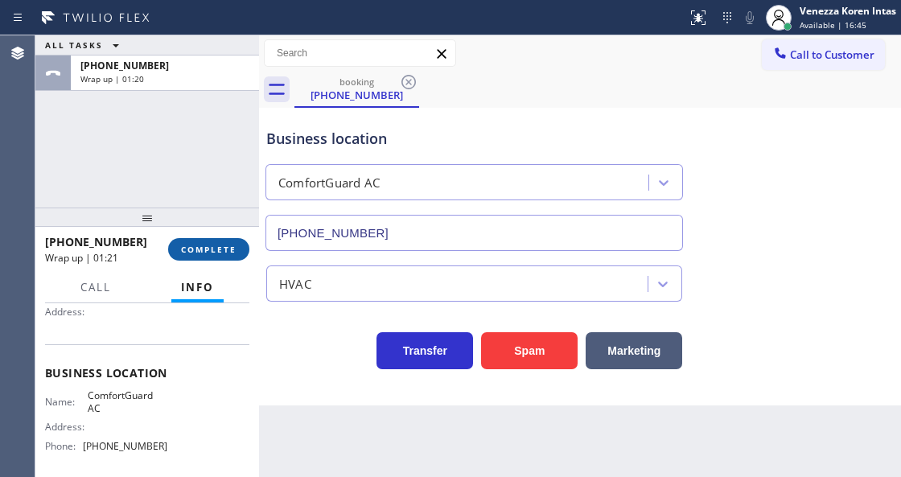
click at [223, 259] on button "COMPLETE" at bounding box center [208, 249] width 81 height 23
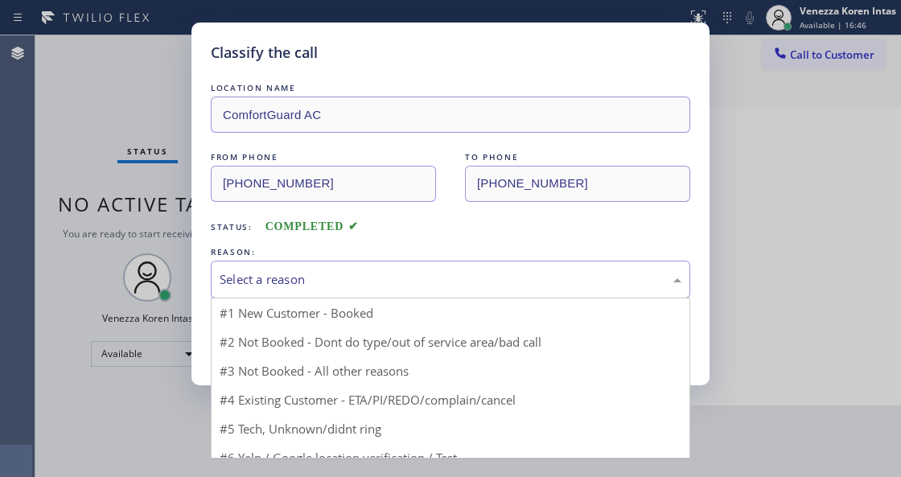
click at [378, 286] on div "Select a reason" at bounding box center [451, 279] width 462 height 19
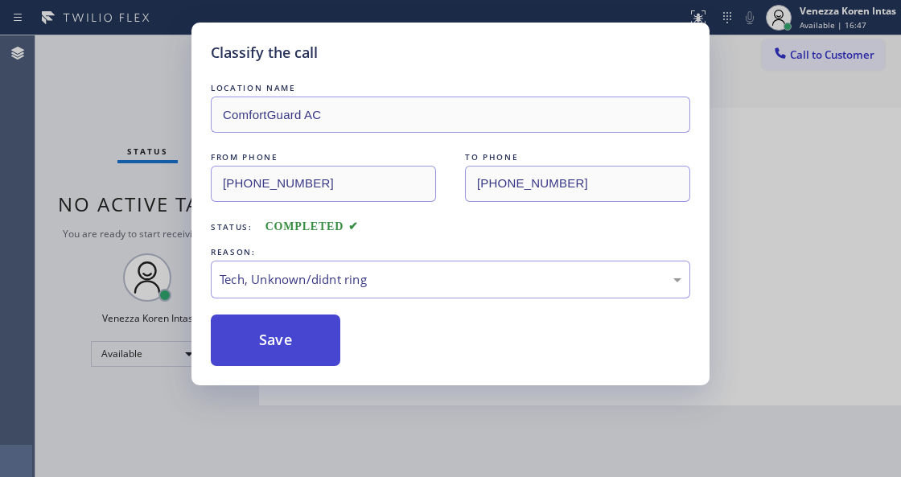
click at [328, 353] on button "Save" at bounding box center [276, 341] width 130 height 52
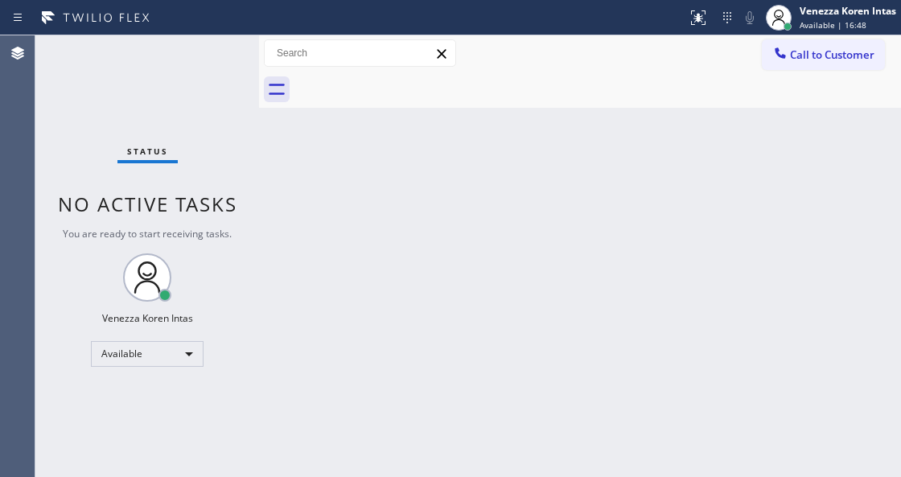
click at [212, 63] on div "Status No active tasks You are ready to start receiving tasks. Venezza Koren In…" at bounding box center [147, 256] width 224 height 442
click at [230, 39] on div "Status No active tasks You are ready to start receiving tasks. Venezza Koren In…" at bounding box center [147, 256] width 224 height 442
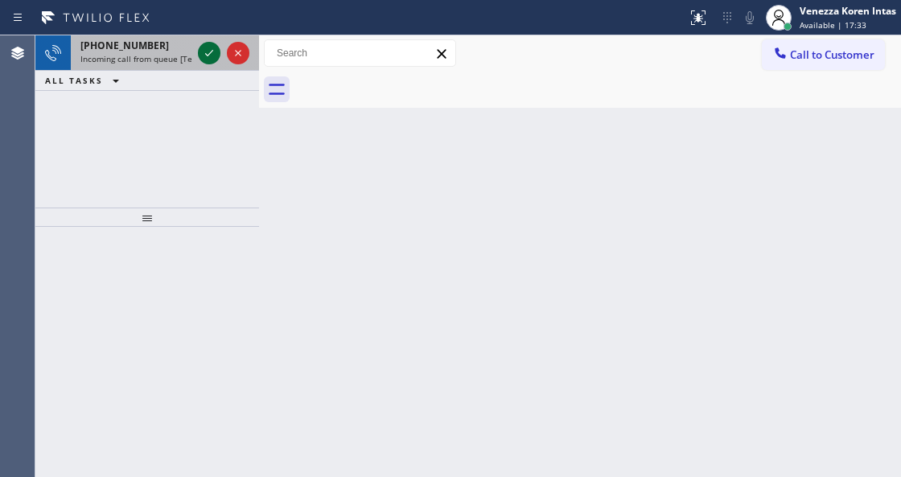
click at [208, 53] on icon at bounding box center [209, 52] width 19 height 19
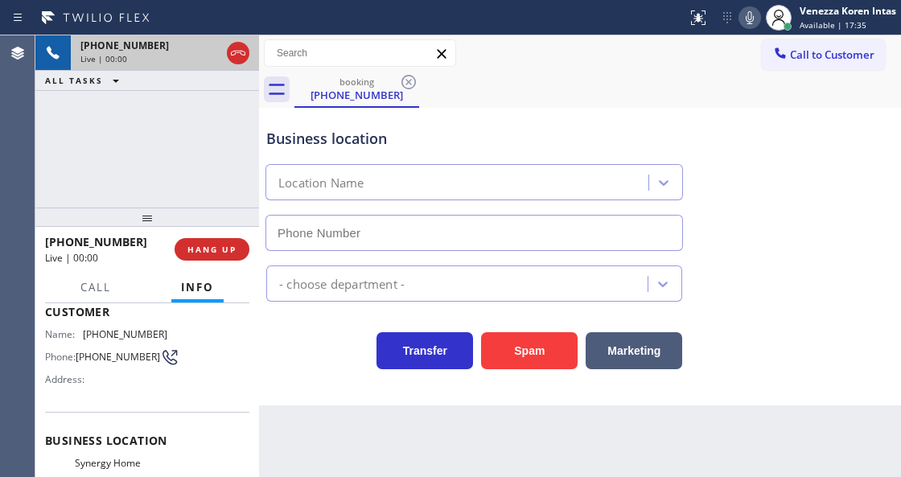
scroll to position [161, 0]
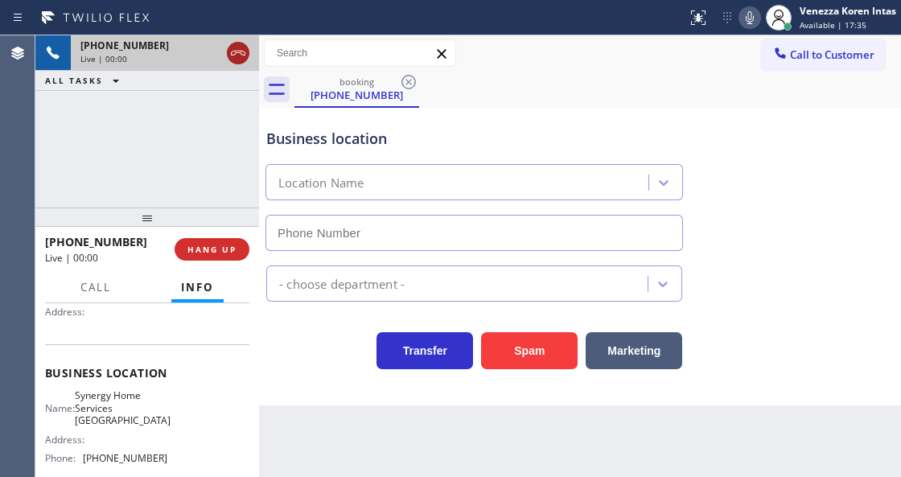
type input "[PHONE_NUMBER]"
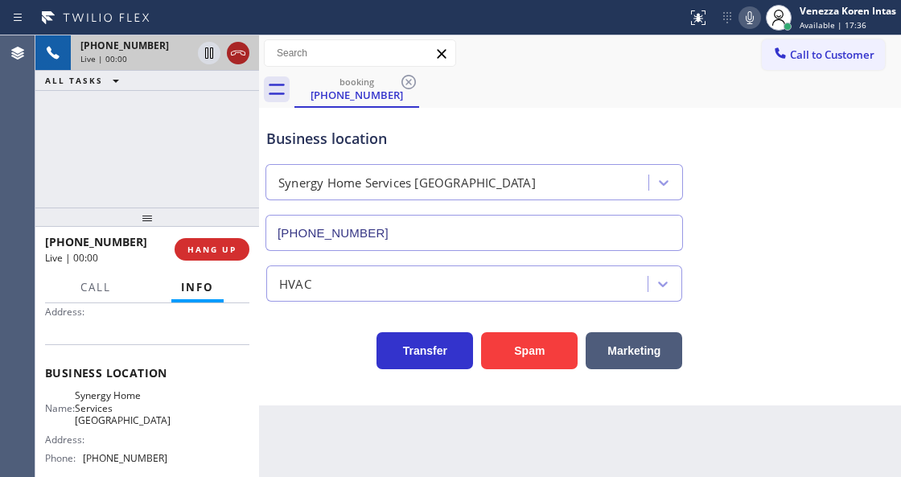
click at [243, 56] on icon at bounding box center [238, 52] width 19 height 19
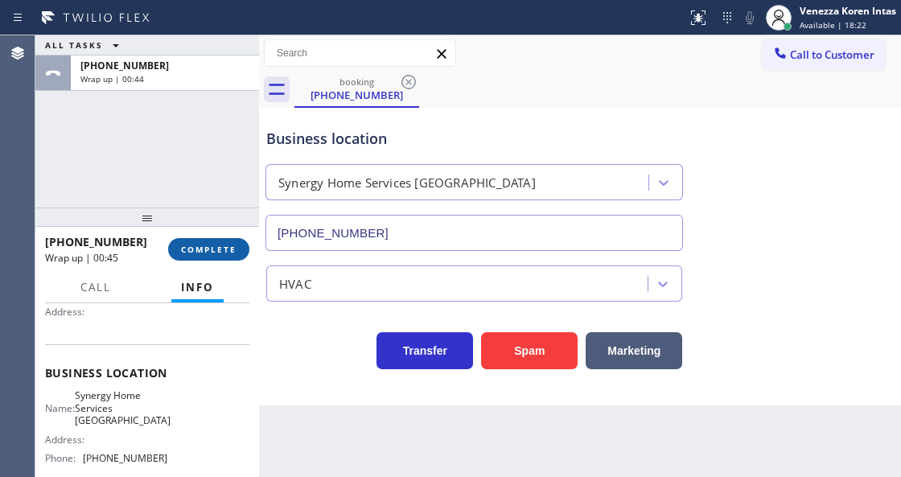
click at [227, 259] on button "COMPLETE" at bounding box center [208, 249] width 81 height 23
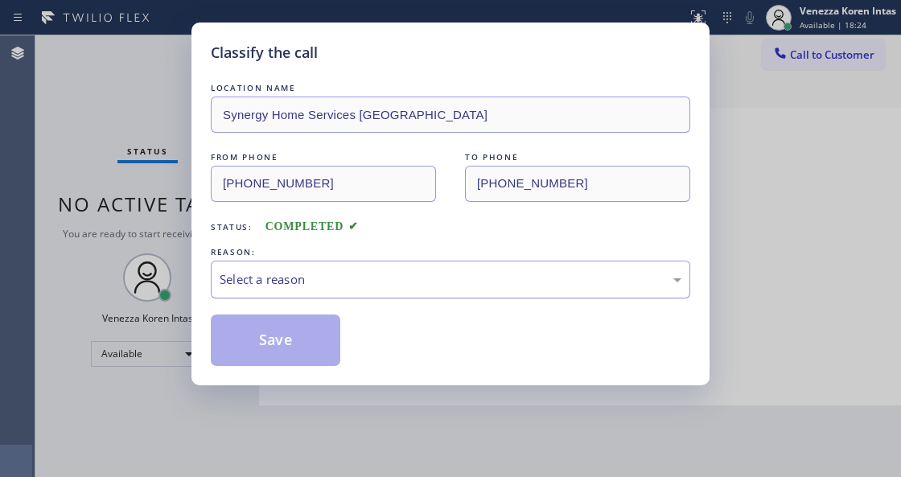
click at [386, 282] on div "Select a reason" at bounding box center [451, 279] width 462 height 19
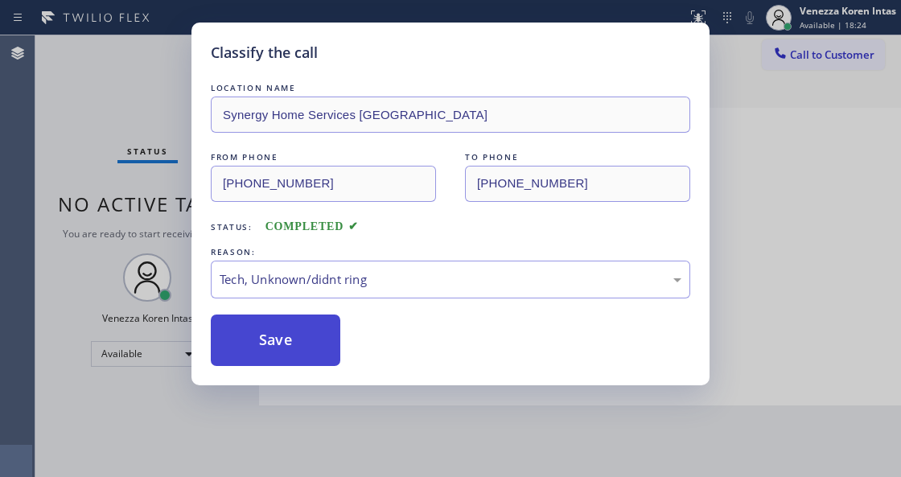
click at [328, 342] on button "Save" at bounding box center [276, 341] width 130 height 52
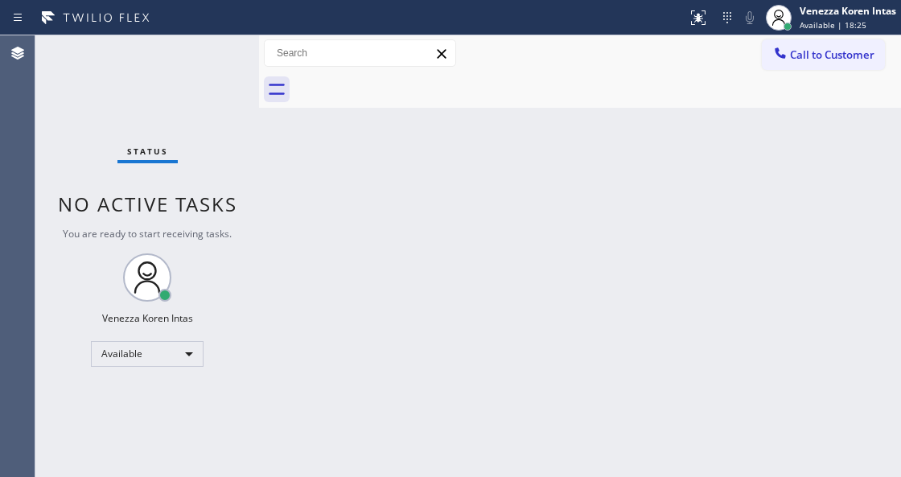
click at [92, 132] on div "Status No active tasks You are ready to start receiving tasks. Venezza Koren In…" at bounding box center [147, 256] width 224 height 442
drag, startPoint x: 225, startPoint y: 118, endPoint x: 241, endPoint y: 69, distance: 51.9
click at [227, 116] on div "Status No active tasks You are ready to start receiving tasks. Venezza Koren In…" at bounding box center [147, 256] width 224 height 442
drag, startPoint x: 241, startPoint y: 69, endPoint x: 220, endPoint y: 48, distance: 29.6
click at [238, 69] on div "Status No active tasks You are ready to start receiving tasks. Venezza Koren In…" at bounding box center [147, 256] width 224 height 442
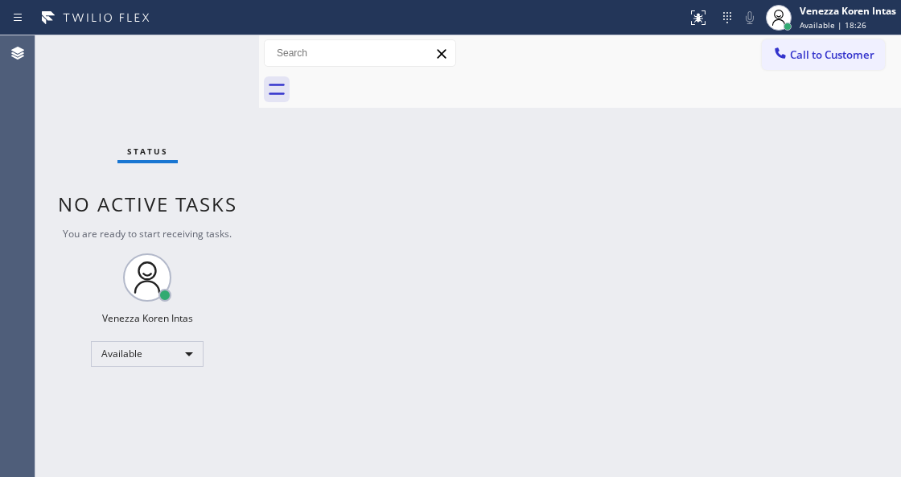
click at [220, 48] on div "Status No active tasks You are ready to start receiving tasks. Venezza Koren In…" at bounding box center [147, 256] width 224 height 442
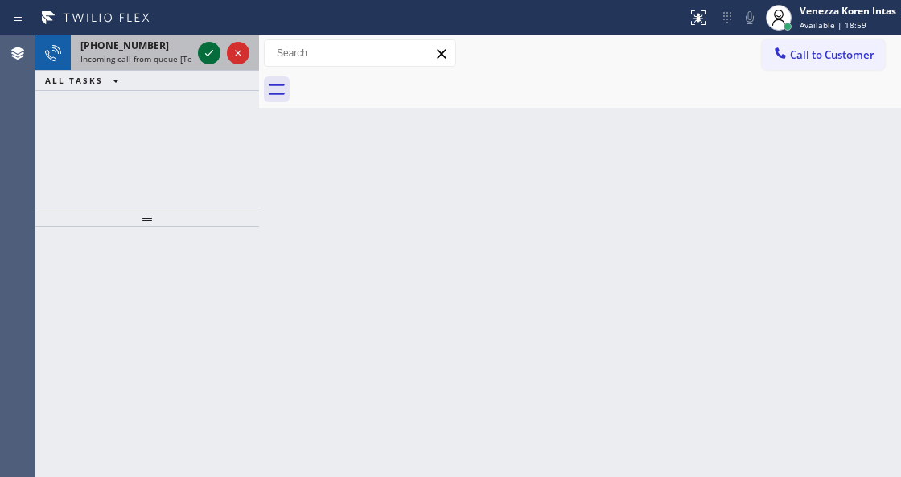
click at [204, 45] on icon at bounding box center [209, 52] width 19 height 19
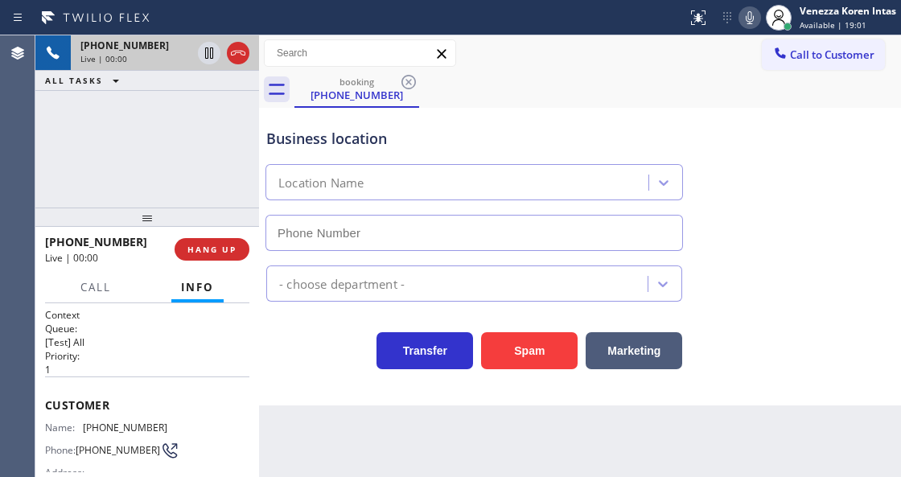
scroll to position [107, 0]
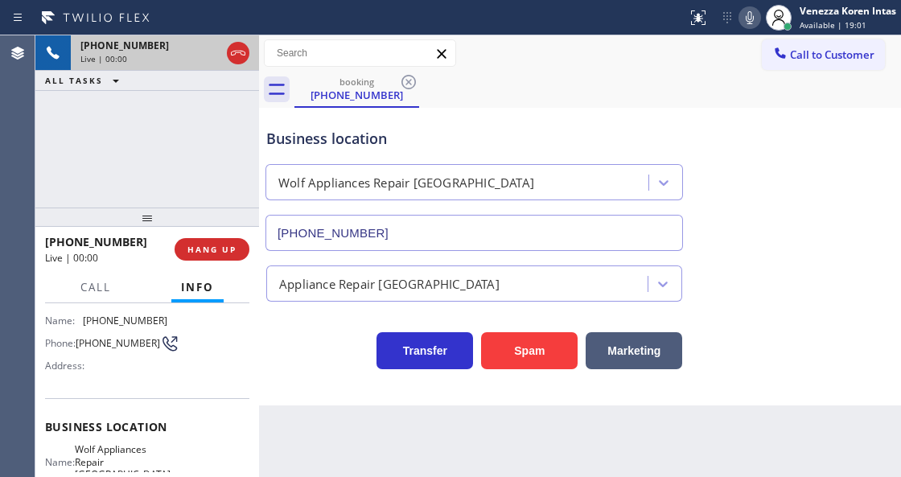
type input "[PHONE_NUMBER]"
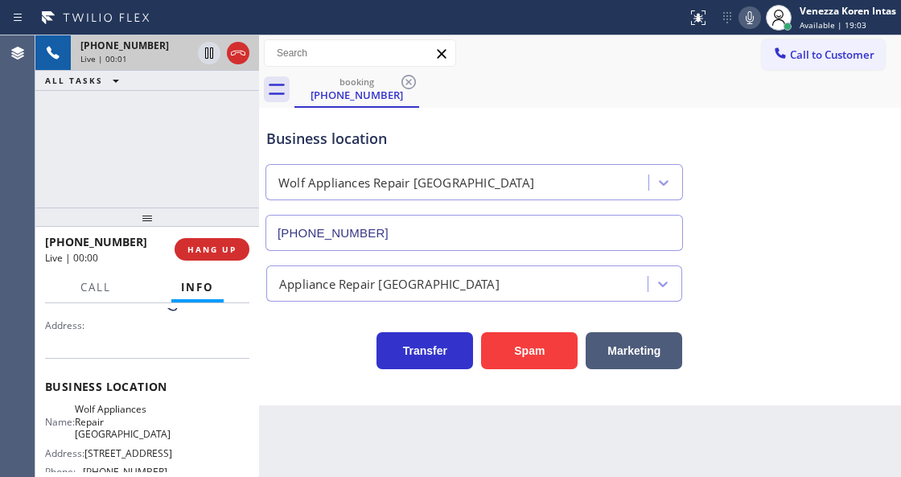
scroll to position [214, 0]
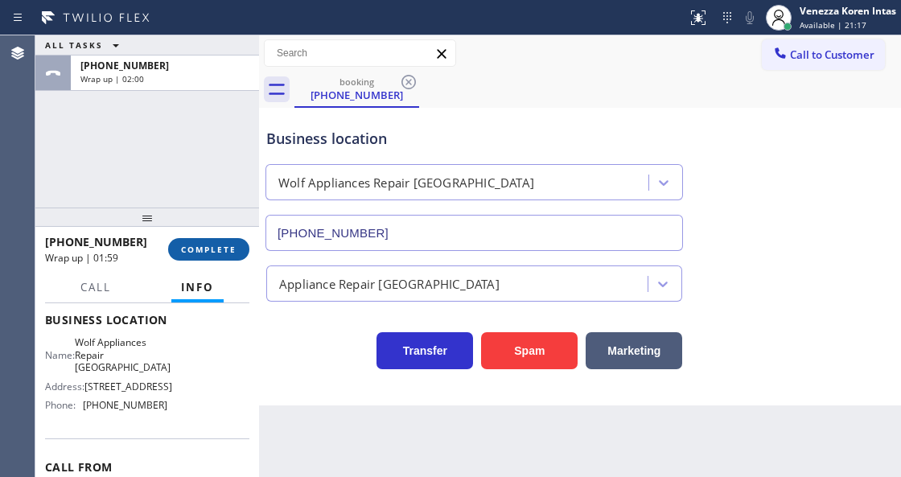
drag, startPoint x: 188, startPoint y: 247, endPoint x: 262, endPoint y: 264, distance: 75.9
click at [189, 248] on span "COMPLETE" at bounding box center [209, 249] width 56 height 11
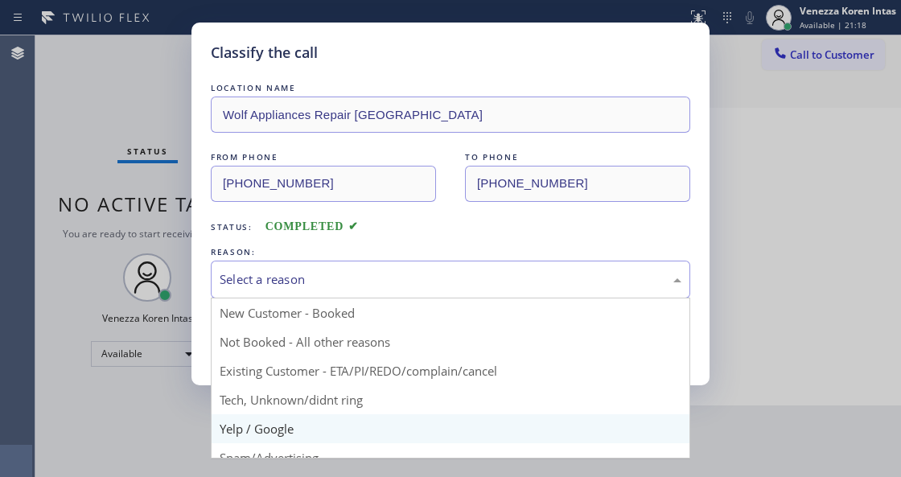
drag, startPoint x: 389, startPoint y: 286, endPoint x: 357, endPoint y: 427, distance: 144.3
click at [388, 295] on div "Select a reason" at bounding box center [451, 280] width 480 height 38
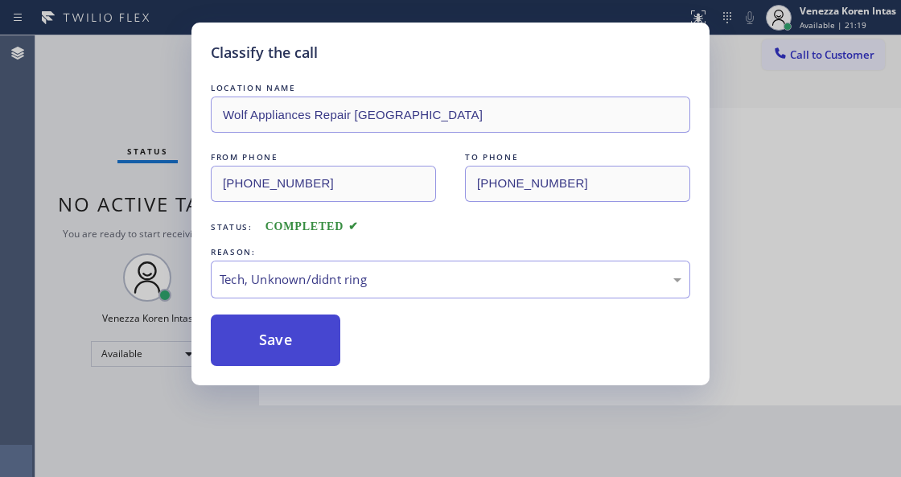
click at [314, 348] on button "Save" at bounding box center [276, 341] width 130 height 52
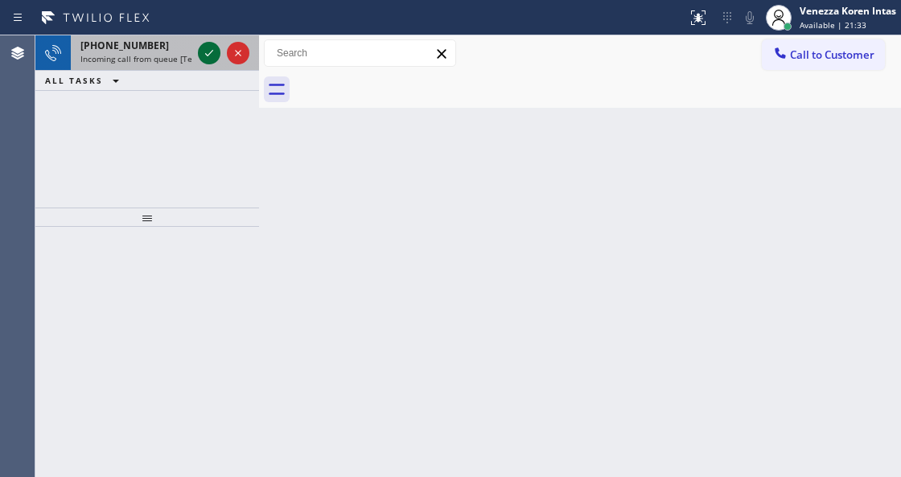
click at [205, 53] on icon at bounding box center [209, 52] width 19 height 19
click at [211, 63] on button at bounding box center [209, 53] width 23 height 23
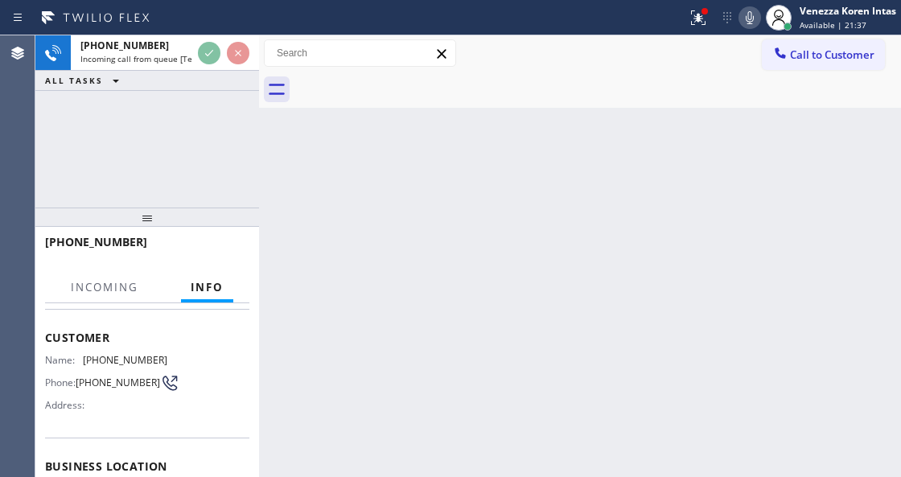
scroll to position [107, 0]
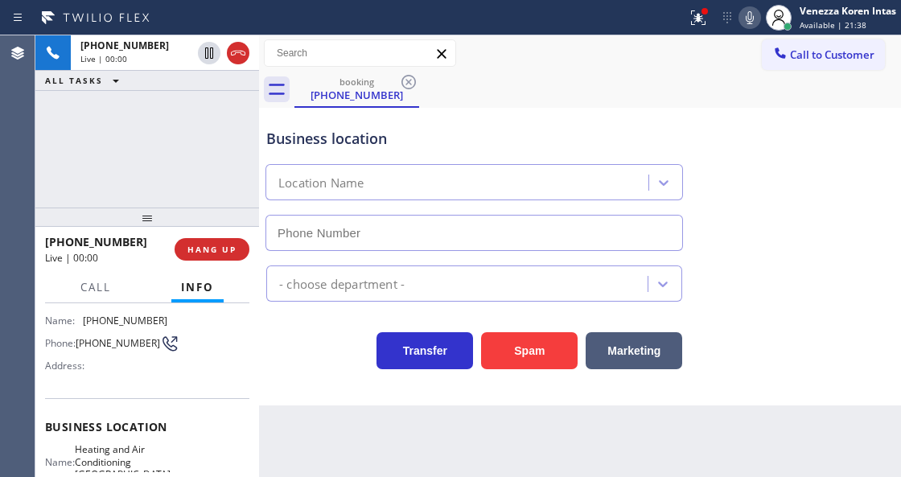
type input "[PHONE_NUMBER]"
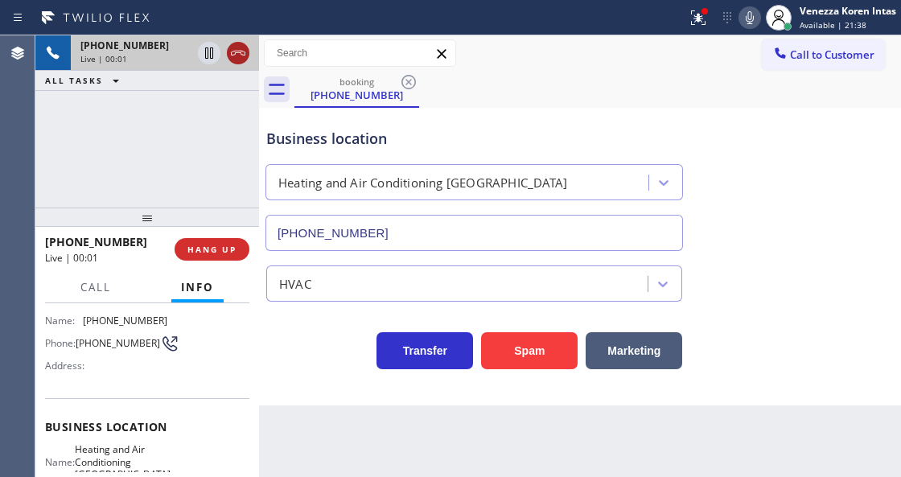
click at [234, 51] on icon at bounding box center [238, 52] width 19 height 19
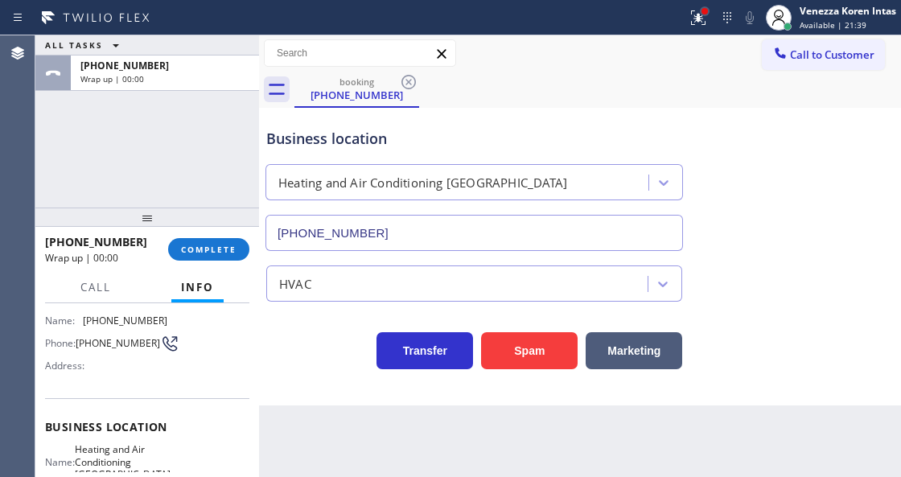
click at [703, 13] on div at bounding box center [705, 11] width 6 height 6
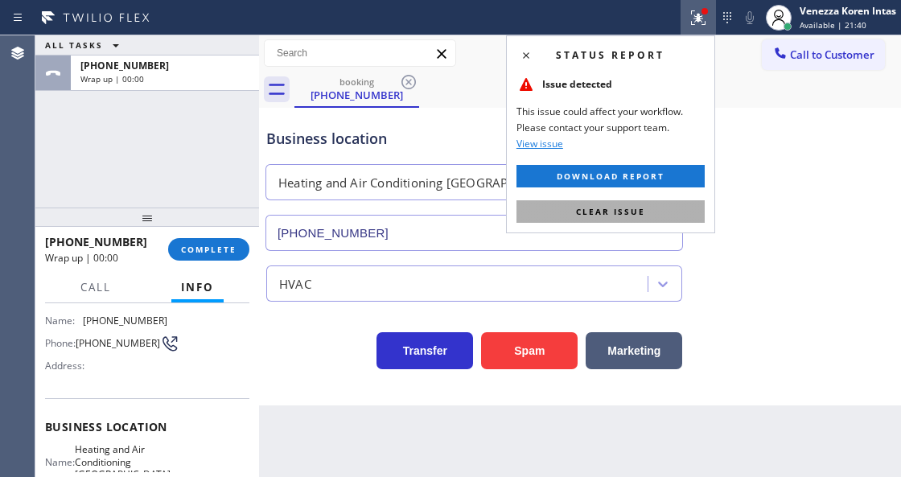
drag, startPoint x: 665, startPoint y: 205, endPoint x: 661, endPoint y: 226, distance: 21.2
click at [665, 206] on button "Clear issue" at bounding box center [611, 211] width 188 height 23
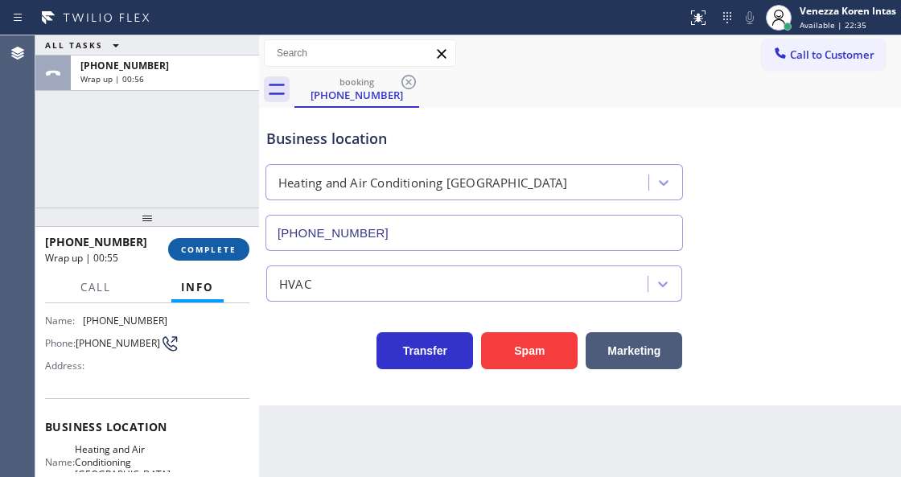
click at [225, 244] on span "COMPLETE" at bounding box center [209, 249] width 56 height 11
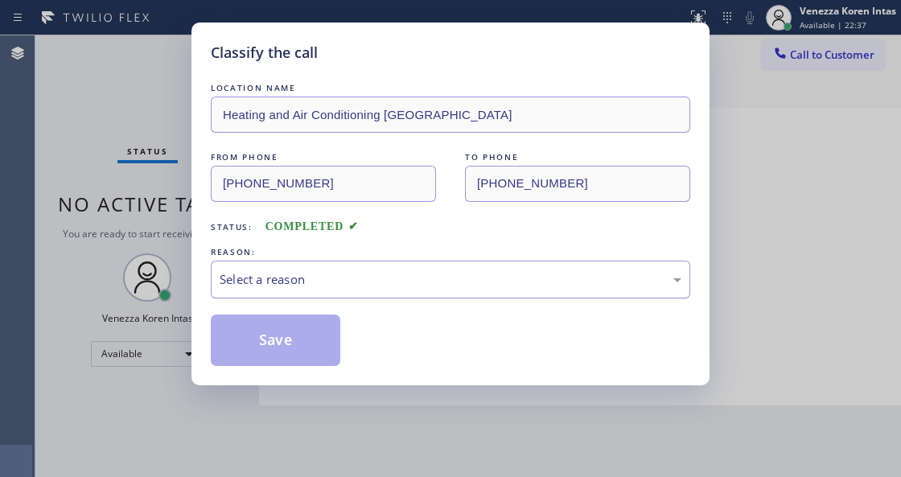
drag, startPoint x: 345, startPoint y: 272, endPoint x: 344, endPoint y: 286, distance: 14.5
click at [344, 280] on div "Select a reason" at bounding box center [451, 279] width 462 height 19
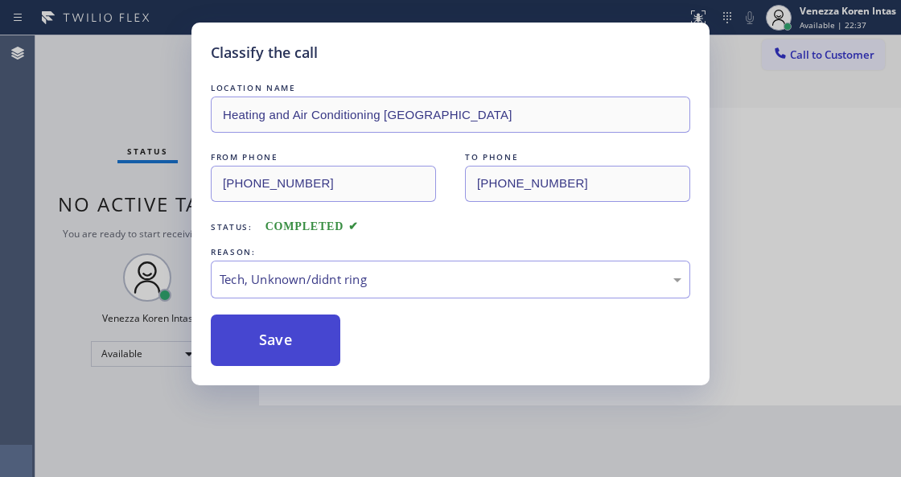
click at [315, 354] on button "Save" at bounding box center [276, 341] width 130 height 52
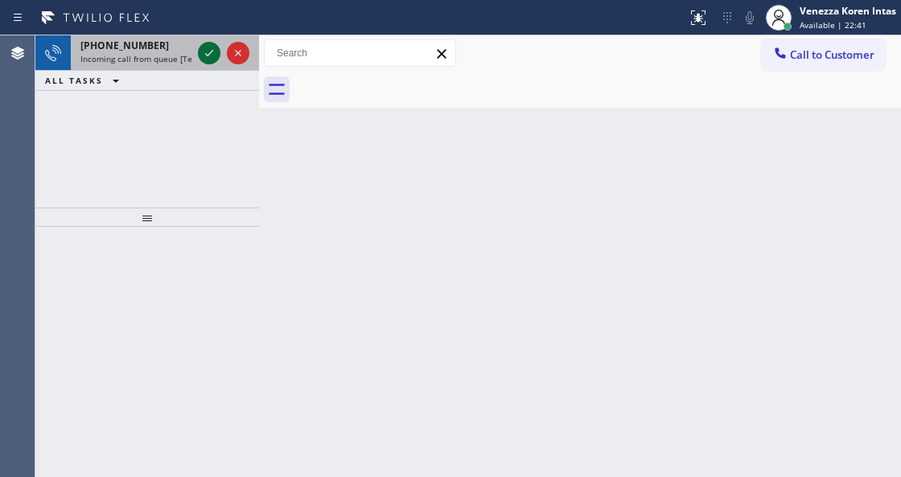
click at [206, 52] on icon at bounding box center [209, 52] width 19 height 19
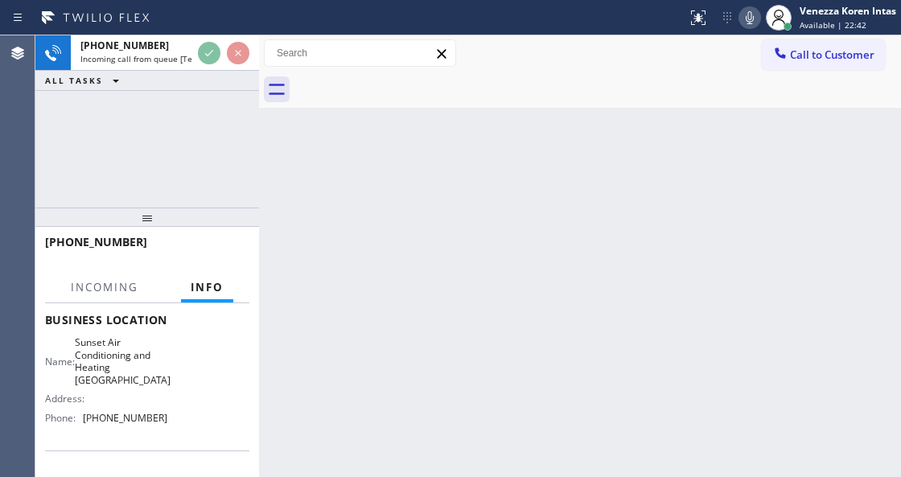
scroll to position [214, 0]
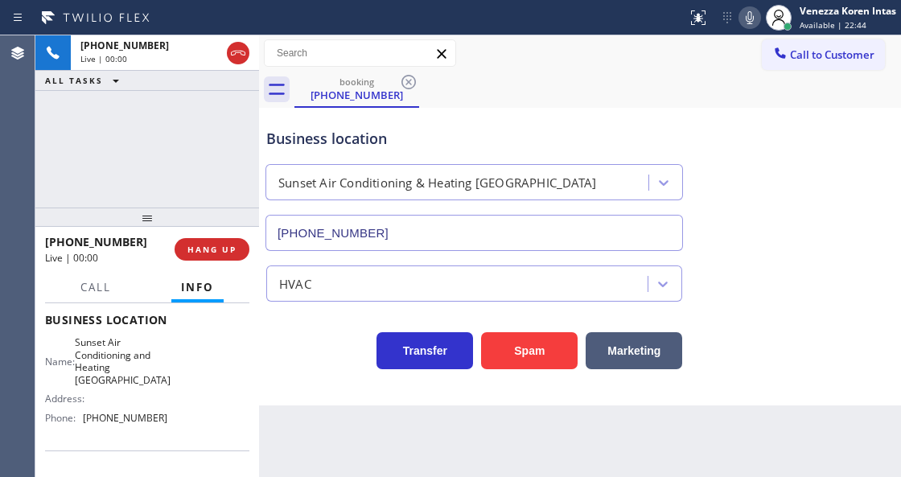
type input "[PHONE_NUMBER]"
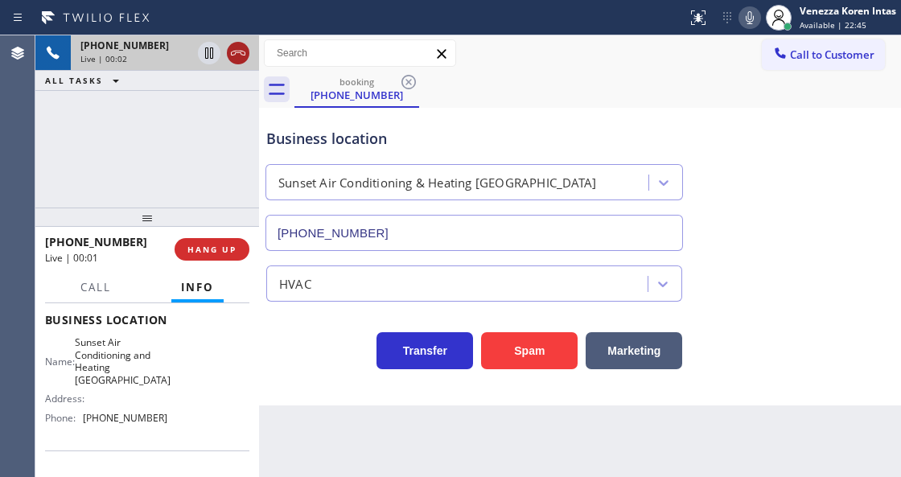
drag, startPoint x: 225, startPoint y: 55, endPoint x: 237, endPoint y: 53, distance: 13.0
click at [227, 54] on div at bounding box center [224, 52] width 58 height 35
click at [239, 53] on icon at bounding box center [238, 52] width 19 height 19
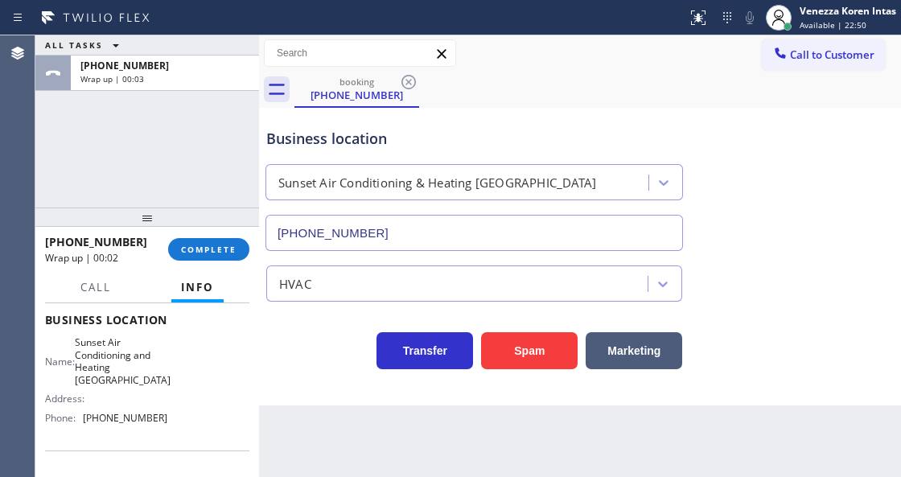
click at [216, 177] on div "ALL TASKS ALL TASKS ACTIVE TASKS TASKS IN WRAP UP [PHONE_NUMBER] Wrap up | 00:03" at bounding box center [147, 121] width 224 height 172
click at [229, 254] on button "COMPLETE" at bounding box center [208, 249] width 81 height 23
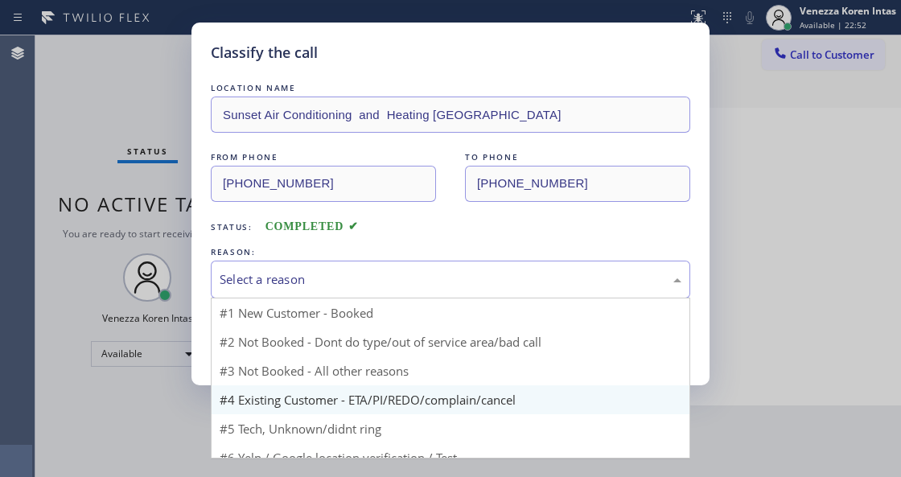
drag, startPoint x: 362, startPoint y: 268, endPoint x: 344, endPoint y: 397, distance: 130.0
click at [362, 274] on div "Select a reason" at bounding box center [451, 280] width 480 height 38
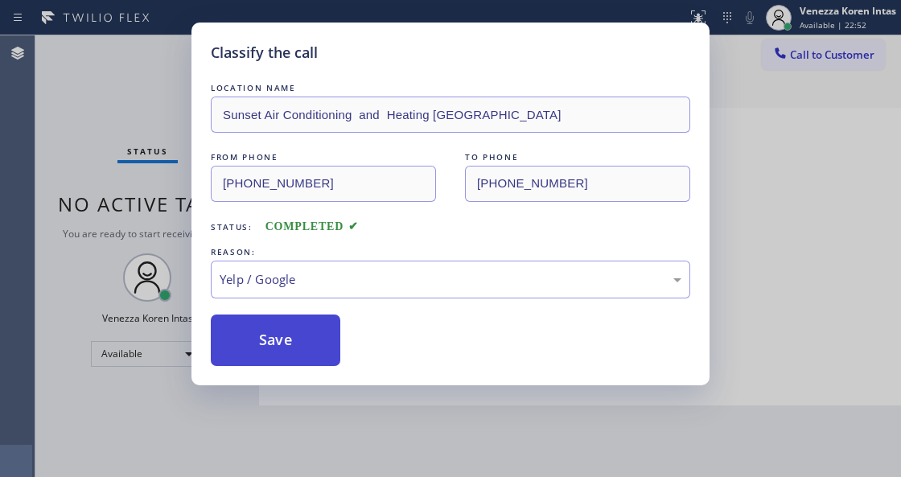
click at [314, 324] on button "Save" at bounding box center [276, 341] width 130 height 52
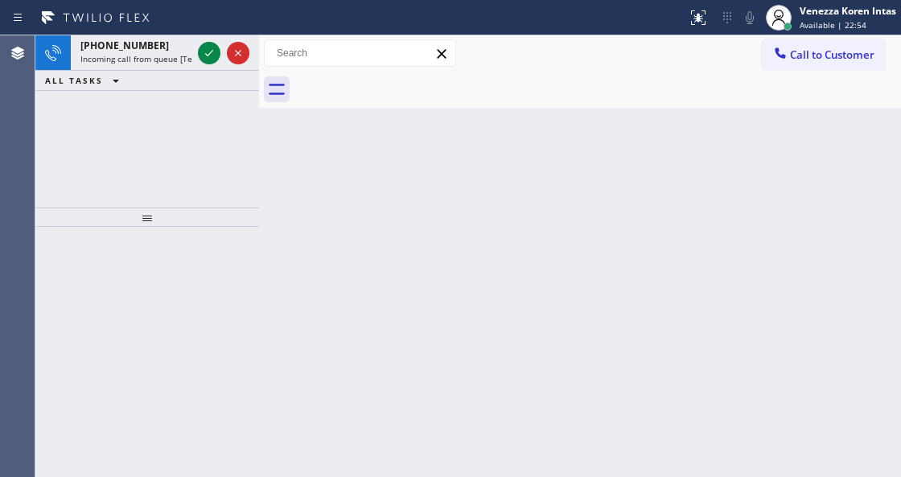
click at [203, 55] on icon at bounding box center [209, 52] width 19 height 19
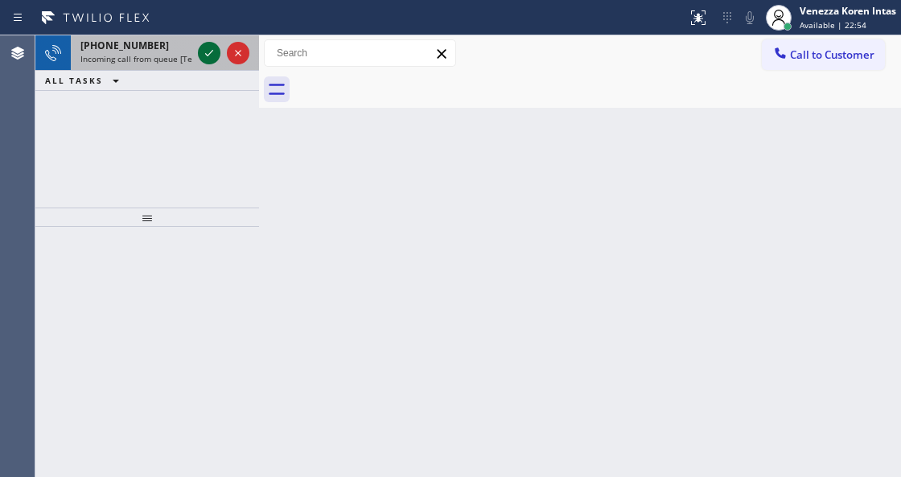
click at [204, 54] on icon at bounding box center [209, 52] width 19 height 19
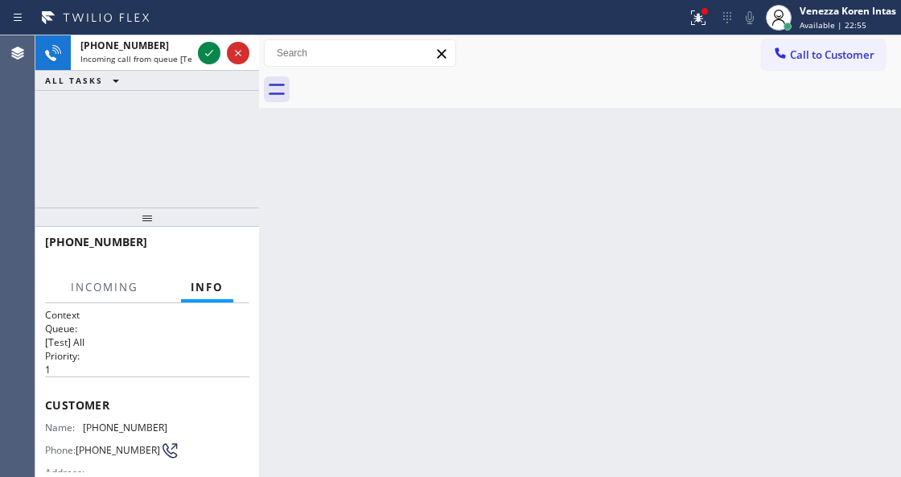
click at [207, 75] on div "[PHONE_NUMBER] Incoming call from queue [Test] All ALL TASKS ALL TASKS ACTIVE T…" at bounding box center [147, 63] width 224 height 56
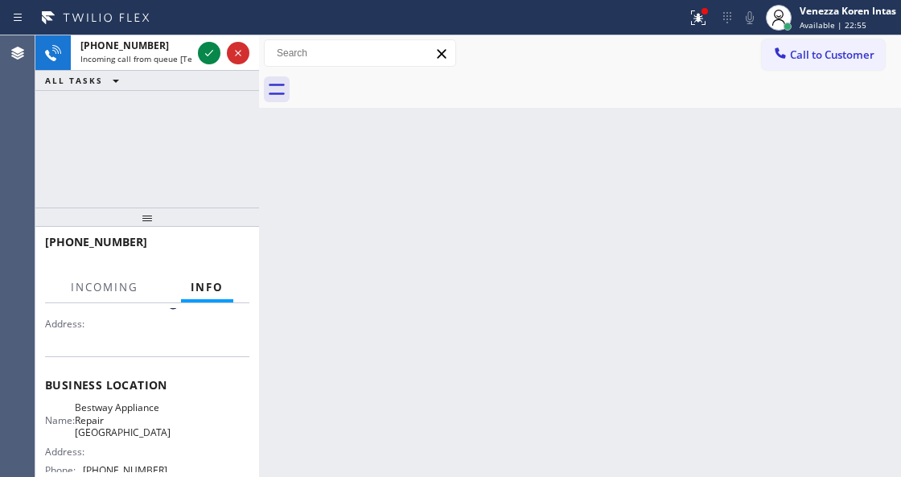
scroll to position [214, 0]
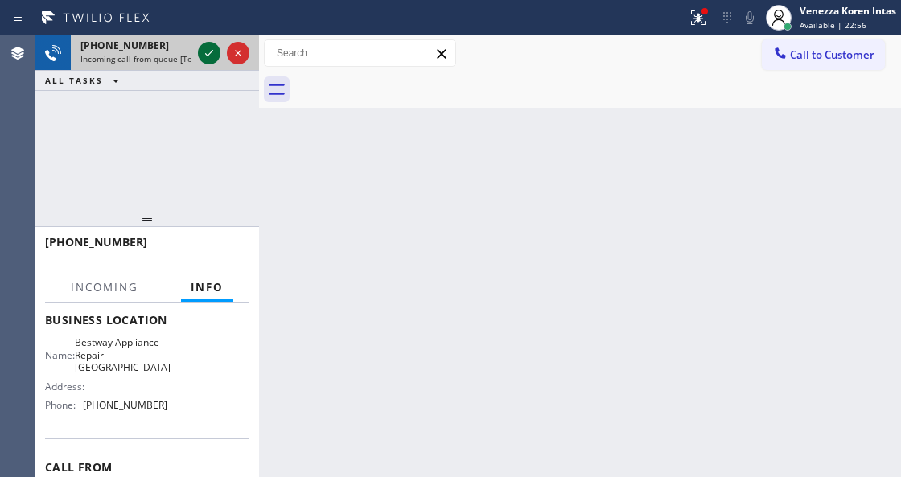
click at [212, 52] on icon at bounding box center [209, 52] width 19 height 19
click at [206, 54] on icon at bounding box center [209, 53] width 8 height 6
click at [207, 55] on icon at bounding box center [209, 53] width 8 height 6
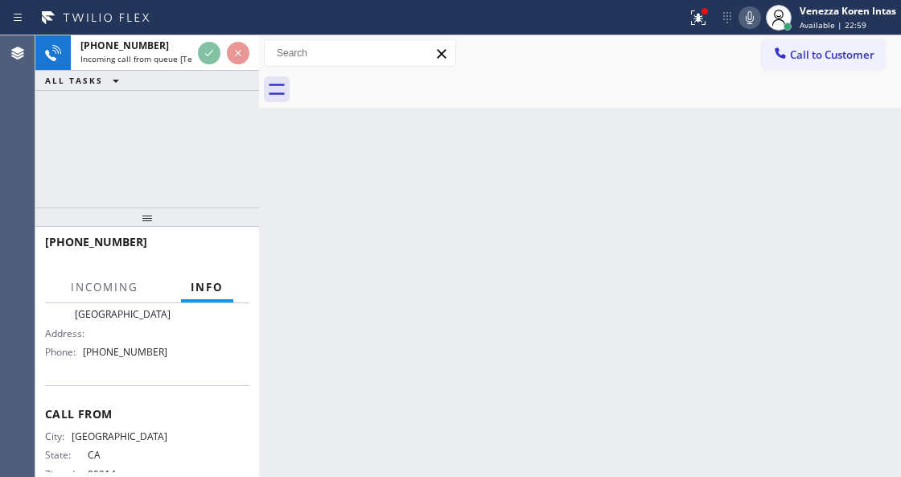
scroll to position [302, 0]
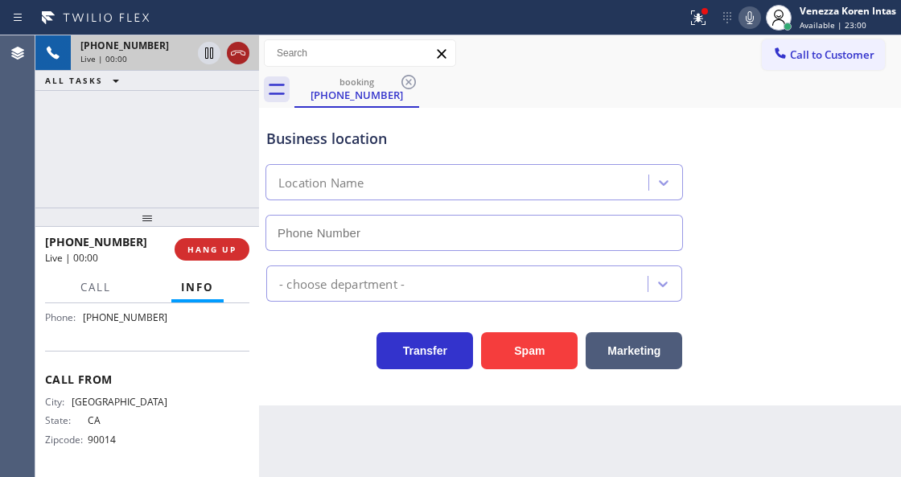
click at [235, 52] on icon at bounding box center [238, 52] width 19 height 19
type input "[PHONE_NUMBER]"
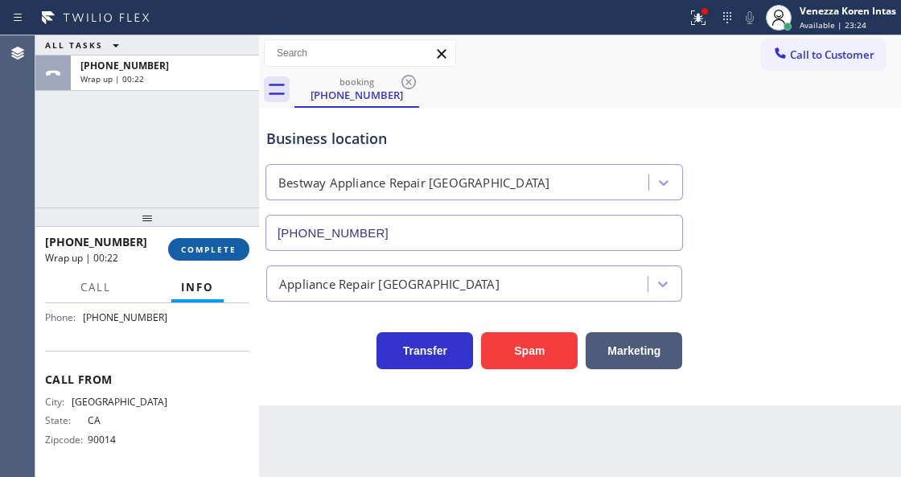
click at [226, 258] on button "COMPLETE" at bounding box center [208, 249] width 81 height 23
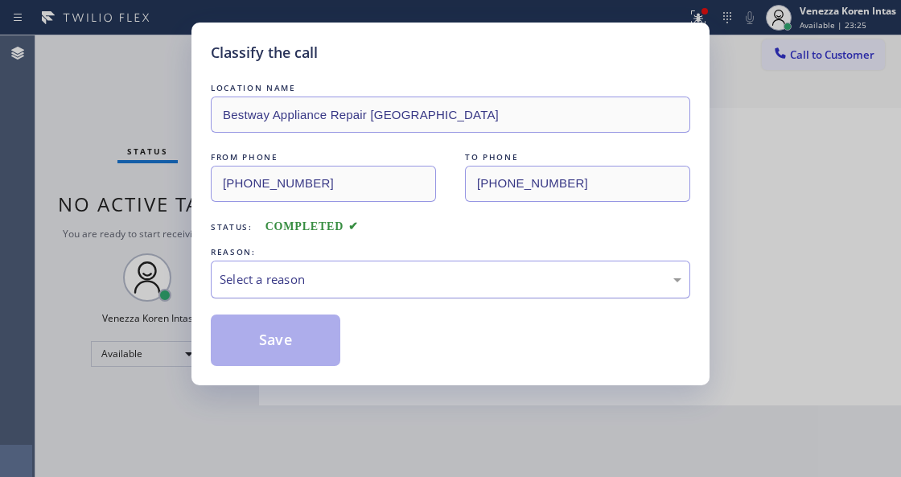
click at [340, 291] on div "Select a reason" at bounding box center [451, 280] width 480 height 38
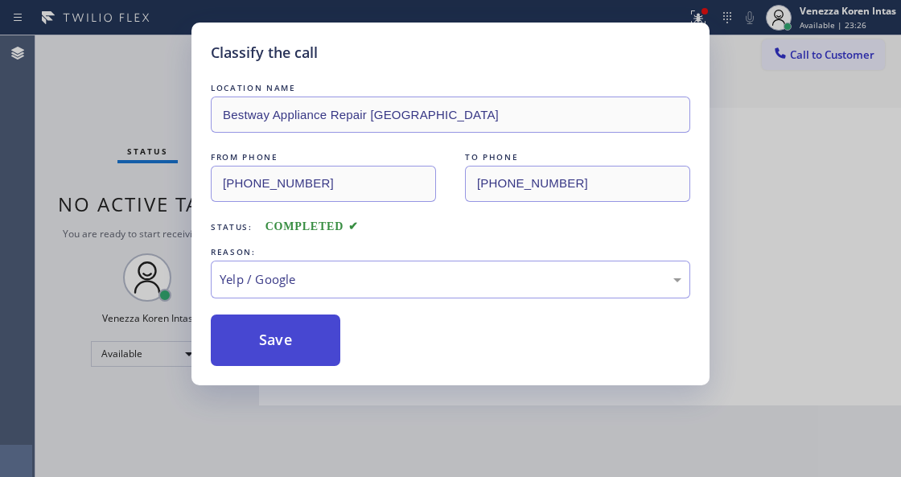
click at [303, 336] on button "Save" at bounding box center [276, 341] width 130 height 52
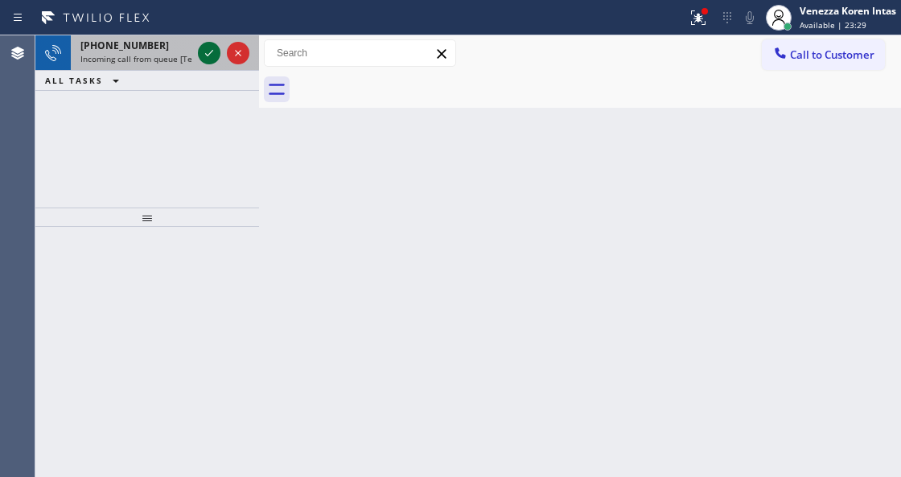
drag, startPoint x: 204, startPoint y: 47, endPoint x: 209, endPoint y: 56, distance: 10.8
click at [206, 52] on icon at bounding box center [209, 52] width 19 height 19
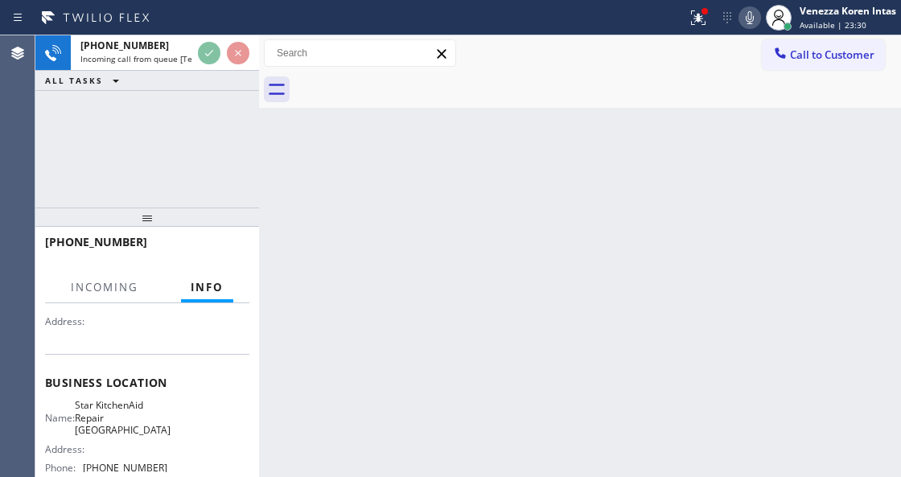
scroll to position [161, 0]
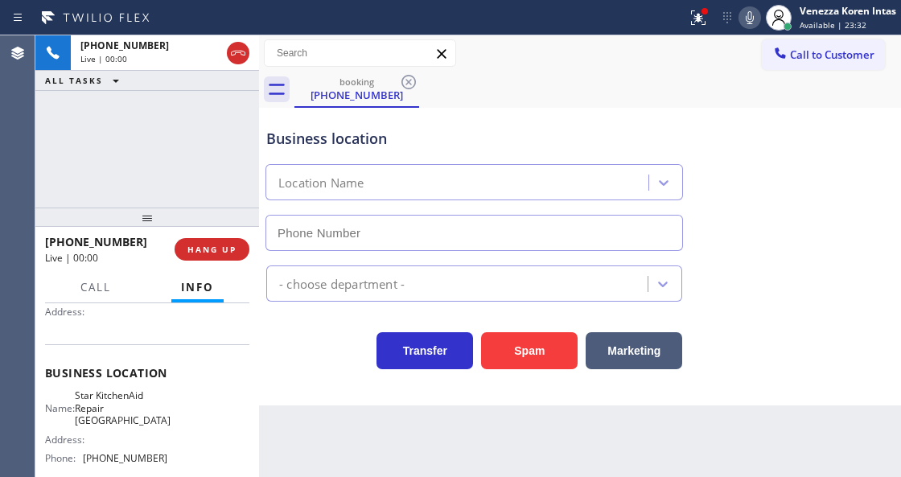
type input "[PHONE_NUMBER]"
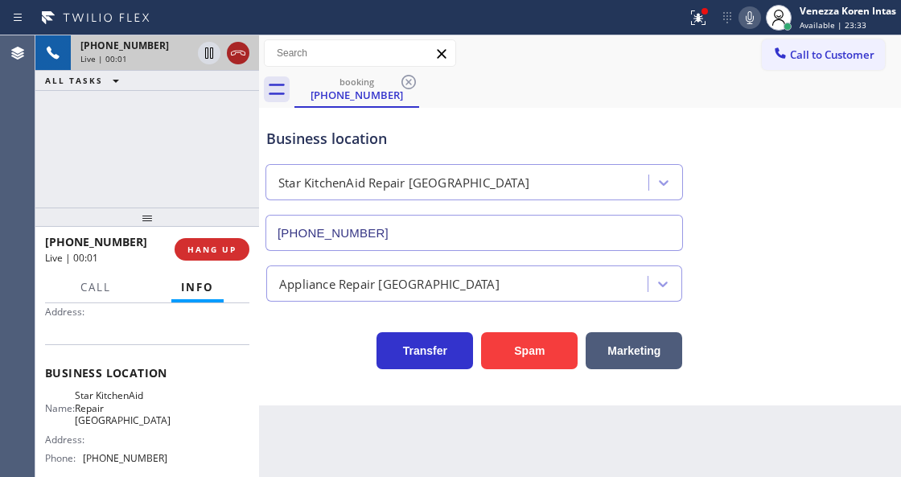
click at [243, 56] on icon at bounding box center [238, 52] width 19 height 19
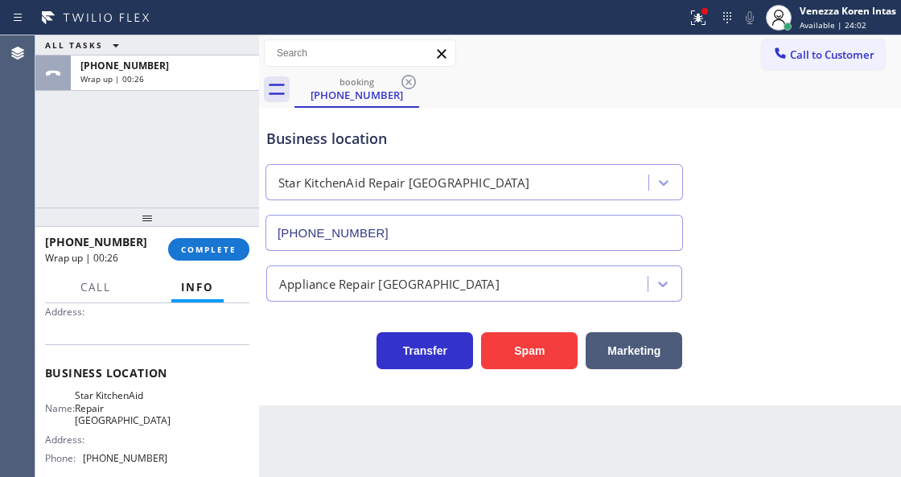
click at [365, 365] on div "Transfer Spam Marketing" at bounding box center [474, 346] width 422 height 45
click at [227, 245] on span "COMPLETE" at bounding box center [209, 249] width 56 height 11
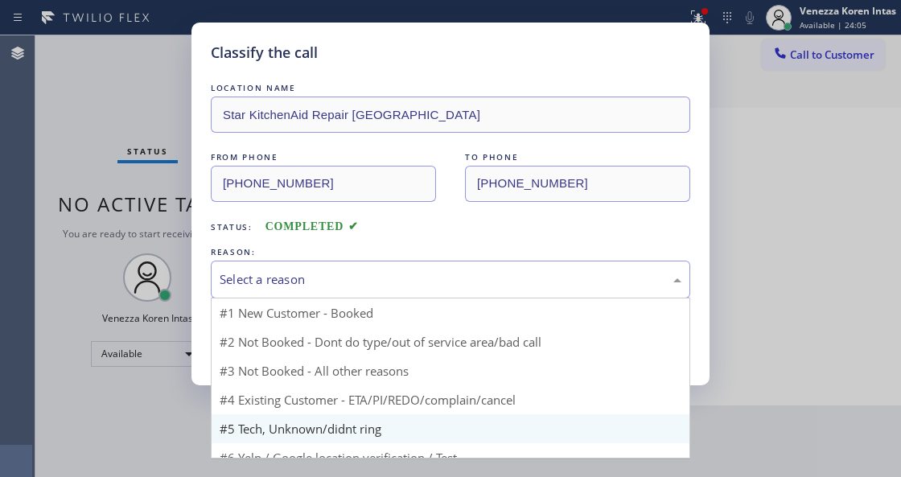
drag, startPoint x: 369, startPoint y: 273, endPoint x: 341, endPoint y: 435, distance: 164.2
click at [369, 278] on div "Select a reason" at bounding box center [451, 279] width 462 height 19
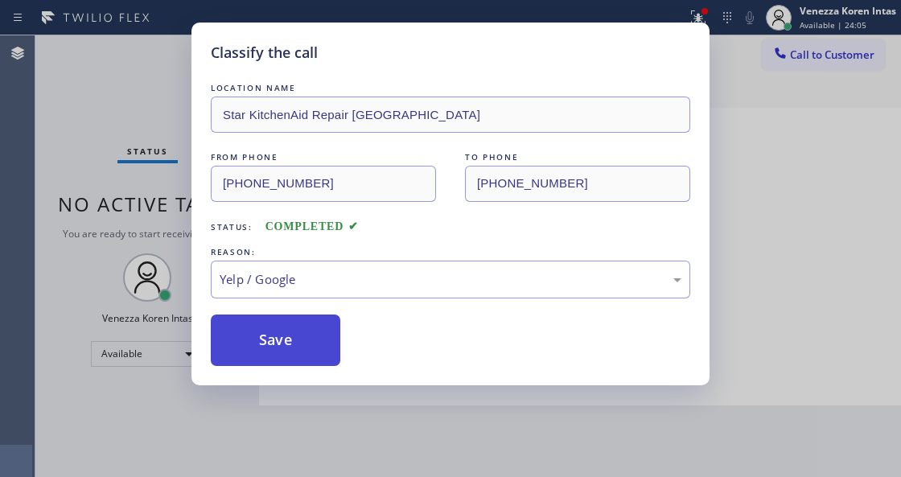
click at [307, 360] on button "Save" at bounding box center [276, 341] width 130 height 52
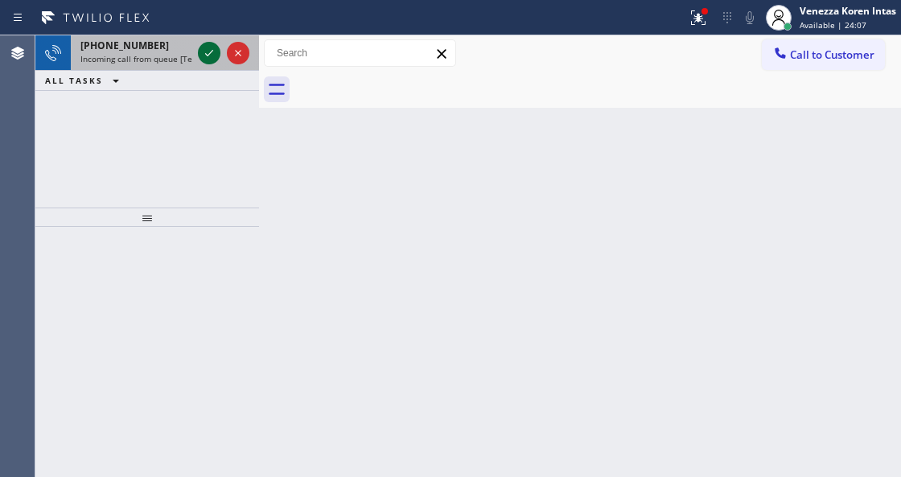
click at [216, 56] on icon at bounding box center [209, 52] width 19 height 19
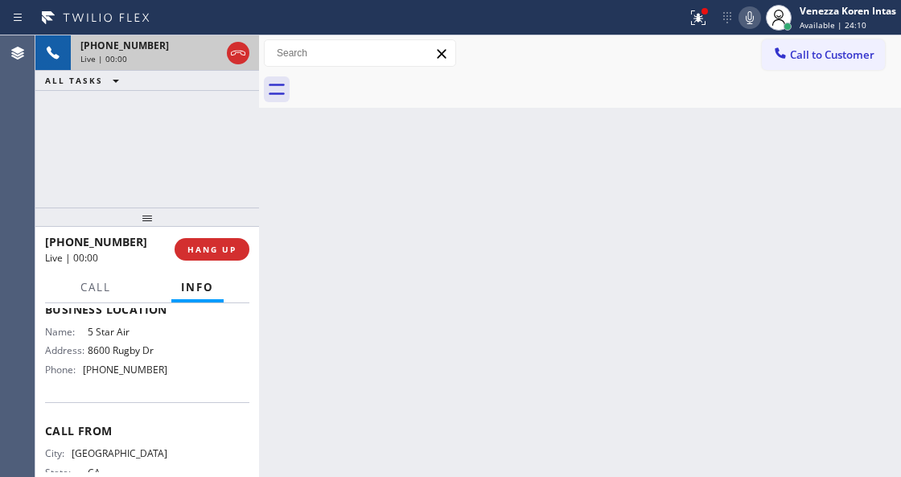
scroll to position [207, 0]
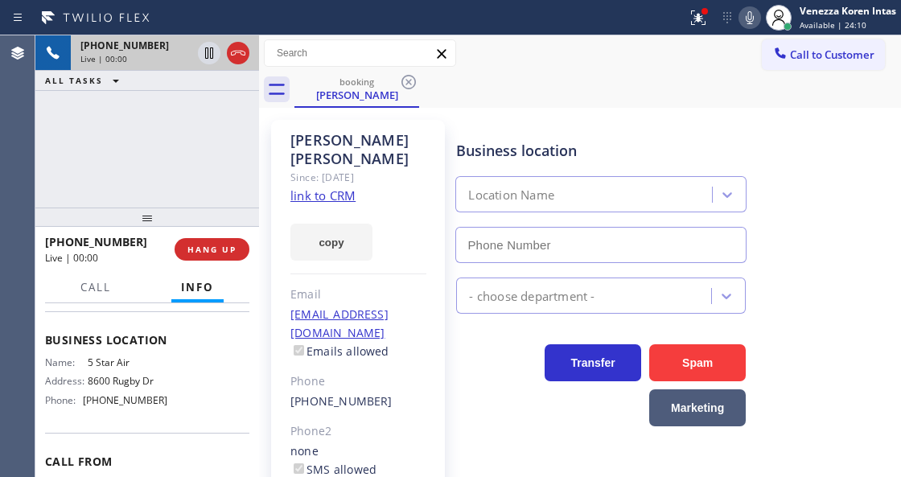
type input "[PHONE_NUMBER]"
click at [341, 168] on div "Since: [DATE]" at bounding box center [359, 177] width 136 height 19
click at [347, 188] on link "link to CRM" at bounding box center [323, 196] width 65 height 16
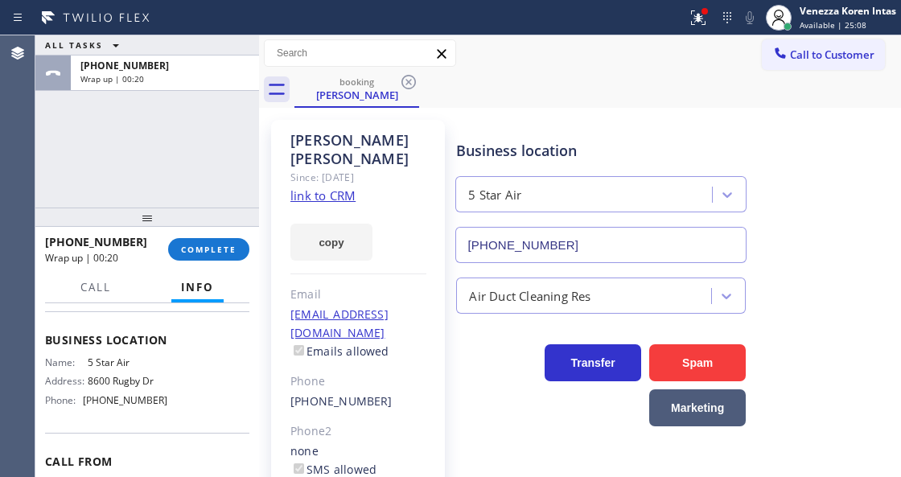
drag, startPoint x: 185, startPoint y: 249, endPoint x: 370, endPoint y: 306, distance: 193.7
click at [192, 249] on span "COMPLETE" at bounding box center [209, 249] width 56 height 11
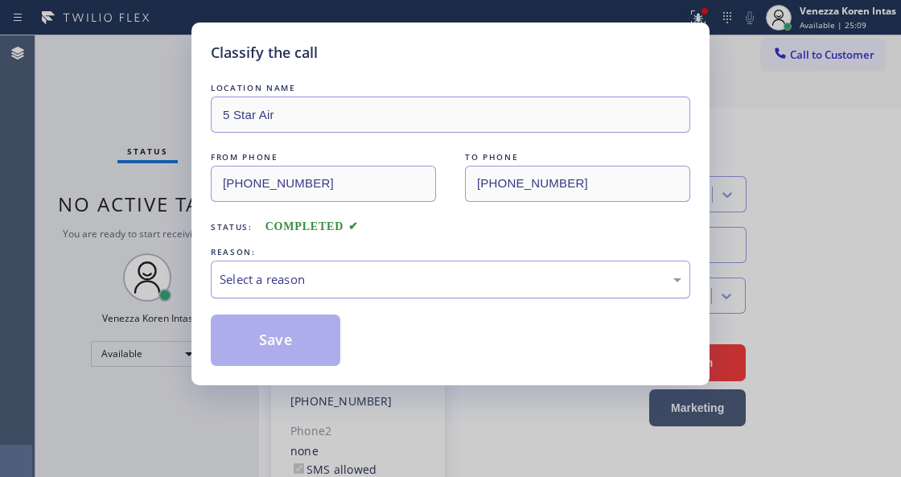
click at [382, 289] on div "Select a reason" at bounding box center [451, 279] width 462 height 19
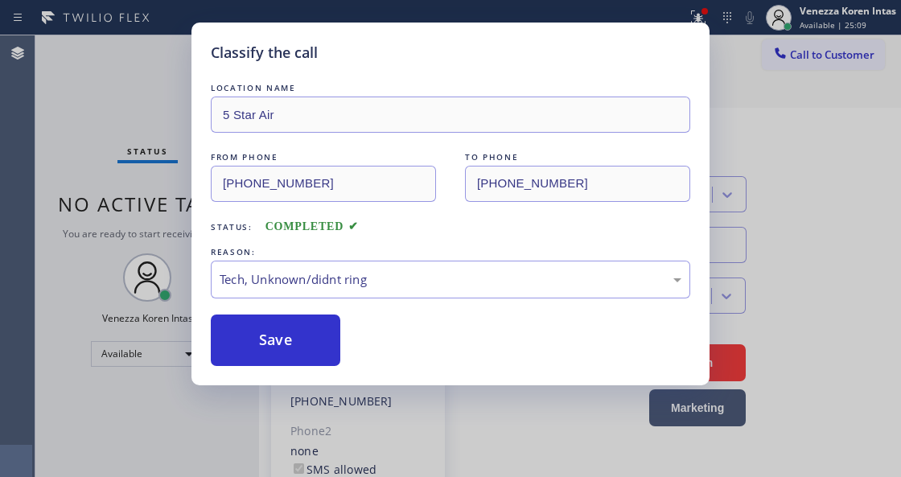
click at [328, 360] on button "Save" at bounding box center [276, 341] width 130 height 52
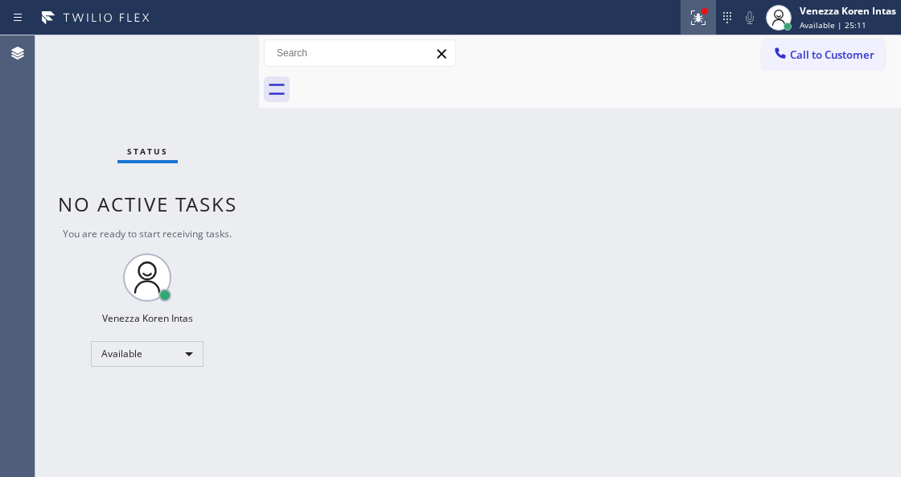
drag, startPoint x: 708, startPoint y: 14, endPoint x: 700, endPoint y: 70, distance: 56.9
click at [708, 19] on div at bounding box center [698, 17] width 35 height 19
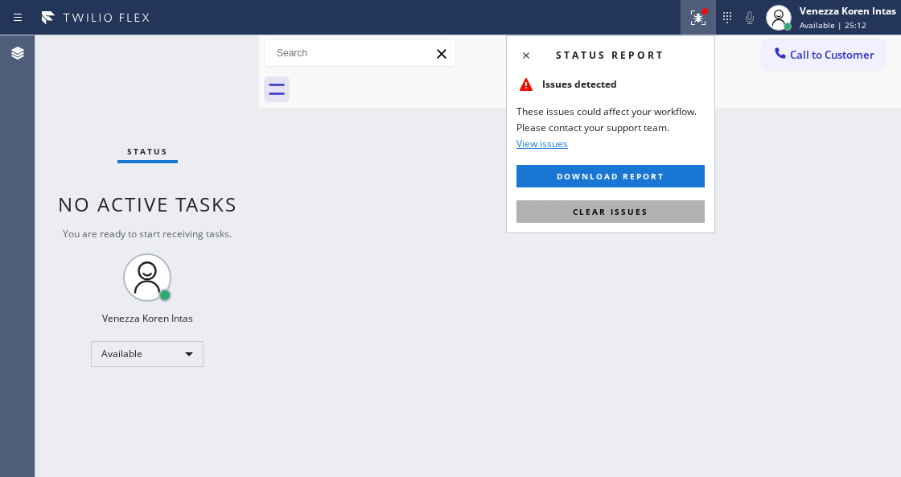
click at [652, 204] on button "Clear issues" at bounding box center [611, 211] width 188 height 23
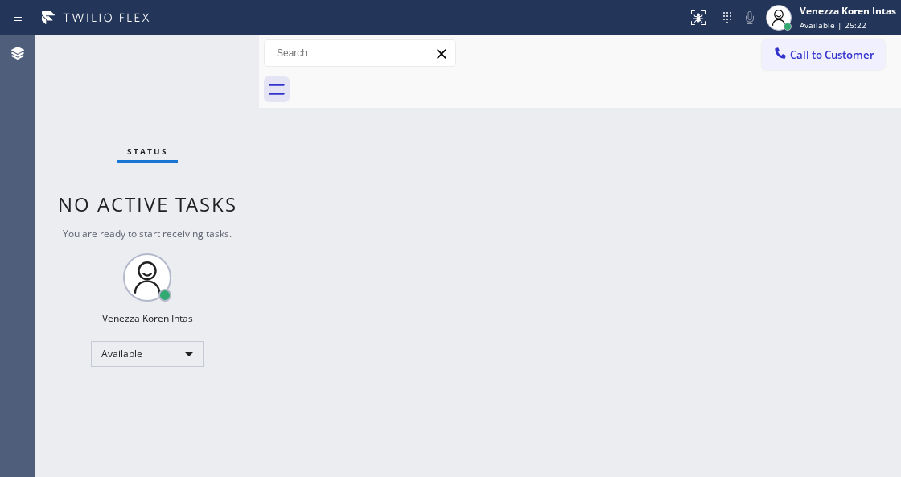
drag, startPoint x: 298, startPoint y: 233, endPoint x: 219, endPoint y: 168, distance: 101.8
click at [295, 229] on div "Back to Dashboard Change Sender ID Customers Technicians Select a contact Outbo…" at bounding box center [580, 256] width 642 height 442
drag, startPoint x: 219, startPoint y: 168, endPoint x: 183, endPoint y: 101, distance: 76.0
click at [219, 168] on div "Status No active tasks You are ready to start receiving tasks. Venezza Koren In…" at bounding box center [147, 256] width 224 height 442
click at [184, 101] on div "Status No active tasks You are ready to start receiving tasks. Venezza Koren In…" at bounding box center [147, 256] width 224 height 442
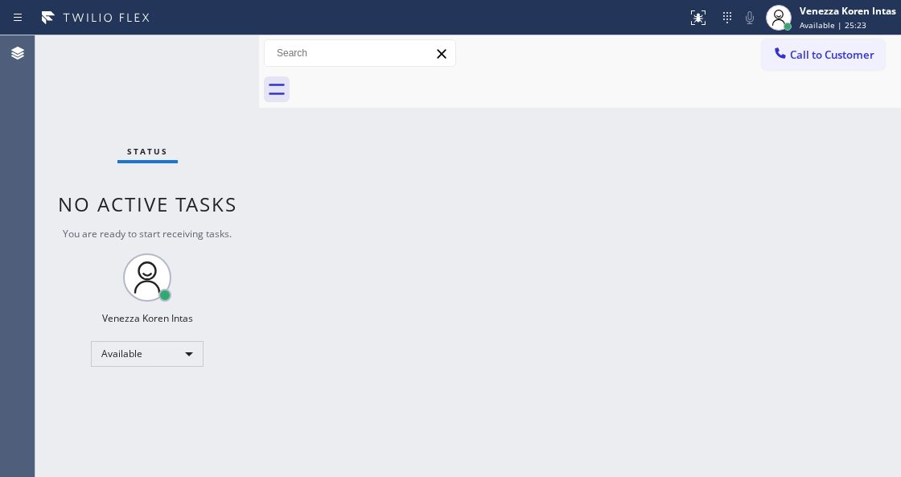
click at [208, 56] on div "Status No active tasks You are ready to start receiving tasks. Venezza Koren In…" at bounding box center [147, 256] width 224 height 442
click at [214, 60] on div "Status No active tasks You are ready to start receiving tasks. Venezza Koren In…" at bounding box center [147, 256] width 224 height 442
click at [216, 59] on div "Status No active tasks You are ready to start receiving tasks. Venezza Koren In…" at bounding box center [147, 256] width 224 height 442
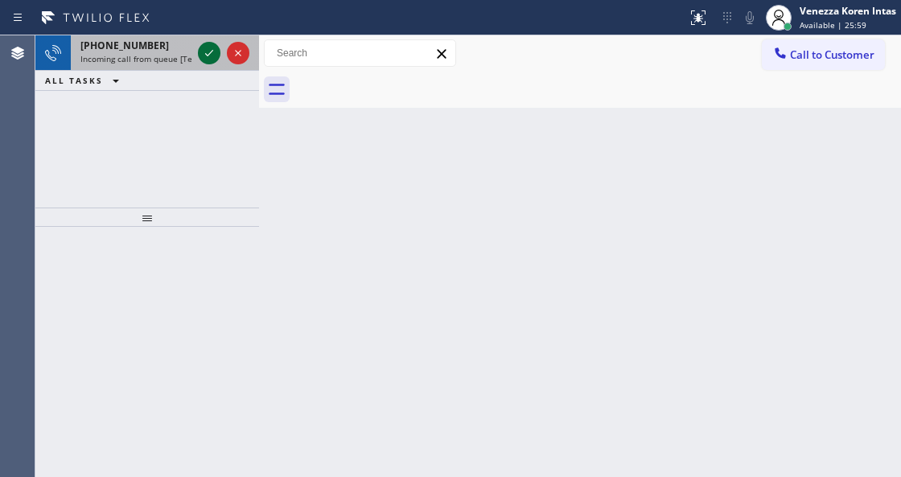
click at [204, 47] on icon at bounding box center [209, 52] width 19 height 19
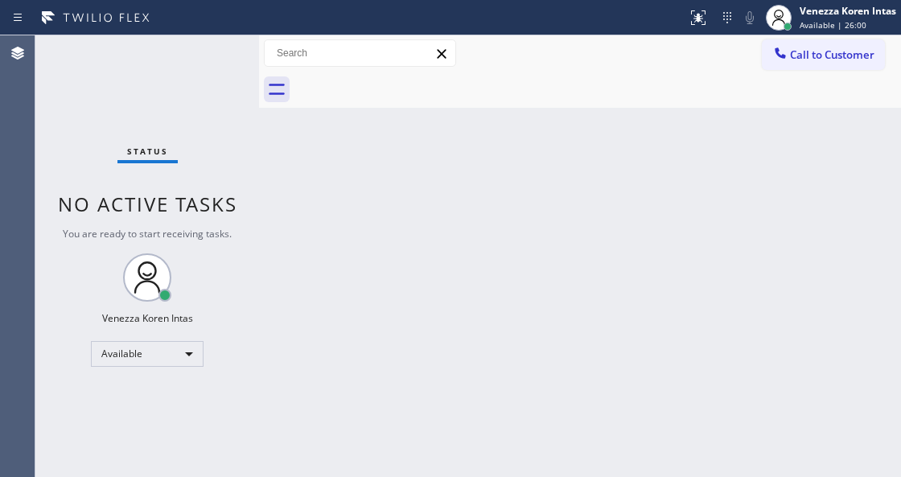
click at [204, 49] on div "Status No active tasks You are ready to start receiving tasks. Venezza Koren In…" at bounding box center [147, 256] width 224 height 442
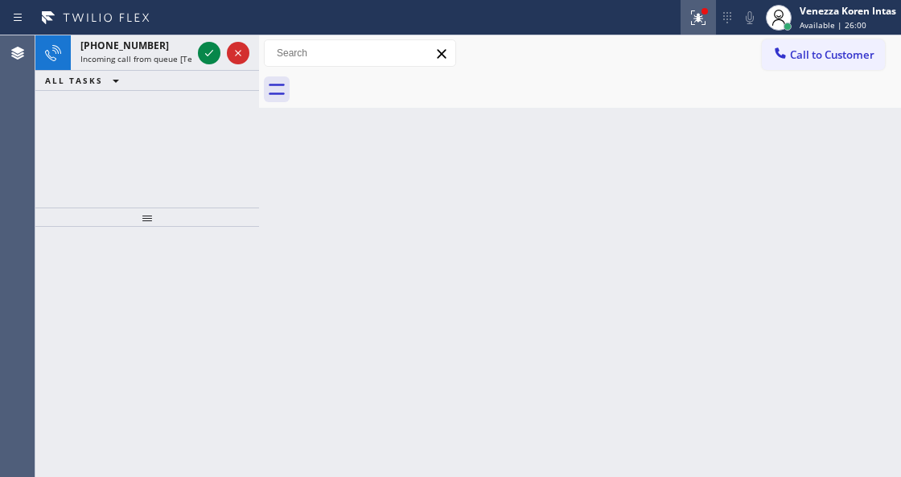
drag, startPoint x: 699, startPoint y: 16, endPoint x: 699, endPoint y: 80, distance: 63.6
click at [699, 20] on icon at bounding box center [698, 17] width 14 height 14
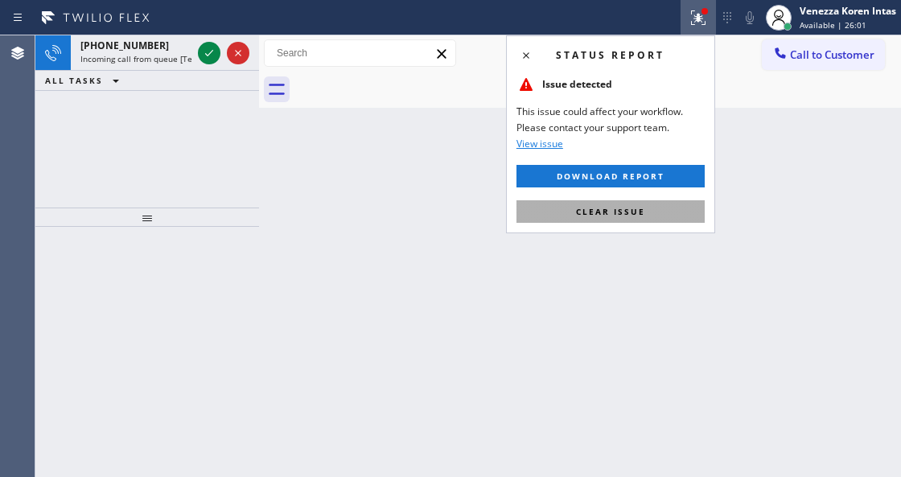
drag, startPoint x: 660, startPoint y: 192, endPoint x: 658, endPoint y: 208, distance: 16.2
click at [658, 201] on div "Status report Issue detected This issue could affect your workflow. Please cont…" at bounding box center [610, 134] width 209 height 198
click at [658, 208] on button "Clear issue" at bounding box center [611, 211] width 188 height 23
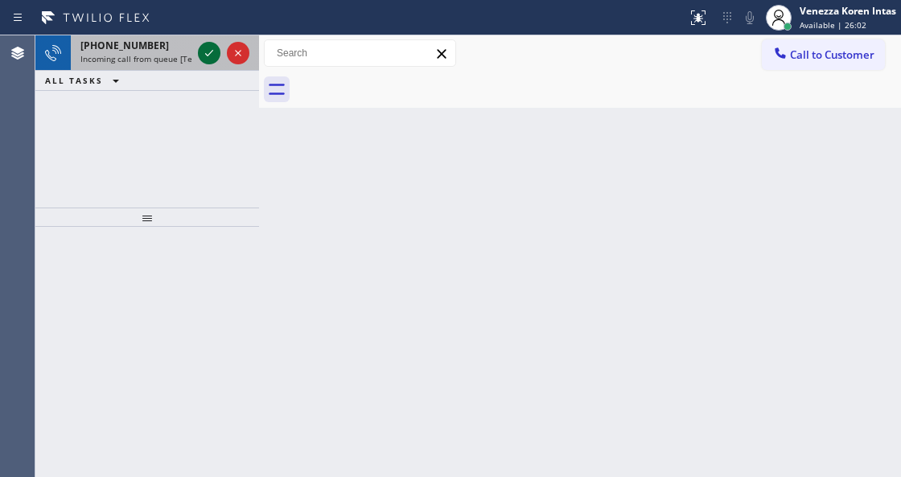
click at [216, 60] on icon at bounding box center [209, 52] width 19 height 19
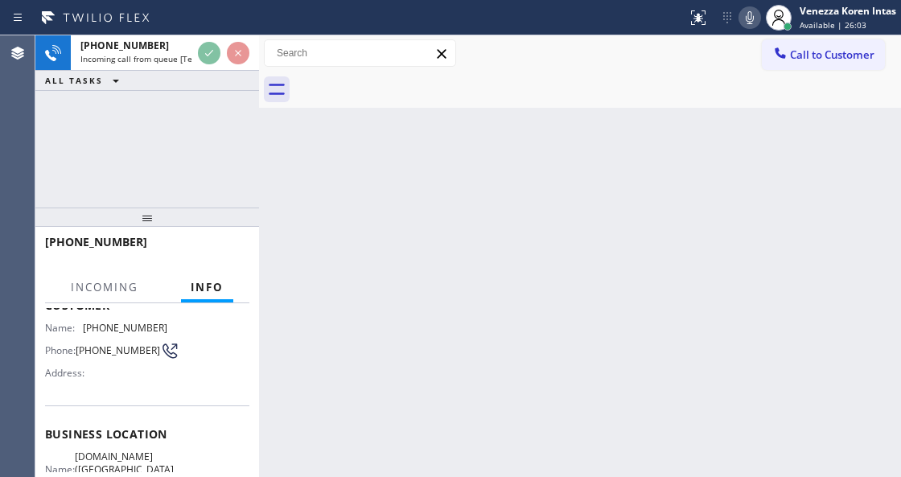
scroll to position [214, 0]
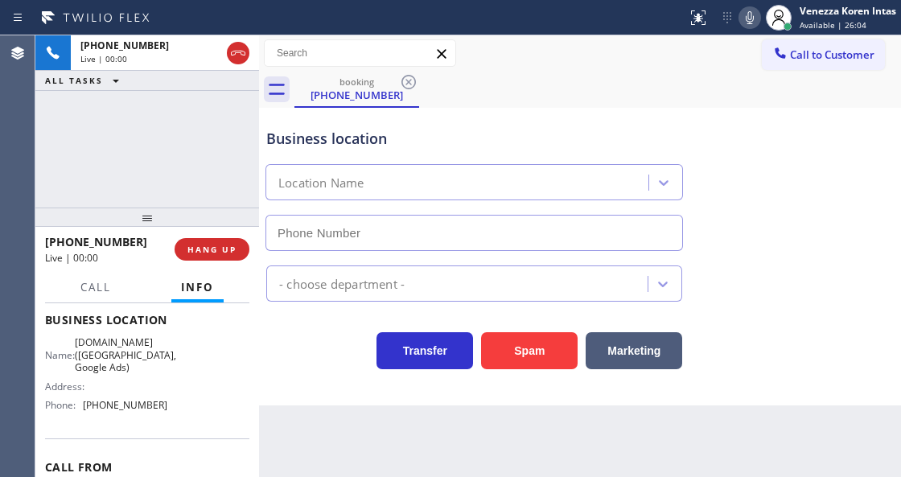
type input "[PHONE_NUMBER]"
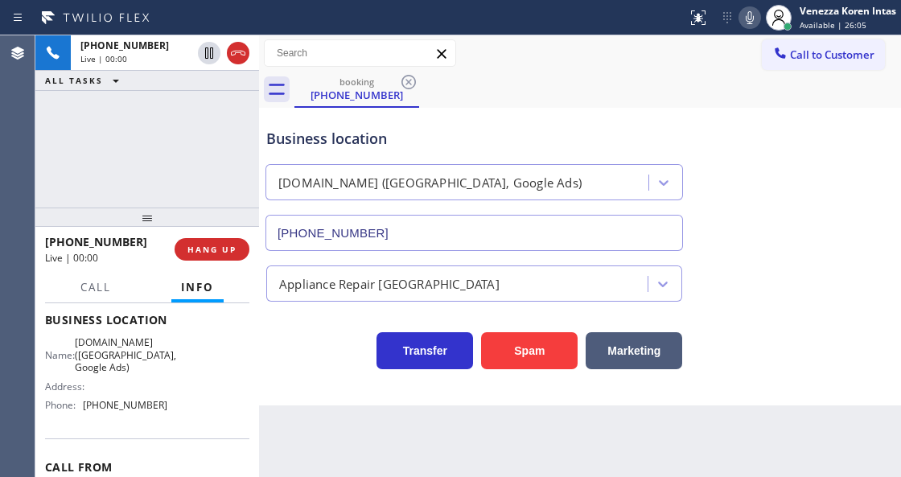
click at [157, 143] on div "[PHONE_NUMBER] Live | 00:00 ALL TASKS ALL TASKS ACTIVE TASKS TASKS IN WRAP UP" at bounding box center [147, 121] width 224 height 172
click at [138, 122] on div "[PHONE_NUMBER] Live | 00:00 ALL TASKS ALL TASKS ACTIVE TASKS TASKS IN WRAP UP" at bounding box center [147, 121] width 224 height 172
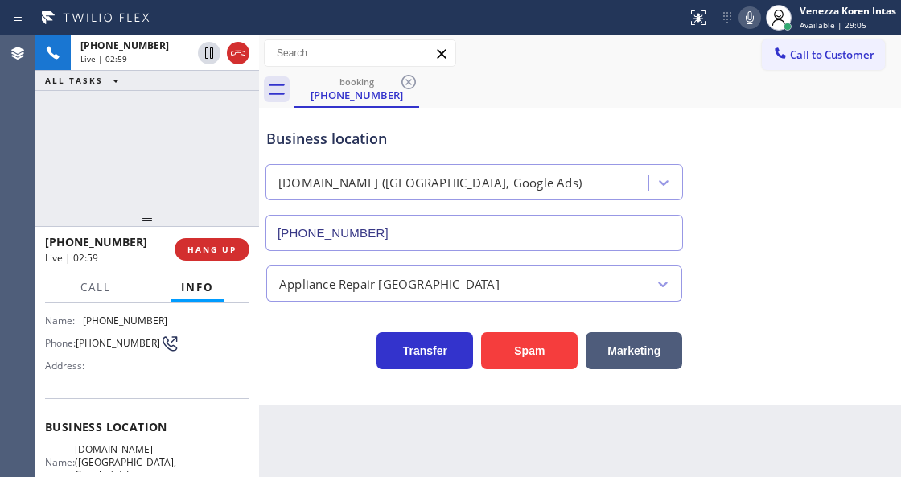
scroll to position [0, 0]
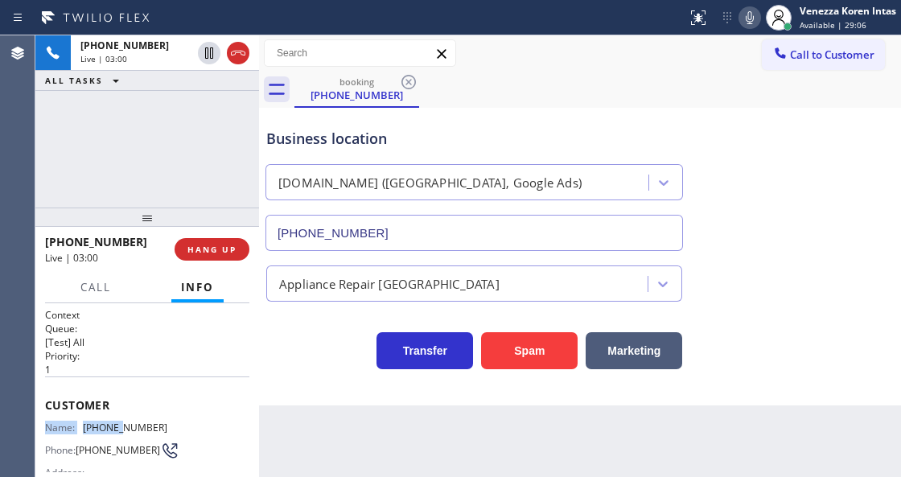
drag, startPoint x: 167, startPoint y: 411, endPoint x: 114, endPoint y: 425, distance: 54.8
click at [114, 425] on div "Customer Name: [PHONE_NUMBER] Phone: [PHONE_NUMBER] Address:" at bounding box center [147, 441] width 204 height 129
click at [137, 425] on span "[PHONE_NUMBER]" at bounding box center [125, 428] width 84 height 12
drag, startPoint x: 165, startPoint y: 423, endPoint x: 84, endPoint y: 422, distance: 81.3
click at [84, 422] on div "Name: [PHONE_NUMBER] Phone: [PHONE_NUMBER] Address:" at bounding box center [147, 454] width 204 height 64
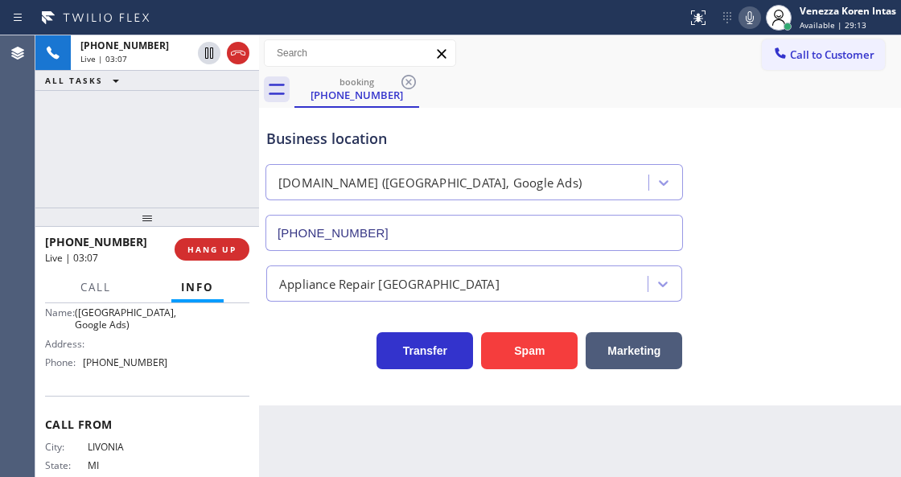
scroll to position [195, 0]
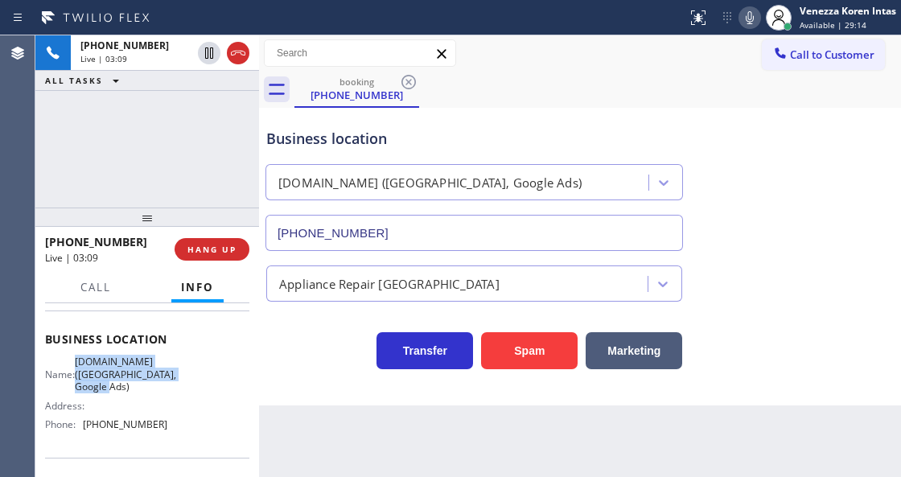
drag, startPoint x: 80, startPoint y: 357, endPoint x: 148, endPoint y: 390, distance: 75.2
click at [148, 390] on div "Name: [DOMAIN_NAME] ([GEOGRAPHIC_DATA], Google Ads)" at bounding box center [106, 374] width 122 height 37
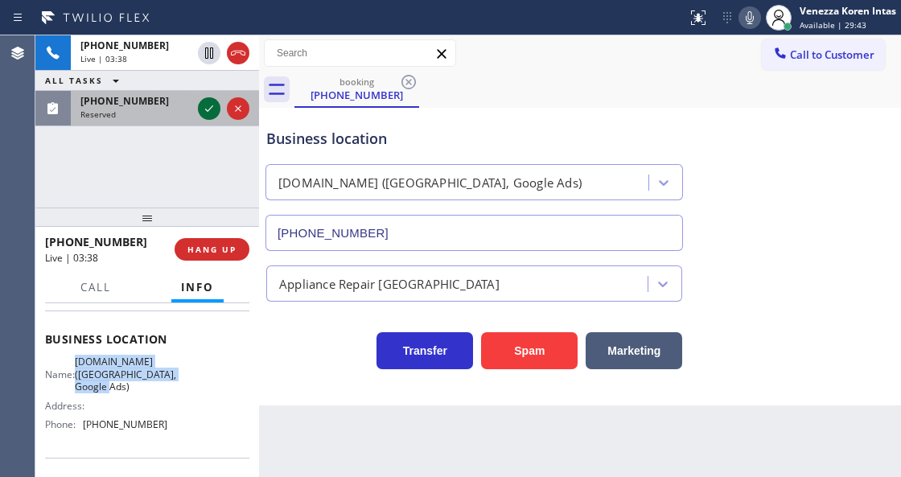
click at [207, 105] on icon at bounding box center [209, 108] width 19 height 19
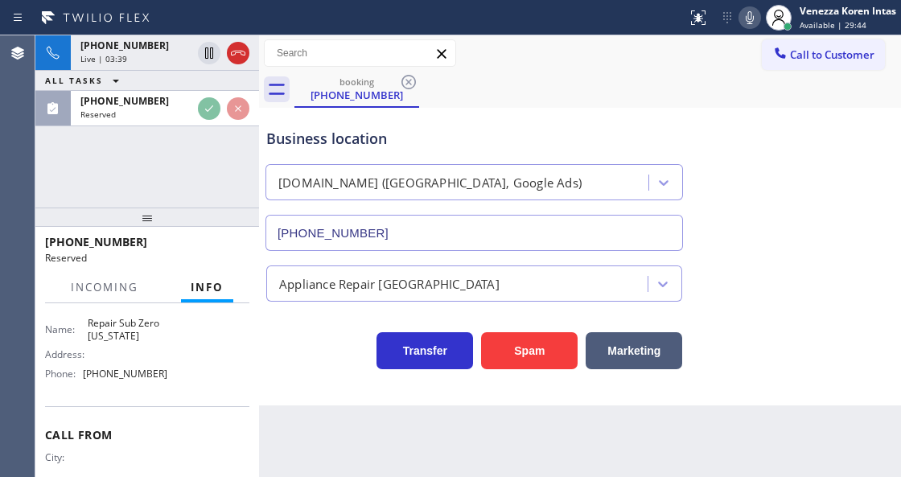
scroll to position [315, 0]
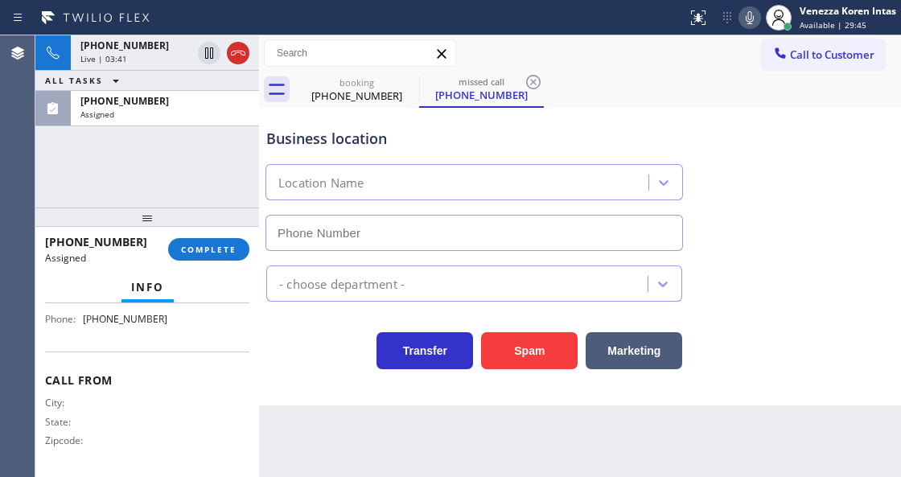
type input "[PHONE_NUMBER]"
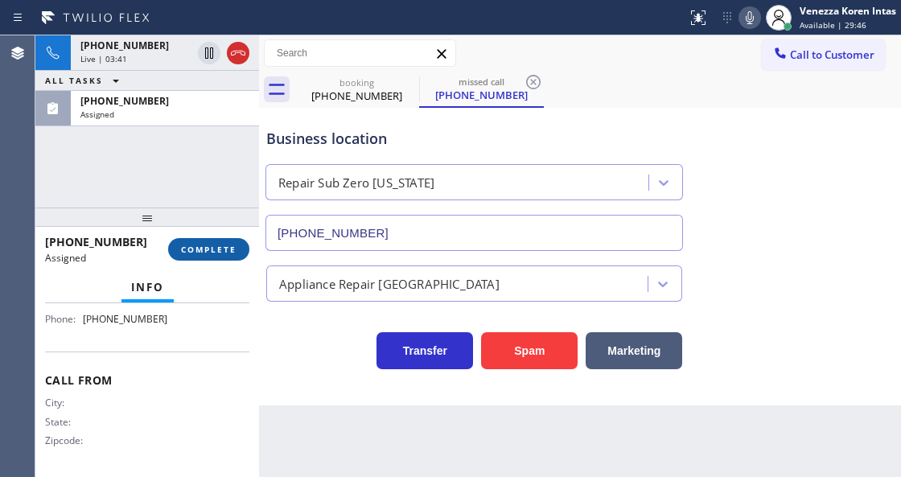
click at [237, 260] on button "COMPLETE" at bounding box center [208, 249] width 81 height 23
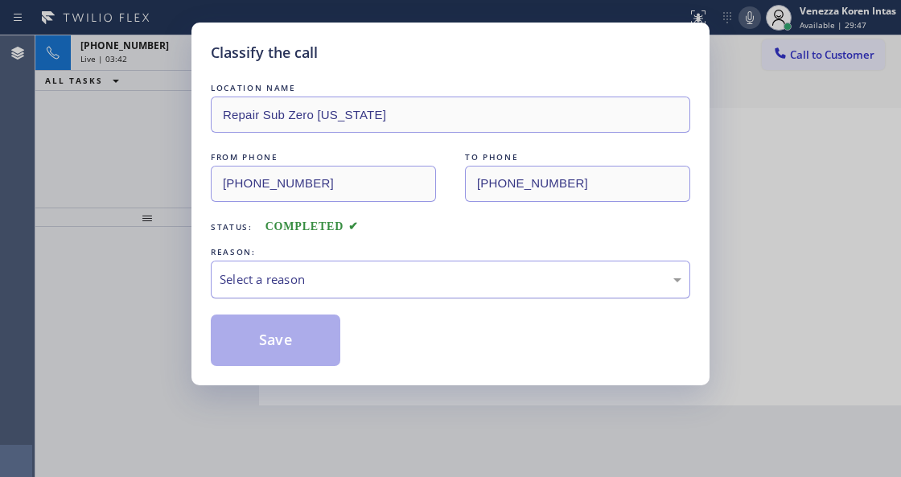
drag, startPoint x: 347, startPoint y: 278, endPoint x: 347, endPoint y: 291, distance: 12.9
click at [347, 282] on div "Select a reason" at bounding box center [451, 279] width 462 height 19
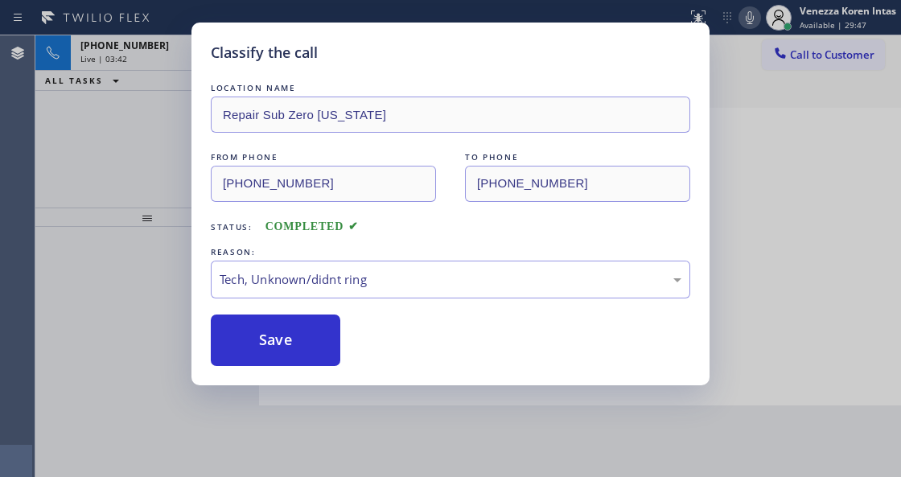
click at [308, 317] on button "Save" at bounding box center [276, 341] width 130 height 52
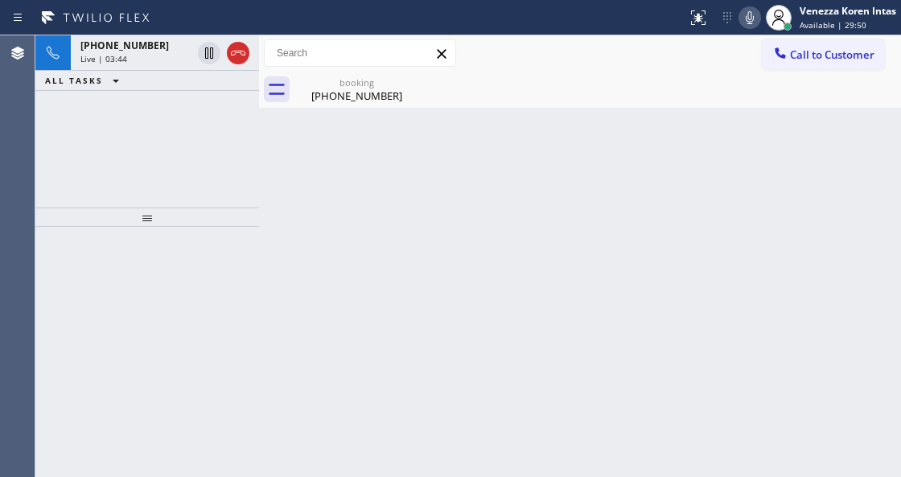
click at [748, 10] on icon at bounding box center [749, 17] width 19 height 19
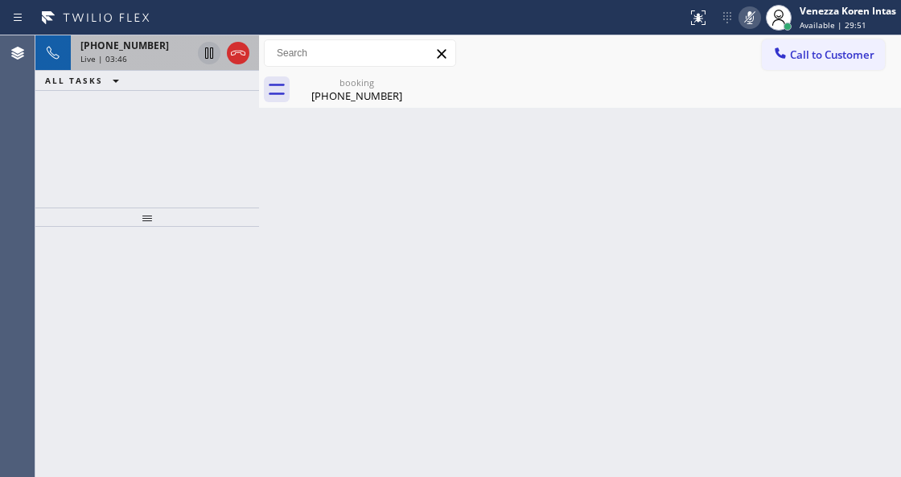
click at [205, 48] on icon at bounding box center [209, 52] width 8 height 11
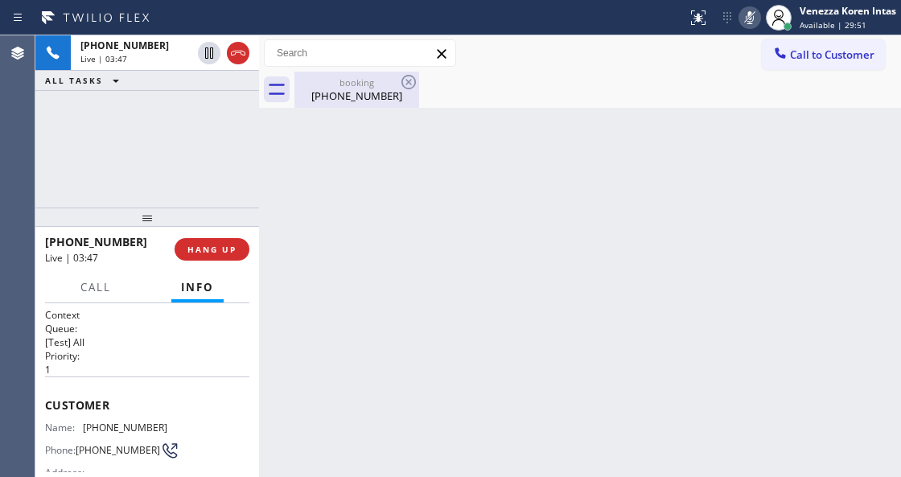
click at [373, 101] on div "[PHONE_NUMBER]" at bounding box center [357, 96] width 122 height 14
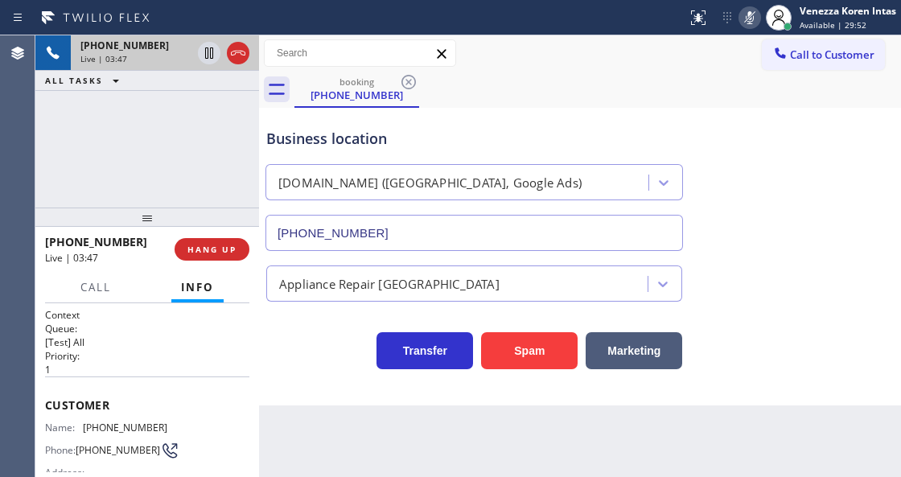
click at [129, 64] on div "[PHONE_NUMBER] Live | 03:47" at bounding box center [133, 52] width 124 height 35
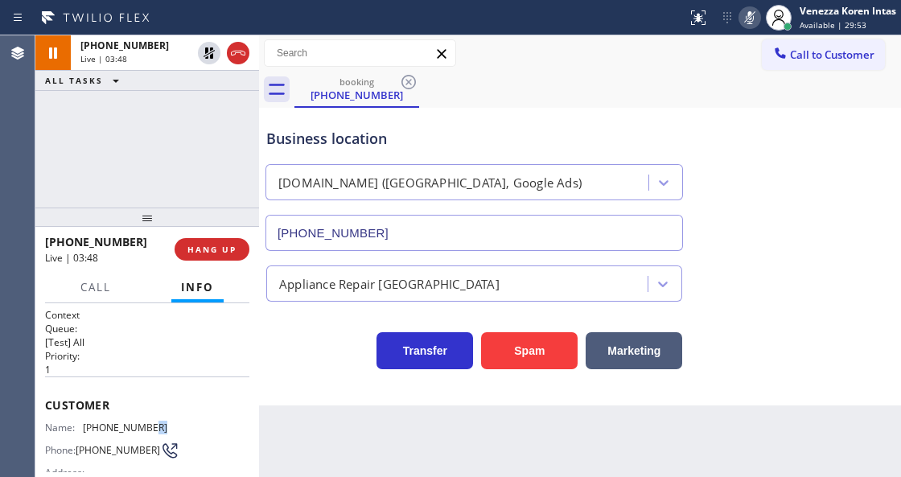
drag, startPoint x: 165, startPoint y: 418, endPoint x: 143, endPoint y: 421, distance: 21.9
click at [143, 422] on div "Name: [PHONE_NUMBER] Phone: [PHONE_NUMBER] Address:" at bounding box center [147, 454] width 204 height 64
click at [159, 422] on span "[PHONE_NUMBER]" at bounding box center [125, 428] width 84 height 12
drag, startPoint x: 159, startPoint y: 419, endPoint x: 79, endPoint y: 421, distance: 79.7
click at [79, 422] on div "Name: [PHONE_NUMBER]" at bounding box center [106, 428] width 122 height 12
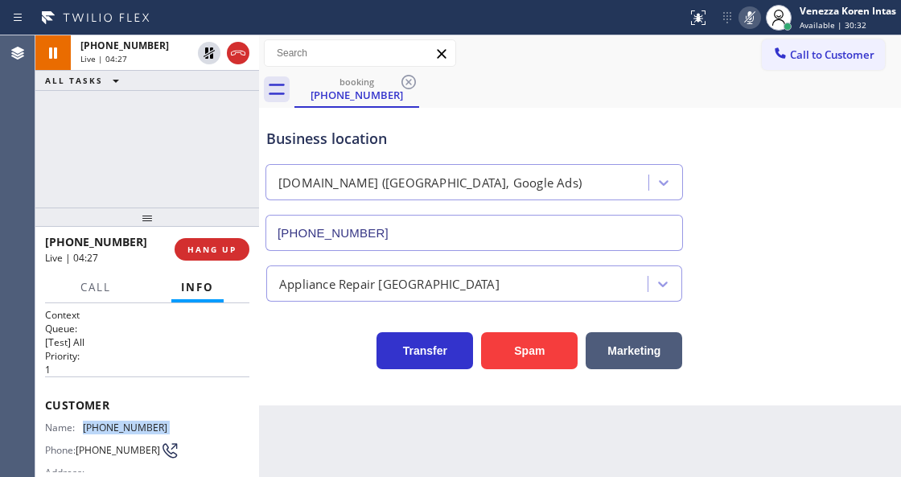
click at [752, 26] on icon at bounding box center [749, 17] width 19 height 19
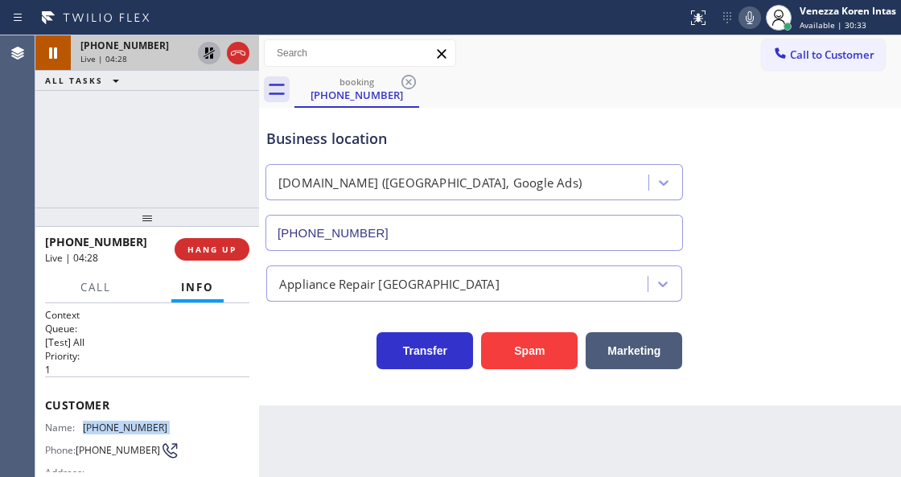
click at [209, 49] on icon at bounding box center [209, 52] width 19 height 19
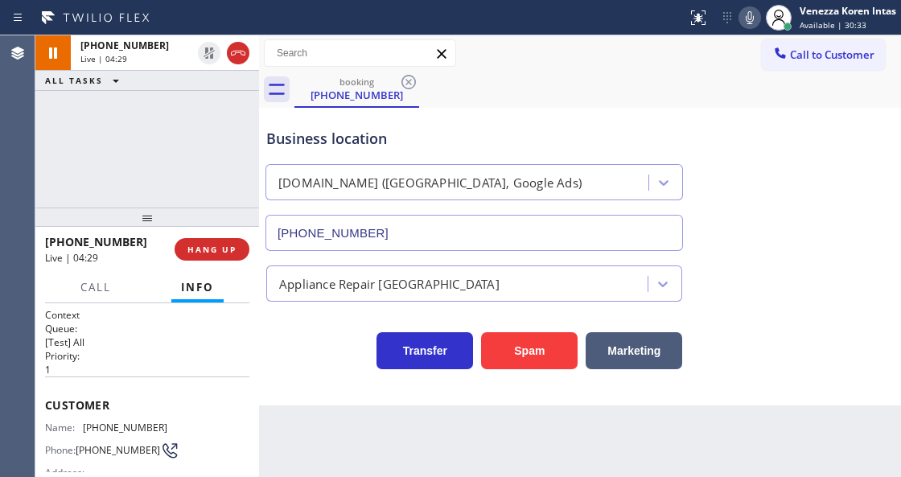
click at [479, 89] on div "booking [PHONE_NUMBER]" at bounding box center [598, 90] width 607 height 36
click at [748, 19] on icon at bounding box center [749, 17] width 19 height 19
click at [745, 166] on div "Business location [DOMAIN_NAME] ([GEOGRAPHIC_DATA], Google Ads) [PHONE_NUMBER]" at bounding box center [580, 178] width 634 height 146
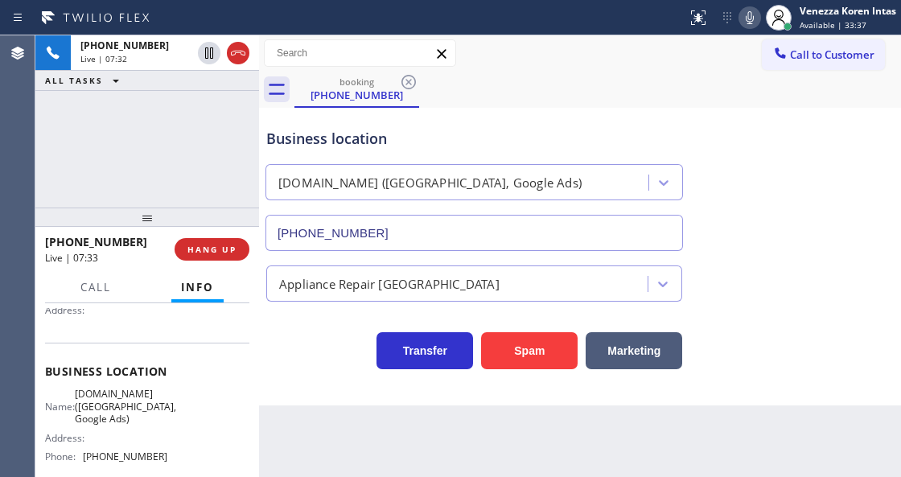
scroll to position [214, 0]
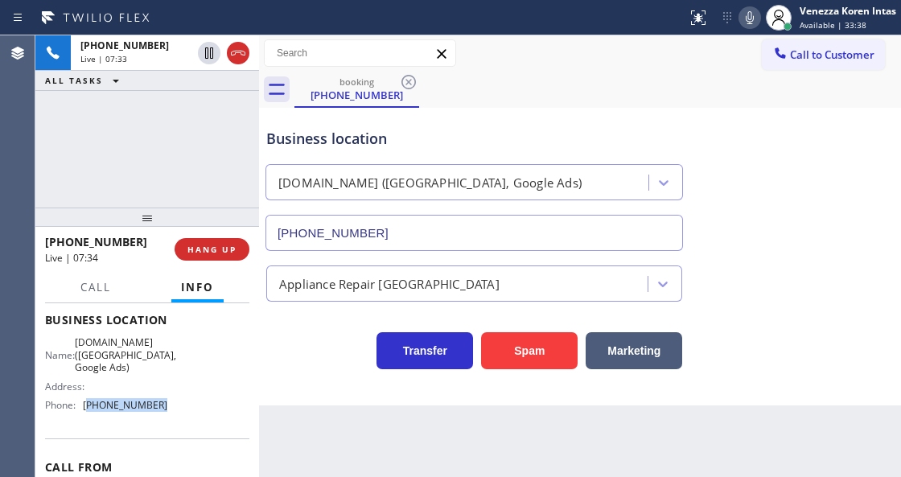
drag, startPoint x: 172, startPoint y: 406, endPoint x: 87, endPoint y: 411, distance: 85.5
click at [87, 411] on div "Name: [DOMAIN_NAME] ([GEOGRAPHIC_DATA], Google Ads) Address: Phone: [PHONE_NUMB…" at bounding box center [147, 376] width 204 height 81
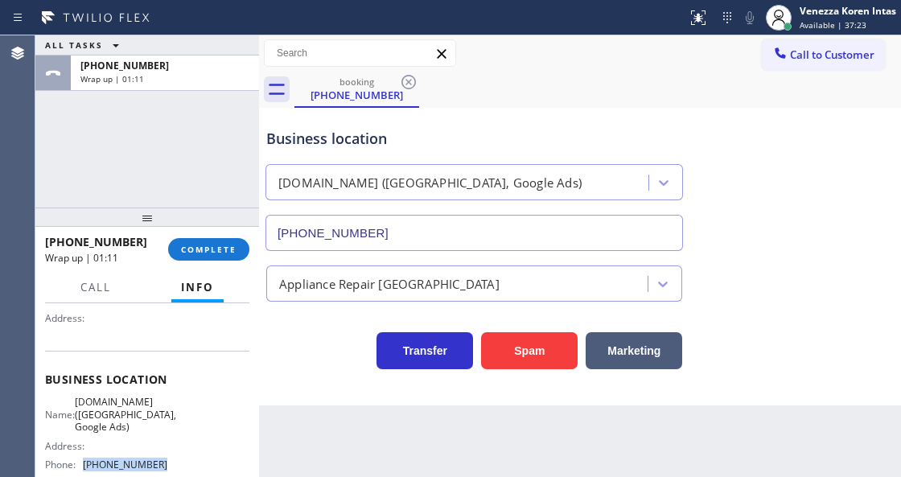
scroll to position [53, 0]
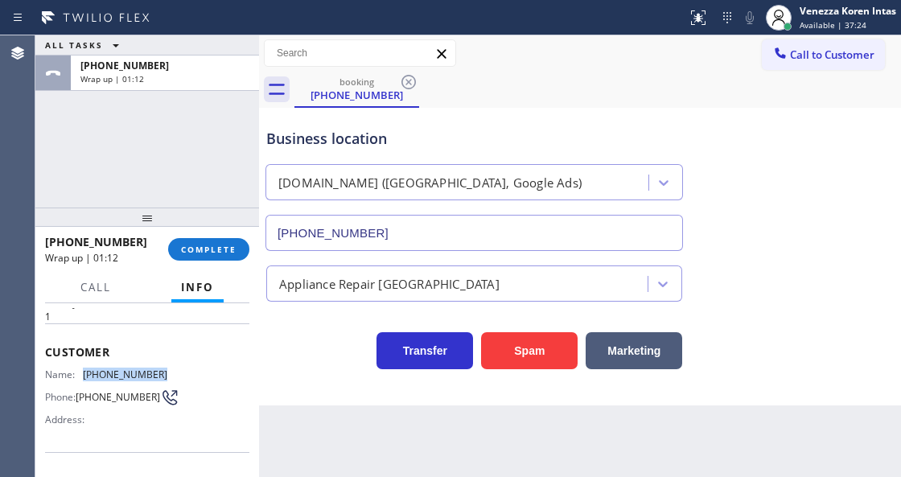
drag, startPoint x: 158, startPoint y: 375, endPoint x: 82, endPoint y: 373, distance: 75.7
click at [76, 373] on div "Name: [PHONE_NUMBER]" at bounding box center [106, 375] width 122 height 12
drag, startPoint x: 225, startPoint y: 267, endPoint x: 278, endPoint y: 251, distance: 55.5
click at [225, 267] on div "[PHONE_NUMBER] Wrap up | 01:19 COMPLETE" at bounding box center [147, 250] width 204 height 42
click at [229, 250] on span "COMPLETE" at bounding box center [209, 249] width 56 height 11
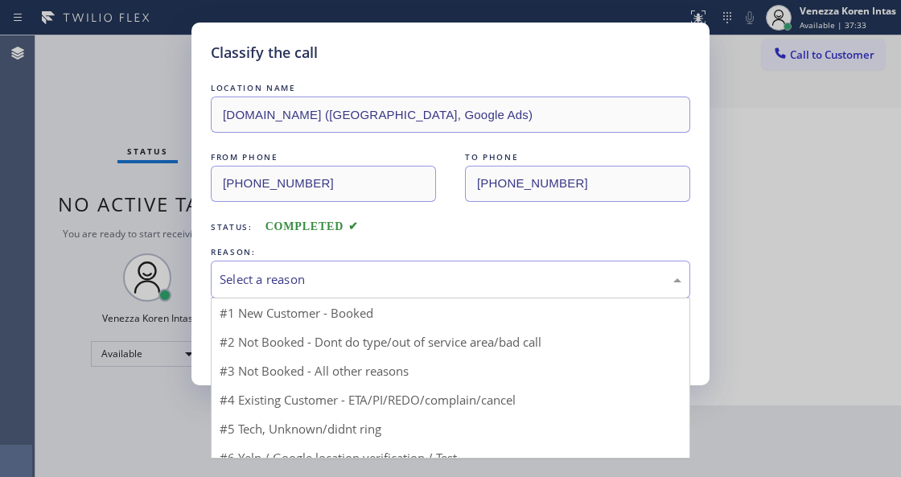
click at [333, 274] on div "Select a reason" at bounding box center [451, 279] width 462 height 19
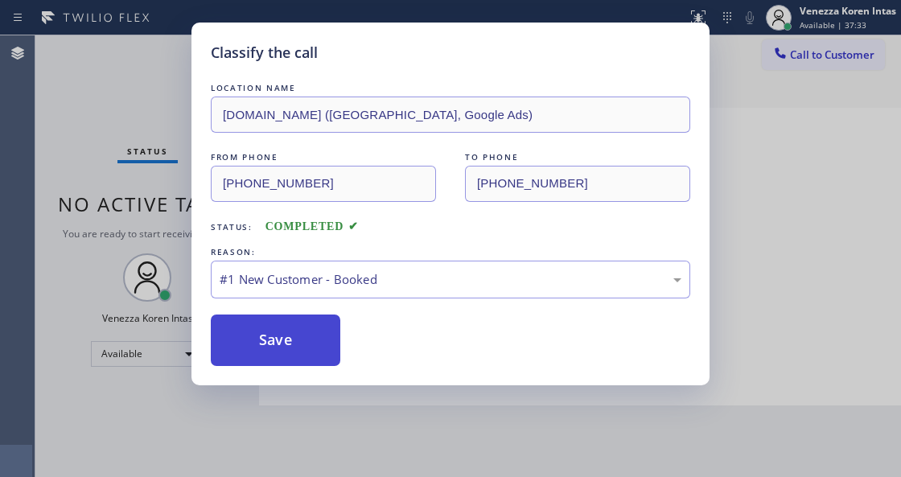
click at [306, 324] on button "Save" at bounding box center [276, 341] width 130 height 52
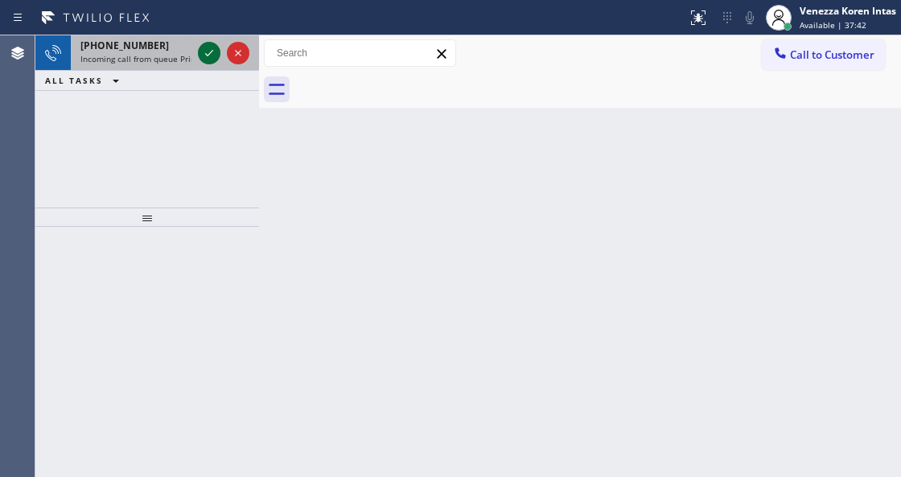
click at [205, 55] on icon at bounding box center [209, 52] width 19 height 19
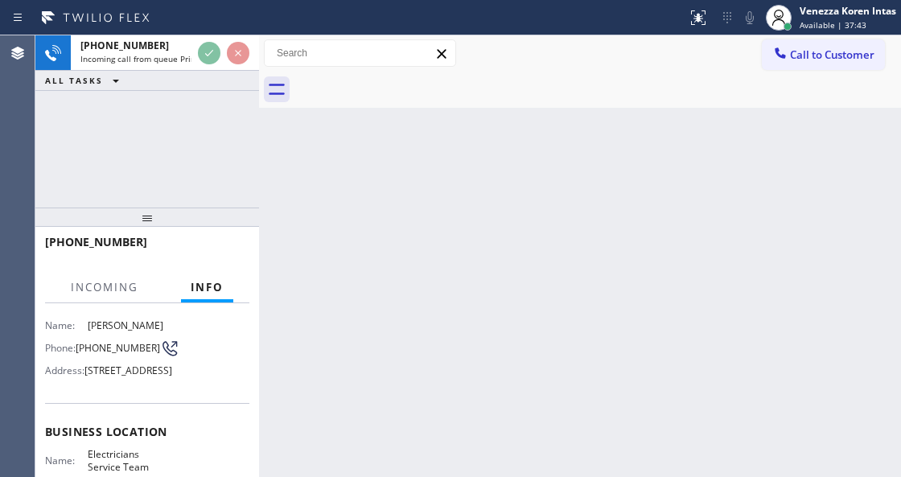
scroll to position [161, 0]
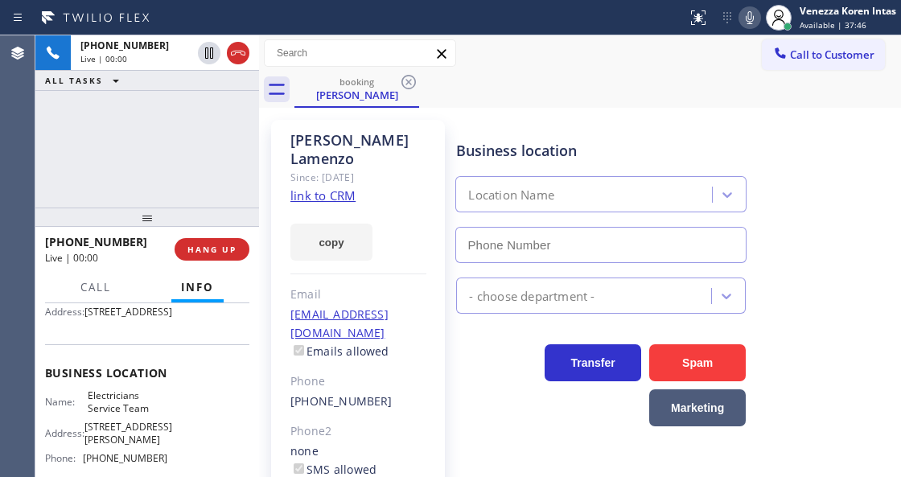
type input "[PHONE_NUMBER]"
click at [335, 188] on link "link to CRM" at bounding box center [323, 196] width 65 height 16
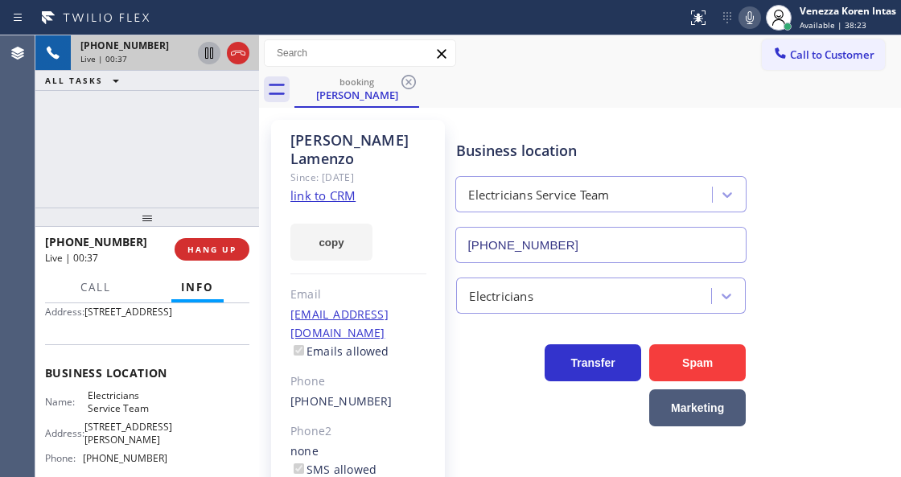
click at [208, 59] on icon at bounding box center [209, 52] width 19 height 19
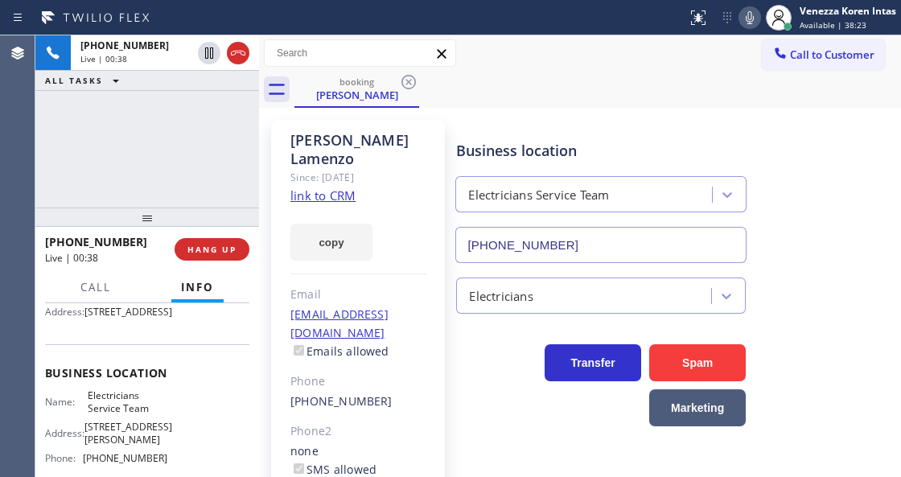
click at [755, 12] on icon at bounding box center [749, 17] width 19 height 19
click at [188, 134] on div "[PHONE_NUMBER] Live | 02:38 ALL TASKS ALL TASKS ACTIVE TASKS TASKS IN WRAP UP" at bounding box center [147, 121] width 224 height 172
click at [746, 15] on icon at bounding box center [750, 17] width 8 height 13
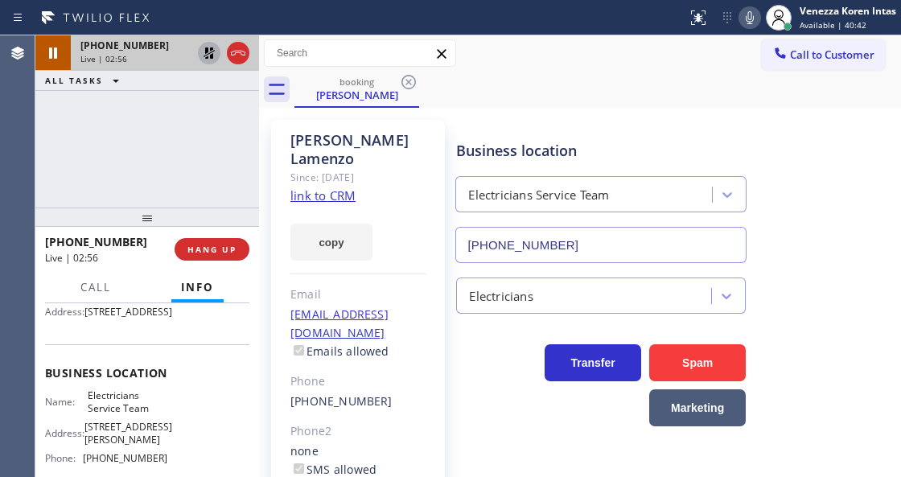
click at [209, 56] on icon at bounding box center [209, 52] width 19 height 19
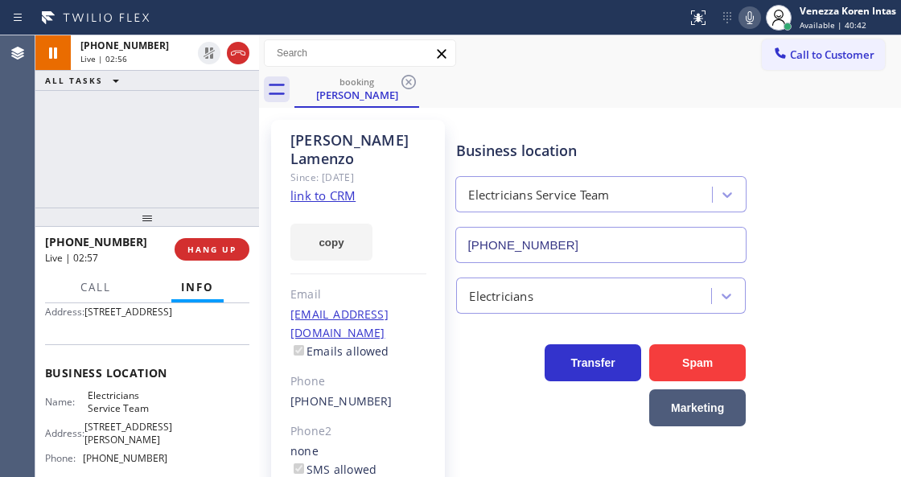
drag, startPoint x: 146, startPoint y: 132, endPoint x: 217, endPoint y: 222, distance: 114.6
click at [146, 132] on div "[PHONE_NUMBER] Live | 02:56 ALL TASKS ALL TASKS ACTIVE TASKS TASKS IN WRAP UP" at bounding box center [147, 121] width 224 height 172
drag, startPoint x: 241, startPoint y: 182, endPoint x: 260, endPoint y: 195, distance: 23.2
click at [241, 182] on div "[PHONE_NUMBER] Live | 03:01 ALL TASKS ALL TASKS ACTIVE TASKS TASKS IN WRAP UP" at bounding box center [147, 121] width 224 height 172
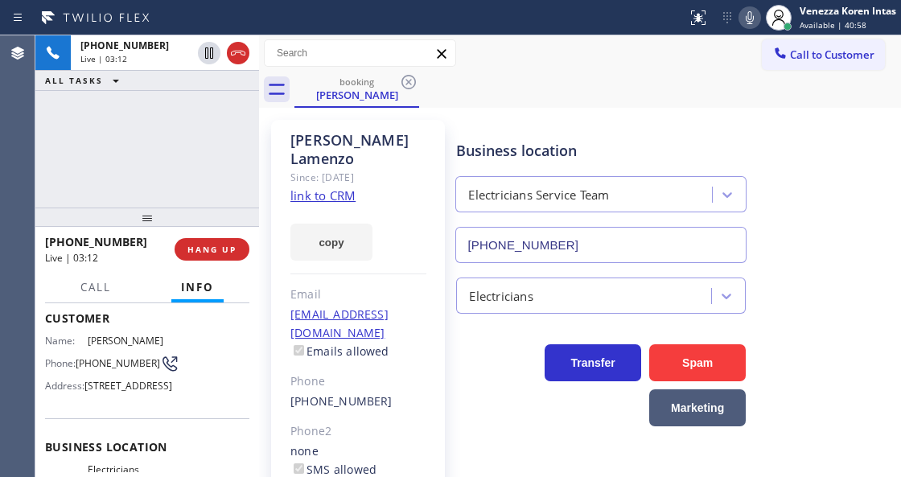
scroll to position [0, 0]
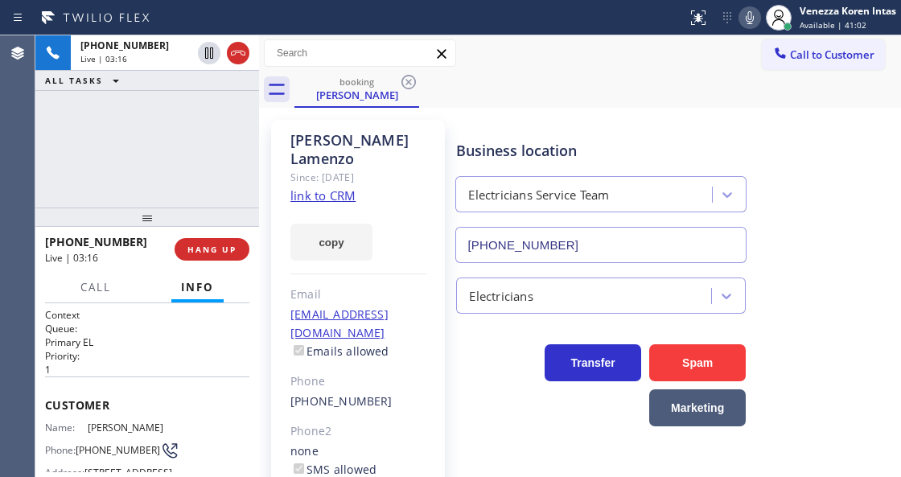
click at [557, 79] on div "booking [PERSON_NAME]" at bounding box center [598, 90] width 607 height 36
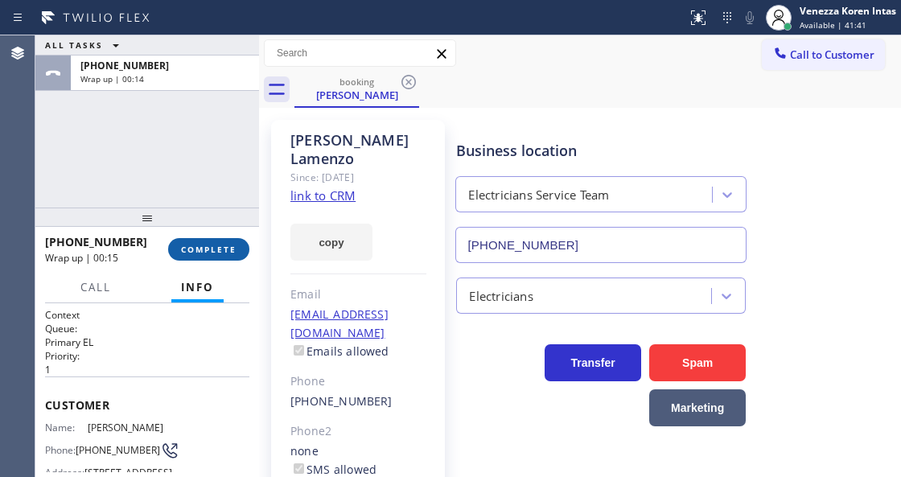
click at [238, 250] on button "COMPLETE" at bounding box center [208, 249] width 81 height 23
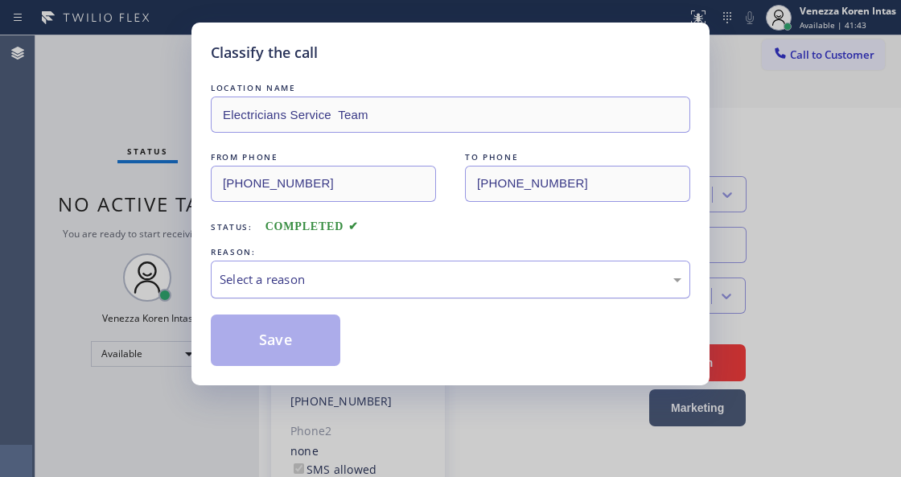
click at [361, 280] on div "Select a reason" at bounding box center [451, 279] width 462 height 19
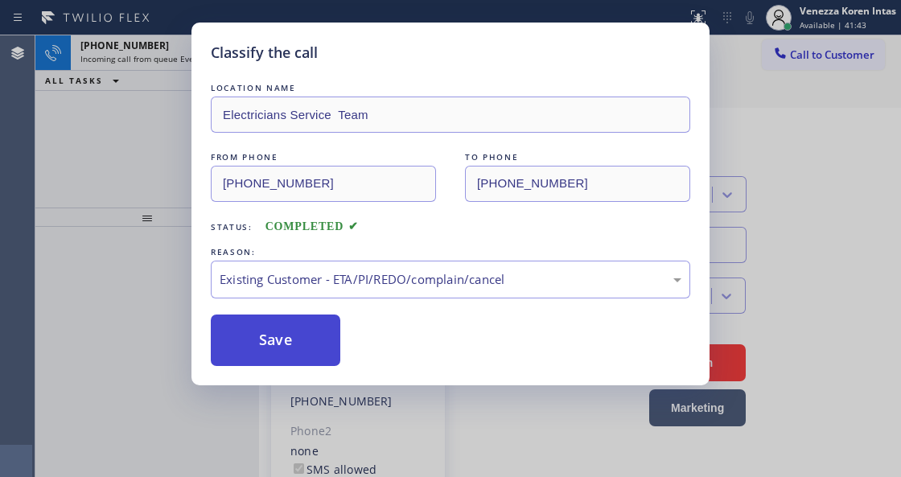
click at [309, 343] on button "Save" at bounding box center [276, 341] width 130 height 52
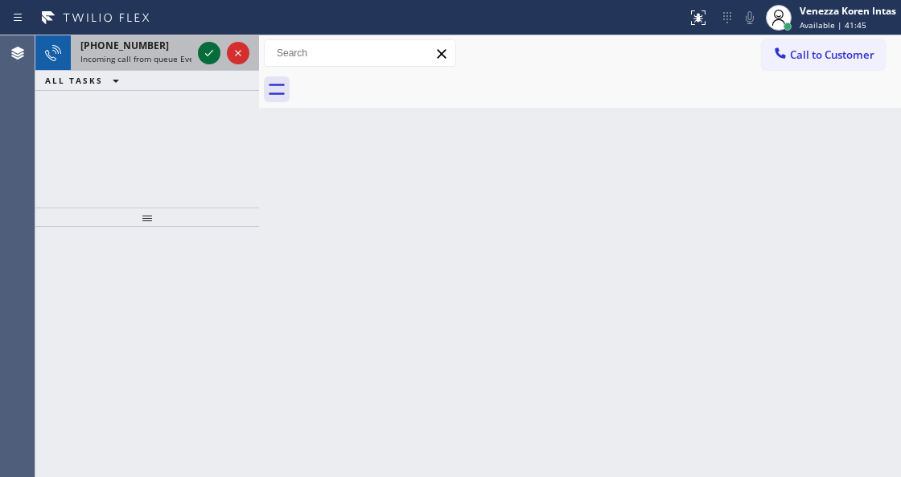
click at [207, 52] on icon at bounding box center [209, 52] width 19 height 19
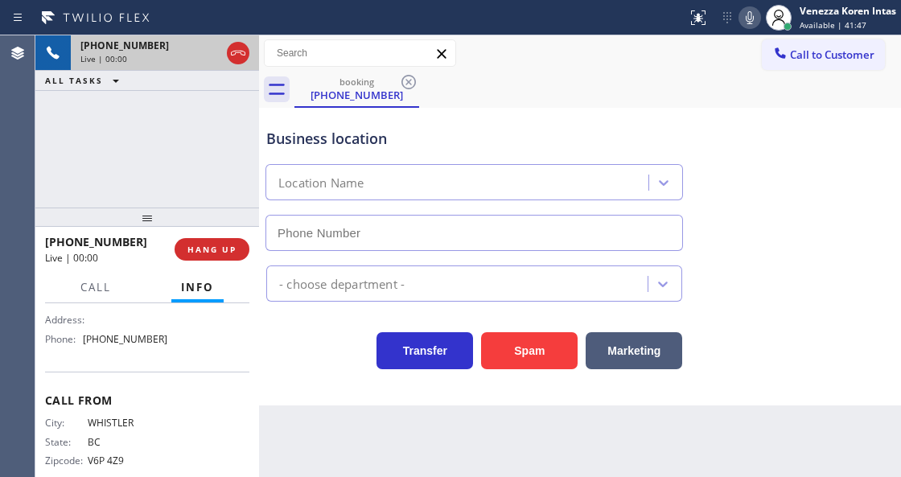
scroll to position [161, 0]
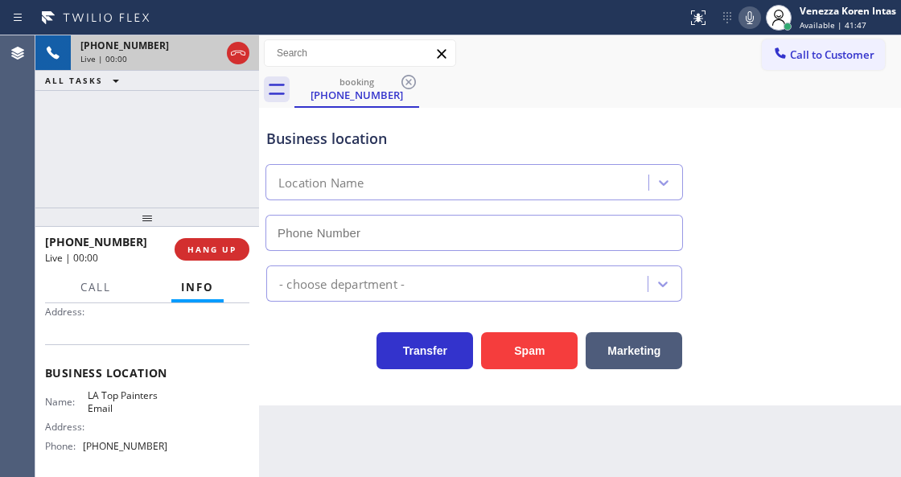
type input "[PHONE_NUMBER]"
click at [230, 138] on div "[PHONE_NUMBER] Live | 00:09 ALL TASKS ALL TASKS ACTIVE TASKS TASKS IN WRAP UP" at bounding box center [147, 121] width 224 height 172
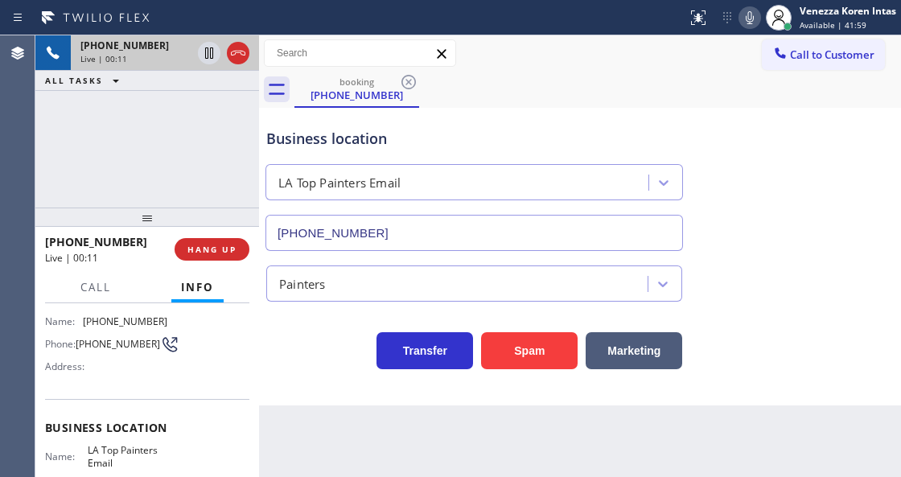
scroll to position [53, 0]
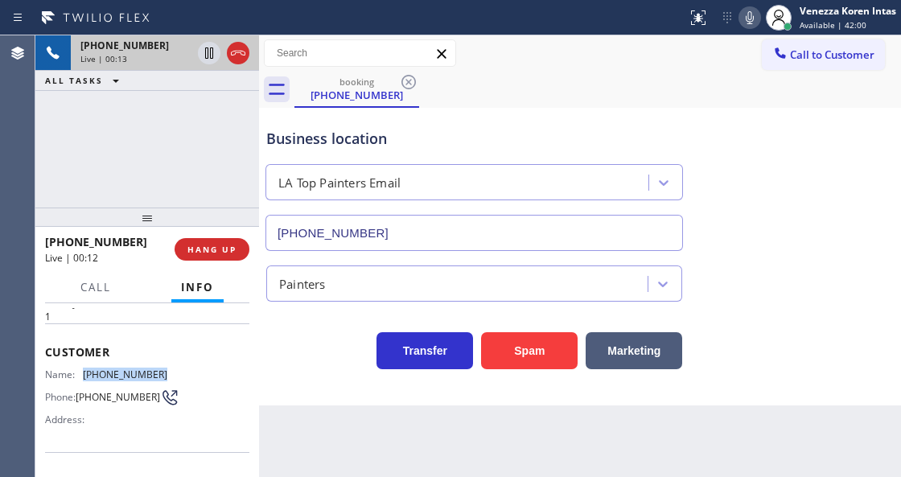
drag, startPoint x: 149, startPoint y: 369, endPoint x: 84, endPoint y: 370, distance: 65.2
click at [84, 370] on div "Name: [PHONE_NUMBER]" at bounding box center [106, 375] width 122 height 12
click at [515, 61] on div "Call to Customer Outbound call Location Search location Your caller id phone nu…" at bounding box center [580, 53] width 642 height 28
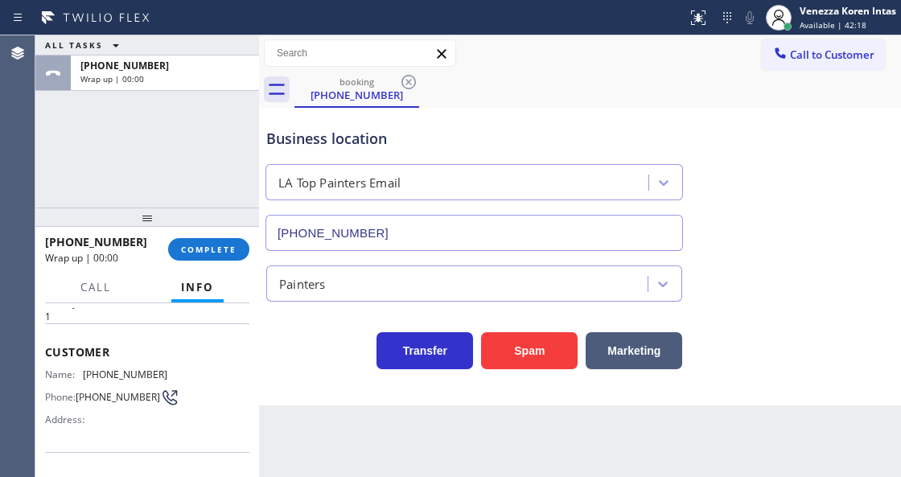
click at [219, 227] on div at bounding box center [147, 217] width 224 height 19
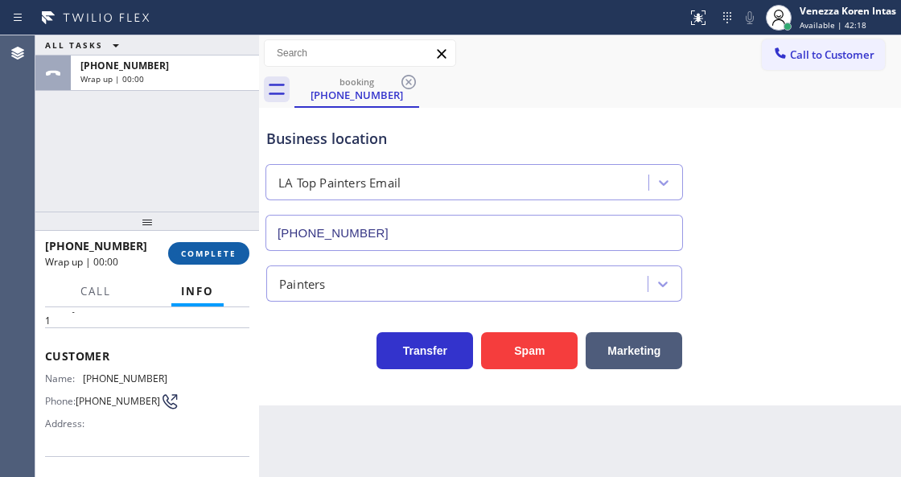
click at [219, 243] on button "COMPLETE" at bounding box center [208, 253] width 81 height 23
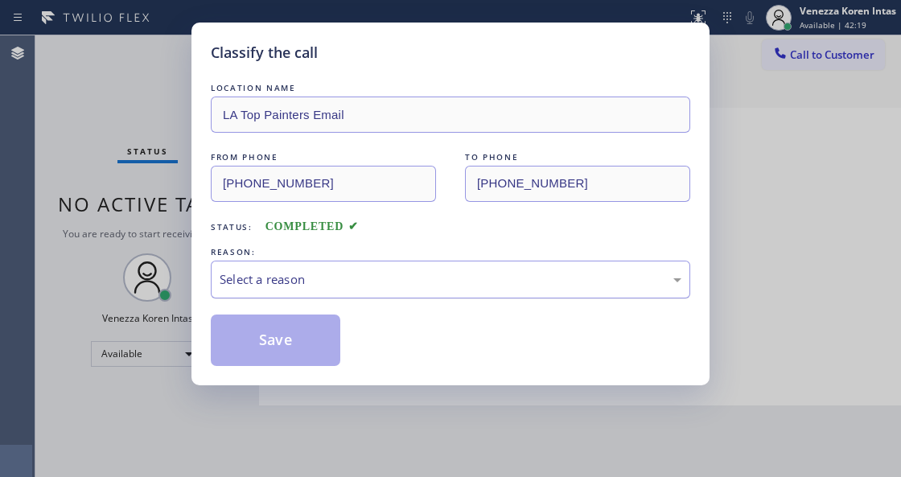
click at [354, 286] on div "Select a reason" at bounding box center [451, 279] width 462 height 19
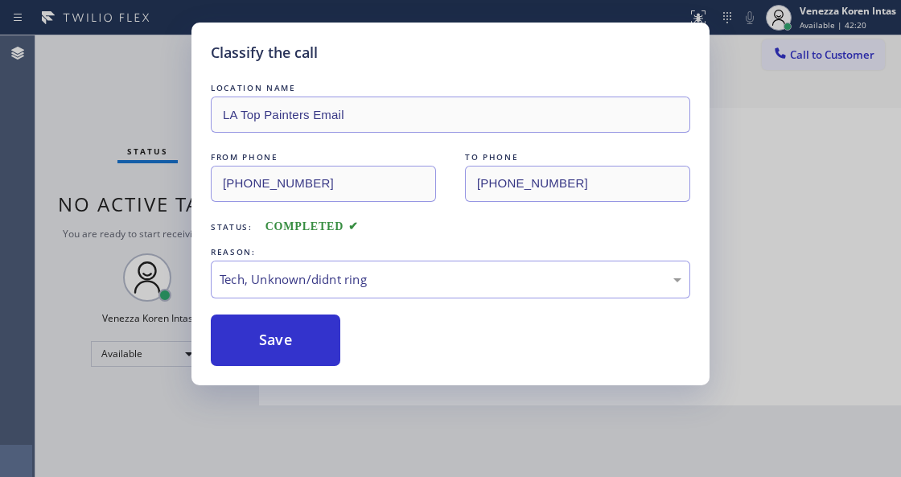
drag, startPoint x: 333, startPoint y: 405, endPoint x: 311, endPoint y: 358, distance: 51.5
drag, startPoint x: 311, startPoint y: 354, endPoint x: 341, endPoint y: 442, distance: 92.6
click at [311, 353] on button "Save" at bounding box center [276, 341] width 130 height 52
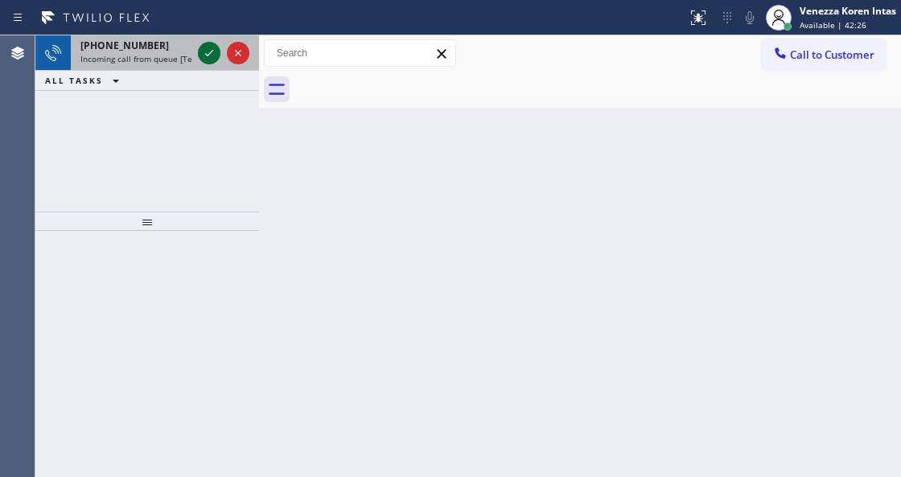
click at [214, 54] on icon at bounding box center [209, 52] width 19 height 19
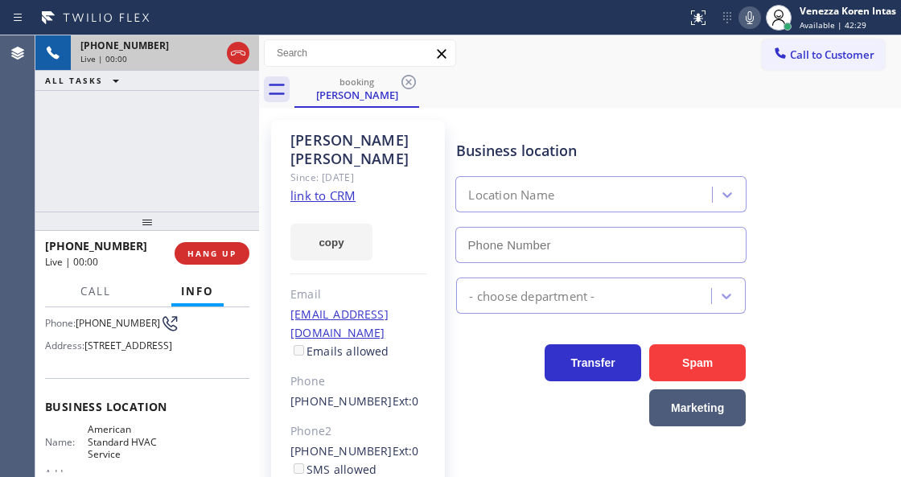
scroll to position [268, 0]
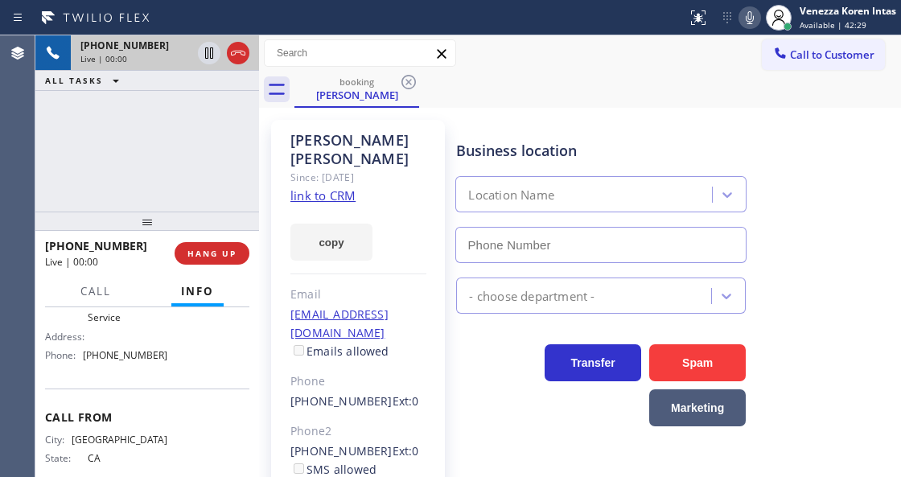
type input "[PHONE_NUMBER]"
click at [332, 194] on link "link to CRM" at bounding box center [323, 196] width 65 height 16
click at [770, 118] on div "Business location American Standard HVAC Service [PHONE_NUMBER]" at bounding box center [675, 190] width 444 height 146
click at [192, 183] on div "[PHONE_NUMBER] Live | 01:12 ALL TASKS ALL TASKS ACTIVE TASKS TASKS IN WRAP UP" at bounding box center [147, 123] width 224 height 176
click at [628, 103] on div "booking [PERSON_NAME]" at bounding box center [598, 90] width 607 height 36
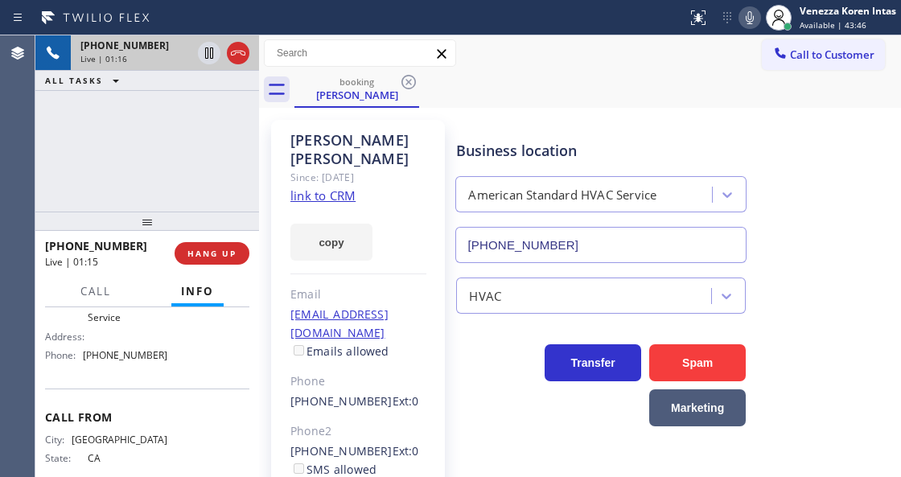
click at [744, 18] on icon at bounding box center [749, 17] width 19 height 19
click at [204, 56] on icon at bounding box center [209, 52] width 19 height 19
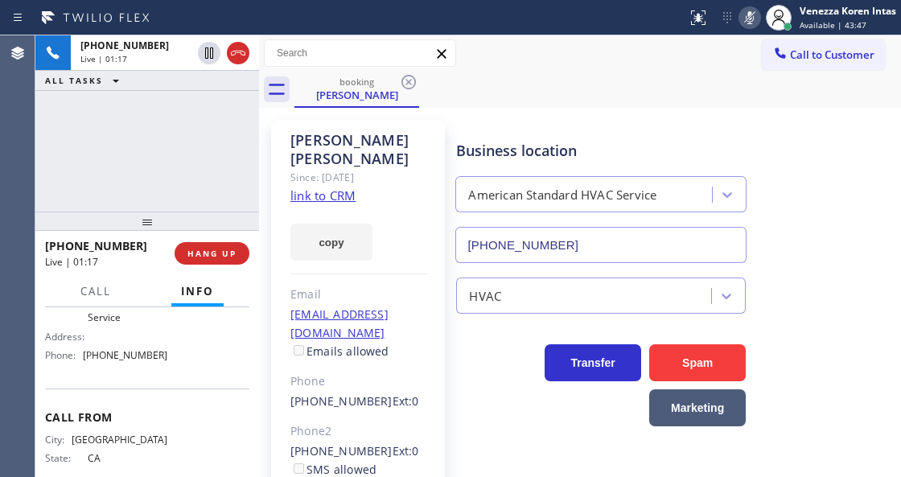
click at [456, 89] on div "booking [PERSON_NAME]" at bounding box center [598, 90] width 607 height 36
click at [131, 125] on div "[PHONE_NUMBER] Live | 01:25 ALL TASKS ALL TASKS ACTIVE TASKS TASKS IN WRAP UP" at bounding box center [147, 123] width 224 height 176
click at [752, 24] on icon at bounding box center [749, 17] width 19 height 19
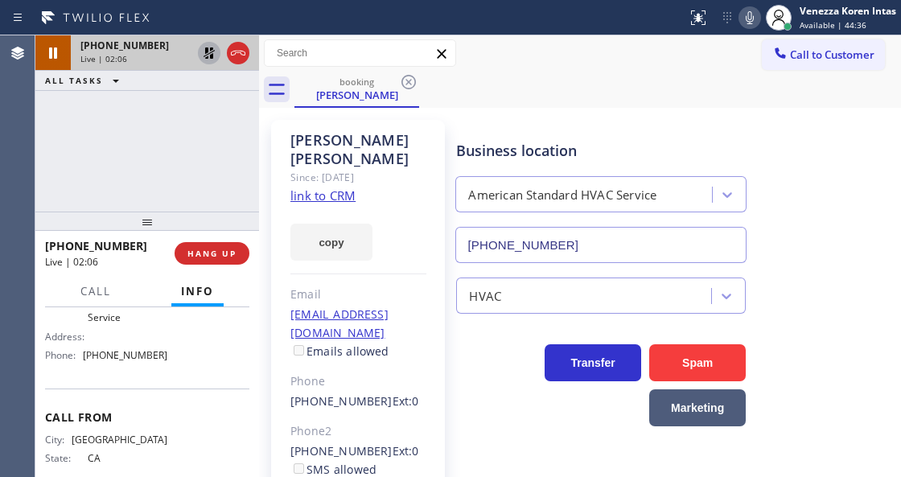
click at [212, 52] on icon at bounding box center [209, 52] width 19 height 19
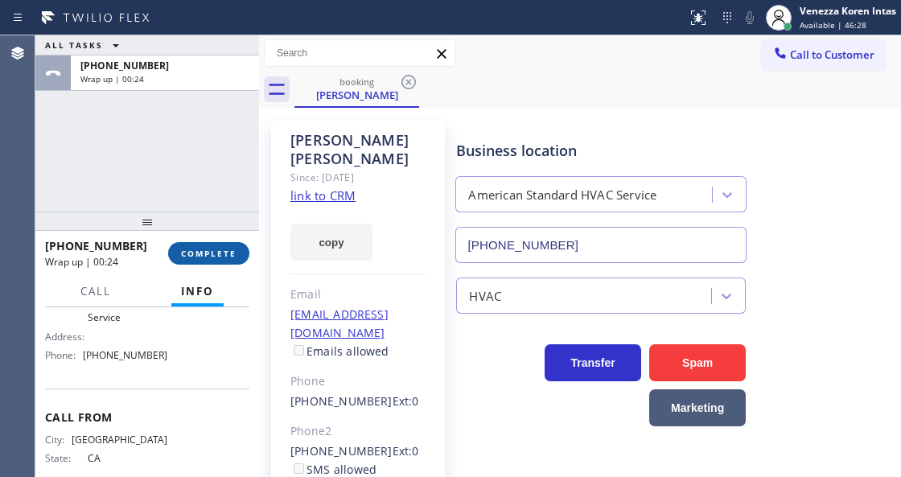
click at [196, 243] on button "COMPLETE" at bounding box center [208, 253] width 81 height 23
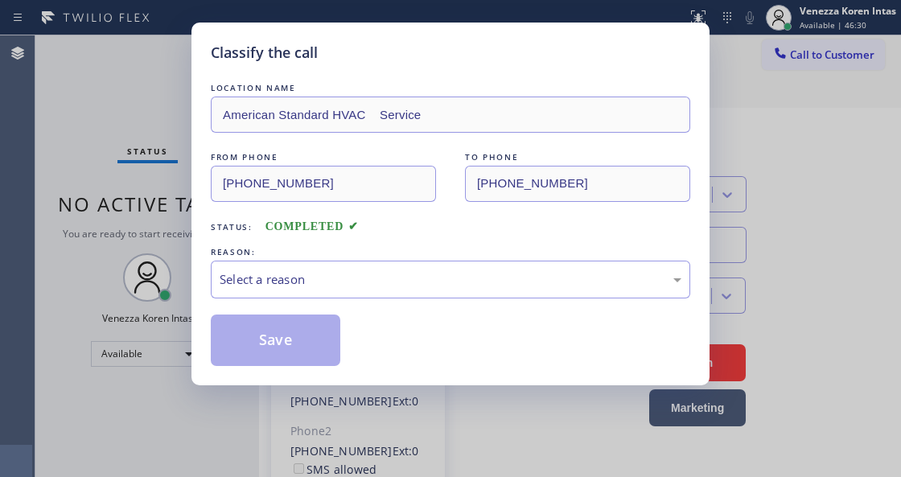
click at [378, 301] on div "LOCATION NAME American Standard HVAC Service FROM PHONE [PHONE_NUMBER] TO PHONE…" at bounding box center [451, 223] width 480 height 286
click at [393, 269] on div "Select a reason" at bounding box center [451, 280] width 480 height 38
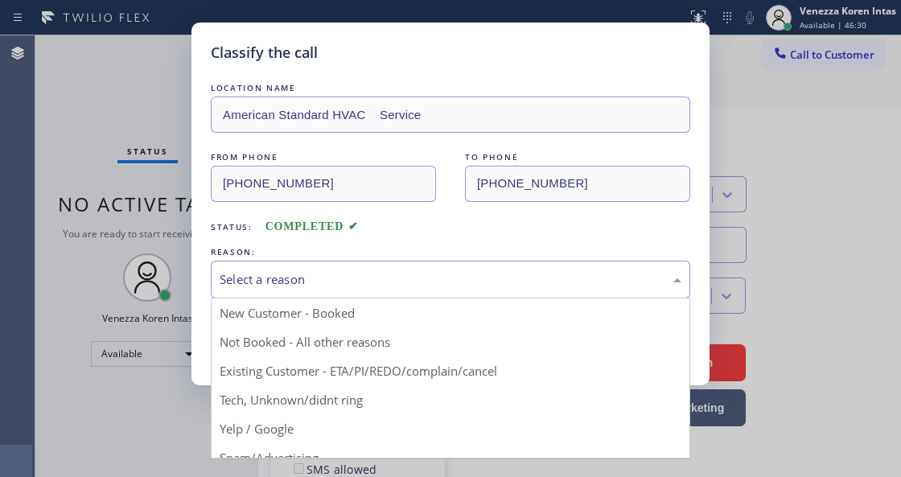
drag, startPoint x: 387, startPoint y: 373, endPoint x: 328, endPoint y: 365, distance: 60.1
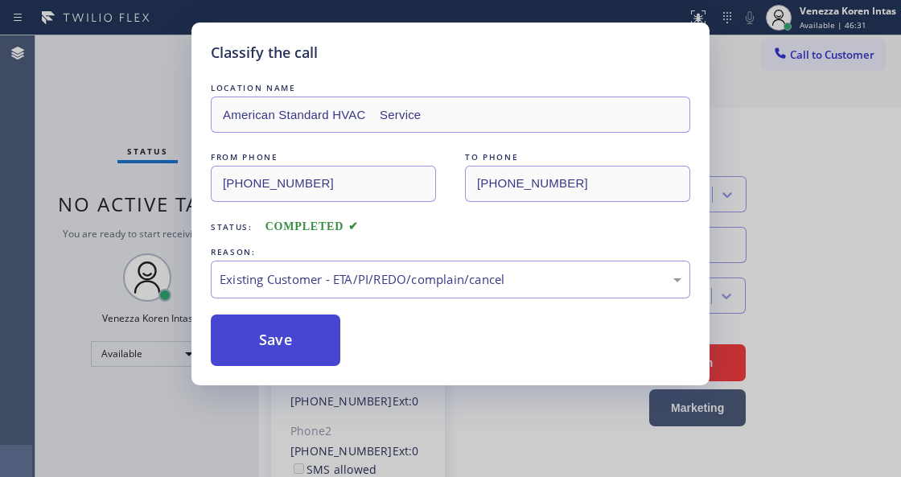
click at [299, 359] on button "Save" at bounding box center [276, 341] width 130 height 52
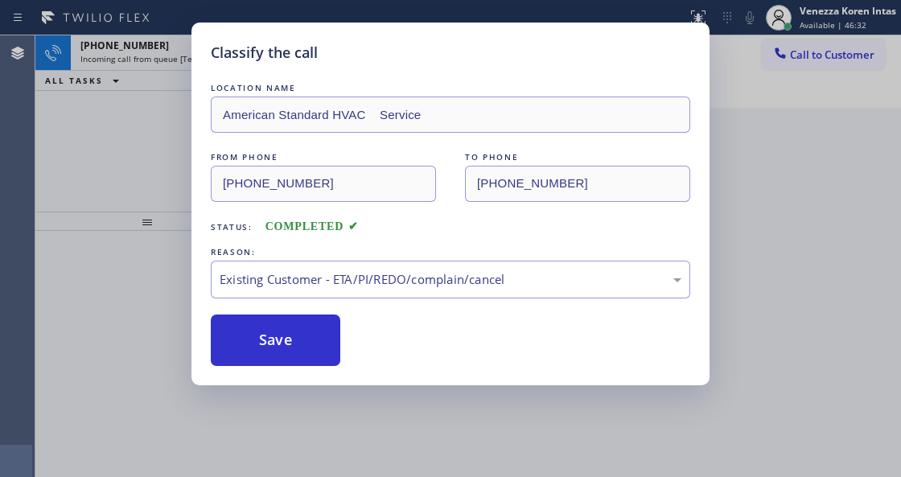
click at [100, 100] on div "Classify the call LOCATION NAME American Standard HVAC Service FROM PHONE [PHON…" at bounding box center [450, 238] width 901 height 477
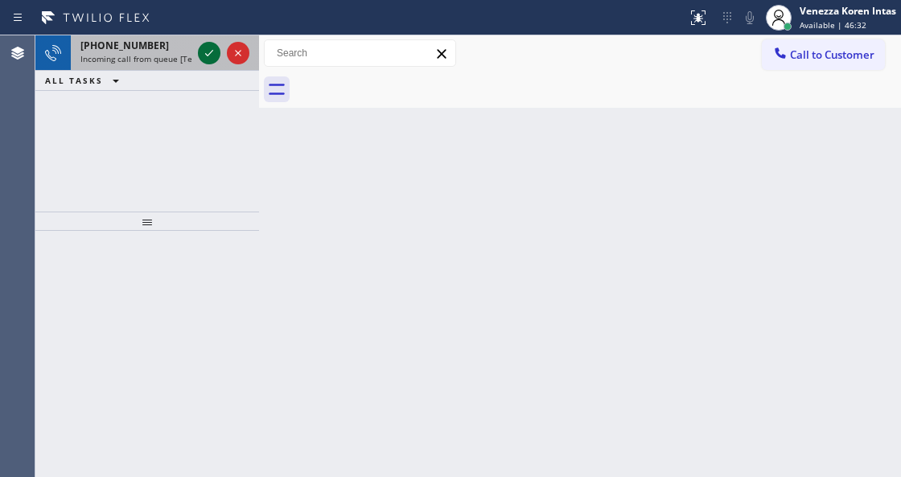
click at [212, 55] on icon at bounding box center [209, 52] width 19 height 19
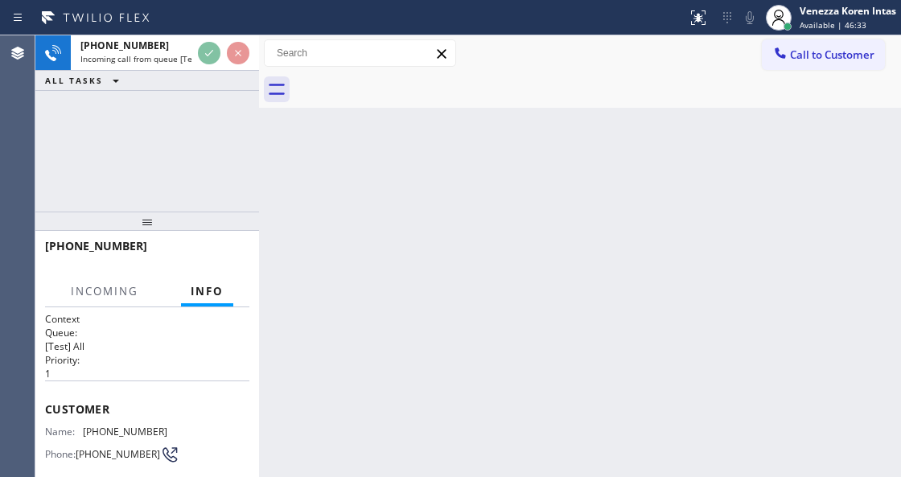
scroll to position [214, 0]
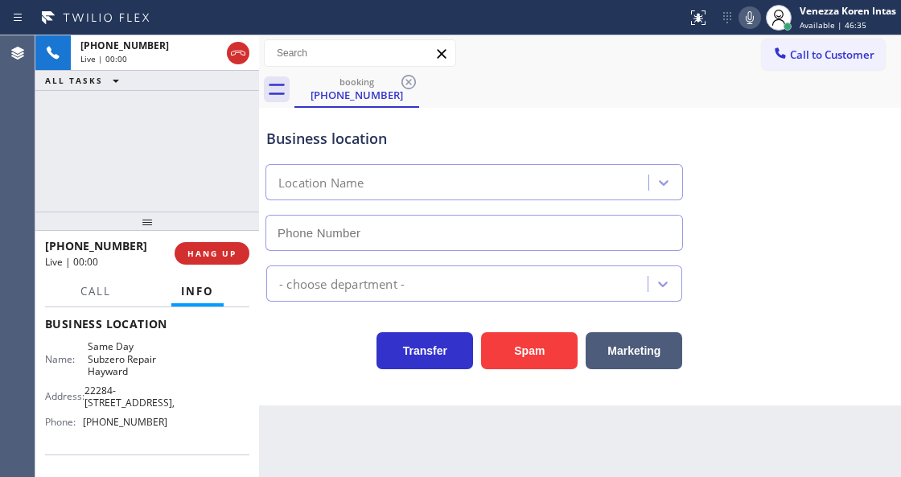
type input "[PHONE_NUMBER]"
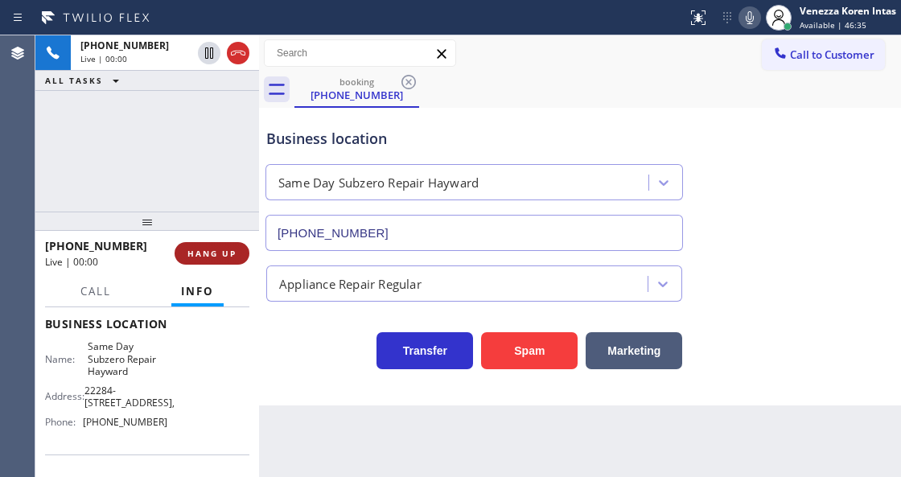
click at [193, 263] on button "HANG UP" at bounding box center [212, 253] width 75 height 23
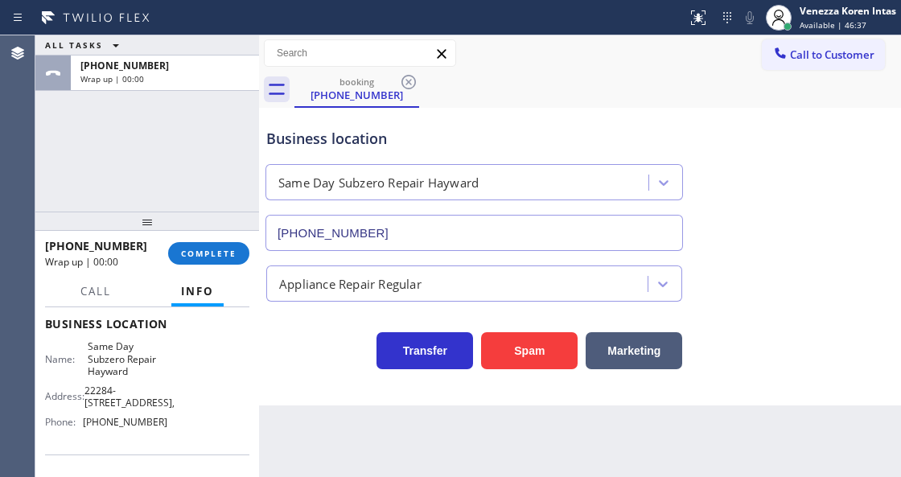
click at [517, 92] on div "booking [PHONE_NUMBER]" at bounding box center [598, 90] width 607 height 36
click at [234, 253] on span "COMPLETE" at bounding box center [209, 253] width 56 height 11
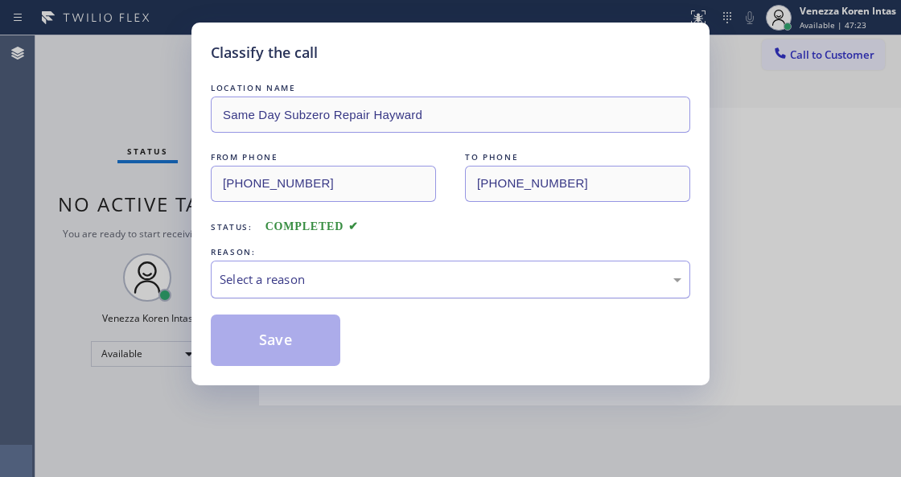
drag, startPoint x: 344, startPoint y: 271, endPoint x: 335, endPoint y: 294, distance: 24.5
click at [344, 270] on div "Select a reason" at bounding box center [451, 279] width 462 height 19
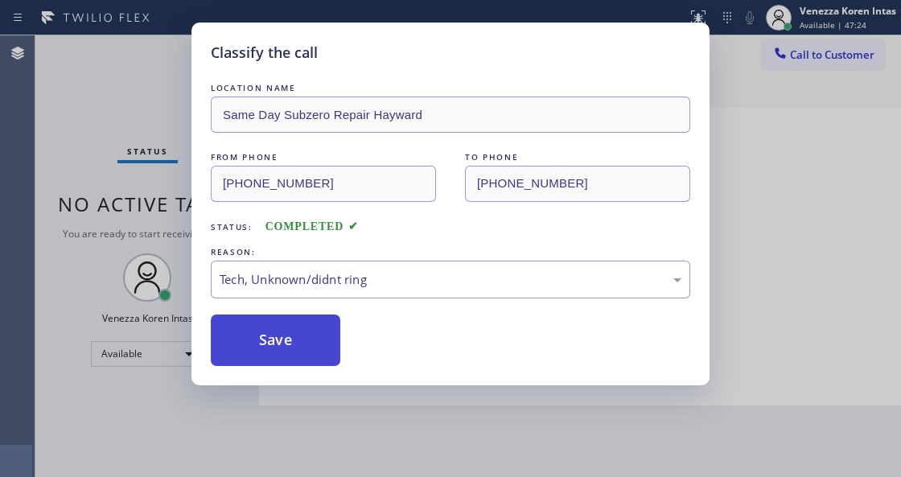
click at [290, 343] on button "Save" at bounding box center [276, 341] width 130 height 52
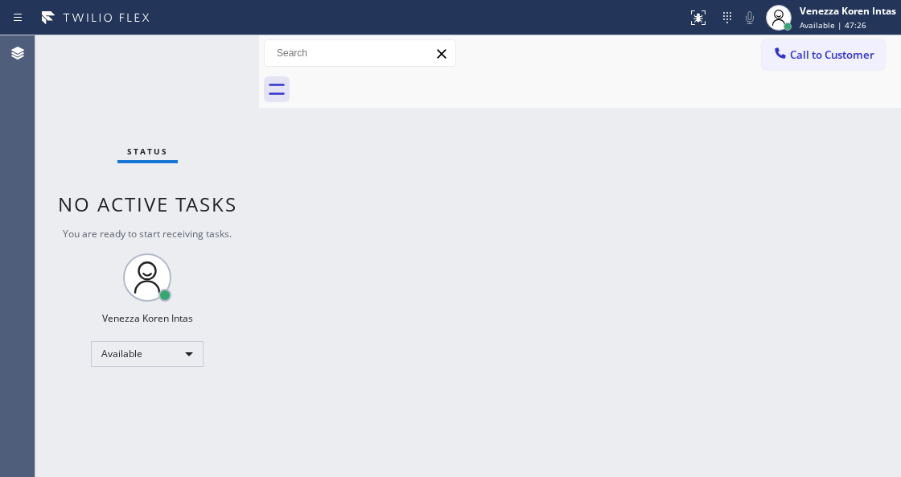
drag, startPoint x: 298, startPoint y: 393, endPoint x: 309, endPoint y: 407, distance: 18.4
click at [301, 396] on div "Back to Dashboard Change Sender ID Customers Technicians Select a contact Outbo…" at bounding box center [580, 256] width 642 height 442
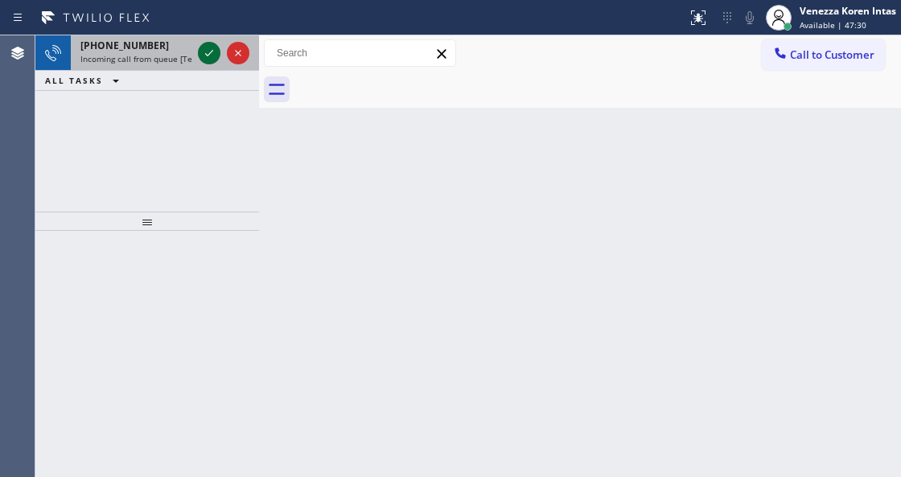
click at [200, 43] on icon at bounding box center [209, 52] width 19 height 19
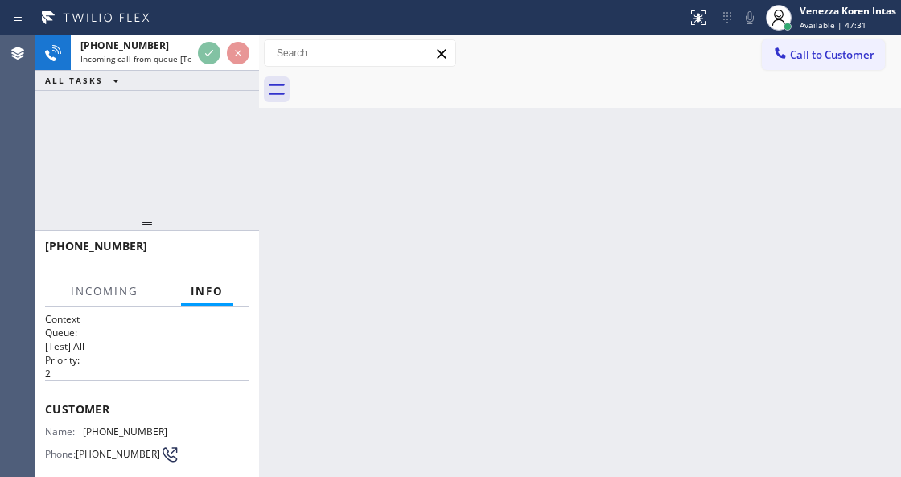
scroll to position [161, 0]
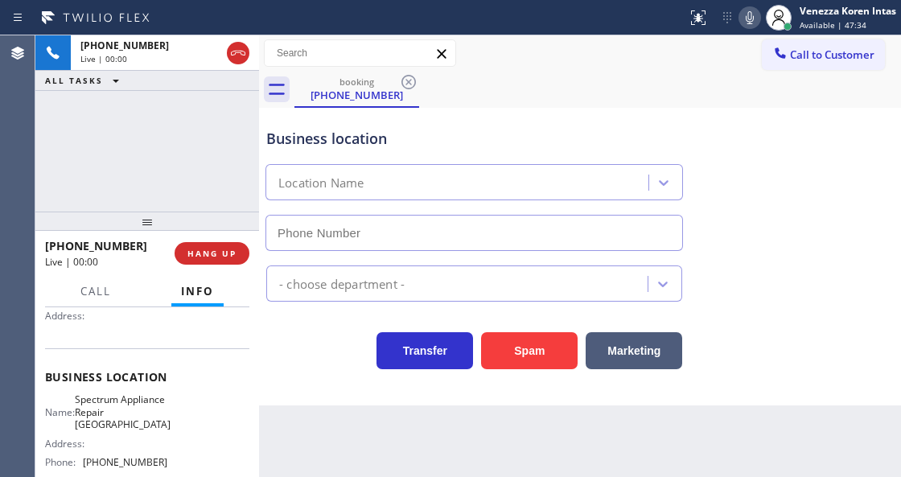
type input "[PHONE_NUMBER]"
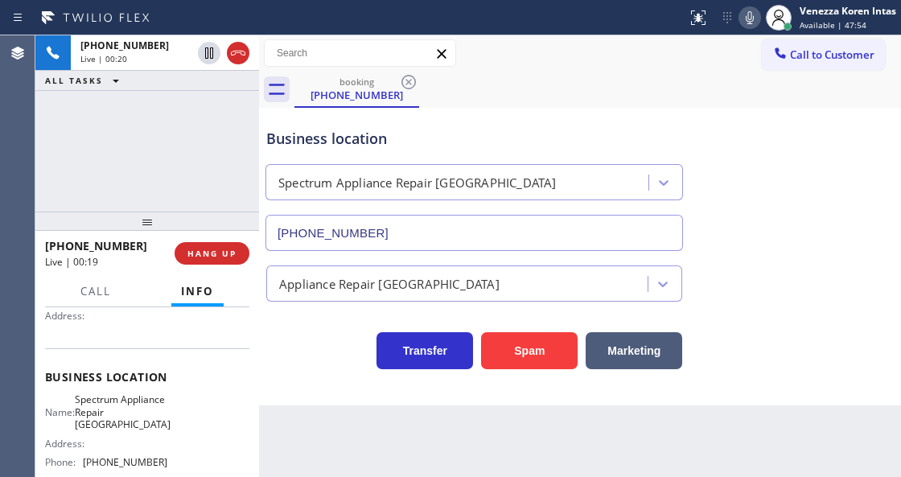
drag, startPoint x: 237, startPoint y: 47, endPoint x: 257, endPoint y: 74, distance: 32.8
click at [237, 47] on icon at bounding box center [238, 52] width 19 height 19
click at [222, 130] on div "[PHONE_NUMBER] Live | 00:20 ALL TASKS ALL TASKS ACTIVE TASKS TASKS IN WRAP UP" at bounding box center [147, 123] width 224 height 176
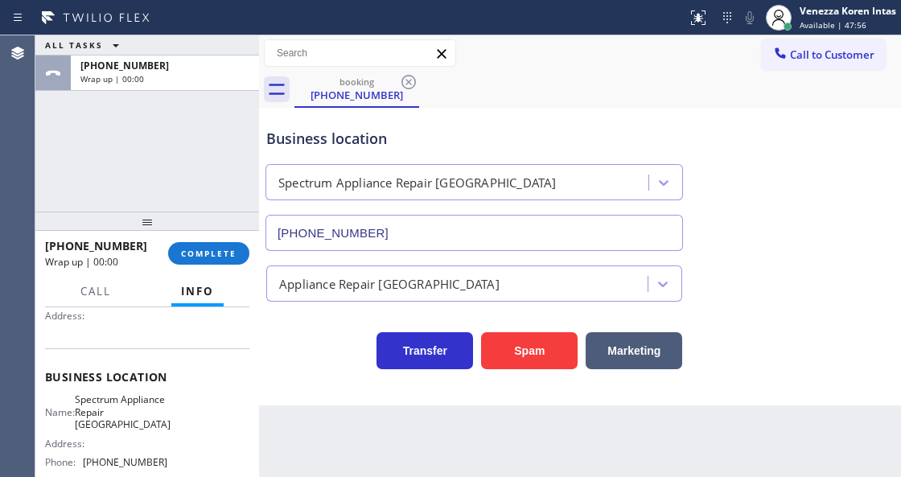
click at [222, 130] on div "ALL TASKS ALL TASKS ACTIVE TASKS TASKS IN WRAP UP [PHONE_NUMBER] Wrap up | 00:00" at bounding box center [147, 123] width 224 height 176
drag, startPoint x: 219, startPoint y: 255, endPoint x: 341, endPoint y: 251, distance: 122.4
click at [219, 255] on span "COMPLETE" at bounding box center [209, 253] width 56 height 11
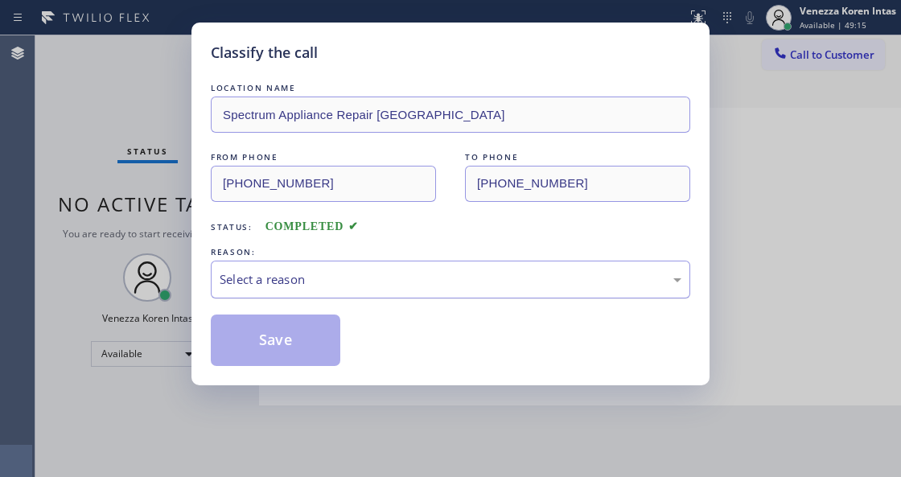
click at [411, 282] on div "Select a reason" at bounding box center [451, 279] width 462 height 19
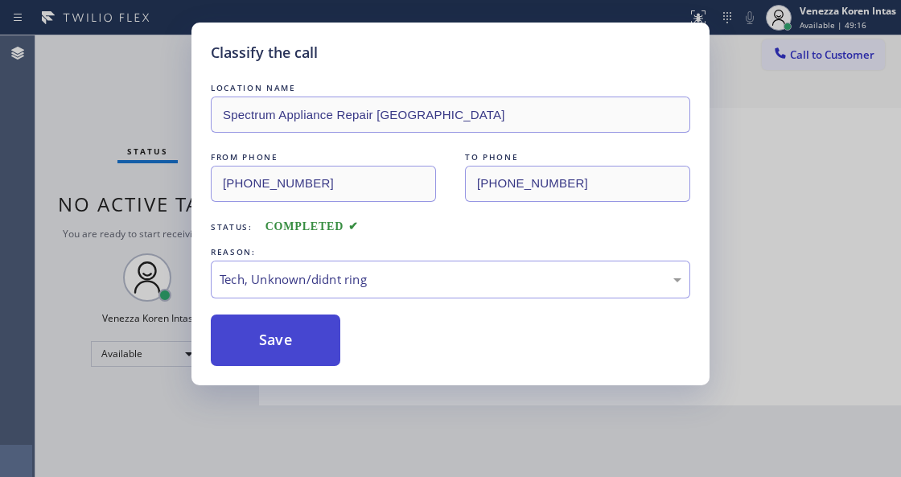
click at [339, 362] on button "Save" at bounding box center [276, 341] width 130 height 52
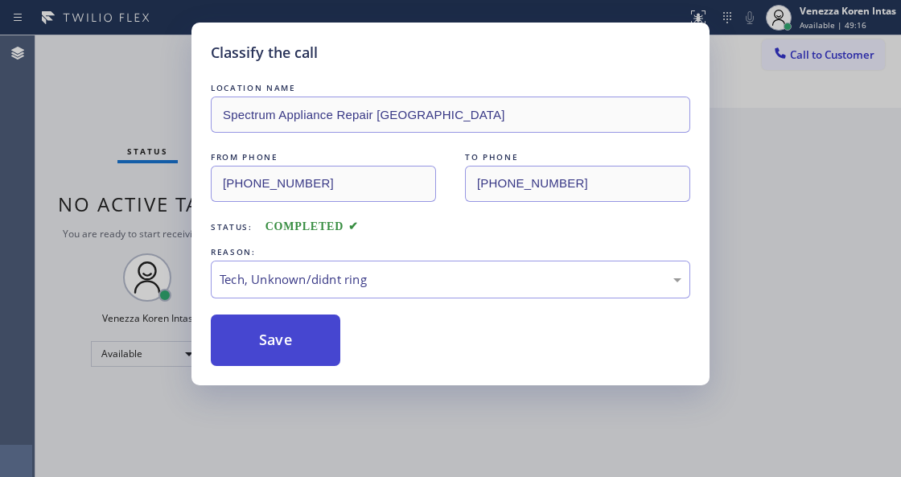
click at [315, 356] on button "Save" at bounding box center [276, 341] width 130 height 52
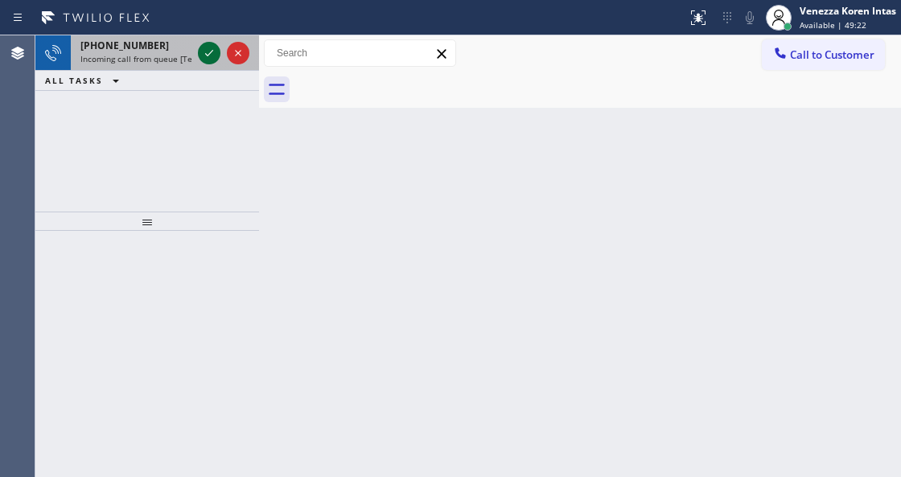
click at [204, 56] on icon at bounding box center [209, 52] width 19 height 19
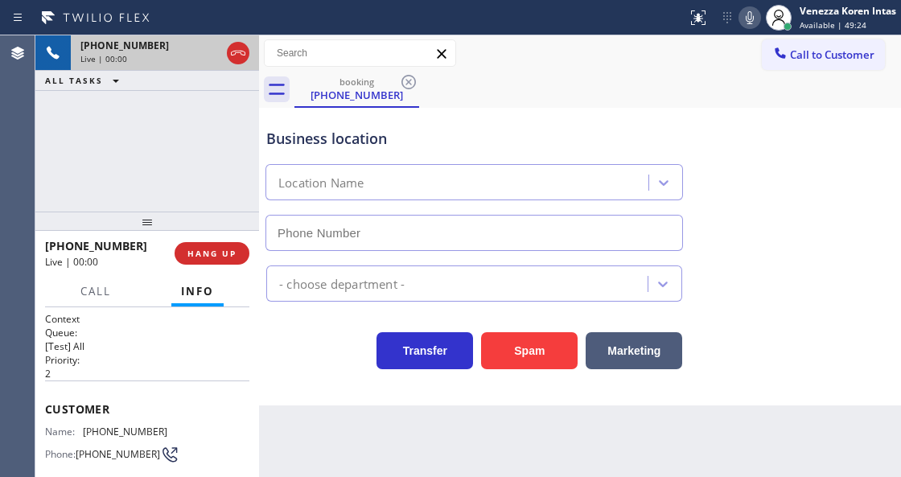
type input "[PHONE_NUMBER]"
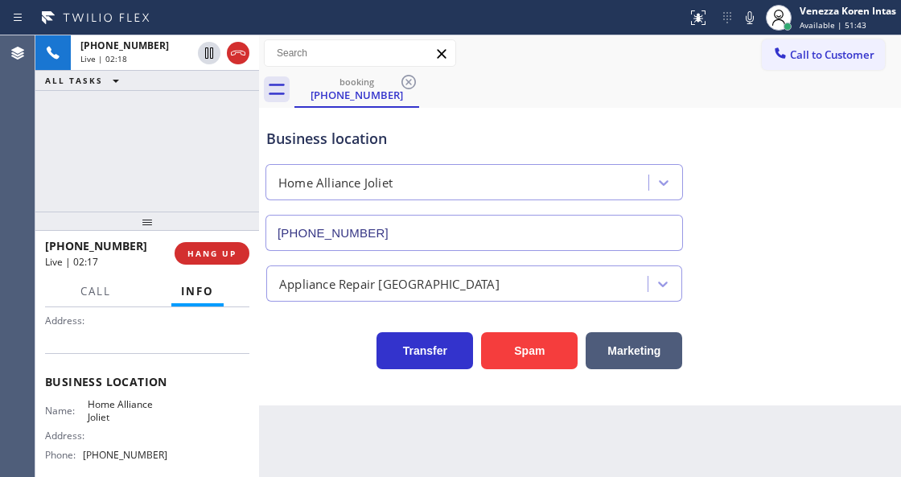
scroll to position [161, 0]
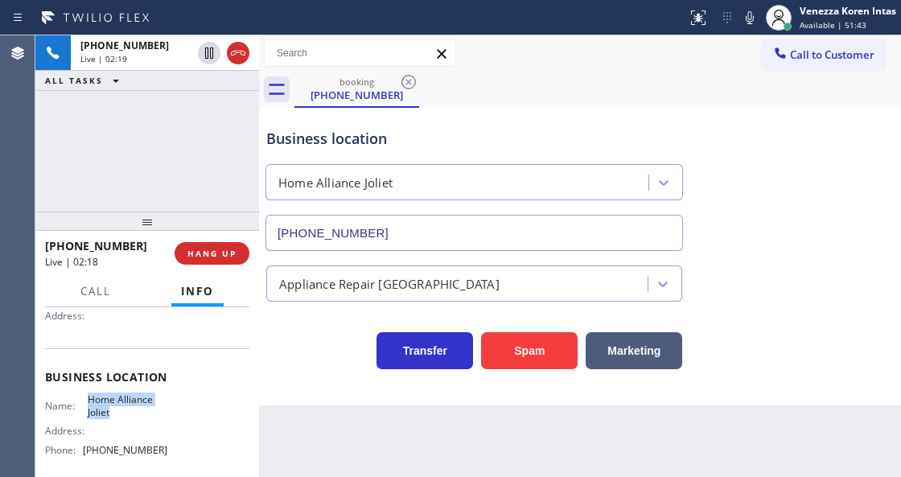
drag, startPoint x: 83, startPoint y: 395, endPoint x: 126, endPoint y: 412, distance: 46.6
click at [126, 412] on div "Name: Home Alliance Joliet" at bounding box center [106, 406] width 122 height 25
copy span "Home Alliance Joliet"
drag, startPoint x: 746, startPoint y: 23, endPoint x: 691, endPoint y: 53, distance: 62.7
click at [746, 23] on icon at bounding box center [749, 17] width 19 height 19
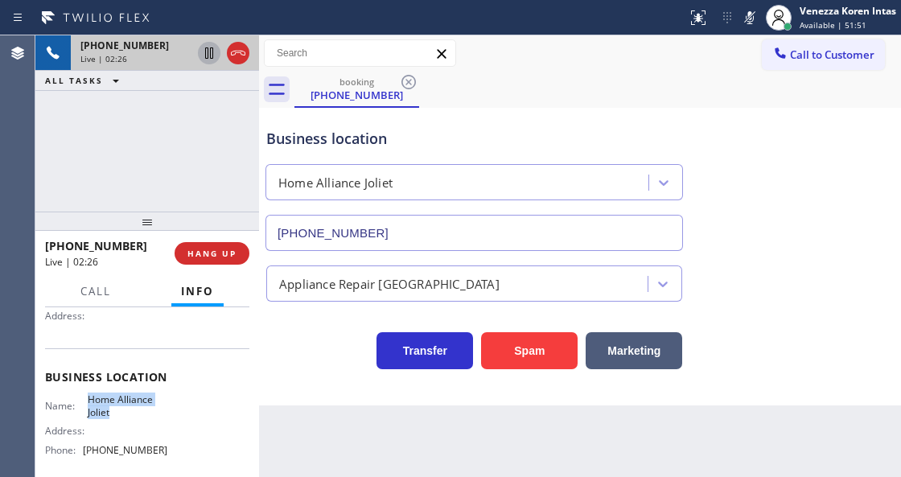
click at [209, 55] on icon at bounding box center [209, 52] width 19 height 19
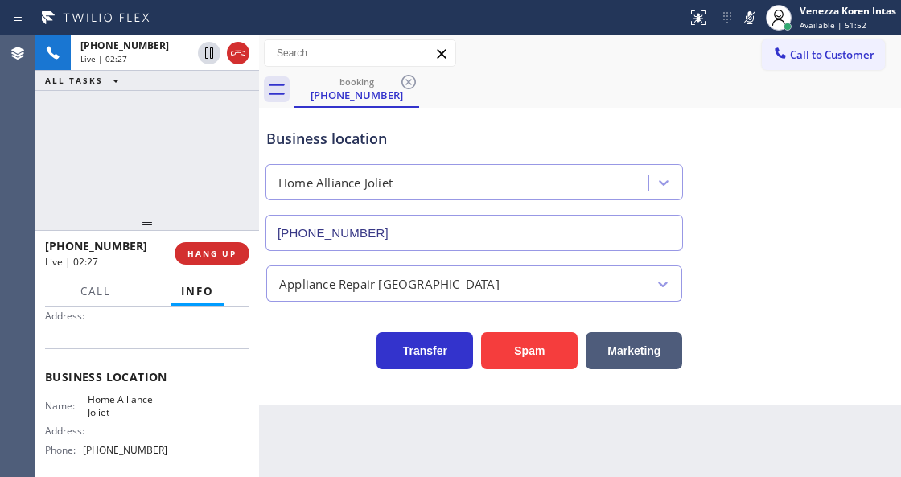
click at [499, 476] on div "Back to Dashboard Change Sender ID Customers Technicians Select a contact Outbo…" at bounding box center [580, 256] width 642 height 442
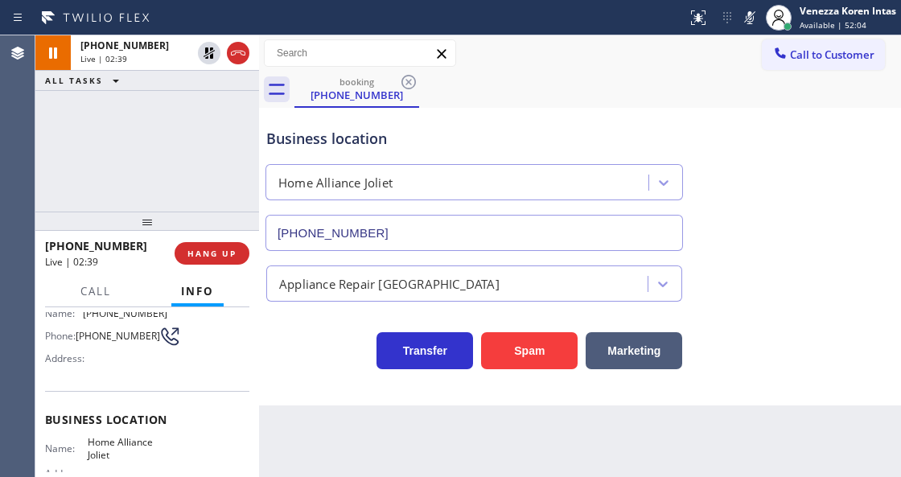
scroll to position [53, 0]
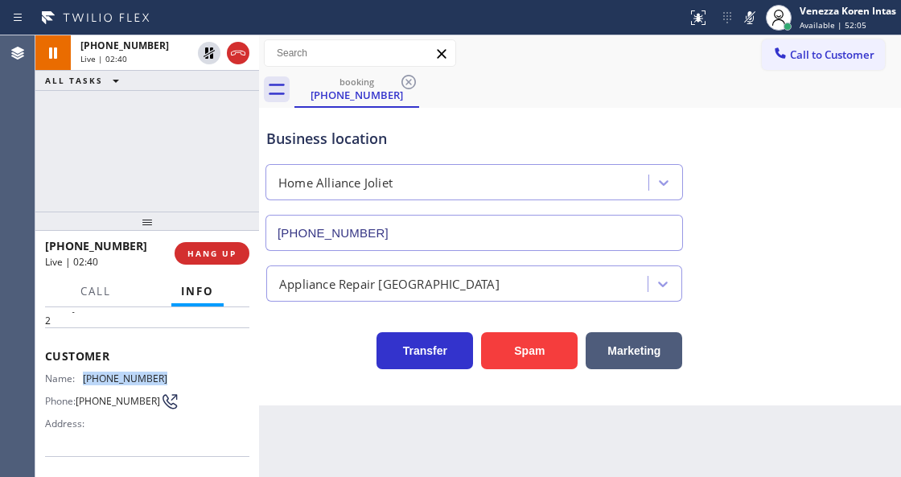
drag, startPoint x: 163, startPoint y: 365, endPoint x: 82, endPoint y: 370, distance: 81.4
click at [82, 370] on div "Customer Name: (815) 210-0751 Phone: (815) 210-0751 Address:" at bounding box center [147, 392] width 204 height 129
copy div "[PHONE_NUMBER]"
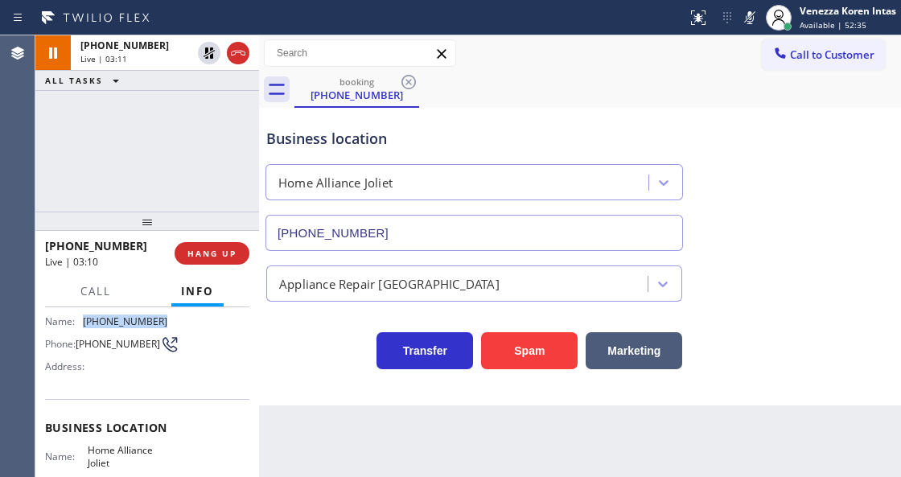
scroll to position [214, 0]
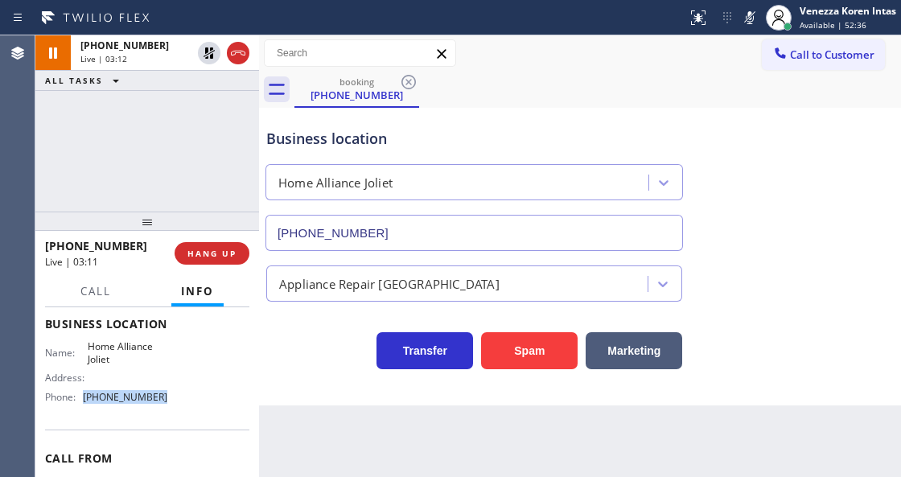
drag, startPoint x: 151, startPoint y: 402, endPoint x: 84, endPoint y: 402, distance: 66.8
click at [84, 402] on div "Phone: (815) 384-1484" at bounding box center [106, 397] width 122 height 12
copy div "[PHONE_NUMBER]"
click at [744, 21] on rect at bounding box center [749, 15] width 11 height 11
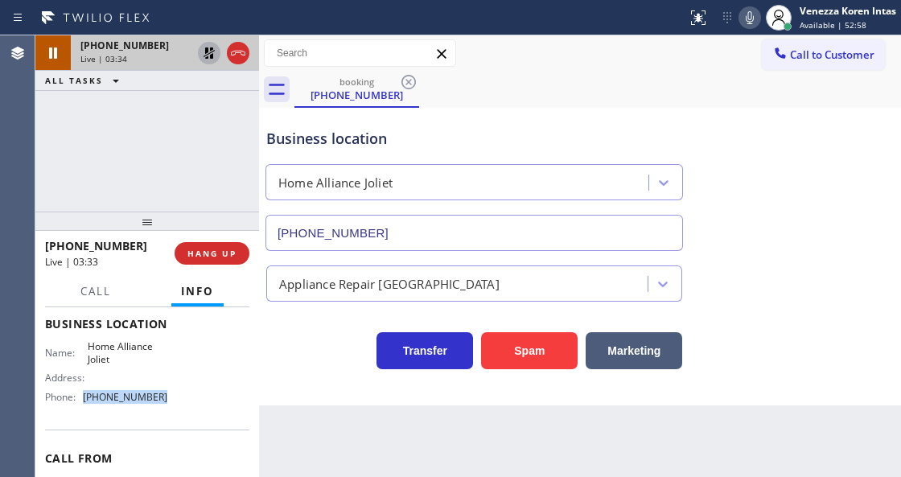
click at [209, 58] on icon at bounding box center [209, 52] width 19 height 19
click at [105, 291] on span "Call" at bounding box center [95, 291] width 31 height 14
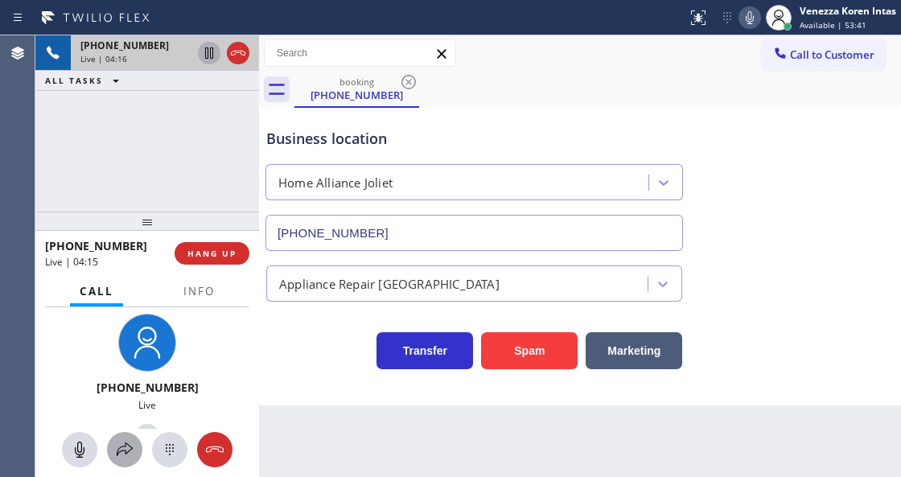
click at [126, 445] on icon at bounding box center [124, 449] width 19 height 19
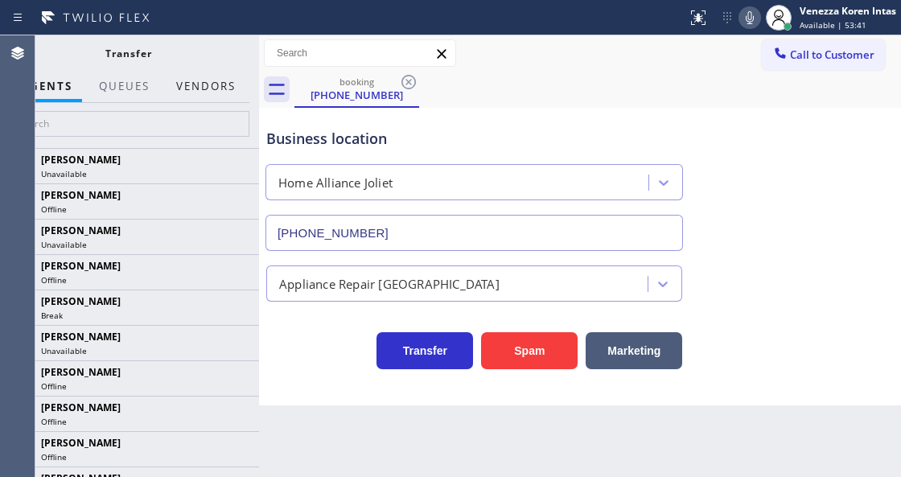
click at [226, 92] on button "Vendors" at bounding box center [206, 86] width 79 height 31
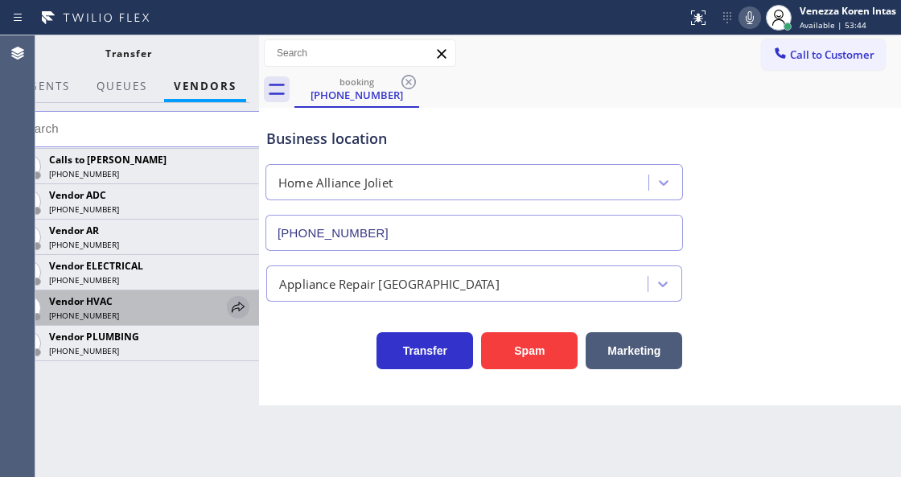
click at [230, 304] on icon at bounding box center [238, 307] width 19 height 19
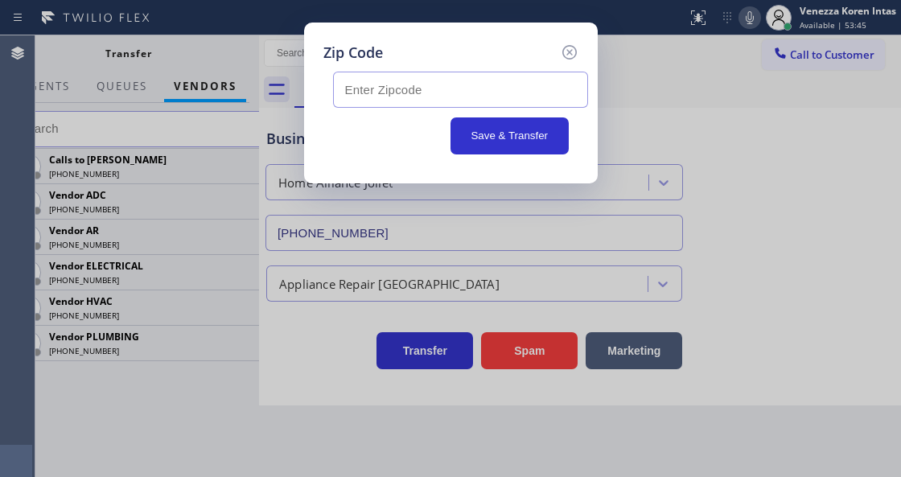
click at [357, 103] on input "text" at bounding box center [460, 90] width 255 height 36
paste input "60410"
type input "60410"
click at [554, 142] on button "Save & Transfer" at bounding box center [510, 135] width 118 height 37
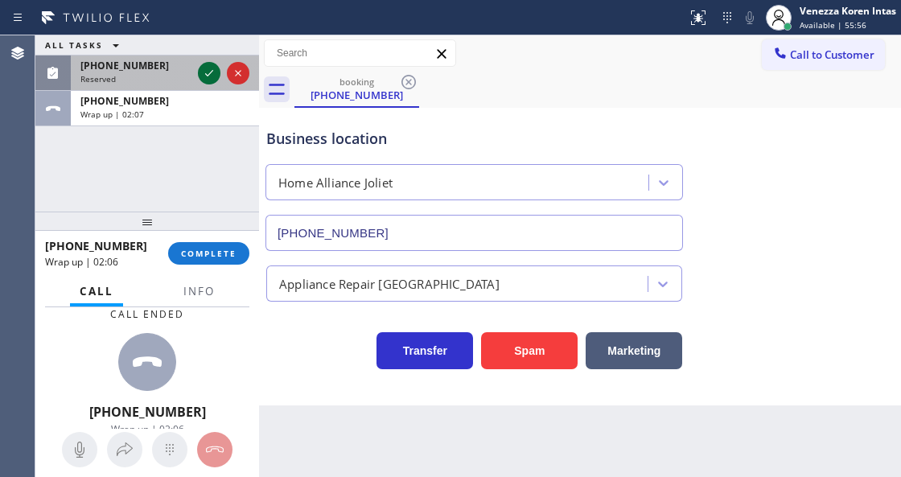
click at [209, 70] on icon at bounding box center [209, 73] width 19 height 19
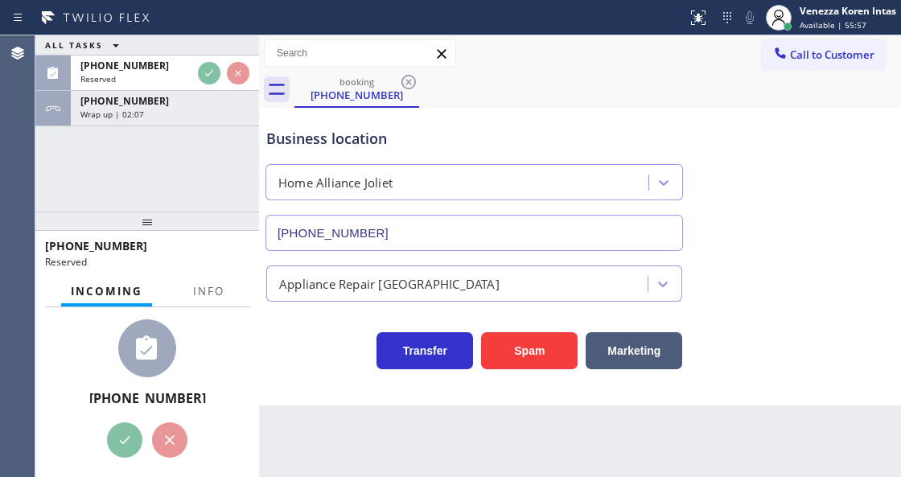
scroll to position [277, 0]
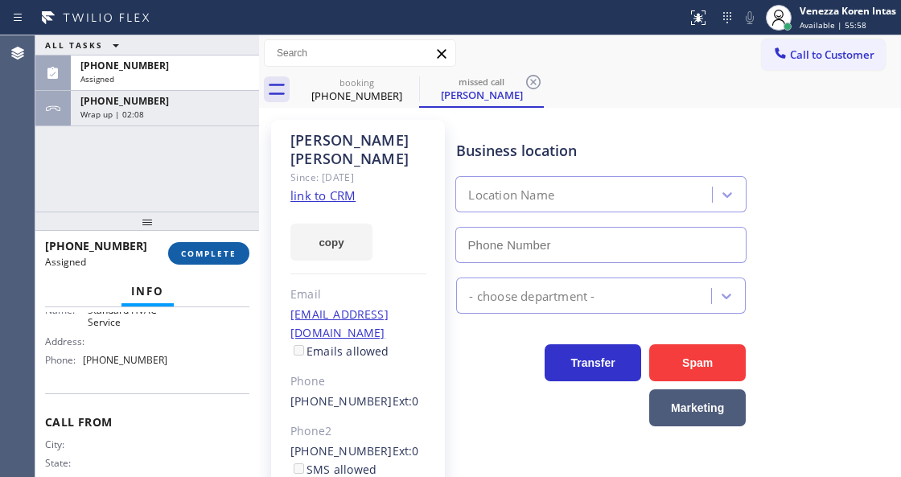
click at [202, 262] on button "COMPLETE" at bounding box center [208, 253] width 81 height 23
type input "[PHONE_NUMBER]"
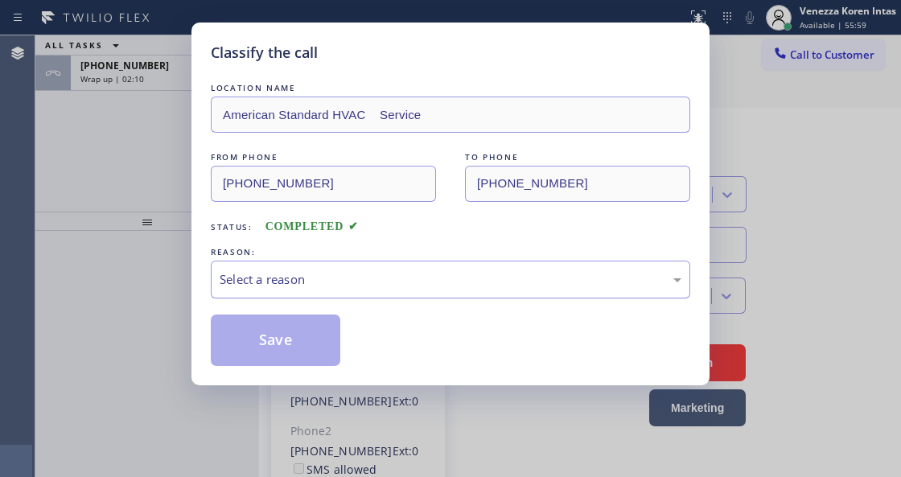
drag, startPoint x: 377, startPoint y: 277, endPoint x: 375, endPoint y: 287, distance: 10.7
click at [377, 280] on div "Select a reason" at bounding box center [451, 279] width 462 height 19
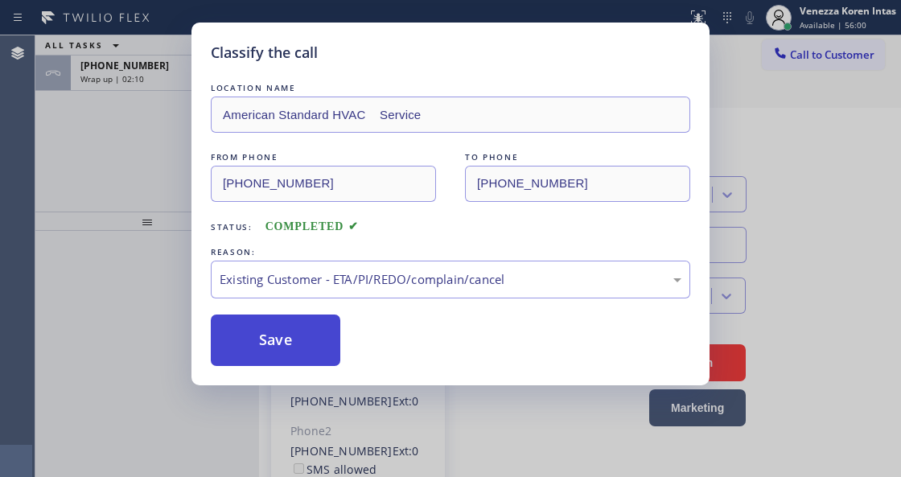
click at [310, 346] on button "Save" at bounding box center [276, 341] width 130 height 52
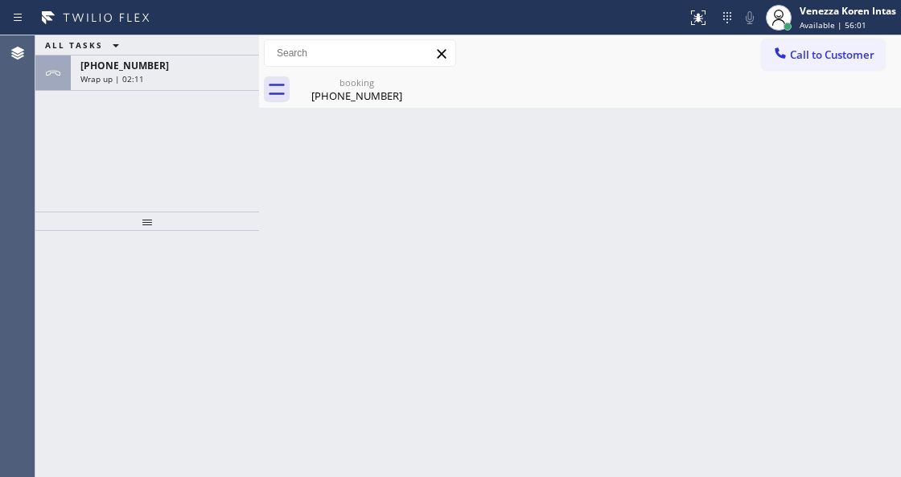
click at [159, 74] on div "Wrap up | 02:11" at bounding box center [164, 78] width 169 height 11
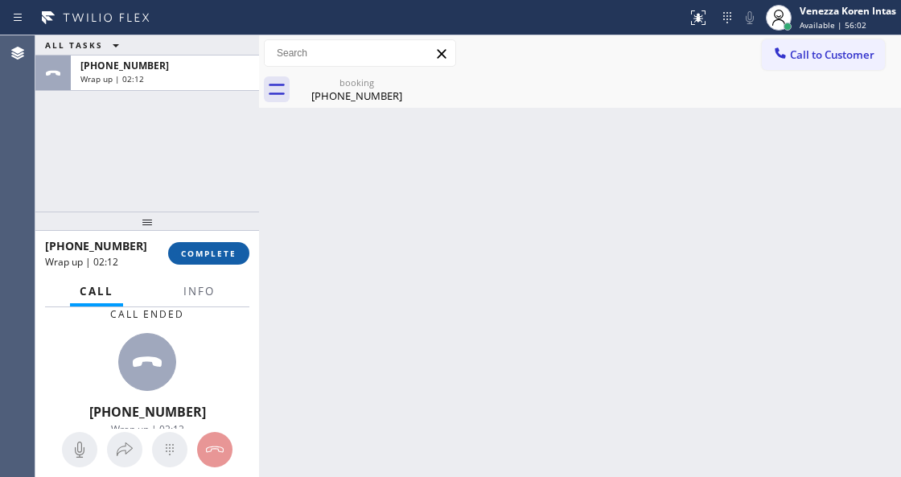
click at [221, 252] on span "COMPLETE" at bounding box center [209, 253] width 56 height 11
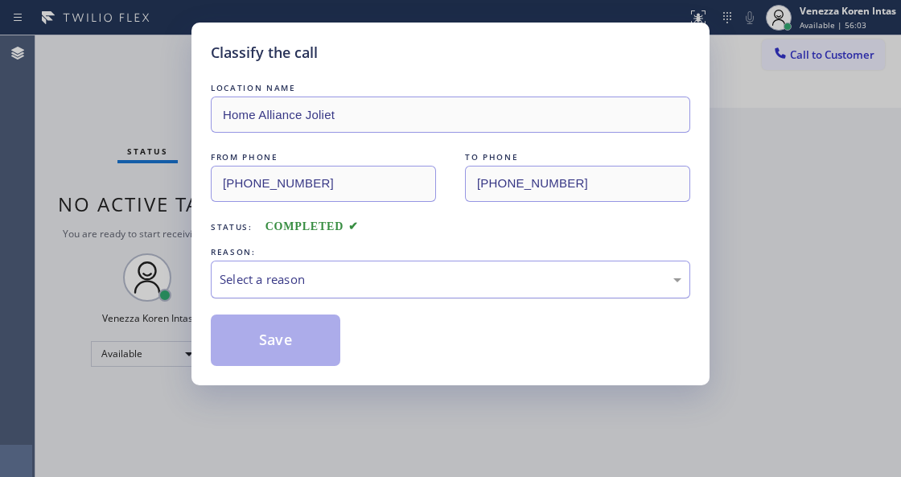
drag, startPoint x: 394, startPoint y: 258, endPoint x: 382, endPoint y: 279, distance: 24.2
click at [394, 262] on div "Select a reason" at bounding box center [451, 280] width 480 height 38
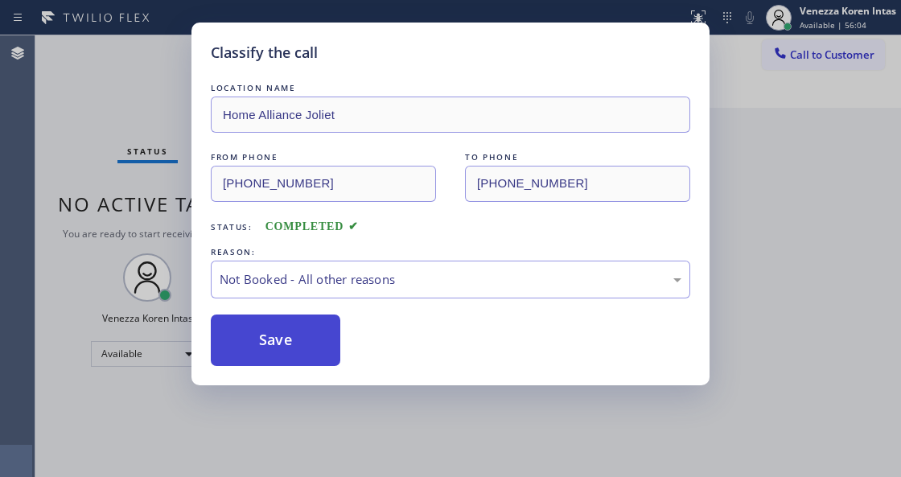
drag, startPoint x: 350, startPoint y: 342, endPoint x: 314, endPoint y: 341, distance: 36.2
drag, startPoint x: 314, startPoint y: 341, endPoint x: 353, endPoint y: 439, distance: 105.8
click at [313, 341] on button "Save" at bounding box center [276, 341] width 130 height 52
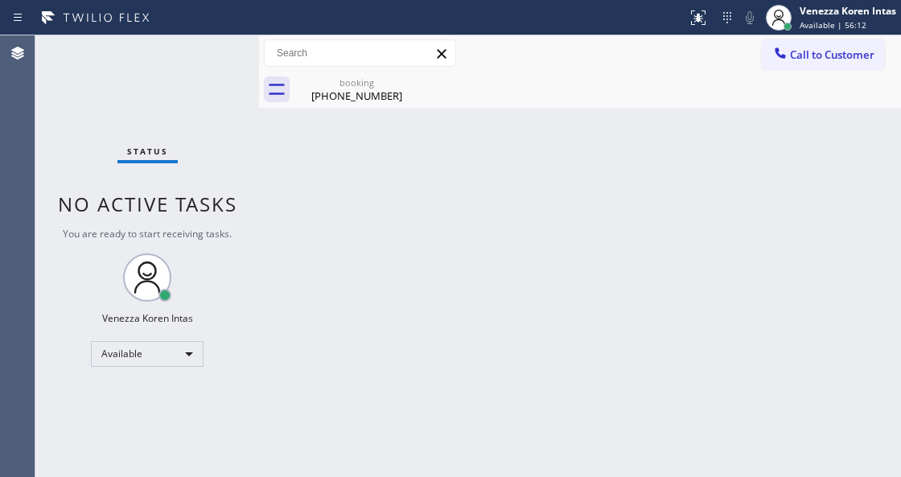
click at [362, 117] on div "Back to Dashboard Change Sender ID Customers Technicians Select a contact Outbo…" at bounding box center [580, 256] width 642 height 442
click at [355, 89] on div "[PHONE_NUMBER]" at bounding box center [357, 96] width 122 height 14
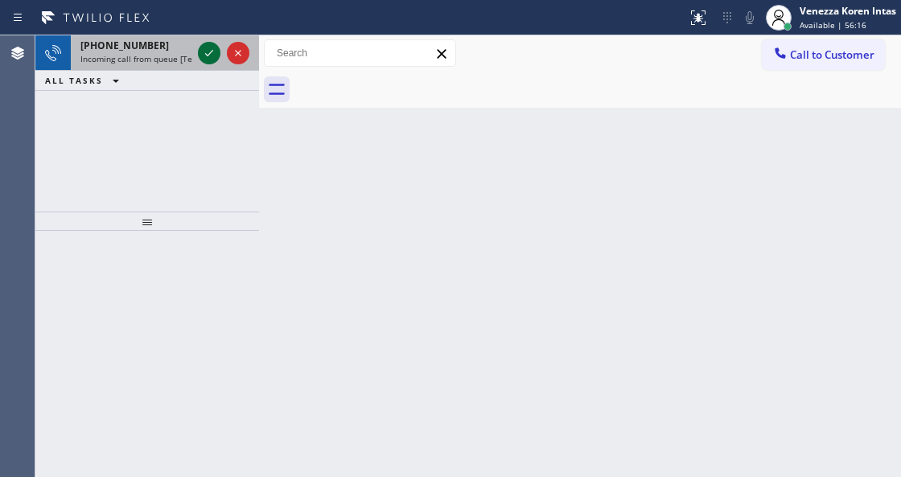
drag, startPoint x: 218, startPoint y: 57, endPoint x: 208, endPoint y: 58, distance: 10.5
click at [214, 57] on icon at bounding box center [209, 52] width 19 height 19
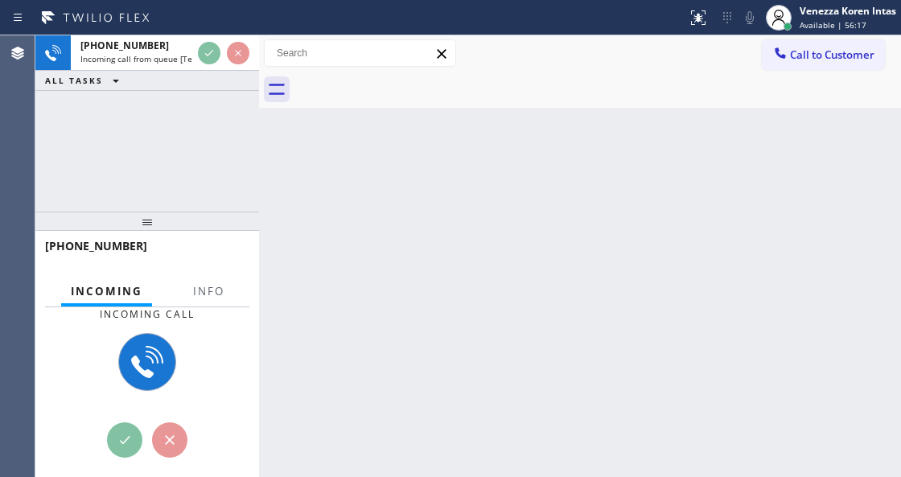
click at [216, 84] on div "+15012874459 Incoming call from queue [Test] All ALL TASKS ALL TASKS ACTIVE TAS…" at bounding box center [147, 63] width 224 height 56
click at [220, 307] on div at bounding box center [208, 304] width 51 height 3
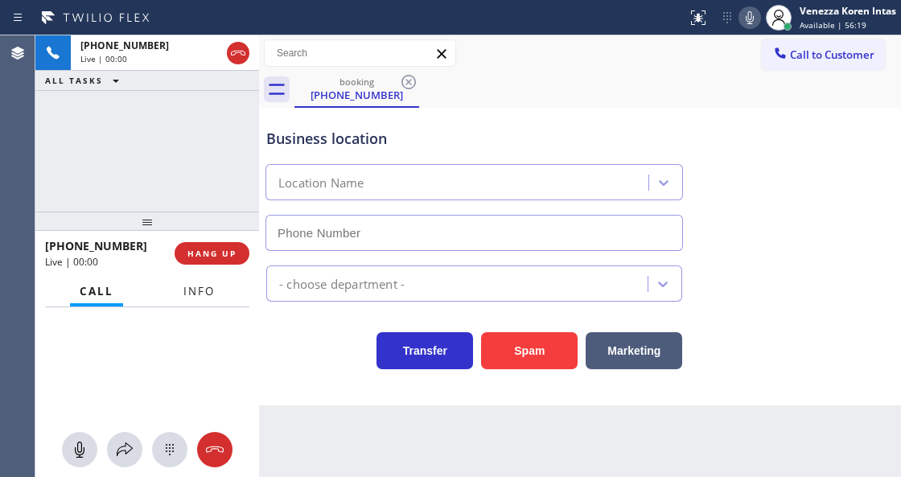
drag, startPoint x: 208, startPoint y: 298, endPoint x: 196, endPoint y: 444, distance: 147.0
click at [208, 303] on button "Info" at bounding box center [199, 291] width 51 height 31
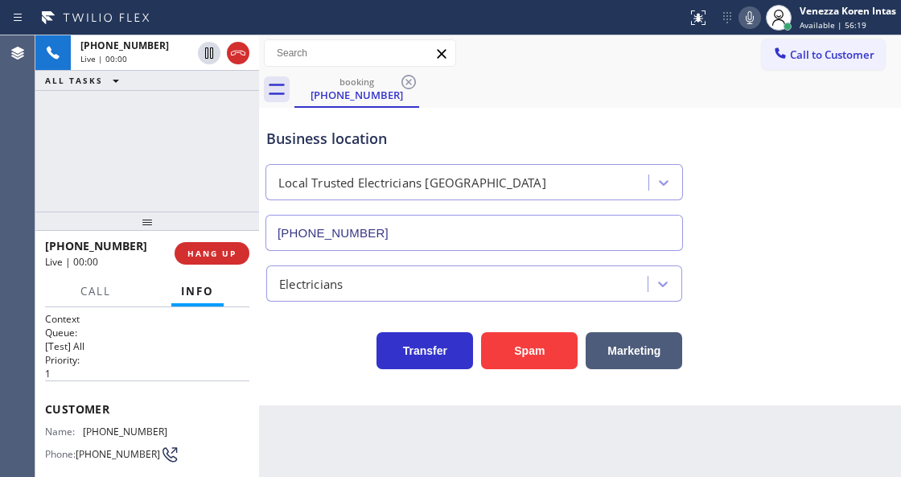
type input "(949) 334-2818"
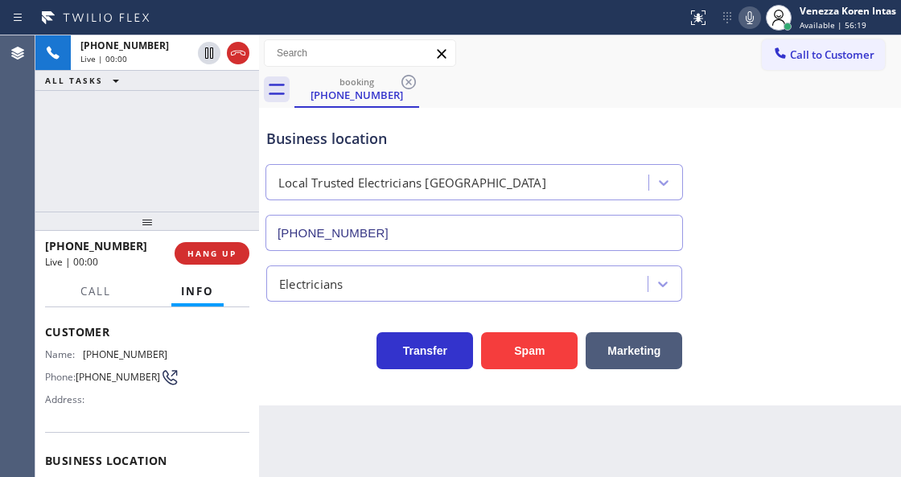
scroll to position [107, 0]
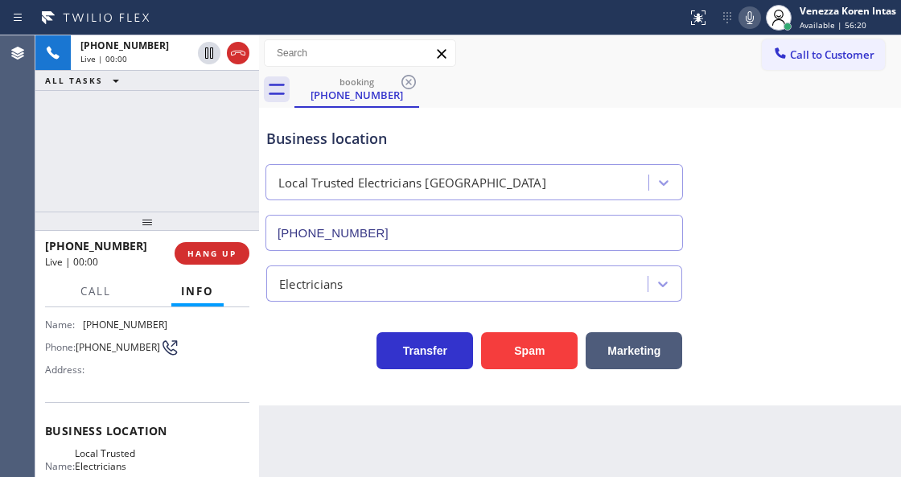
click at [389, 138] on div "Business location" at bounding box center [474, 139] width 416 height 22
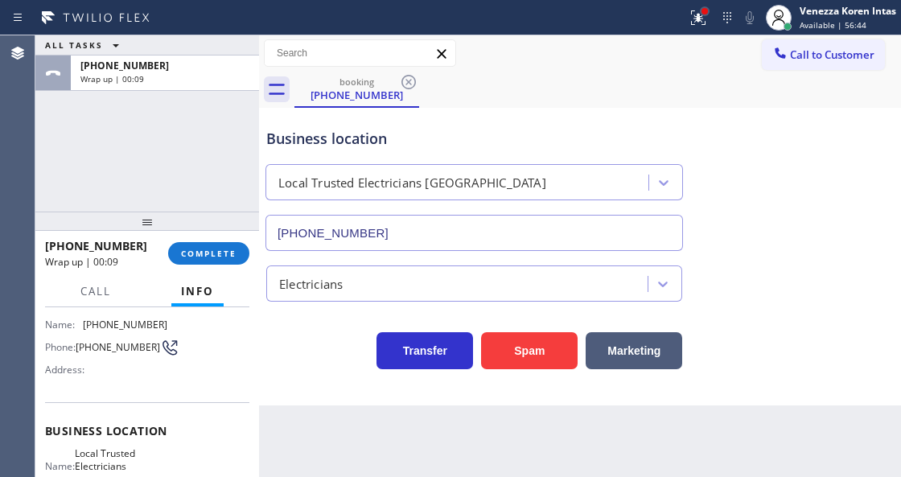
click at [705, 13] on div at bounding box center [705, 11] width 6 height 6
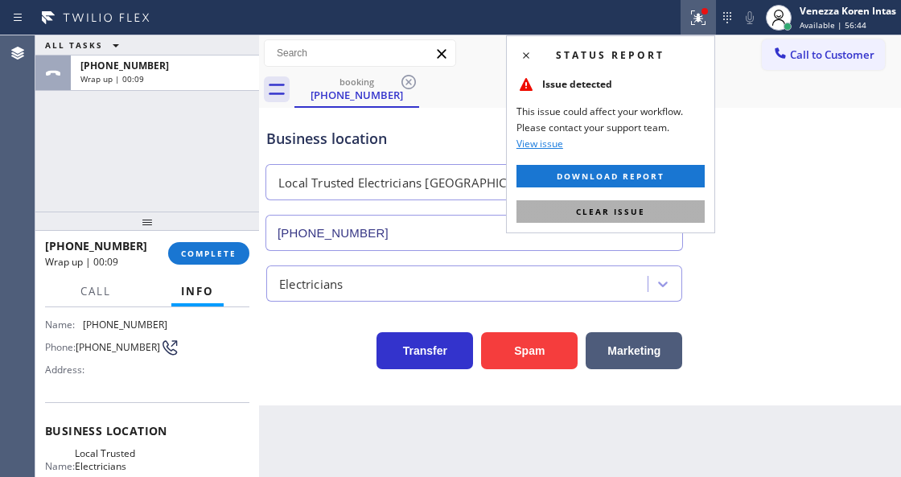
click at [684, 204] on button "Clear issue" at bounding box center [611, 211] width 188 height 23
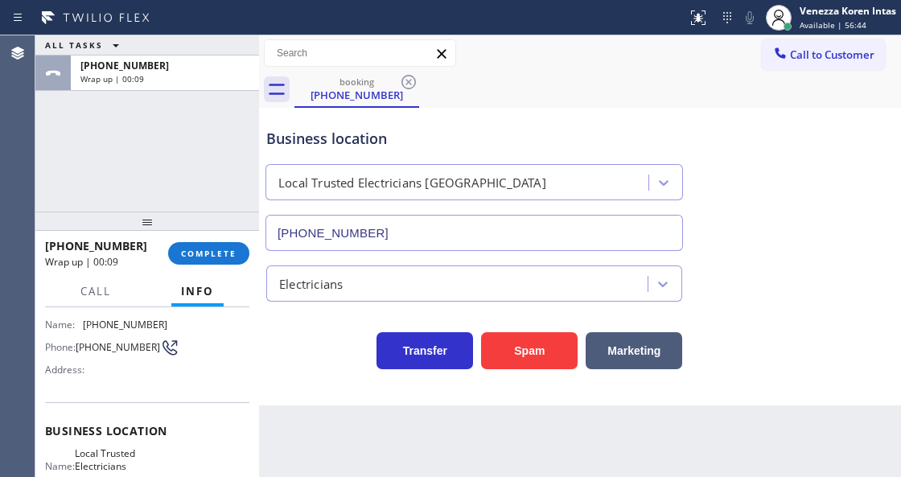
click at [758, 201] on div "Business location Local Trusted Electricians Laguna Niguel (949) 334-2818" at bounding box center [580, 178] width 634 height 146
click at [452, 166] on div "Local Trusted Electricians Laguna Niguel" at bounding box center [475, 182] width 418 height 36
click at [227, 262] on button "COMPLETE" at bounding box center [208, 253] width 81 height 23
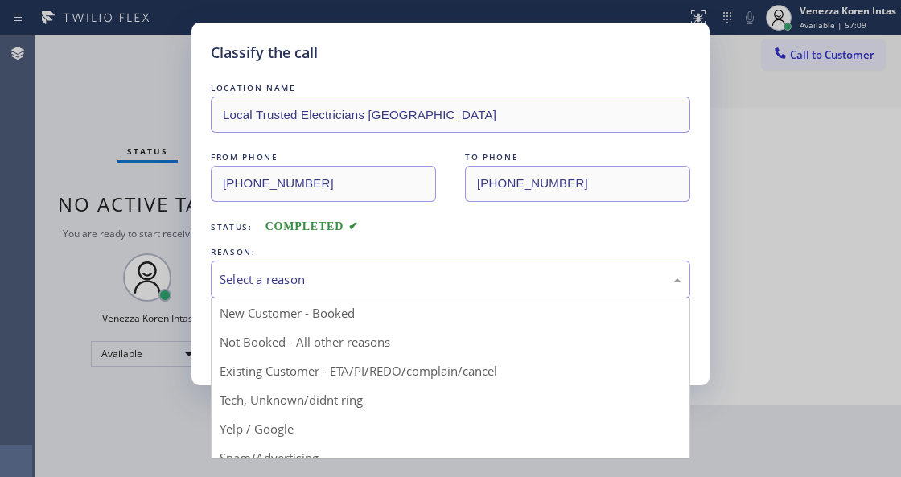
drag, startPoint x: 285, startPoint y: 289, endPoint x: 291, endPoint y: 407, distance: 118.5
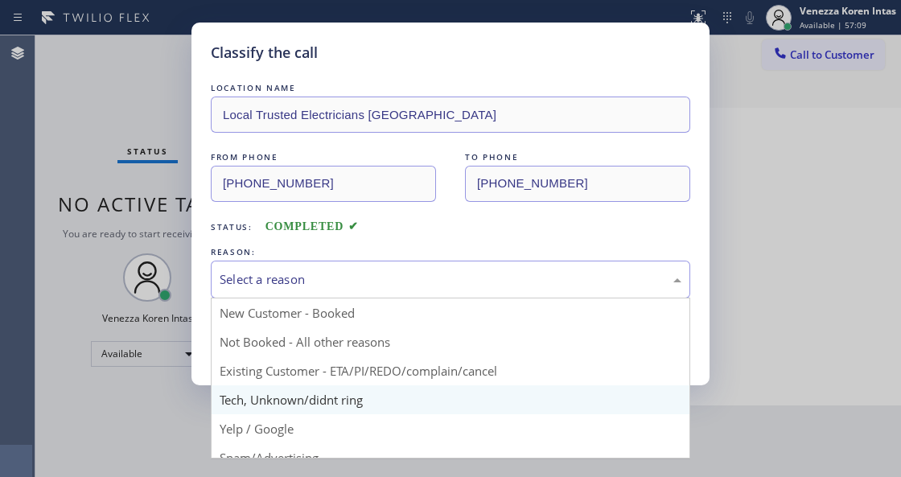
click at [286, 288] on div "Select a reason" at bounding box center [451, 279] width 462 height 19
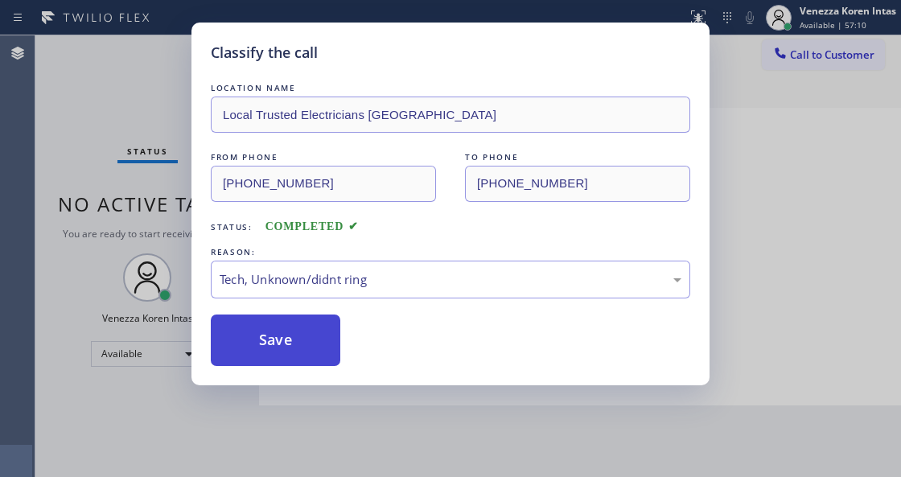
click at [295, 352] on button "Save" at bounding box center [276, 341] width 130 height 52
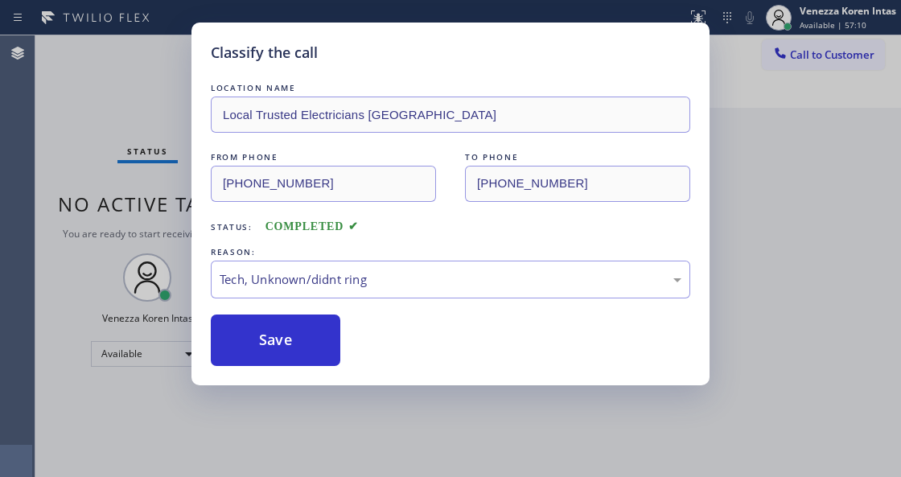
click at [123, 160] on div "Classify the call LOCATION NAME Local Trusted Electricians Laguna Niguel FROM P…" at bounding box center [450, 238] width 901 height 477
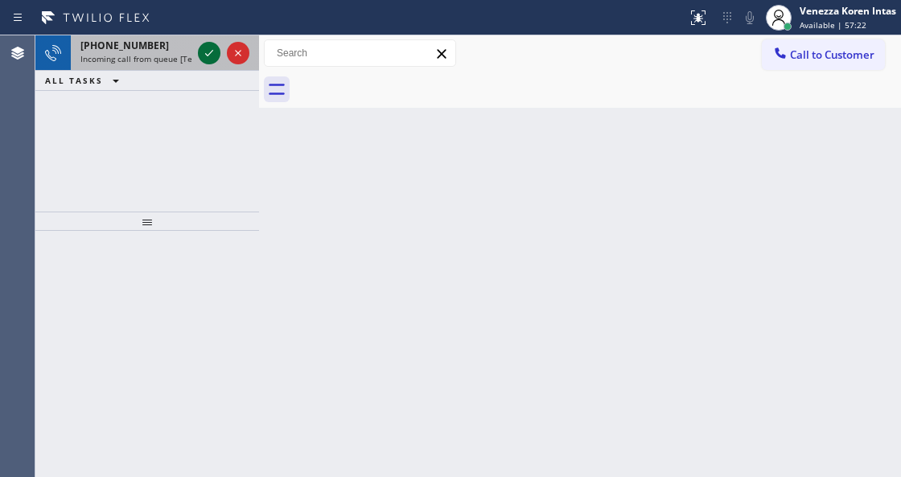
click at [209, 47] on icon at bounding box center [209, 52] width 19 height 19
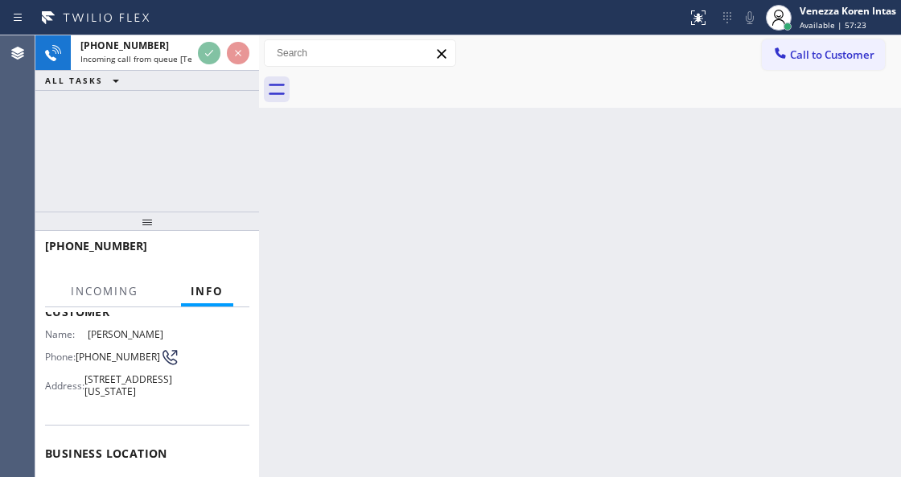
scroll to position [214, 0]
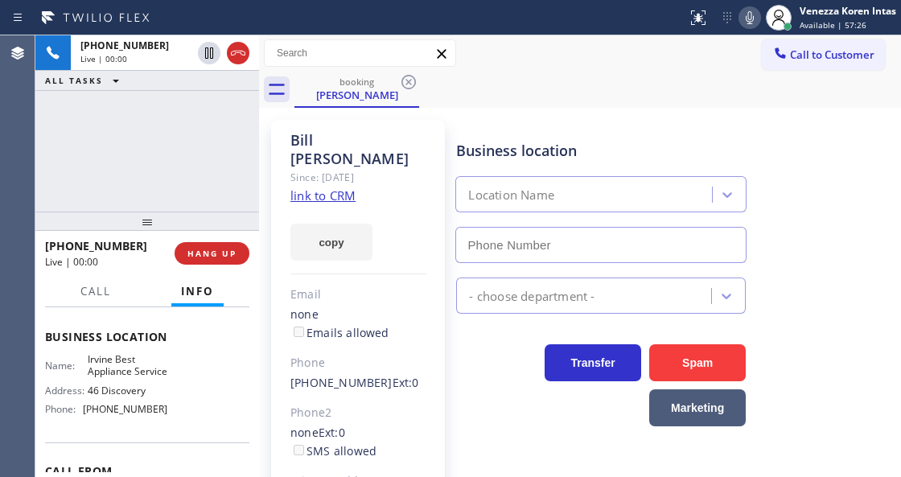
type input "(949) 396-0575"
click at [332, 188] on link "link to CRM" at bounding box center [323, 196] width 65 height 16
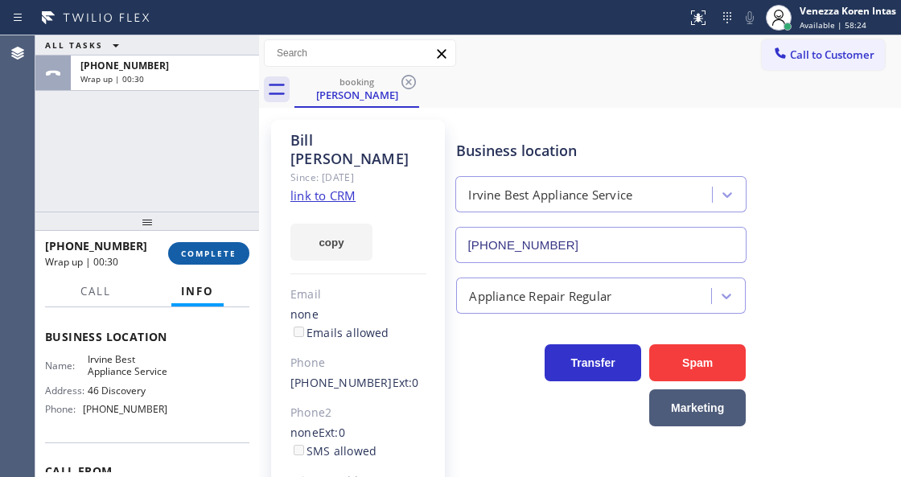
click at [180, 257] on button "COMPLETE" at bounding box center [208, 253] width 81 height 23
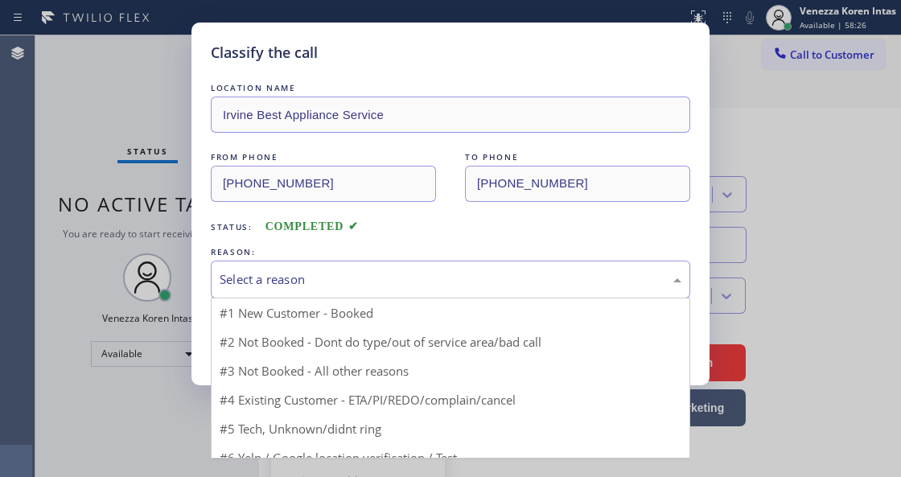
drag, startPoint x: 317, startPoint y: 270, endPoint x: 353, endPoint y: 343, distance: 81.0
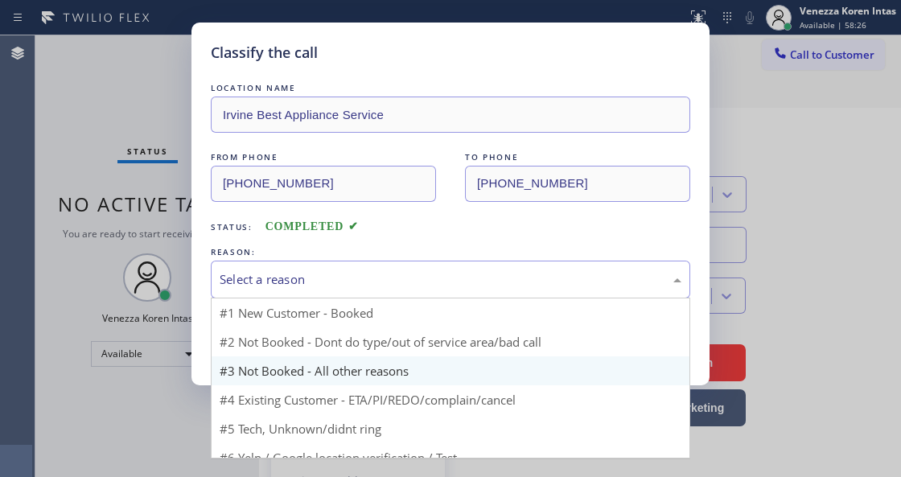
click at [317, 272] on div "Select a reason" at bounding box center [451, 280] width 480 height 38
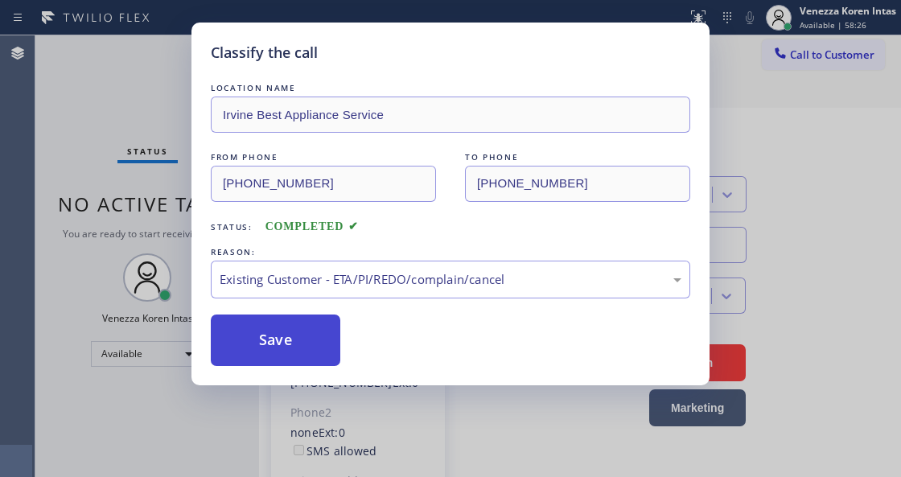
click at [308, 329] on button "Save" at bounding box center [276, 341] width 130 height 52
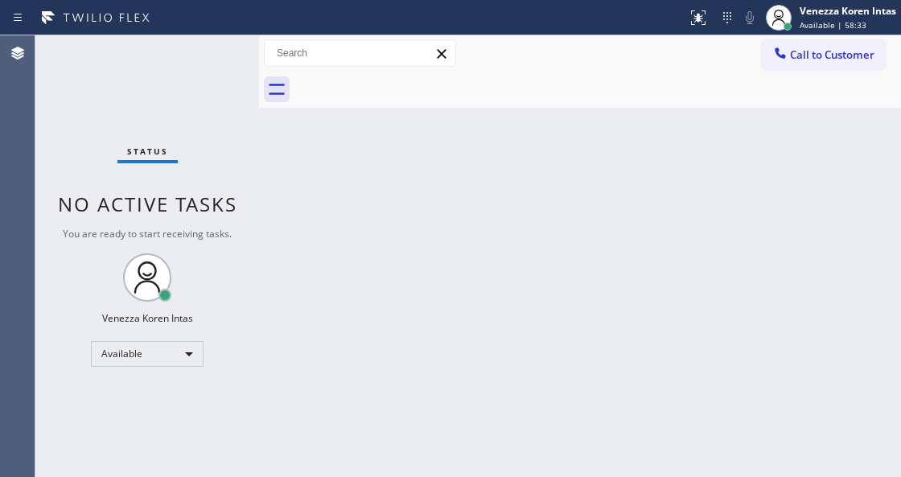
click at [251, 246] on div "Status No active tasks You are ready to start receiving tasks. Venezza Koren In…" at bounding box center [147, 256] width 224 height 442
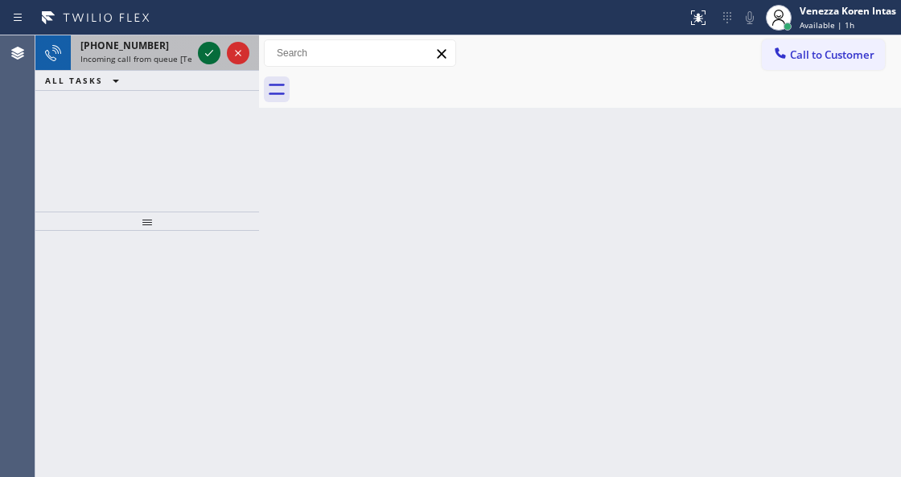
click at [202, 55] on icon at bounding box center [209, 52] width 19 height 19
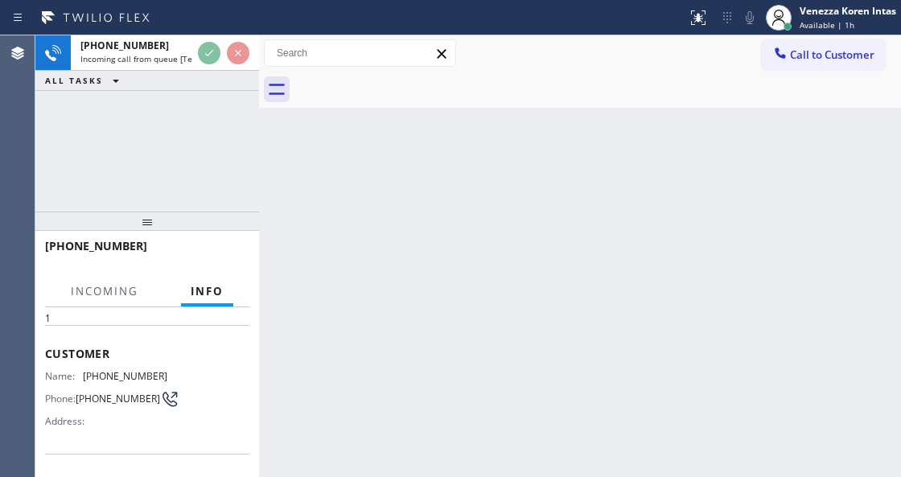
scroll to position [161, 0]
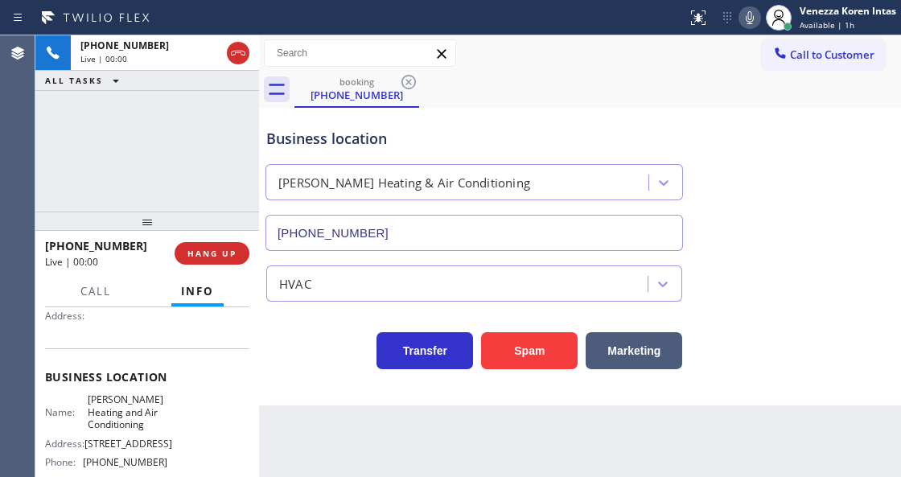
type input "(469) 747-2908"
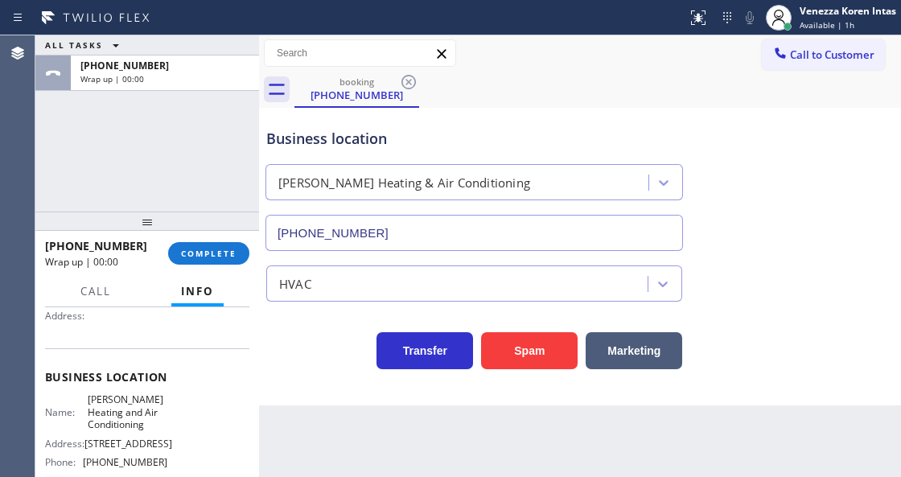
click at [325, 366] on div "Transfer Spam Marketing" at bounding box center [474, 346] width 422 height 45
click at [220, 253] on span "COMPLETE" at bounding box center [209, 253] width 56 height 11
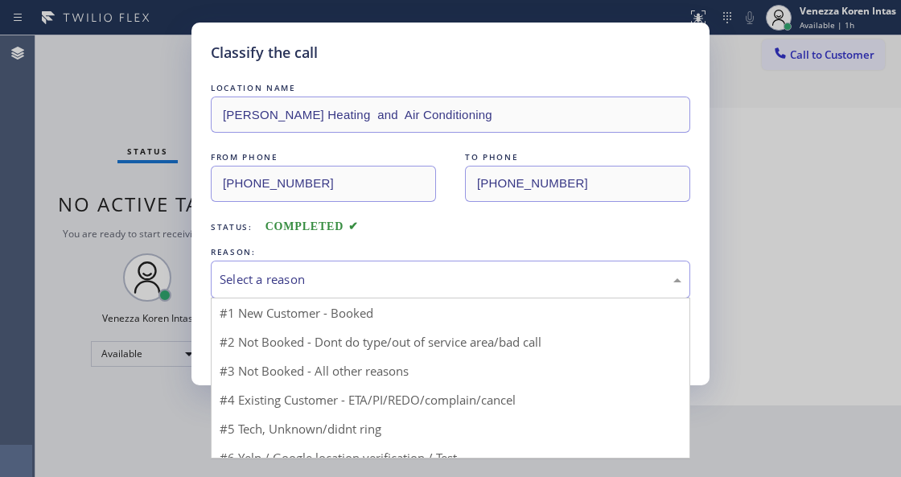
click at [392, 280] on div "Select a reason" at bounding box center [451, 279] width 462 height 19
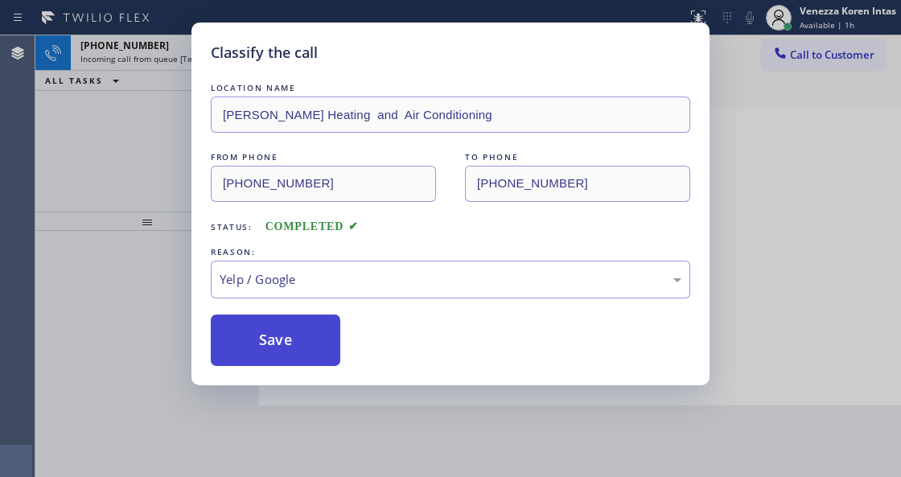
click at [323, 349] on button "Save" at bounding box center [276, 341] width 130 height 52
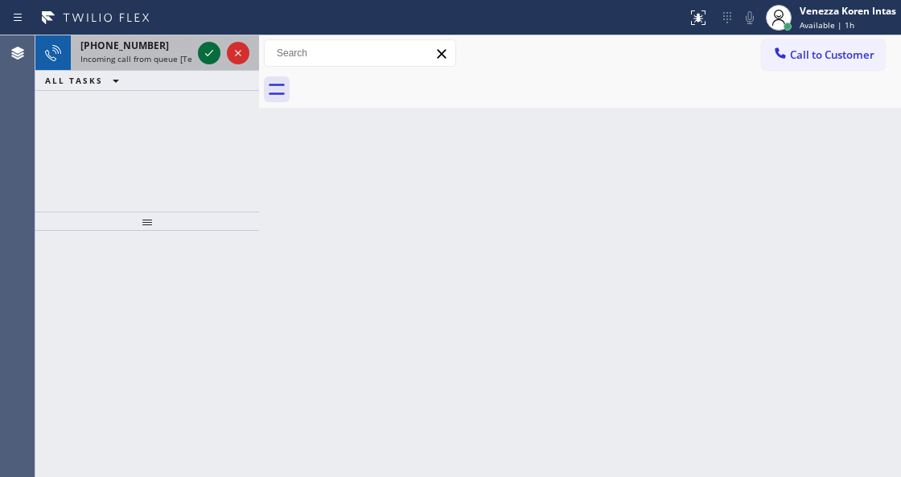
click at [217, 58] on icon at bounding box center [209, 52] width 19 height 19
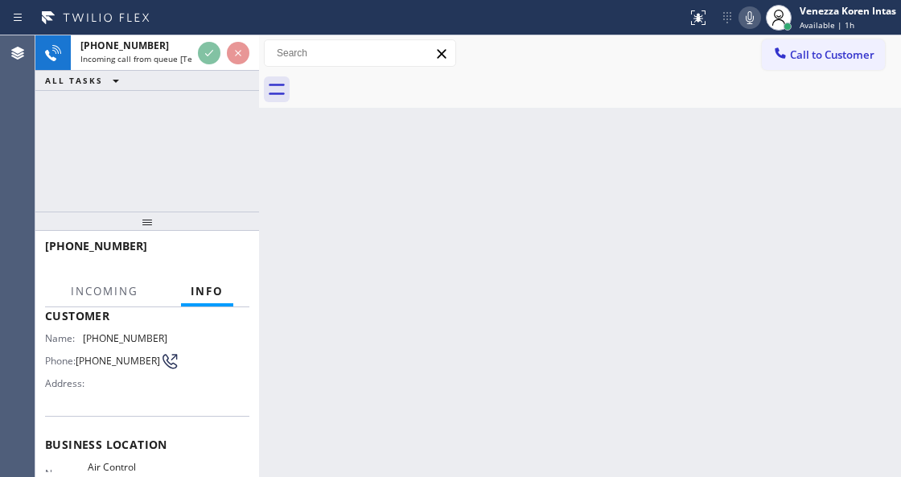
scroll to position [214, 0]
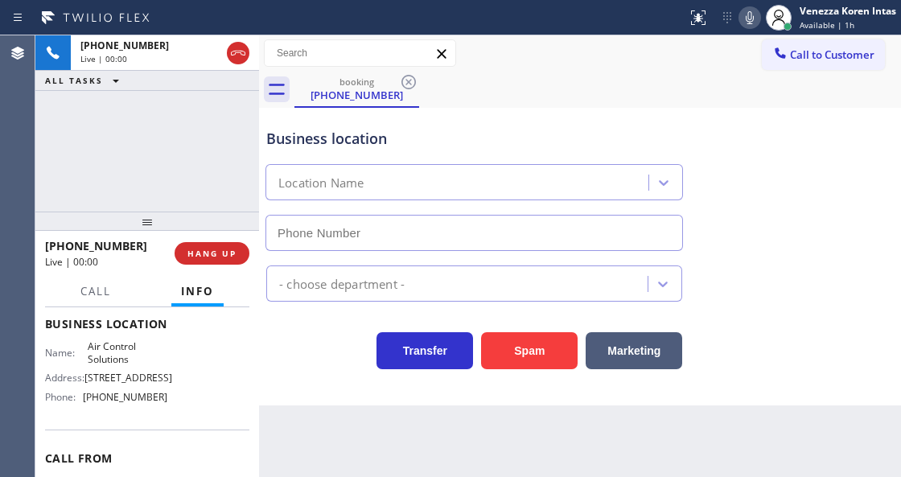
type input "(346) 776-1223"
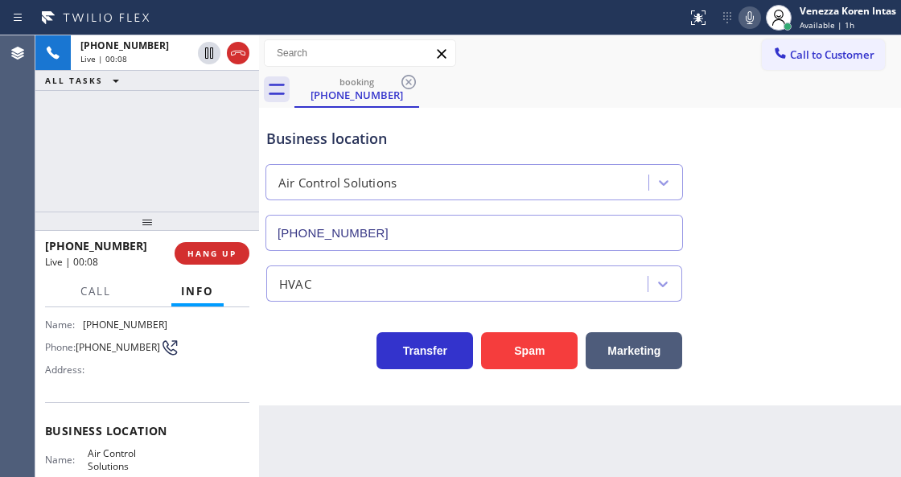
scroll to position [53, 0]
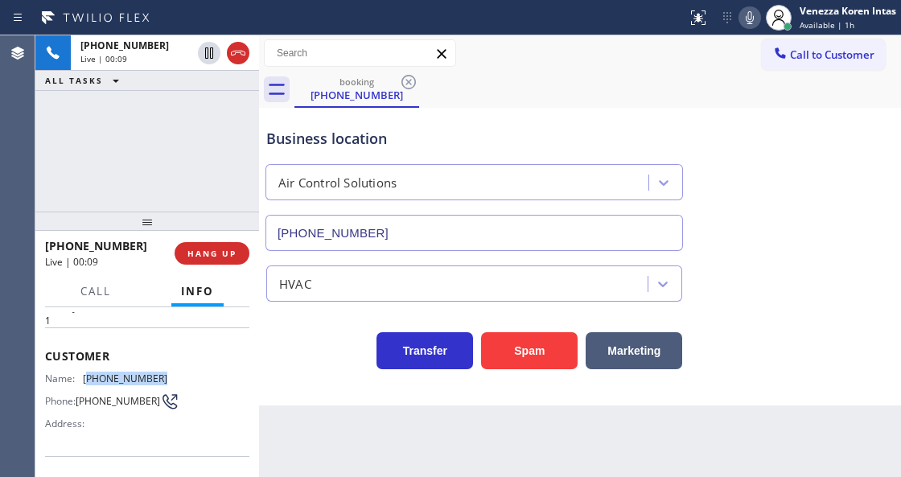
drag, startPoint x: 169, startPoint y: 377, endPoint x: 87, endPoint y: 375, distance: 82.1
click at [87, 375] on div "Name: (281) 788-6569 Phone: (281) 788-6569 Address:" at bounding box center [147, 405] width 204 height 64
copy span "(281) 788-6569"
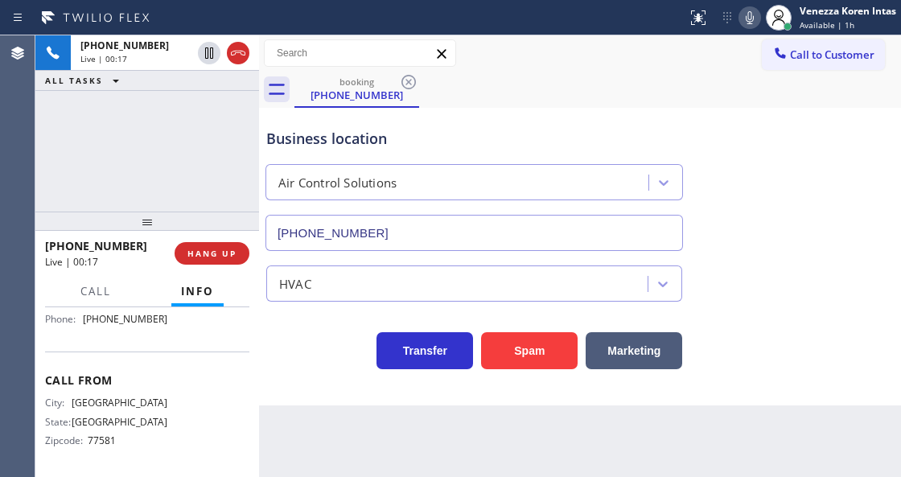
scroll to position [268, 0]
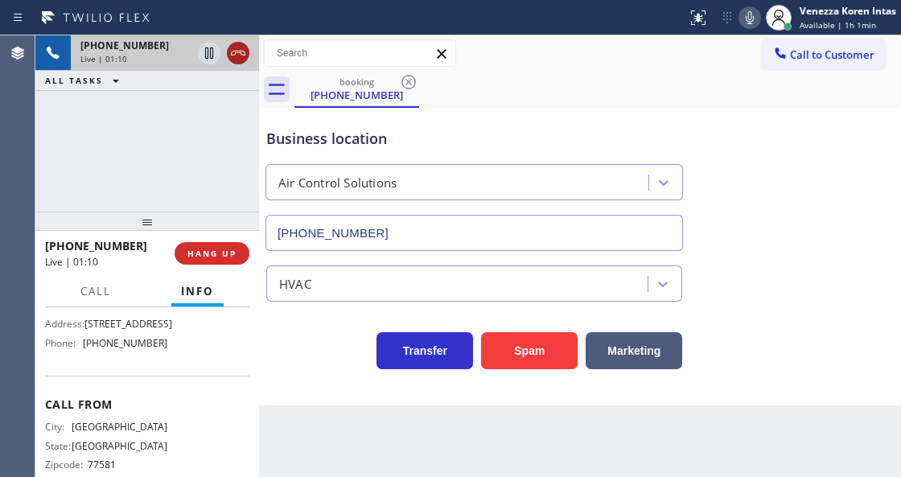
click at [241, 56] on icon at bounding box center [238, 52] width 19 height 19
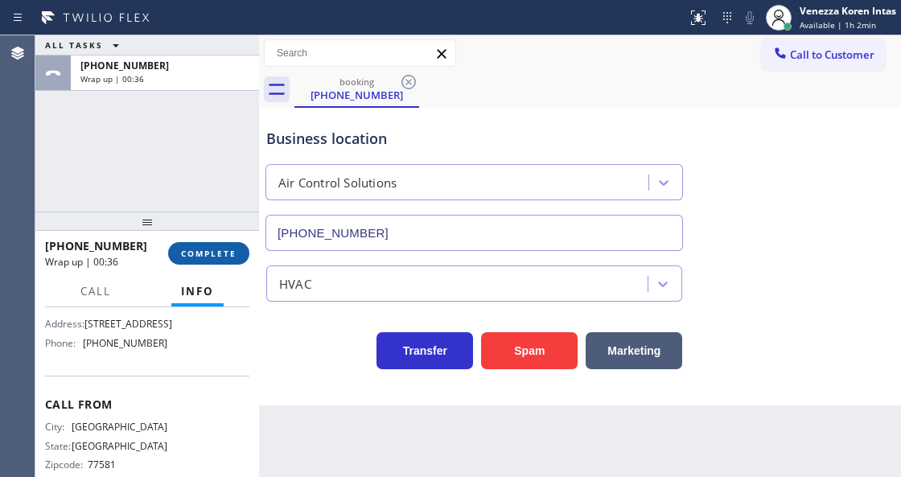
click at [215, 245] on button "COMPLETE" at bounding box center [208, 253] width 81 height 23
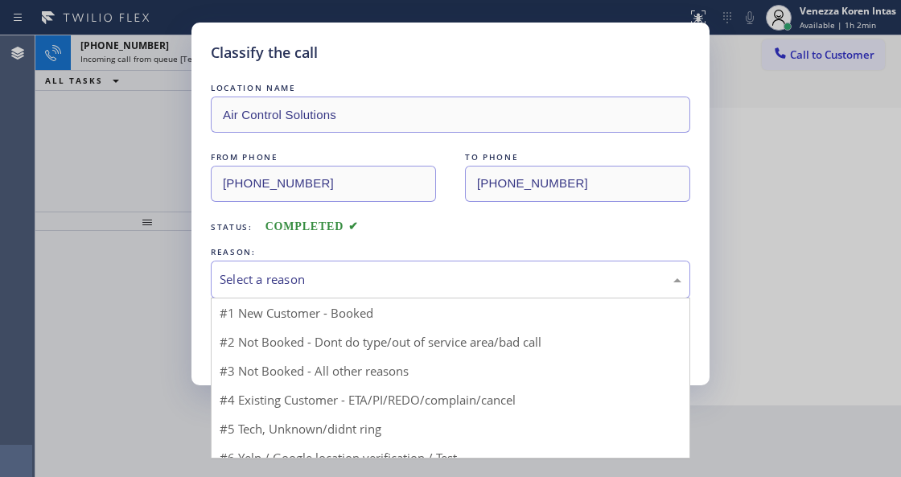
drag, startPoint x: 364, startPoint y: 275, endPoint x: 365, endPoint y: 386, distance: 111.1
click at [364, 278] on div "Select a reason" at bounding box center [451, 279] width 462 height 19
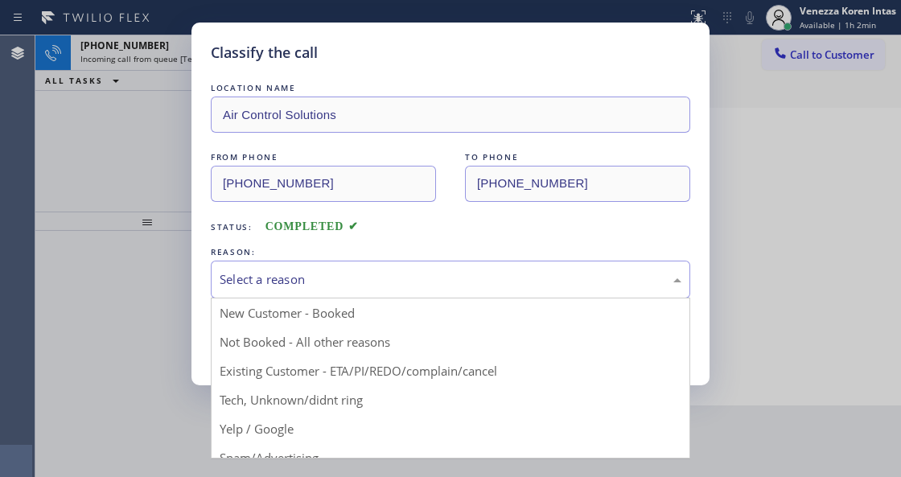
drag, startPoint x: 356, startPoint y: 393, endPoint x: 311, endPoint y: 359, distance: 55.7
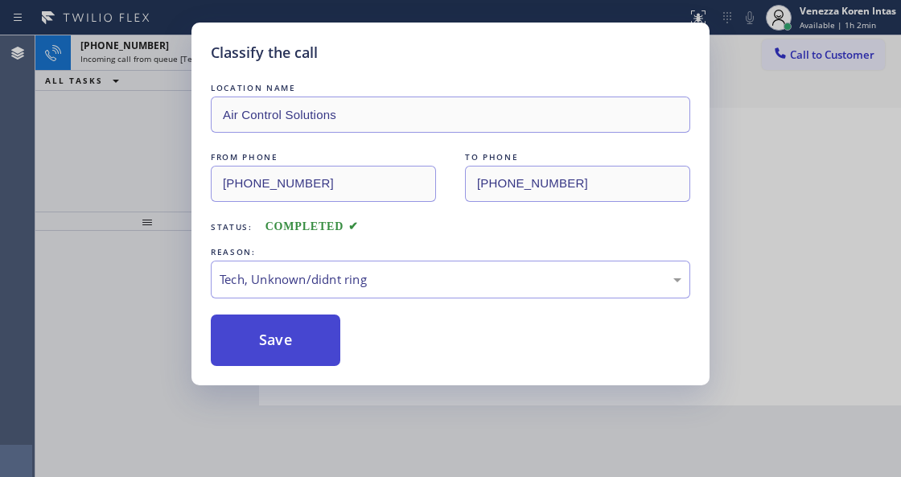
click at [311, 356] on button "Save" at bounding box center [276, 341] width 130 height 52
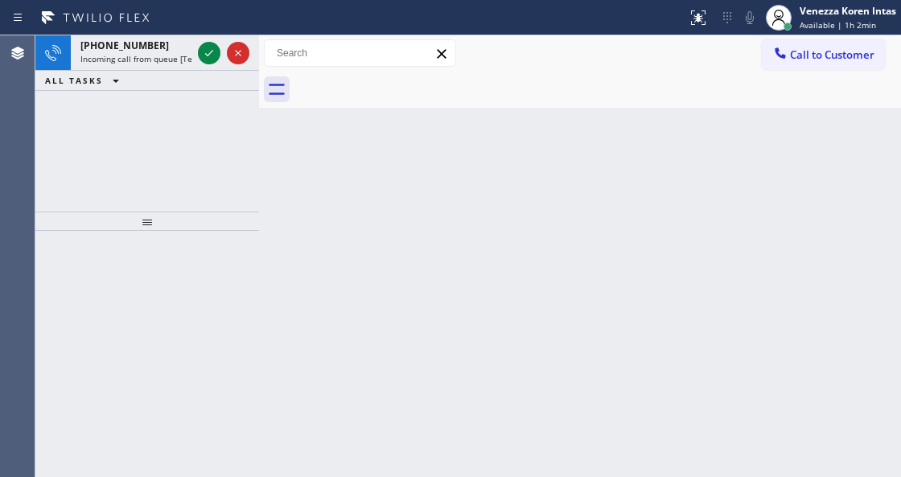
click at [204, 50] on icon at bounding box center [209, 52] width 19 height 19
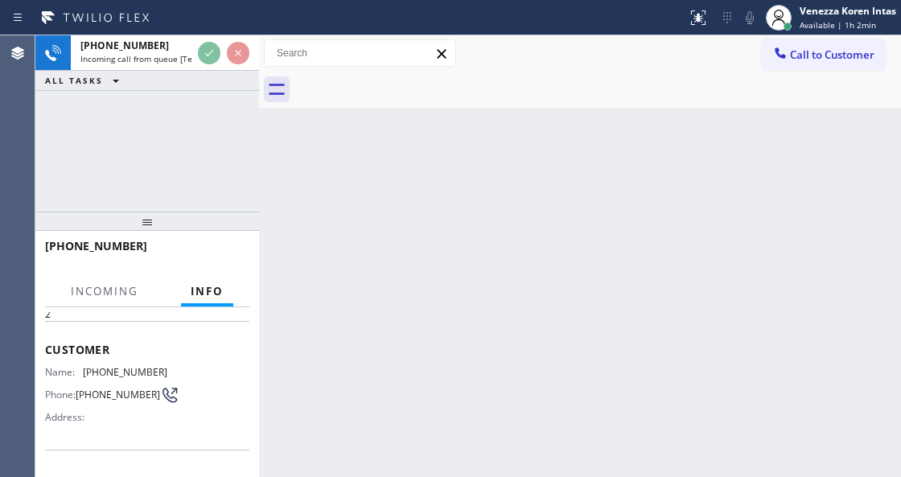
scroll to position [214, 0]
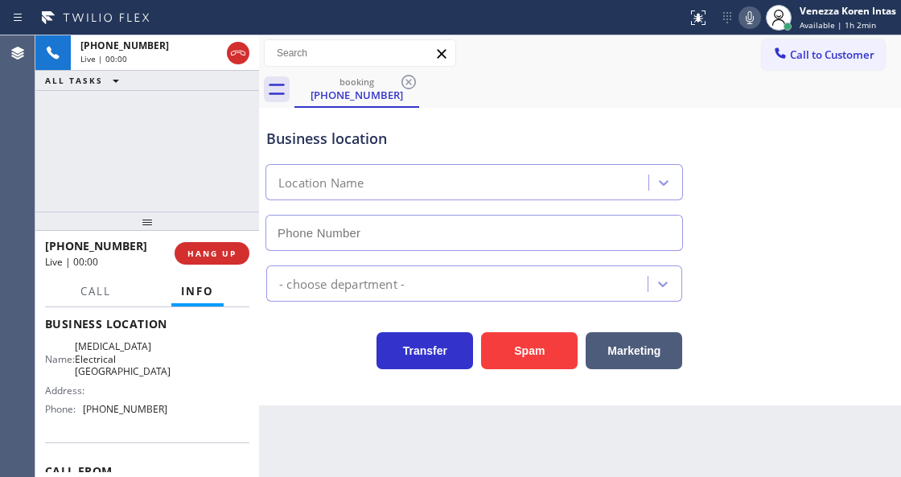
type input "(760) 388-9800"
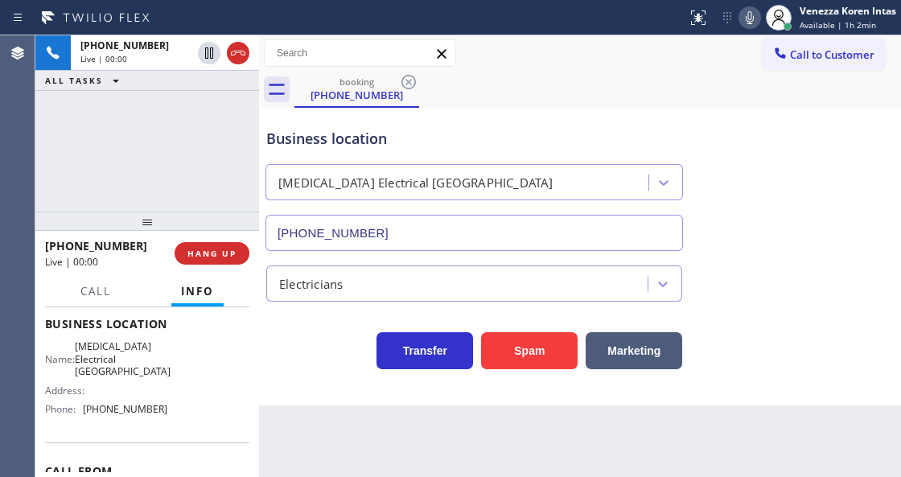
click at [163, 127] on div "+17608442124 Live | 00:00 ALL TASKS ALL TASKS ACTIVE TASKS TASKS IN WRAP UP" at bounding box center [147, 123] width 224 height 176
click at [119, 138] on div "+17608442124 Live | 00:00 ALL TASKS ALL TASKS ACTIVE TASKS TASKS IN WRAP UP" at bounding box center [147, 123] width 224 height 176
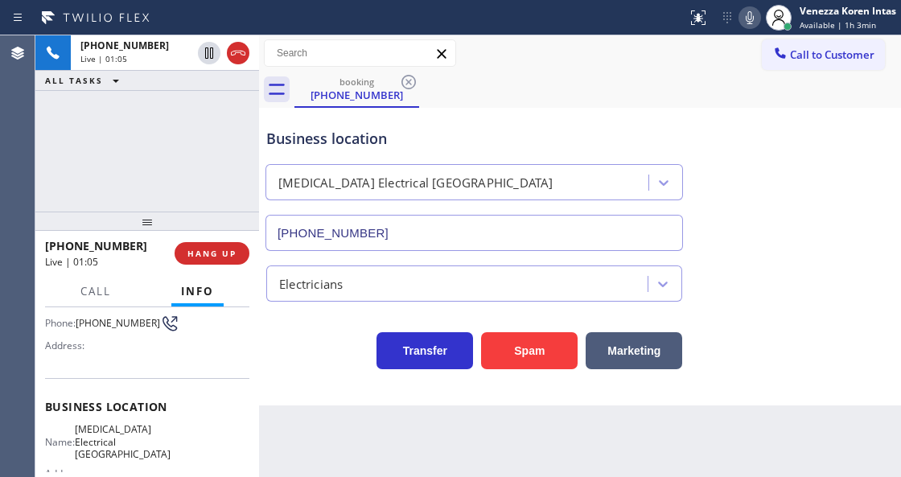
scroll to position [0, 0]
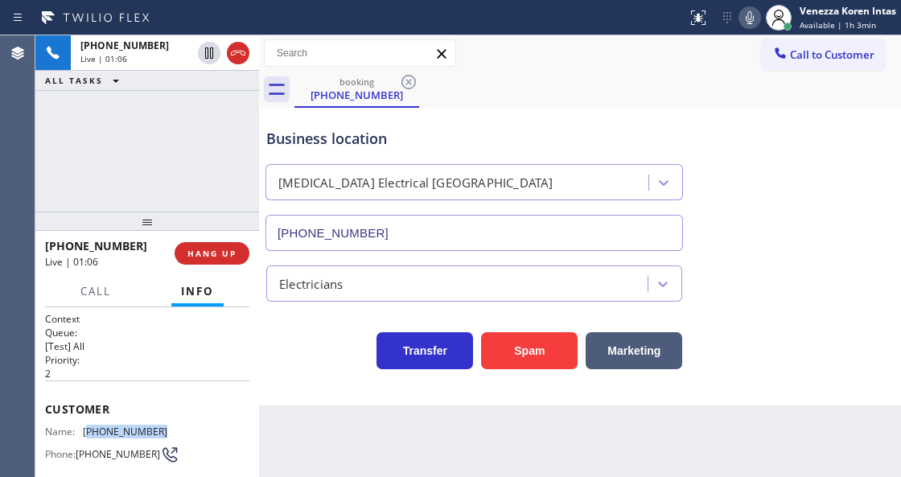
drag, startPoint x: 188, startPoint y: 423, endPoint x: 88, endPoint y: 430, distance: 100.8
click at [88, 430] on div "Name: (760) 844-2124 Phone: (760) 844-2124 Address:" at bounding box center [147, 458] width 204 height 64
copy span "760) 844-2124"
click at [638, 106] on div "Business location High Voltage Electrical Palm Springs (760) 388-9800" at bounding box center [580, 178] width 634 height 146
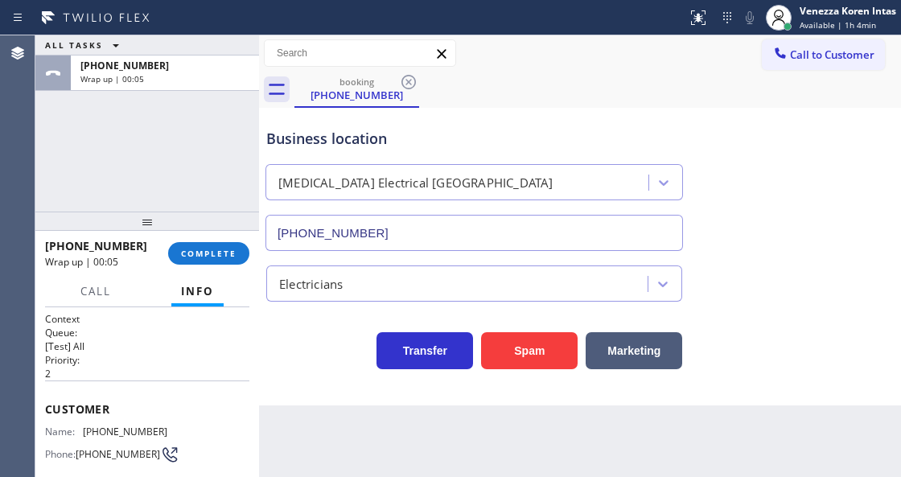
click at [209, 158] on div "ALL TASKS ALL TASKS ACTIVE TASKS TASKS IN WRAP UP +17608442124 Wrap up | 00:05" at bounding box center [147, 123] width 224 height 176
click at [224, 260] on button "COMPLETE" at bounding box center [208, 253] width 81 height 23
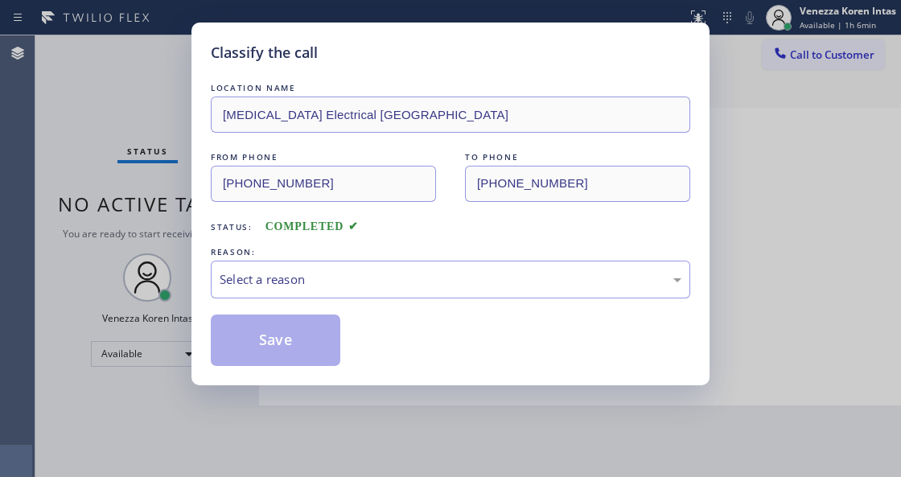
click at [253, 260] on div "REASON:" at bounding box center [451, 252] width 480 height 17
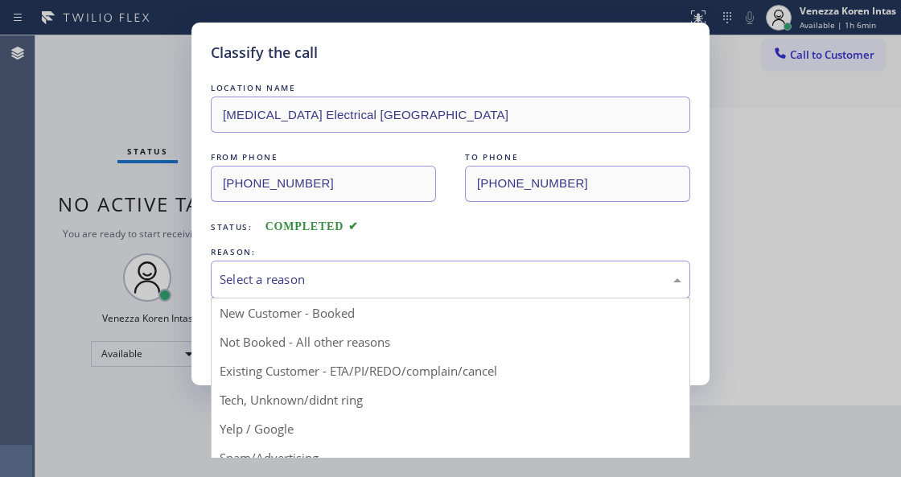
click at [282, 281] on div "Select a reason" at bounding box center [451, 279] width 462 height 19
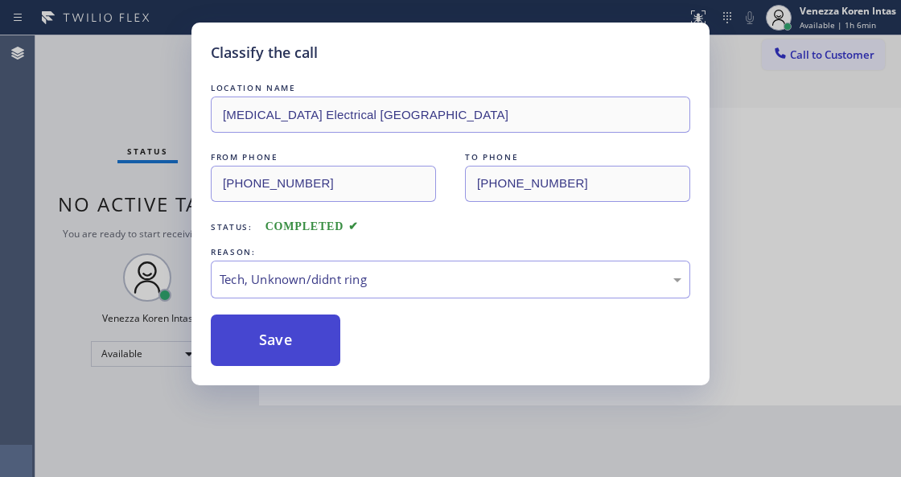
click at [302, 343] on button "Save" at bounding box center [276, 341] width 130 height 52
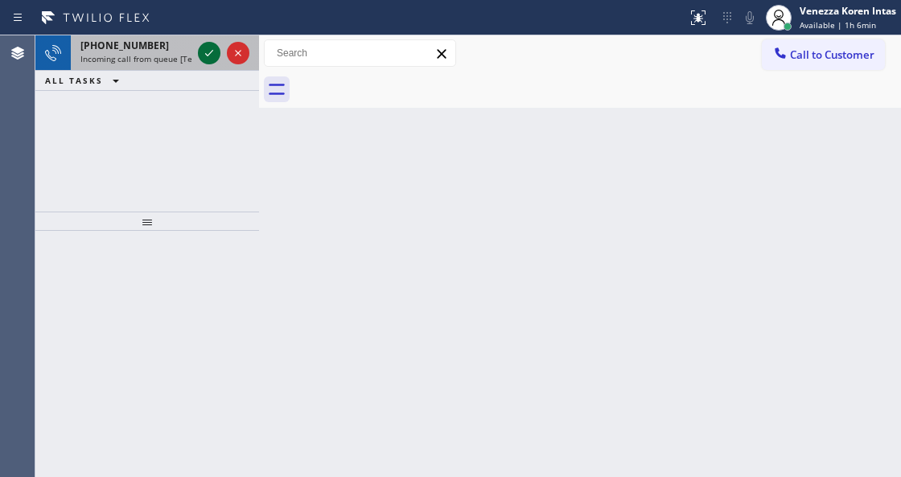
click at [216, 56] on icon at bounding box center [209, 52] width 19 height 19
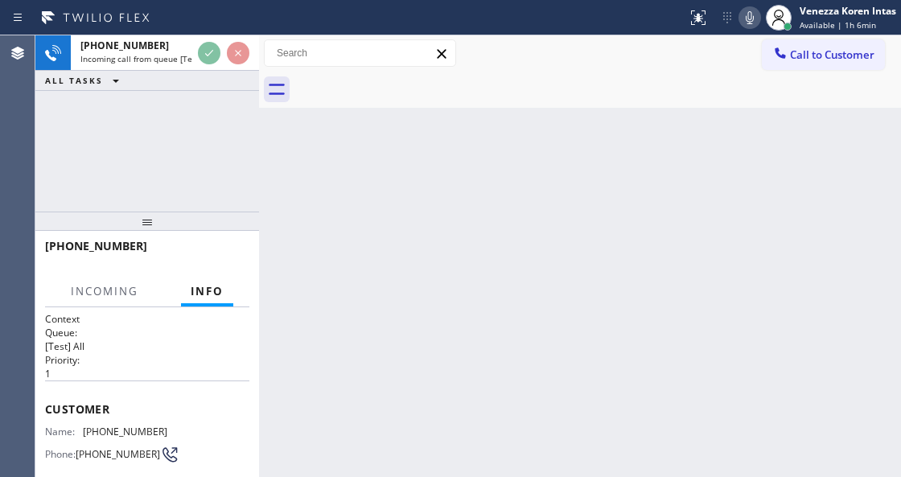
scroll to position [161, 0]
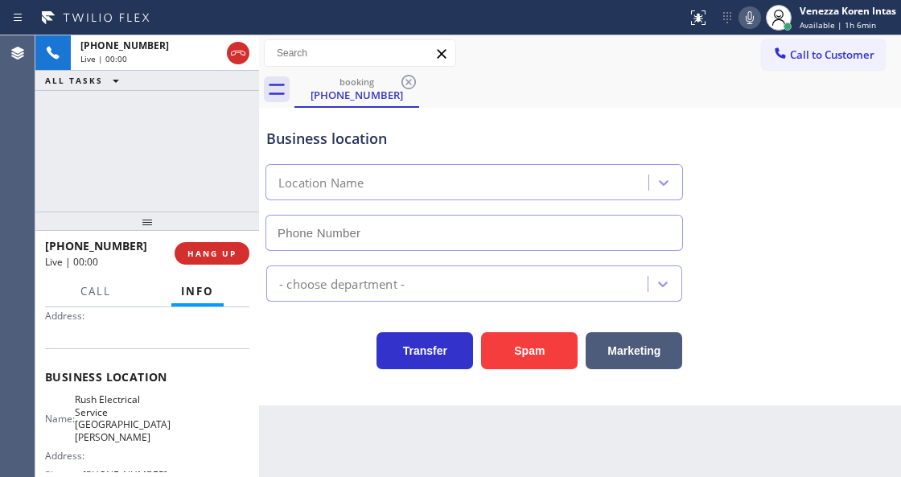
type input "(310) 388-3982"
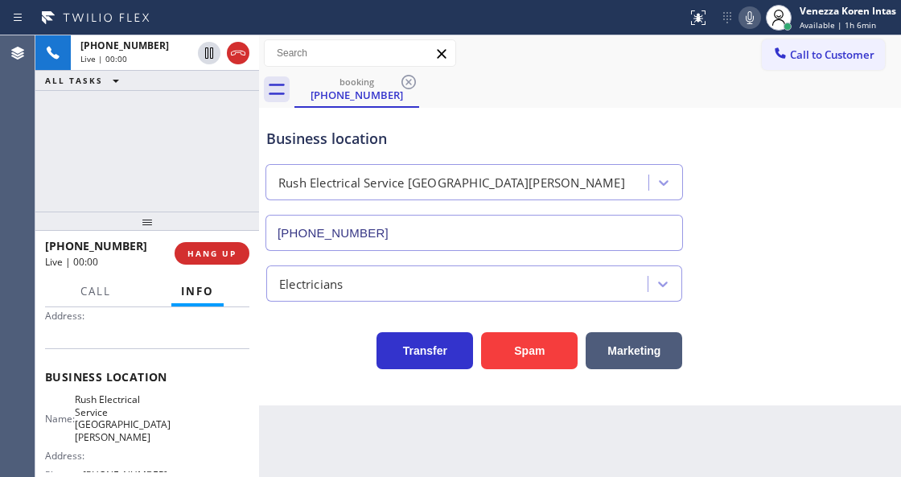
click at [129, 136] on div "+14242294387 Live | 00:00 ALL TASKS ALL TASKS ACTIVE TASKS TASKS IN WRAP UP" at bounding box center [147, 123] width 224 height 176
click at [73, 117] on div "+14242294387 Live | 00:00 ALL TASKS ALL TASKS ACTIVE TASKS TASKS IN WRAP UP" at bounding box center [147, 123] width 224 height 176
click at [237, 106] on div "+14242294387 Live | 00:01 ALL TASKS ALL TASKS ACTIVE TASKS TASKS IN WRAP UP" at bounding box center [147, 123] width 224 height 176
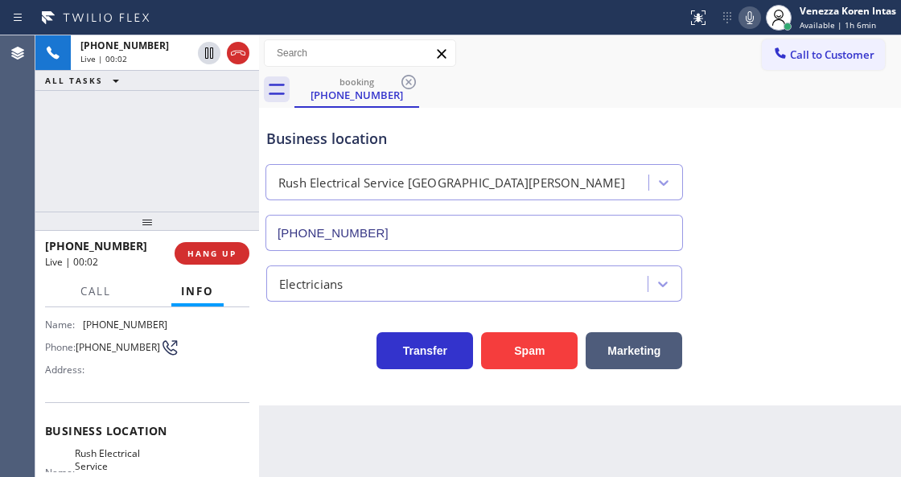
scroll to position [0, 0]
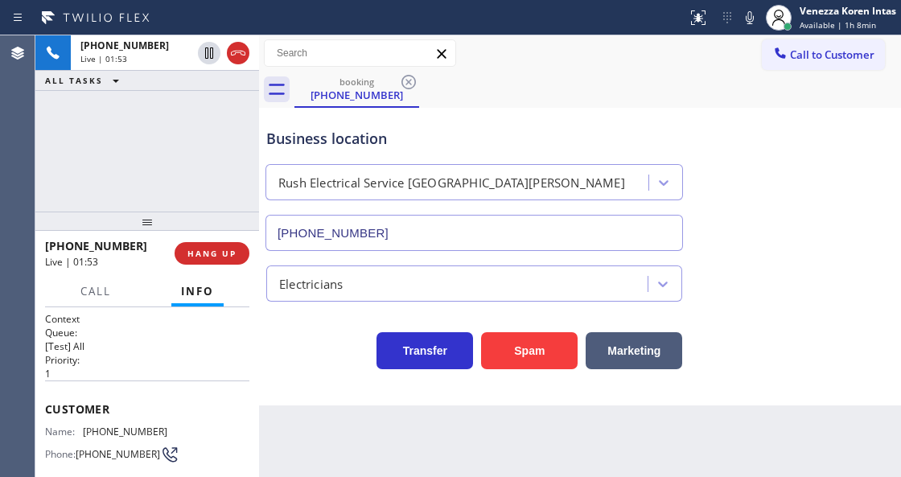
drag, startPoint x: 757, startPoint y: 20, endPoint x: 737, endPoint y: 31, distance: 22.7
click at [757, 20] on icon at bounding box center [749, 17] width 19 height 19
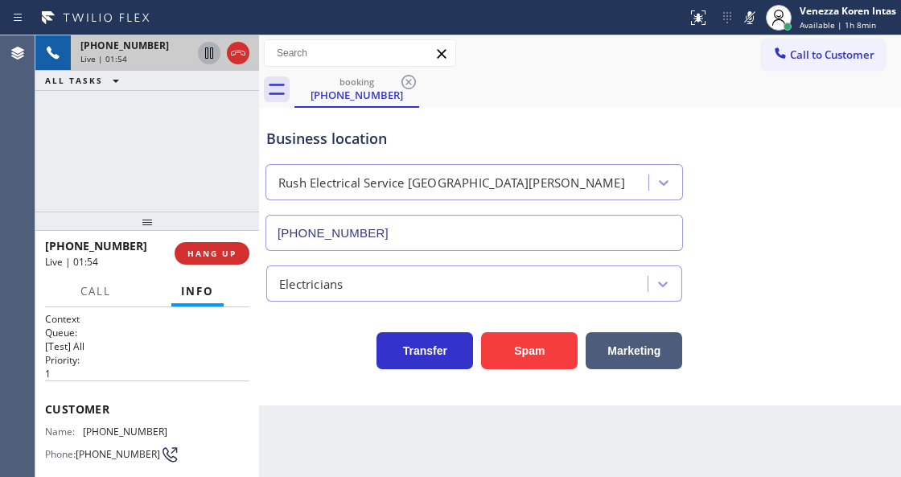
click at [203, 59] on icon at bounding box center [209, 52] width 19 height 19
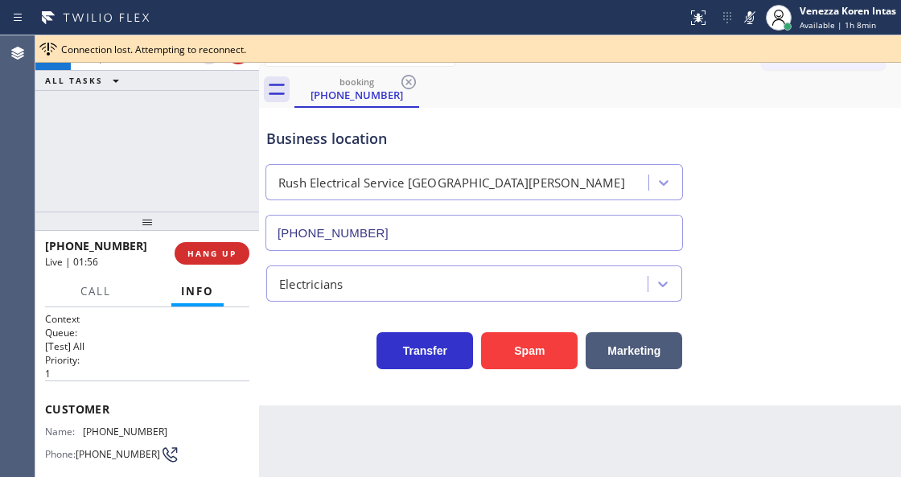
click at [219, 91] on div "+14242294387 Live | 01:56 ALL TASKS ALL TASKS ACTIVE TASKS TASKS IN WRAP UP" at bounding box center [147, 123] width 224 height 176
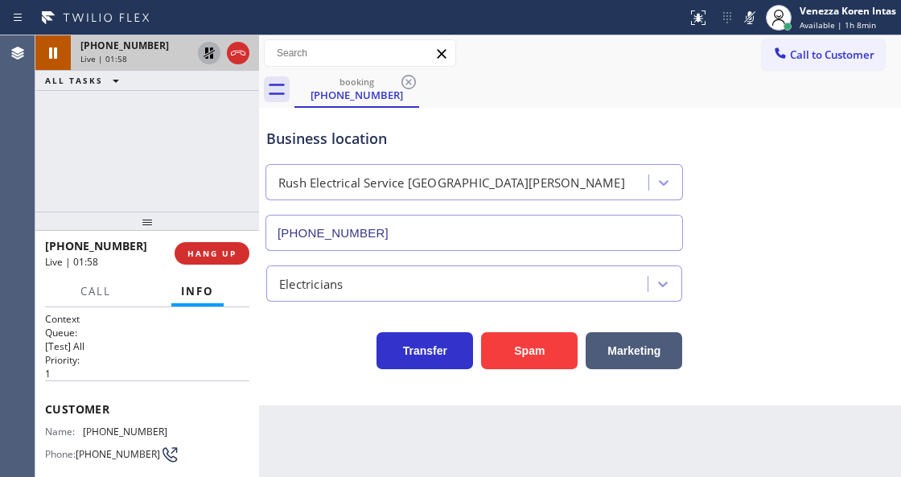
click at [212, 55] on icon at bounding box center [209, 52] width 11 height 11
click at [207, 56] on icon at bounding box center [209, 52] width 19 height 19
click at [761, 19] on div at bounding box center [778, 17] width 35 height 35
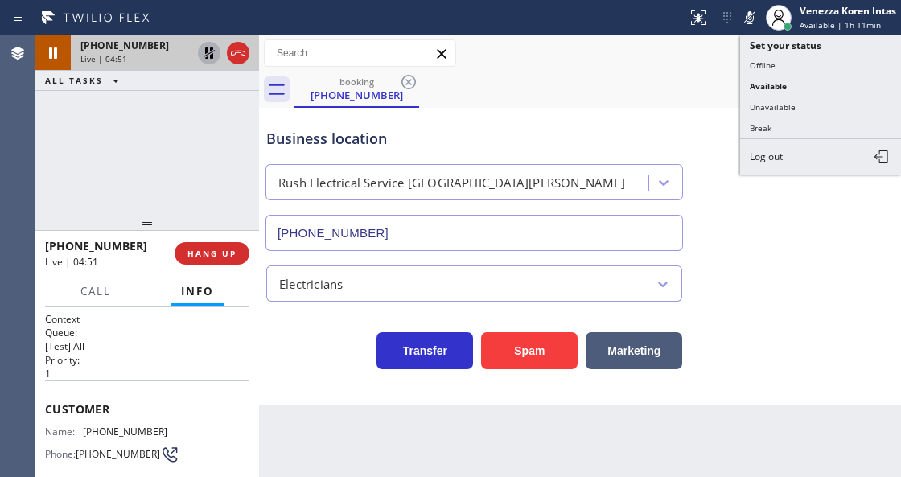
drag, startPoint x: 761, startPoint y: 23, endPoint x: 665, endPoint y: 56, distance: 102.3
click at [761, 22] on div at bounding box center [778, 17] width 35 height 35
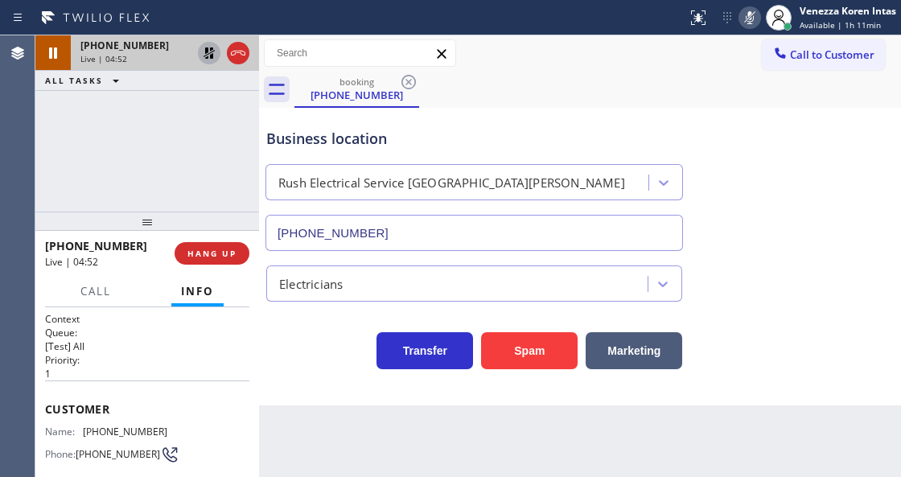
click at [752, 14] on rect at bounding box center [749, 15] width 11 height 11
click at [211, 50] on icon at bounding box center [209, 52] width 11 height 11
drag, startPoint x: 755, startPoint y: 9, endPoint x: 752, endPoint y: 27, distance: 18.8
click at [755, 10] on icon at bounding box center [749, 17] width 19 height 19
click at [206, 56] on icon at bounding box center [209, 52] width 8 height 11
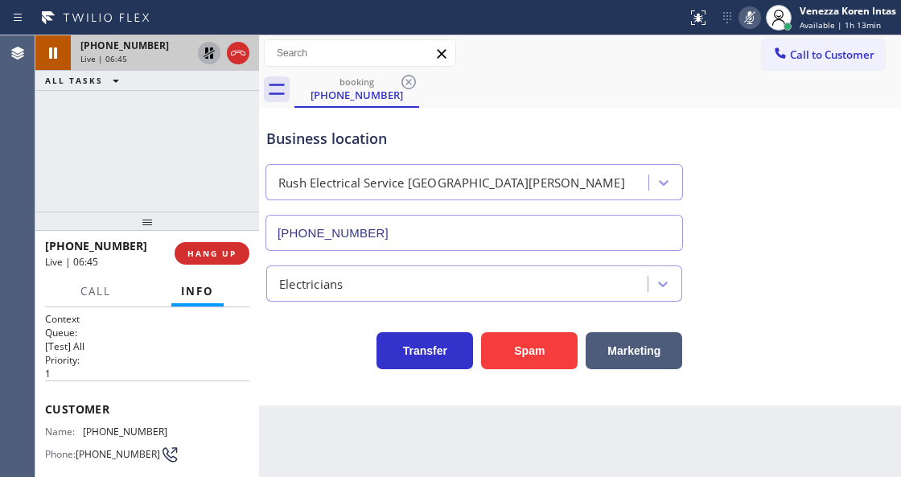
click at [752, 15] on icon at bounding box center [749, 17] width 19 height 19
click at [207, 48] on icon at bounding box center [209, 52] width 11 height 11
drag, startPoint x: 175, startPoint y: 428, endPoint x: 88, endPoint y: 432, distance: 87.0
click at [85, 432] on div "Name: (424) 229-4387 Phone: (424) 229-4387 Address:" at bounding box center [147, 458] width 204 height 64
copy span "(424) 229-4387"
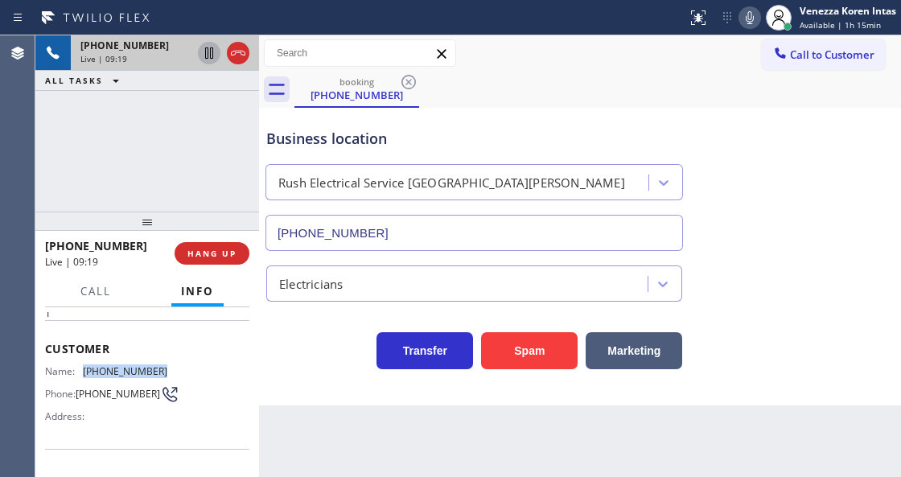
scroll to position [161, 0]
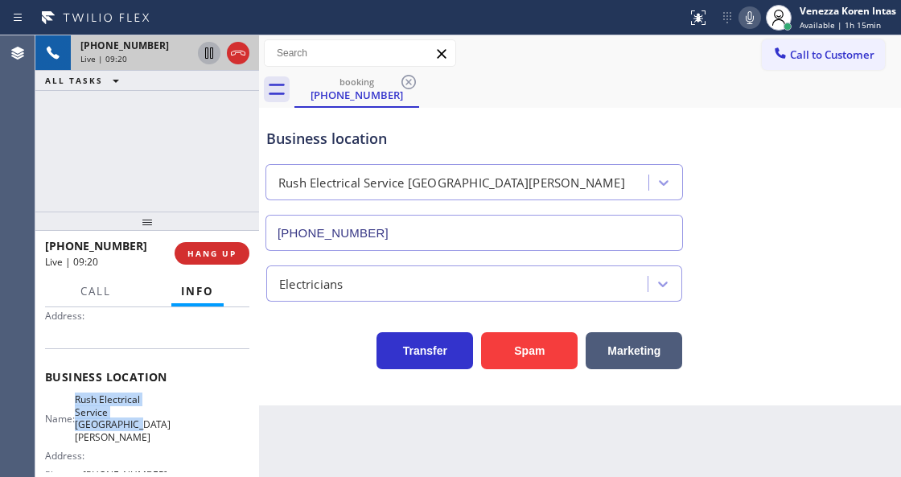
drag, startPoint x: 86, startPoint y: 393, endPoint x: 127, endPoint y: 422, distance: 50.2
click at [127, 422] on span "Rush Electrical Service Santa Monica" at bounding box center [123, 419] width 96 height 50
copy span "Rush Electrical Service Santa Monica"
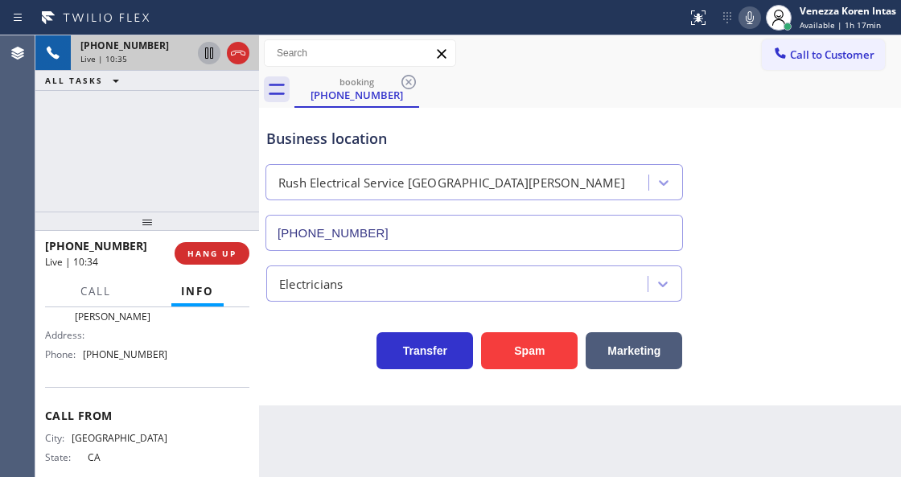
scroll to position [306, 0]
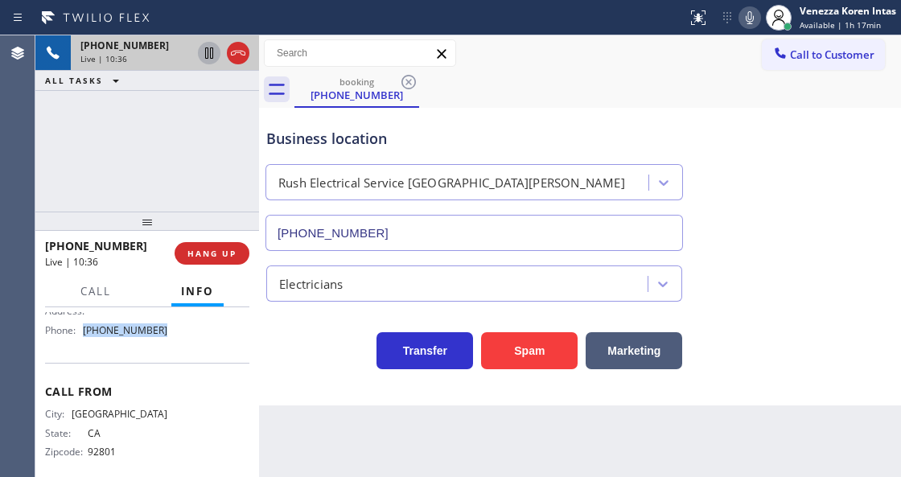
drag, startPoint x: 158, startPoint y: 324, endPoint x: 87, endPoint y: 324, distance: 70.8
click at [87, 324] on div "Name: Rush Electrical Service Santa Monica Address: Phone: (310) 388-3982" at bounding box center [106, 296] width 122 height 94
copy span "(310) 388-3982"
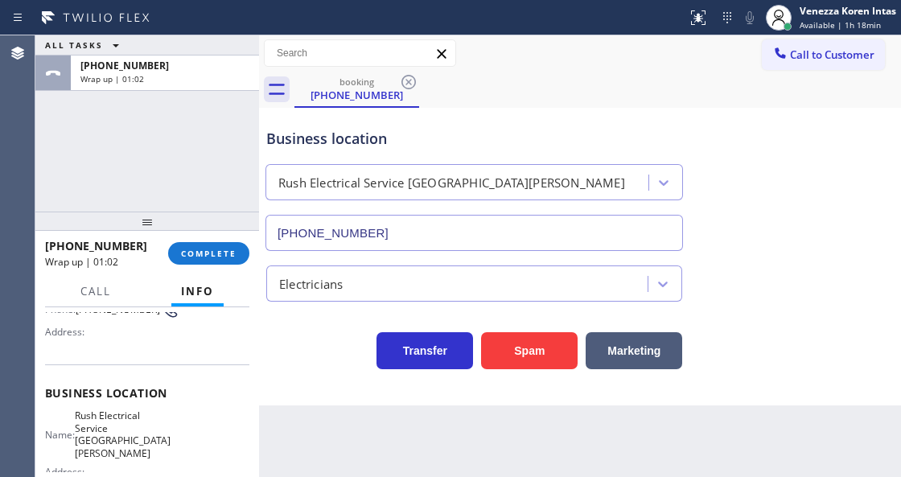
scroll to position [37, 0]
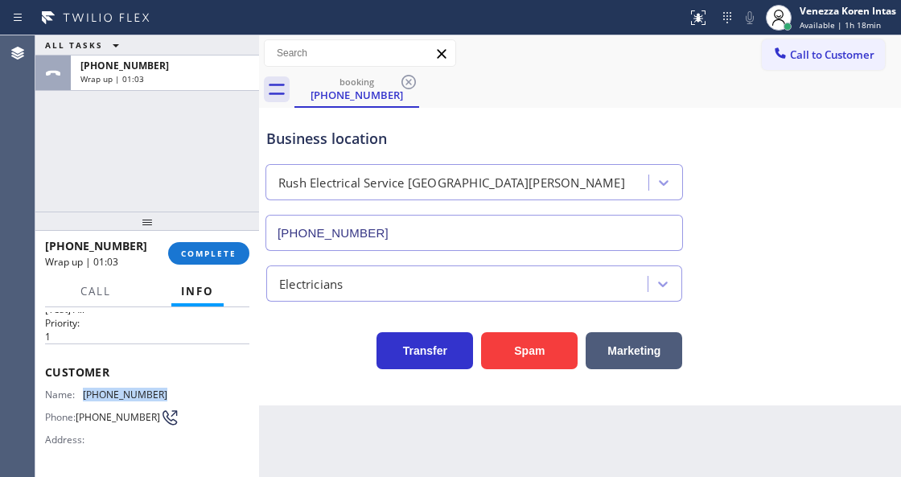
drag, startPoint x: 155, startPoint y: 391, endPoint x: 80, endPoint y: 392, distance: 74.8
click at [80, 392] on div "Name: (424) 229-4387 Phone: (424) 229-4387 Address:" at bounding box center [147, 421] width 204 height 64
copy div "(424) 229-4387"
click at [230, 259] on button "COMPLETE" at bounding box center [208, 253] width 81 height 23
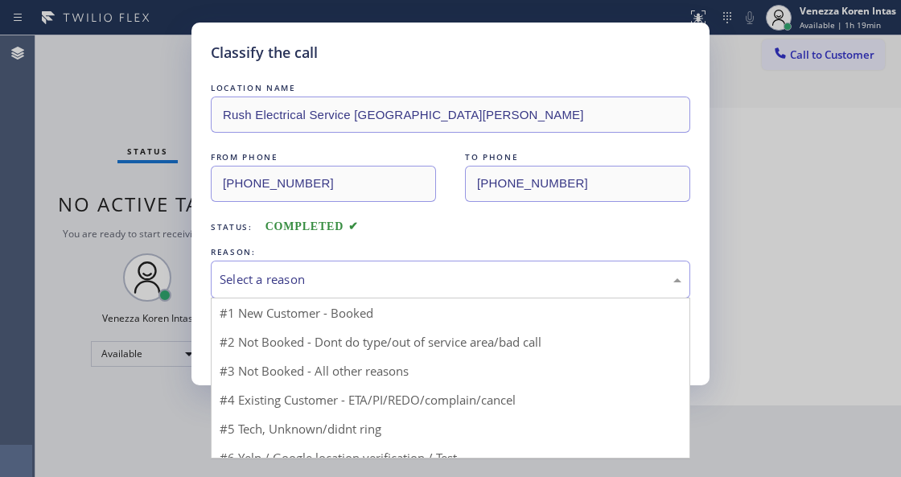
click at [314, 274] on div "Select a reason" at bounding box center [451, 279] width 462 height 19
click at [307, 294] on div "Select a reason" at bounding box center [451, 280] width 480 height 38
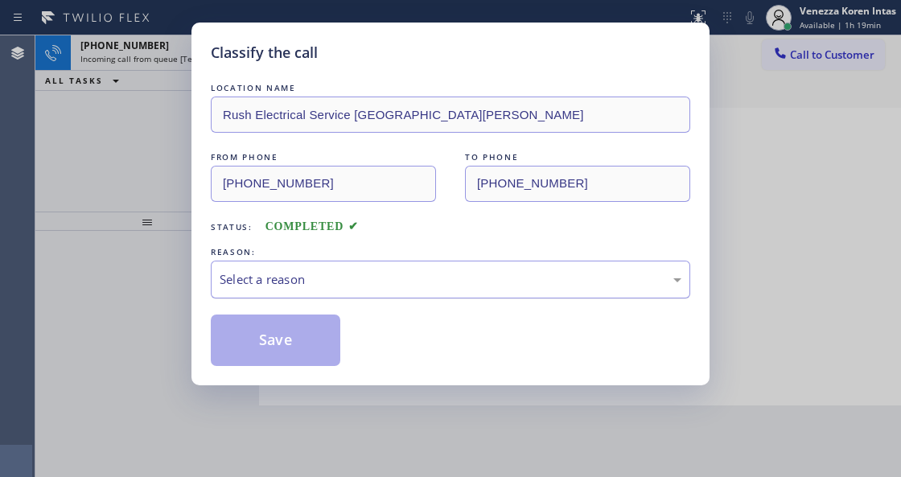
click at [306, 289] on div "Select a reason" at bounding box center [451, 279] width 462 height 19
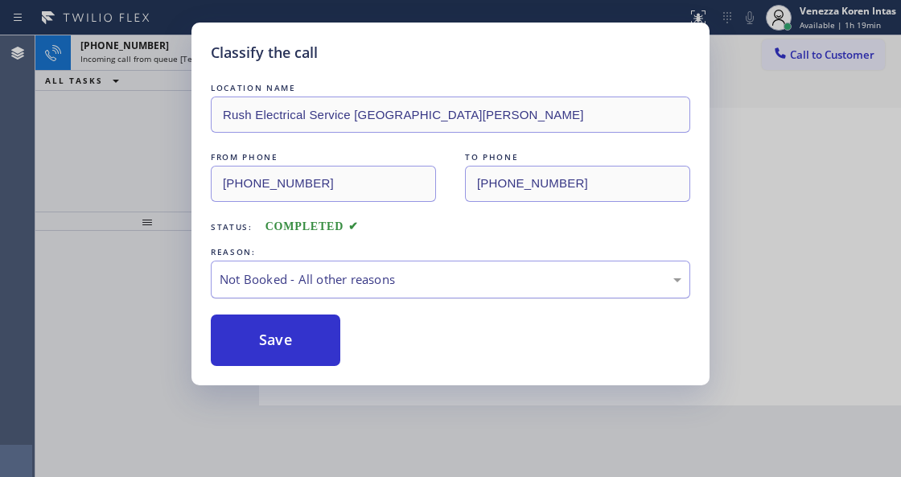
click at [324, 278] on div "Not Booked - All other reasons" at bounding box center [451, 279] width 462 height 19
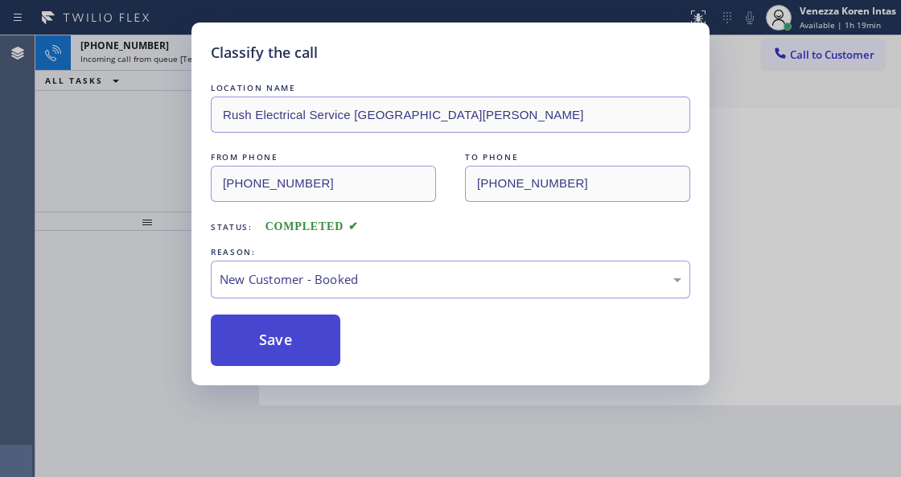
click at [319, 324] on button "Save" at bounding box center [276, 341] width 130 height 52
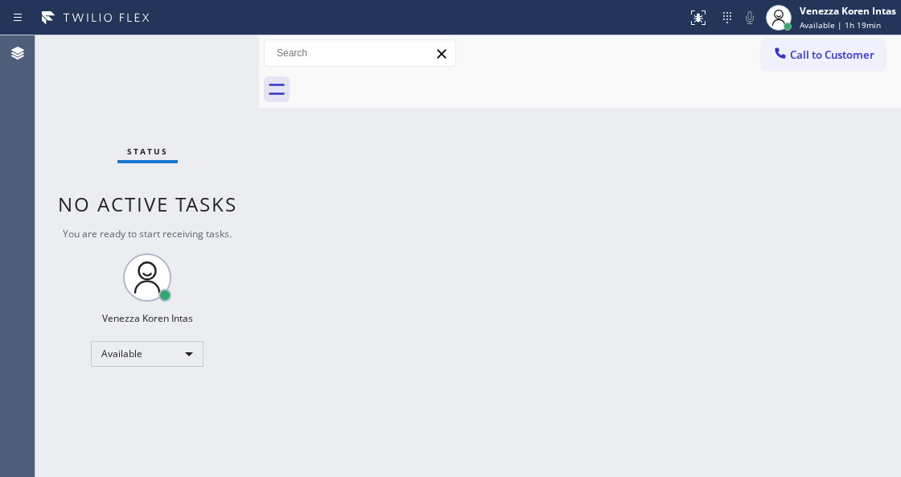
click at [830, 27] on span "Available | 1h 19min" at bounding box center [840, 24] width 81 height 11
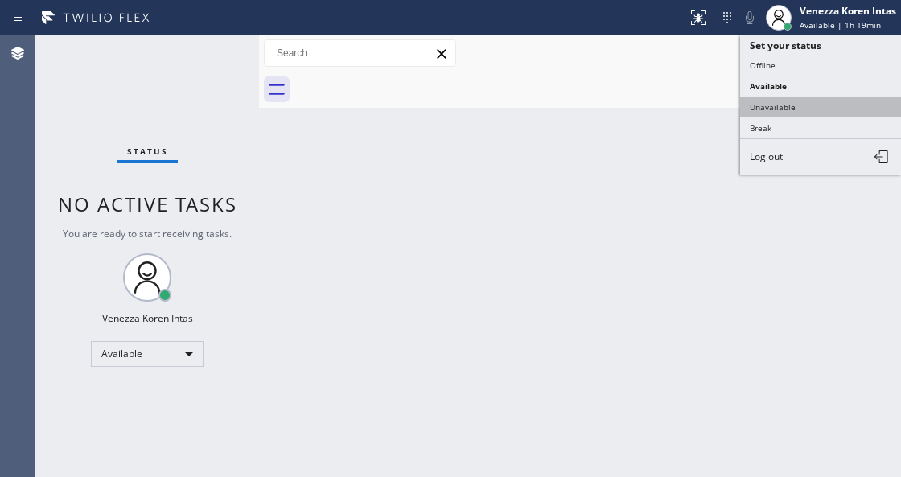
click at [800, 112] on button "Unavailable" at bounding box center [820, 107] width 161 height 21
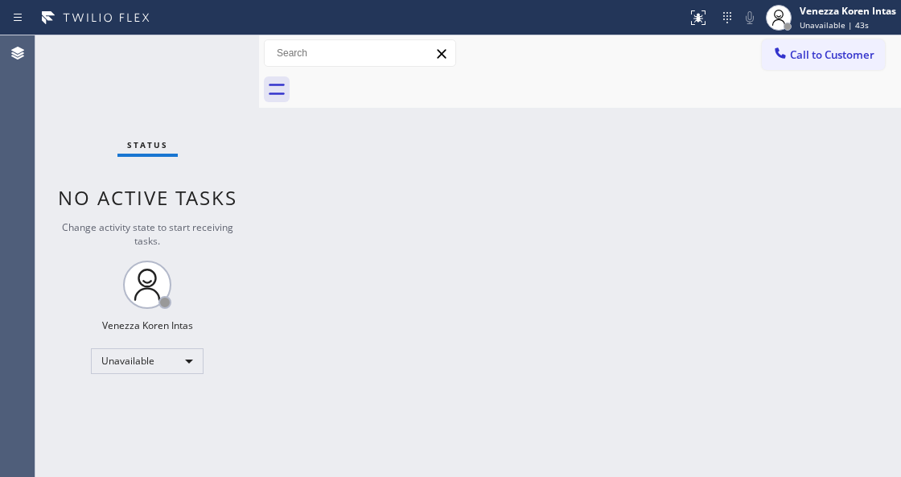
click at [424, 166] on div "Back to Dashboard Change Sender ID Customers Technicians Select a contact Outbo…" at bounding box center [580, 256] width 642 height 442
drag, startPoint x: 249, startPoint y: 225, endPoint x: 655, endPoint y: 224, distance: 405.6
click at [268, 225] on div "Status No active tasks Change activity state to start receiving tasks. Venezza …" at bounding box center [468, 256] width 866 height 442
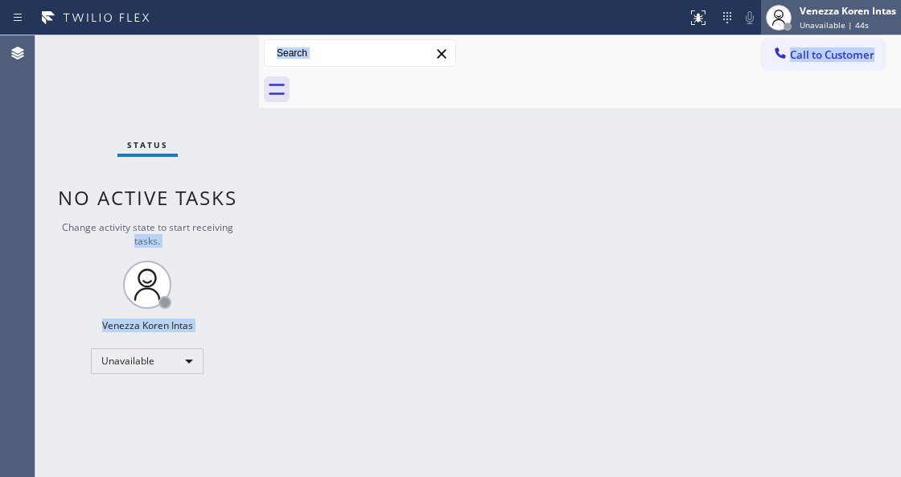
click at [843, 25] on span "Unavailable | 44s" at bounding box center [834, 24] width 69 height 11
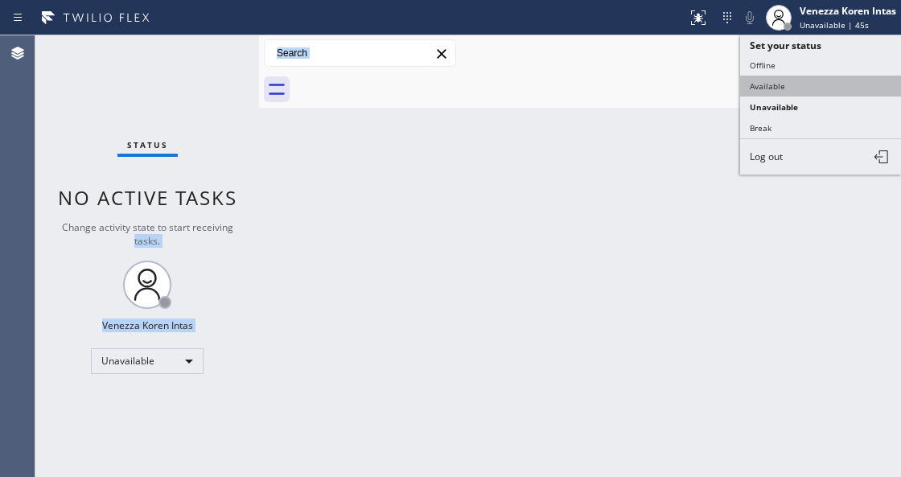
click at [787, 89] on button "Available" at bounding box center [820, 86] width 161 height 21
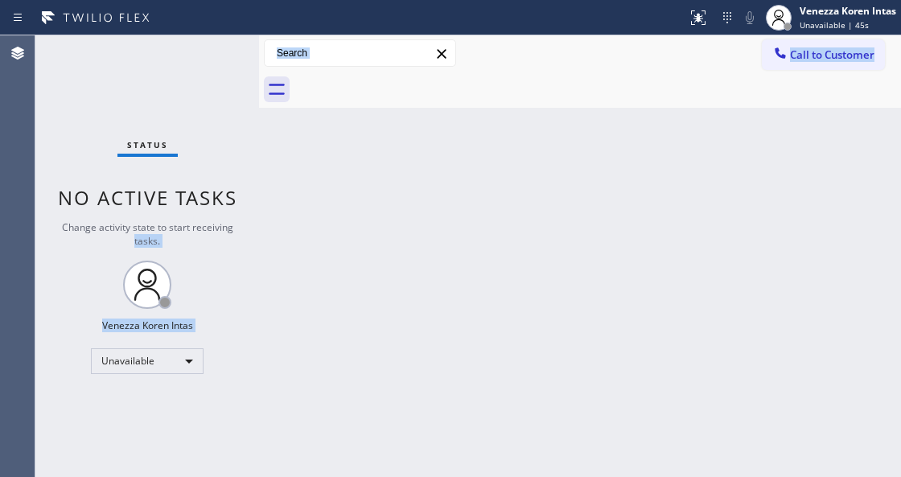
click at [573, 138] on div "Back to Dashboard Change Sender ID Customers Technicians Select a contact Outbo…" at bounding box center [580, 256] width 642 height 442
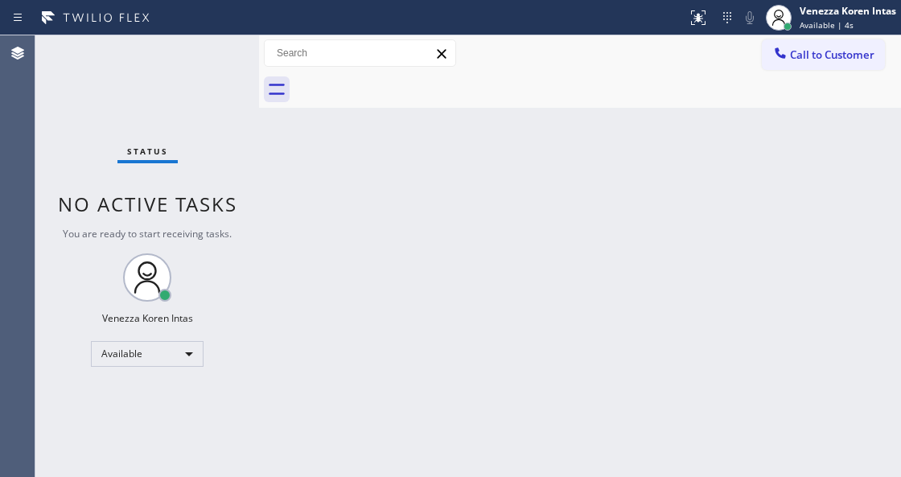
click at [303, 266] on div "Back to Dashboard Change Sender ID Customers Technicians Select a contact Outbo…" at bounding box center [580, 256] width 642 height 442
drag, startPoint x: 329, startPoint y: 281, endPoint x: 332, endPoint y: 298, distance: 17.1
click at [330, 288] on div "Back to Dashboard Change Sender ID Customers Technicians Select a contact Outbo…" at bounding box center [580, 256] width 642 height 442
drag, startPoint x: 232, startPoint y: 206, endPoint x: 138, endPoint y: 245, distance: 101.0
click at [230, 206] on span "No active tasks" at bounding box center [147, 204] width 179 height 27
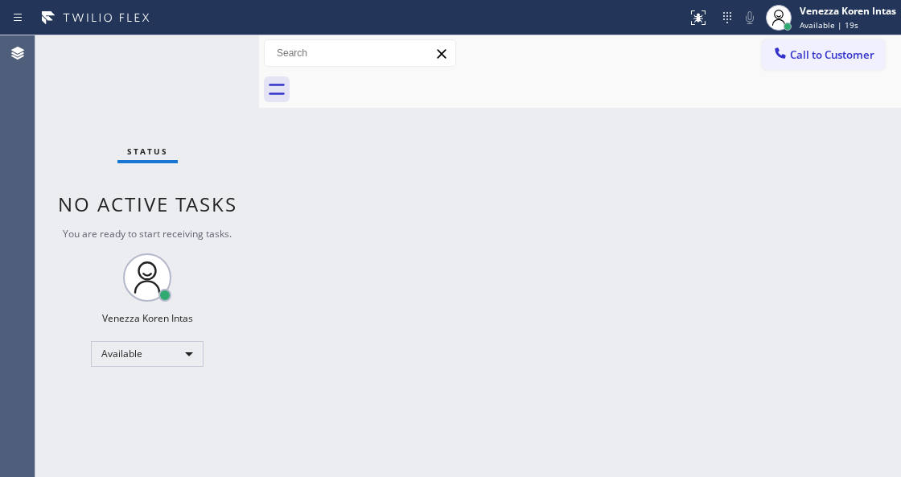
click at [117, 130] on div "Status No active tasks You are ready to start receiving tasks. Venezza Koren In…" at bounding box center [147, 256] width 224 height 442
drag, startPoint x: 136, startPoint y: 96, endPoint x: 200, endPoint y: 86, distance: 64.3
click at [145, 93] on div "Status No active tasks You are ready to start receiving tasks. Venezza Koren In…" at bounding box center [147, 256] width 224 height 442
click at [200, 86] on div "Status No active tasks You are ready to start receiving tasks. Venezza Koren In…" at bounding box center [147, 256] width 224 height 442
click at [201, 86] on div "Status No active tasks You are ready to start receiving tasks. Venezza Koren In…" at bounding box center [147, 256] width 224 height 442
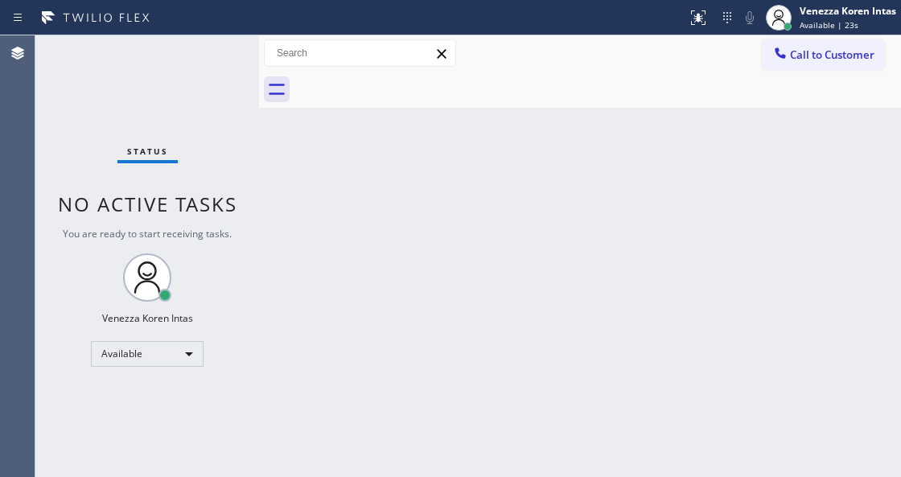
click at [201, 86] on div "Status No active tasks You are ready to start receiving tasks. Venezza Koren In…" at bounding box center [147, 256] width 224 height 442
click at [229, 77] on div "Status No active tasks You are ready to start receiving tasks. Venezza Koren In…" at bounding box center [147, 256] width 224 height 442
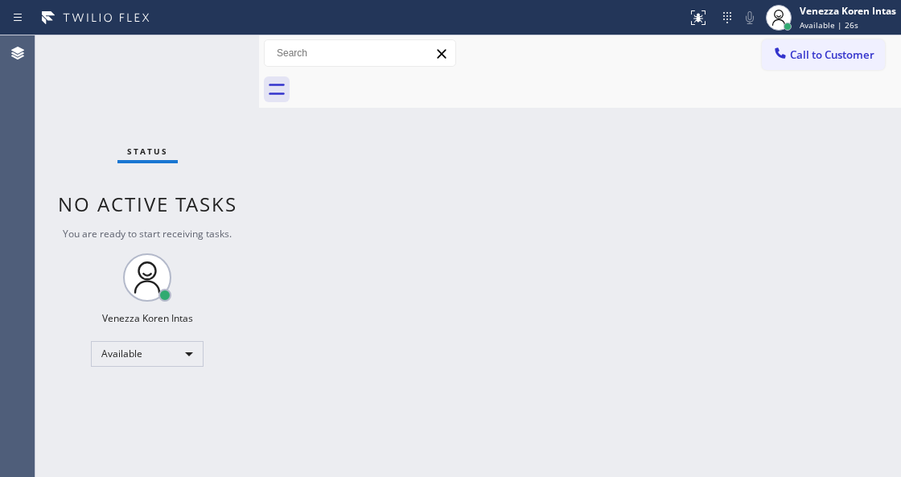
click at [229, 77] on div "Status No active tasks You are ready to start receiving tasks. Venezza Koren In…" at bounding box center [147, 256] width 224 height 442
click at [192, 69] on div "Status No active tasks You are ready to start receiving tasks. Venezza Koren In…" at bounding box center [147, 256] width 224 height 442
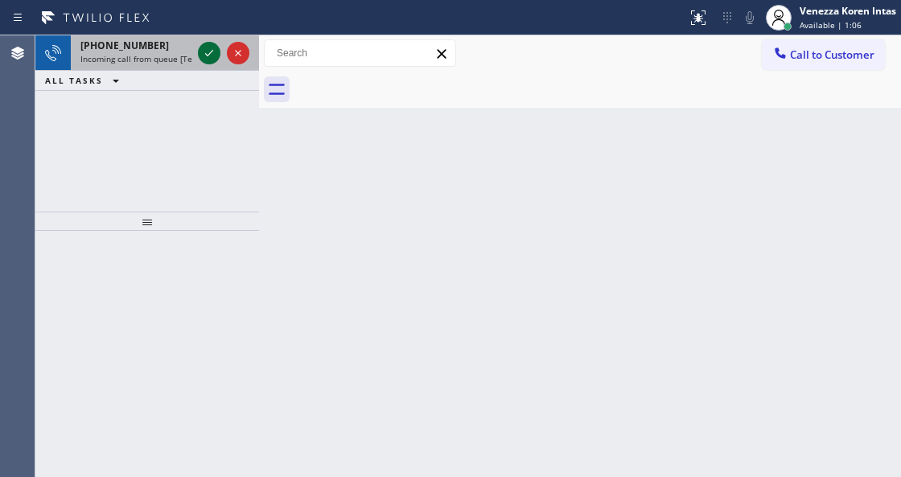
click at [210, 60] on icon at bounding box center [209, 52] width 19 height 19
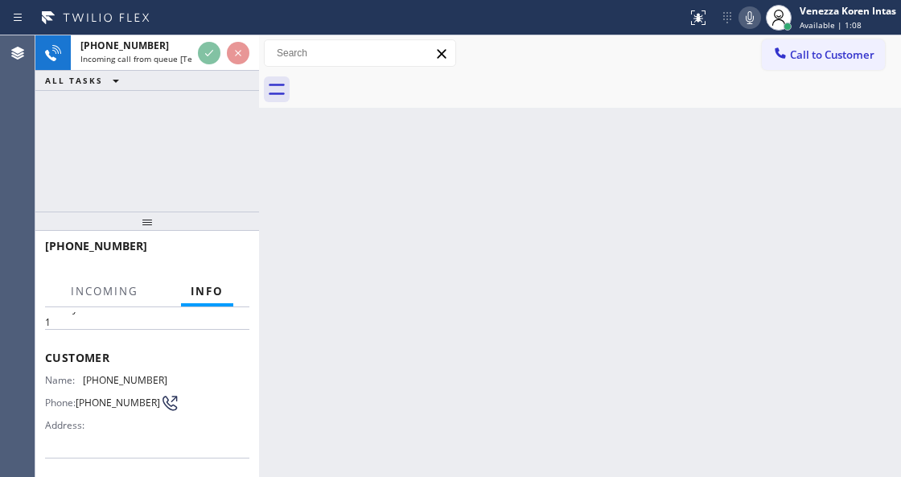
scroll to position [107, 0]
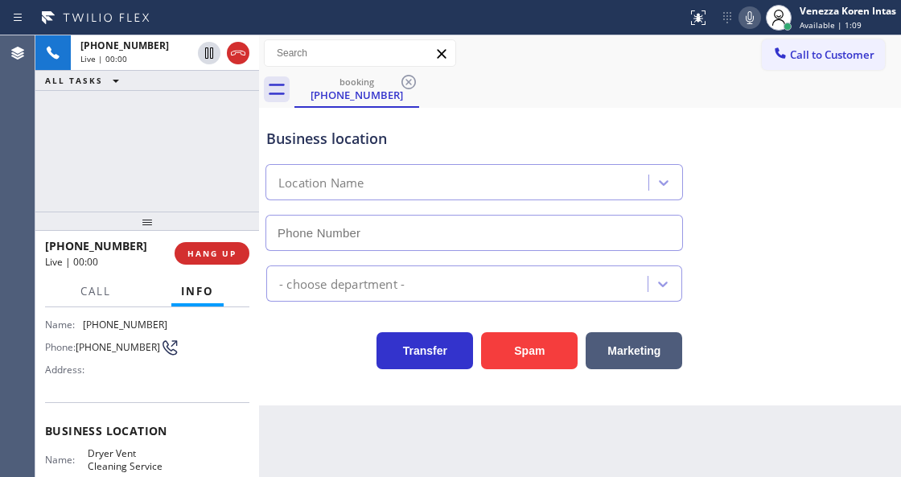
type input "(619) 983-0161"
click at [167, 159] on div "+15754004829 Live | 00:01 ALL TASKS ALL TASKS ACTIVE TASKS TASKS IN WRAP UP" at bounding box center [147, 123] width 224 height 176
drag, startPoint x: 241, startPoint y: 48, endPoint x: 263, endPoint y: 95, distance: 51.5
click at [241, 50] on icon at bounding box center [238, 52] width 19 height 19
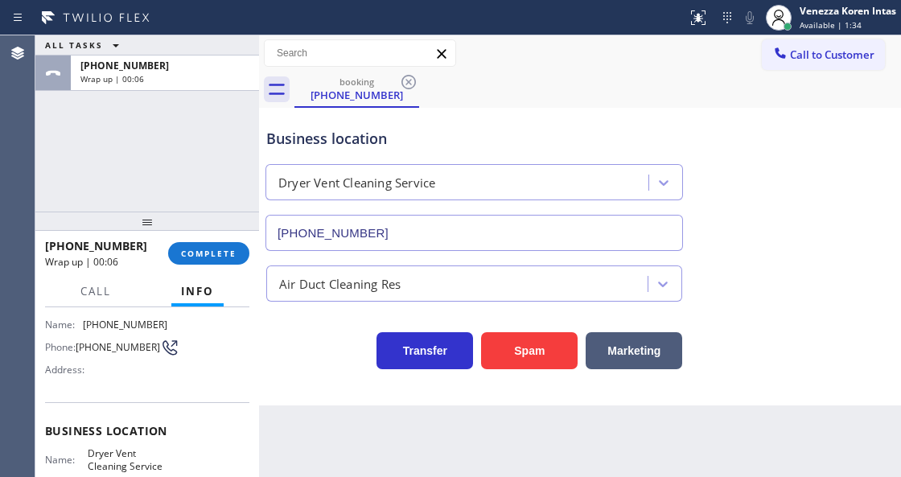
click at [251, 239] on div "+15754004829 Wrap up | 00:06 COMPLETE" at bounding box center [147, 253] width 224 height 45
click at [246, 254] on button "COMPLETE" at bounding box center [208, 253] width 81 height 23
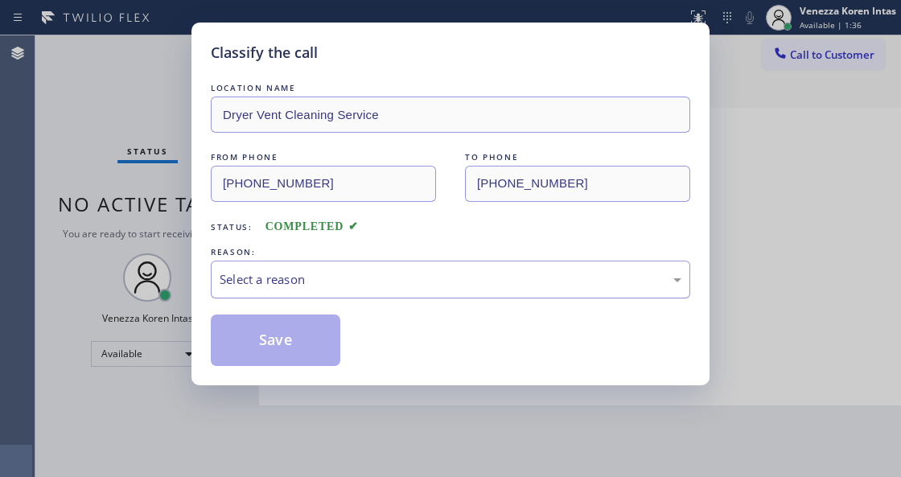
click at [385, 293] on div "Select a reason" at bounding box center [451, 280] width 480 height 38
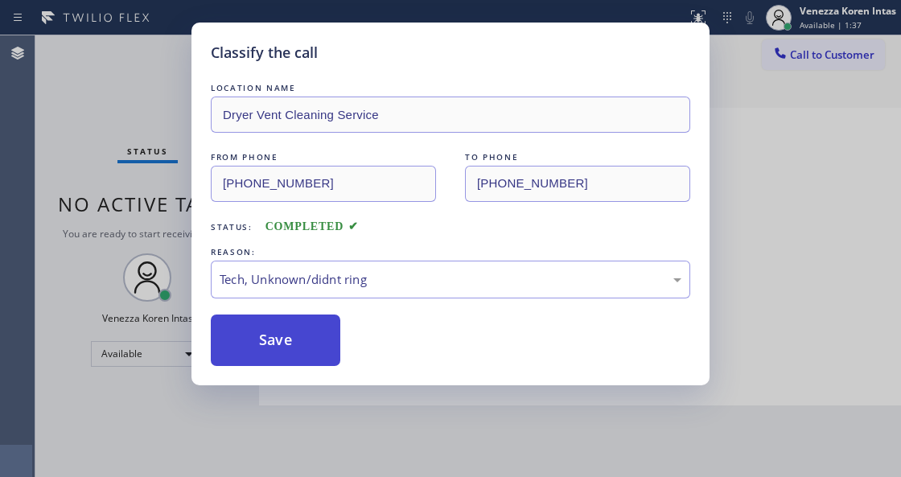
drag, startPoint x: 357, startPoint y: 407, endPoint x: 303, endPoint y: 348, distance: 80.9
click at [303, 348] on button "Save" at bounding box center [276, 341] width 130 height 52
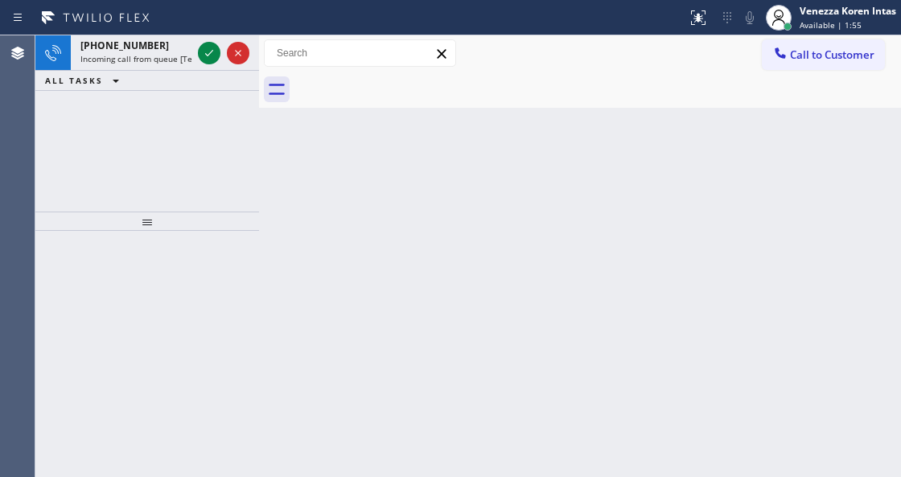
click at [430, 119] on div "Back to Dashboard Change Sender ID Customers Technicians Select a contact Outbo…" at bounding box center [580, 256] width 642 height 442
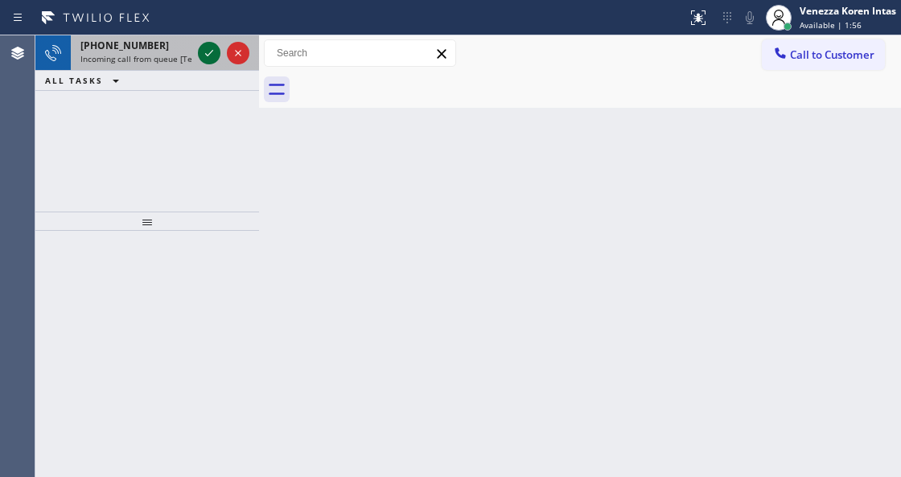
click at [213, 53] on icon at bounding box center [209, 52] width 19 height 19
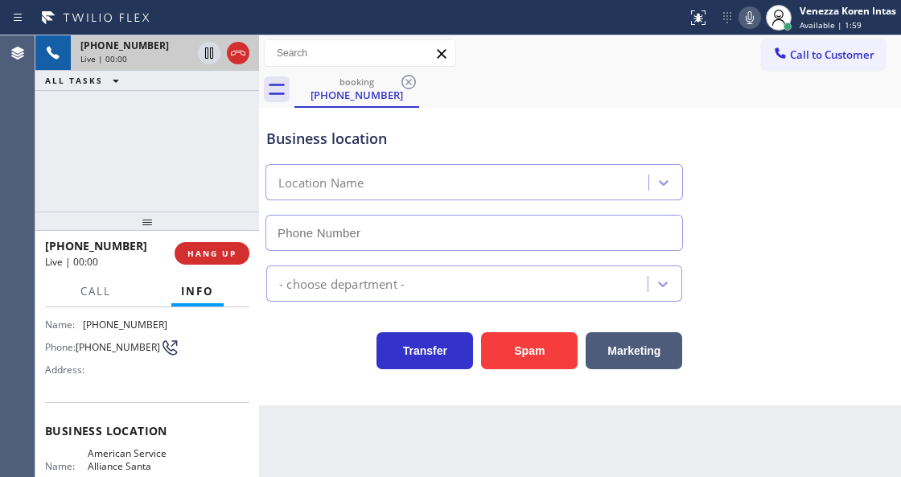
scroll to position [161, 0]
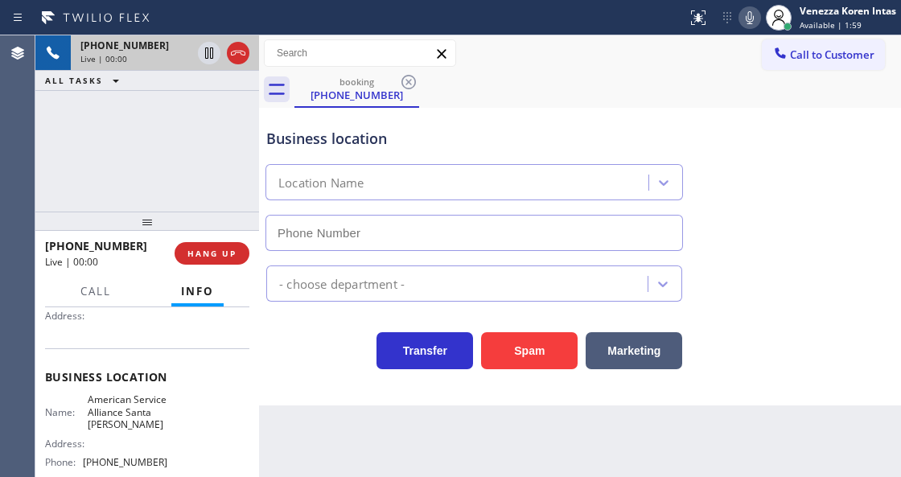
type input "(805) 669-9911"
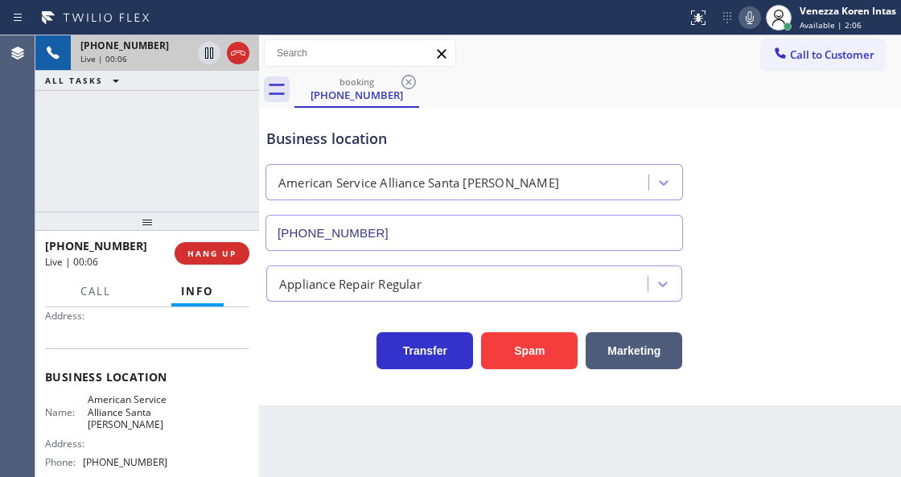
click at [183, 150] on div "+18054198152 Live | 00:06 ALL TASKS ALL TASKS ACTIVE TASKS TASKS IN WRAP UP" at bounding box center [147, 123] width 224 height 176
click at [277, 151] on div "Business location American Service Alliance Santa Paula (805) 669-9911" at bounding box center [474, 181] width 422 height 139
click at [177, 163] on div "+18054198152 Live | 00:07 ALL TASKS ALL TASKS ACTIVE TASKS TASKS IN WRAP UP" at bounding box center [147, 123] width 224 height 176
click at [322, 336] on div "Transfer Spam Marketing" at bounding box center [474, 346] width 422 height 45
click at [233, 252] on span "HANG UP" at bounding box center [212, 253] width 49 height 11
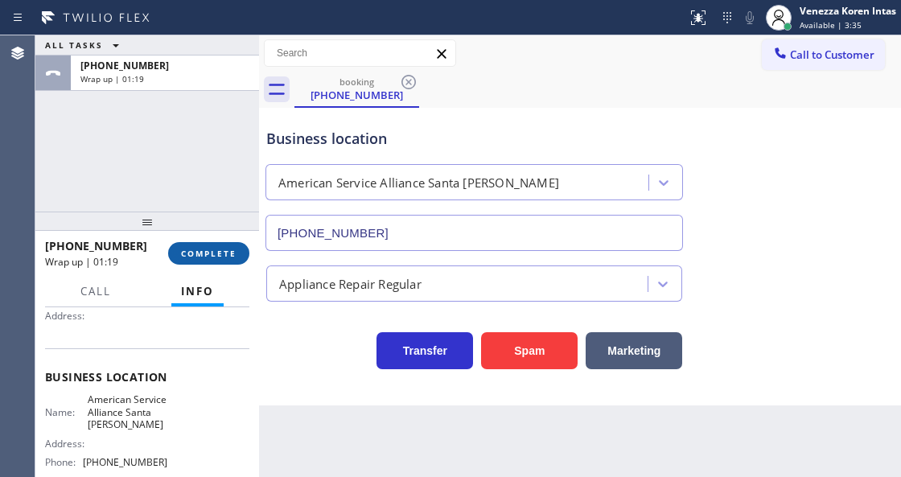
click at [195, 247] on button "COMPLETE" at bounding box center [208, 253] width 81 height 23
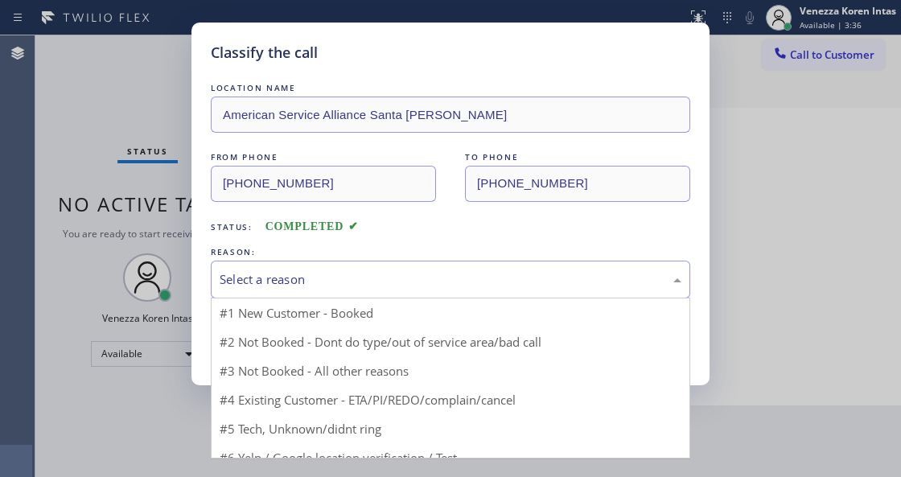
click at [356, 267] on div "Select a reason" at bounding box center [451, 280] width 480 height 38
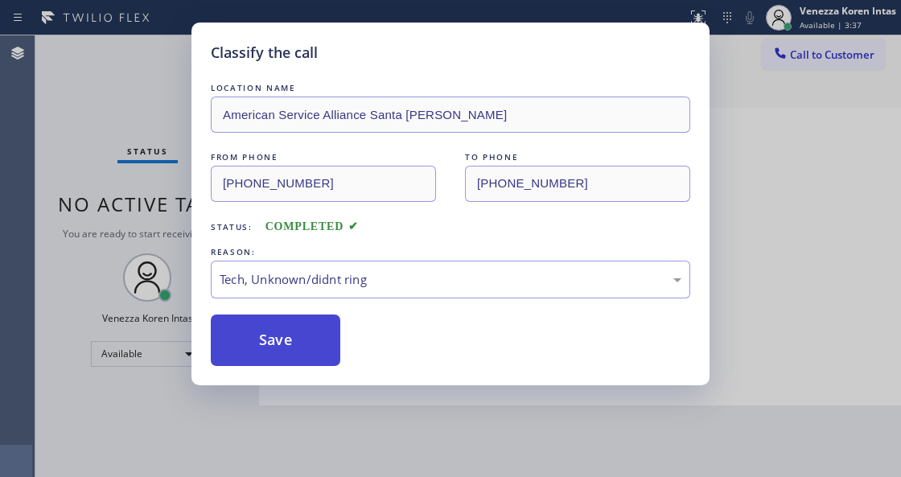
click at [306, 352] on button "Save" at bounding box center [276, 341] width 130 height 52
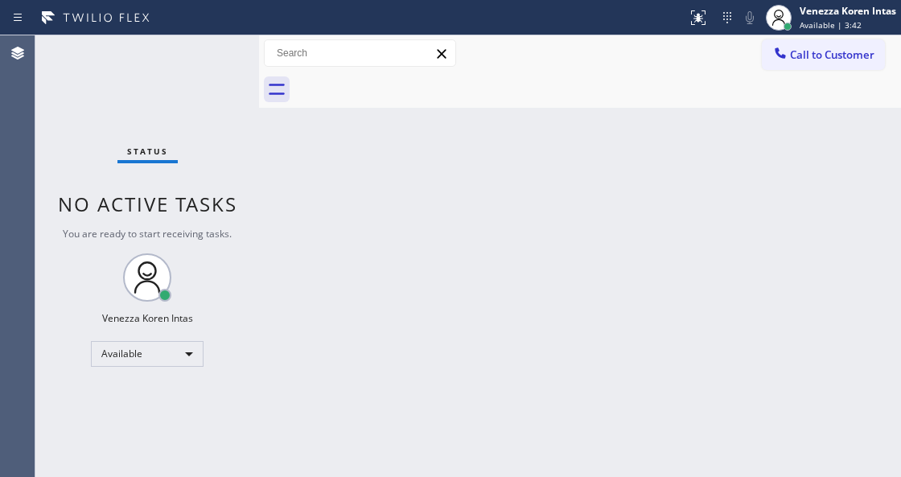
drag, startPoint x: 291, startPoint y: 200, endPoint x: 228, endPoint y: 154, distance: 77.7
click at [290, 200] on div "Back to Dashboard Change Sender ID Customers Technicians Select a contact Outbo…" at bounding box center [580, 256] width 642 height 442
drag, startPoint x: 224, startPoint y: 151, endPoint x: 22, endPoint y: 127, distance: 203.4
click at [220, 151] on div "Status No active tasks You are ready to start receiving tasks. Venezza Koren In…" at bounding box center [147, 256] width 224 height 442
click at [201, 55] on div "Status No active tasks You are ready to start receiving tasks. Venezza Koren In…" at bounding box center [147, 256] width 224 height 442
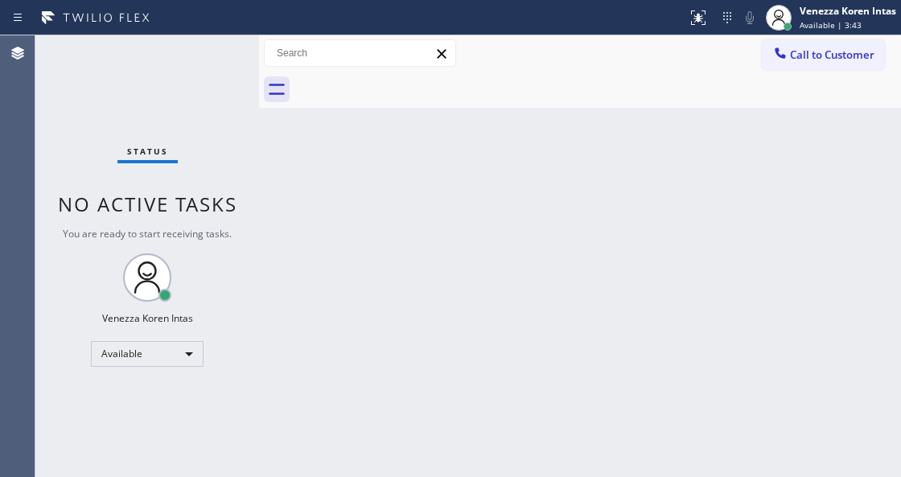
click at [209, 56] on div "Status No active tasks You are ready to start receiving tasks. Venezza Koren In…" at bounding box center [147, 256] width 224 height 442
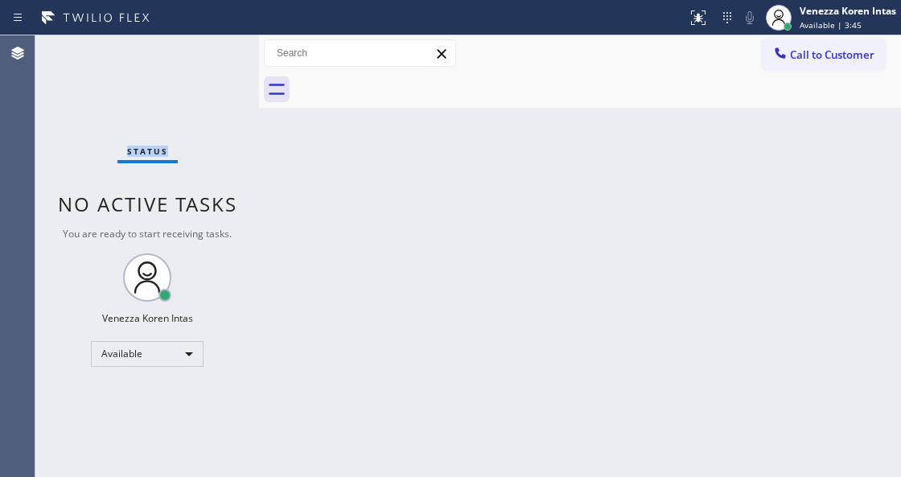
click at [209, 56] on div "Status No active tasks You are ready to start receiving tasks. Venezza Koren In…" at bounding box center [147, 256] width 224 height 442
click at [210, 56] on div "Status No active tasks You are ready to start receiving tasks. Venezza Koren In…" at bounding box center [147, 256] width 224 height 442
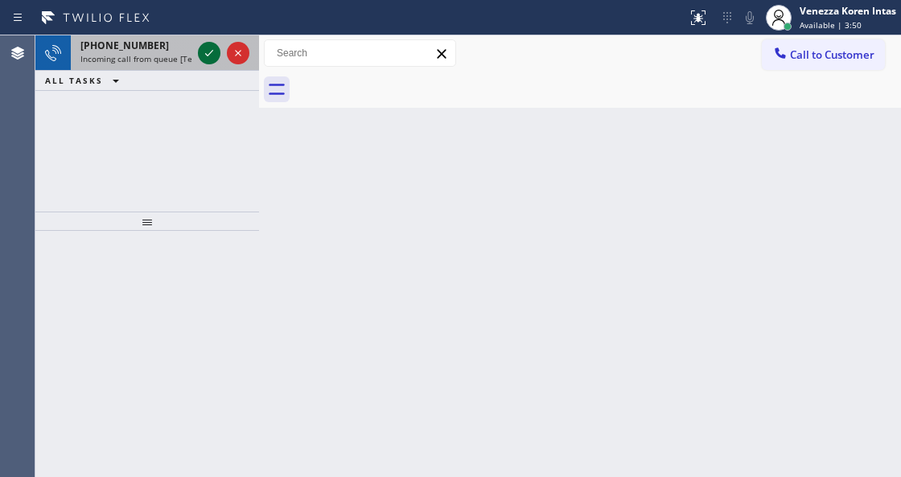
click at [210, 56] on icon at bounding box center [209, 52] width 19 height 19
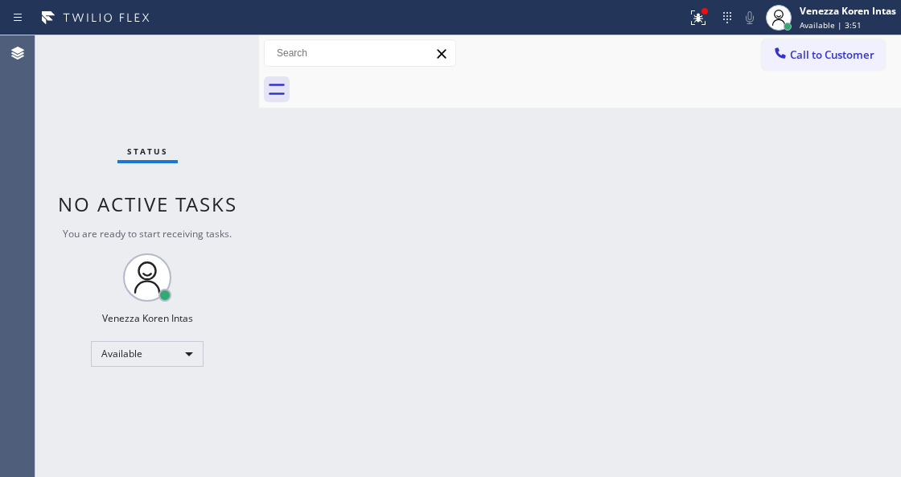
drag, startPoint x: 409, startPoint y: 301, endPoint x: 605, endPoint y: 217, distance: 213.4
click at [427, 299] on div "Back to Dashboard Change Sender ID Customers Technicians Select a contact Outbo…" at bounding box center [580, 256] width 642 height 442
click at [711, 19] on div at bounding box center [698, 17] width 35 height 19
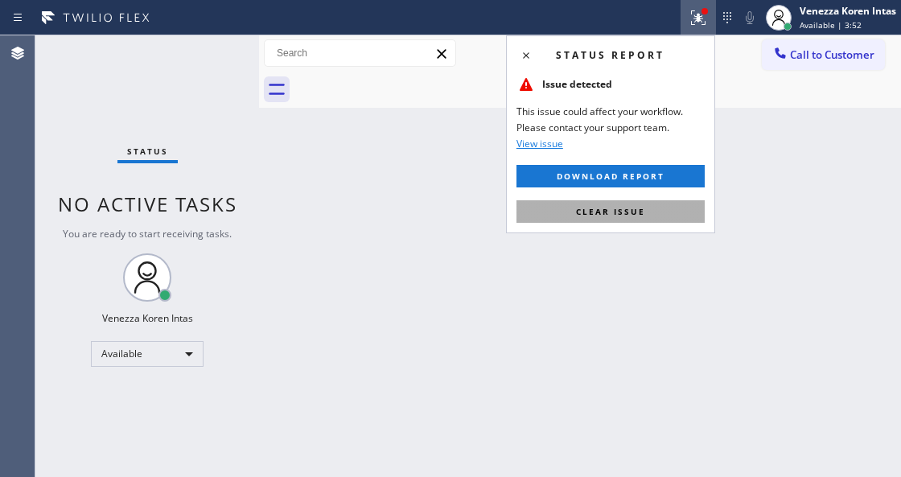
click at [653, 216] on button "Clear issue" at bounding box center [611, 211] width 188 height 23
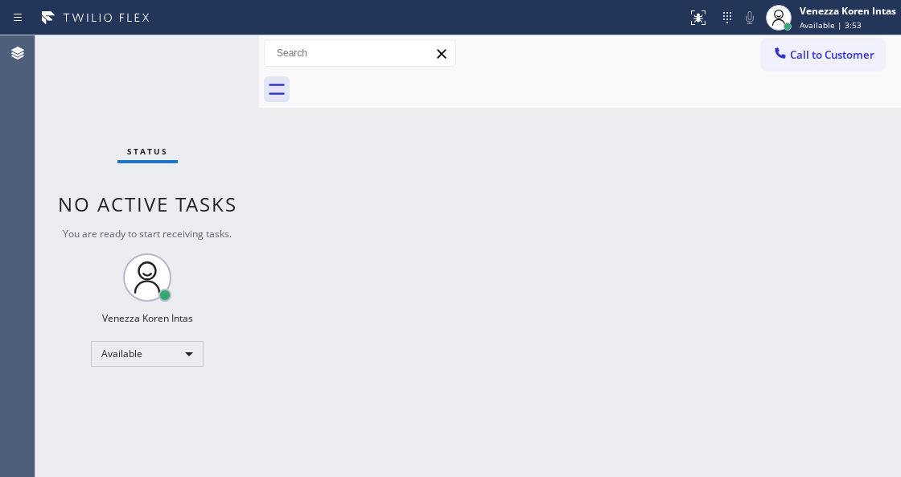
click at [264, 121] on div "Back to Dashboard Change Sender ID Customers Technicians Select a contact Outbo…" at bounding box center [580, 256] width 642 height 442
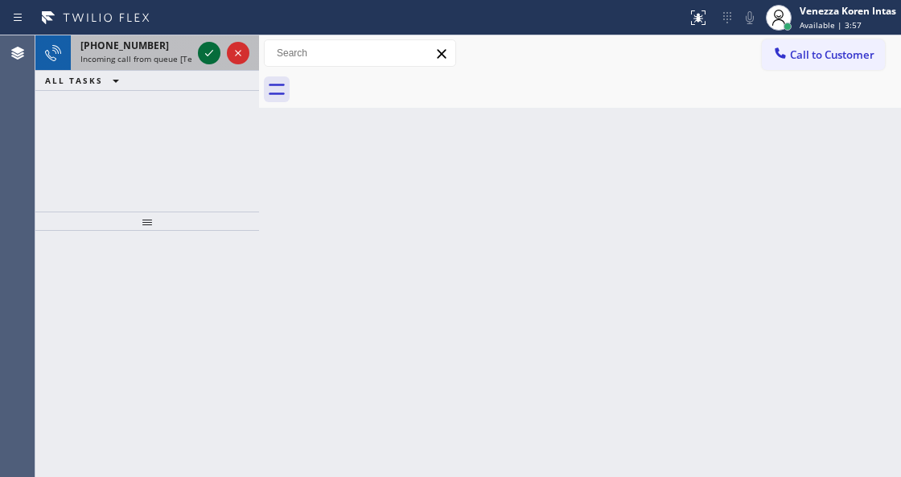
click at [203, 52] on icon at bounding box center [209, 52] width 19 height 19
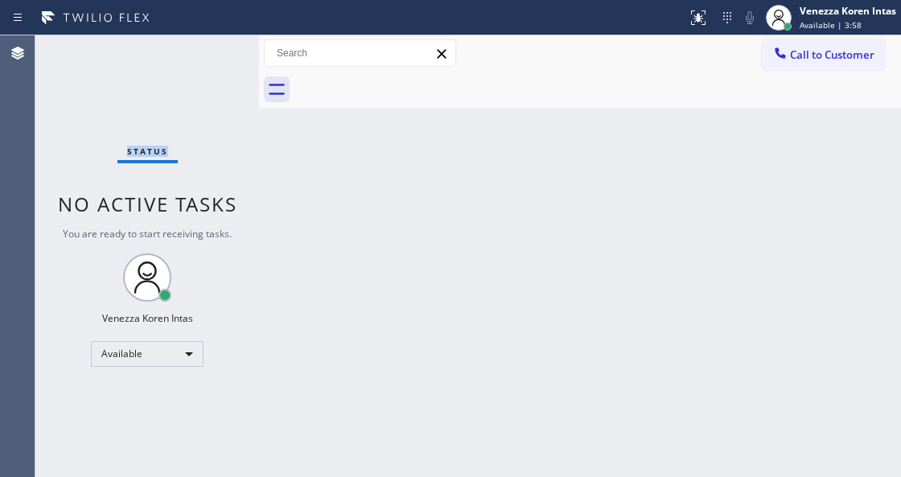
click at [203, 52] on div "Status No active tasks You are ready to start receiving tasks. Venezza Koren In…" at bounding box center [147, 256] width 224 height 442
click at [208, 58] on div "Status No active tasks You are ready to start receiving tasks. Venezza Koren In…" at bounding box center [147, 256] width 224 height 442
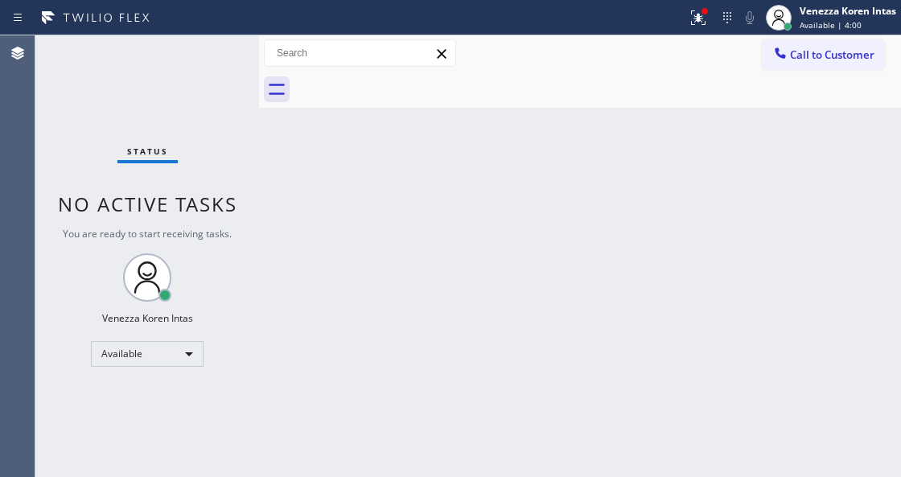
click at [208, 58] on div "Status No active tasks You are ready to start receiving tasks. Venezza Koren In…" at bounding box center [147, 256] width 224 height 442
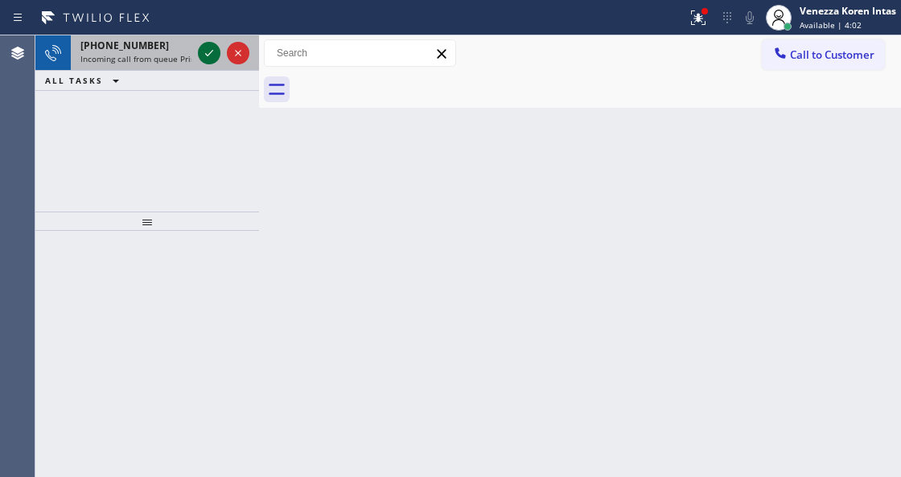
click at [207, 56] on icon at bounding box center [209, 53] width 8 height 6
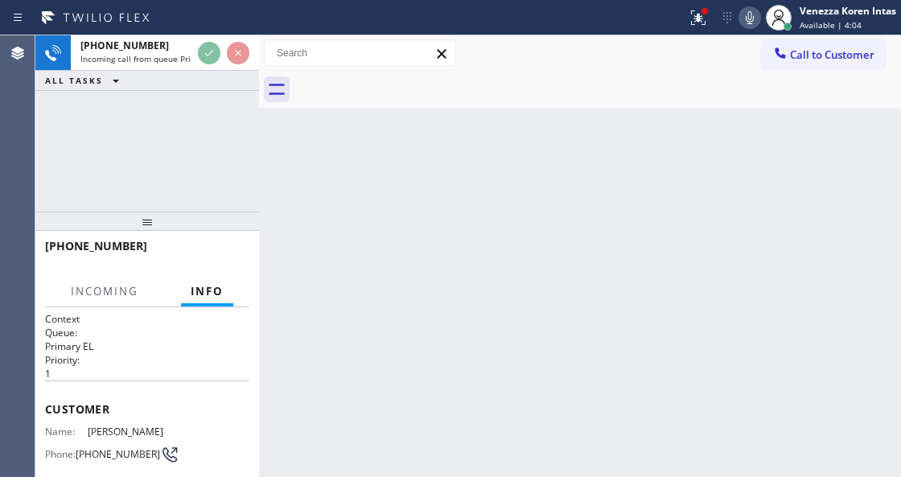
scroll to position [161, 0]
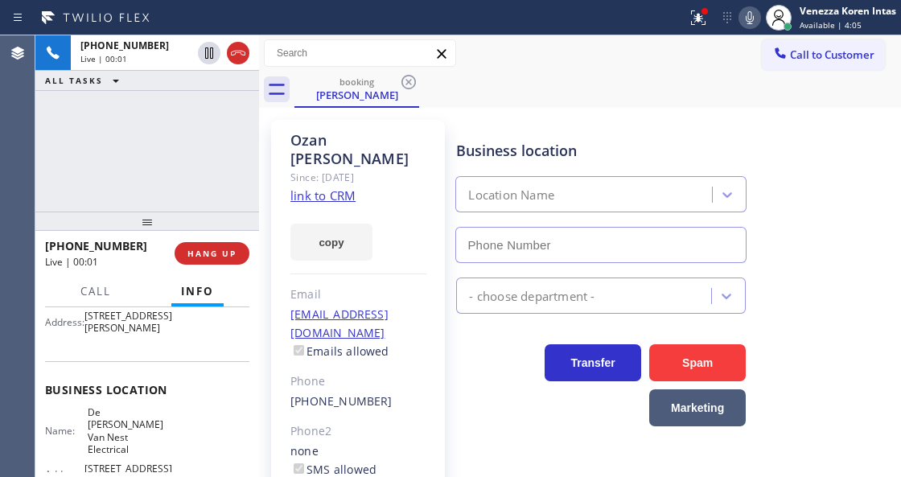
type input "(862) 356-5912"
click at [315, 188] on link "link to CRM" at bounding box center [323, 196] width 65 height 16
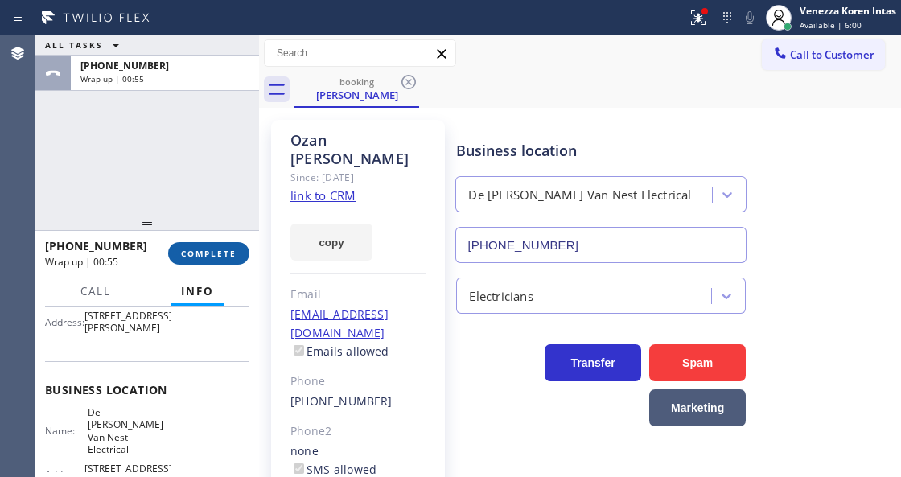
click at [230, 248] on button "COMPLETE" at bounding box center [208, 253] width 81 height 23
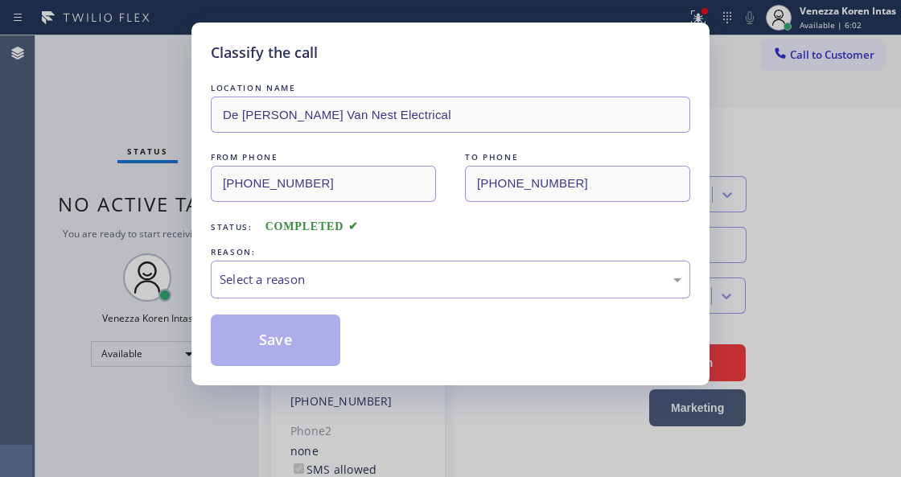
click at [353, 277] on div "Select a reason" at bounding box center [451, 279] width 462 height 19
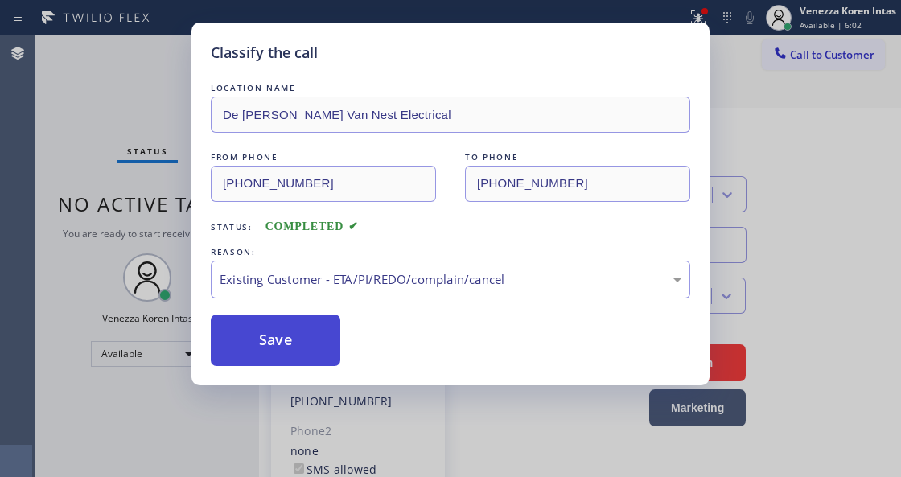
drag, startPoint x: 394, startPoint y: 379, endPoint x: 286, endPoint y: 340, distance: 113.8
click at [286, 340] on button "Save" at bounding box center [276, 341] width 130 height 52
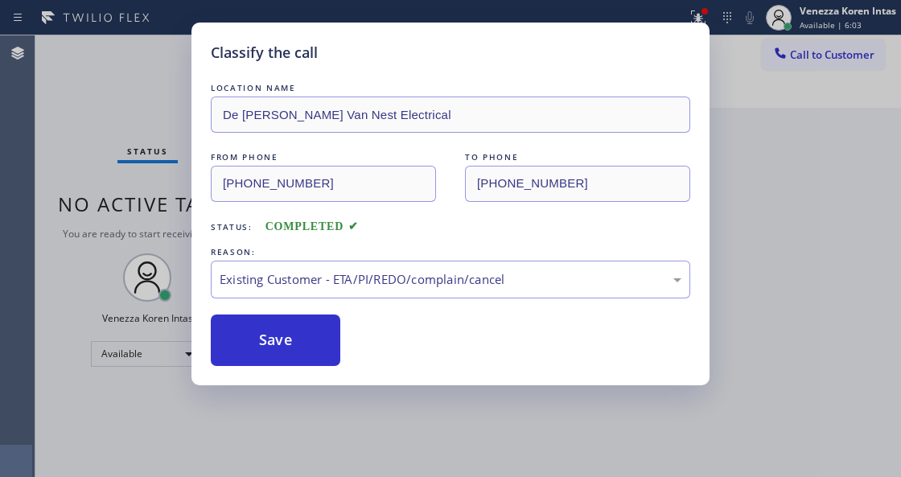
click at [141, 80] on div "Classify the call LOCATION NAME Same Day Subzero Repair Haltom City FROM PHONE …" at bounding box center [468, 256] width 866 height 442
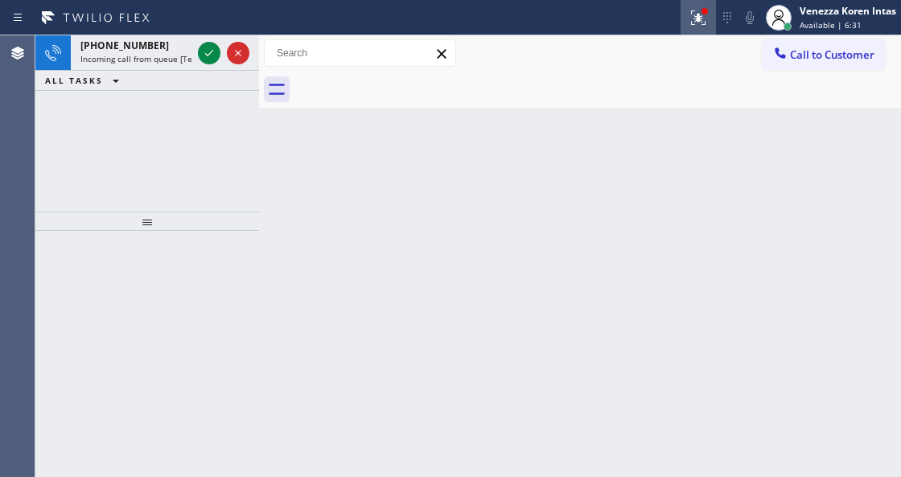
click at [708, 2] on button at bounding box center [698, 17] width 35 height 35
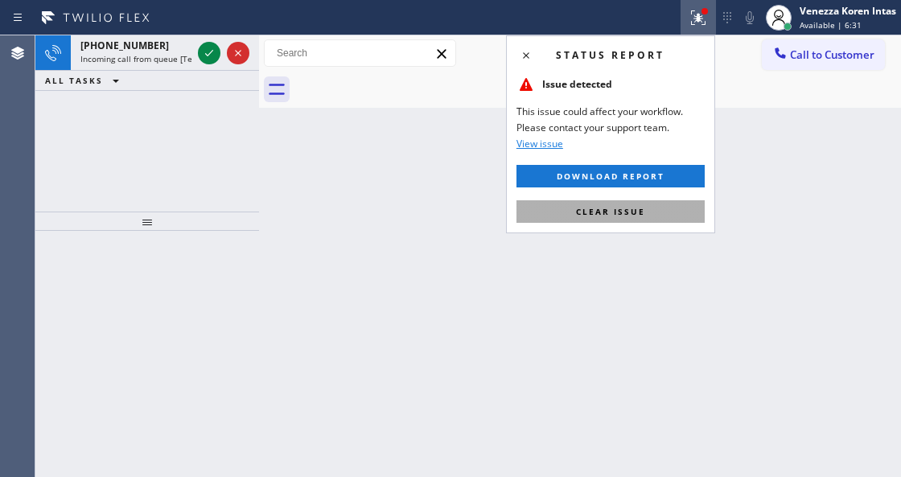
click at [641, 206] on span "Clear issue" at bounding box center [610, 211] width 69 height 11
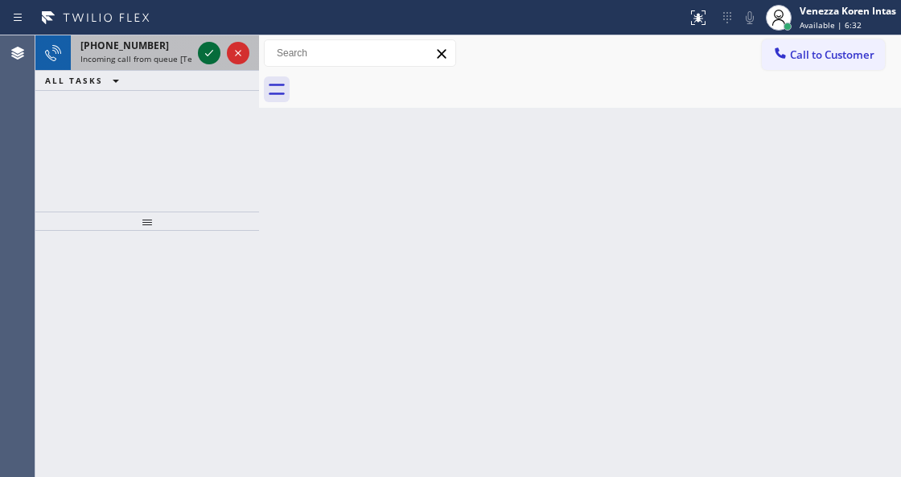
click at [208, 53] on icon at bounding box center [209, 52] width 19 height 19
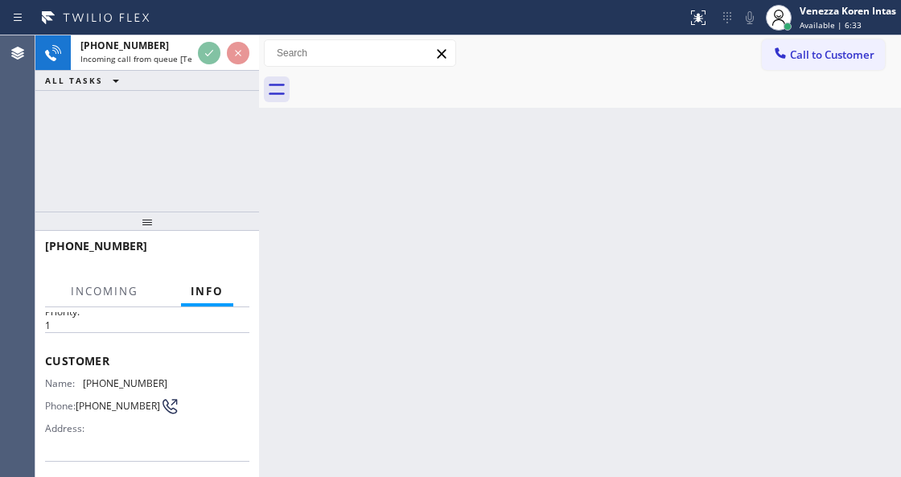
scroll to position [161, 0]
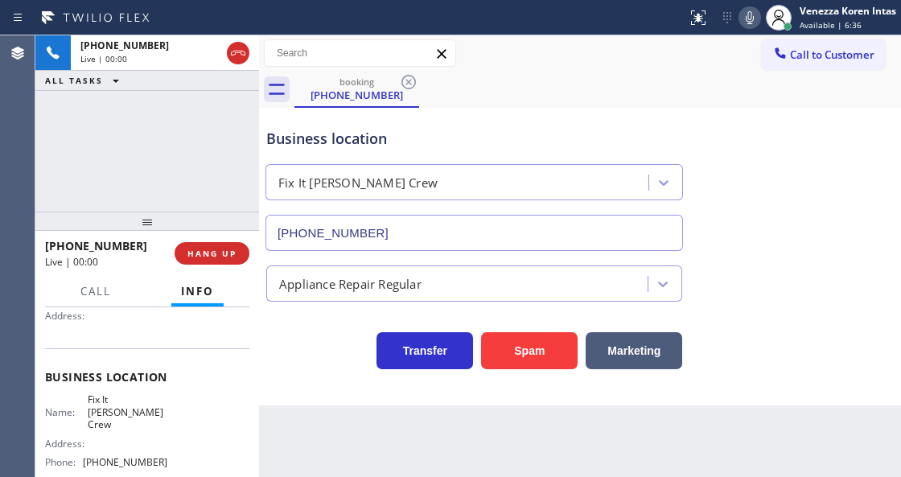
type input "(657) 553-2839"
drag, startPoint x: 237, startPoint y: 48, endPoint x: 278, endPoint y: 294, distance: 249.0
click at [237, 48] on icon at bounding box center [238, 52] width 19 height 19
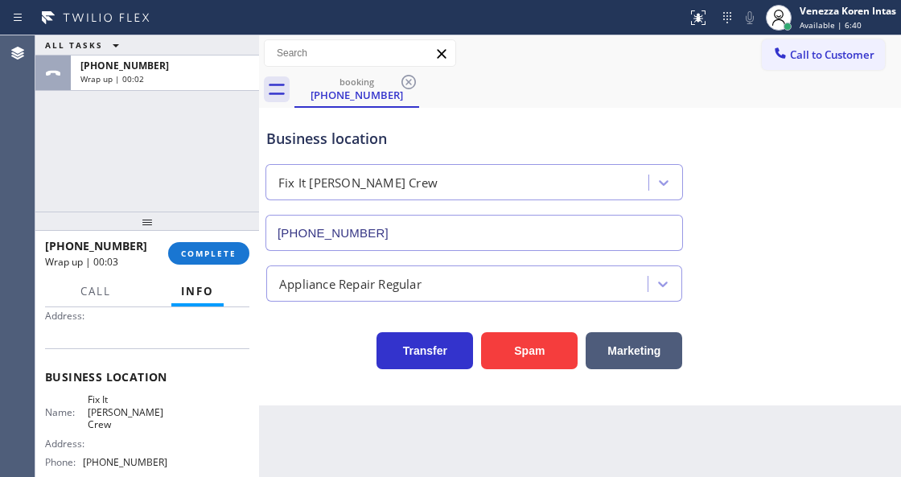
click at [202, 145] on div "ALL TASKS ALL TASKS ACTIVE TASKS TASKS IN WRAP UP +13232033207 Wrap up | 00:02" at bounding box center [147, 123] width 224 height 176
click at [398, 157] on div "Business location Fix It Felix Crew (657) 553-2839" at bounding box center [474, 181] width 422 height 139
click at [222, 243] on button "COMPLETE" at bounding box center [208, 253] width 81 height 23
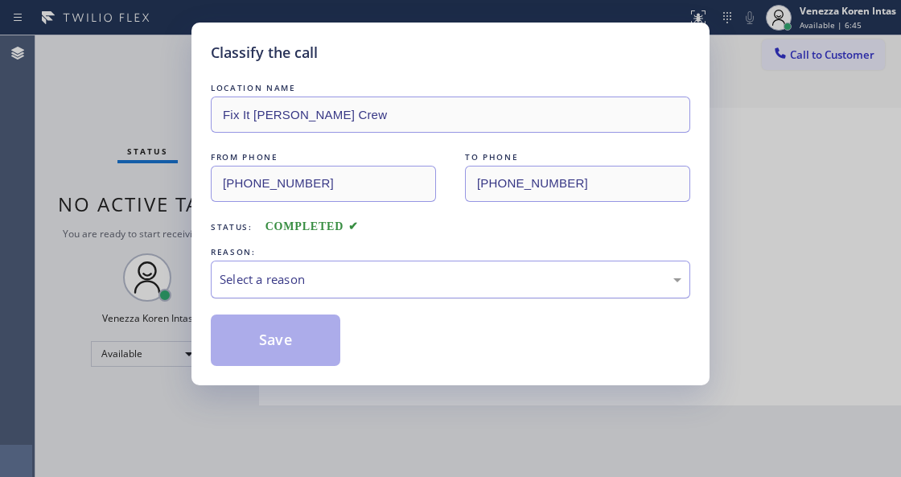
click at [342, 267] on div "Select a reason" at bounding box center [451, 280] width 480 height 38
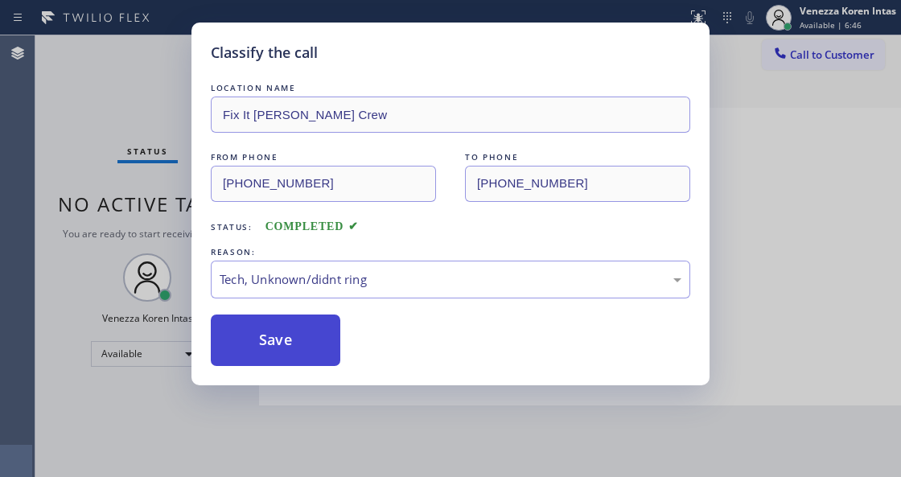
click at [309, 346] on button "Save" at bounding box center [276, 341] width 130 height 52
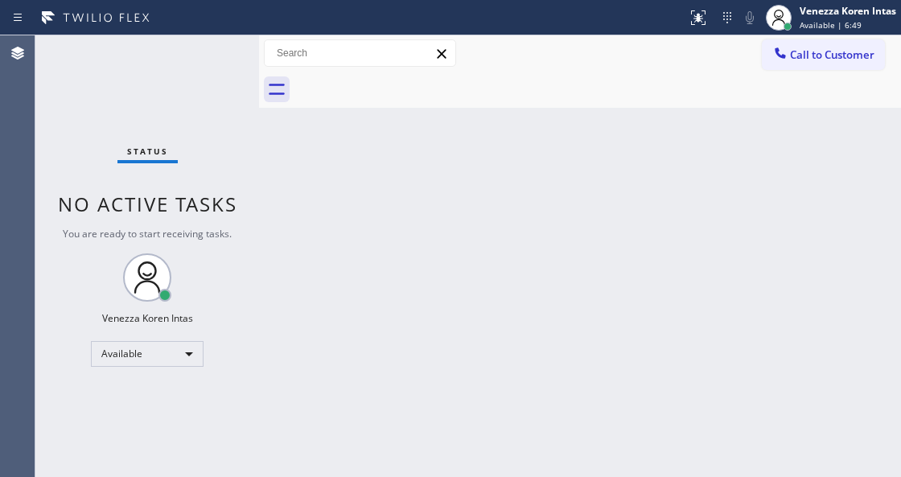
click at [225, 258] on div "Status No active tasks You are ready to start receiving tasks. Venezza Koren In…" at bounding box center [147, 256] width 224 height 442
drag, startPoint x: 200, startPoint y: 161, endPoint x: 187, endPoint y: 153, distance: 15.2
click at [198, 159] on div "Status No active tasks You are ready to start receiving tasks. Venezza Koren In…" at bounding box center [147, 256] width 224 height 442
drag, startPoint x: 236, startPoint y: 85, endPoint x: 224, endPoint y: 60, distance: 28.4
click at [236, 85] on div "Status No active tasks You are ready to start receiving tasks. Venezza Koren In…" at bounding box center [147, 256] width 224 height 442
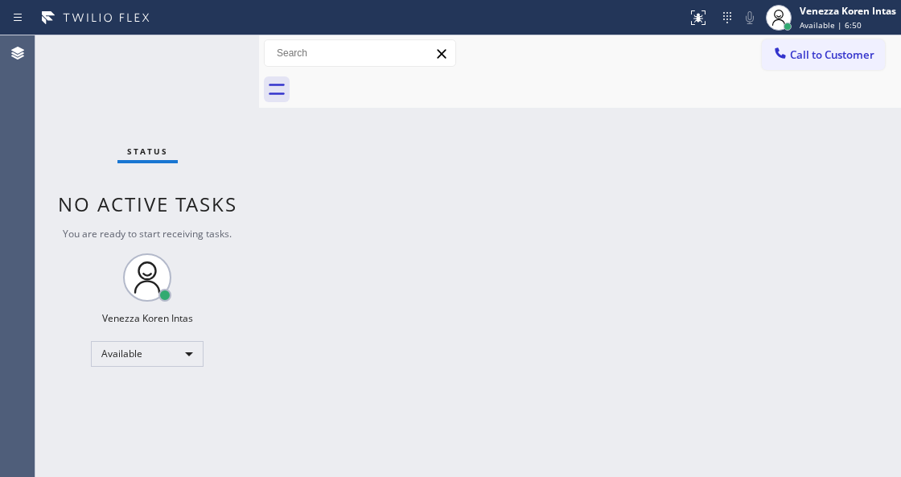
click at [219, 53] on div "Status No active tasks You are ready to start receiving tasks. Venezza Koren In…" at bounding box center [147, 256] width 224 height 442
click at [229, 118] on div "Status No active tasks You are ready to start receiving tasks. Venezza Koren In…" at bounding box center [147, 256] width 224 height 442
click at [235, 50] on div "Status No active tasks You are ready to start receiving tasks. Venezza Koren In…" at bounding box center [147, 256] width 224 height 442
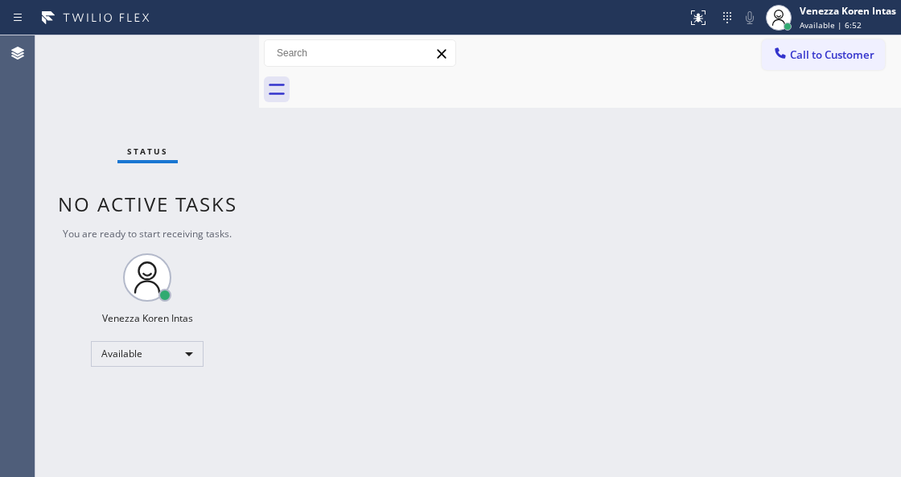
click at [229, 52] on div "Status No active tasks You are ready to start receiving tasks. Venezza Koren In…" at bounding box center [147, 256] width 224 height 442
click at [295, 149] on div "Back to Dashboard Change Sender ID Customers Technicians Select a contact Outbo…" at bounding box center [580, 256] width 642 height 442
drag, startPoint x: 437, startPoint y: 180, endPoint x: 437, endPoint y: 221, distance: 41.0
click at [437, 187] on div "Back to Dashboard Change Sender ID Customers Technicians Select a contact Outbo…" at bounding box center [580, 256] width 642 height 442
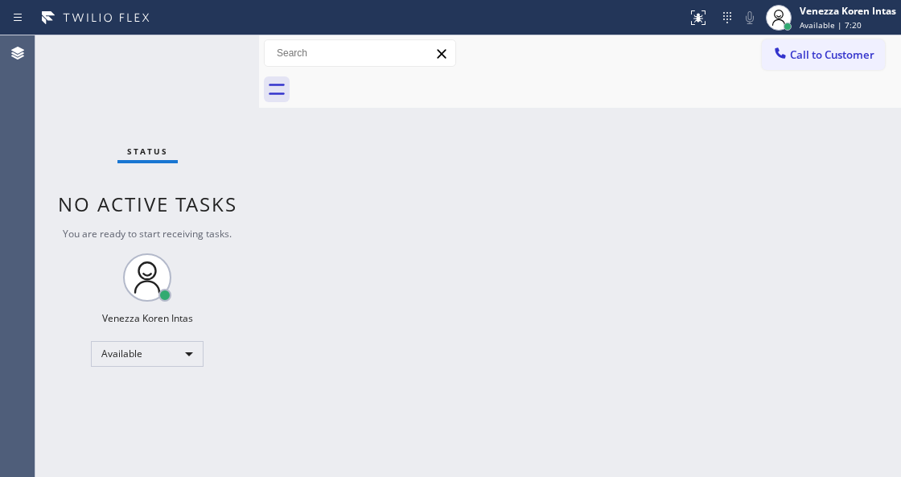
drag, startPoint x: 220, startPoint y: 85, endPoint x: 239, endPoint y: 164, distance: 81.0
click at [220, 85] on div "Status No active tasks You are ready to start receiving tasks. Venezza Koren In…" at bounding box center [147, 256] width 224 height 442
drag, startPoint x: 221, startPoint y: 45, endPoint x: 209, endPoint y: 53, distance: 14.5
click at [220, 45] on div "Status No active tasks You are ready to start receiving tasks. Venezza Koren In…" at bounding box center [147, 256] width 224 height 442
click at [209, 53] on div "Status No active tasks You are ready to start receiving tasks. Venezza Koren In…" at bounding box center [147, 256] width 224 height 442
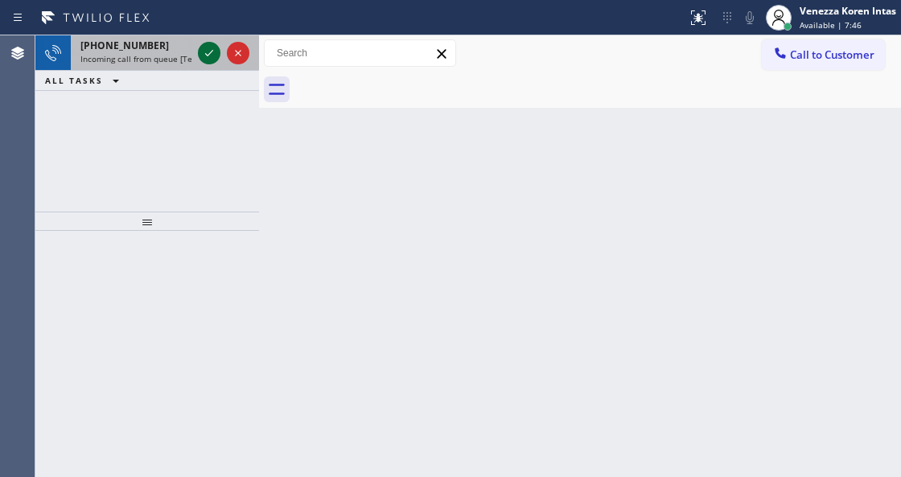
click at [204, 52] on icon at bounding box center [209, 52] width 19 height 19
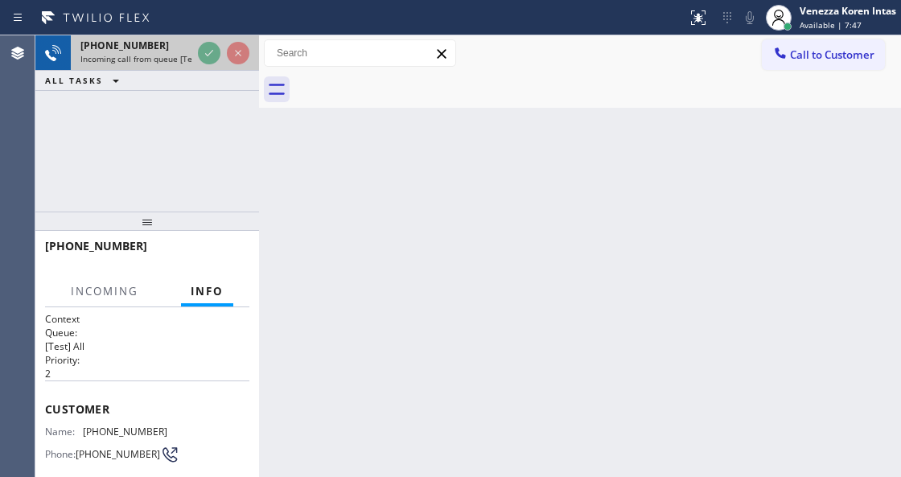
drag, startPoint x: 221, startPoint y: 50, endPoint x: 235, endPoint y: 244, distance: 194.4
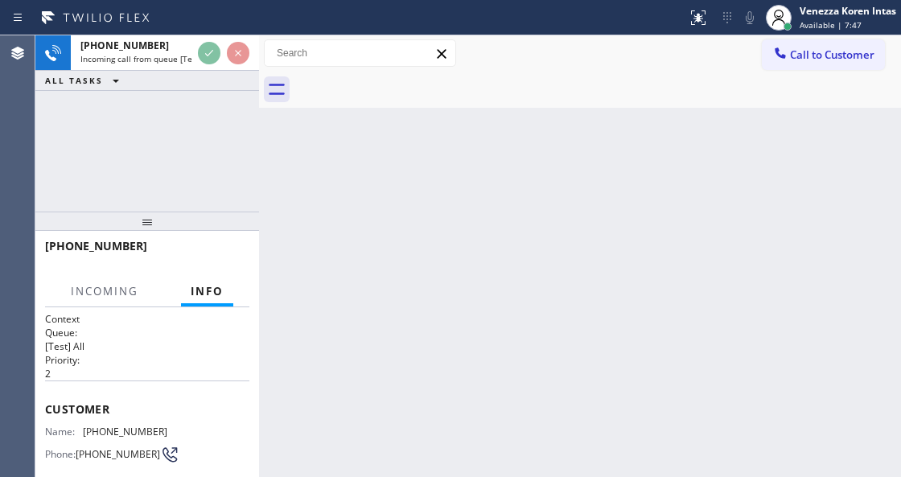
click at [222, 50] on div at bounding box center [224, 52] width 58 height 35
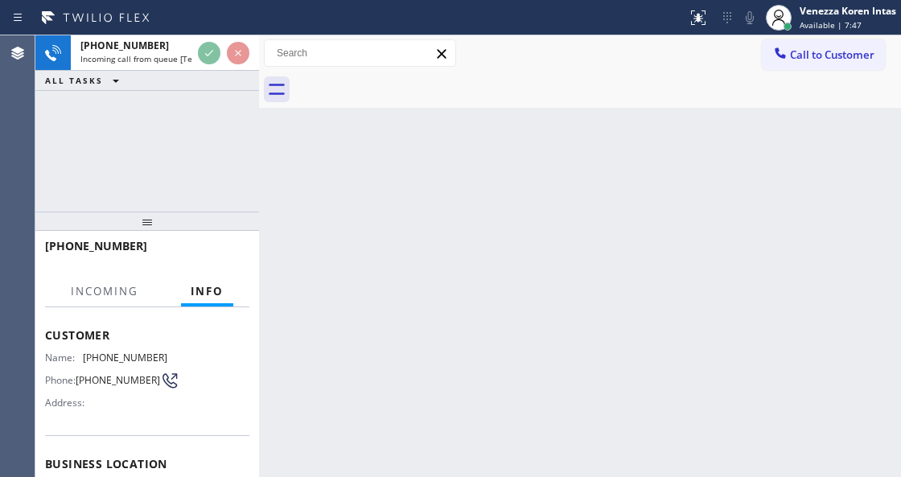
scroll to position [161, 0]
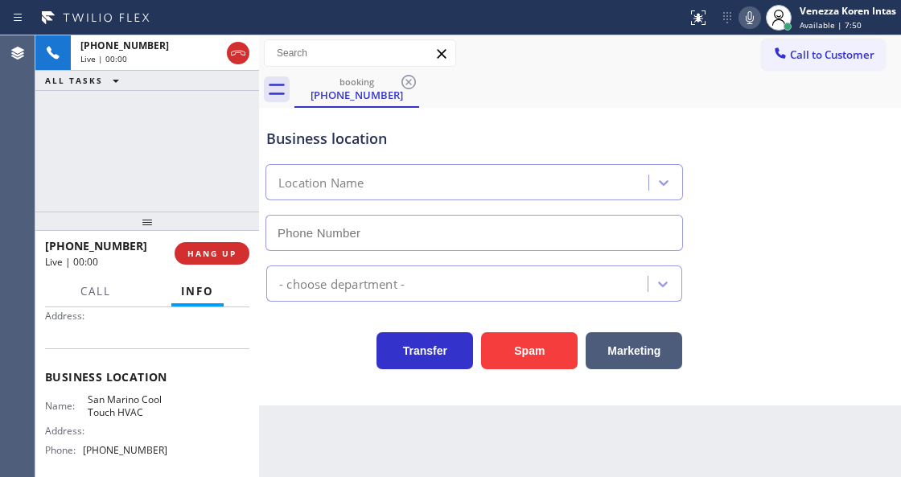
type input "(626) 539-2921"
click at [497, 119] on div "Business location San Marino Cool Touch HVAC (626) 539-2921" at bounding box center [474, 181] width 422 height 139
click at [501, 52] on div "Call to Customer Outbound call Location Search location Your caller id phone nu…" at bounding box center [580, 53] width 642 height 28
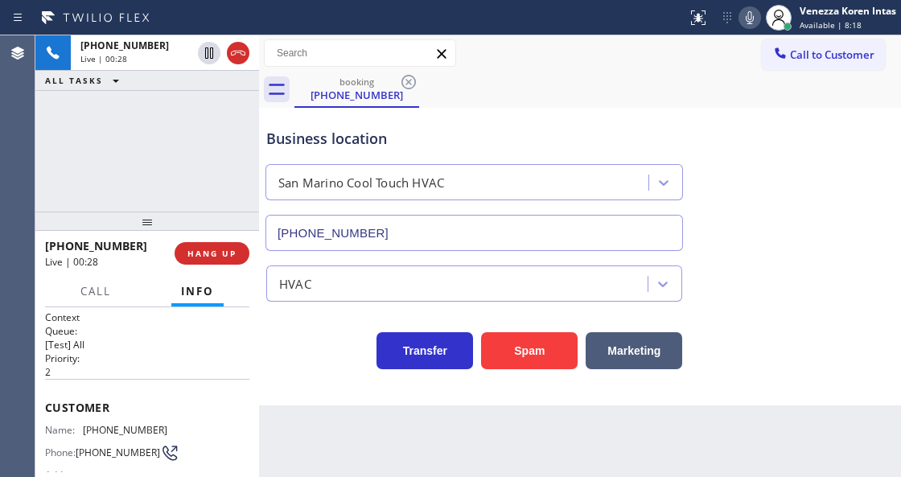
scroll to position [0, 0]
click at [756, 11] on icon at bounding box center [749, 17] width 19 height 19
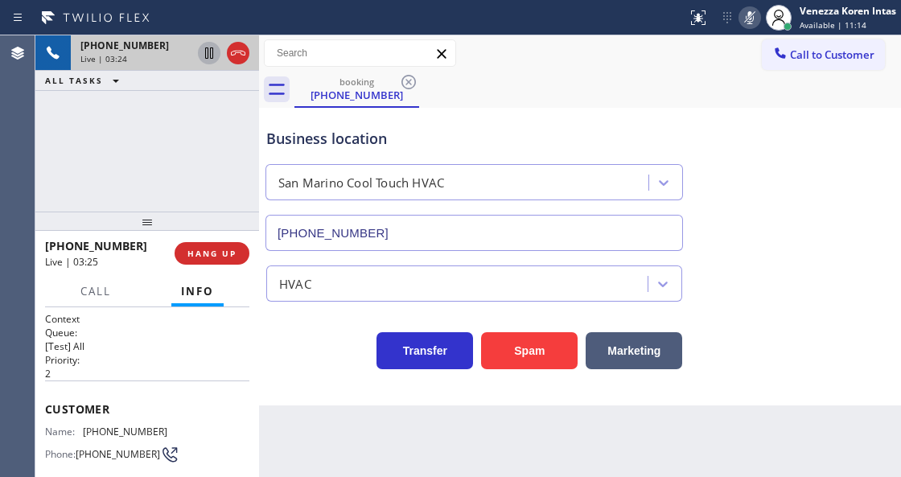
click at [206, 50] on icon at bounding box center [209, 52] width 19 height 19
click at [747, 22] on icon at bounding box center [749, 17] width 19 height 19
click at [210, 53] on icon at bounding box center [209, 52] width 11 height 11
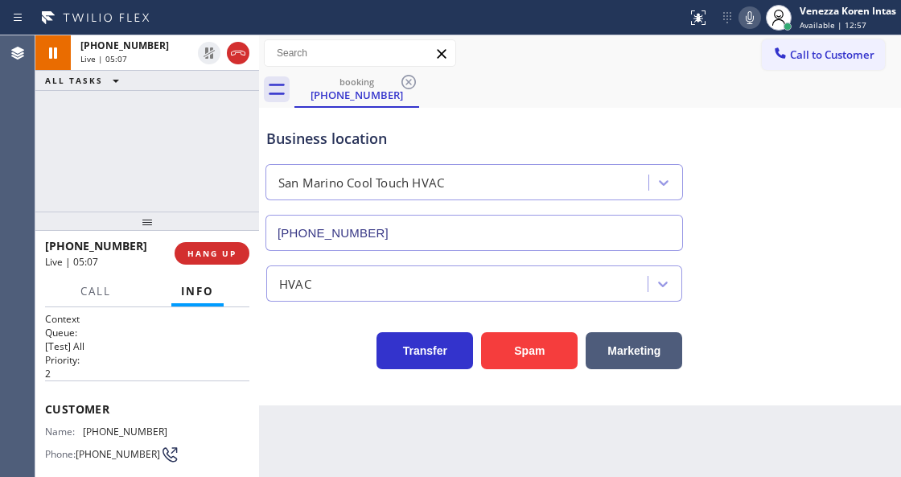
click at [513, 118] on div "Business location San Marino Cool Touch HVAC (626) 539-2921" at bounding box center [474, 181] width 422 height 139
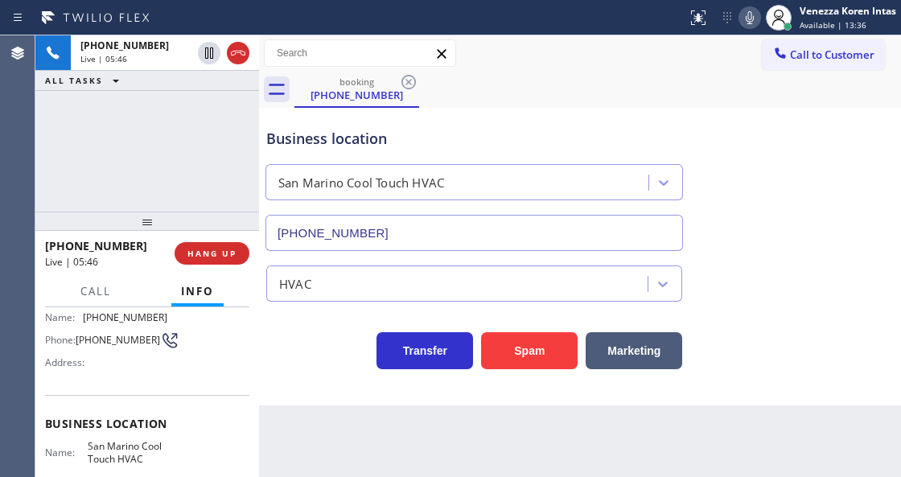
scroll to position [161, 0]
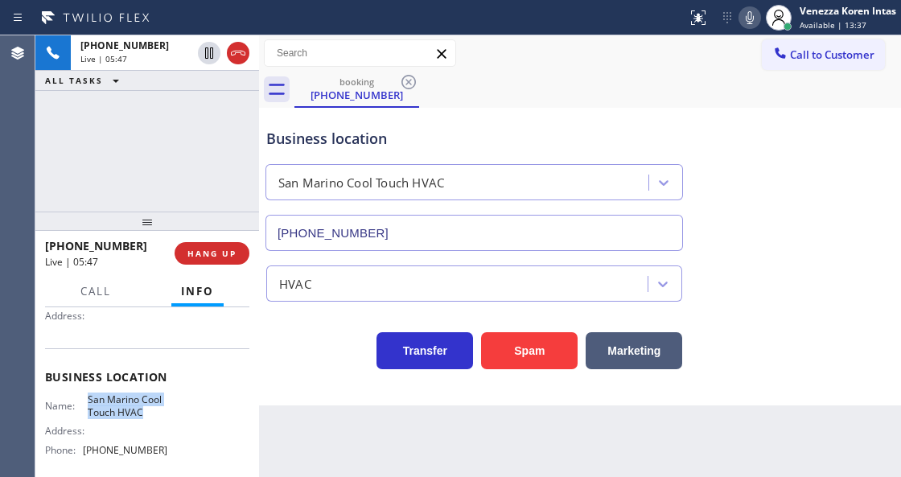
drag, startPoint x: 85, startPoint y: 399, endPoint x: 145, endPoint y: 422, distance: 63.7
click at [145, 422] on div "Name: San Marino Cool Touch HVAC Address: Phone: (626) 539-2921" at bounding box center [106, 428] width 122 height 69
copy span "San Marino Cool Touch HVAC"
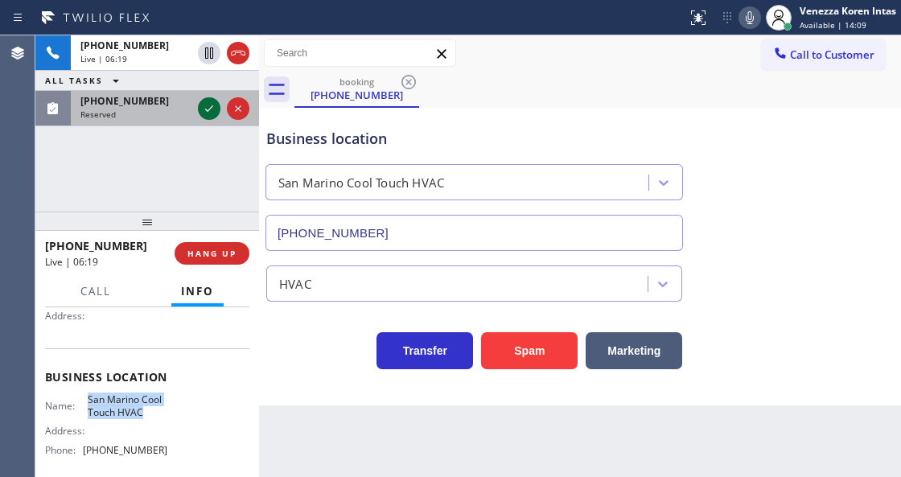
click at [207, 109] on icon at bounding box center [209, 108] width 8 height 6
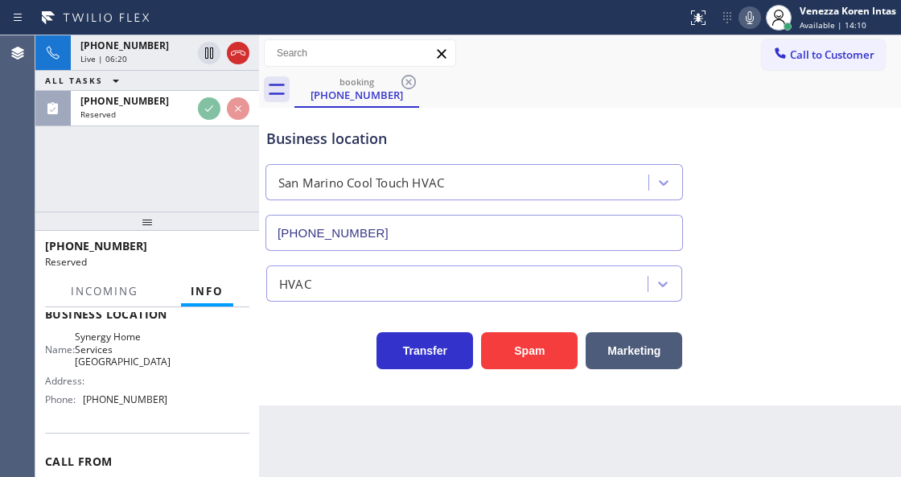
scroll to position [319, 0]
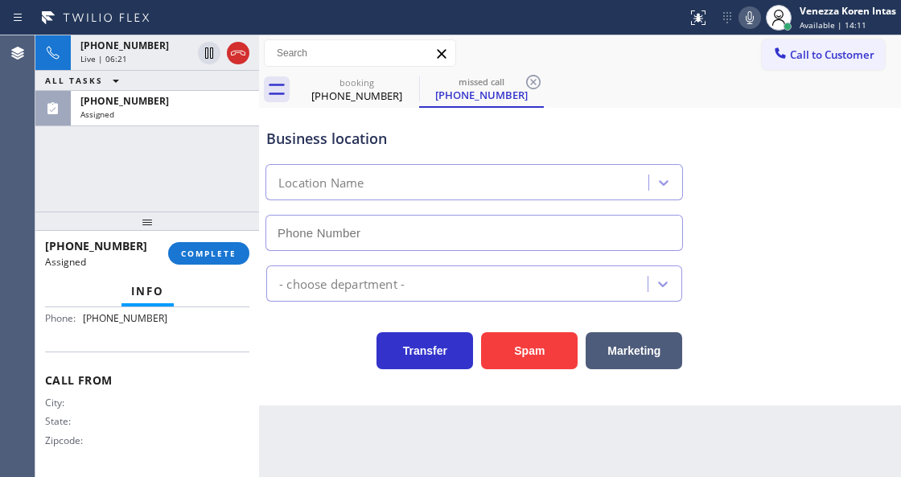
drag, startPoint x: 225, startPoint y: 238, endPoint x: 225, endPoint y: 249, distance: 11.3
click at [225, 238] on div "(800) 276-3571 Assigned COMPLETE" at bounding box center [147, 254] width 204 height 42
type input "(714) 360-0306"
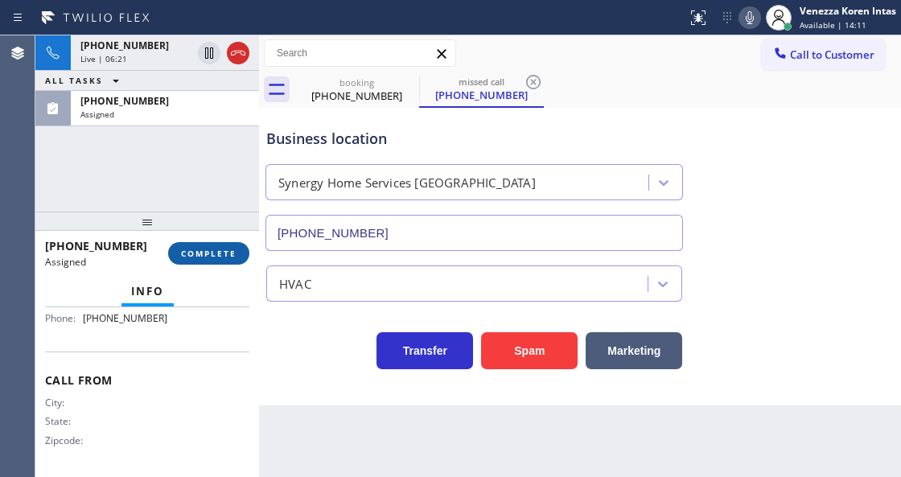
click at [225, 249] on span "COMPLETE" at bounding box center [209, 253] width 56 height 11
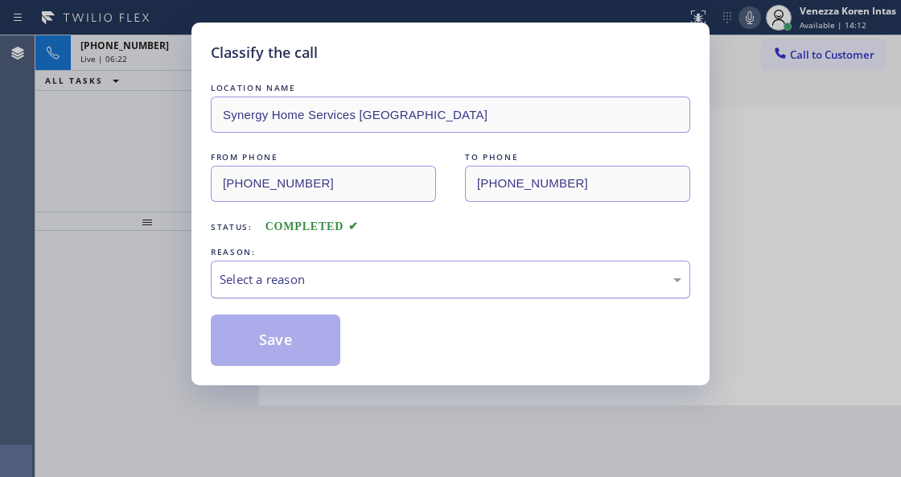
click at [362, 289] on div "Select a reason" at bounding box center [451, 279] width 462 height 19
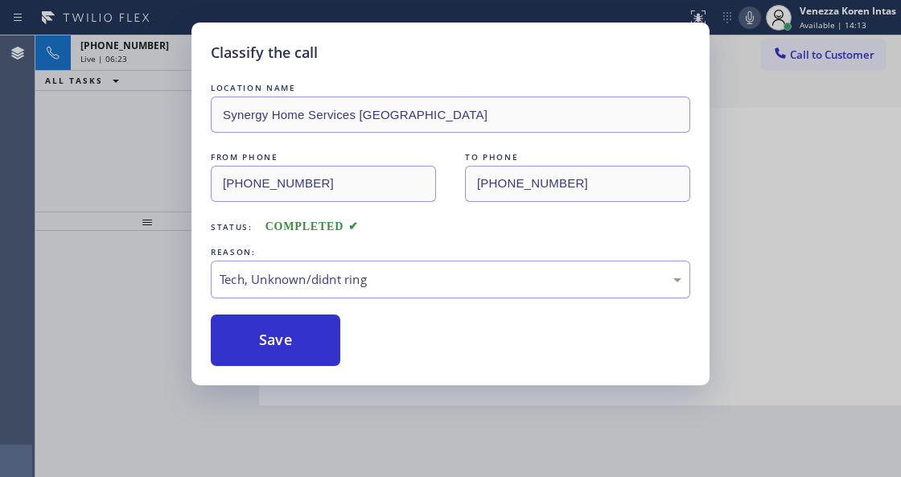
drag, startPoint x: 329, startPoint y: 348, endPoint x: 377, endPoint y: 389, distance: 62.2
click at [329, 348] on button "Save" at bounding box center [276, 341] width 130 height 52
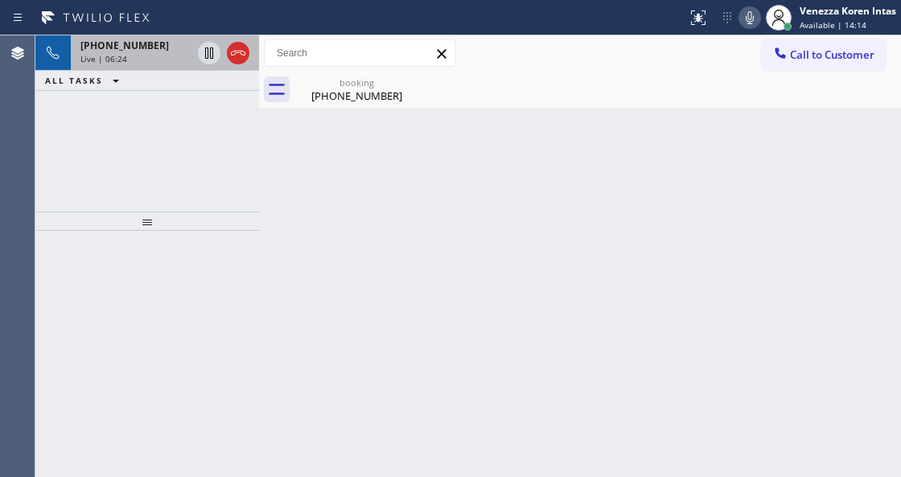
click at [128, 49] on span "+16266443380" at bounding box center [124, 46] width 89 height 14
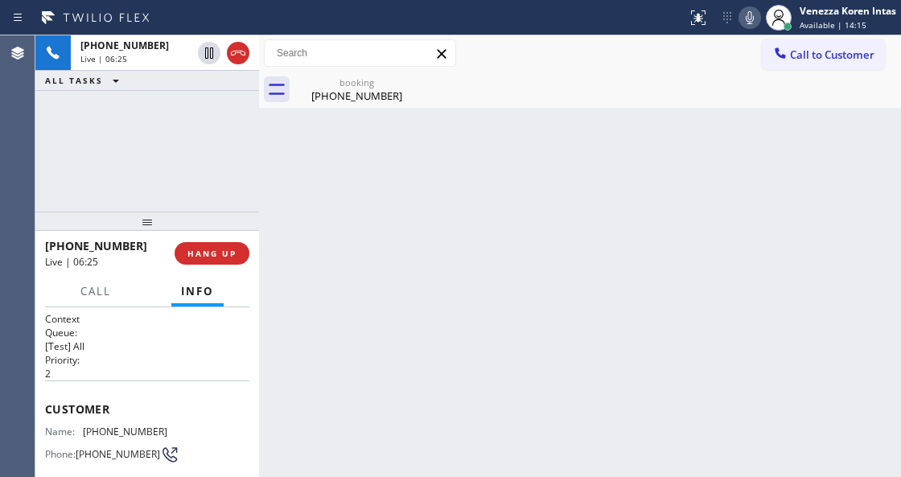
click at [291, 68] on div "Call to Customer Outbound call Location Search location Your caller id phone nu…" at bounding box center [580, 53] width 642 height 36
click at [328, 80] on div "booking" at bounding box center [357, 82] width 122 height 12
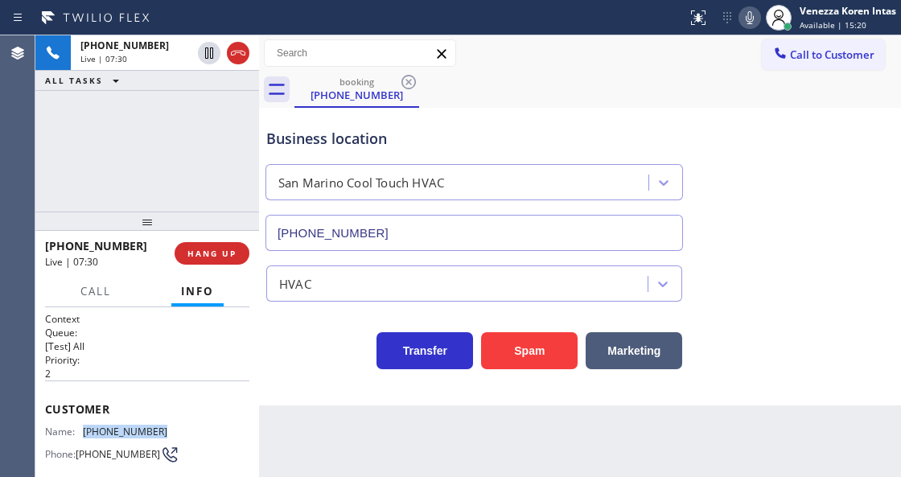
drag, startPoint x: 172, startPoint y: 422, endPoint x: 86, endPoint y: 427, distance: 86.2
click at [86, 427] on div "Name: (626) 644-3380 Phone: (626) 644-3380 Address:" at bounding box center [147, 458] width 204 height 64
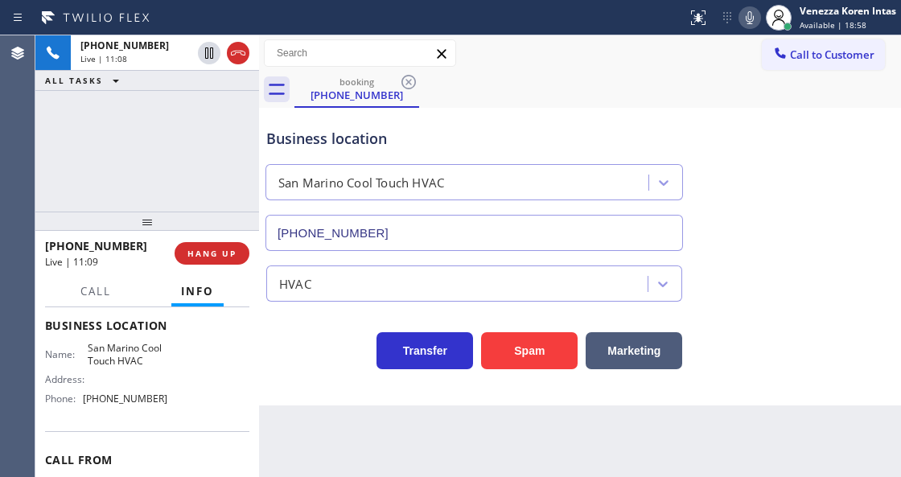
scroll to position [161, 0]
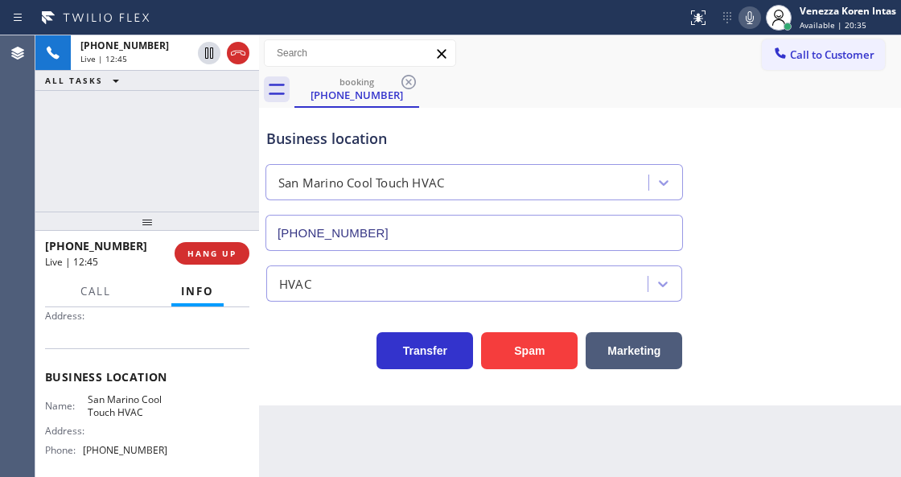
click at [501, 43] on div "Call to Customer Outbound call Location Search location Your caller id phone nu…" at bounding box center [580, 53] width 642 height 28
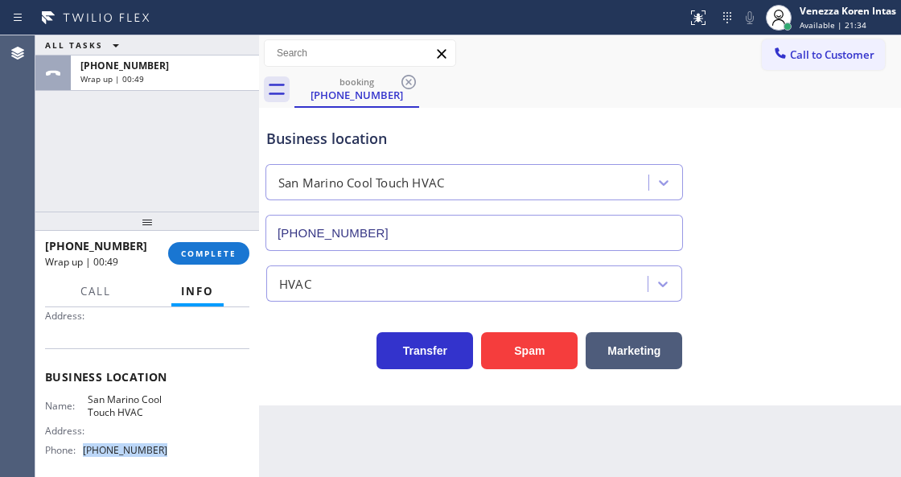
drag, startPoint x: 170, startPoint y: 452, endPoint x: 87, endPoint y: 454, distance: 82.9
click at [87, 454] on div "Name: San Marino Cool Touch HVAC Address: Phone: (626) 539-2921" at bounding box center [147, 428] width 204 height 69
click at [227, 258] on span "COMPLETE" at bounding box center [209, 253] width 56 height 11
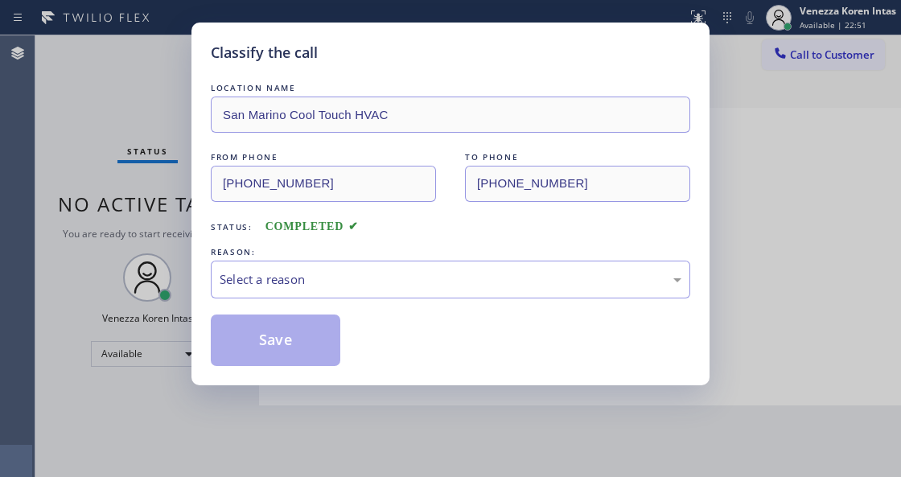
click at [338, 286] on div "Select a reason" at bounding box center [451, 279] width 462 height 19
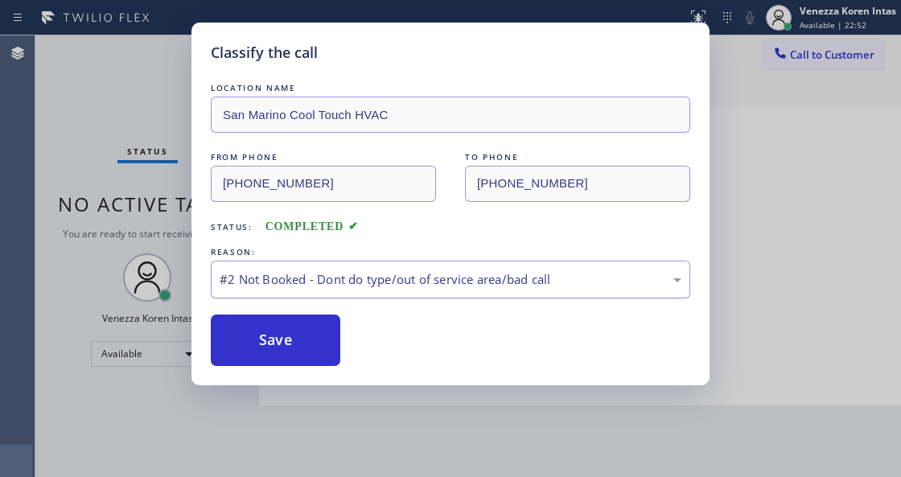
click at [349, 270] on div "#2 Not Booked - Dont do type/out of service area/bad call" at bounding box center [451, 280] width 480 height 38
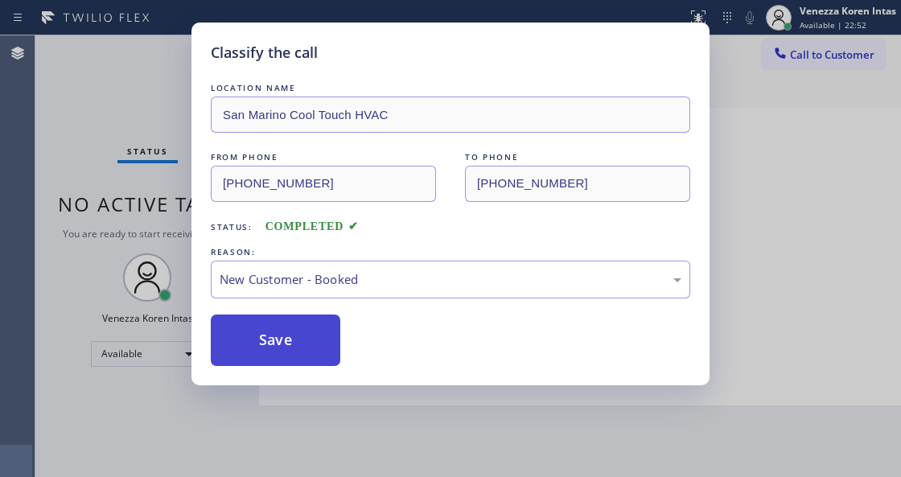
click at [314, 329] on button "Save" at bounding box center [276, 341] width 130 height 52
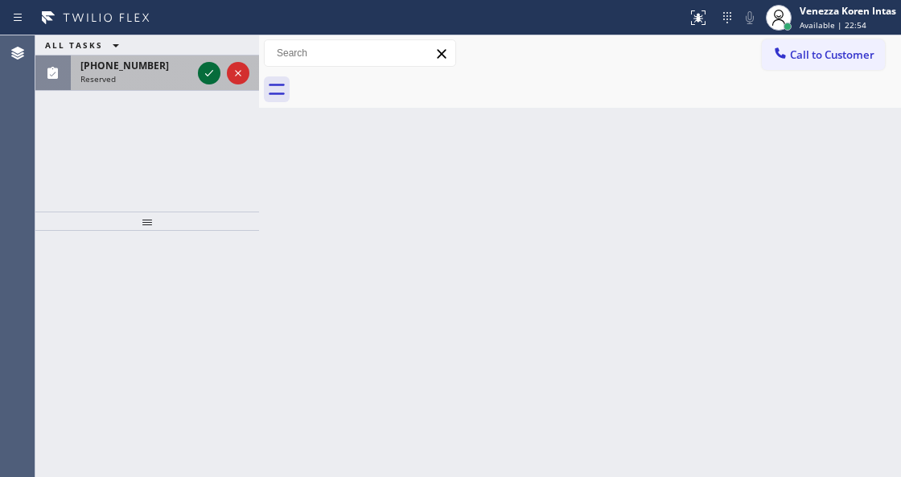
click at [213, 77] on icon at bounding box center [209, 73] width 19 height 19
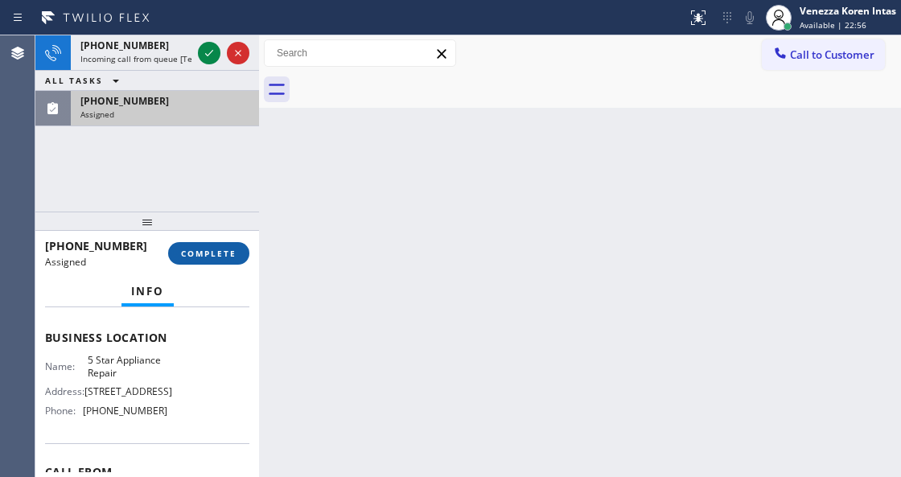
scroll to position [201, 0]
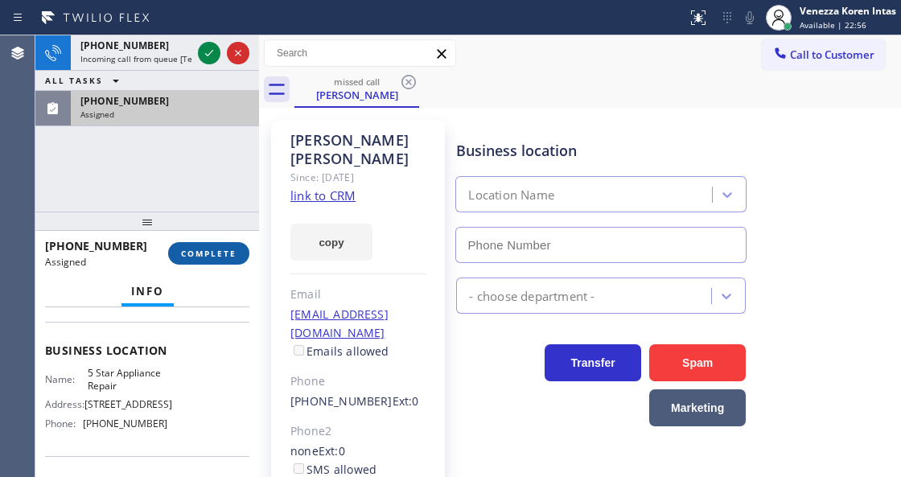
click at [225, 248] on span "COMPLETE" at bounding box center [209, 253] width 56 height 11
type input "[PHONE_NUMBER]"
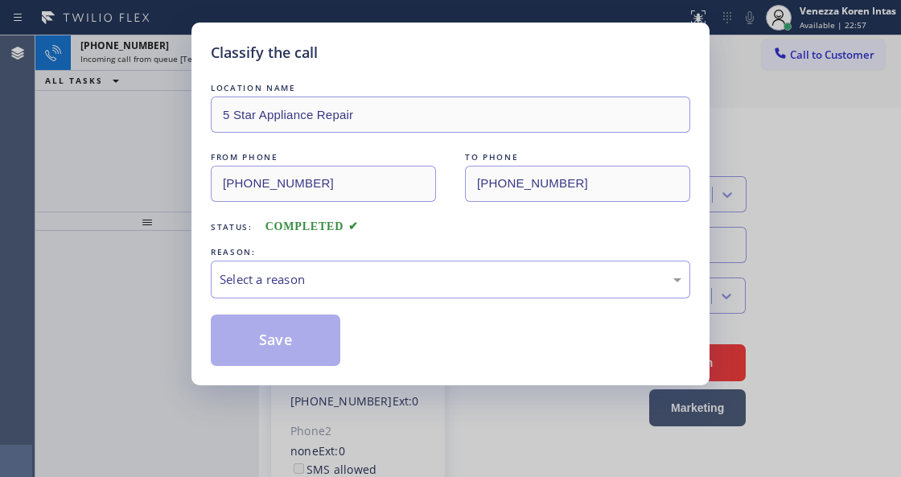
click at [317, 306] on div "LOCATION NAME 5 Star Appliance Repair FROM PHONE (310) 663-3662 TO PHONE (855) …" at bounding box center [451, 223] width 480 height 286
click at [325, 299] on div "Select a reason" at bounding box center [451, 280] width 480 height 38
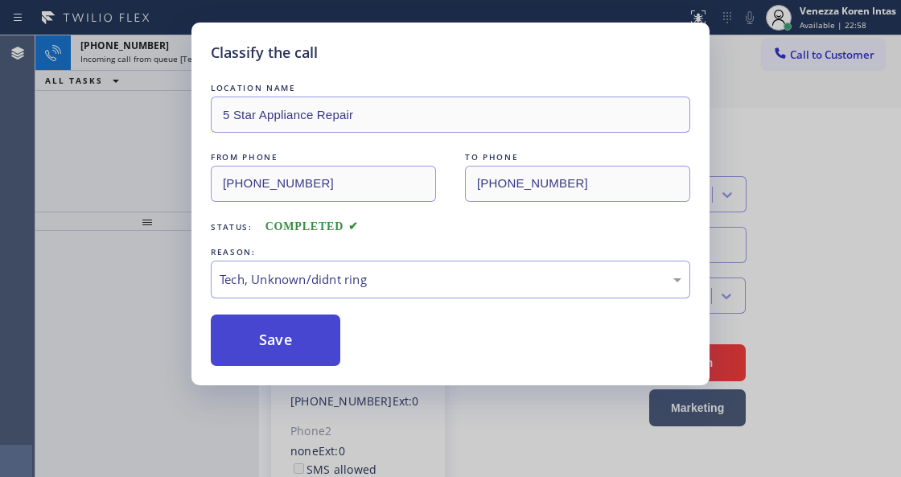
click at [322, 350] on button "Save" at bounding box center [276, 341] width 130 height 52
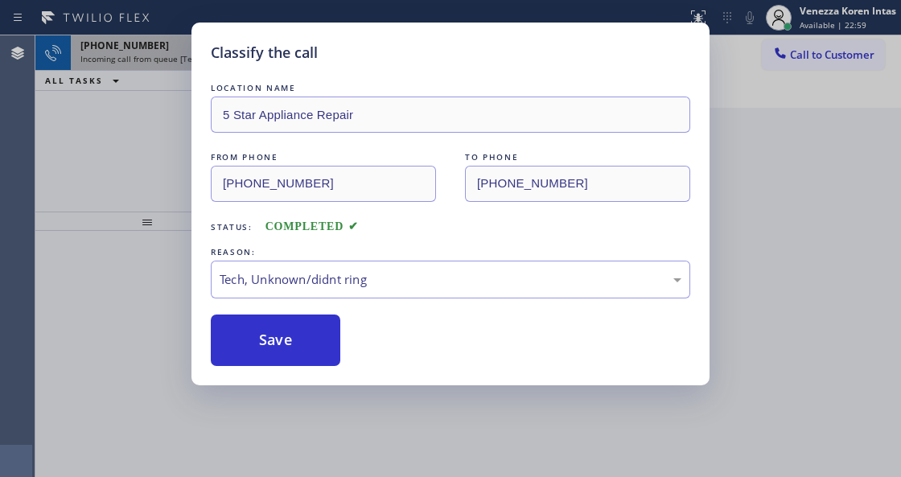
click at [203, 52] on icon at bounding box center [209, 52] width 19 height 19
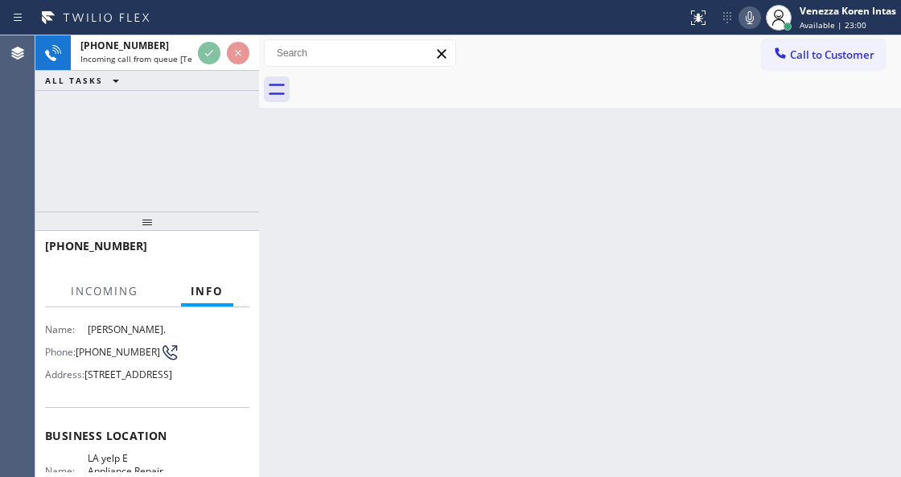
scroll to position [161, 0]
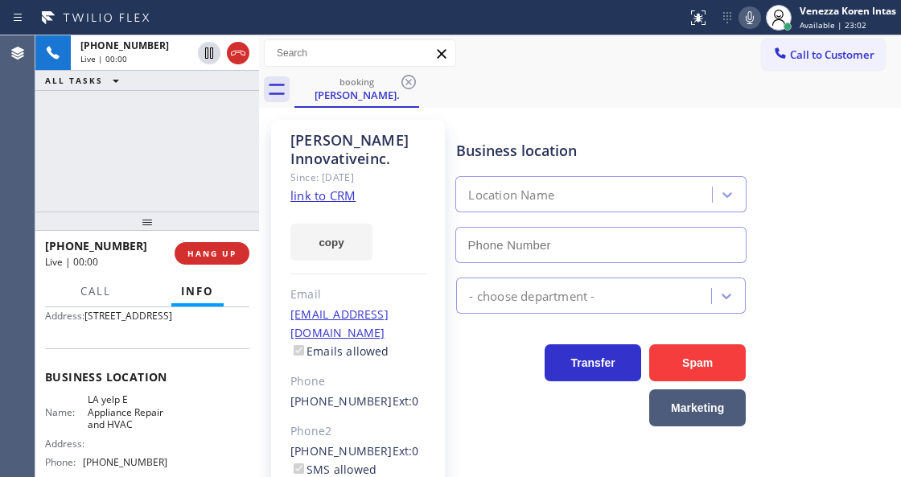
type input "(855) 900-0095"
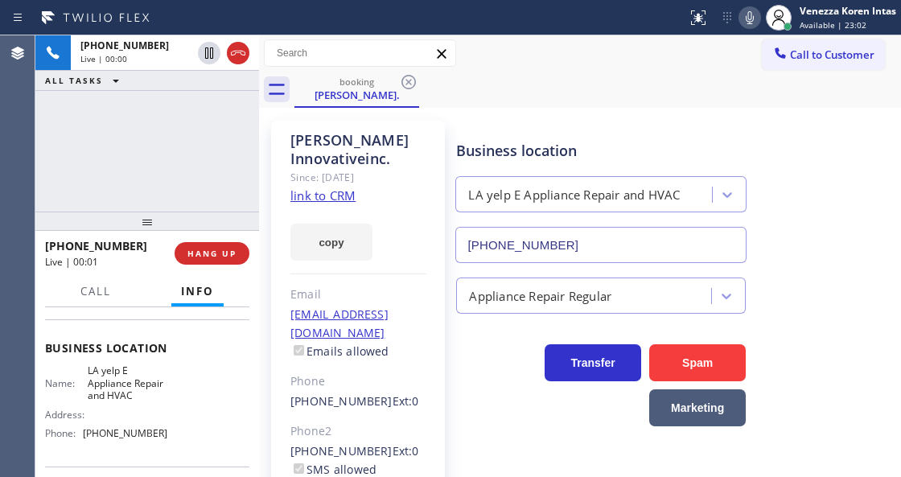
scroll to position [214, 0]
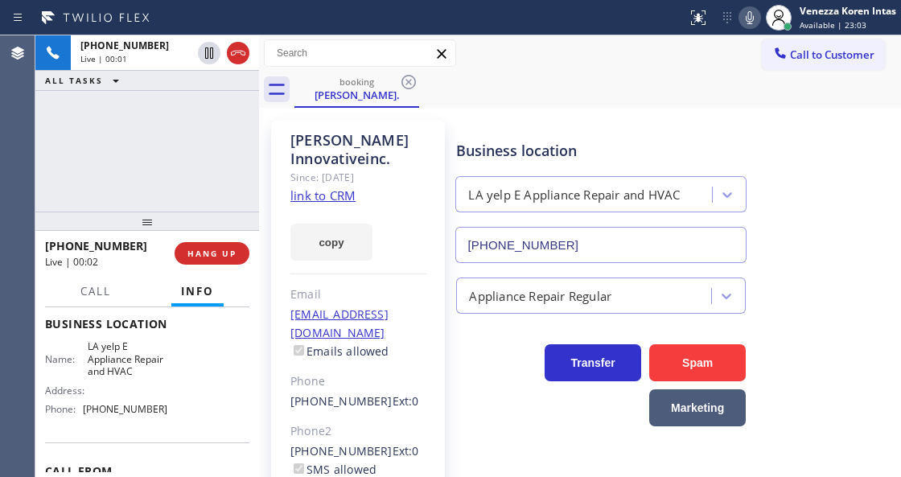
click at [322, 200] on link "link to CRM" at bounding box center [323, 196] width 65 height 16
click at [491, 89] on div "booking Danny Innovativeinc." at bounding box center [598, 90] width 607 height 36
click at [753, 21] on icon at bounding box center [749, 17] width 19 height 19
click at [748, 16] on icon at bounding box center [749, 17] width 19 height 19
click at [229, 192] on div "+18183556213 Live | 01:12 ALL TASKS ALL TASKS ACTIVE TASKS TASKS IN WRAP UP" at bounding box center [147, 123] width 224 height 176
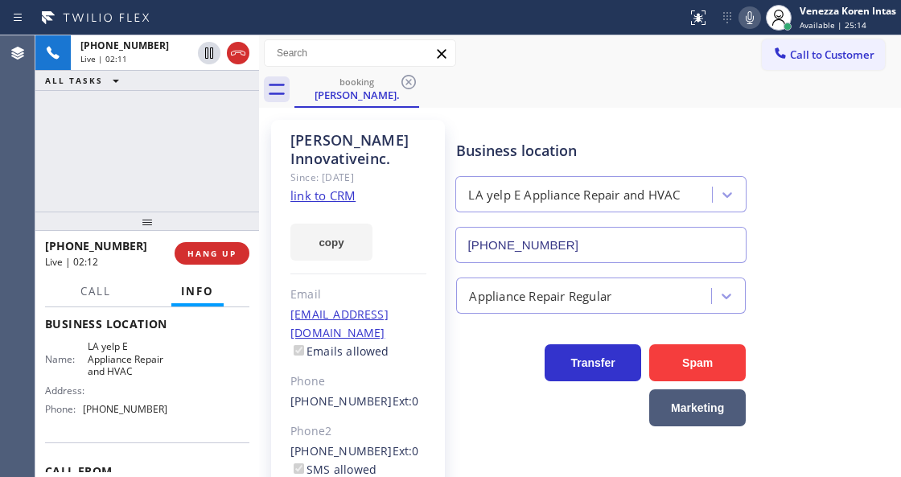
click at [757, 29] on div "Status report No issues detected If you experience an issue, please download th…" at bounding box center [791, 17] width 220 height 35
click at [742, 26] on icon at bounding box center [749, 17] width 19 height 19
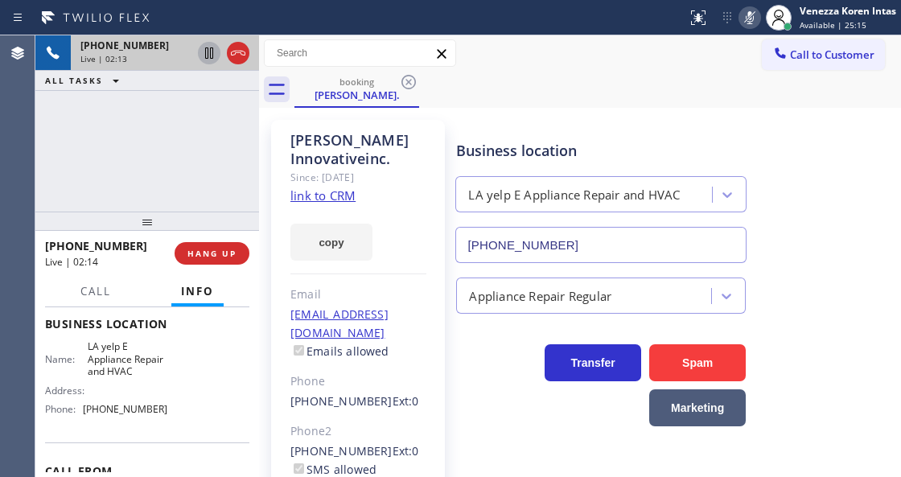
click at [206, 55] on icon at bounding box center [209, 52] width 19 height 19
click at [757, 19] on icon at bounding box center [749, 17] width 19 height 19
click at [206, 55] on icon at bounding box center [209, 52] width 11 height 11
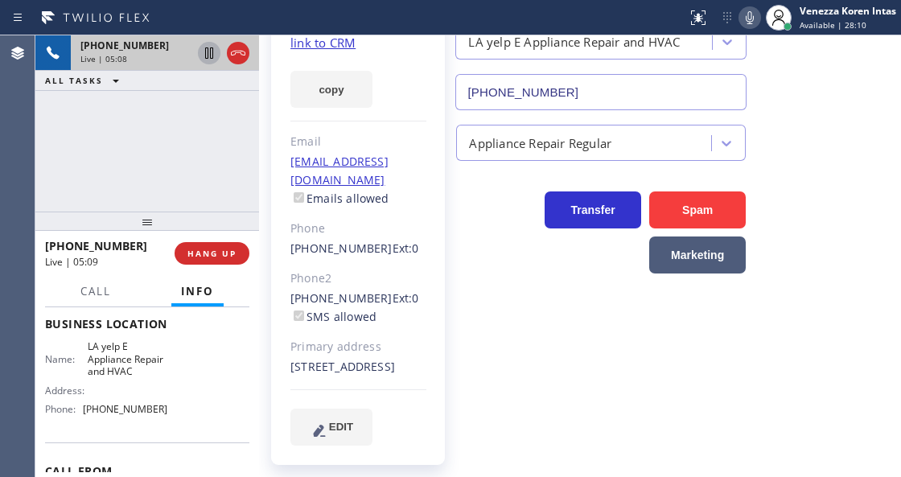
click at [124, 175] on div "+18183556213 Live | 05:08 ALL TASKS ALL TASKS ACTIVE TASKS TASKS IN WRAP UP" at bounding box center [147, 123] width 224 height 176
click at [238, 148] on div "+18183556213 Live | 05:09 ALL TASKS ALL TASKS ACTIVE TASKS TASKS IN WRAP UP" at bounding box center [147, 123] width 224 height 176
click at [747, 2] on div "Status report No issues detected If you experience an issue, please download th…" at bounding box center [791, 17] width 220 height 35
drag, startPoint x: 747, startPoint y: 14, endPoint x: 771, endPoint y: 47, distance: 40.2
click at [748, 15] on icon at bounding box center [749, 17] width 19 height 19
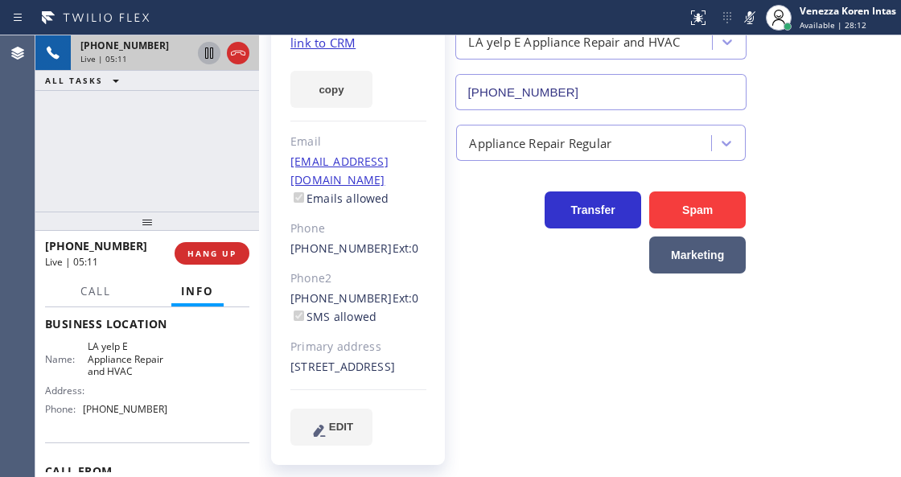
drag, startPoint x: 860, startPoint y: 172, endPoint x: 492, endPoint y: 347, distance: 407.1
click at [859, 172] on div "Transfer Spam Marketing" at bounding box center [675, 217] width 444 height 113
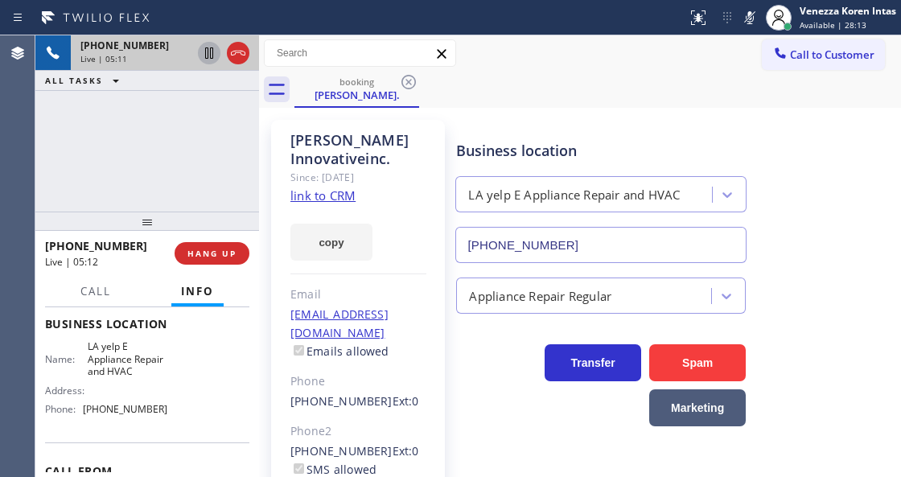
click at [591, 79] on div "booking Danny Innovativeinc." at bounding box center [598, 90] width 607 height 36
click at [748, 14] on icon at bounding box center [750, 17] width 8 height 13
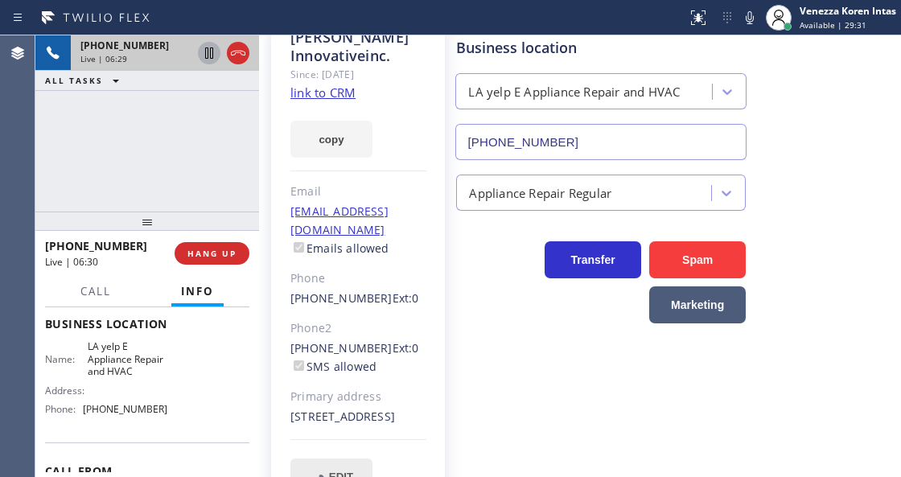
scroll to position [107, 0]
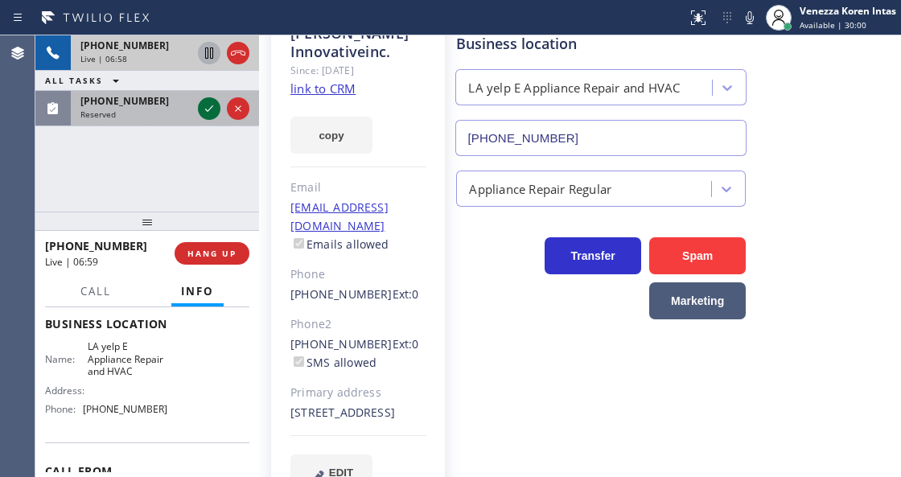
click at [217, 106] on icon at bounding box center [209, 108] width 19 height 19
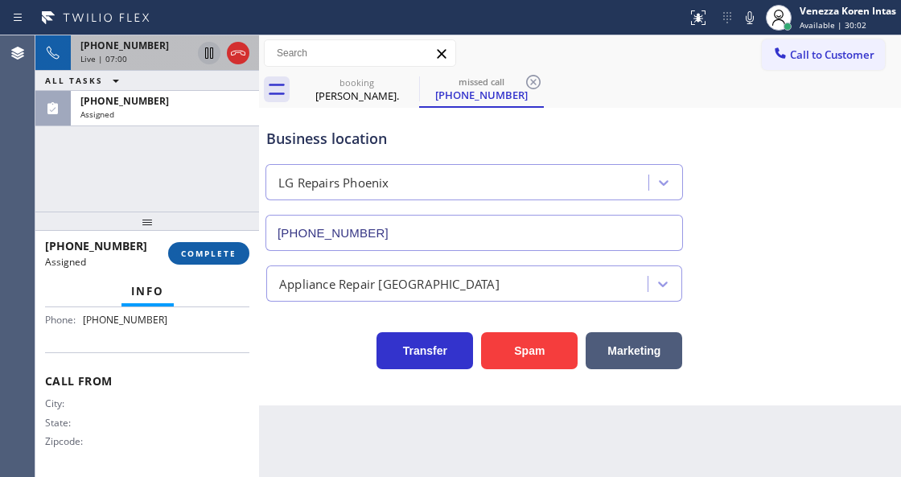
type input "(602) 755-6017"
click at [222, 261] on button "COMPLETE" at bounding box center [208, 253] width 81 height 23
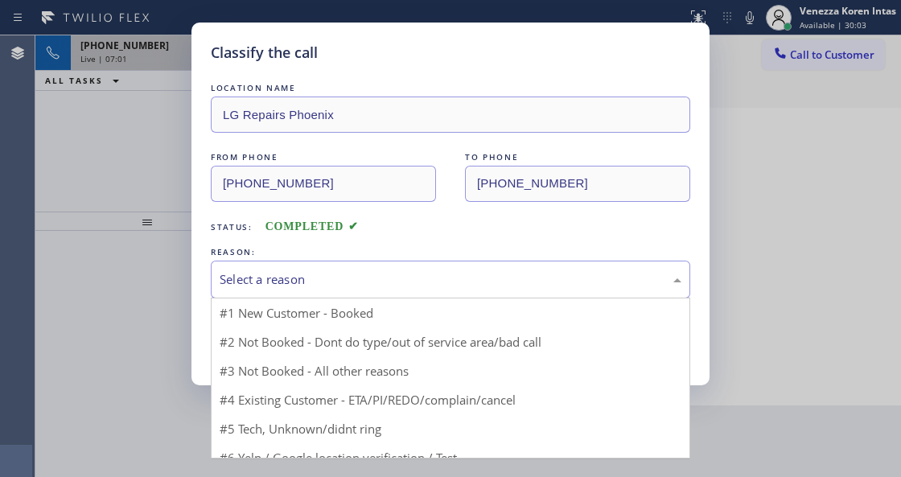
click at [355, 278] on div "Select a reason" at bounding box center [451, 279] width 462 height 19
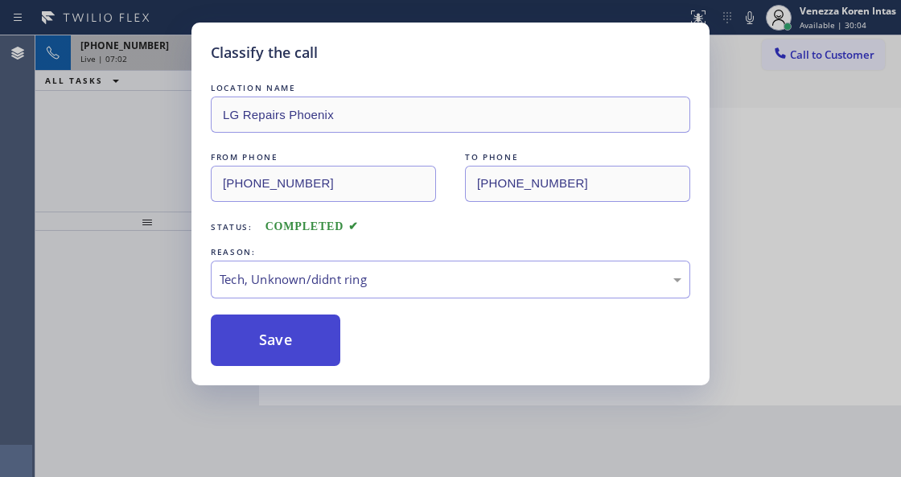
click at [311, 353] on button "Save" at bounding box center [276, 341] width 130 height 52
type input "(855) 900-0095"
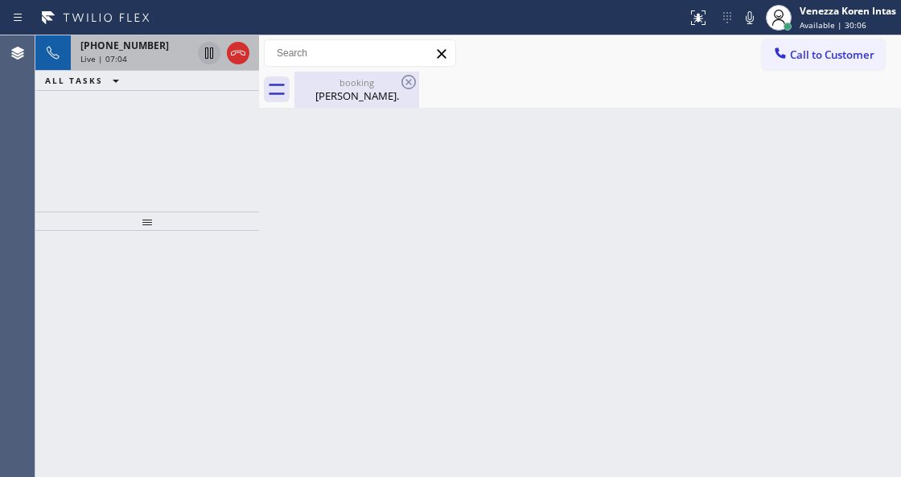
click at [352, 85] on div "booking" at bounding box center [357, 82] width 122 height 12
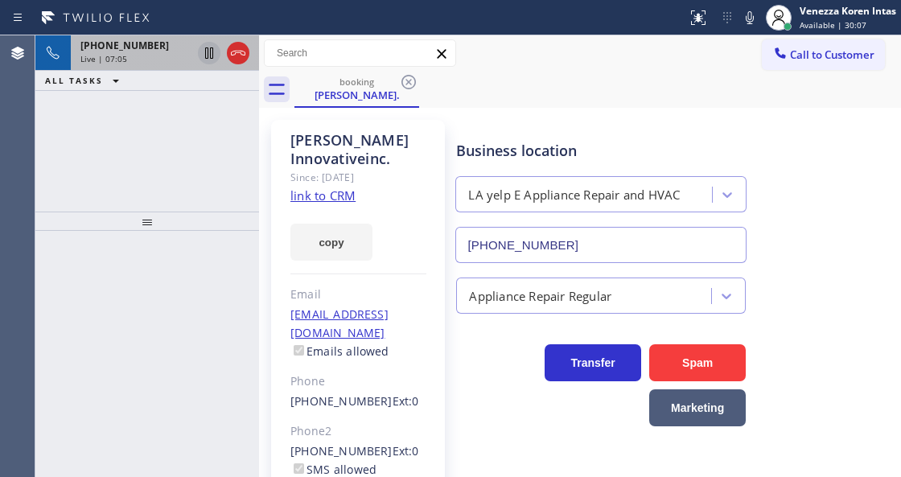
click at [115, 43] on span "[PHONE_NUMBER]" at bounding box center [124, 46] width 89 height 14
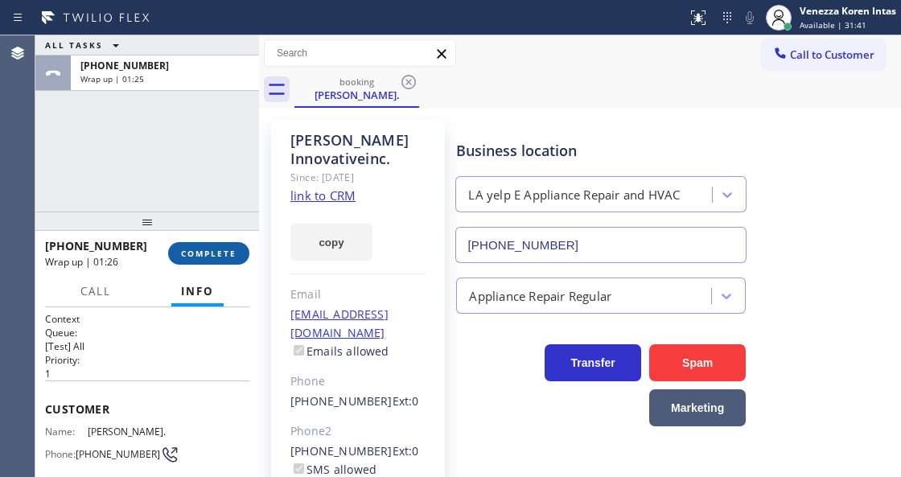
drag, startPoint x: 210, startPoint y: 248, endPoint x: 378, endPoint y: 266, distance: 169.1
click at [212, 248] on span "COMPLETE" at bounding box center [209, 253] width 56 height 11
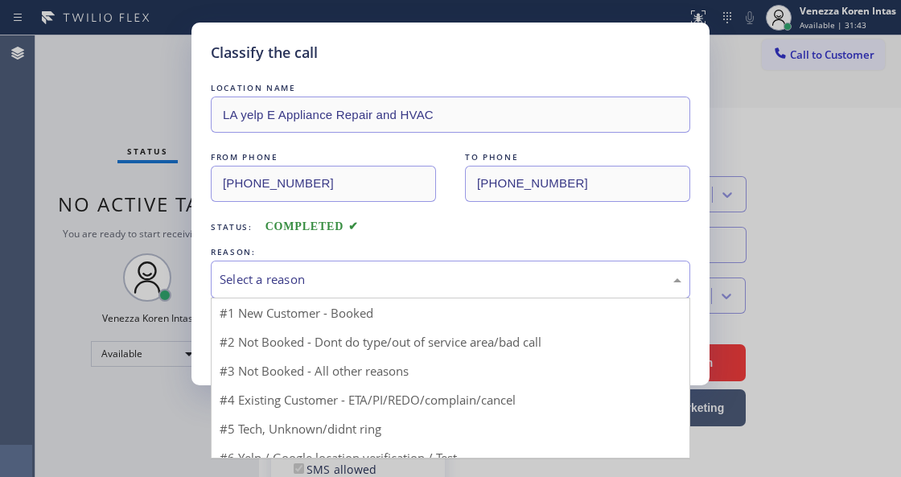
click at [377, 284] on div "Select a reason" at bounding box center [451, 279] width 462 height 19
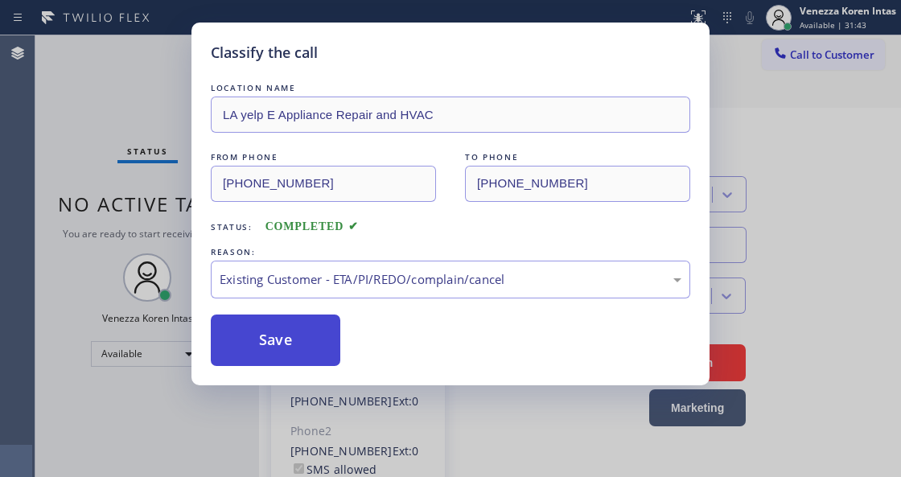
click at [307, 346] on button "Save" at bounding box center [276, 341] width 130 height 52
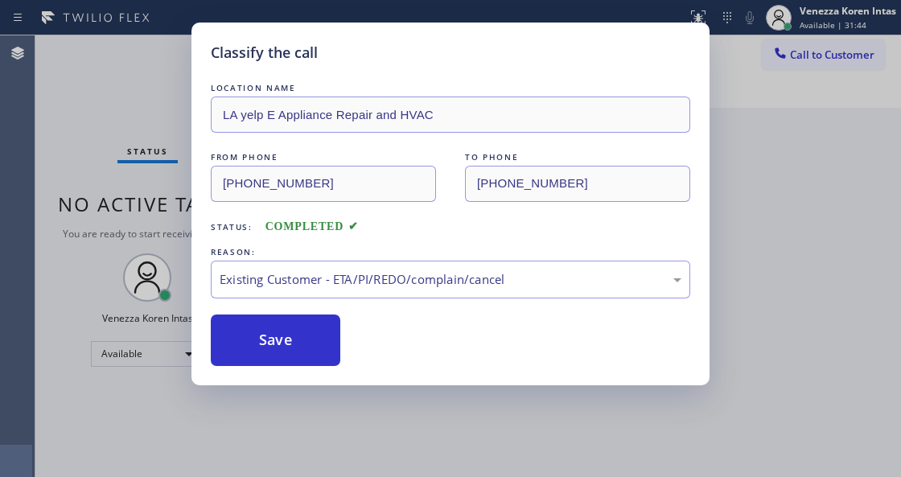
click at [806, 151] on div "Back to Dashboard Change Sender ID Customers Technicians Select a contact Outbo…" at bounding box center [580, 256] width 642 height 442
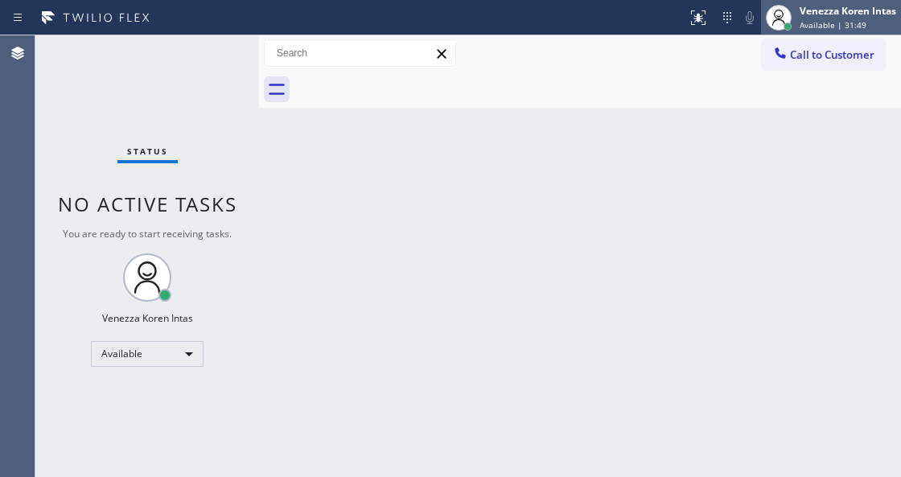
click at [814, 23] on span "Available | 31:49" at bounding box center [833, 24] width 67 height 11
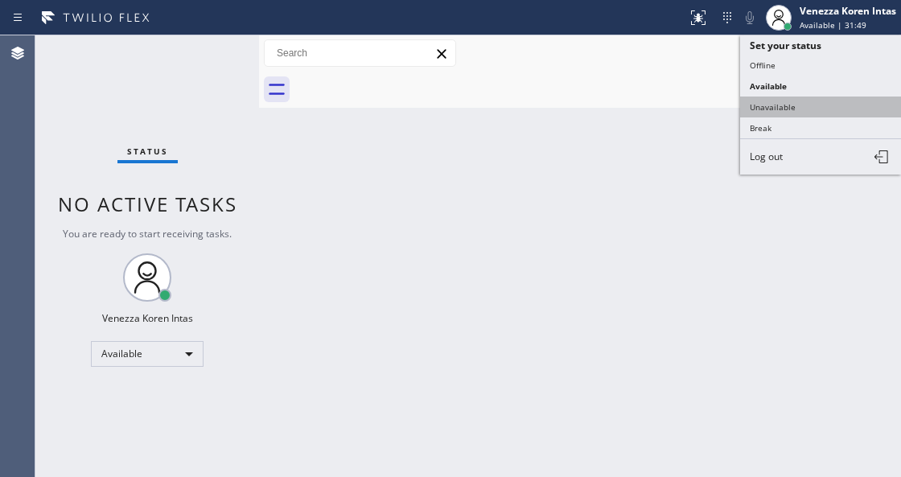
click at [782, 109] on button "Unavailable" at bounding box center [820, 107] width 161 height 21
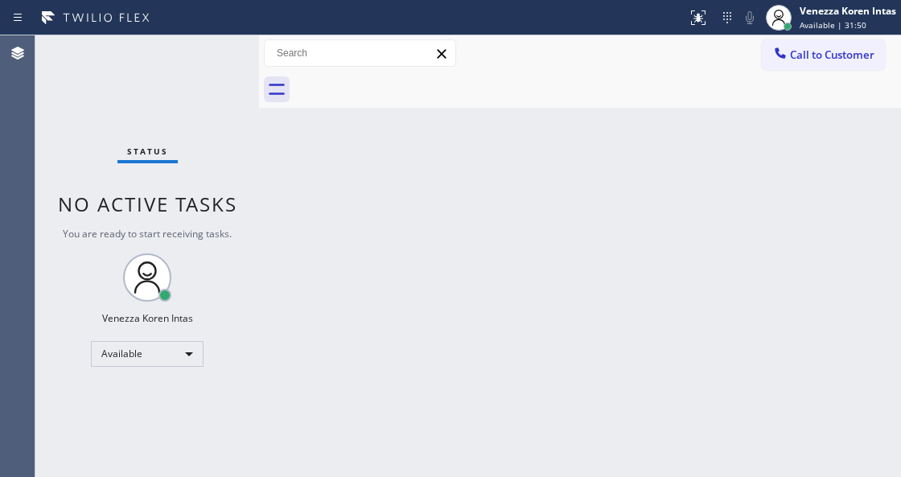
click at [740, 190] on div "Back to Dashboard Change Sender ID Customers Technicians Select a contact Outbo…" at bounding box center [580, 256] width 642 height 442
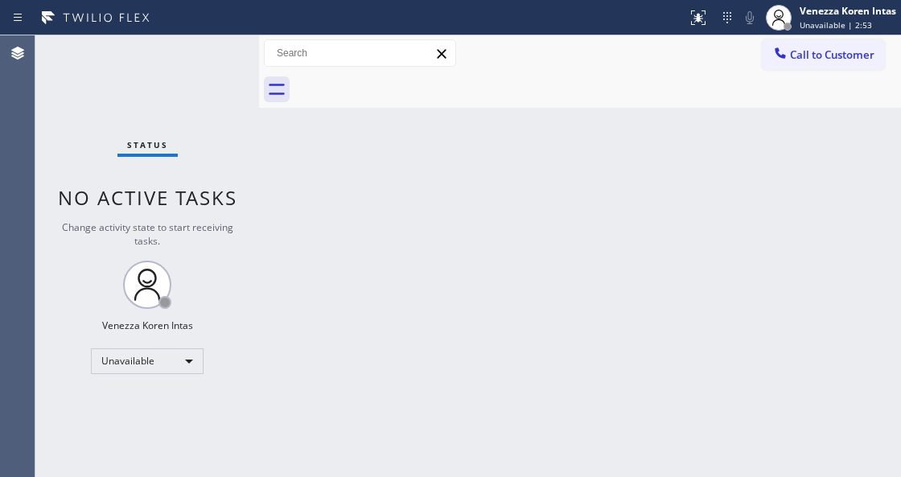
drag, startPoint x: 495, startPoint y: 84, endPoint x: 715, endPoint y: 105, distance: 220.7
click at [496, 84] on div at bounding box center [598, 90] width 607 height 36
click at [356, 253] on div "Back to Dashboard Change Sender ID Customers Technicians Select a contact Outbo…" at bounding box center [580, 256] width 642 height 442
click at [246, 137] on div "Status No active tasks Change activity state to start receiving tasks. Venezza …" at bounding box center [147, 256] width 224 height 442
click at [801, 55] on span "Call to Customer" at bounding box center [832, 54] width 84 height 14
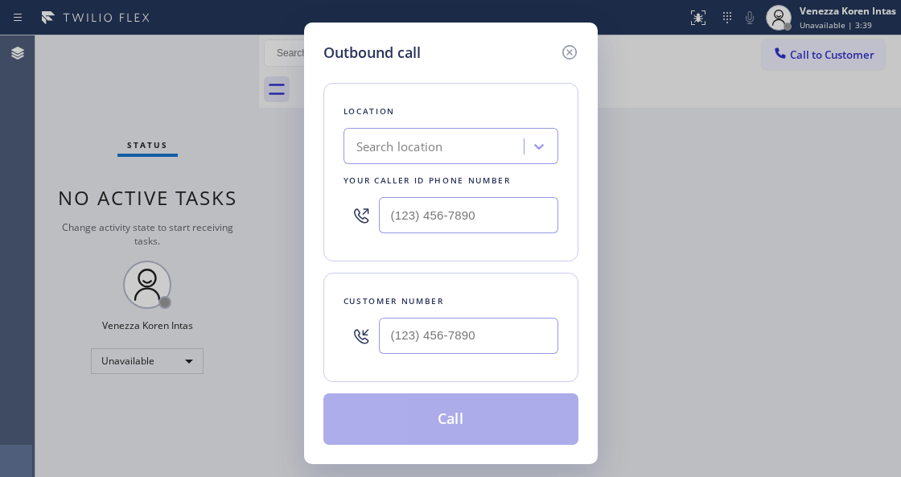
type input "(___) ___-____"
click at [501, 216] on input "(___) ___-____" at bounding box center [468, 215] width 179 height 36
paste input "626) 539-2921"
type input "(626) 539-2921"
type input "(___) ___-____"
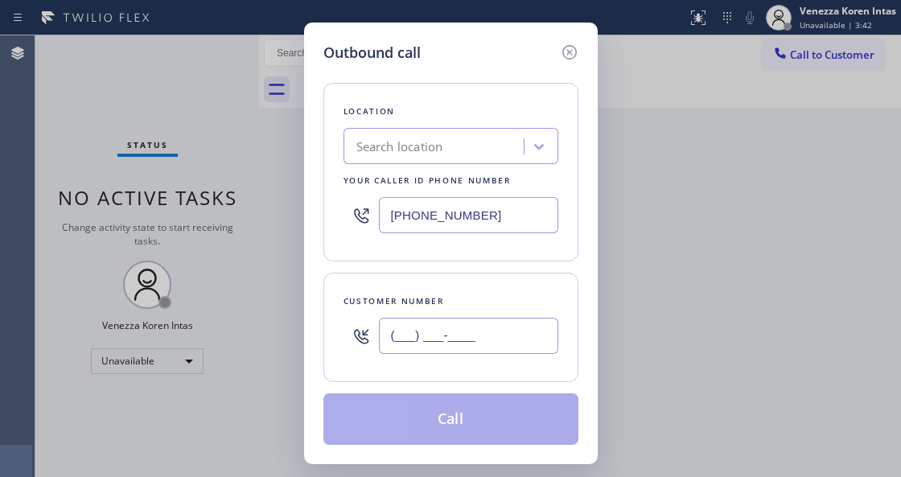
click at [415, 327] on input "(___) ___-____" at bounding box center [468, 336] width 179 height 36
paste input "626) 644-3380"
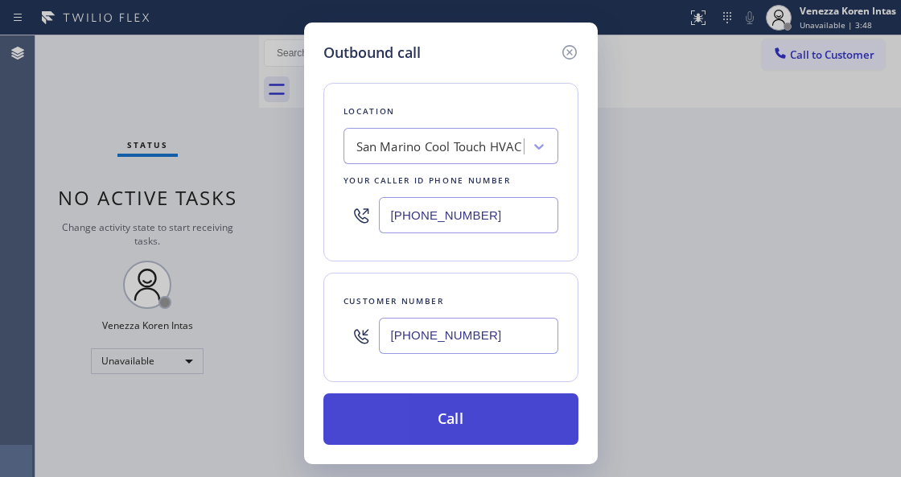
type input "(626) 644-3380"
click at [415, 415] on button "Call" at bounding box center [451, 420] width 255 height 52
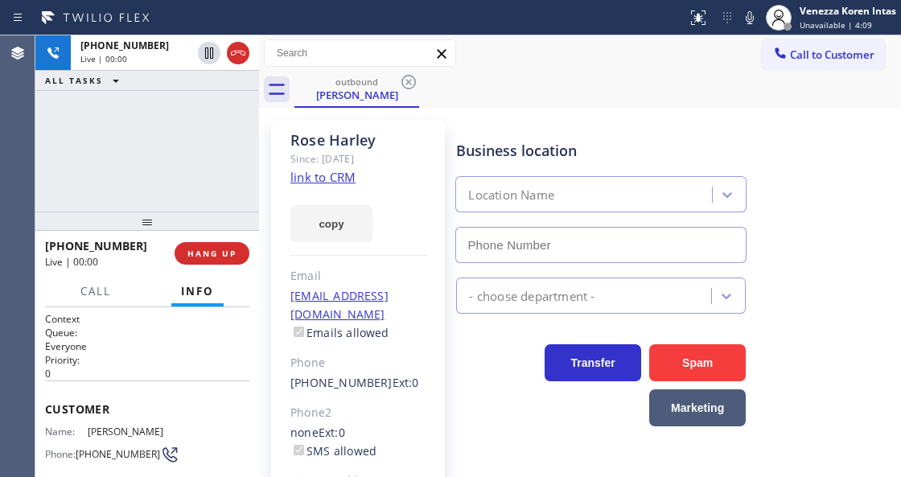
type input "(626) 539-2921"
click at [220, 369] on p "0" at bounding box center [147, 374] width 204 height 14
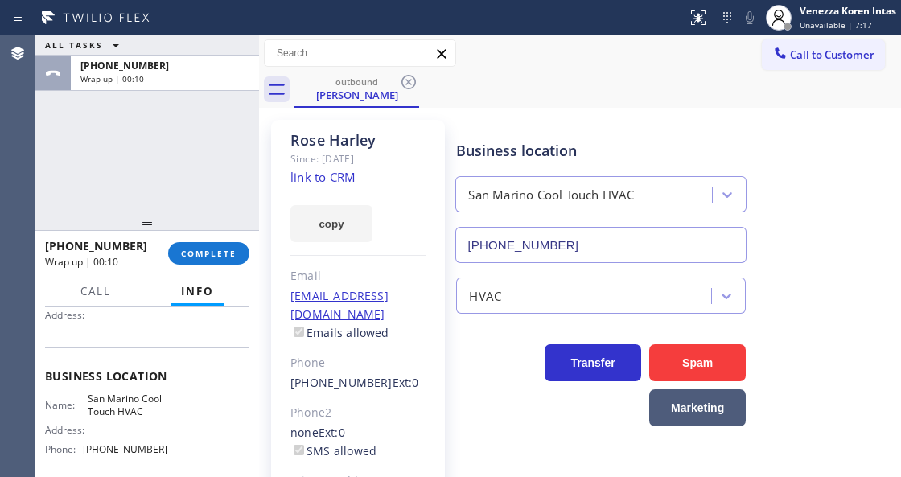
scroll to position [161, 0]
drag, startPoint x: 84, startPoint y: 396, endPoint x: 155, endPoint y: 411, distance: 71.7
click at [155, 411] on div "Name: San Marino Cool Touch HVAC" at bounding box center [106, 406] width 122 height 25
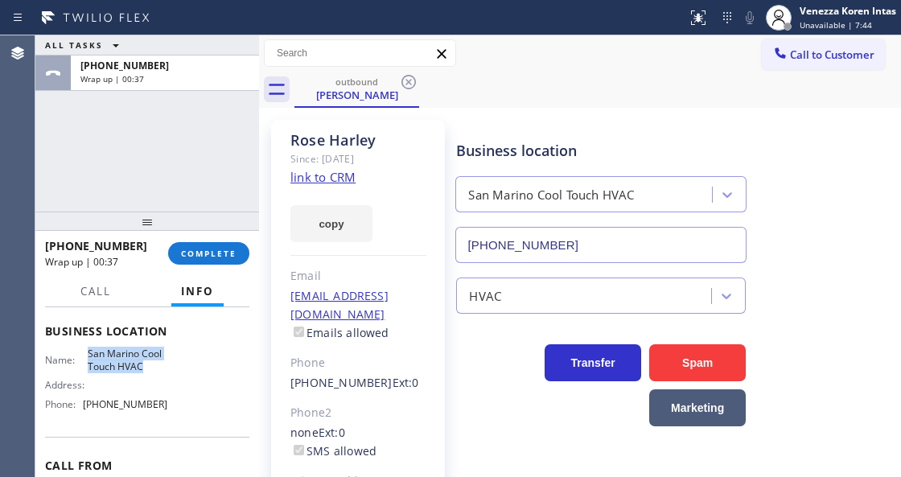
scroll to position [268, 0]
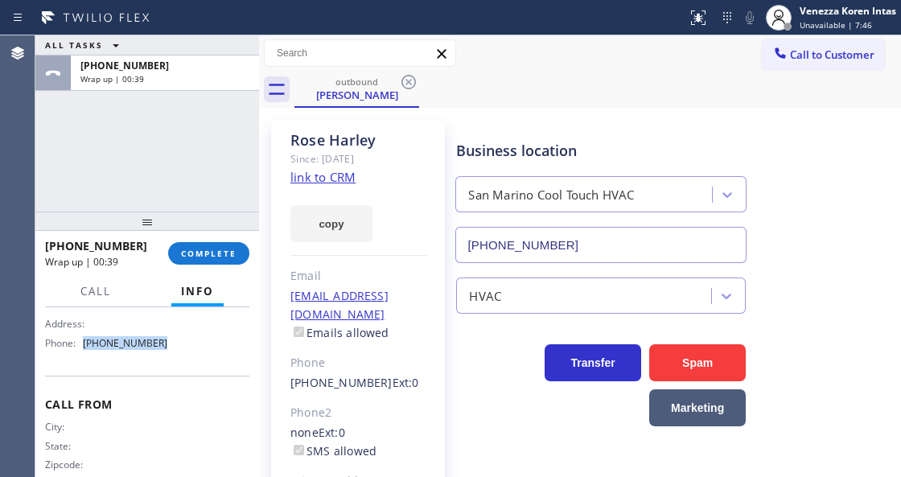
drag, startPoint x: 122, startPoint y: 343, endPoint x: 85, endPoint y: 349, distance: 37.6
click at [85, 349] on div "Name: San Marino Cool Touch HVAC Address: Phone: (626) 539-2921" at bounding box center [147, 320] width 204 height 69
click at [214, 262] on button "COMPLETE" at bounding box center [208, 253] width 81 height 23
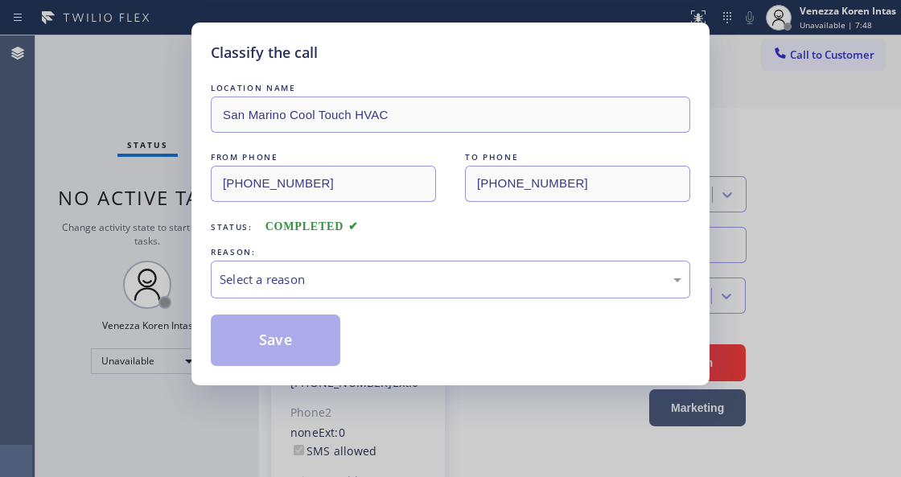
click at [346, 285] on div "Select a reason" at bounding box center [451, 279] width 462 height 19
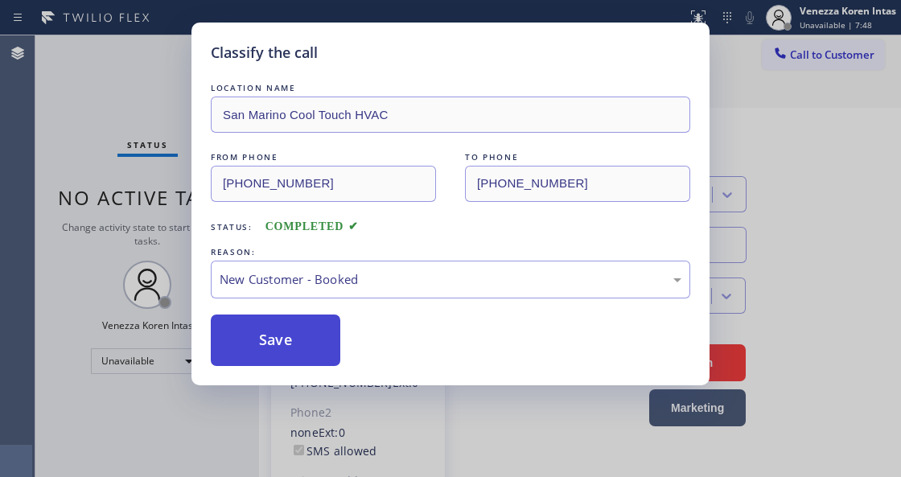
click at [309, 338] on button "Save" at bounding box center [276, 341] width 130 height 52
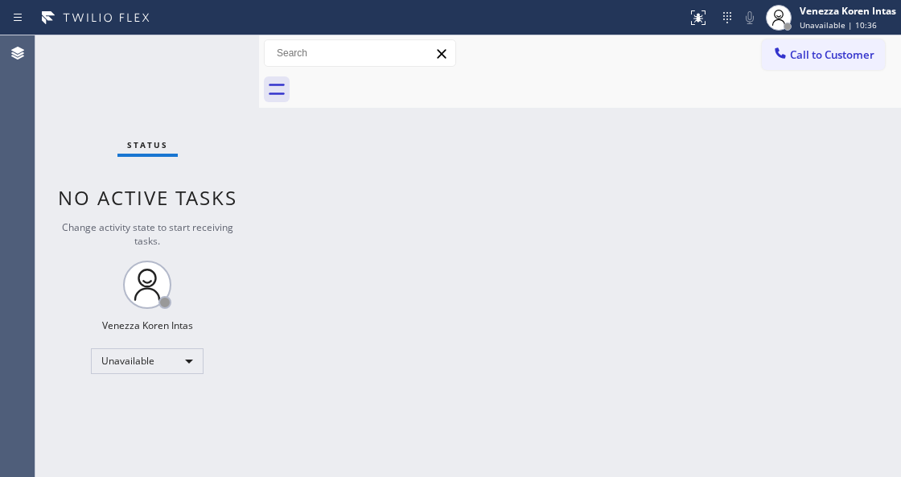
click at [404, 251] on div "Back to Dashboard Change Sender ID Customers Technicians Select a contact Outbo…" at bounding box center [580, 256] width 642 height 442
drag, startPoint x: 810, startPoint y: 14, endPoint x: 800, endPoint y: 66, distance: 52.4
click at [810, 14] on div "Venezza Koren Intas" at bounding box center [848, 11] width 97 height 14
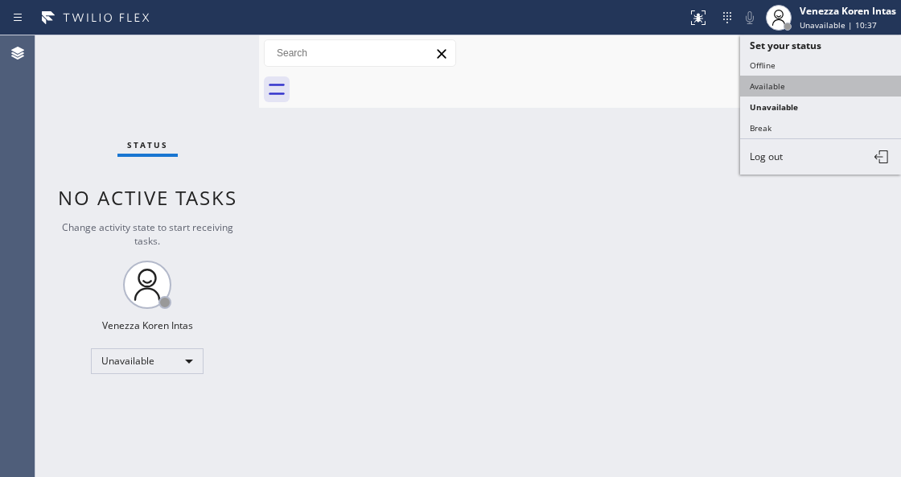
click at [784, 83] on button "Available" at bounding box center [820, 86] width 161 height 21
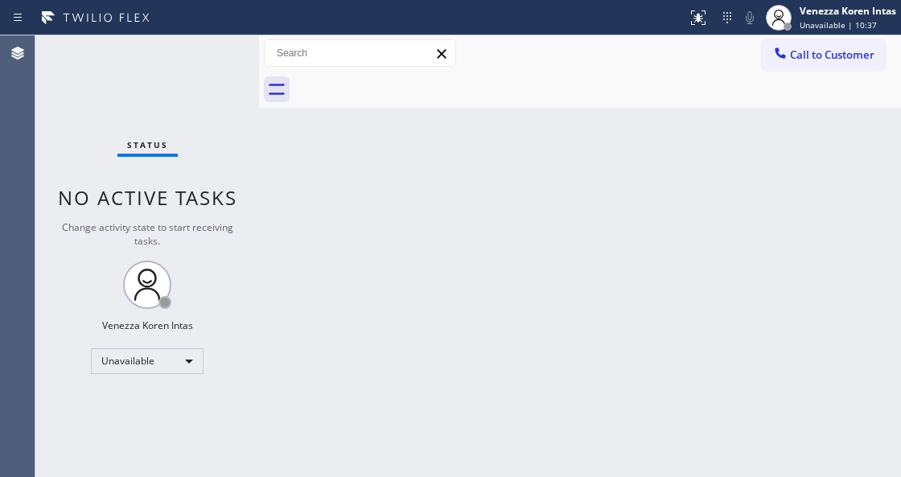
click at [653, 239] on div "Back to Dashboard Change Sender ID Customers Technicians Select a contact Outbo…" at bounding box center [580, 256] width 642 height 442
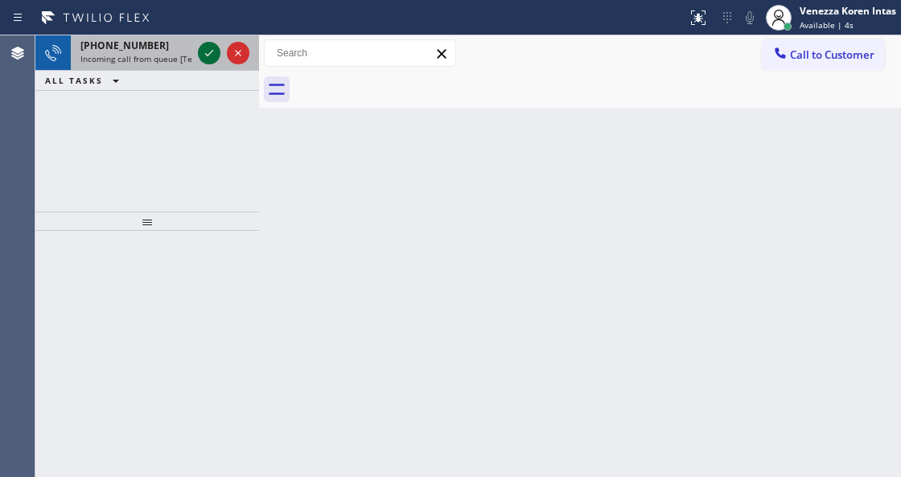
click at [212, 60] on icon at bounding box center [209, 52] width 19 height 19
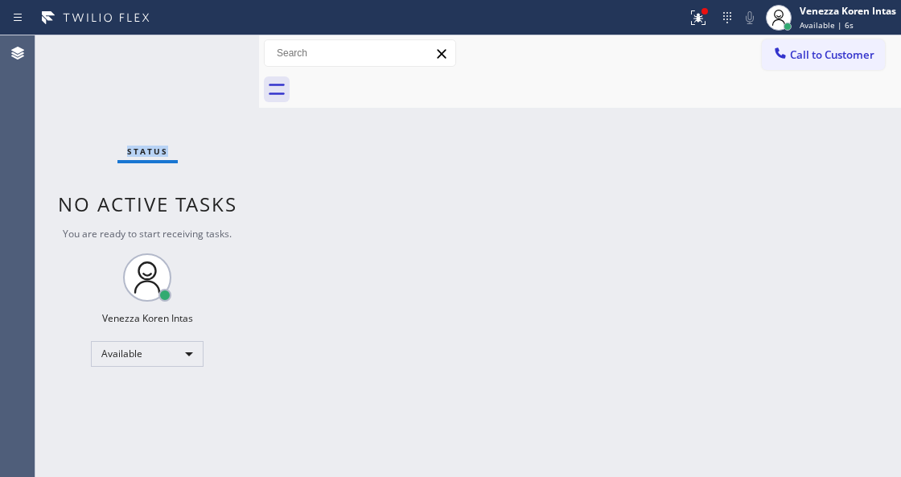
click at [212, 59] on div "Status No active tasks You are ready to start receiving tasks. Venezza Koren In…" at bounding box center [147, 256] width 224 height 442
click at [693, 10] on icon at bounding box center [696, 15] width 10 height 11
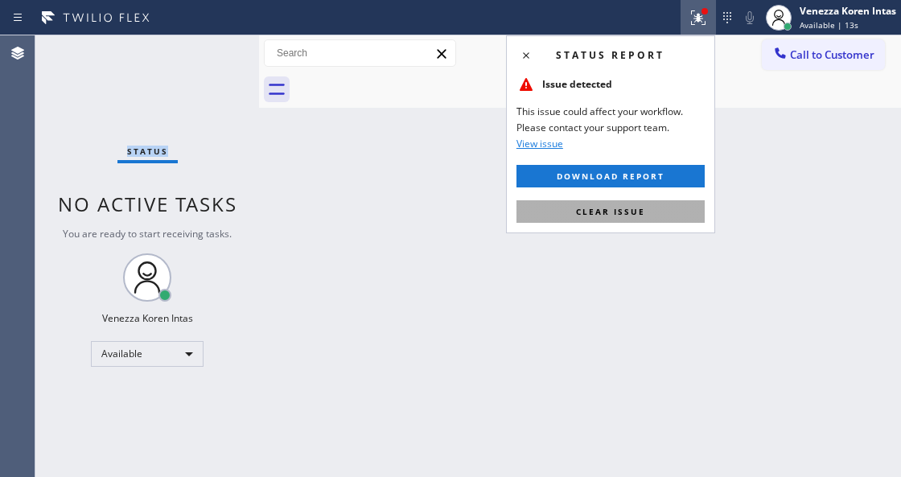
click at [676, 209] on button "Clear issue" at bounding box center [611, 211] width 188 height 23
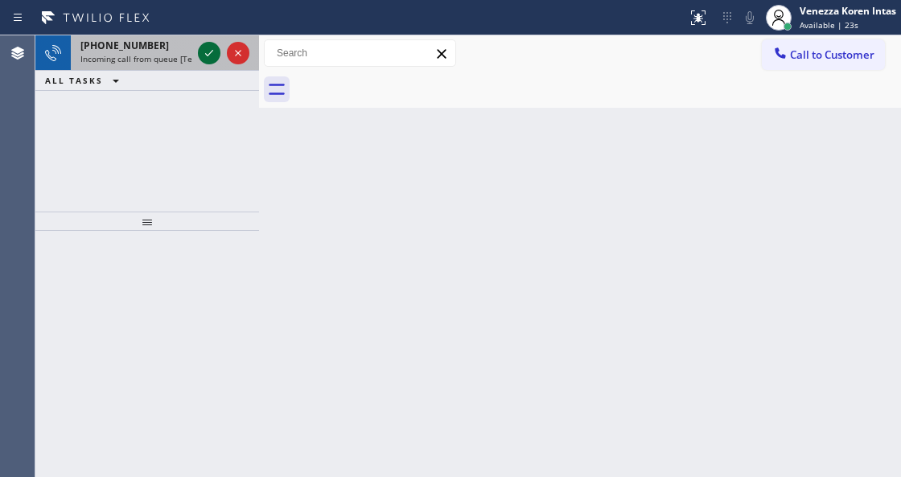
click at [213, 52] on icon at bounding box center [209, 52] width 19 height 19
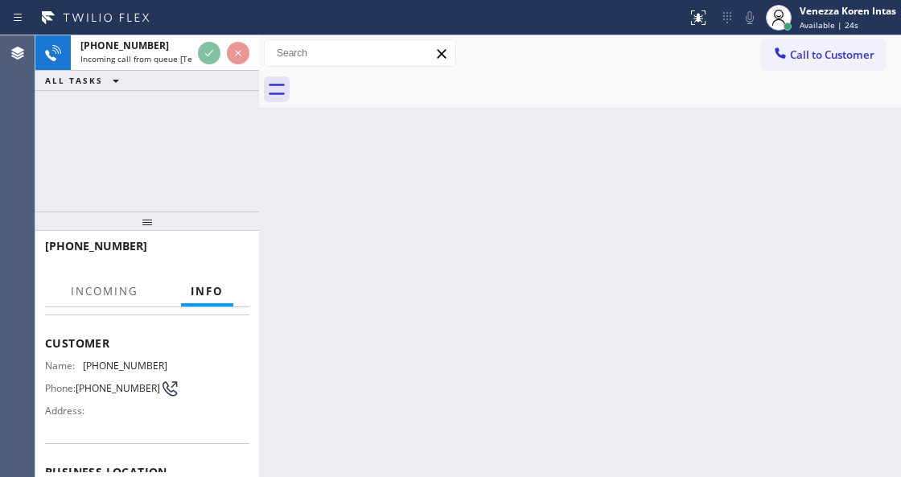
scroll to position [214, 0]
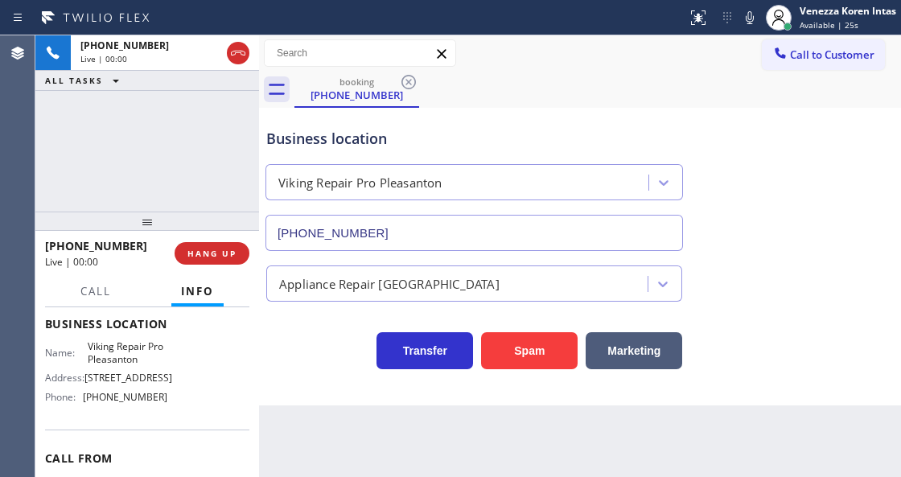
type input "(925) 281-2228"
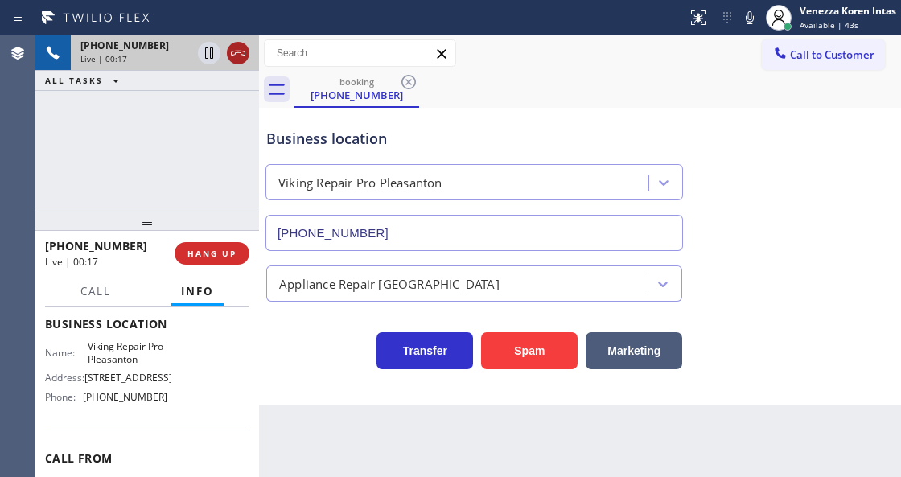
click at [237, 61] on icon at bounding box center [238, 52] width 19 height 19
click at [204, 259] on button "HANG UP" at bounding box center [212, 253] width 75 height 23
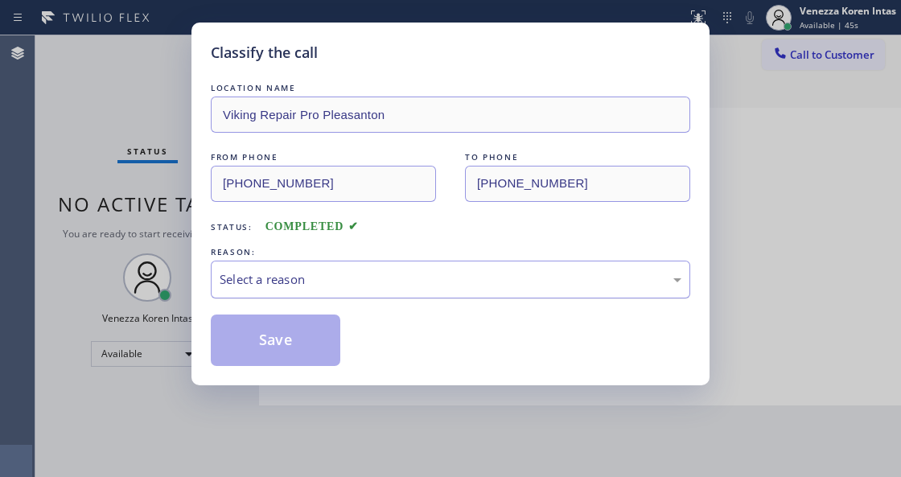
click at [346, 287] on div "Select a reason" at bounding box center [451, 279] width 462 height 19
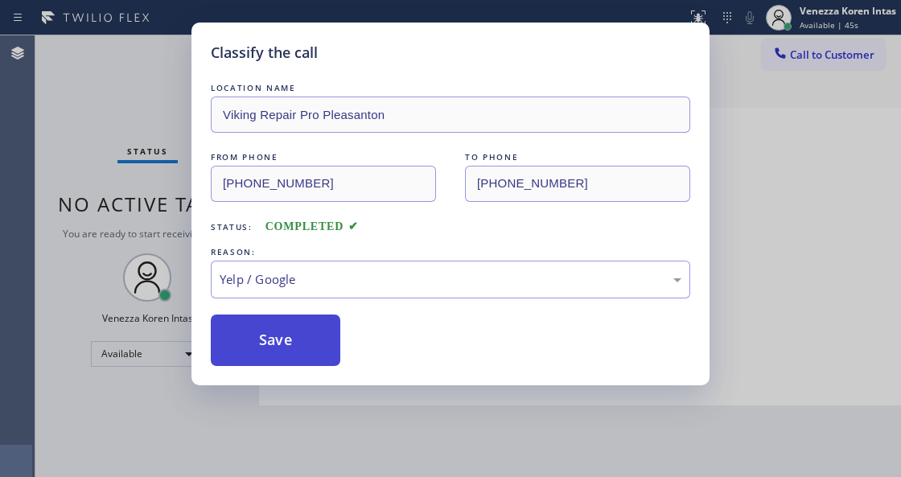
click at [272, 330] on button "Save" at bounding box center [276, 341] width 130 height 52
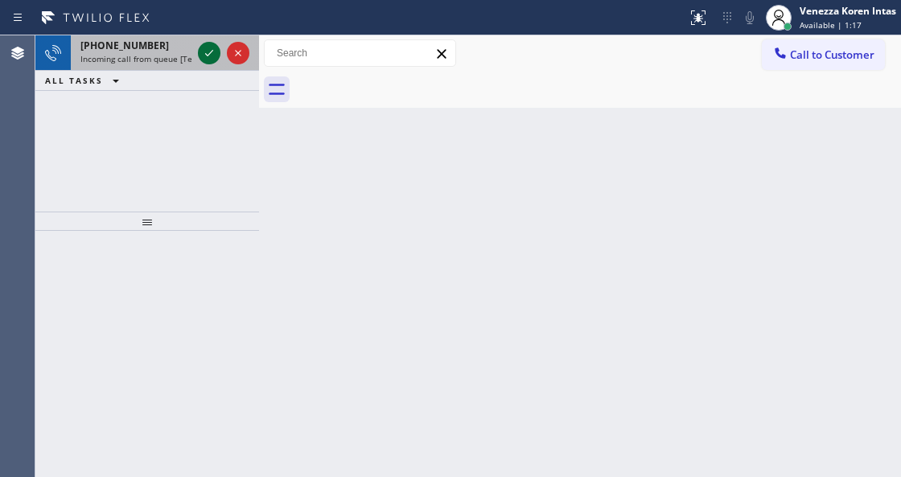
click at [209, 52] on icon at bounding box center [209, 52] width 19 height 19
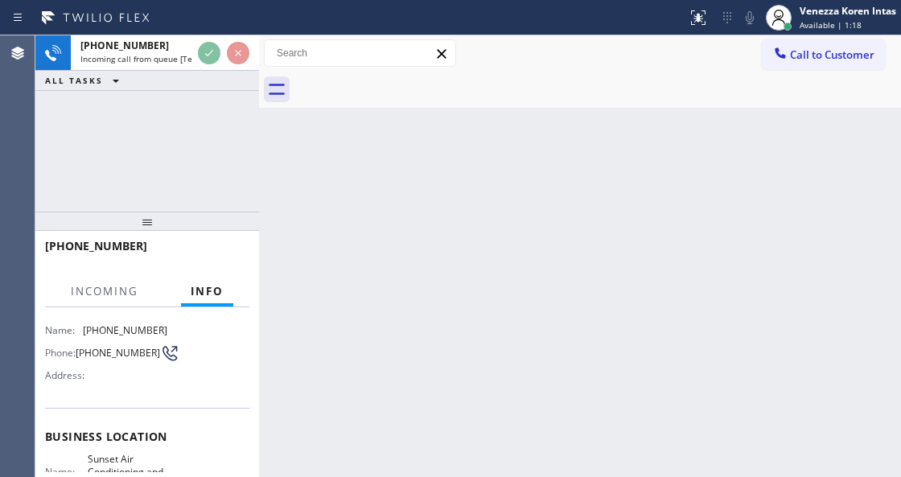
scroll to position [161, 0]
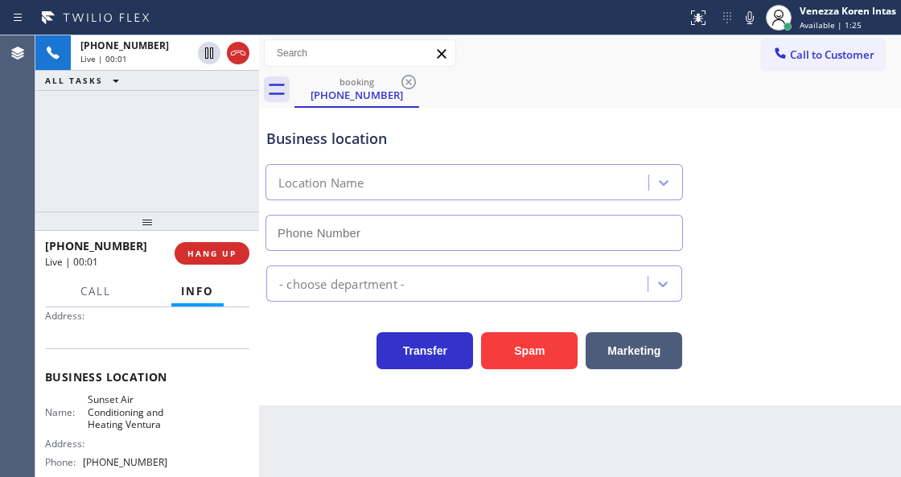
type input "(805) 659-8466"
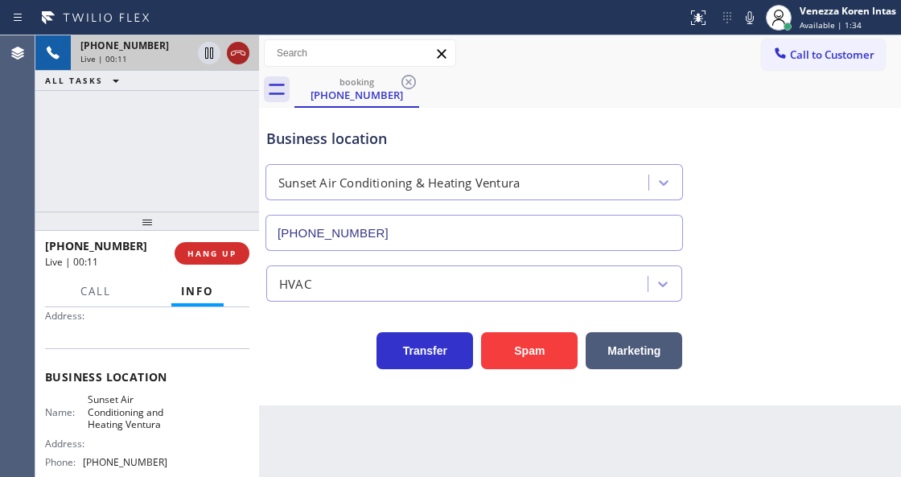
click at [243, 56] on icon at bounding box center [238, 52] width 19 height 19
click at [203, 245] on button "HANG UP" at bounding box center [212, 253] width 75 height 23
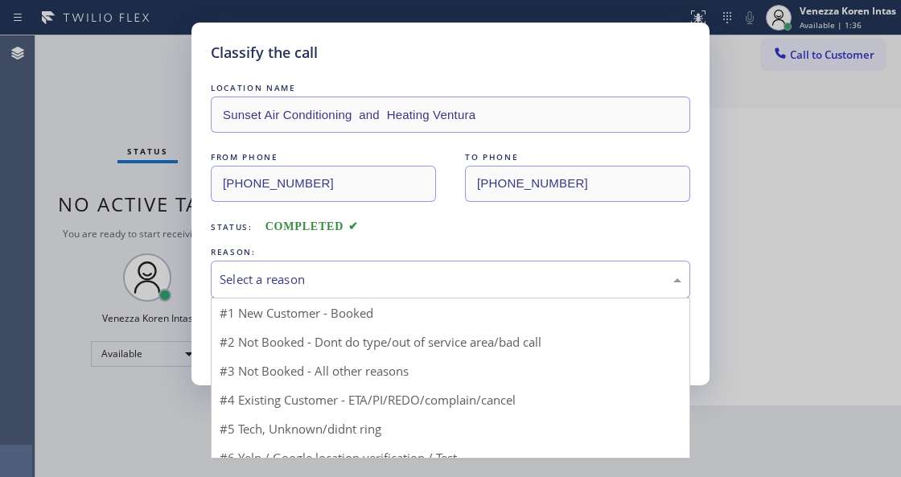
click at [356, 282] on div "Select a reason" at bounding box center [451, 279] width 462 height 19
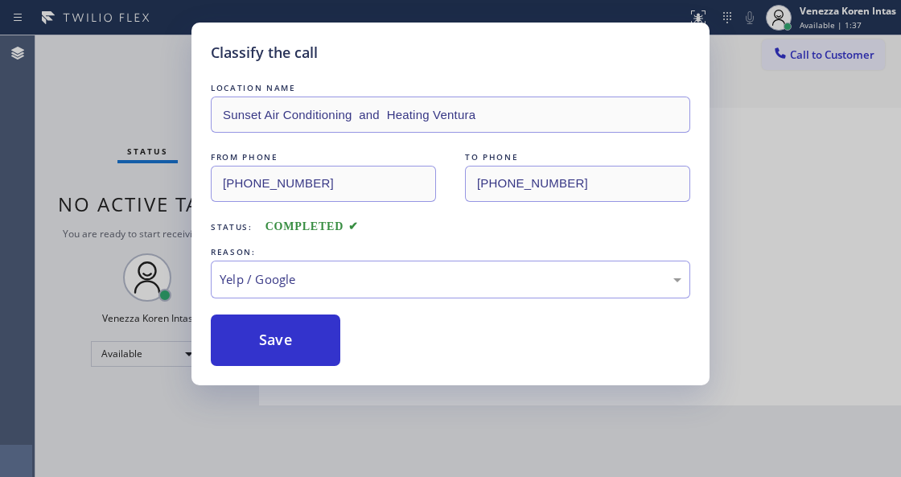
click at [307, 354] on button "Save" at bounding box center [276, 341] width 130 height 52
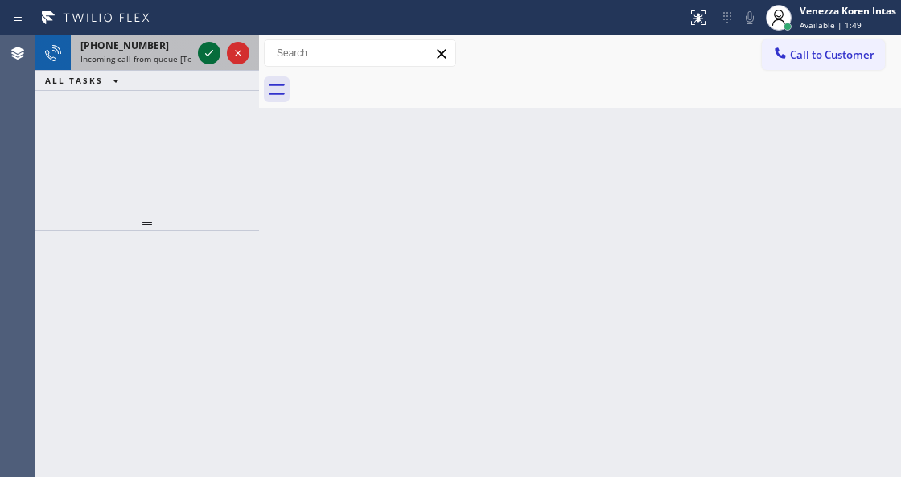
click at [206, 46] on icon at bounding box center [209, 52] width 19 height 19
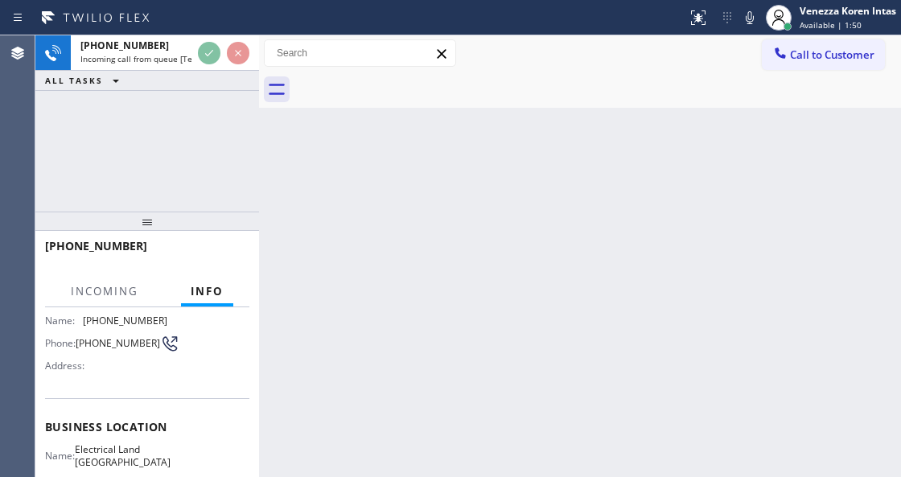
scroll to position [214, 0]
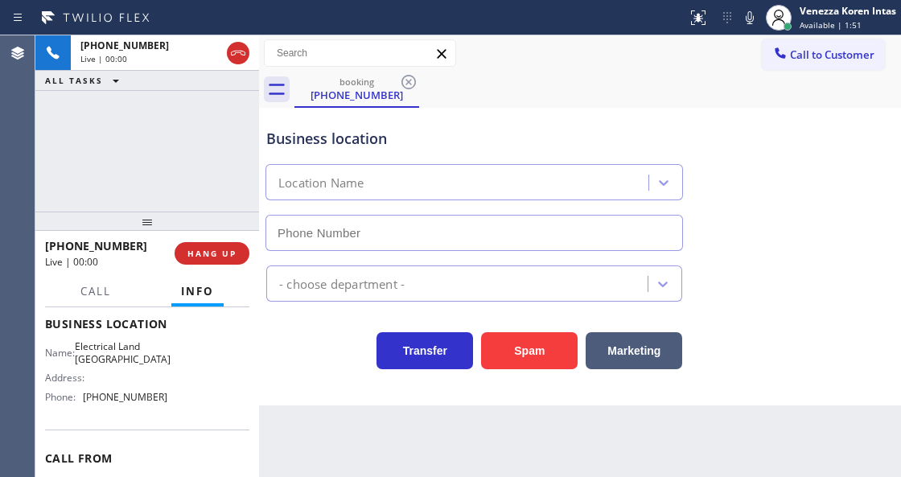
type input "(562) 309-4505"
drag, startPoint x: 242, startPoint y: 58, endPoint x: 353, endPoint y: 357, distance: 319.3
click at [242, 58] on icon at bounding box center [238, 52] width 19 height 19
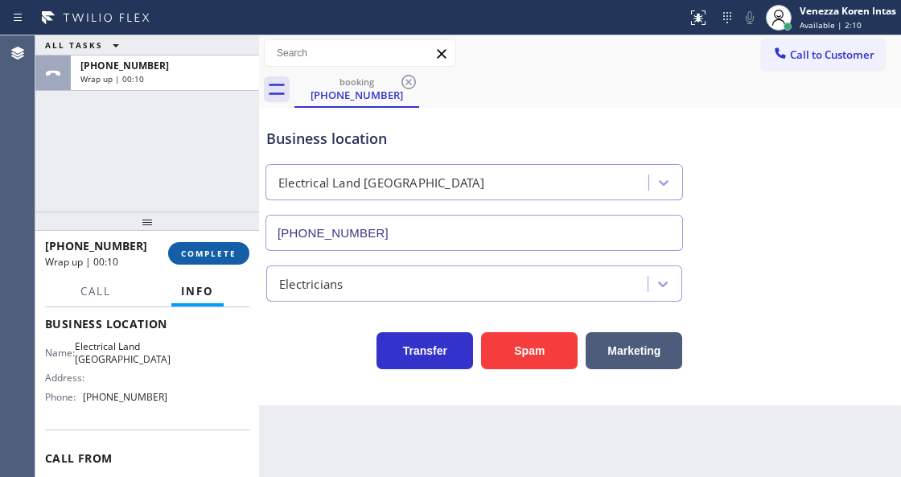
click at [228, 256] on span "COMPLETE" at bounding box center [209, 253] width 56 height 11
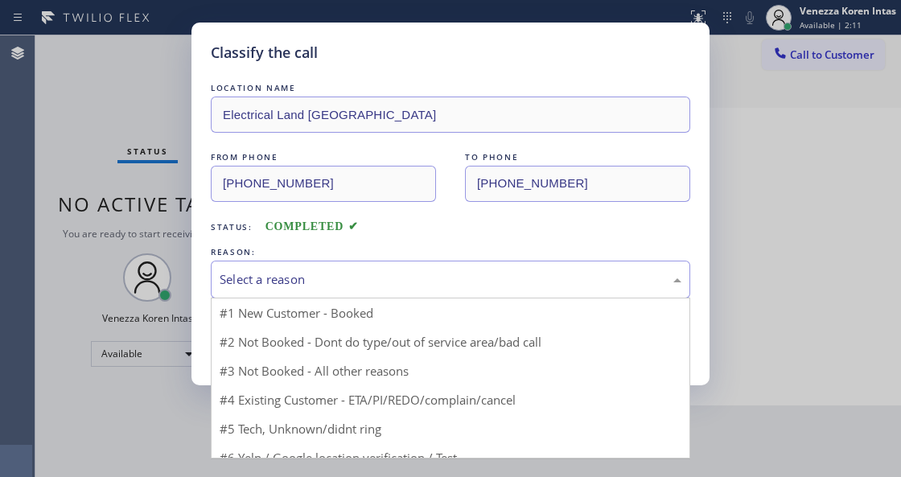
click at [365, 274] on div "Select a reason" at bounding box center [451, 279] width 462 height 19
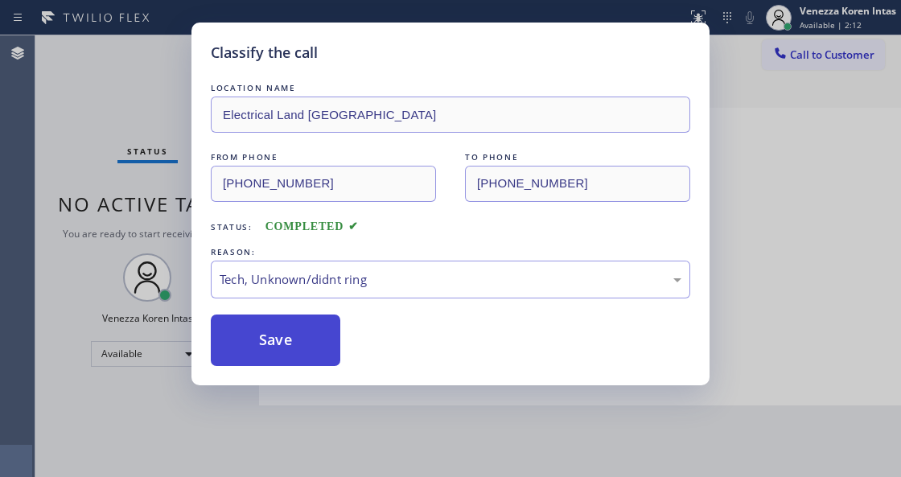
click at [298, 346] on button "Save" at bounding box center [276, 341] width 130 height 52
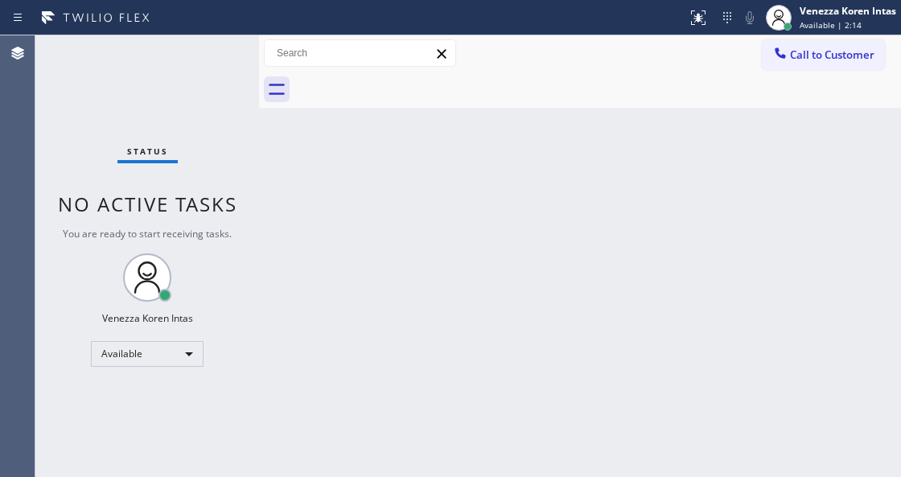
drag, startPoint x: 298, startPoint y: 258, endPoint x: 287, endPoint y: 256, distance: 10.6
click at [295, 258] on div "Back to Dashboard Change Sender ID Customers Technicians Select a contact Outbo…" at bounding box center [580, 256] width 642 height 442
drag, startPoint x: 144, startPoint y: 73, endPoint x: 190, endPoint y: 63, distance: 47.0
click at [183, 65] on div "Status No active tasks You are ready to start receiving tasks. Venezza Koren In…" at bounding box center [147, 256] width 224 height 442
click at [190, 63] on div "Status No active tasks You are ready to start receiving tasks. Venezza Koren In…" at bounding box center [147, 256] width 224 height 442
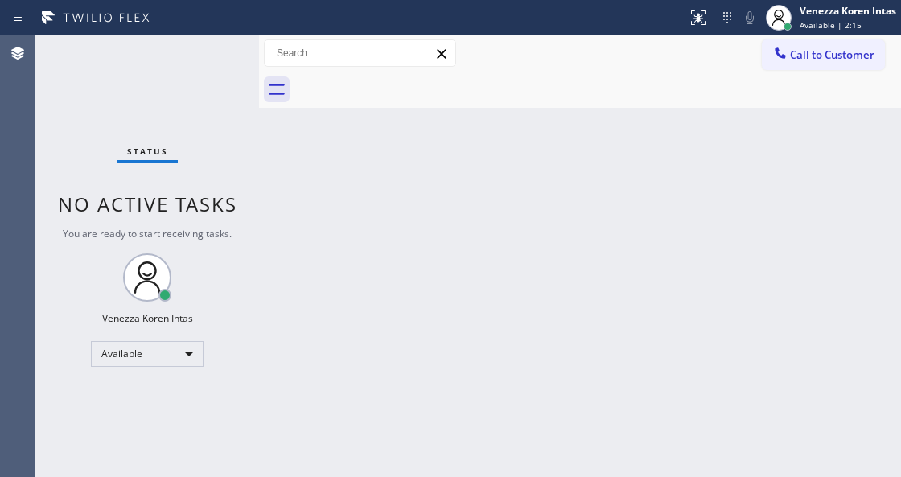
click at [190, 63] on div "Status No active tasks You are ready to start receiving tasks. Venezza Koren In…" at bounding box center [147, 256] width 224 height 442
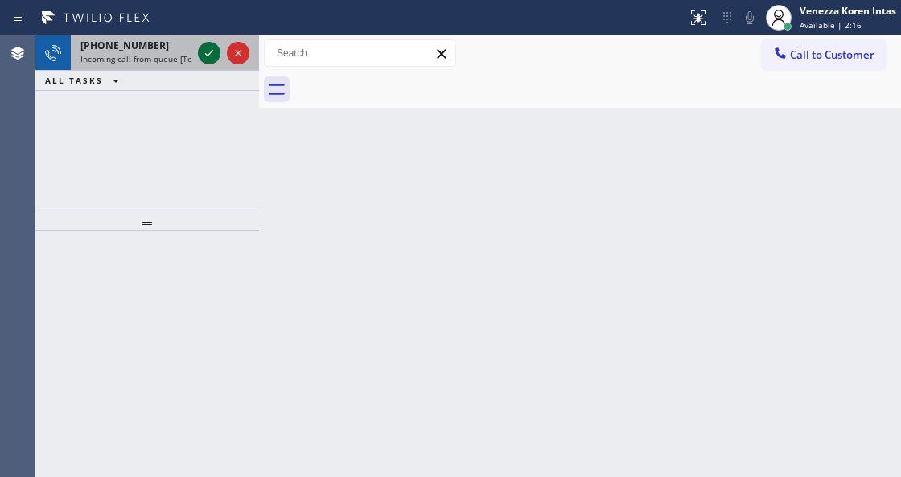
click at [200, 54] on div at bounding box center [209, 52] width 23 height 19
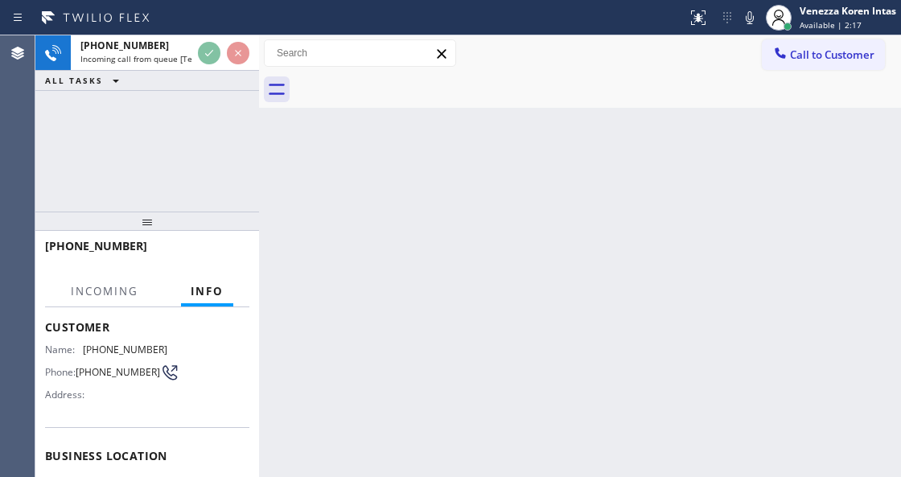
scroll to position [214, 0]
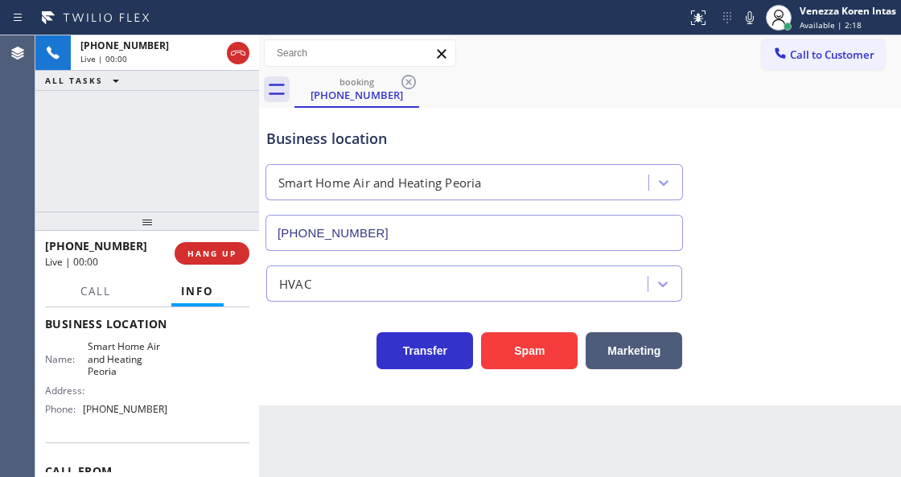
type input "(623) 323-3627"
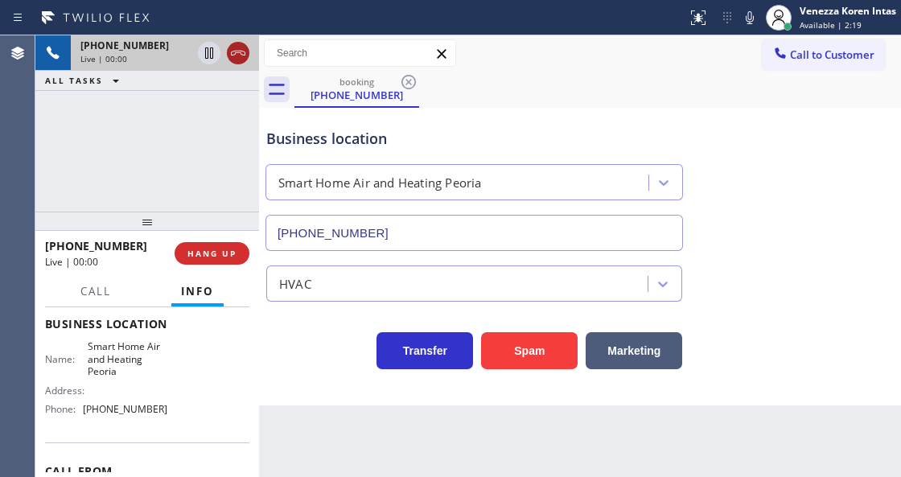
drag, startPoint x: 237, startPoint y: 67, endPoint x: 237, endPoint y: 56, distance: 10.5
click at [237, 56] on div at bounding box center [224, 52] width 58 height 35
click at [239, 64] on button at bounding box center [238, 53] width 23 height 23
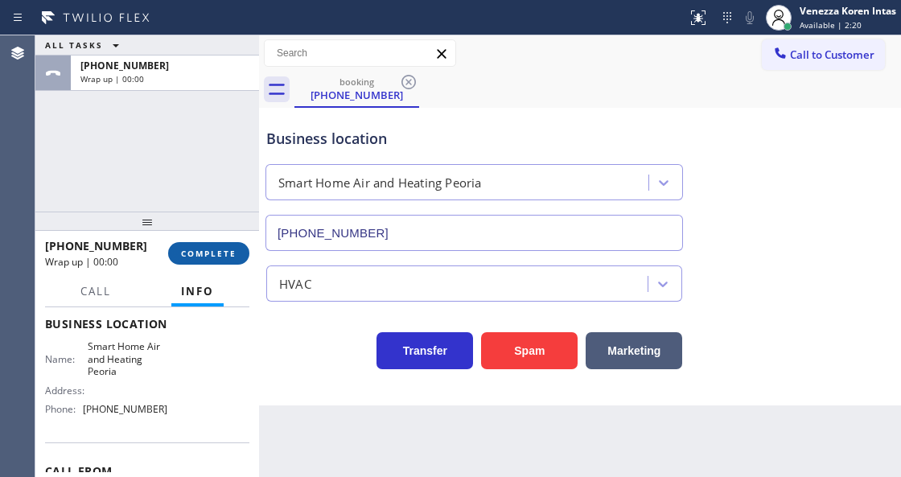
click at [220, 258] on span "COMPLETE" at bounding box center [209, 253] width 56 height 11
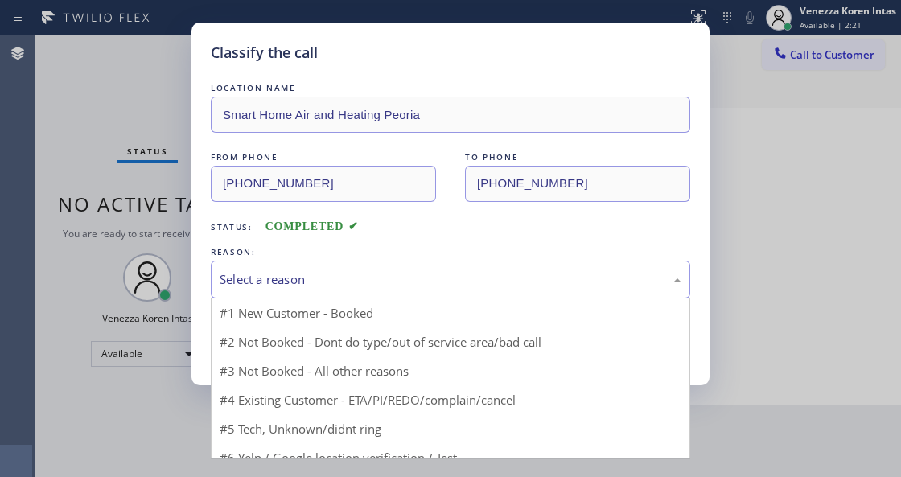
drag, startPoint x: 375, startPoint y: 302, endPoint x: 356, endPoint y: 443, distance: 142.1
click at [376, 298] on div "Select a reason" at bounding box center [451, 280] width 480 height 38
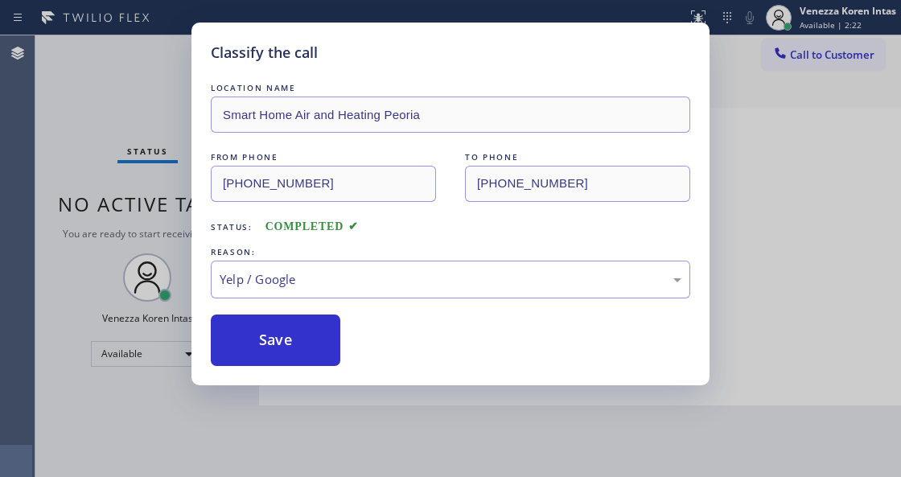
click at [301, 352] on button "Save" at bounding box center [276, 341] width 130 height 52
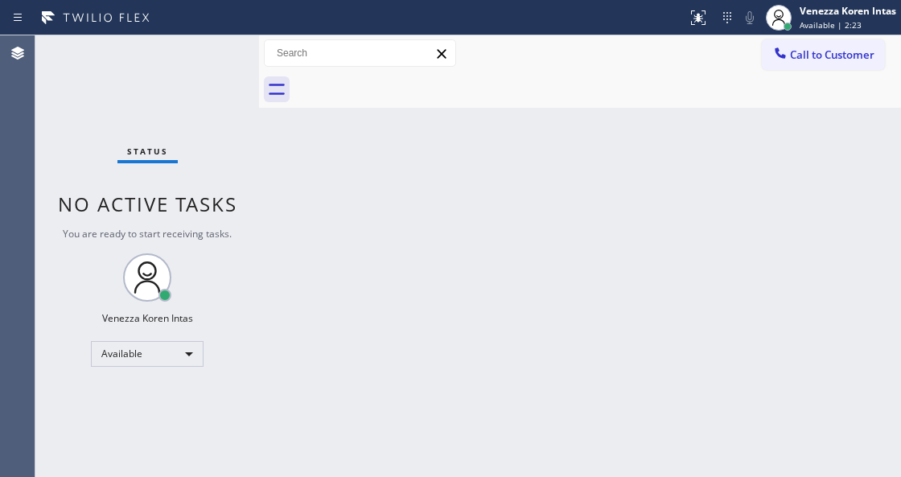
click at [312, 441] on div "Back to Dashboard Change Sender ID Customers Technicians Select a contact Outbo…" at bounding box center [580, 256] width 642 height 442
drag, startPoint x: 253, startPoint y: 278, endPoint x: 224, endPoint y: 187, distance: 96.5
click at [253, 278] on div "Status No active tasks You are ready to start receiving tasks. Venezza Koren In…" at bounding box center [147, 256] width 224 height 442
drag, startPoint x: 203, startPoint y: 109, endPoint x: 204, endPoint y: 92, distance: 17.8
click at [203, 101] on div "Status No active tasks You are ready to start receiving tasks. Venezza Koren In…" at bounding box center [147, 256] width 224 height 442
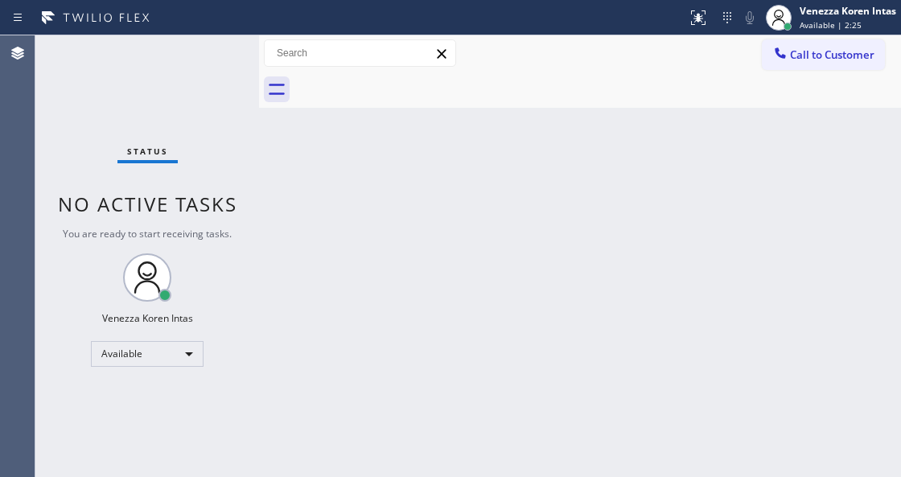
click at [204, 92] on div "Status No active tasks You are ready to start receiving tasks. Venezza Koren In…" at bounding box center [147, 256] width 224 height 442
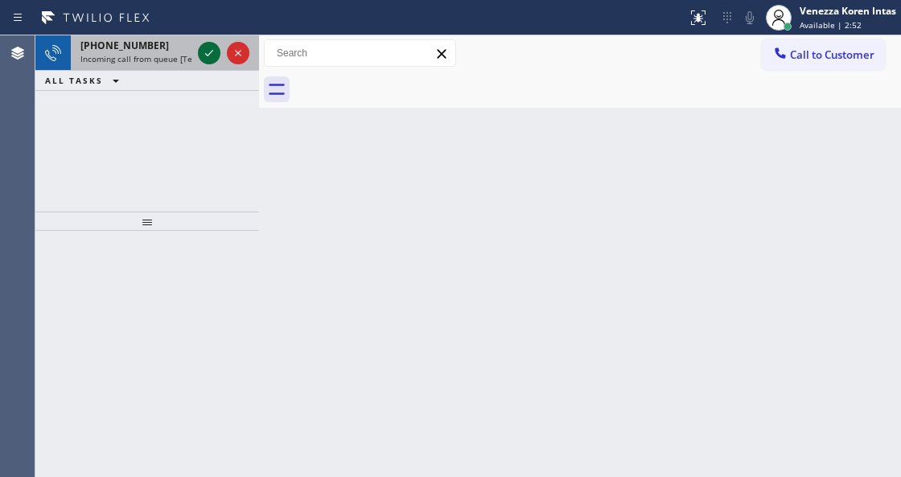
click at [201, 55] on icon at bounding box center [209, 52] width 19 height 19
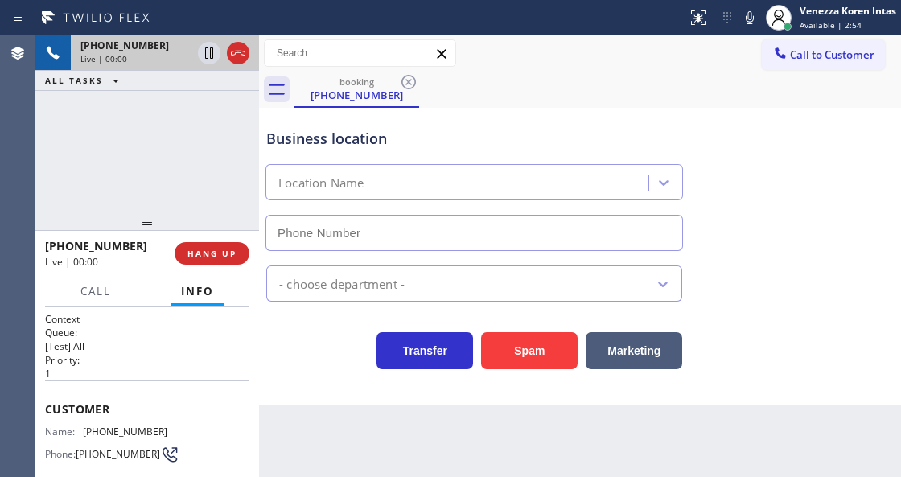
type input "(725) 800-8277"
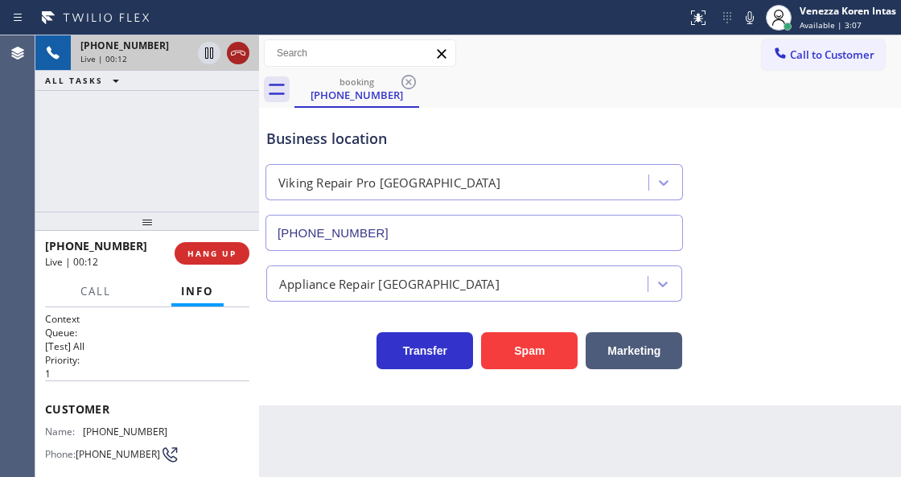
click at [236, 52] on icon at bounding box center [238, 52] width 19 height 19
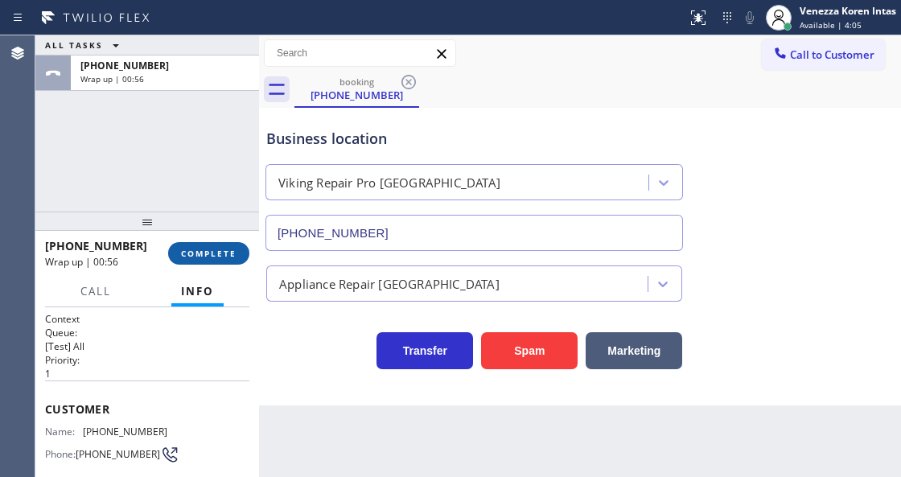
click at [200, 261] on button "COMPLETE" at bounding box center [208, 253] width 81 height 23
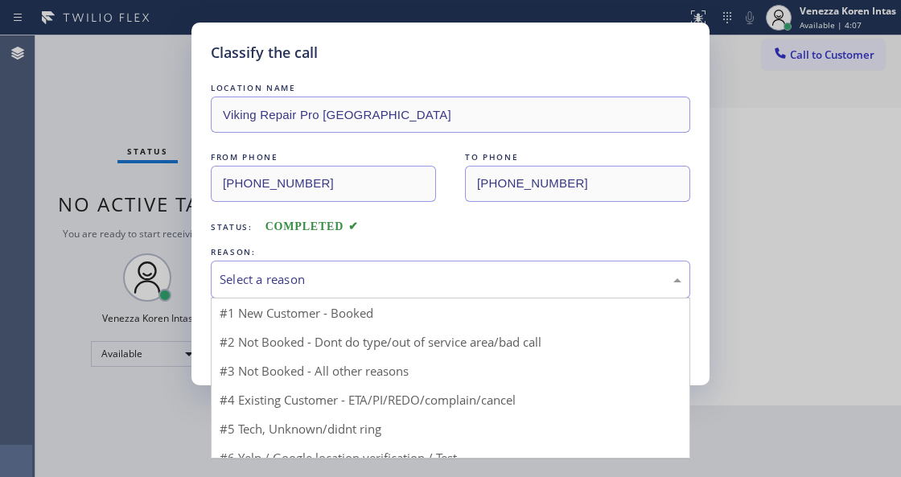
click at [388, 278] on div "Select a reason" at bounding box center [451, 279] width 462 height 19
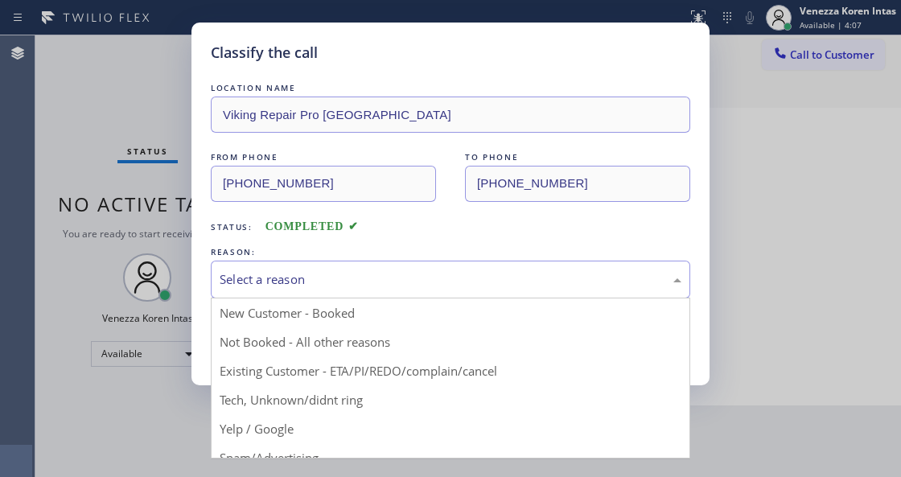
drag, startPoint x: 323, startPoint y: 403, endPoint x: 322, endPoint y: 388, distance: 15.3
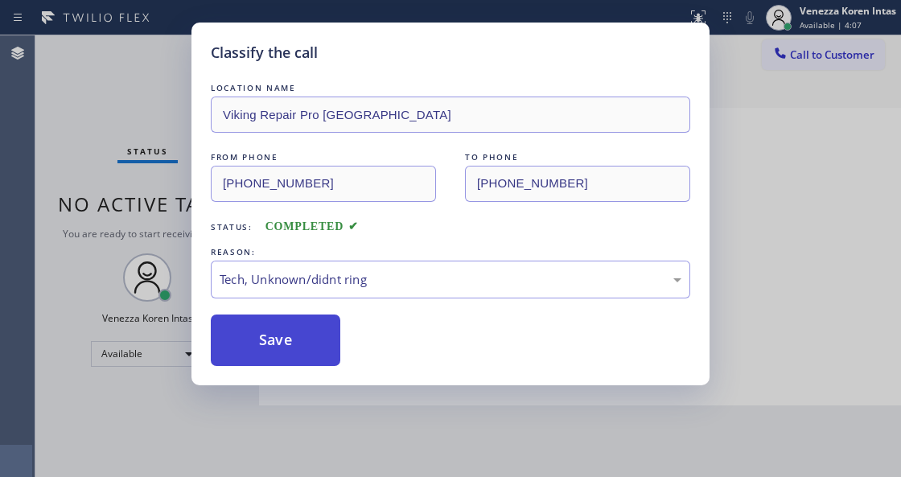
click at [320, 357] on button "Save" at bounding box center [276, 341] width 130 height 52
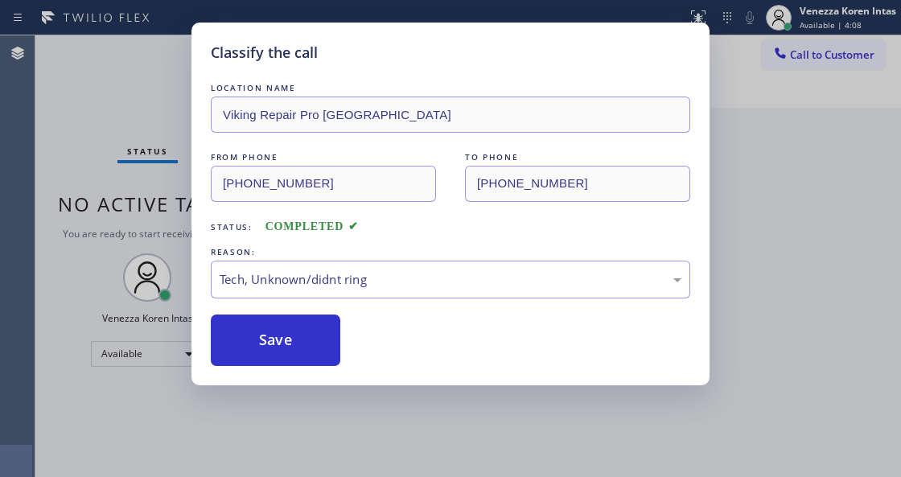
click at [111, 140] on div "Classify the call LOCATION NAME Viking Repair Pro North Las Vegas FROM PHONE (7…" at bounding box center [450, 238] width 901 height 477
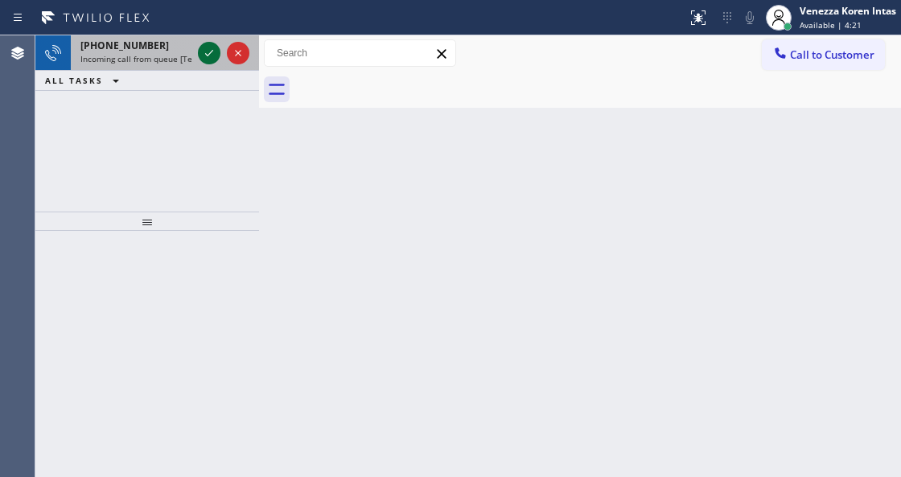
click at [208, 59] on icon at bounding box center [209, 52] width 19 height 19
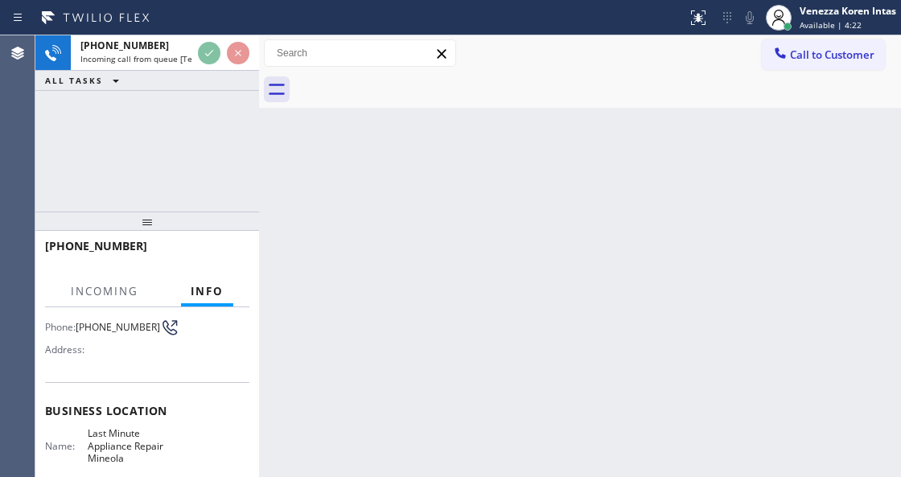
scroll to position [161, 0]
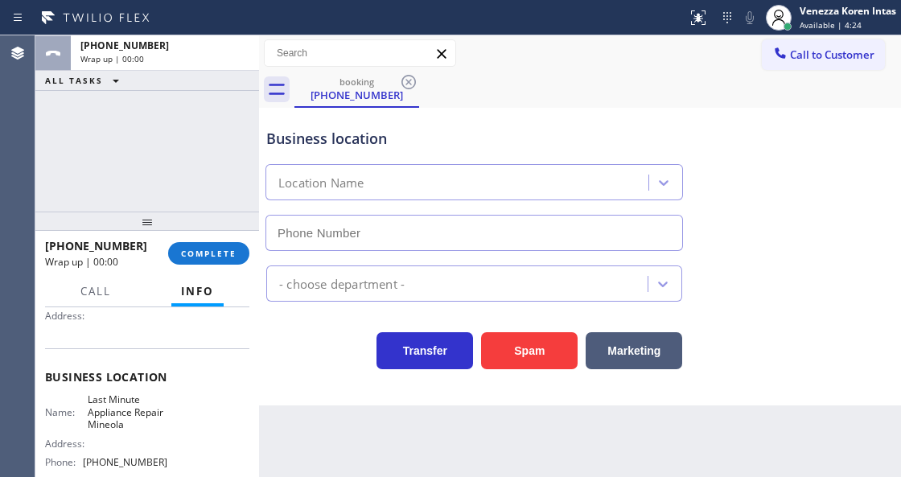
type input "(516) 654-8772"
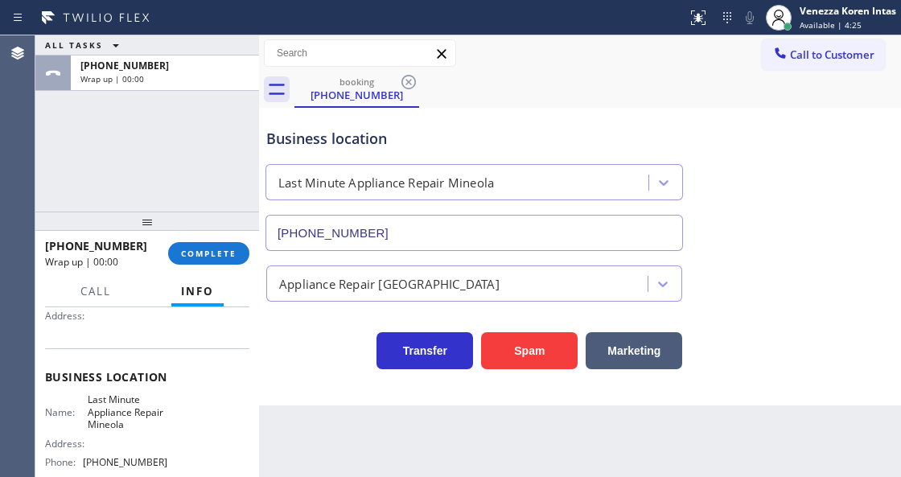
click at [180, 130] on div "ALL TASKS ALL TASKS ACTIVE TASKS TASKS IN WRAP UP +15162080489 Wrap up | 00:00" at bounding box center [147, 123] width 224 height 176
click at [526, 98] on div "booking (516) 208-0489" at bounding box center [598, 90] width 607 height 36
click at [193, 163] on div "ALL TASKS ALL TASKS ACTIVE TASKS TASKS IN WRAP UP +15162080489 Wrap up | 00:01" at bounding box center [147, 123] width 224 height 176
click at [188, 199] on div "ALL TASKS ALL TASKS ACTIVE TASKS TASKS IN WRAP UP +15162080489 Wrap up | 00:03" at bounding box center [147, 123] width 224 height 176
click at [188, 175] on div "ALL TASKS ALL TASKS ACTIVE TASKS TASKS IN WRAP UP +15162080489 Wrap up | 00:03" at bounding box center [147, 123] width 224 height 176
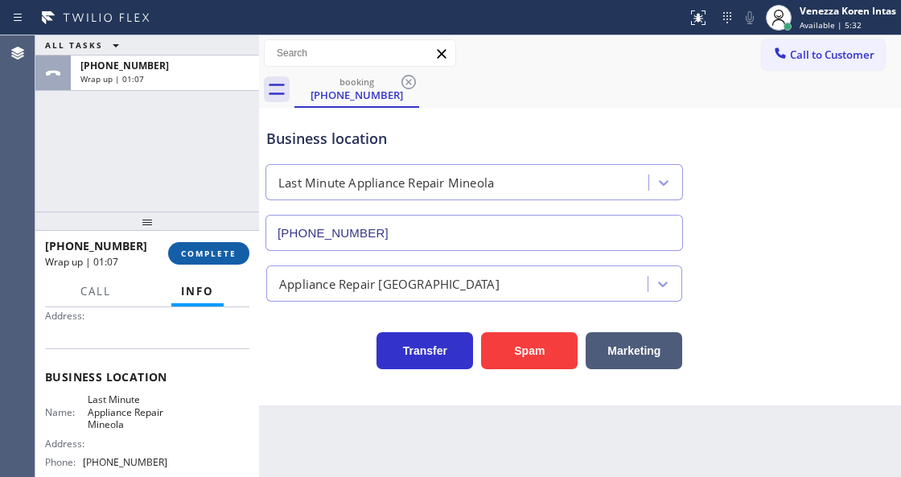
click at [194, 242] on button "COMPLETE" at bounding box center [208, 253] width 81 height 23
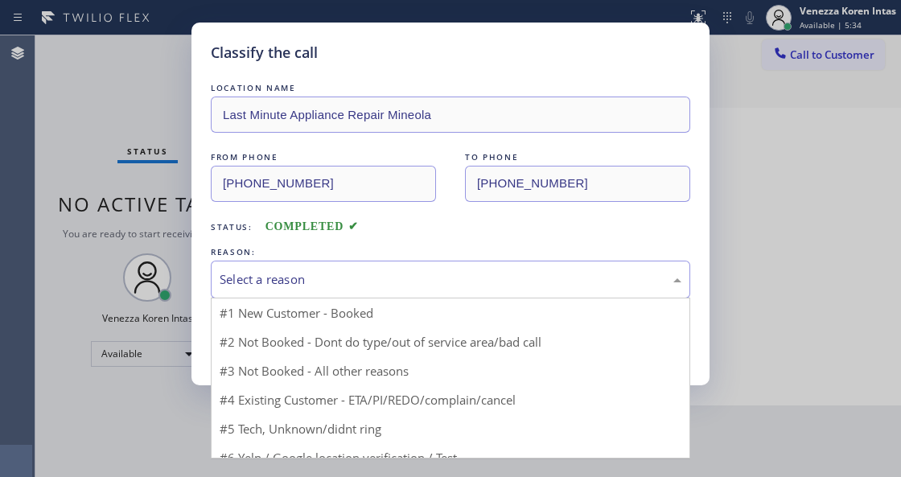
click at [381, 278] on div "Select a reason" at bounding box center [451, 279] width 462 height 19
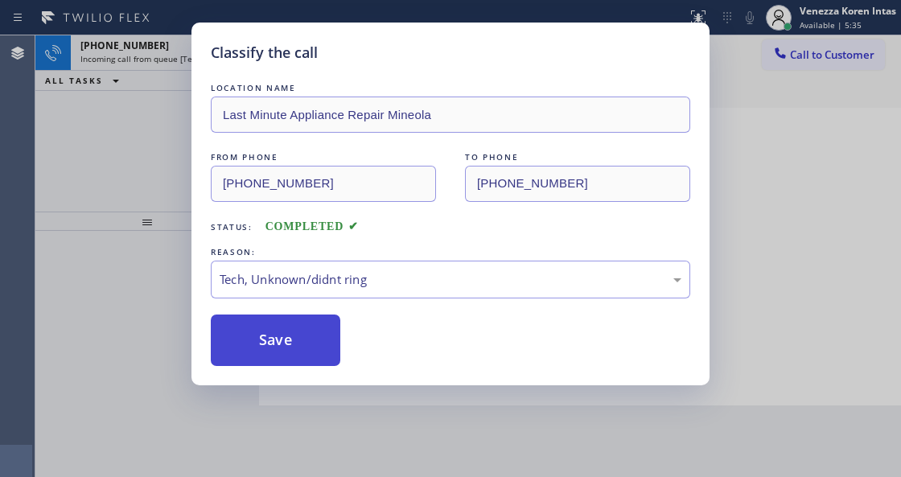
click at [332, 354] on button "Save" at bounding box center [276, 341] width 130 height 52
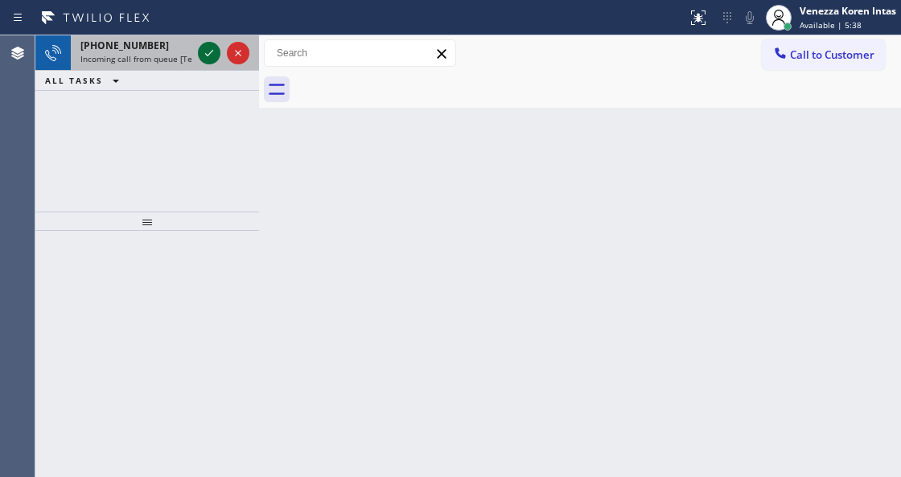
click at [206, 55] on icon at bounding box center [209, 53] width 8 height 6
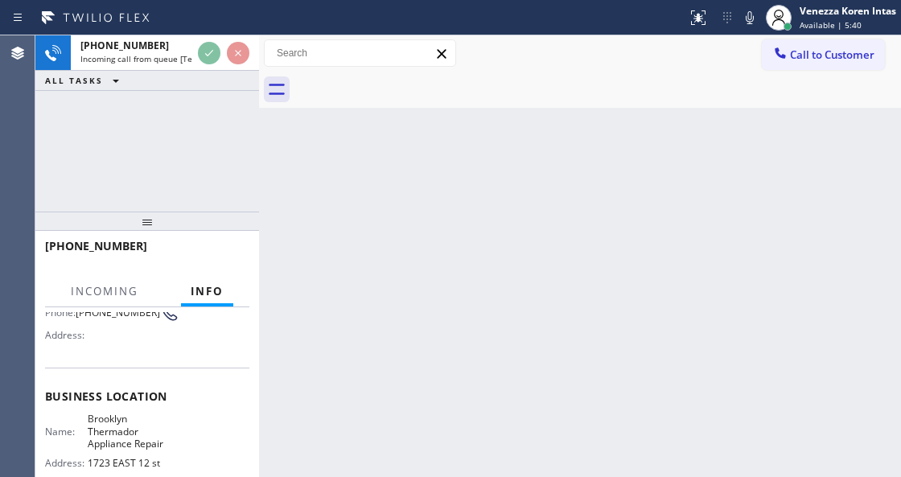
scroll to position [161, 0]
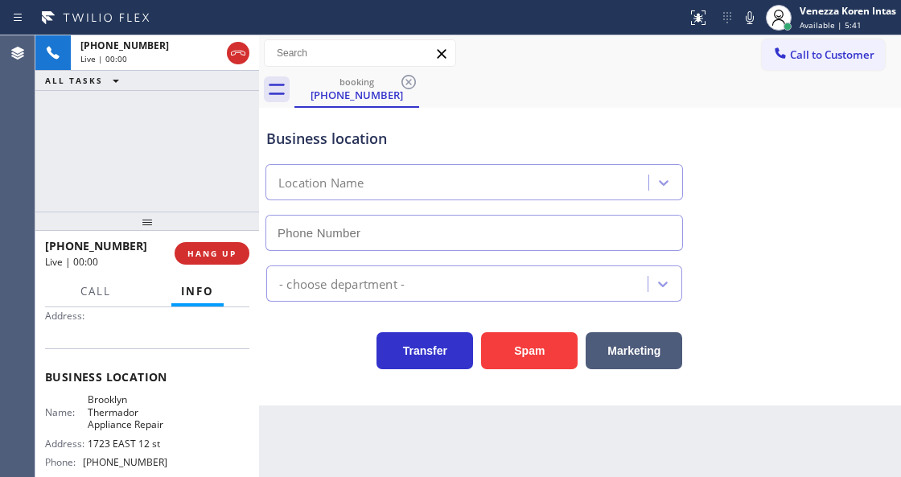
type input "(646) 663-3021"
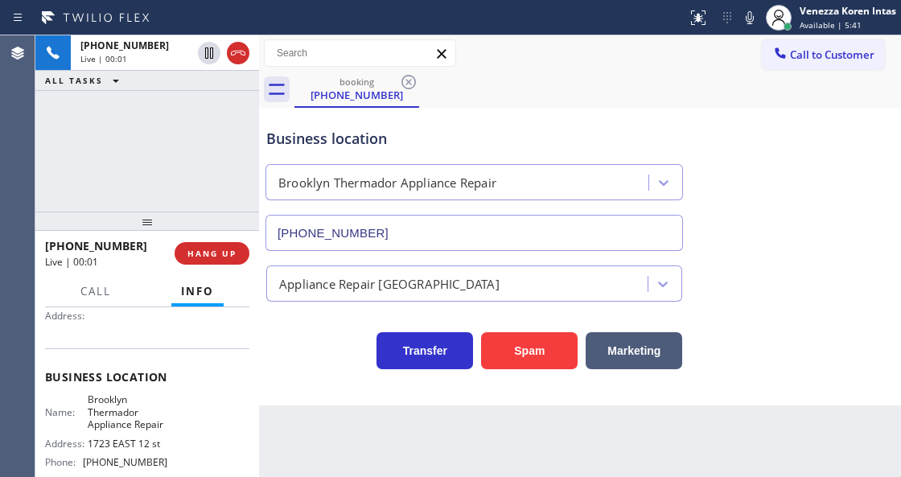
click at [70, 179] on div "+19145144382 Live | 00:01 ALL TASKS ALL TASKS ACTIVE TASKS TASKS IN WRAP UP" at bounding box center [147, 123] width 224 height 176
click at [124, 159] on div "+19145144382 Live | 00:01 ALL TASKS ALL TASKS ACTIVE TASKS TASKS IN WRAP UP" at bounding box center [147, 123] width 224 height 176
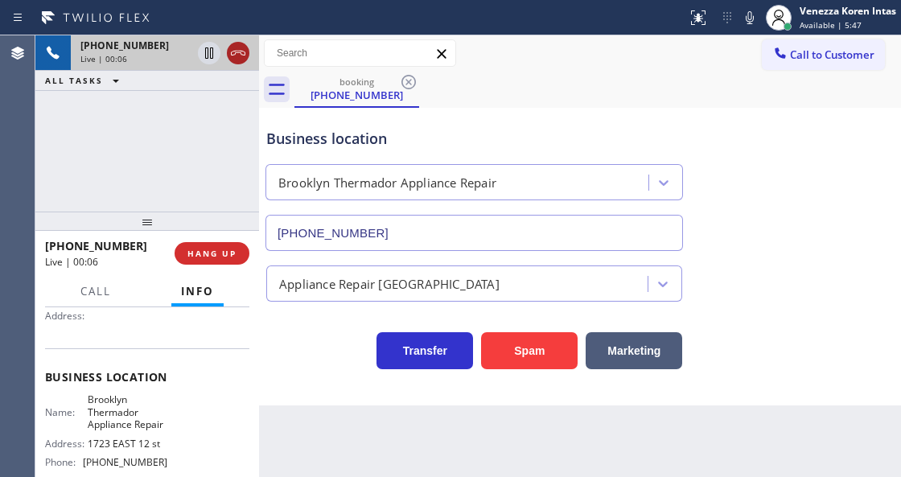
click at [244, 47] on icon at bounding box center [238, 52] width 19 height 19
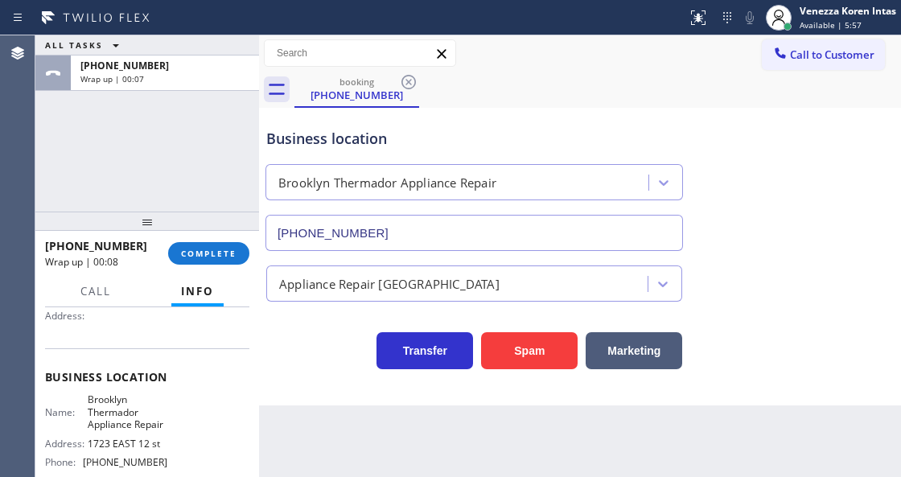
click at [232, 169] on div "ALL TASKS ALL TASKS ACTIVE TASKS TASKS IN WRAP UP +19145144382 Wrap up | 00:07" at bounding box center [147, 123] width 224 height 176
click at [193, 137] on div "ALL TASKS ALL TASKS ACTIVE TASKS TASKS IN WRAP UP +19145144382 Wrap up | 00:08" at bounding box center [147, 123] width 224 height 176
click at [209, 266] on div "+19145144382 Wrap up | 01:04 COMPLETE" at bounding box center [147, 254] width 204 height 42
click at [206, 256] on span "COMPLETE" at bounding box center [209, 253] width 56 height 11
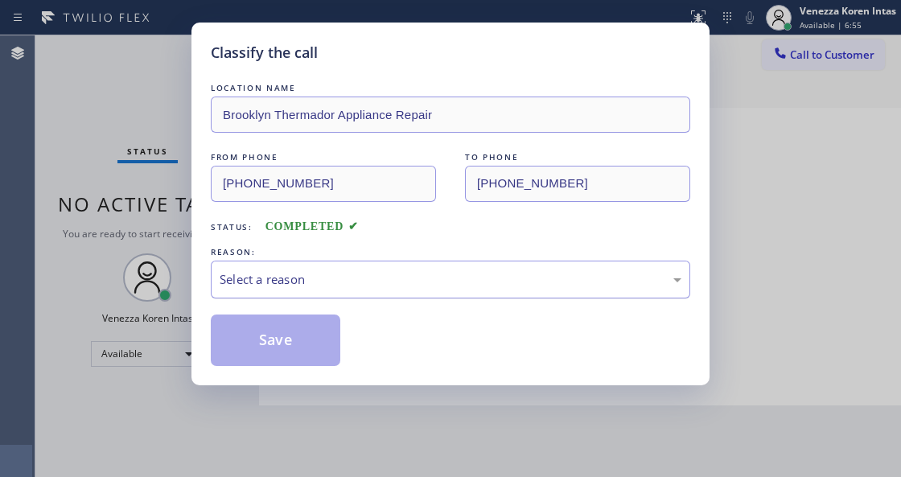
click at [382, 282] on div "Select a reason" at bounding box center [451, 279] width 462 height 19
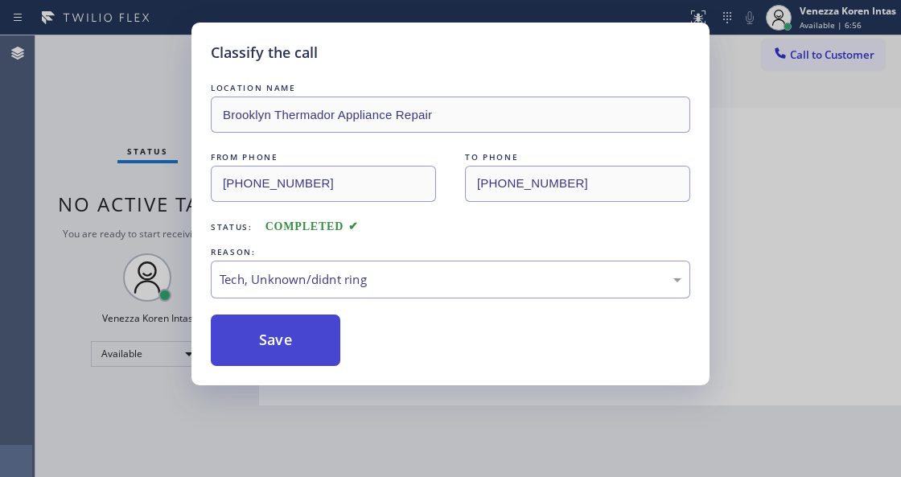
click at [288, 352] on button "Save" at bounding box center [276, 341] width 130 height 52
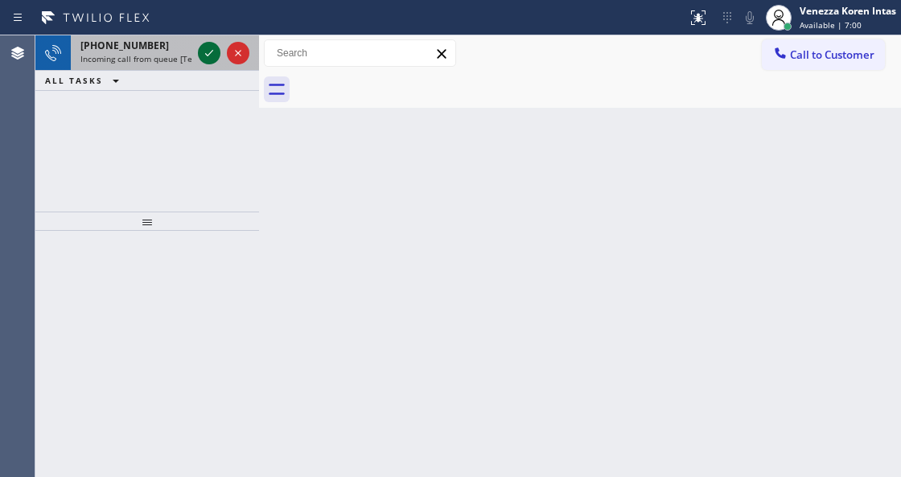
click at [213, 52] on icon at bounding box center [209, 52] width 19 height 19
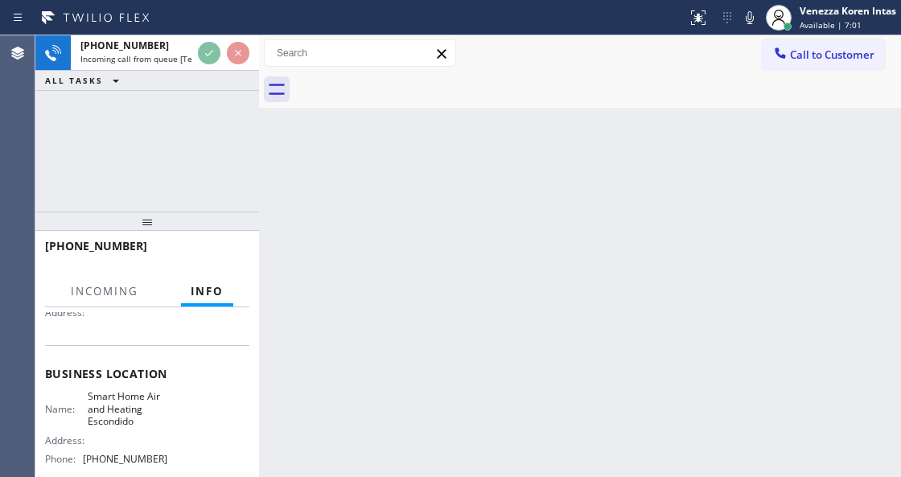
scroll to position [214, 0]
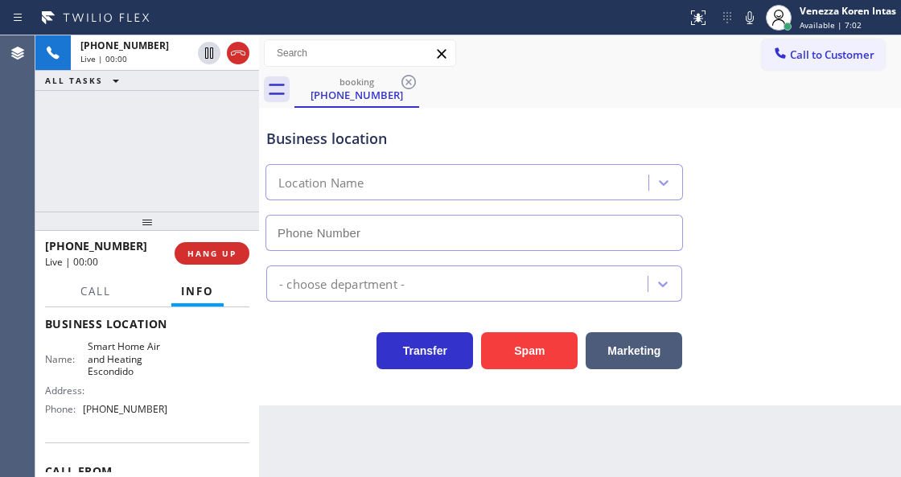
type input "(760) 493-6063"
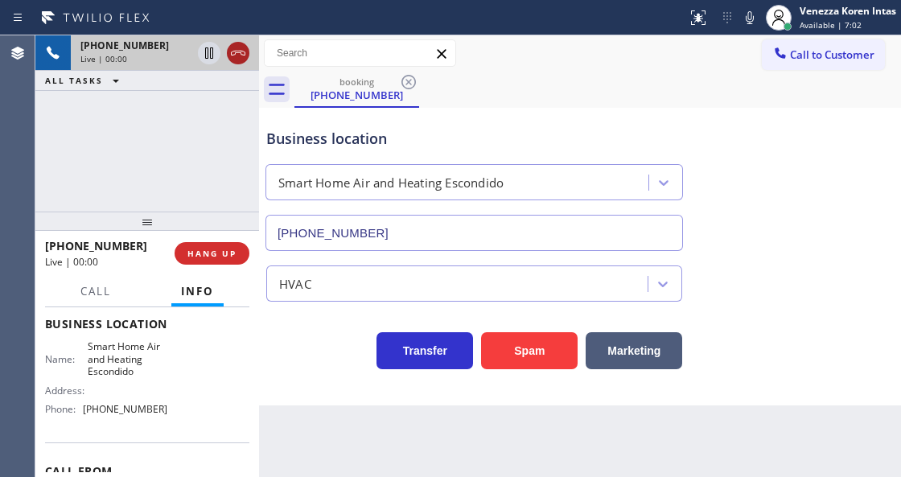
click at [239, 60] on icon at bounding box center [238, 52] width 19 height 19
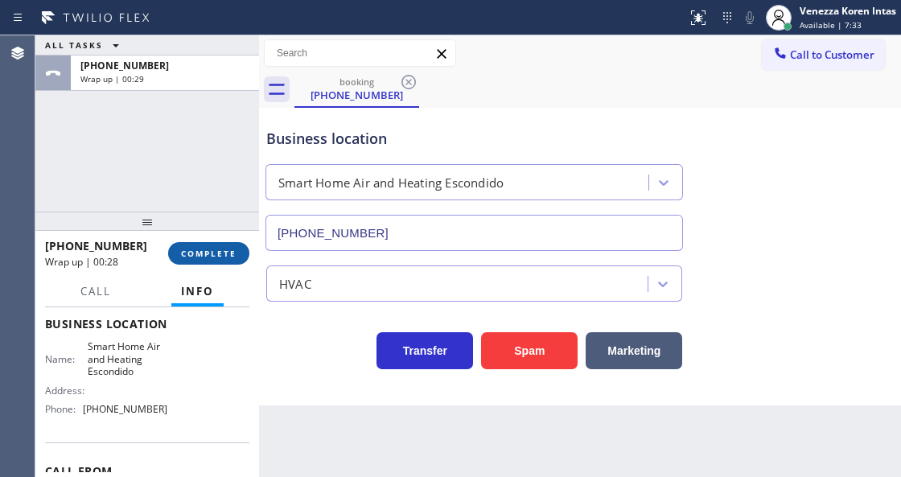
click at [235, 259] on button "COMPLETE" at bounding box center [208, 253] width 81 height 23
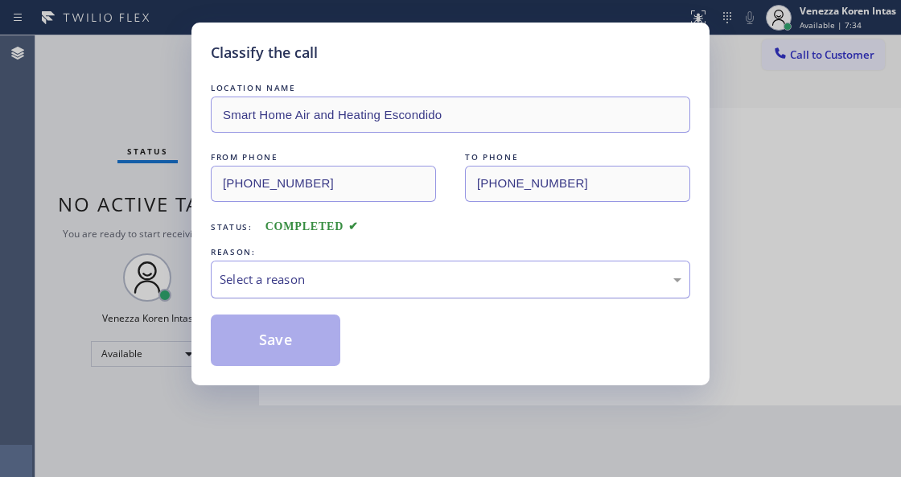
click at [401, 299] on div "Select a reason" at bounding box center [451, 280] width 480 height 38
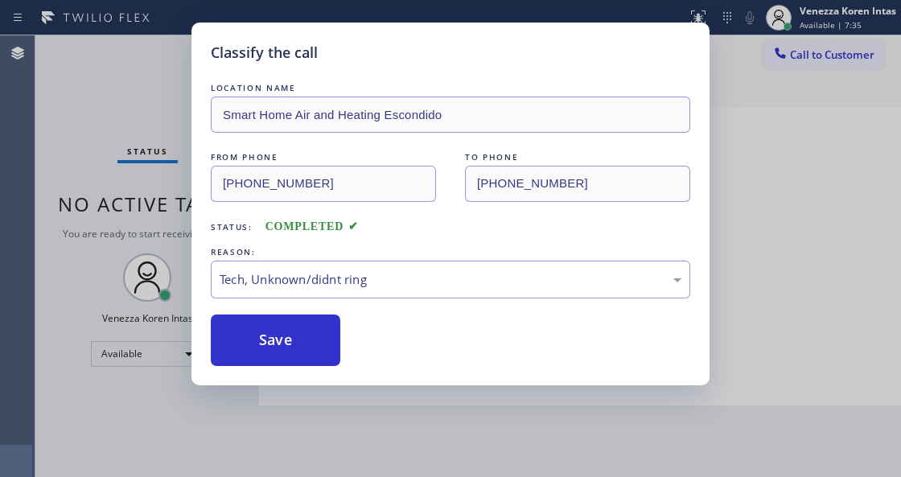
click at [280, 343] on button "Save" at bounding box center [276, 341] width 130 height 52
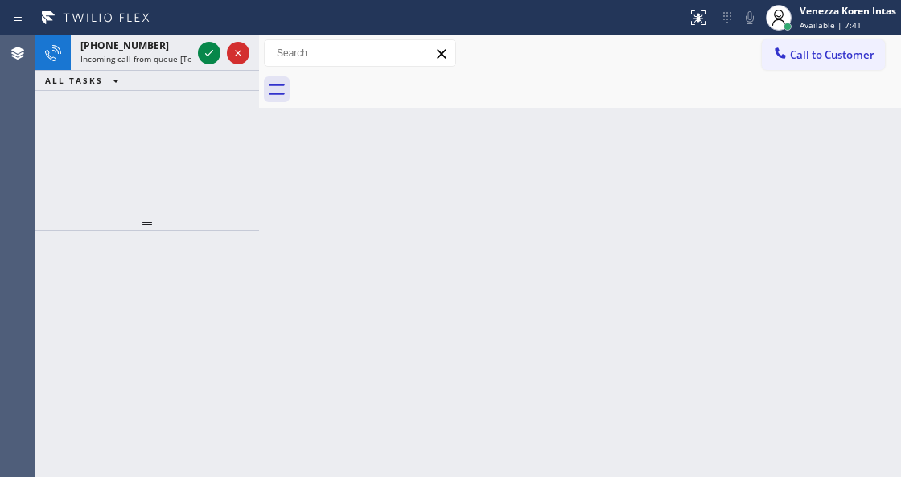
click at [324, 246] on div "Back to Dashboard Change Sender ID Customers Technicians Select a contact Outbo…" at bounding box center [580, 256] width 642 height 442
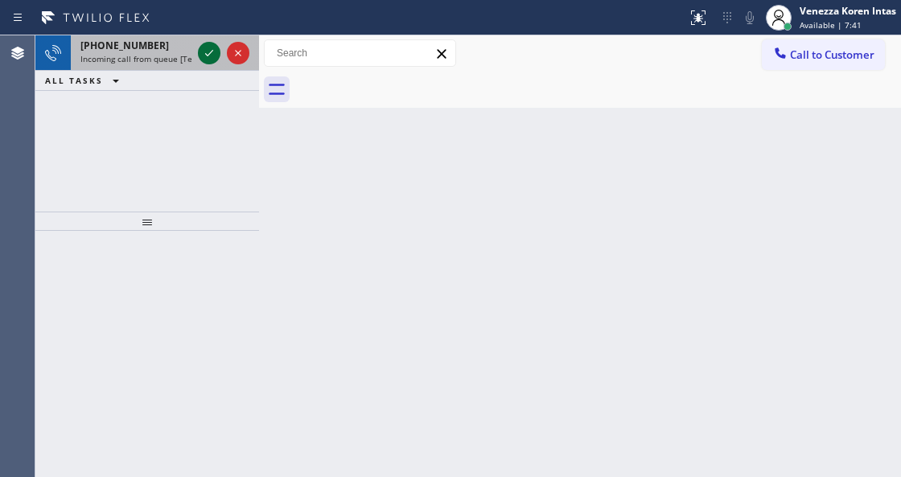
click at [208, 52] on icon at bounding box center [209, 52] width 19 height 19
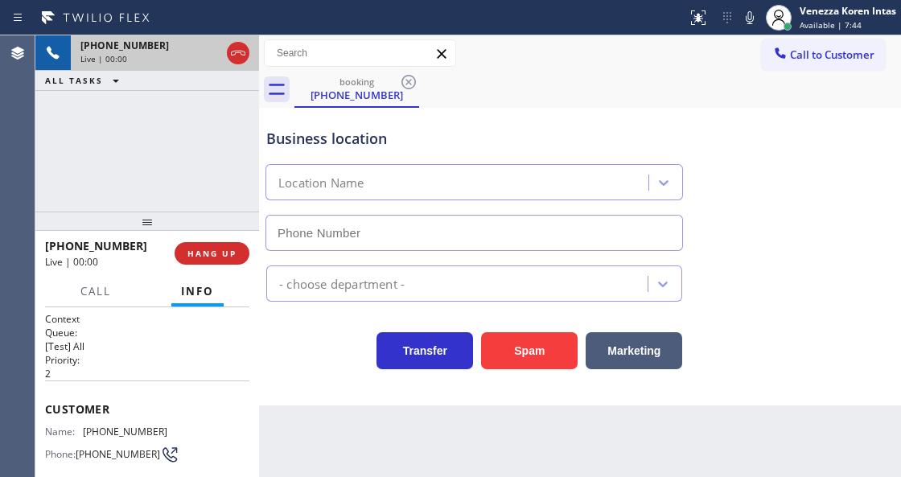
type input "(630) 791-5511"
click at [241, 190] on div "+16305500604 Live | 00:01 ALL TASKS ALL TASKS ACTIVE TASKS TASKS IN WRAP UP" at bounding box center [147, 123] width 224 height 176
drag, startPoint x: 385, startPoint y: 126, endPoint x: 372, endPoint y: 142, distance: 21.1
click at [385, 126] on div "Business location Viking Repair Service (630) 791-5511" at bounding box center [474, 181] width 422 height 139
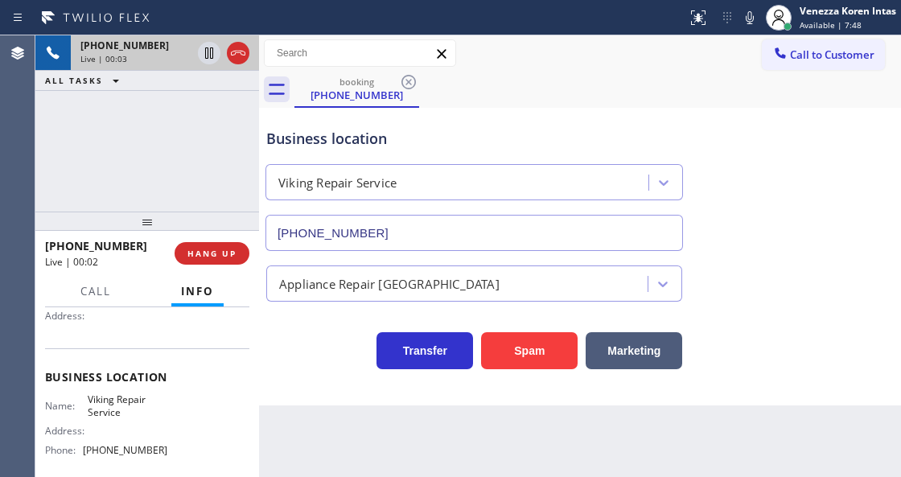
scroll to position [268, 0]
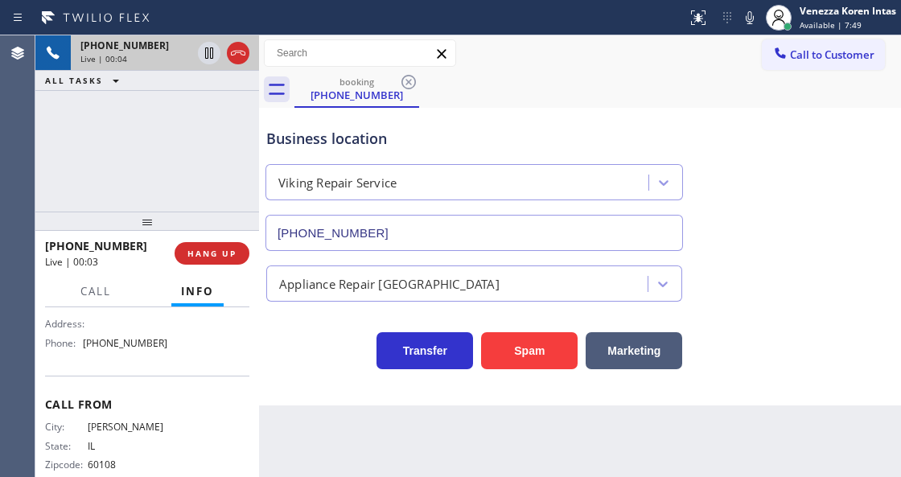
click at [207, 114] on div "+16305500604 Live | 00:04 ALL TASKS ALL TASKS ACTIVE TASKS TASKS IN WRAP UP" at bounding box center [147, 123] width 224 height 176
click at [140, 129] on div "+16305500604 Live | 00:09 ALL TASKS ALL TASKS ACTIVE TASKS TASKS IN WRAP UP" at bounding box center [147, 123] width 224 height 176
click at [343, 137] on div "Business location" at bounding box center [474, 139] width 416 height 22
drag, startPoint x: 480, startPoint y: 158, endPoint x: 482, endPoint y: 132, distance: 25.9
click at [480, 155] on div "Business location Viking Repair Service (630) 791-5511" at bounding box center [474, 181] width 422 height 139
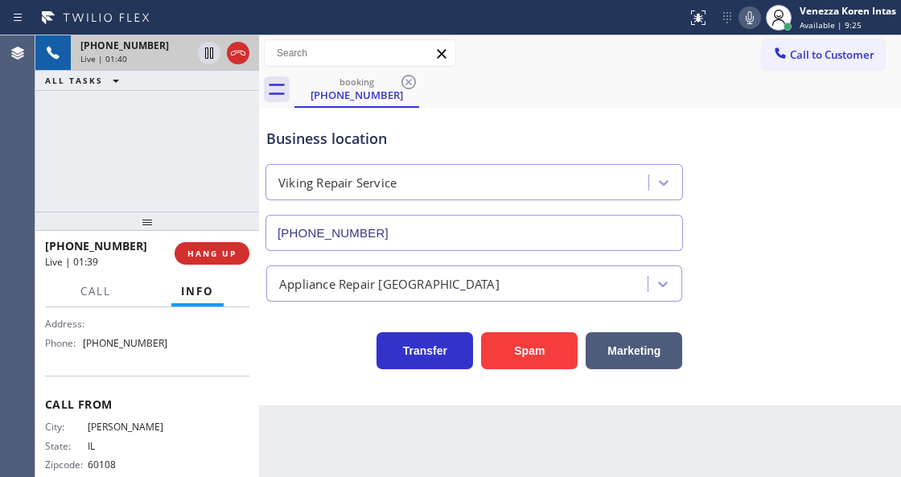
click at [753, 19] on icon at bounding box center [749, 17] width 19 height 19
click at [755, 21] on icon at bounding box center [749, 17] width 19 height 19
click at [752, 23] on icon at bounding box center [749, 17] width 19 height 19
click at [565, 39] on div "Call to Customer Outbound call Location San Marino Cool Touch HVAC Your caller …" at bounding box center [580, 53] width 642 height 28
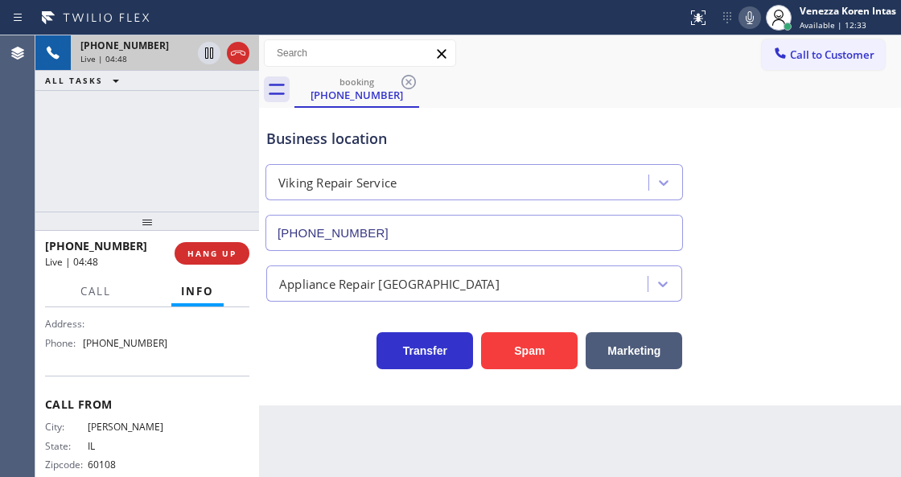
click at [747, 26] on icon at bounding box center [749, 17] width 19 height 19
click at [201, 52] on icon at bounding box center [209, 52] width 19 height 19
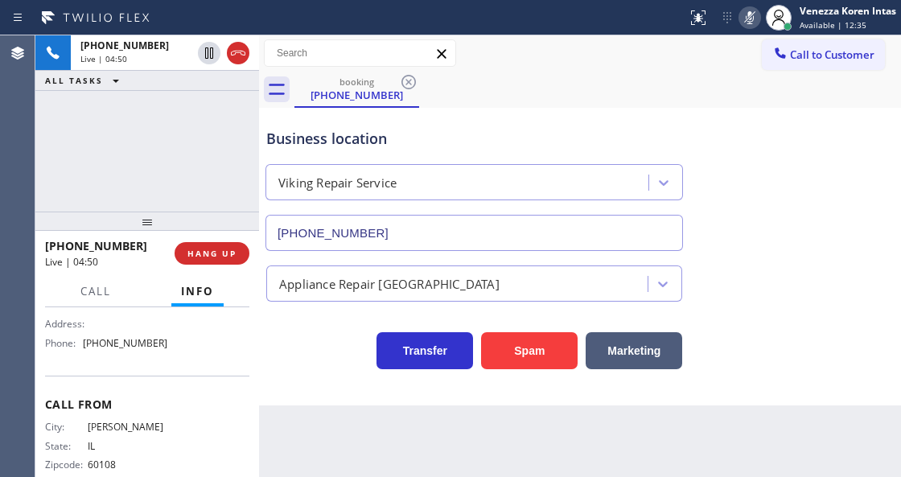
click at [533, 103] on div "booking (630) 550-0604" at bounding box center [598, 90] width 607 height 36
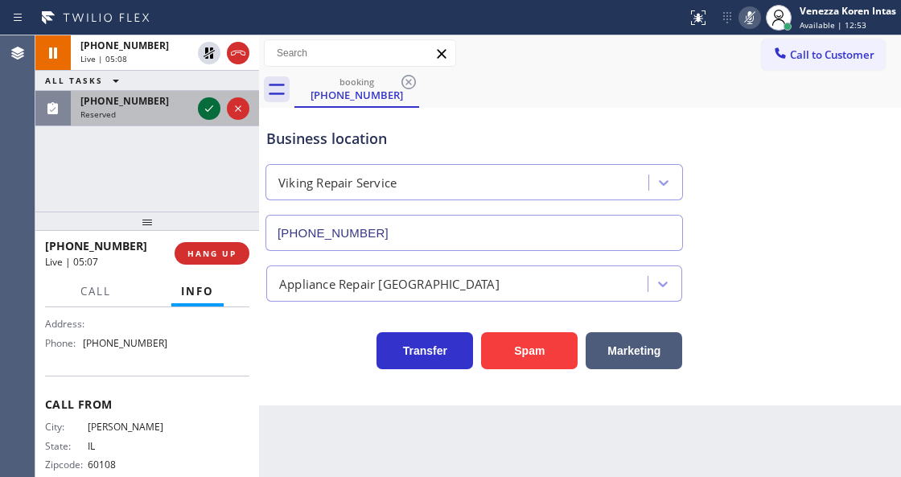
click at [211, 113] on icon at bounding box center [209, 108] width 19 height 19
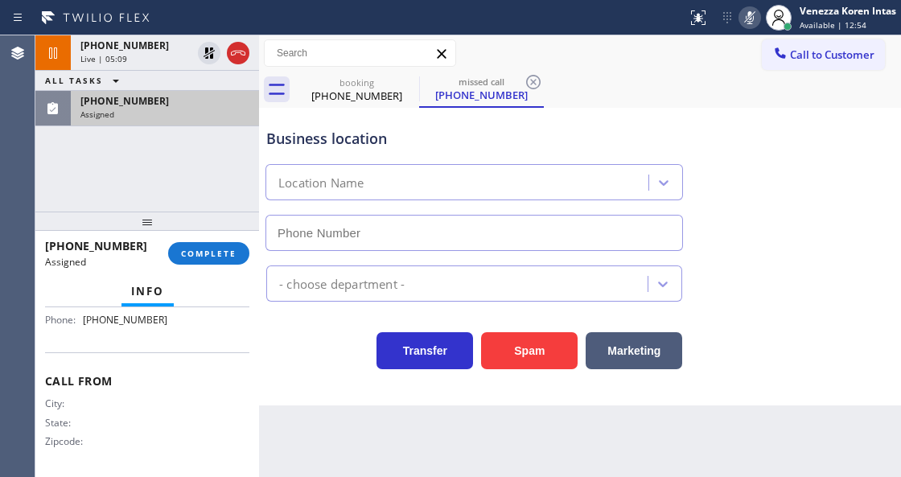
scroll to position [306, 0]
type input "(786) 882-0097"
click at [229, 258] on span "COMPLETE" at bounding box center [209, 253] width 56 height 11
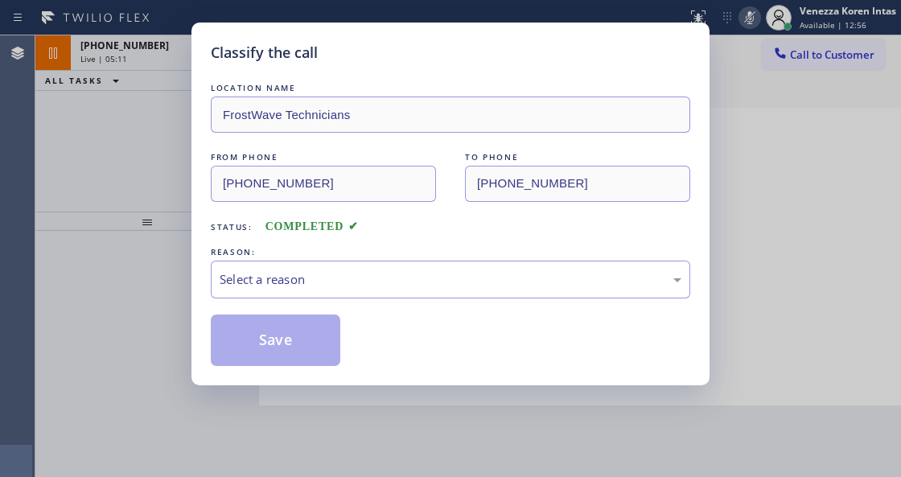
click at [389, 285] on div "Select a reason" at bounding box center [451, 279] width 462 height 19
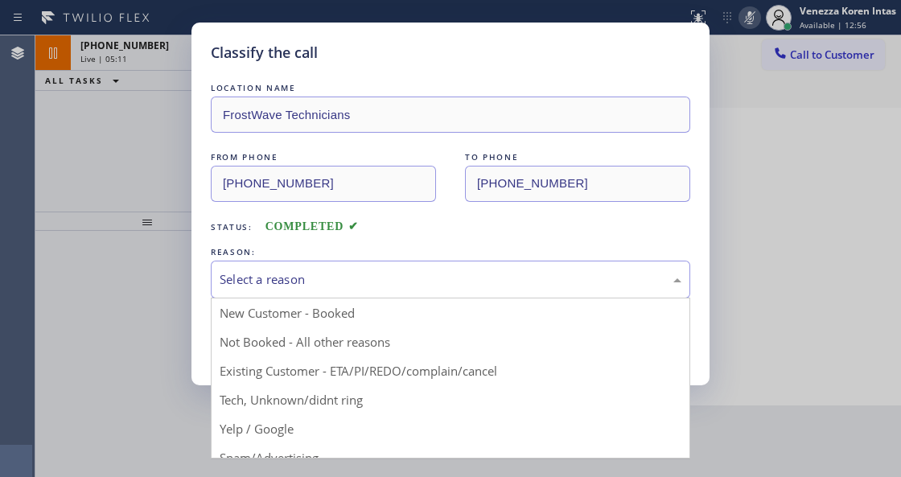
drag, startPoint x: 375, startPoint y: 410, endPoint x: 356, endPoint y: 392, distance: 26.8
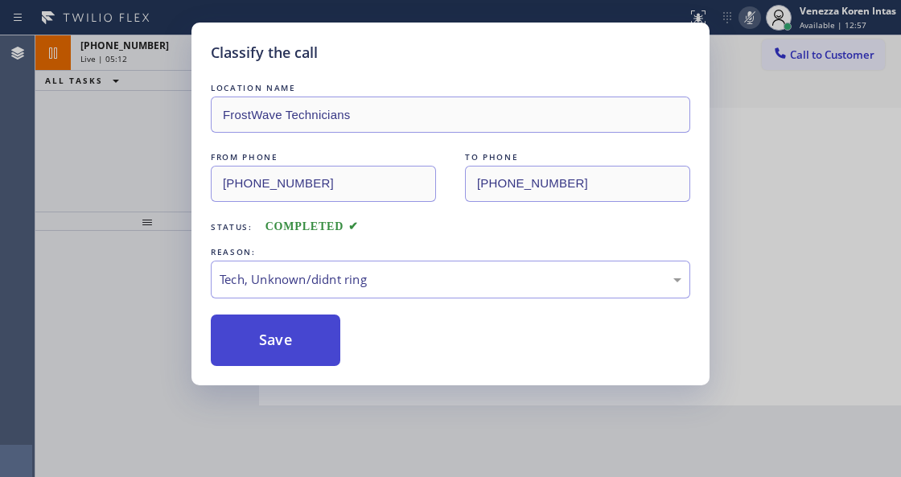
click at [296, 341] on button "Save" at bounding box center [276, 341] width 130 height 52
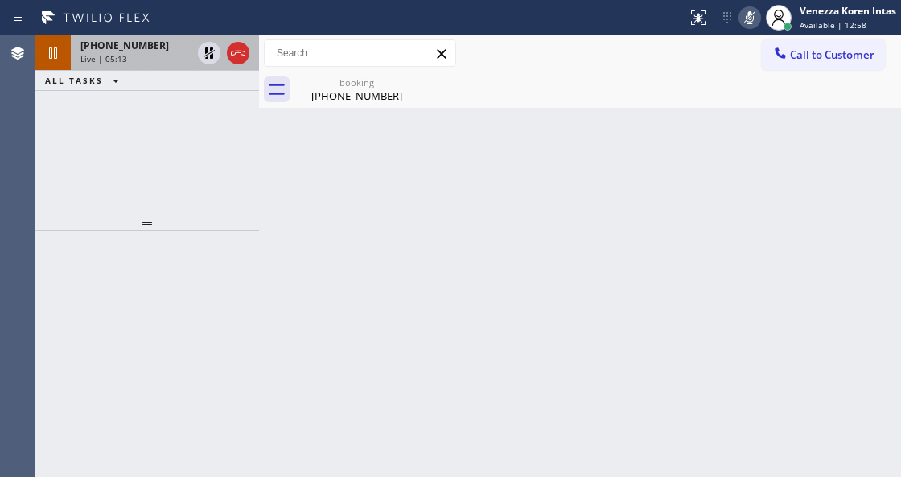
click at [142, 55] on div "Live | 05:13" at bounding box center [135, 58] width 111 height 11
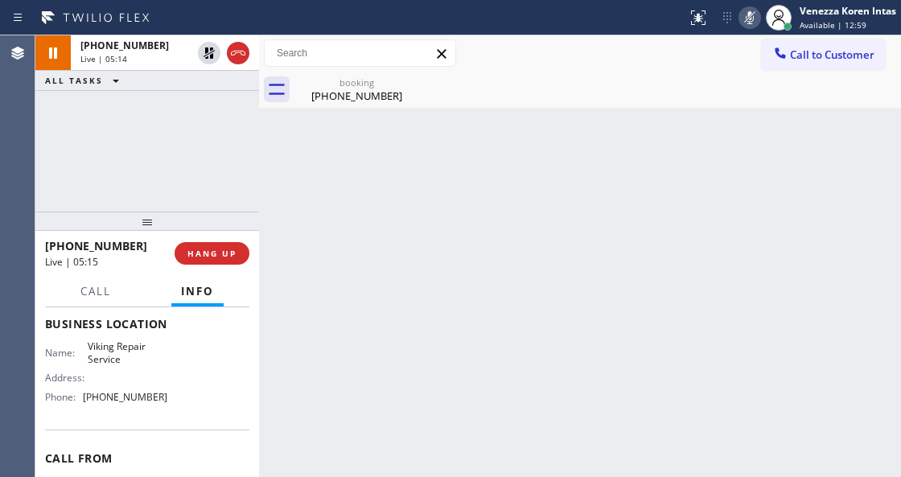
scroll to position [214, 0]
drag, startPoint x: 87, startPoint y: 340, endPoint x: 132, endPoint y: 357, distance: 48.4
click at [132, 357] on span "Viking Repair Service" at bounding box center [128, 352] width 80 height 25
click at [473, 315] on div "Back to Dashboard Change Sender ID Customers Technicians Select a contact Outbo…" at bounding box center [580, 256] width 642 height 442
click at [340, 69] on div "Call to Customer Outbound call Location San Marino Cool Touch HVAC Your caller …" at bounding box center [580, 53] width 642 height 36
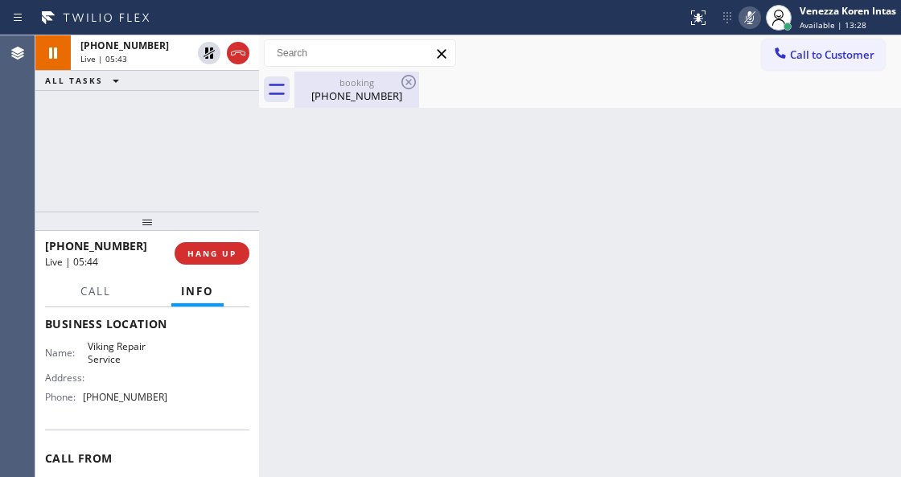
click at [346, 79] on div "booking" at bounding box center [357, 82] width 122 height 12
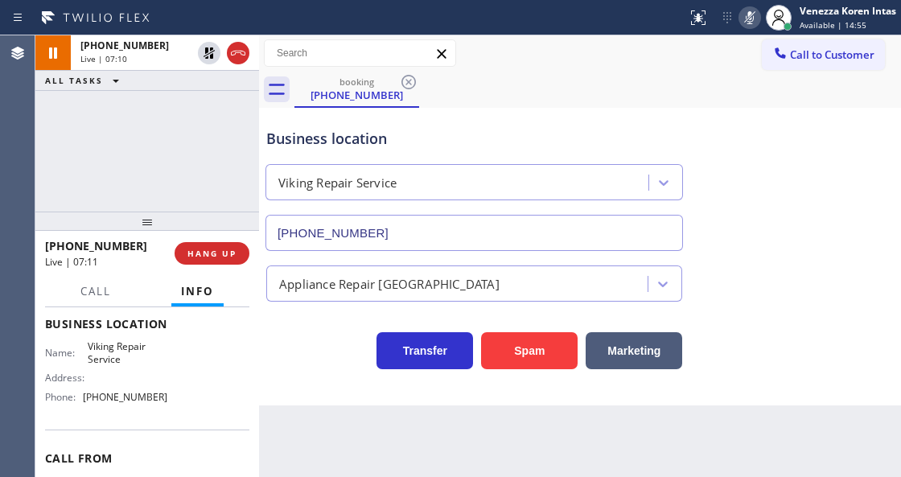
click at [830, 174] on div "Business location Viking Repair Service (630) 791-5511" at bounding box center [580, 178] width 634 height 146
drag, startPoint x: 743, startPoint y: 16, endPoint x: 736, endPoint y: 44, distance: 29.1
click at [743, 16] on icon at bounding box center [749, 17] width 19 height 19
drag, startPoint x: 204, startPoint y: 54, endPoint x: 319, endPoint y: 39, distance: 116.1
click at [204, 54] on icon at bounding box center [209, 52] width 19 height 19
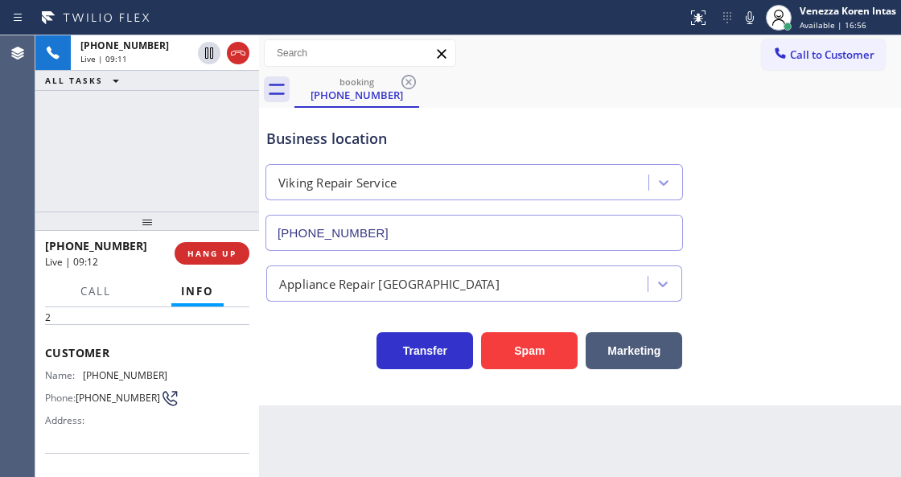
scroll to position [0, 0]
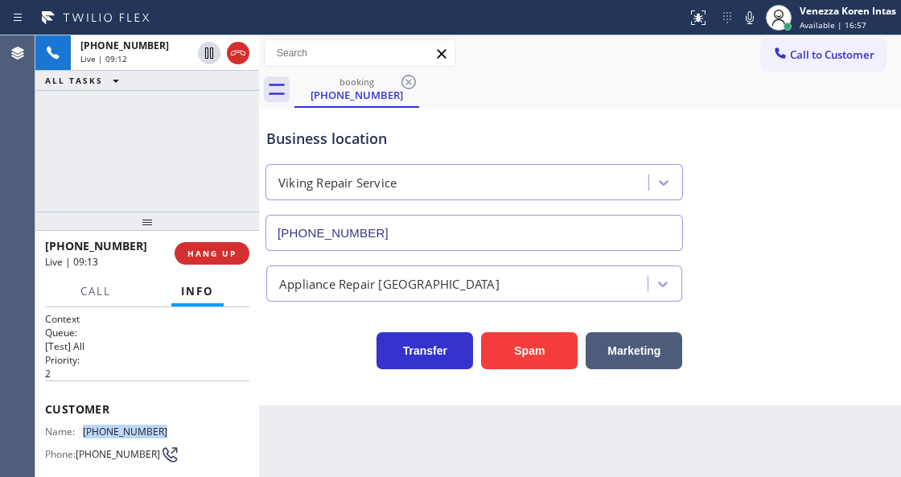
drag, startPoint x: 165, startPoint y: 424, endPoint x: 84, endPoint y: 430, distance: 81.5
click at [84, 430] on div "Name: (630) 550-0604 Phone: (630) 550-0604 Address:" at bounding box center [147, 458] width 204 height 64
click at [202, 109] on icon at bounding box center [209, 108] width 19 height 19
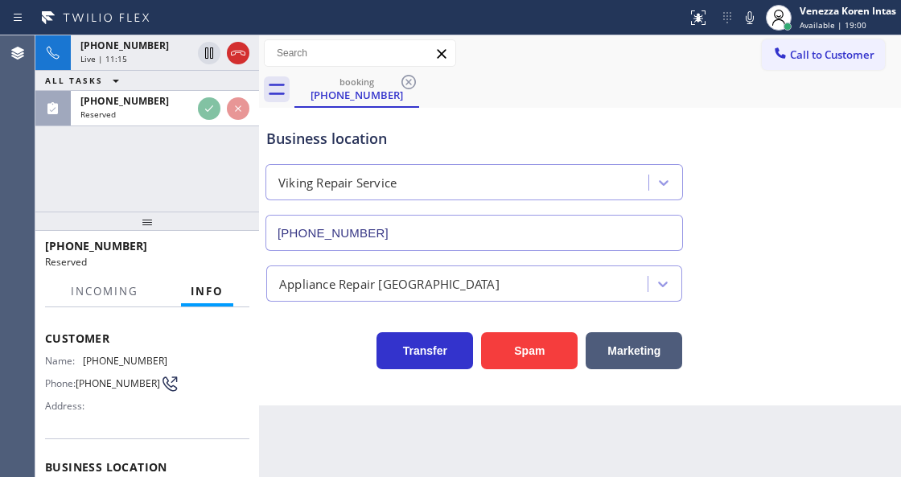
scroll to position [107, 0]
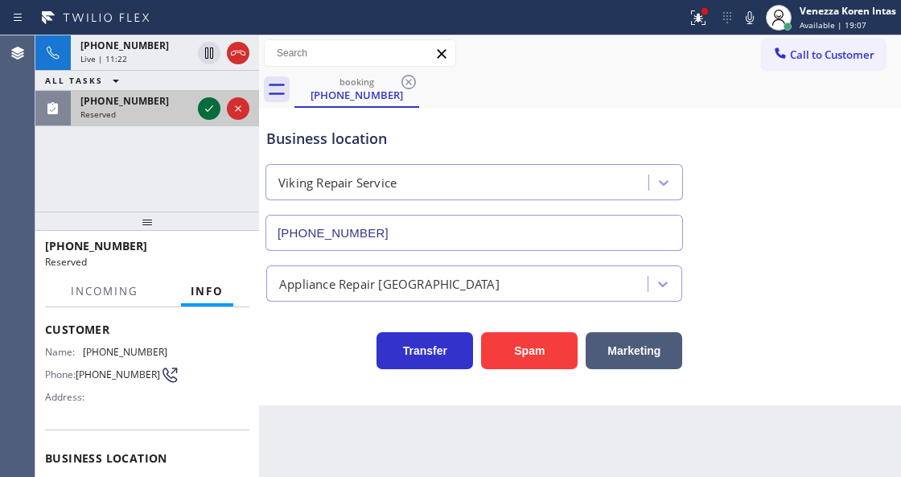
click at [212, 111] on icon at bounding box center [209, 108] width 19 height 19
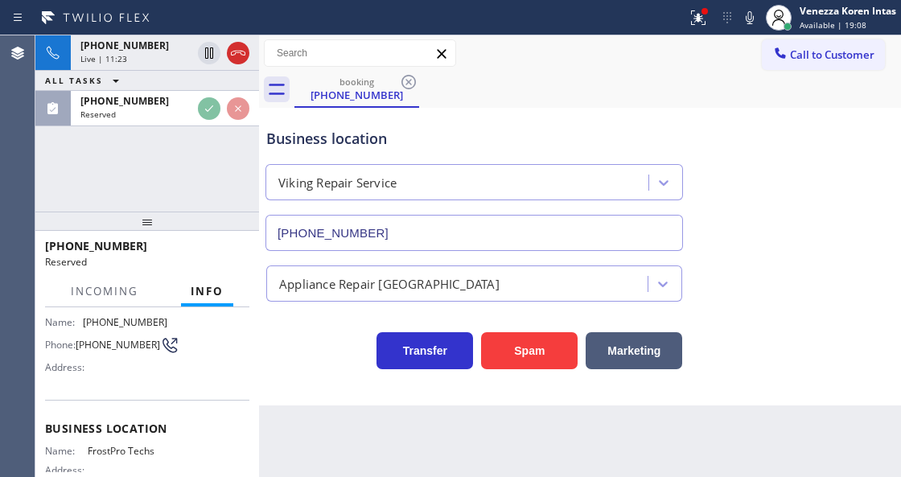
scroll to position [161, 0]
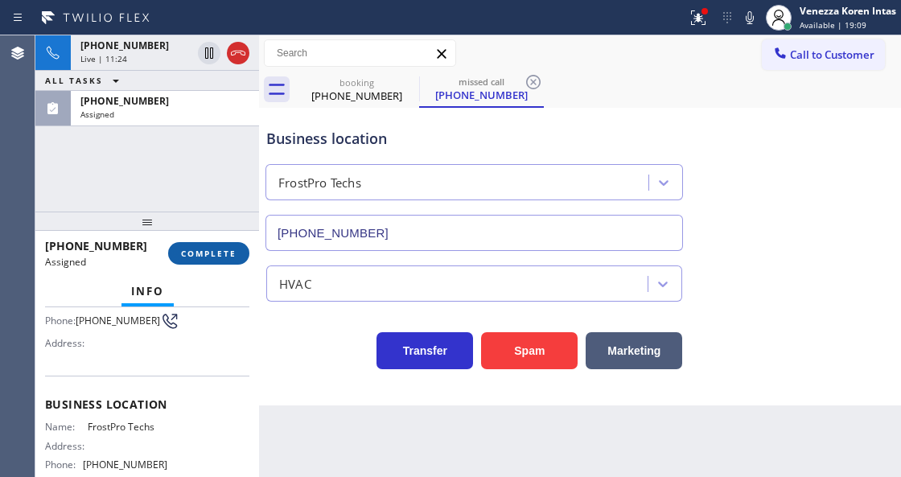
type input "(954) 278-3603"
click at [217, 253] on span "COMPLETE" at bounding box center [209, 253] width 56 height 11
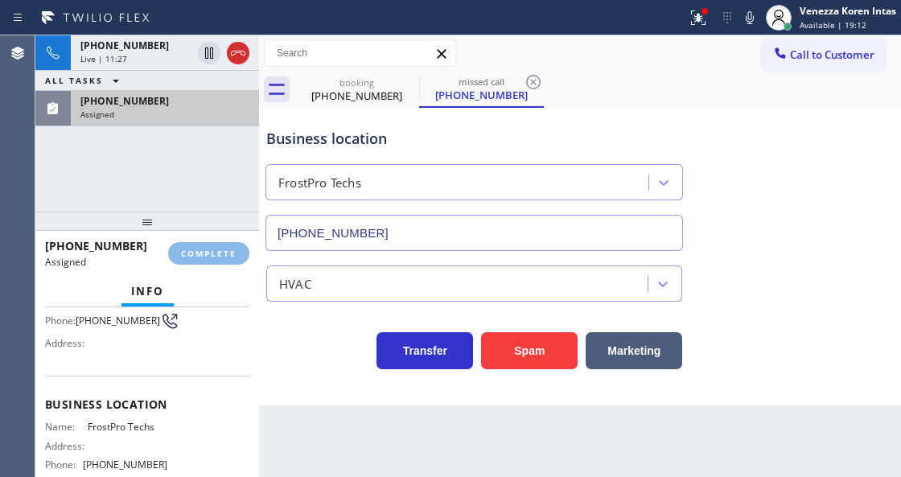
click at [214, 116] on div "Assigned" at bounding box center [164, 114] width 169 height 11
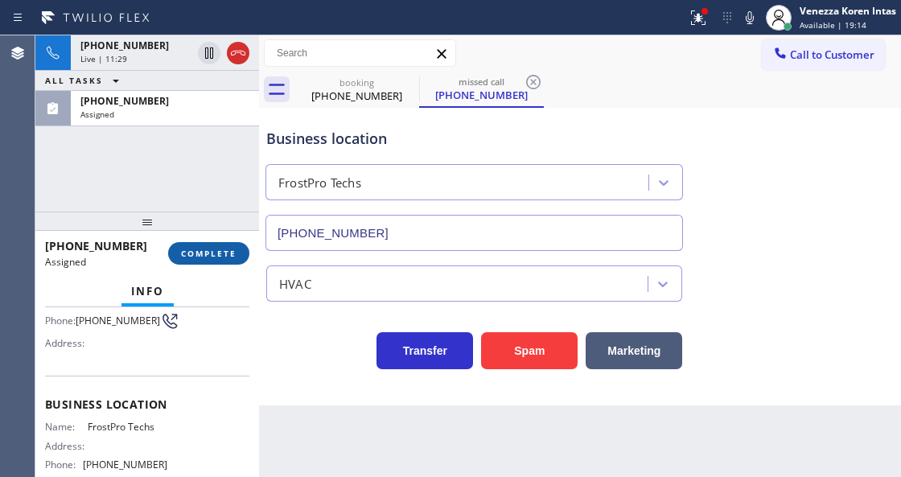
click at [228, 256] on span "COMPLETE" at bounding box center [209, 253] width 56 height 11
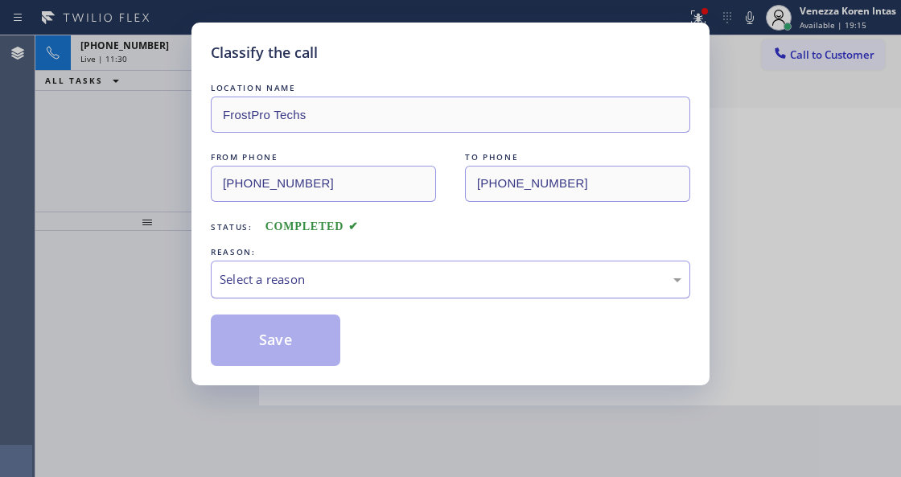
drag, startPoint x: 394, startPoint y: 282, endPoint x: 394, endPoint y: 296, distance: 14.5
click at [394, 296] on div "Select a reason" at bounding box center [451, 280] width 480 height 38
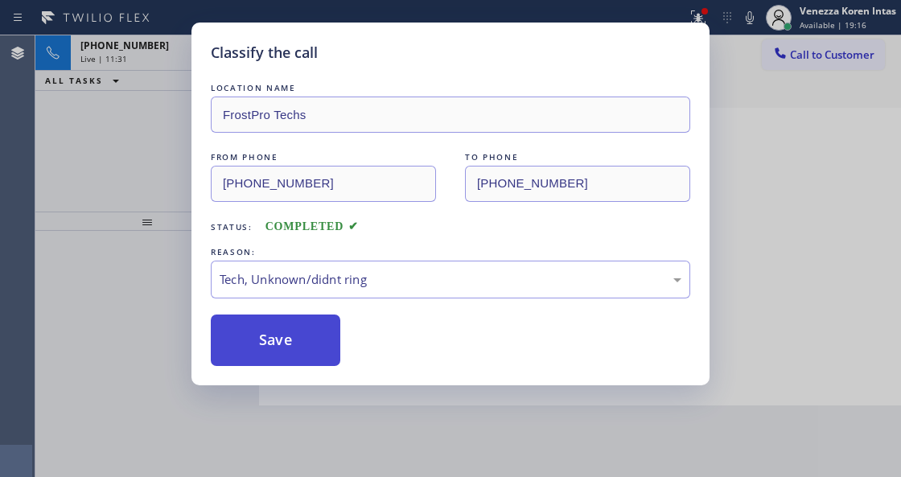
click at [315, 351] on button "Save" at bounding box center [276, 341] width 130 height 52
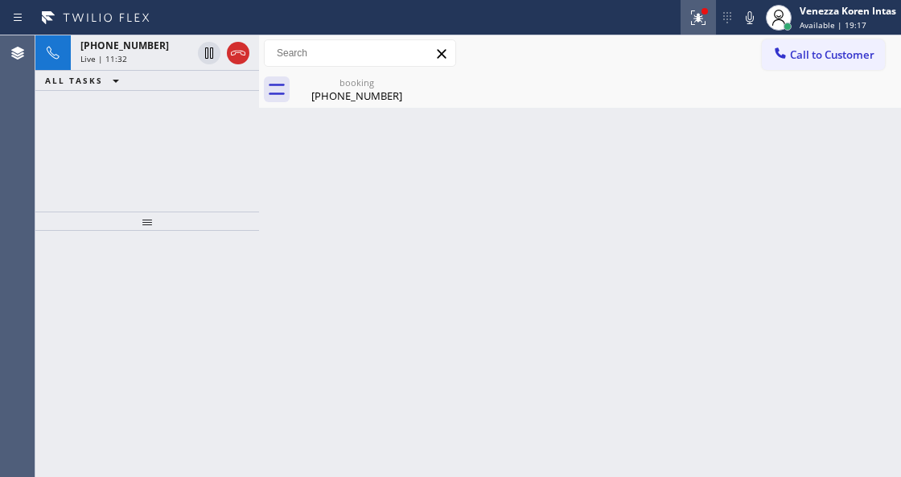
click at [692, 9] on icon at bounding box center [698, 17] width 19 height 19
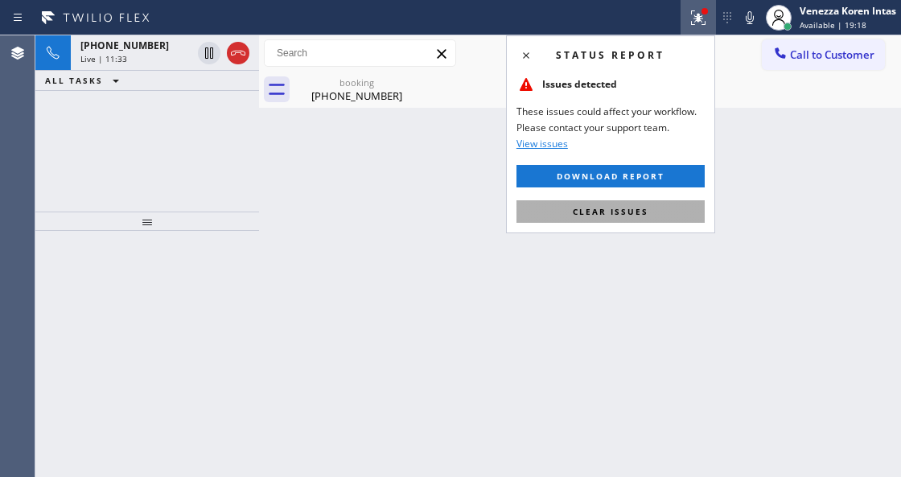
click at [666, 201] on button "Clear issues" at bounding box center [611, 211] width 188 height 23
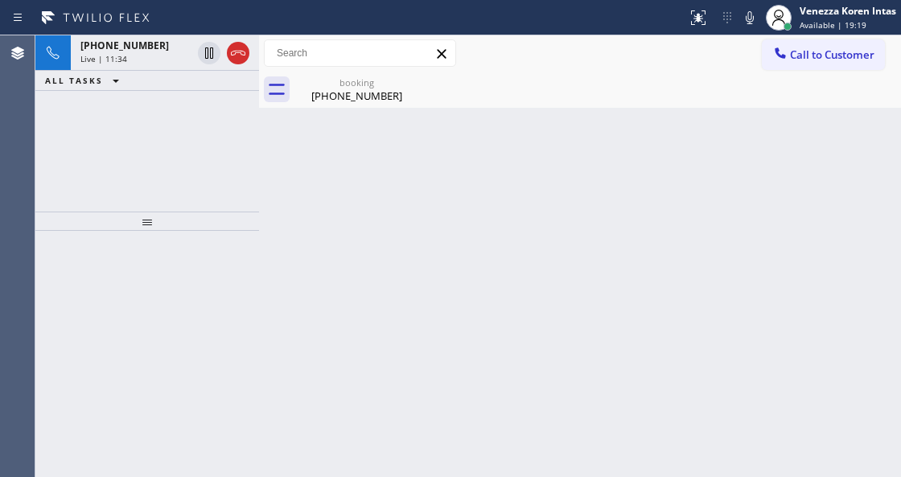
drag, startPoint x: 373, startPoint y: 85, endPoint x: 277, endPoint y: 120, distance: 101.8
click at [372, 85] on div "booking" at bounding box center [357, 82] width 122 height 12
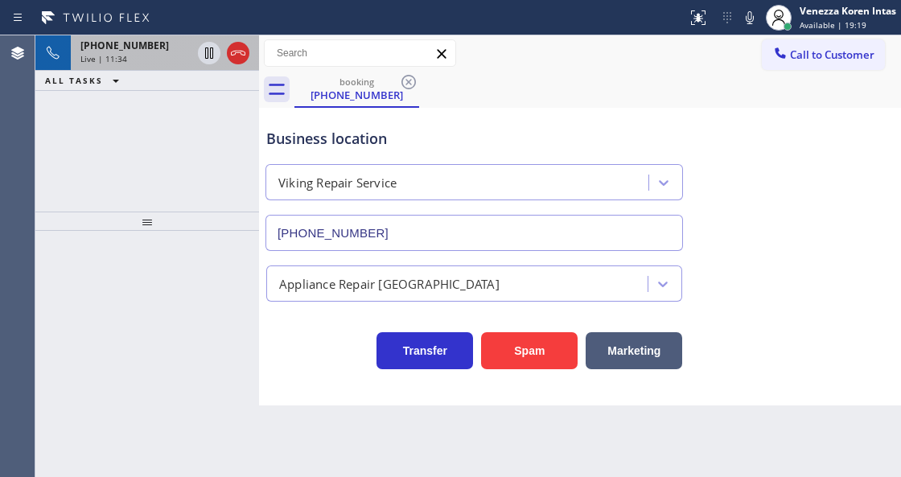
click at [150, 61] on div "Live | 11:34" at bounding box center [135, 58] width 111 height 11
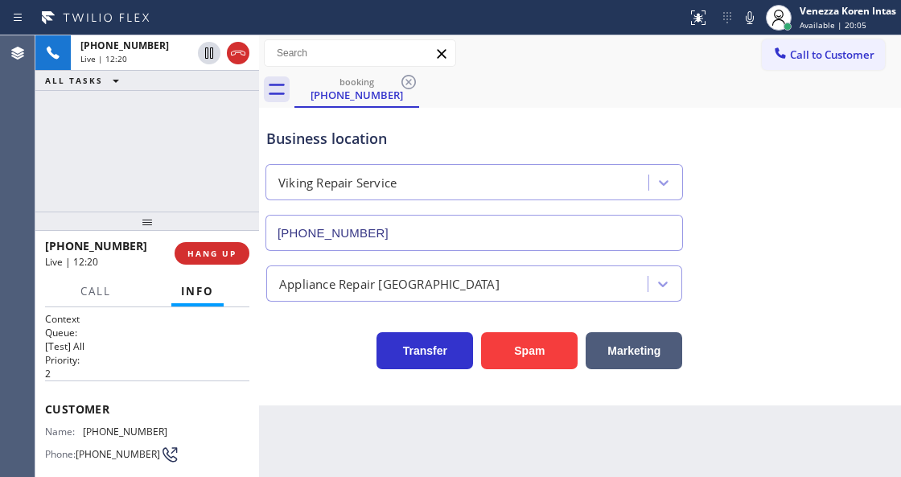
click at [511, 85] on div "booking (630) 550-0604" at bounding box center [598, 90] width 607 height 36
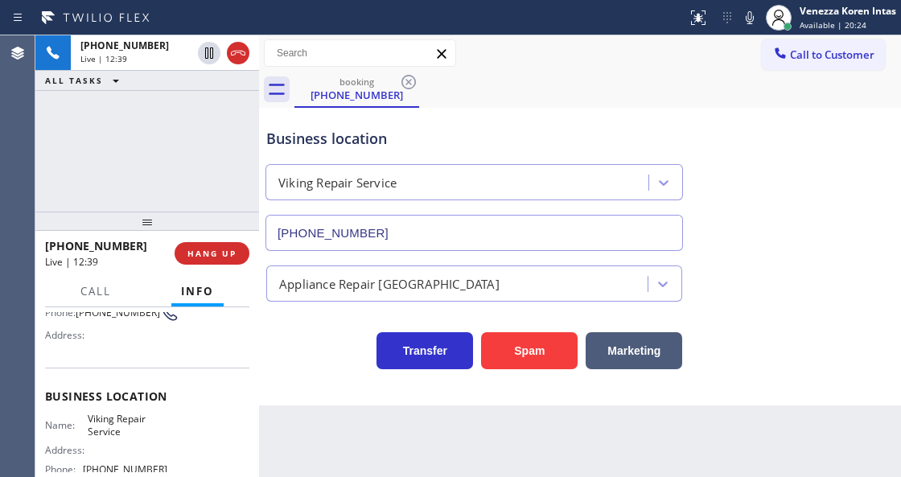
scroll to position [161, 0]
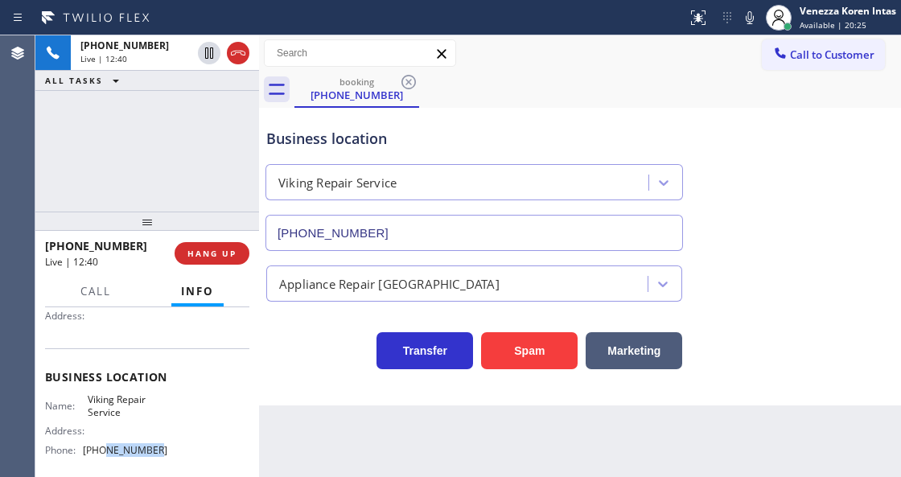
drag, startPoint x: 131, startPoint y: 449, endPoint x: 113, endPoint y: 451, distance: 17.8
click at [106, 451] on span "(630) 791-5511" at bounding box center [125, 450] width 84 height 12
click at [155, 454] on span "(630) 791-5511" at bounding box center [125, 450] width 84 height 12
drag, startPoint x: 155, startPoint y: 454, endPoint x: 87, endPoint y: 450, distance: 67.7
click at [86, 451] on span "(630) 791-5511" at bounding box center [125, 450] width 84 height 12
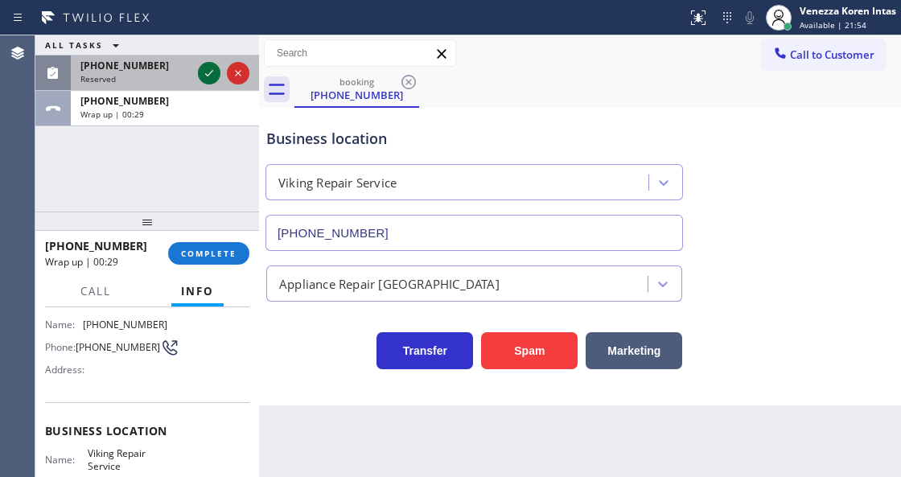
click at [207, 69] on icon at bounding box center [209, 73] width 19 height 19
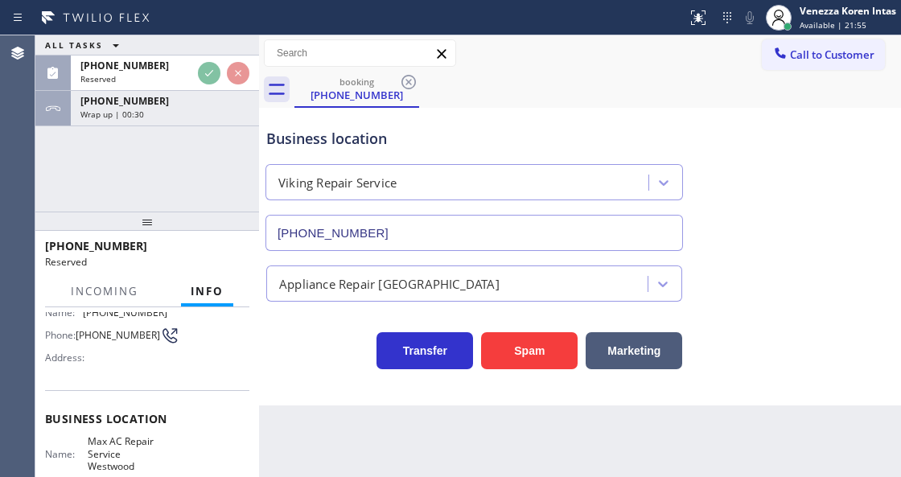
scroll to position [120, 0]
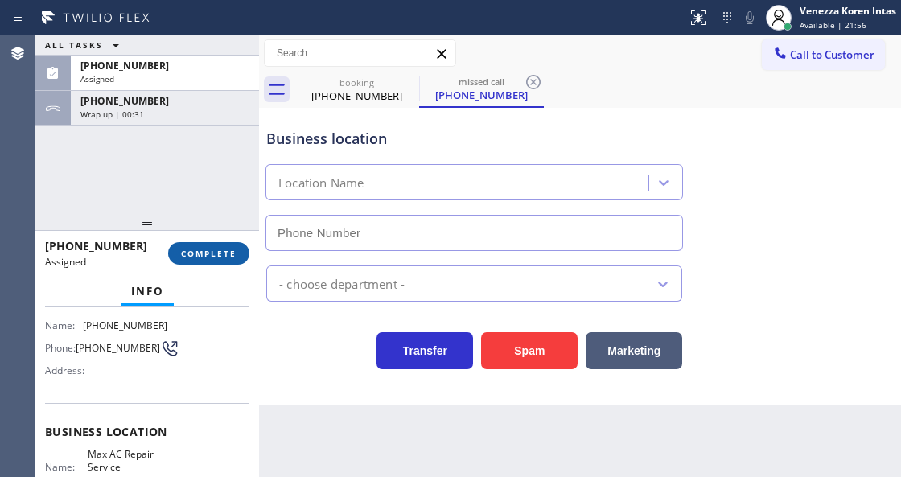
type input "(310) 362-9787"
drag, startPoint x: 223, startPoint y: 253, endPoint x: 296, endPoint y: 267, distance: 74.6
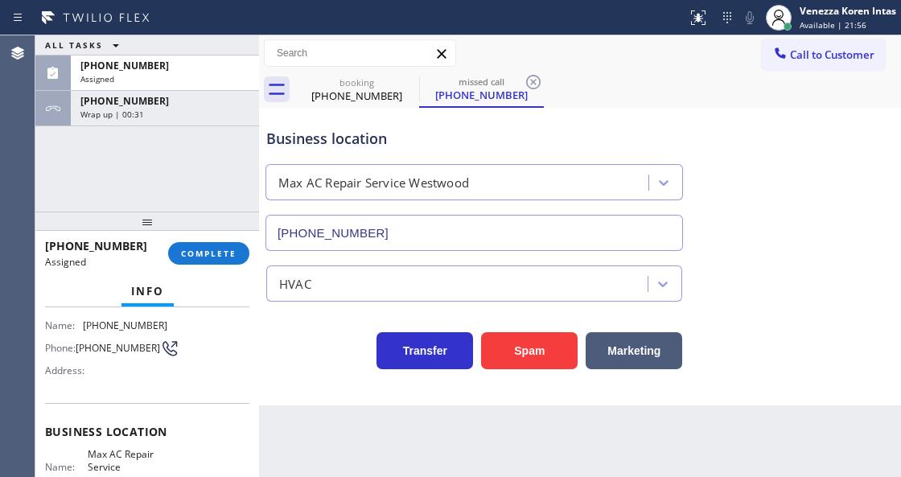
click at [224, 253] on span "COMPLETE" at bounding box center [209, 253] width 56 height 11
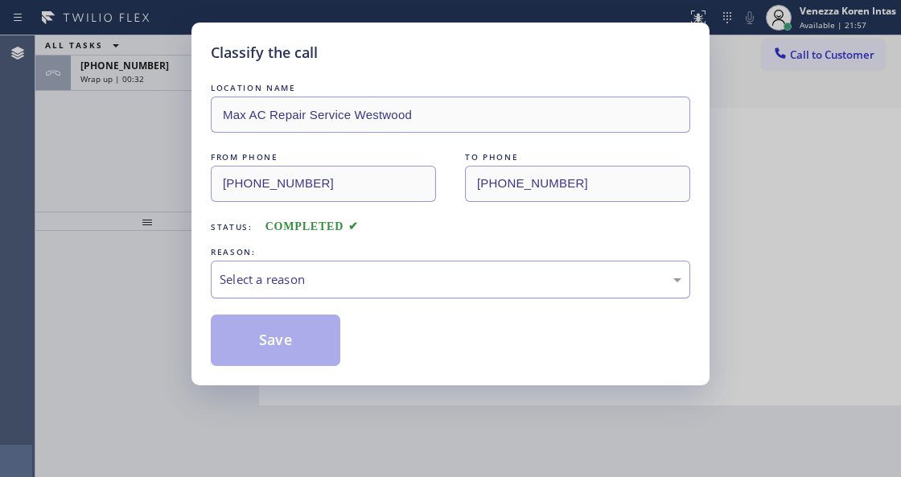
click at [361, 293] on div "Select a reason" at bounding box center [451, 280] width 480 height 38
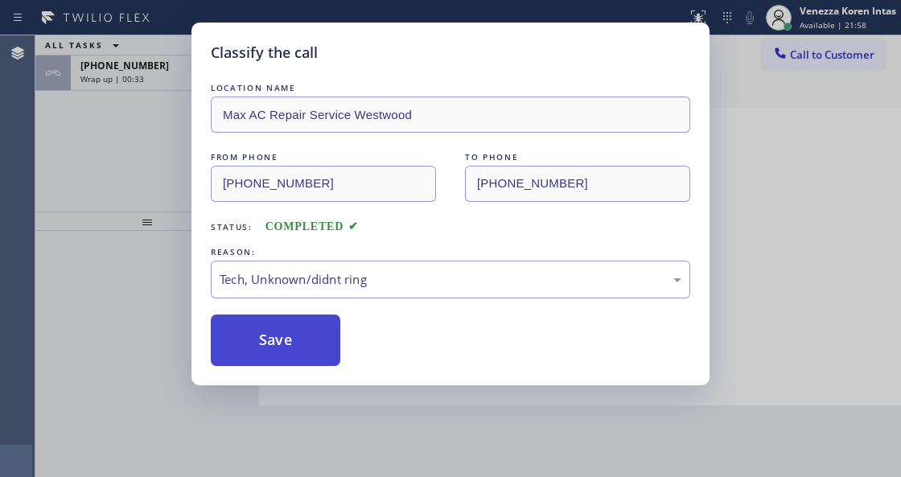
click at [325, 356] on button "Save" at bounding box center [276, 341] width 130 height 52
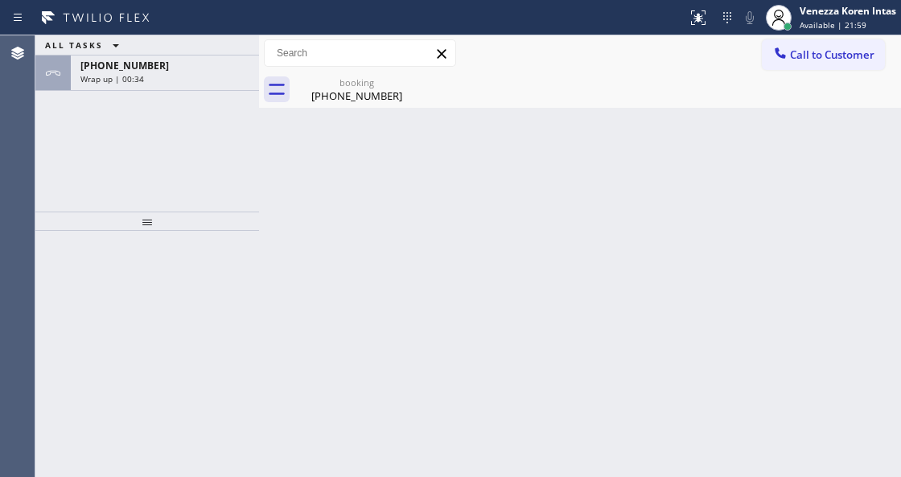
click at [809, 25] on span "Available | 21:59" at bounding box center [833, 24] width 67 height 11
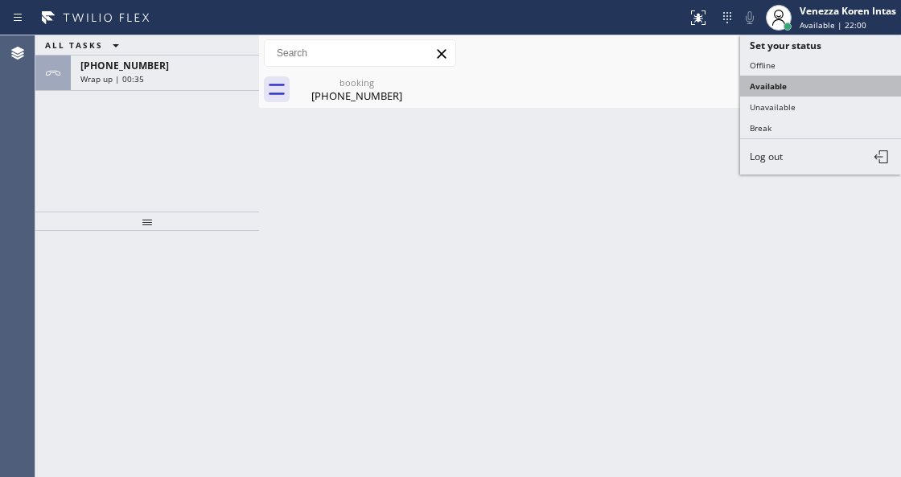
click at [804, 88] on button "Available" at bounding box center [820, 86] width 161 height 21
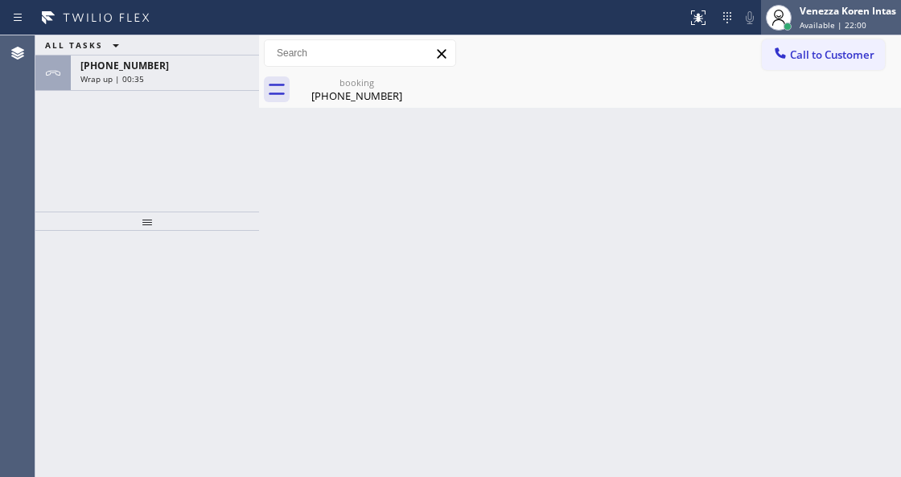
click at [810, 21] on span "Available | 22:00" at bounding box center [833, 24] width 67 height 11
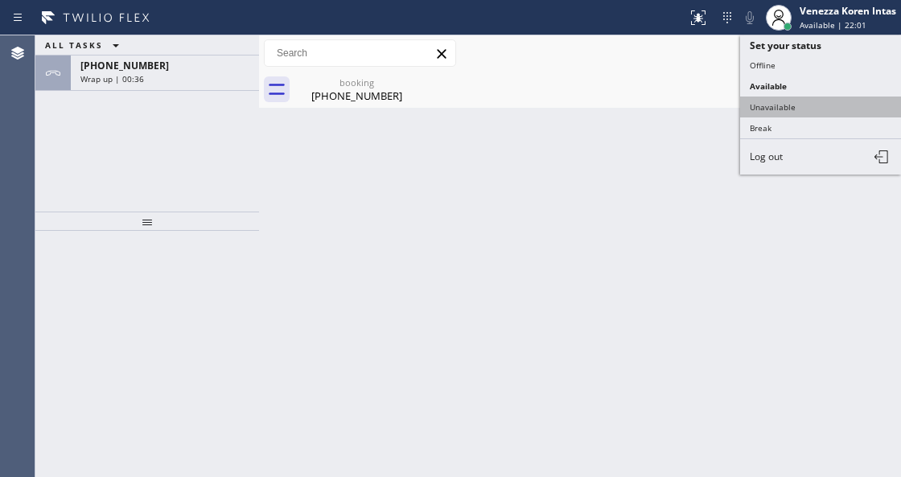
click at [784, 109] on button "Unavailable" at bounding box center [820, 107] width 161 height 21
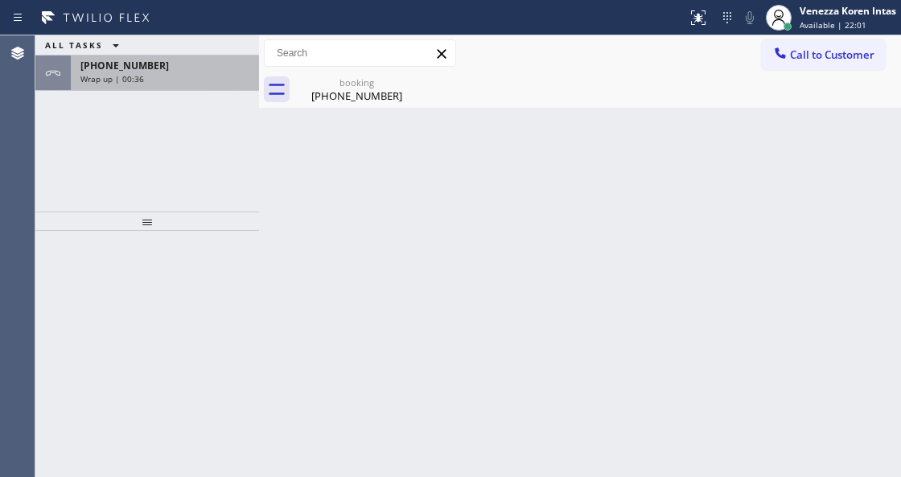
drag, startPoint x: 144, startPoint y: 65, endPoint x: 160, endPoint y: 230, distance: 165.8
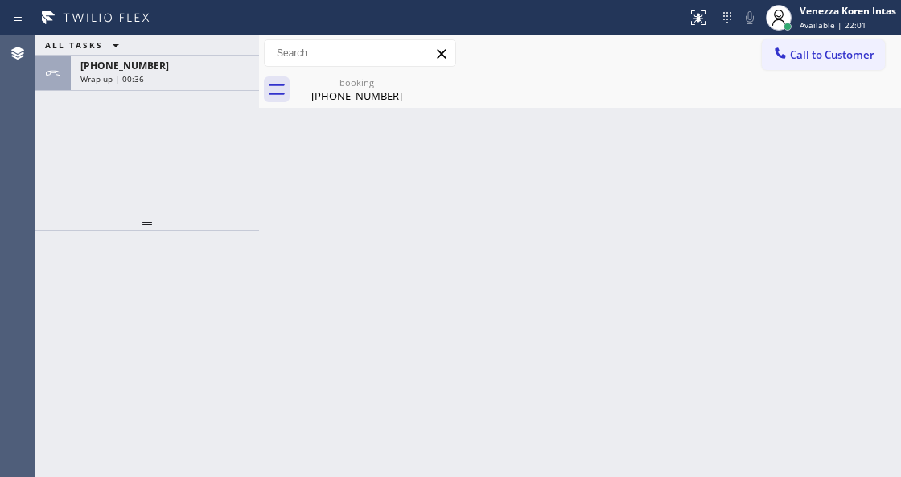
click at [144, 66] on span "+16305500604" at bounding box center [124, 66] width 89 height 14
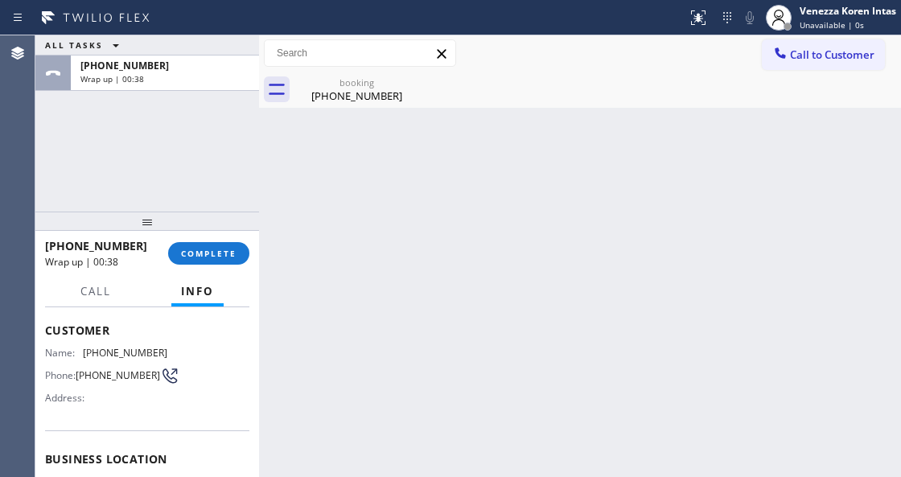
scroll to position [53, 0]
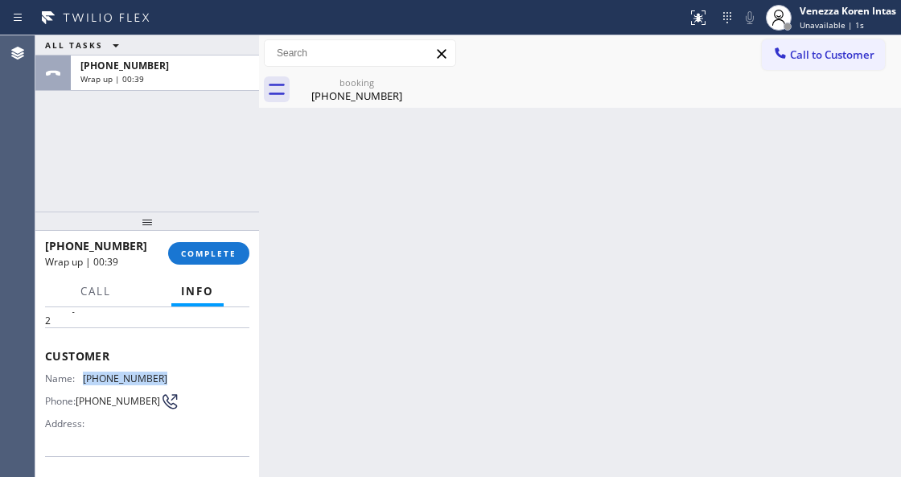
drag, startPoint x: 175, startPoint y: 375, endPoint x: 79, endPoint y: 375, distance: 95.8
click at [79, 375] on div "Name: (630) 550-0604 Phone: (630) 550-0604 Address:" at bounding box center [147, 405] width 204 height 64
click at [212, 266] on div "+16305500604 Wrap up | 00:47 COMPLETE" at bounding box center [147, 254] width 204 height 42
click at [236, 258] on span "COMPLETE" at bounding box center [209, 253] width 56 height 11
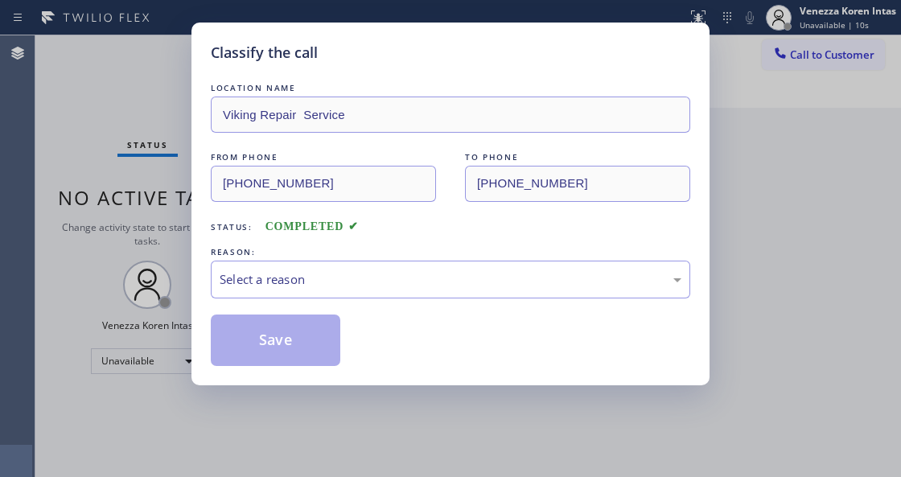
click at [341, 282] on div "Select a reason" at bounding box center [451, 279] width 462 height 19
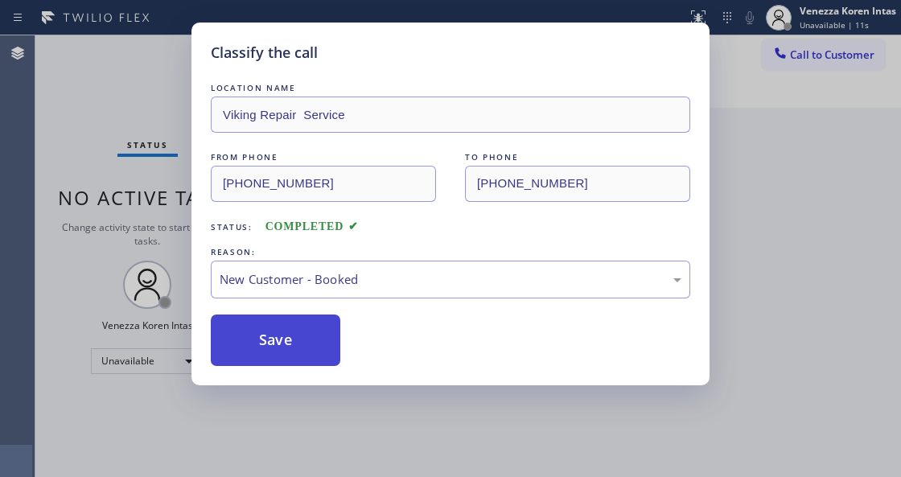
click at [320, 348] on button "Save" at bounding box center [276, 341] width 130 height 52
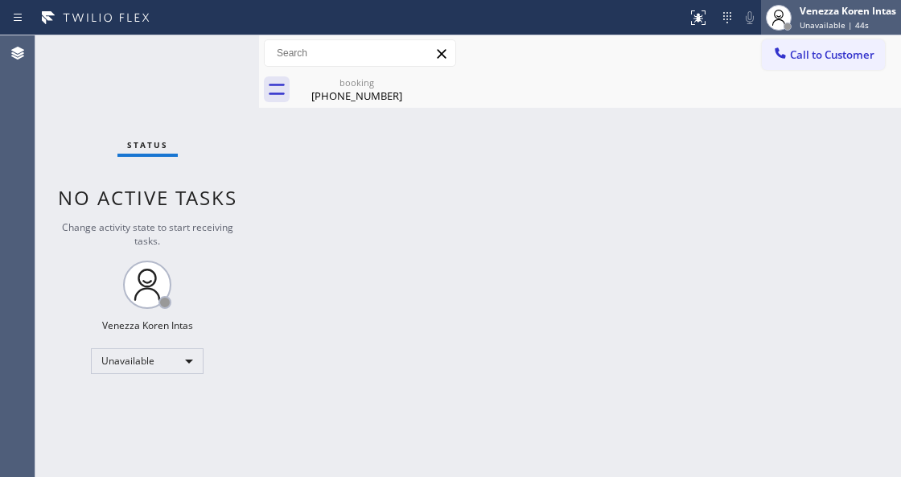
click at [808, 14] on div "Venezza Koren Intas" at bounding box center [848, 11] width 97 height 14
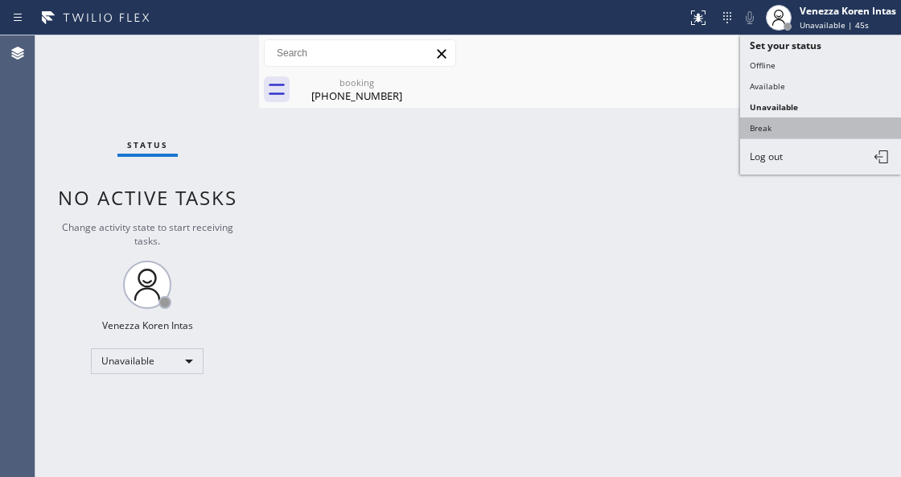
click at [783, 130] on button "Break" at bounding box center [820, 127] width 161 height 21
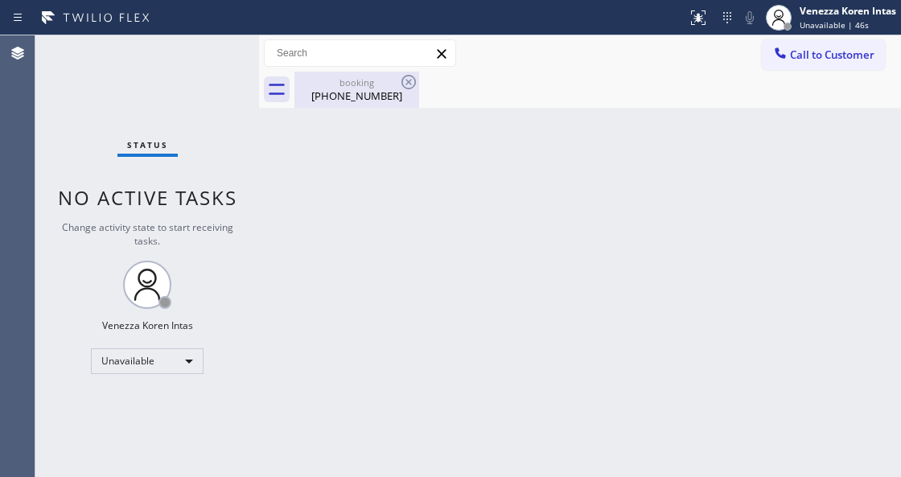
click at [377, 91] on div "(630) 550-0604" at bounding box center [357, 96] width 122 height 14
